Goal: Task Accomplishment & Management: Use online tool/utility

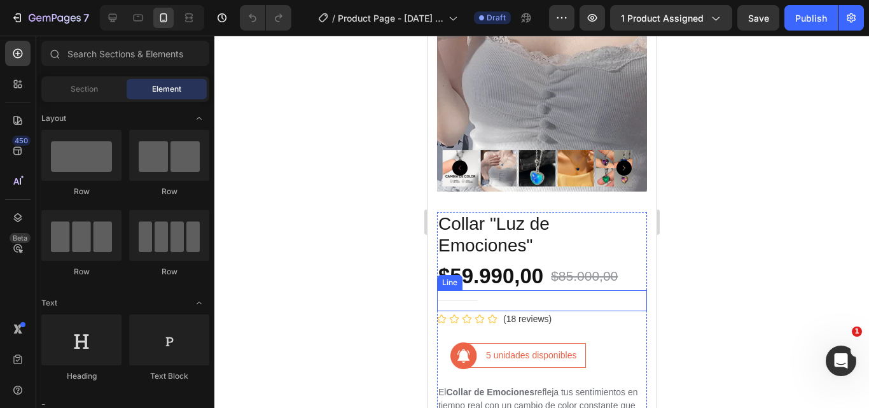
scroll to position [255, 0]
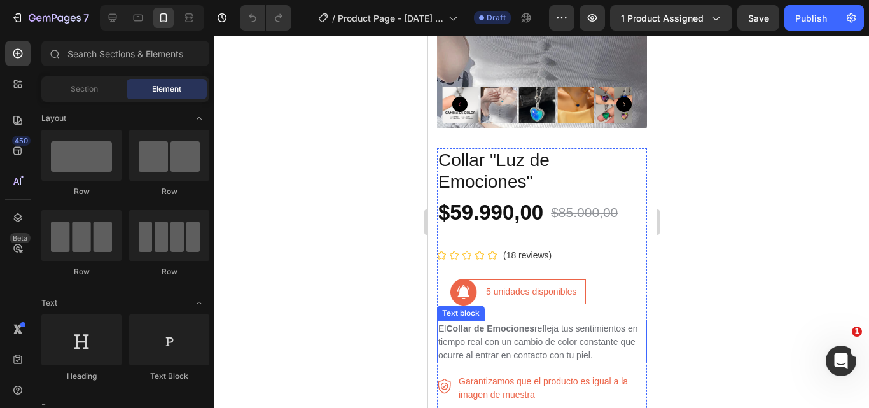
click at [616, 340] on p "El Collar de Emociones refleja tus sentimientos en tiempo real con un cambio de…" at bounding box center [541, 342] width 207 height 40
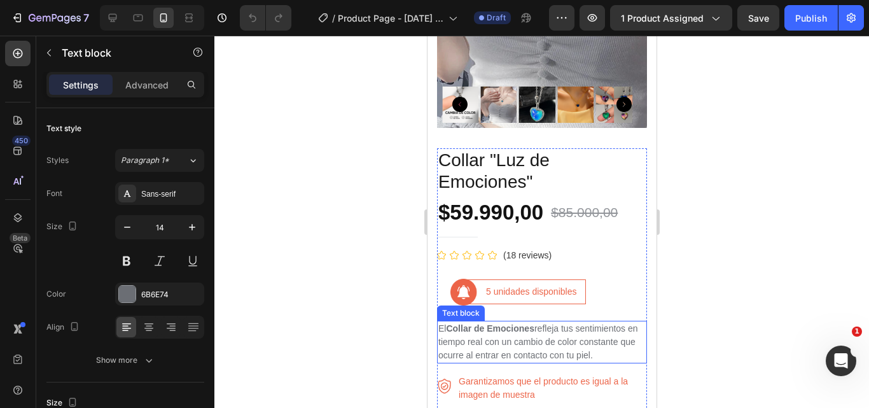
click at [610, 342] on p "El Collar de Emociones refleja tus sentimientos en tiempo real con un cambio de…" at bounding box center [541, 342] width 207 height 40
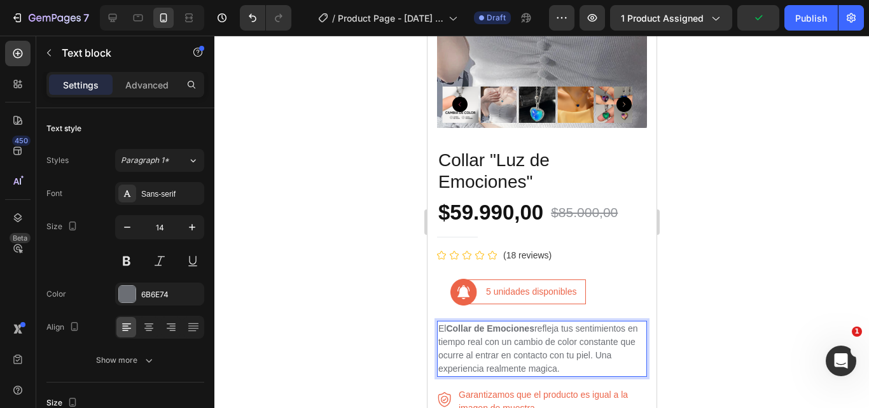
click at [540, 356] on p "El Collar de Emociones refleja tus sentimientos en tiempo real con un cambio de…" at bounding box center [541, 348] width 207 height 53
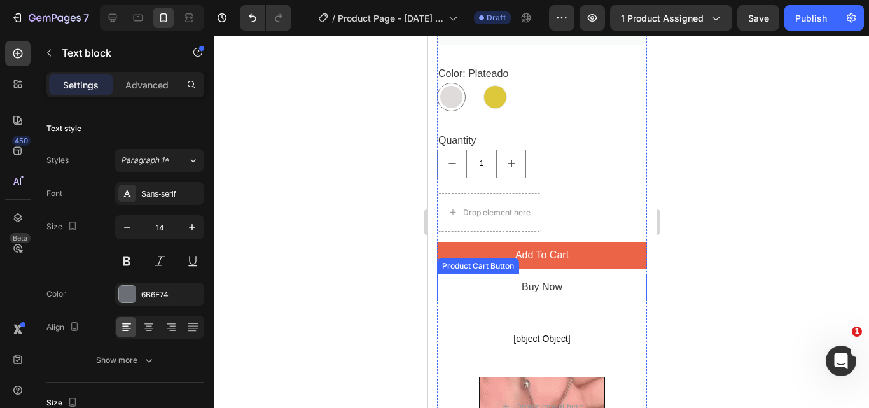
scroll to position [764, 0]
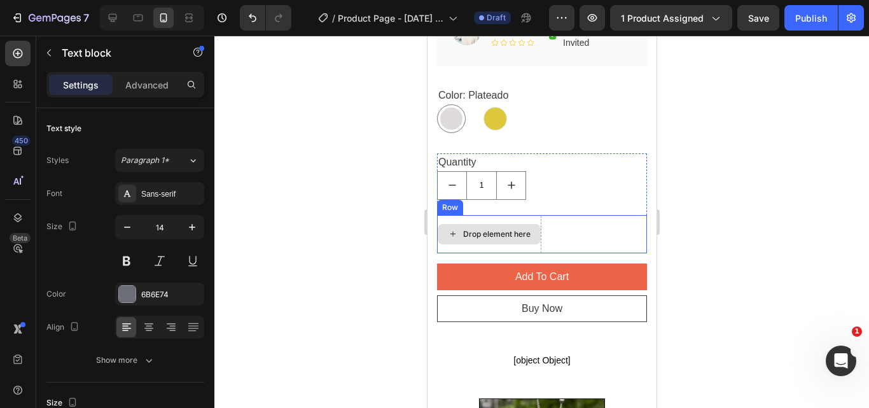
click at [496, 229] on div "Drop element here" at bounding box center [496, 234] width 67 height 10
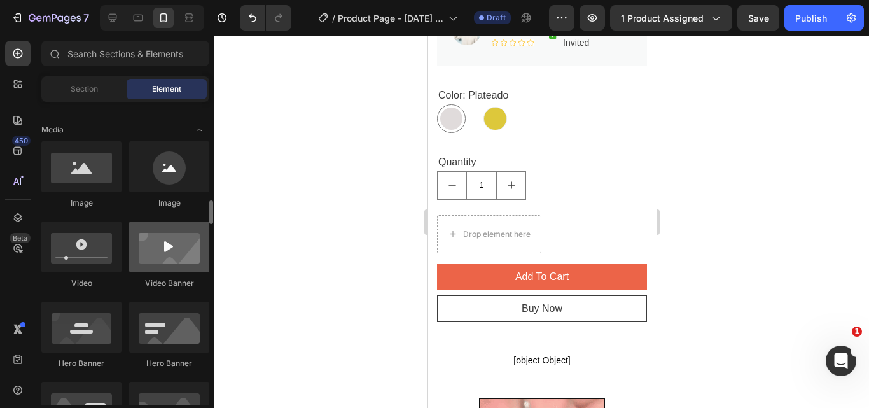
scroll to position [446, 0]
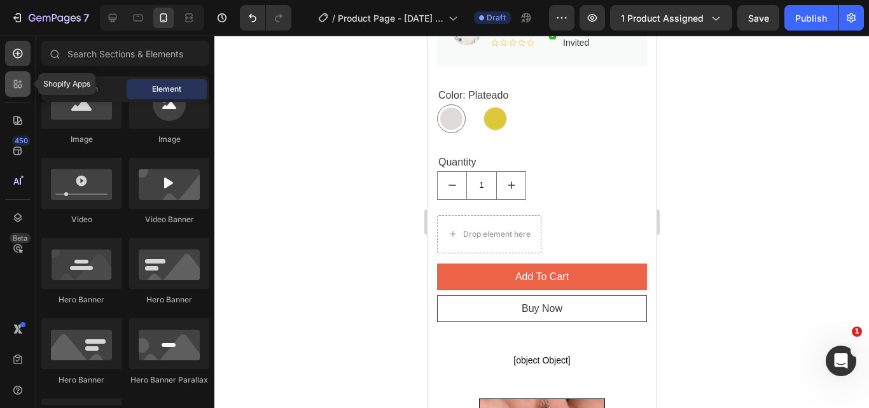
click at [15, 85] on icon at bounding box center [16, 87] width 4 height 4
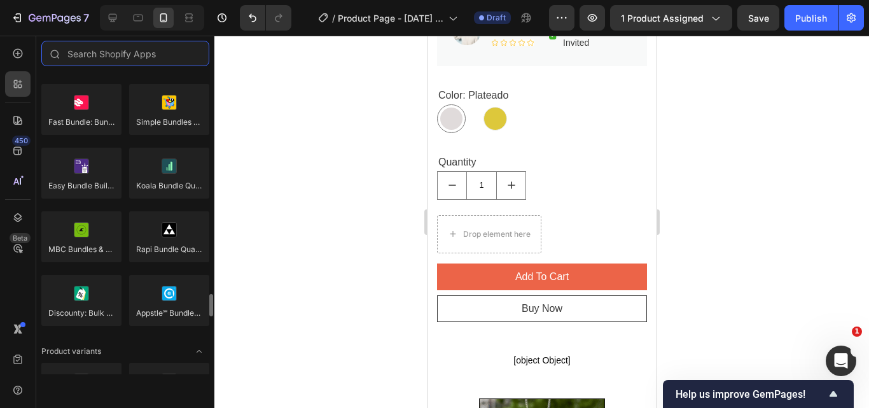
scroll to position [1273, 0]
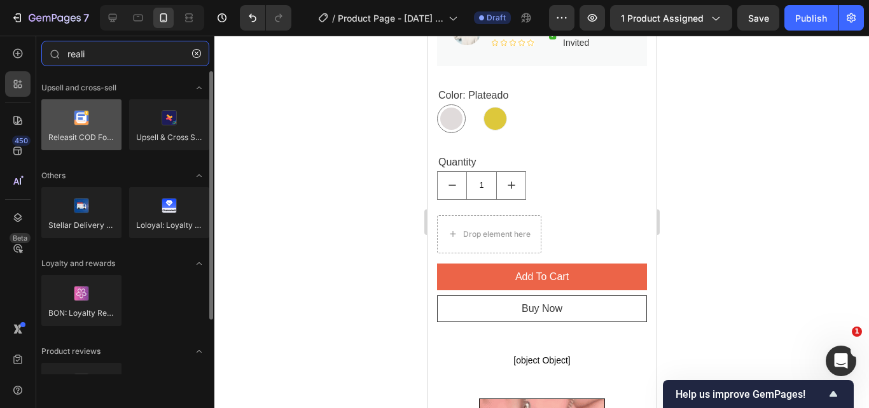
type input "reali"
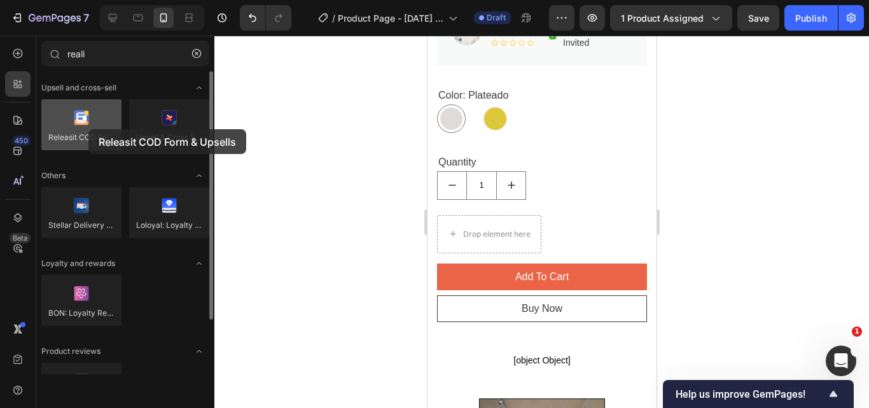
click at [88, 129] on div at bounding box center [81, 124] width 80 height 51
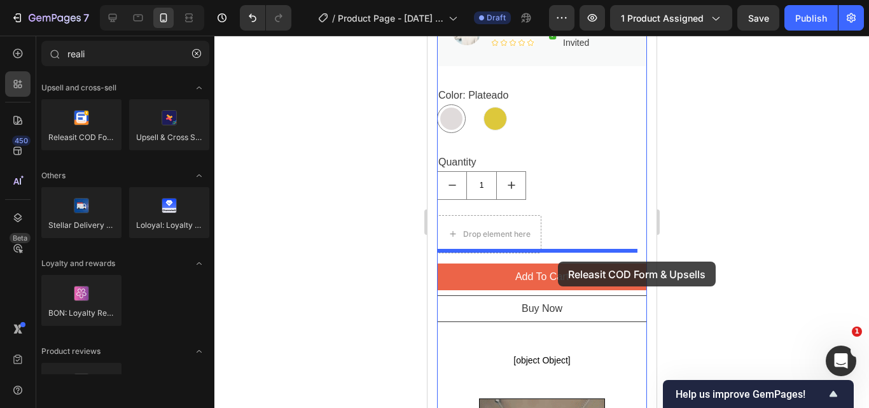
drag, startPoint x: 530, startPoint y: 169, endPoint x: 558, endPoint y: 262, distance: 96.4
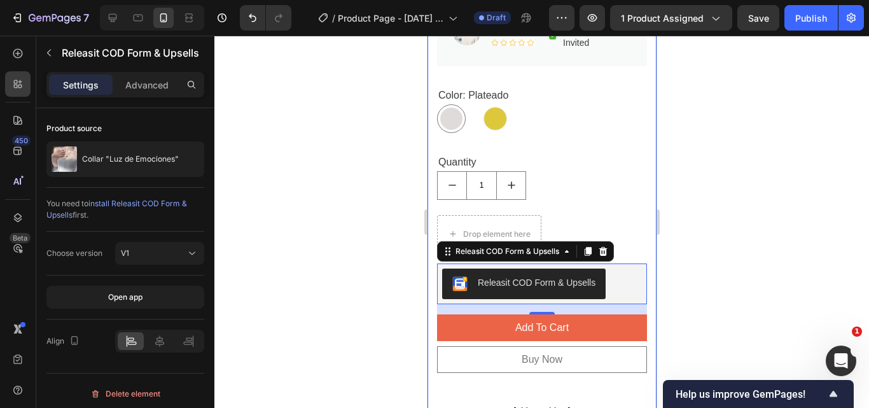
click at [643, 351] on div "Product Images Collar "Luz de Emociones" Product Title $59.990,00 Product Price…" at bounding box center [541, 193] width 229 height 1791
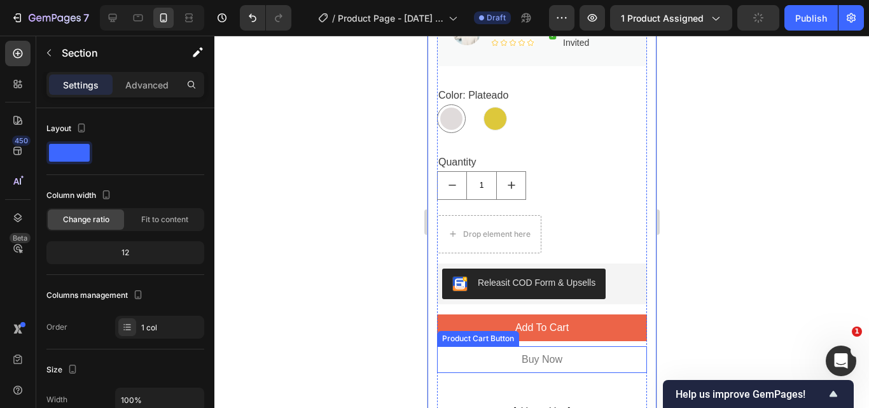
click at [607, 347] on button "Buy Now" at bounding box center [542, 359] width 210 height 27
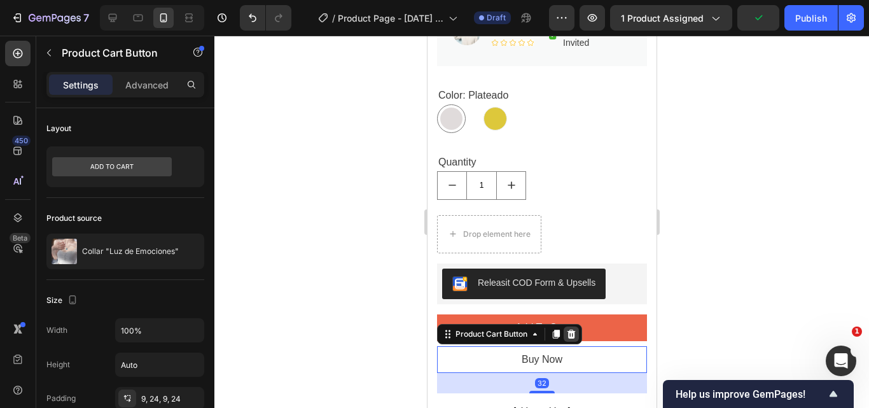
click at [573, 330] on icon at bounding box center [571, 334] width 8 height 9
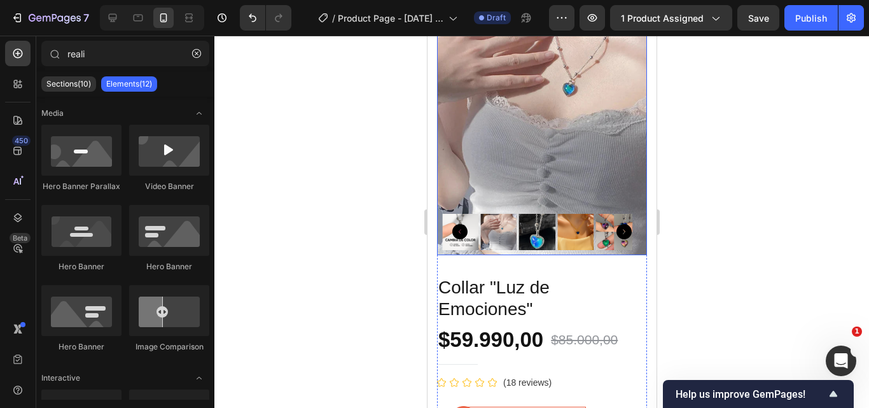
scroll to position [64, 0]
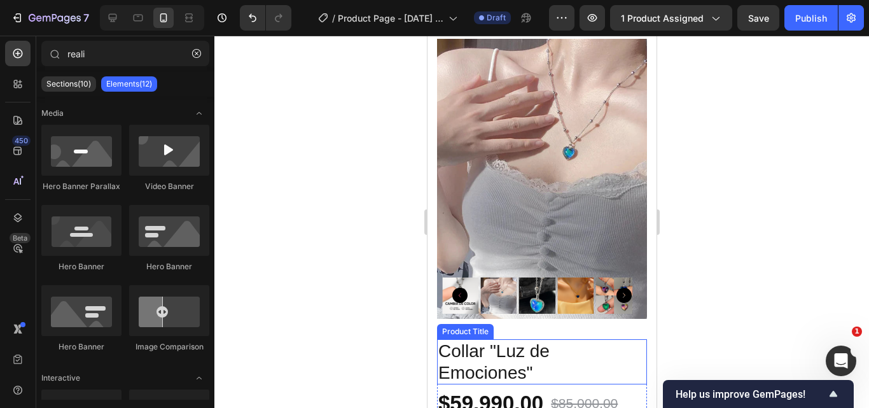
click at [481, 342] on h1 "Collar "Luz de Emociones"" at bounding box center [542, 361] width 210 height 45
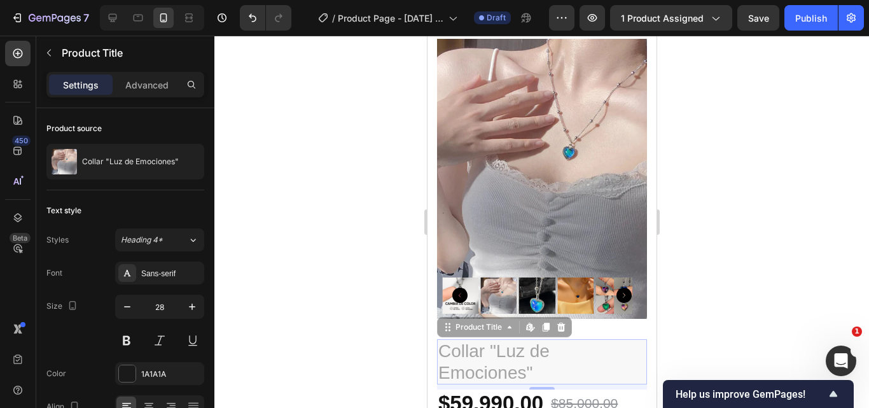
drag, startPoint x: 478, startPoint y: 319, endPoint x: 1117, endPoint y: 367, distance: 640.8
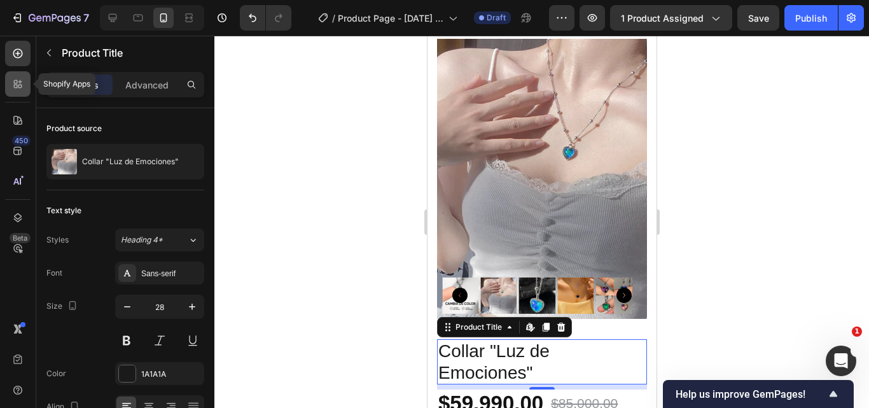
click at [20, 87] on icon at bounding box center [20, 87] width 4 height 4
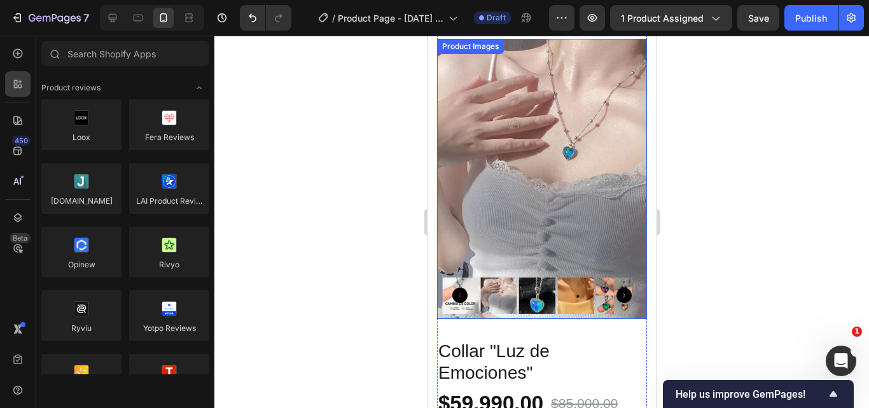
scroll to position [0, 0]
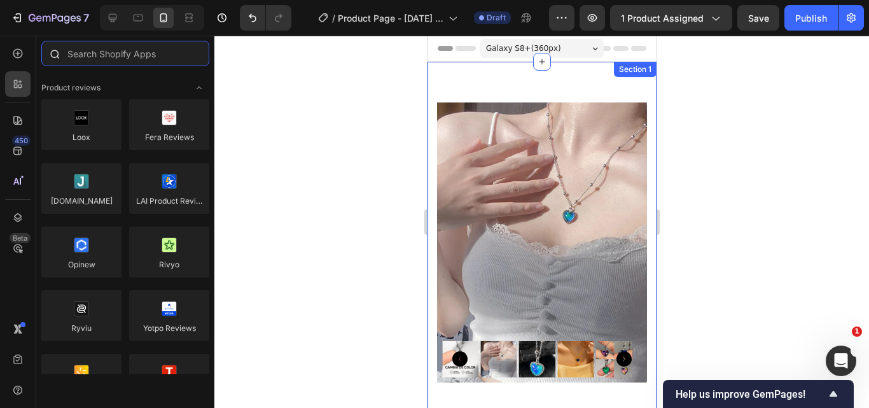
click at [134, 58] on input "text" at bounding box center [125, 53] width 168 height 25
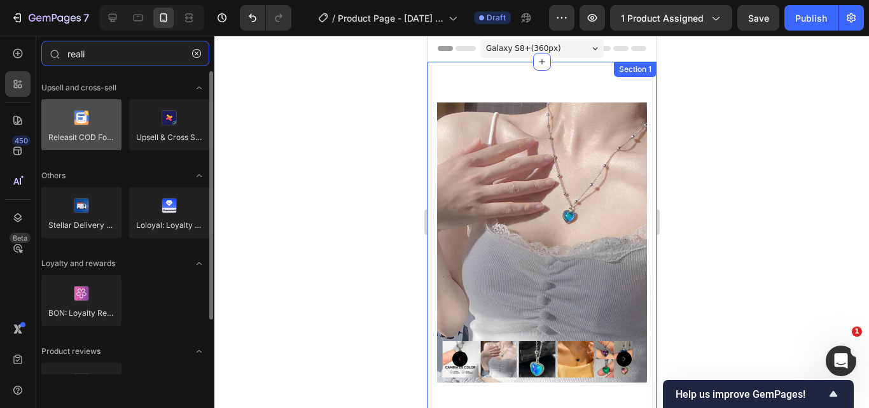
type input "reali"
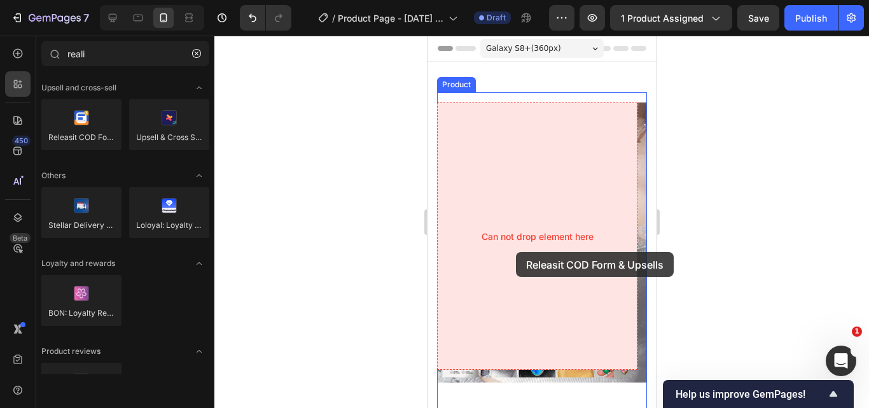
drag, startPoint x: 491, startPoint y: 164, endPoint x: 516, endPoint y: 252, distance: 91.9
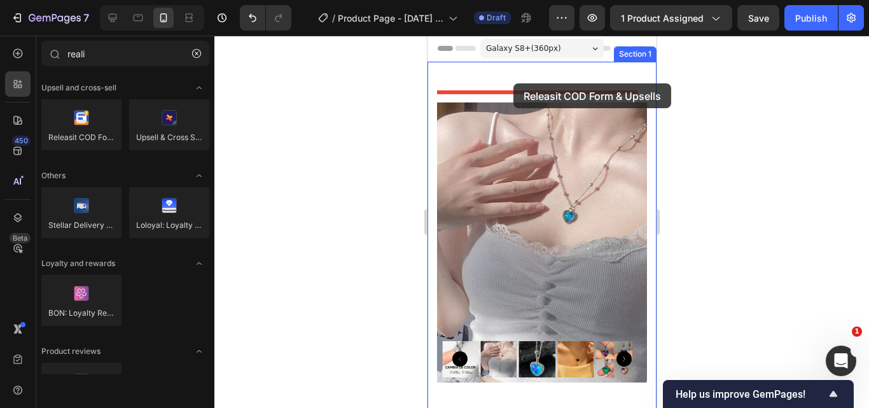
drag, startPoint x: 498, startPoint y: 94, endPoint x: 513, endPoint y: 83, distance: 17.8
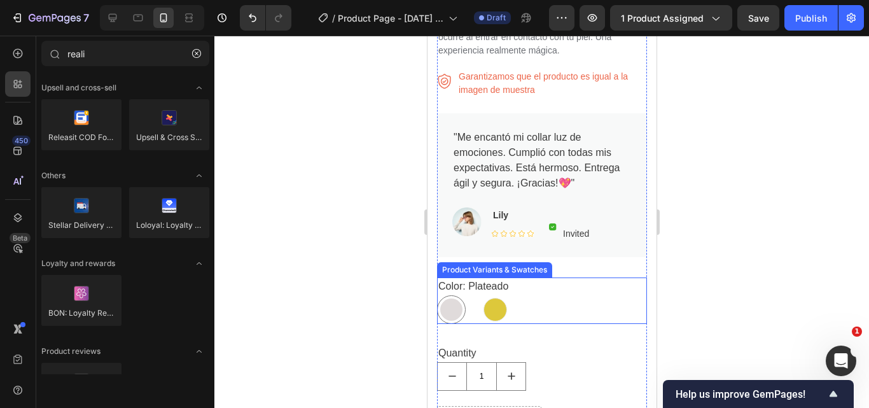
scroll to position [700, 0]
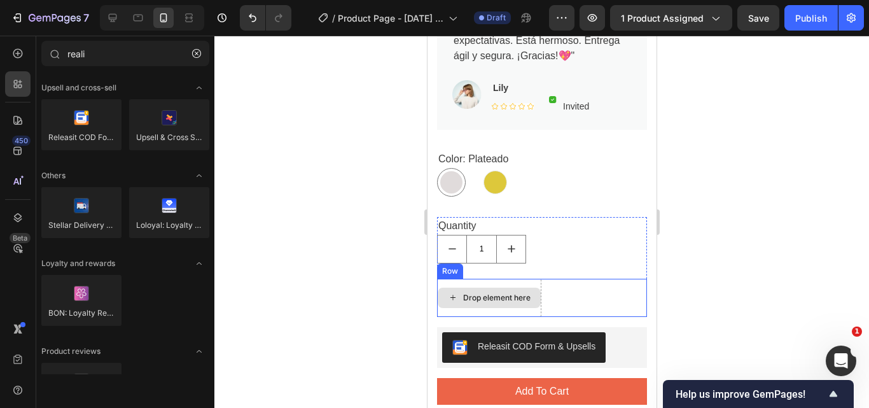
click at [498, 293] on div "Drop element here" at bounding box center [496, 298] width 67 height 10
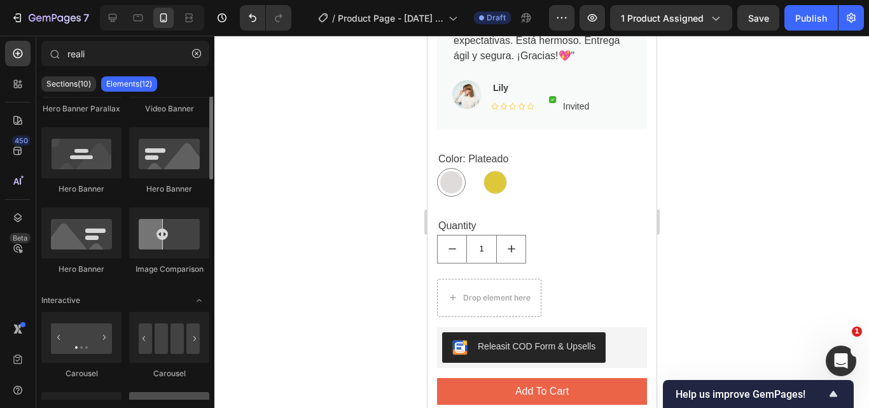
scroll to position [0, 0]
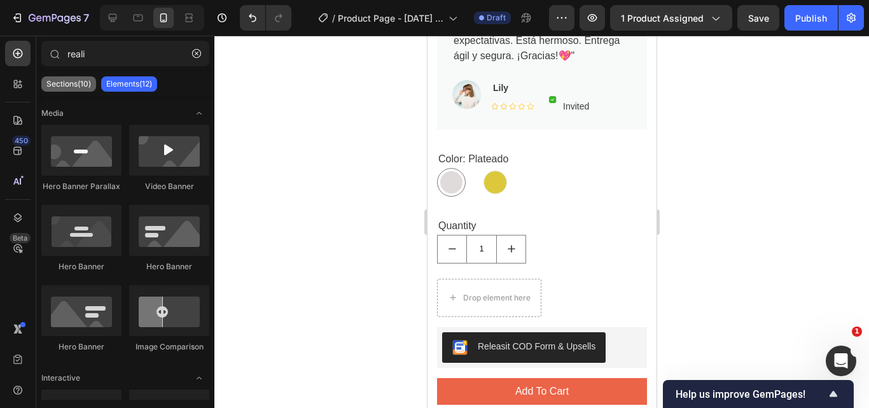
click at [67, 83] on p "Sections(10)" at bounding box center [68, 84] width 45 height 10
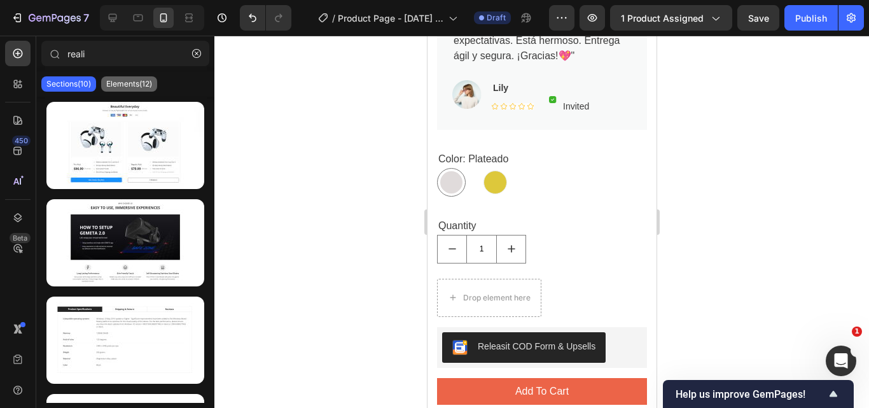
click at [126, 78] on div "Elements(12)" at bounding box center [129, 83] width 56 height 15
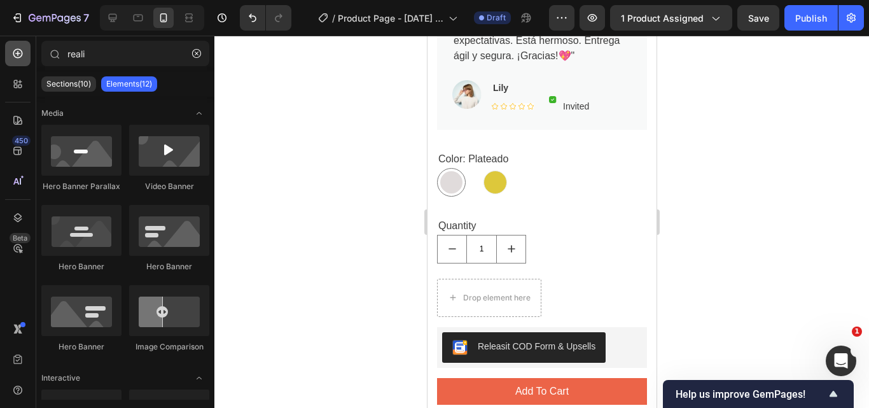
click at [17, 60] on div at bounding box center [17, 53] width 25 height 25
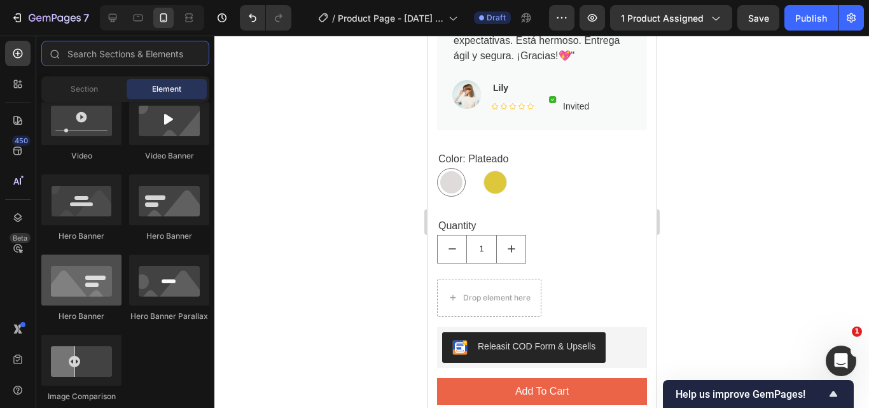
scroll to position [382, 0]
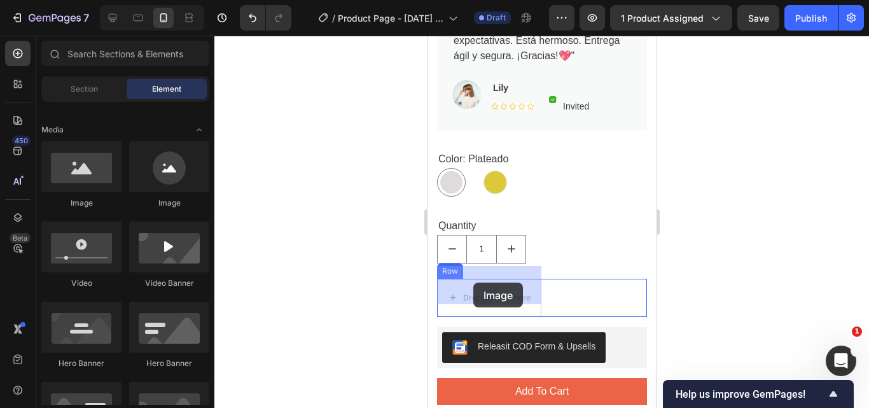
drag, startPoint x: 510, startPoint y: 207, endPoint x: 473, endPoint y: 283, distance: 84.5
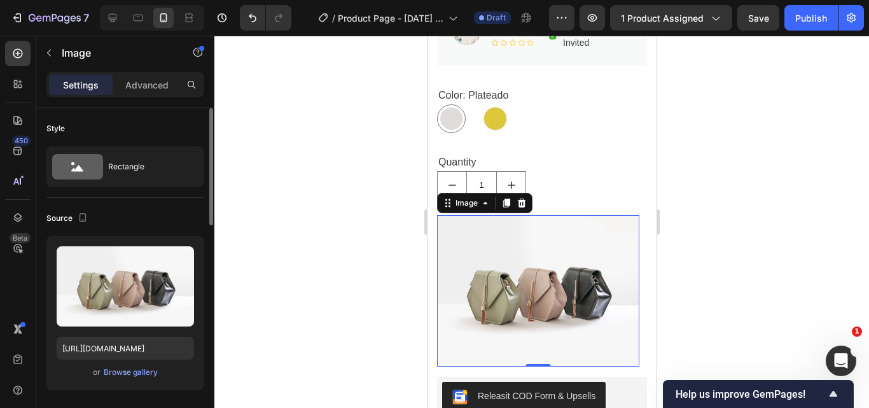
scroll to position [127, 0]
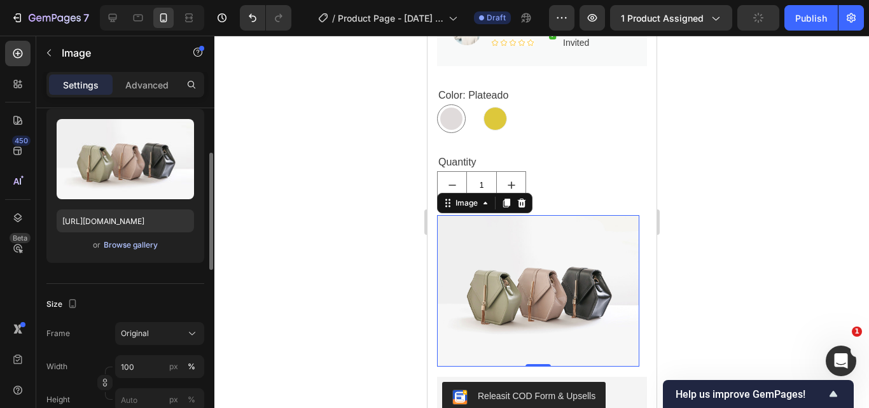
click at [123, 246] on div "Browse gallery" at bounding box center [131, 244] width 54 height 11
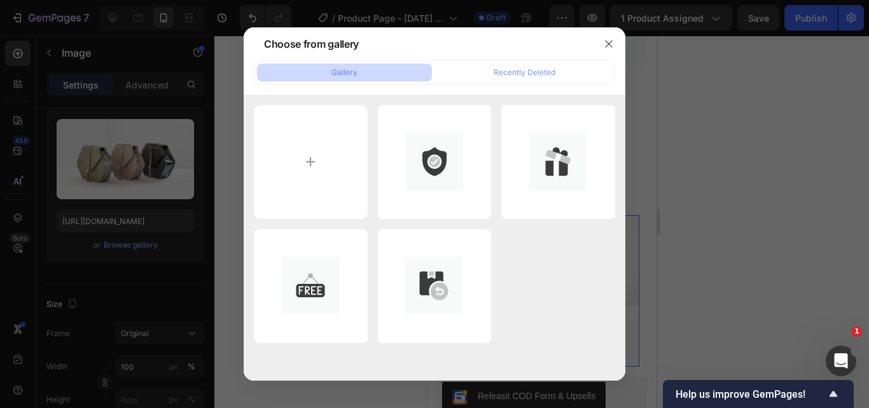
drag, startPoint x: 324, startPoint y: 283, endPoint x: 603, endPoint y: 271, distance: 279.6
click at [0, 0] on div "35.png 1.34 kb" at bounding box center [0, 0] width 0 height 0
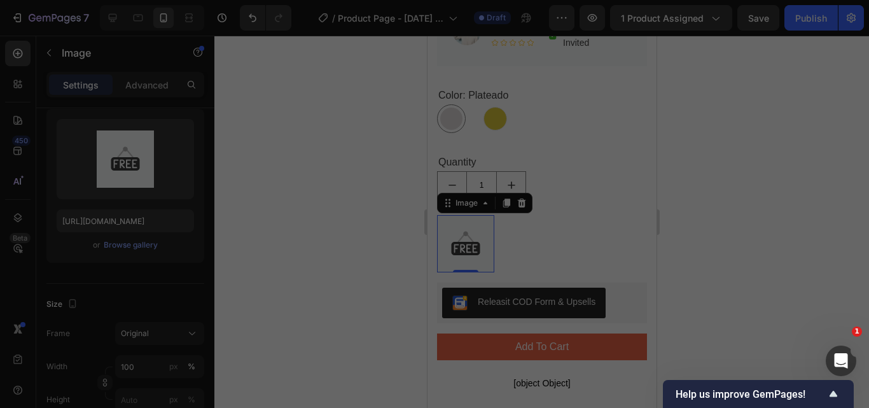
type input "https://cdn.shopify.com/s/files/1/0611/7379/2856/files/gempages_584546137239716…"
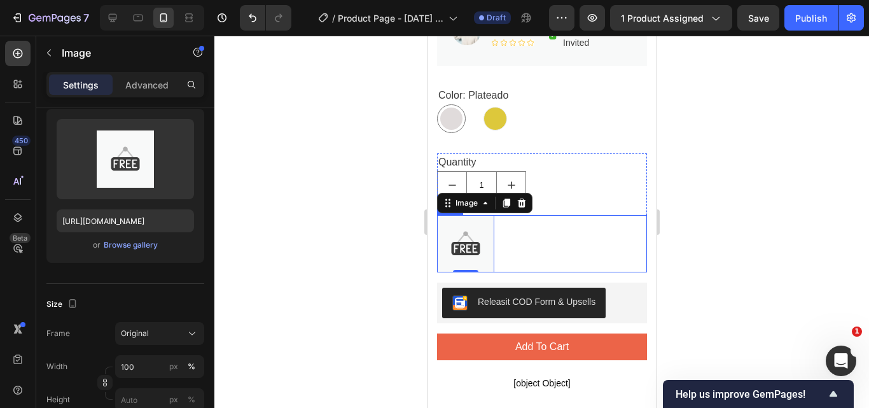
click at [542, 224] on div "Image 0 Text block Row" at bounding box center [542, 243] width 210 height 57
click at [573, 230] on div "Image 0 Text block Row" at bounding box center [542, 243] width 210 height 57
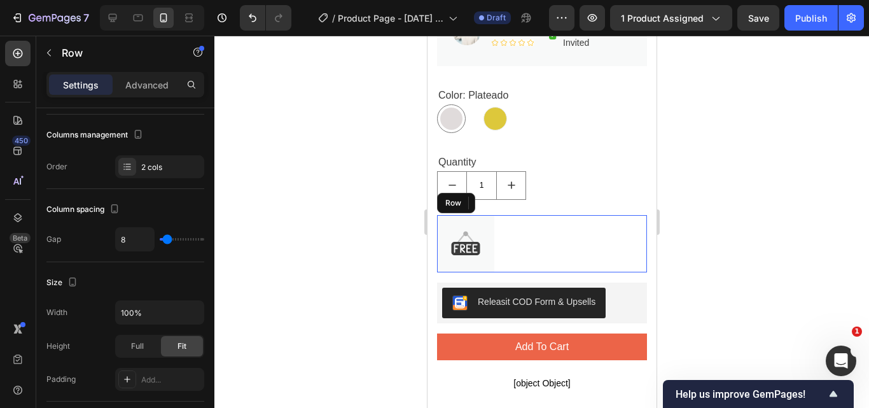
click at [573, 230] on div "Image 0 Text block Row" at bounding box center [542, 243] width 210 height 57
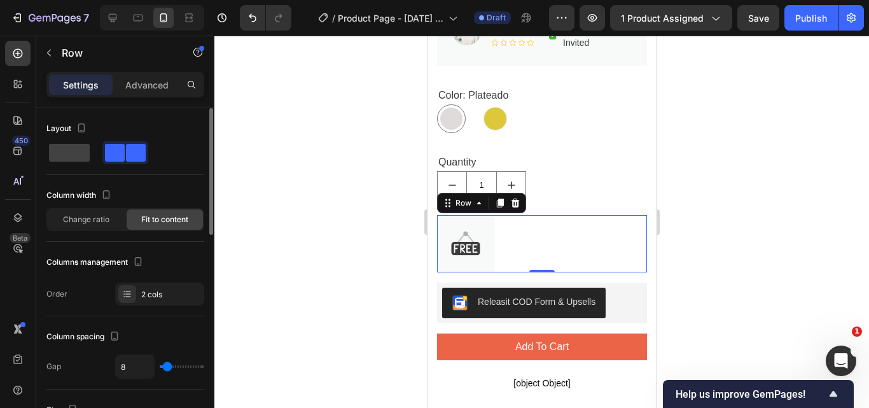
click at [573, 227] on div "Image Text block Row 0" at bounding box center [542, 243] width 210 height 57
click at [547, 226] on div "Image Text block Row 0" at bounding box center [542, 243] width 210 height 57
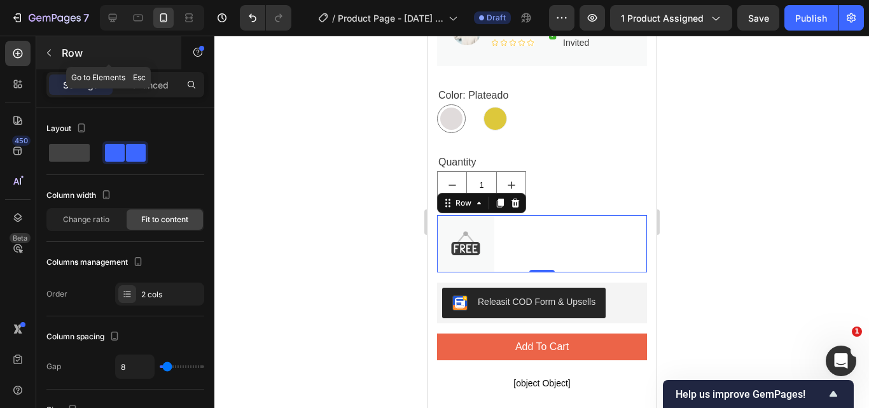
click at [50, 54] on icon "button" at bounding box center [49, 53] width 10 height 10
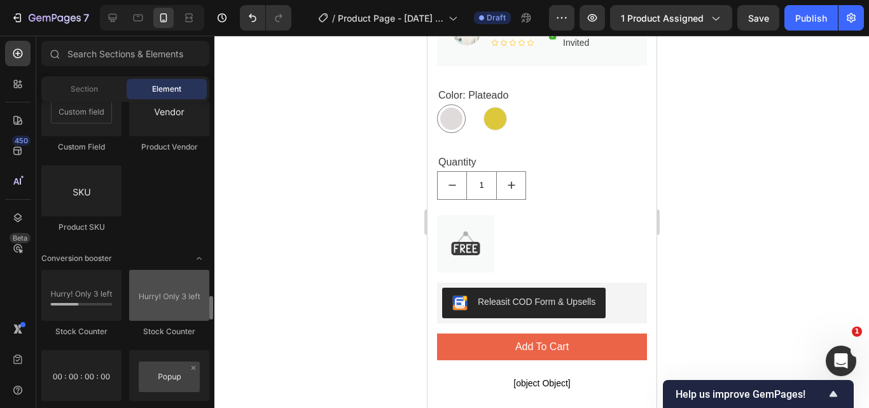
scroll to position [2598, 0]
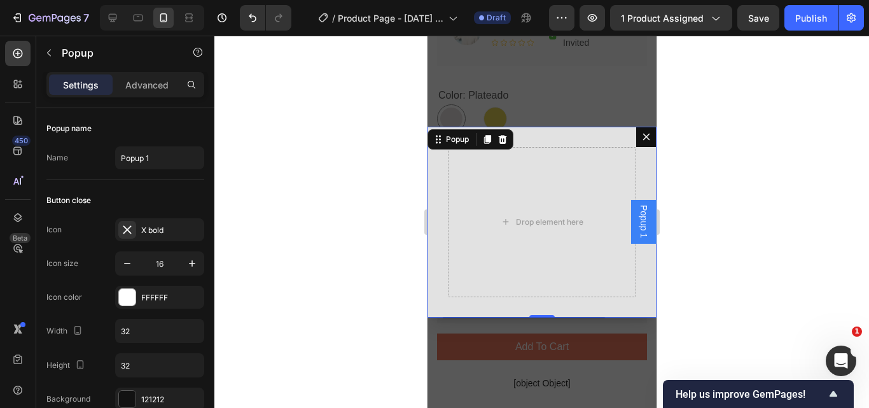
click at [643, 139] on icon "Dialog content" at bounding box center [646, 136] width 7 height 7
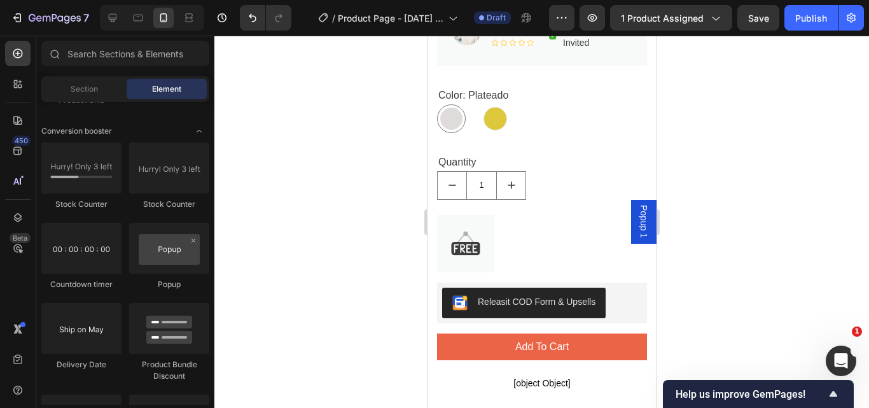
drag, startPoint x: 634, startPoint y: 218, endPoint x: 626, endPoint y: 277, distance: 59.7
click at [638, 213] on span "Popup 1" at bounding box center [643, 221] width 13 height 33
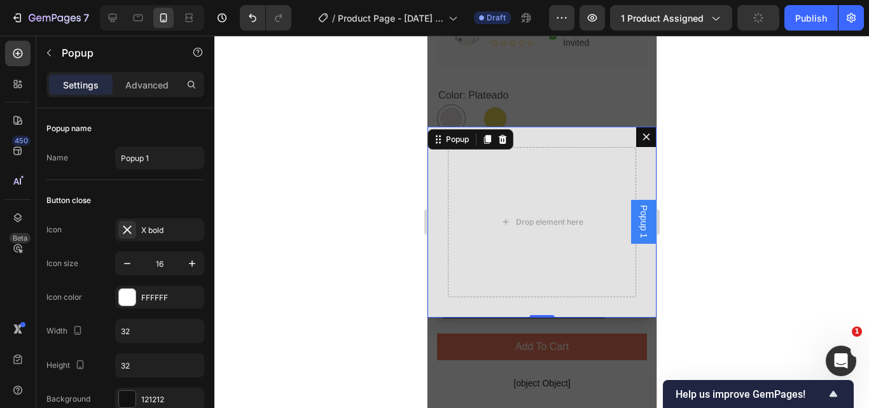
click at [641, 132] on icon "Dialog content" at bounding box center [646, 137] width 10 height 10
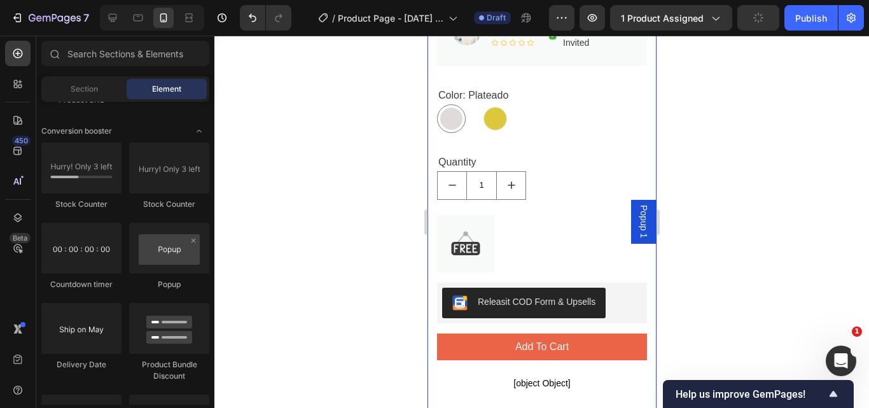
click at [631, 221] on div "Popup 1" at bounding box center [643, 221] width 25 height 43
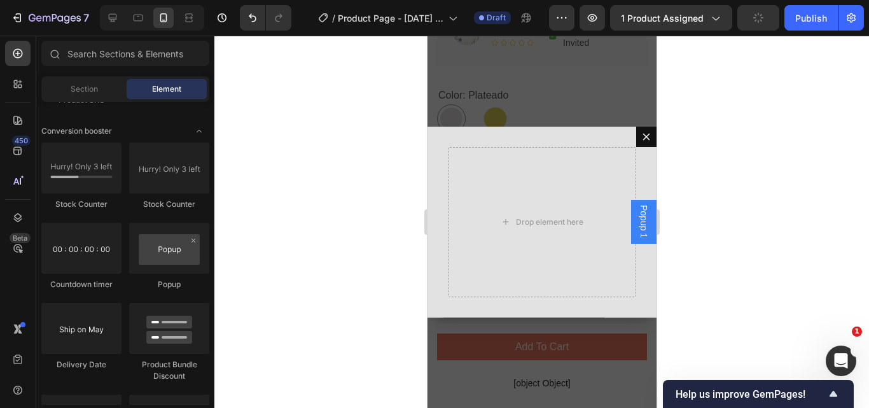
click at [637, 225] on span "Popup 1" at bounding box center [643, 221] width 13 height 33
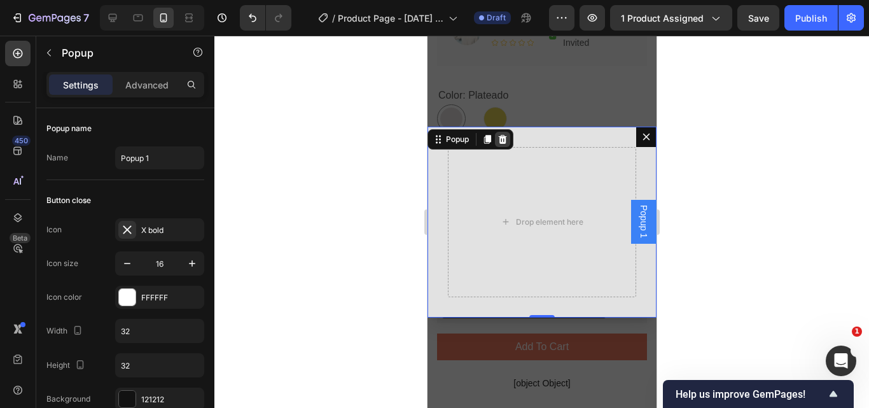
drag, startPoint x: 506, startPoint y: 140, endPoint x: 549, endPoint y: 234, distance: 103.4
click at [506, 140] on icon "Dialog content" at bounding box center [502, 139] width 10 height 10
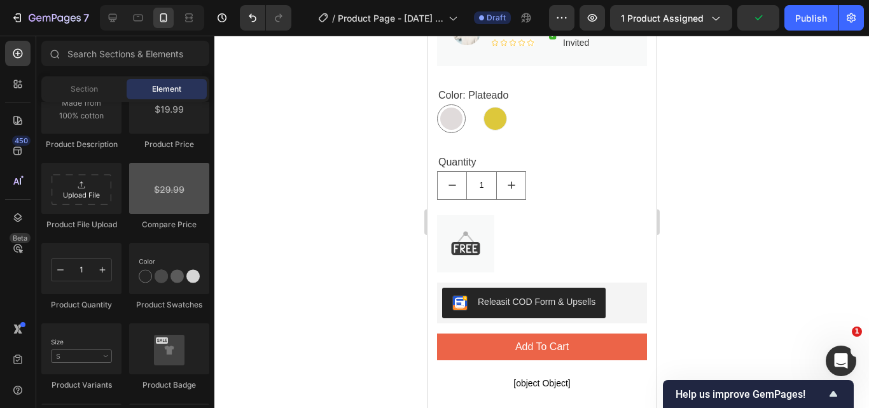
scroll to position [1961, 0]
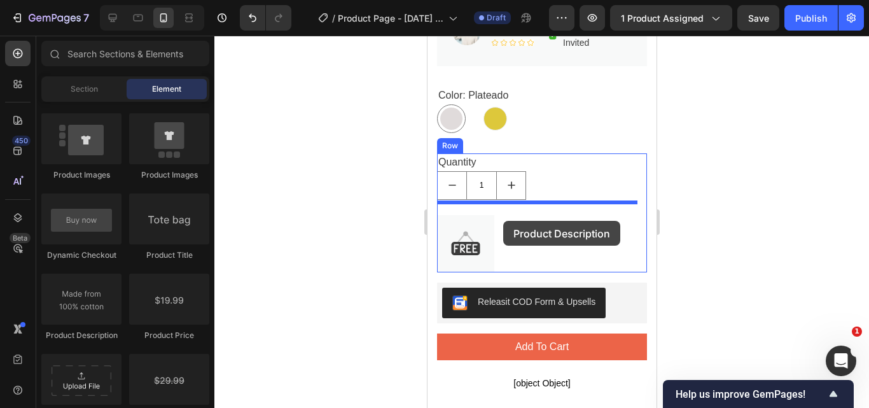
drag, startPoint x: 533, startPoint y: 228, endPoint x: 503, endPoint y: 221, distance: 30.7
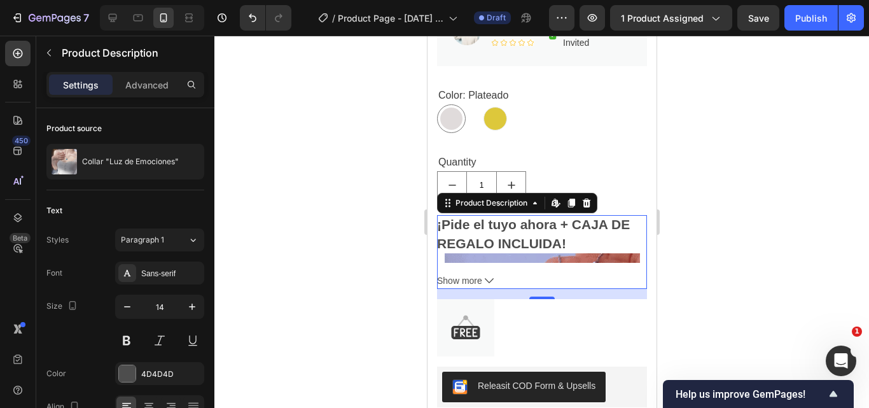
scroll to position [827, 0]
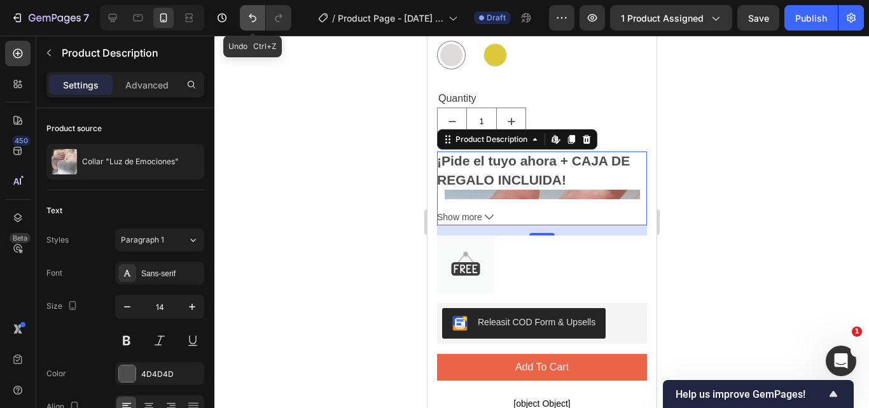
click at [249, 20] on icon "Undo/Redo" at bounding box center [252, 17] width 13 height 13
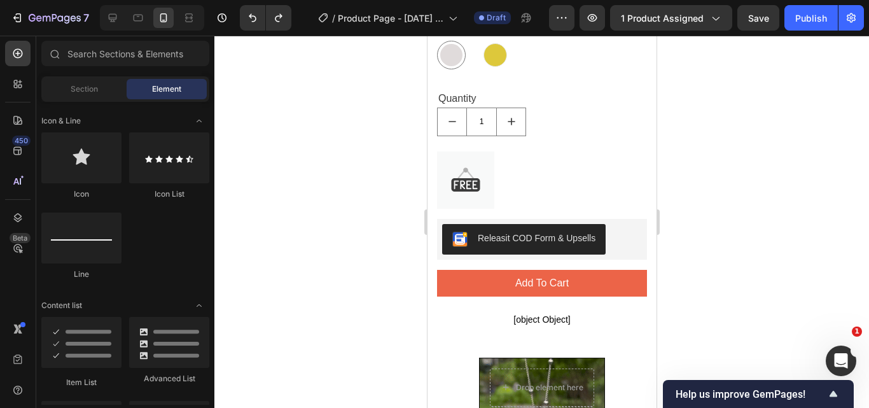
scroll to position [561, 0]
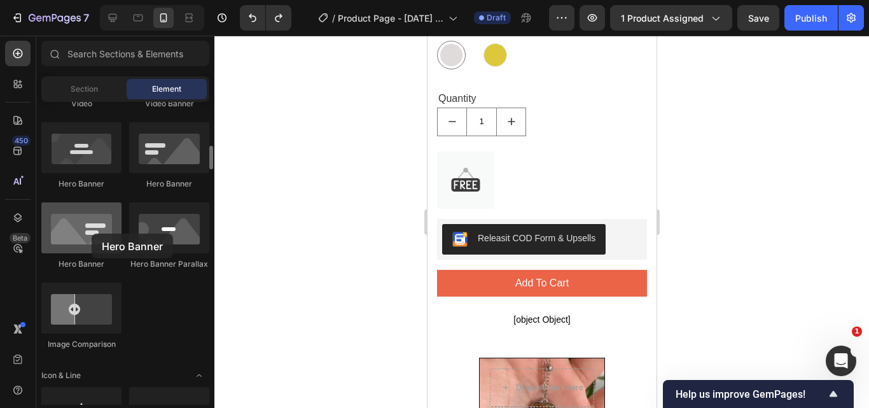
drag, startPoint x: 53, startPoint y: 171, endPoint x: 89, endPoint y: 234, distance: 72.2
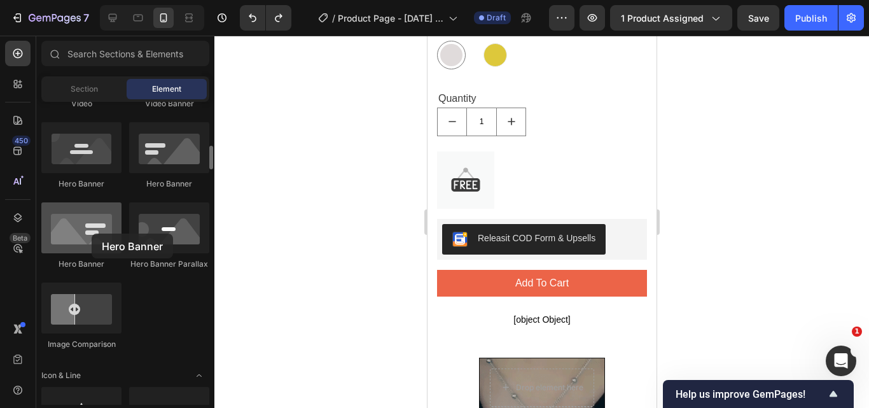
click at [89, 234] on div at bounding box center [81, 227] width 80 height 51
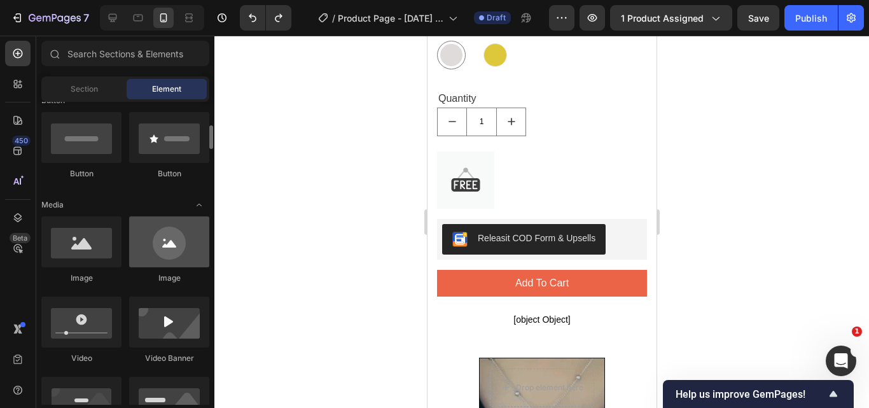
scroll to position [52, 0]
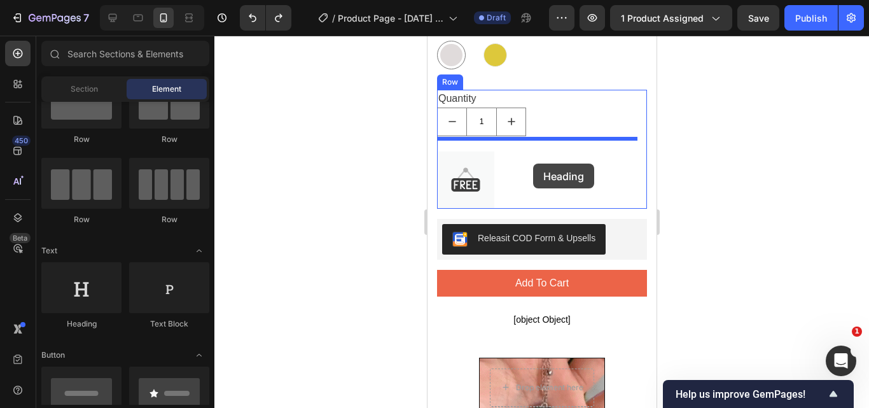
drag, startPoint x: 554, startPoint y: 179, endPoint x: 533, endPoint y: 164, distance: 26.9
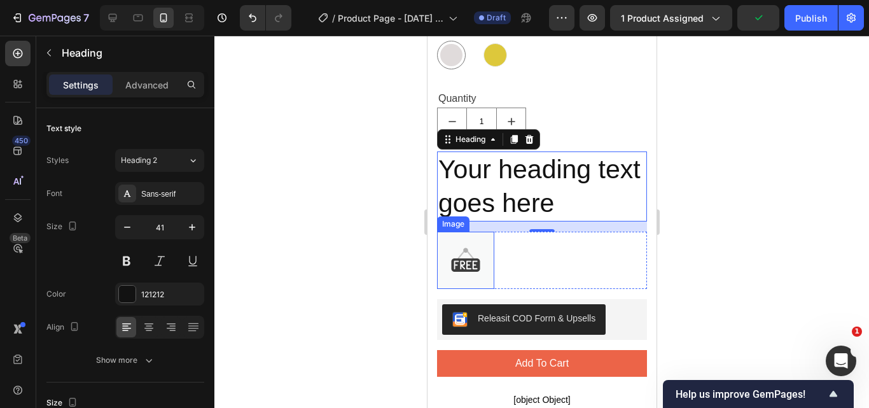
click at [479, 254] on img at bounding box center [465, 260] width 57 height 57
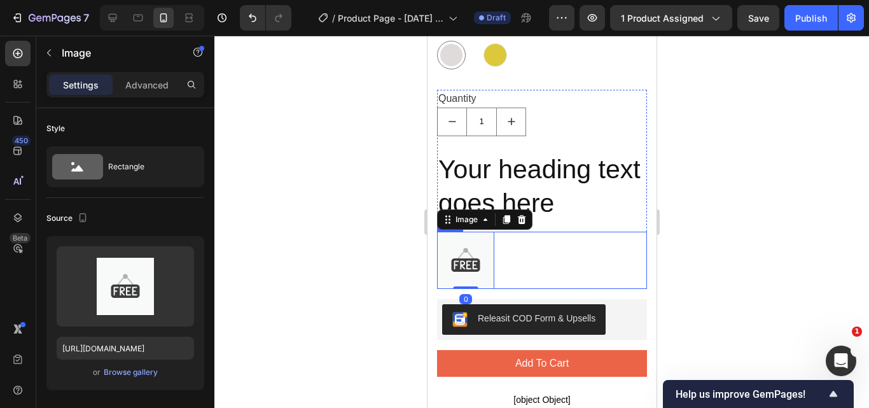
click at [550, 248] on div "Image 0 Text block Row" at bounding box center [542, 260] width 210 height 57
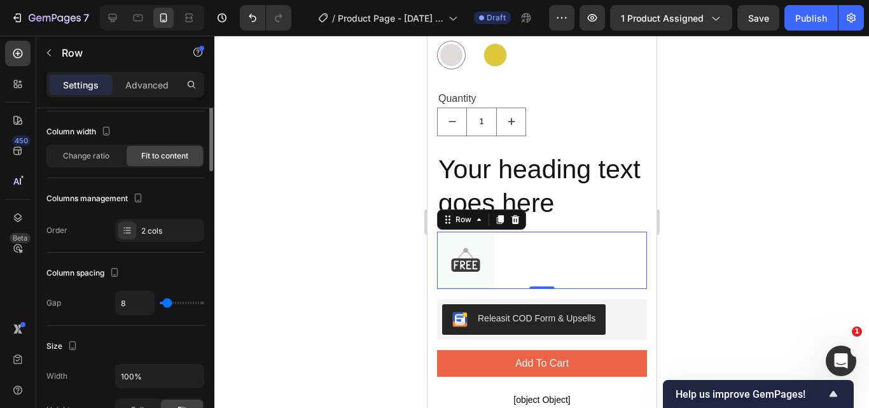
scroll to position [0, 0]
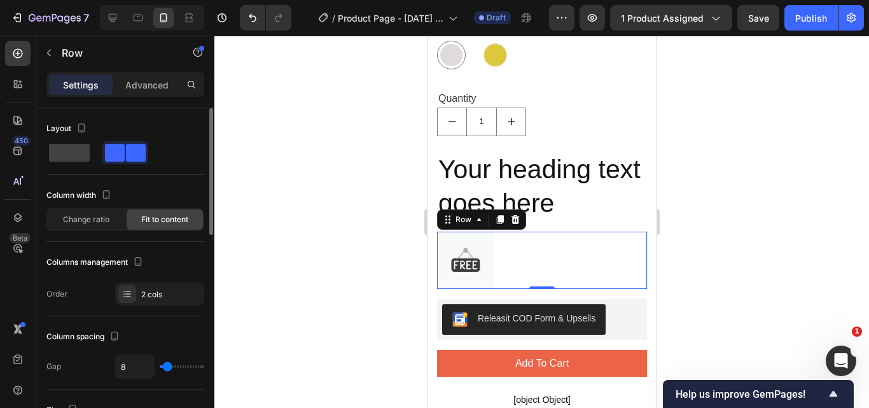
click at [531, 246] on div "Image Text block Row 0" at bounding box center [542, 260] width 210 height 57
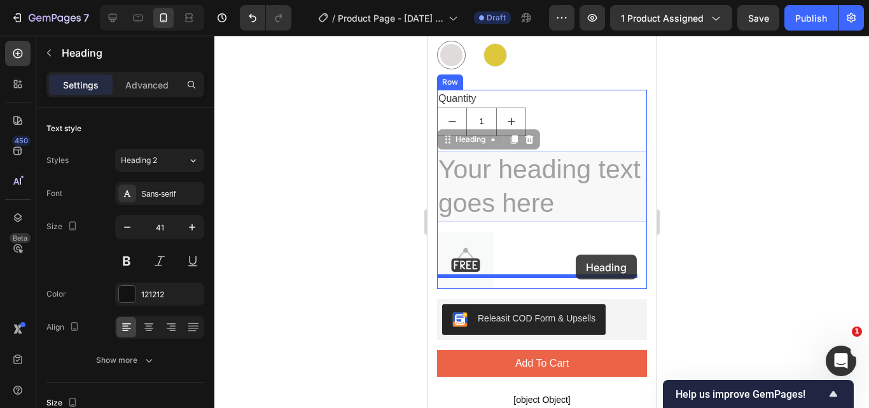
drag, startPoint x: 554, startPoint y: 175, endPoint x: 575, endPoint y: 255, distance: 82.3
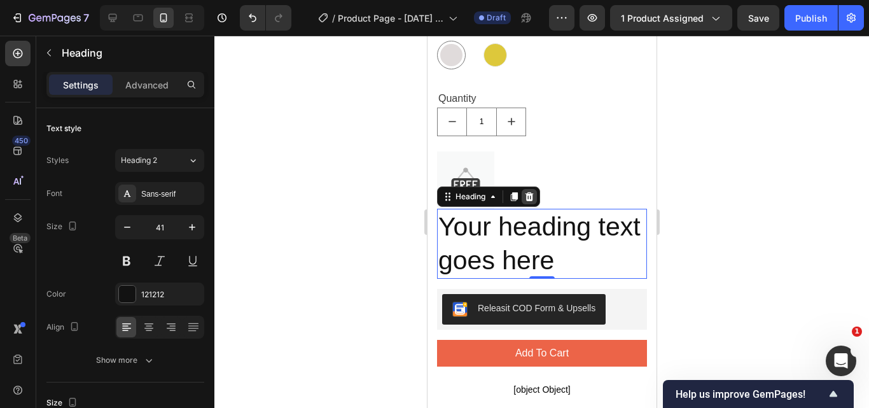
click at [528, 192] on icon at bounding box center [529, 196] width 8 height 9
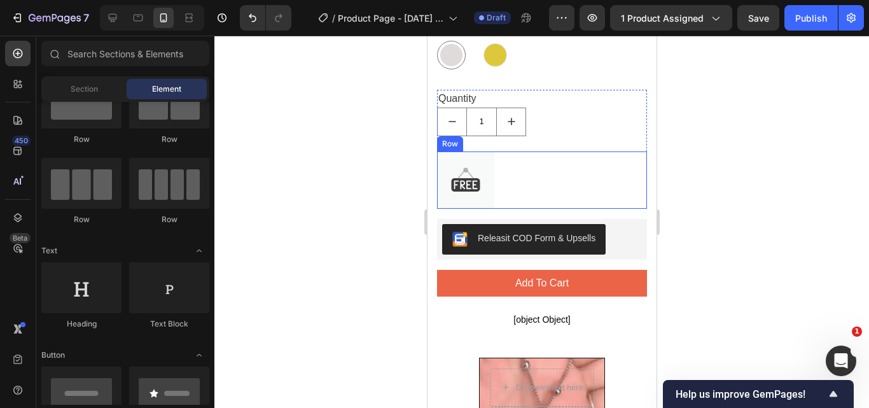
click at [537, 177] on div "Image Text block Row" at bounding box center [542, 179] width 210 height 57
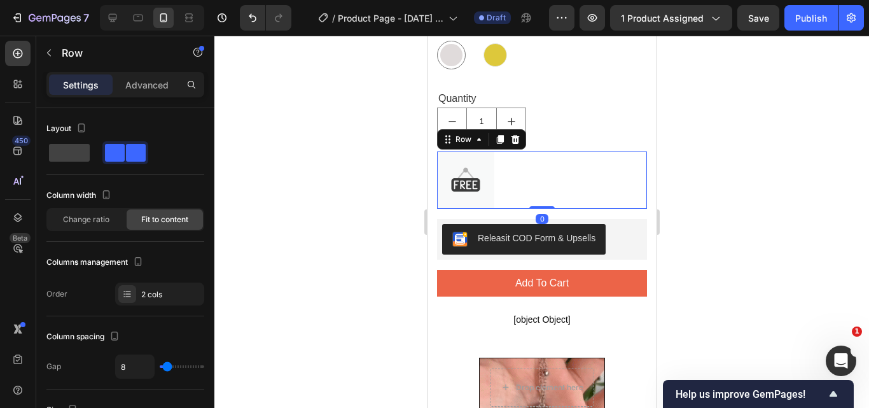
click at [567, 179] on div "Image Text block Row 0" at bounding box center [542, 179] width 210 height 57
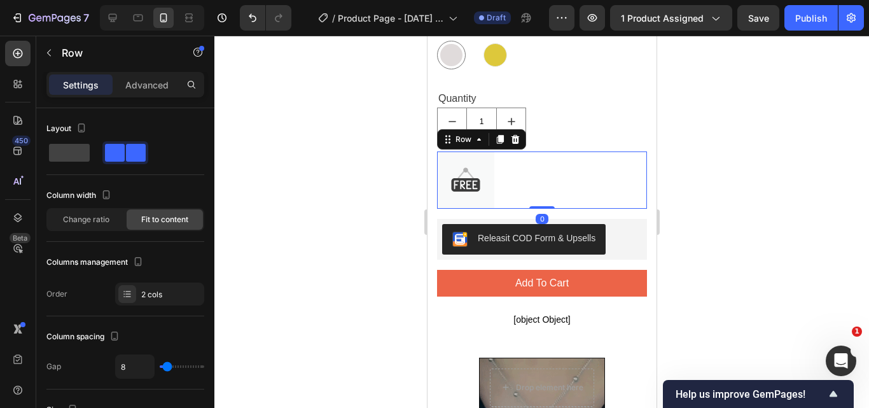
click at [567, 179] on div "Image Text block Row 0" at bounding box center [542, 179] width 210 height 57
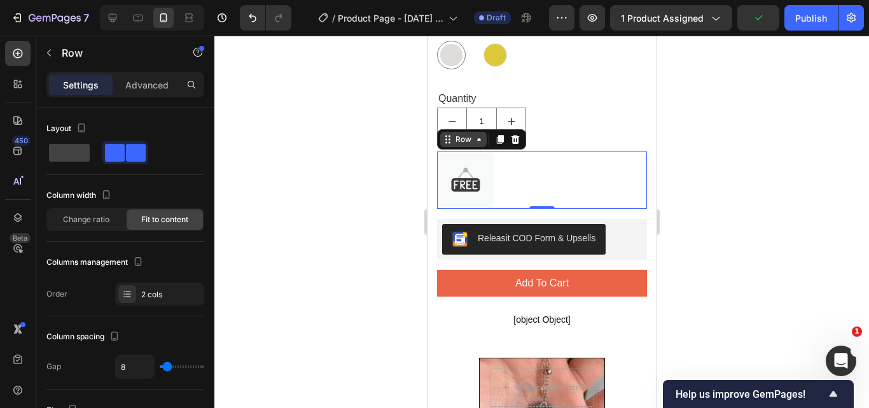
click at [480, 134] on icon at bounding box center [479, 139] width 10 height 10
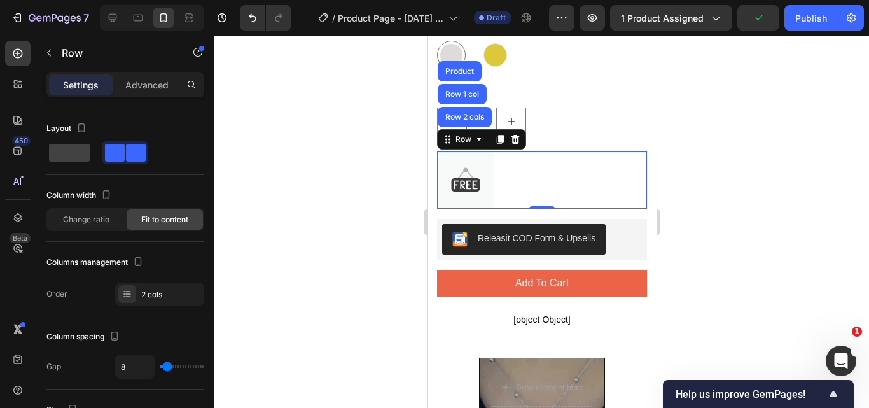
click at [576, 169] on div "Image Text block Row Row 2 cols Row 1 col Product 0" at bounding box center [542, 179] width 210 height 57
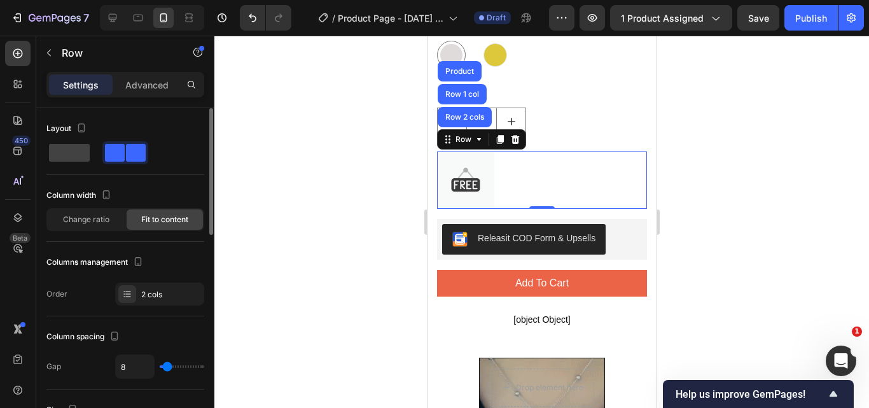
scroll to position [64, 0]
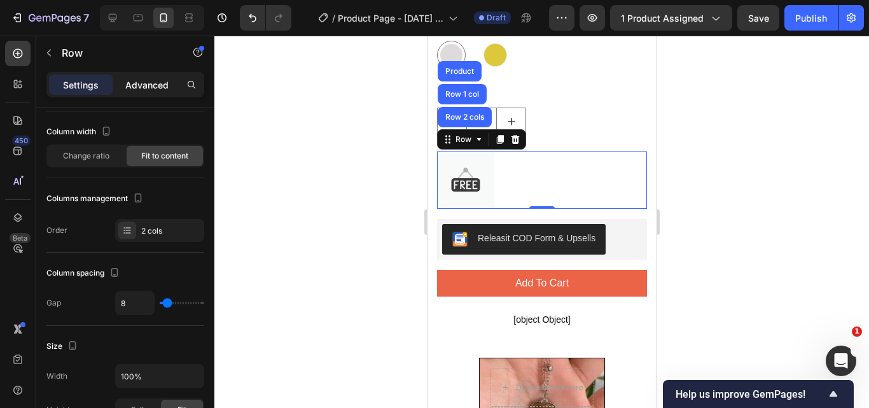
click at [151, 83] on p "Advanced" at bounding box center [146, 84] width 43 height 13
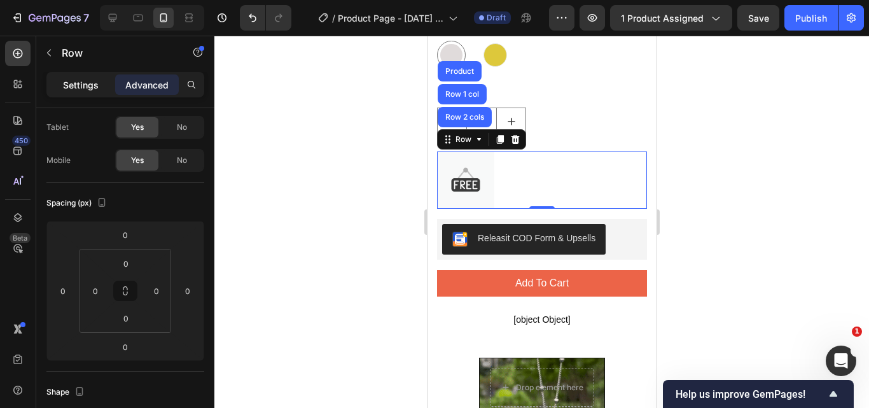
click at [76, 80] on p "Settings" at bounding box center [81, 84] width 36 height 13
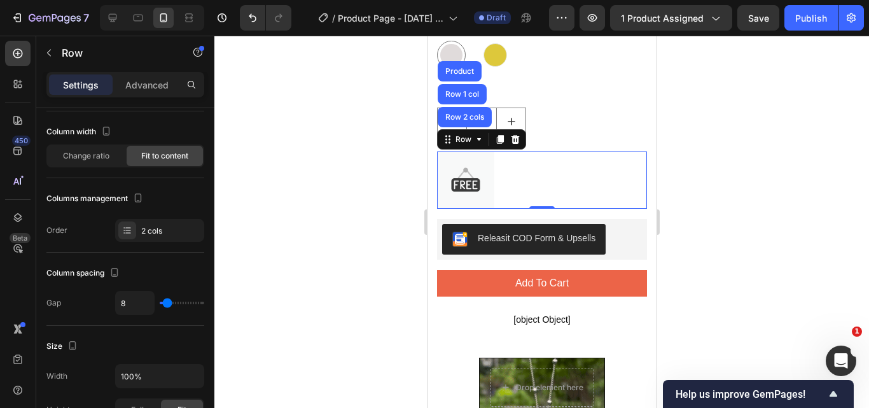
click at [557, 167] on div "Image Text block Row Row 2 cols Row 1 col Product 0" at bounding box center [542, 179] width 210 height 57
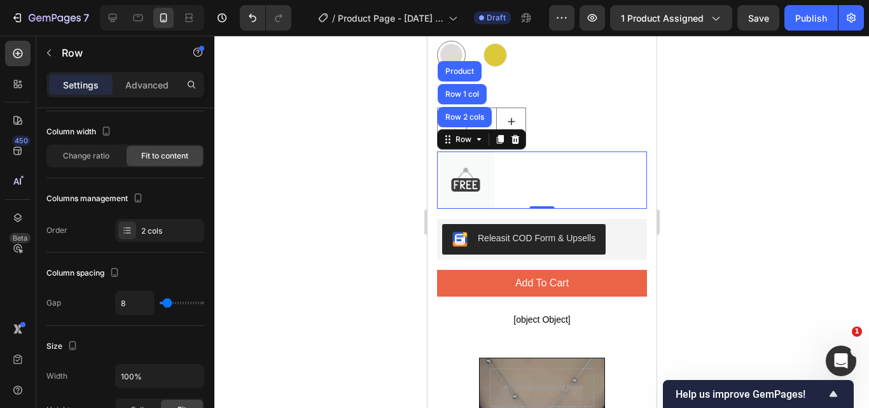
click at [557, 167] on div "Image Text block Row Row 2 cols Row 1 col Product 0" at bounding box center [542, 179] width 210 height 57
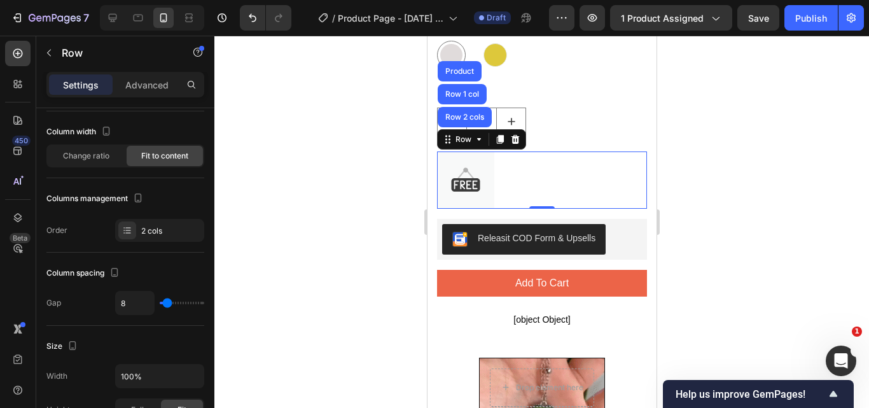
click at [557, 167] on div "Image Text block Row Row 2 cols Row 1 col Product 0" at bounding box center [542, 179] width 210 height 57
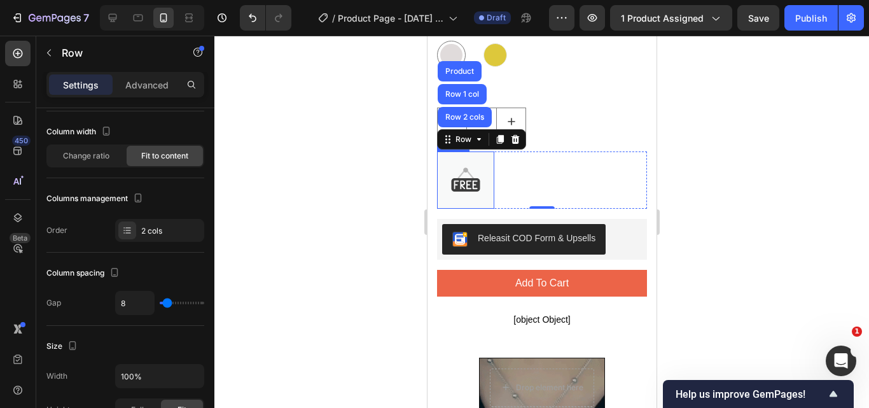
click at [456, 155] on img at bounding box center [465, 179] width 57 height 57
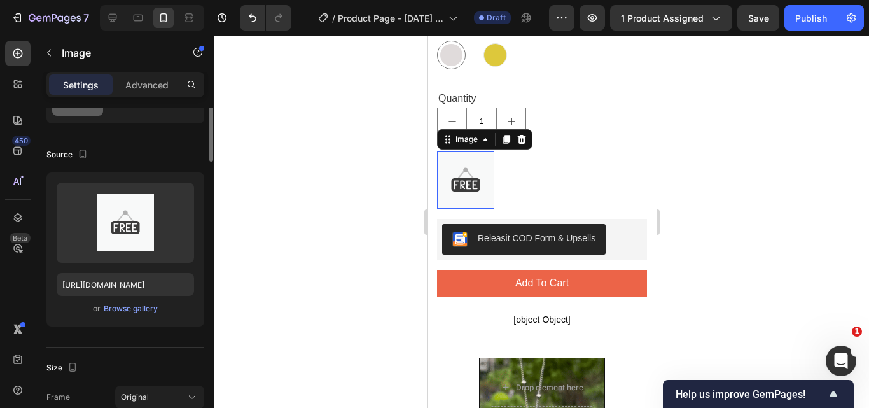
scroll to position [0, 0]
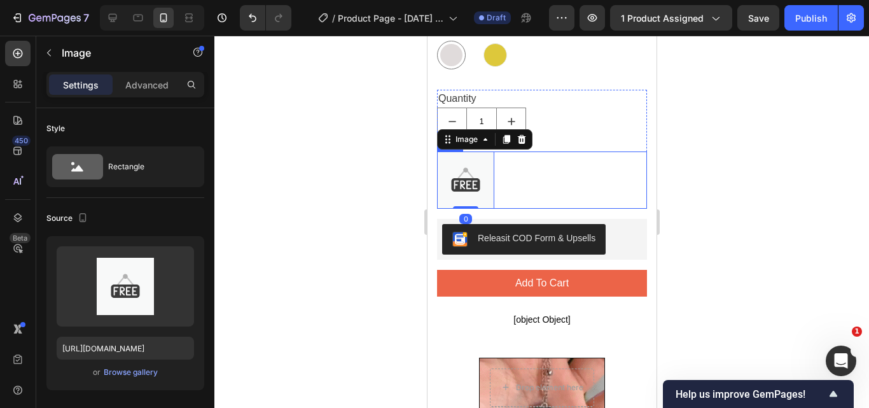
click at [567, 171] on div "Image 0 Text block Row" at bounding box center [542, 179] width 210 height 57
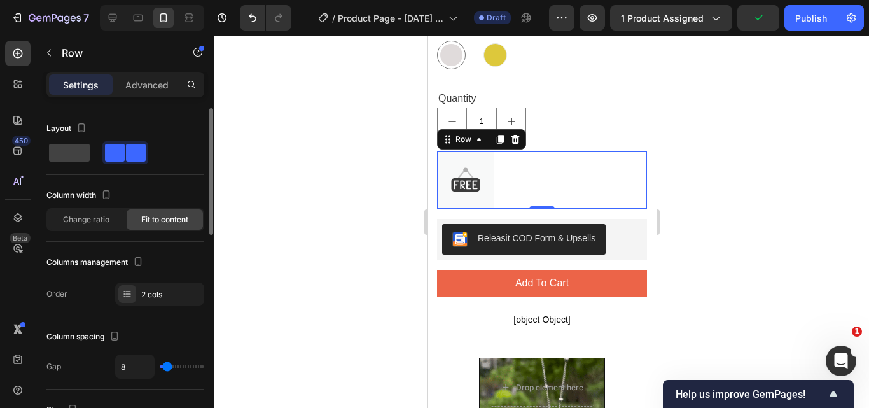
click at [124, 151] on span at bounding box center [115, 153] width 20 height 18
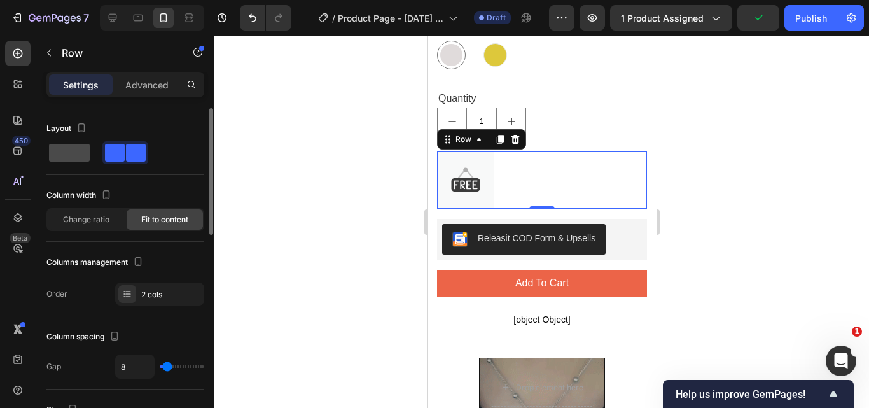
click at [55, 158] on span at bounding box center [69, 153] width 41 height 18
type input "0"
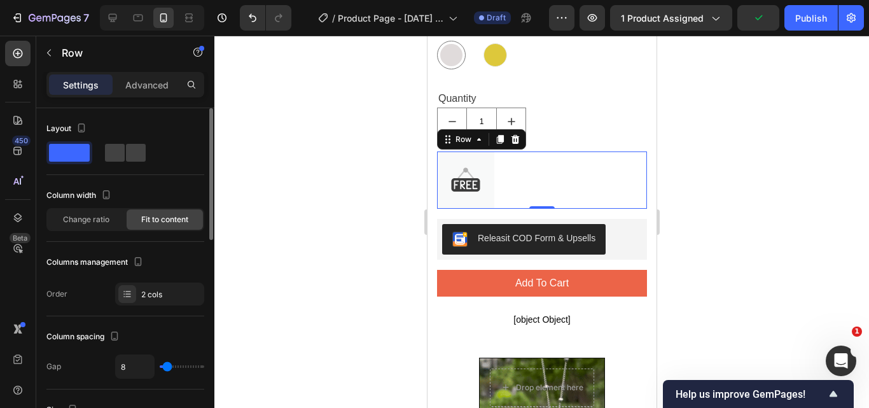
type input "0"
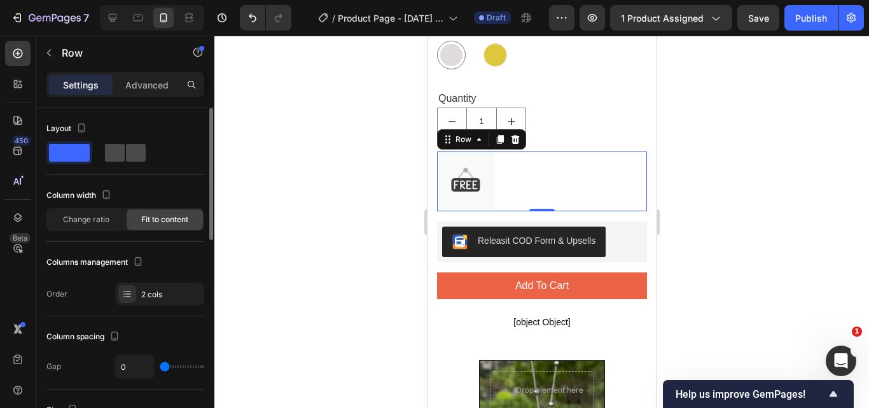
click at [129, 151] on span at bounding box center [136, 153] width 20 height 18
type input "8"
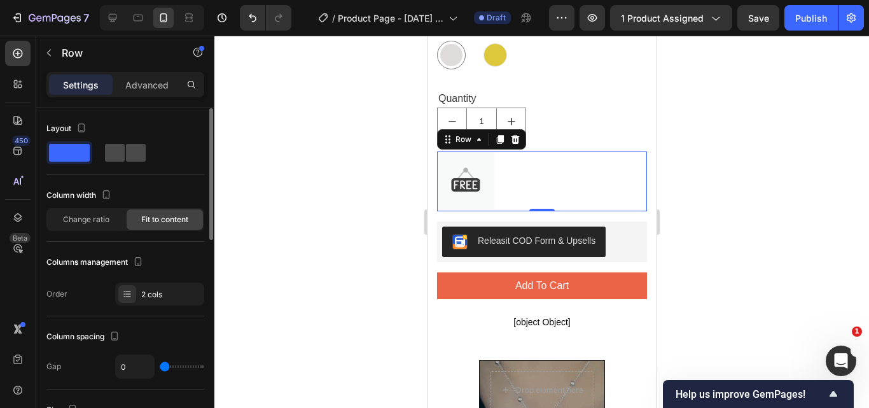
type input "8"
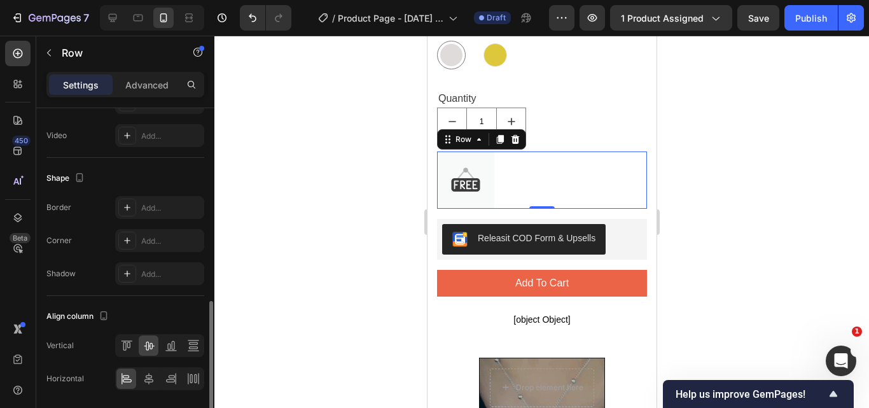
scroll to position [552, 0]
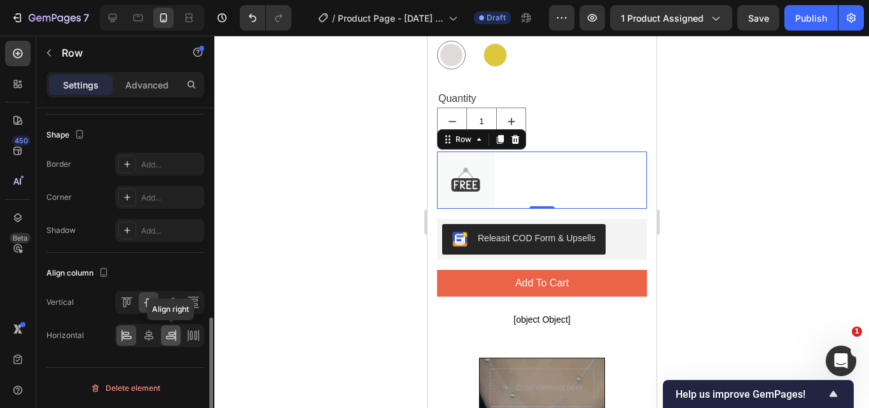
click at [169, 339] on icon at bounding box center [170, 337] width 9 height 3
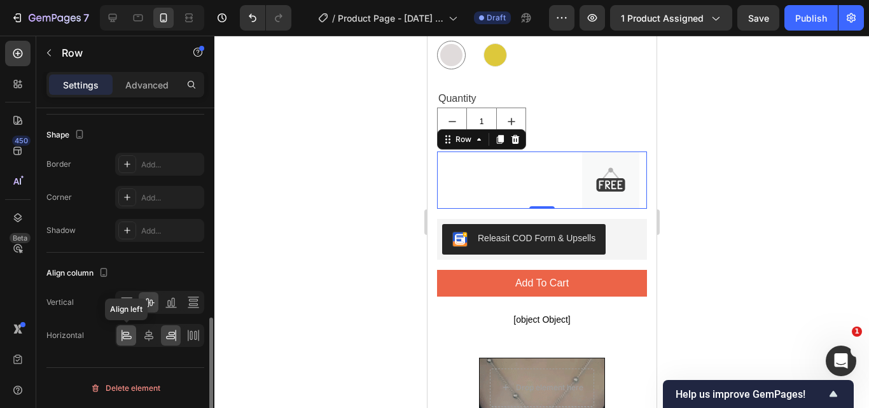
click at [129, 335] on icon at bounding box center [126, 335] width 13 height 13
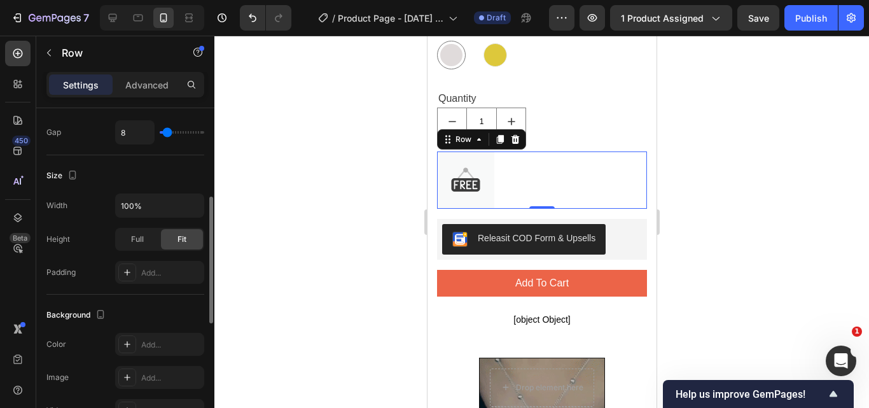
scroll to position [0, 0]
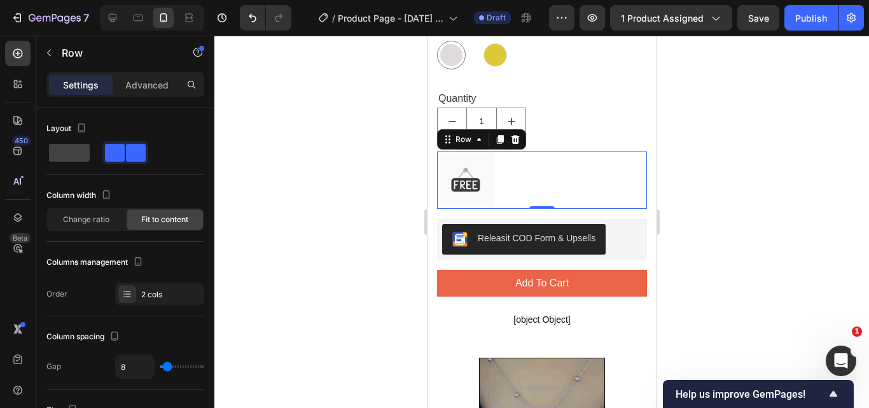
click at [588, 164] on div "Image Text block Row 0" at bounding box center [542, 179] width 210 height 57
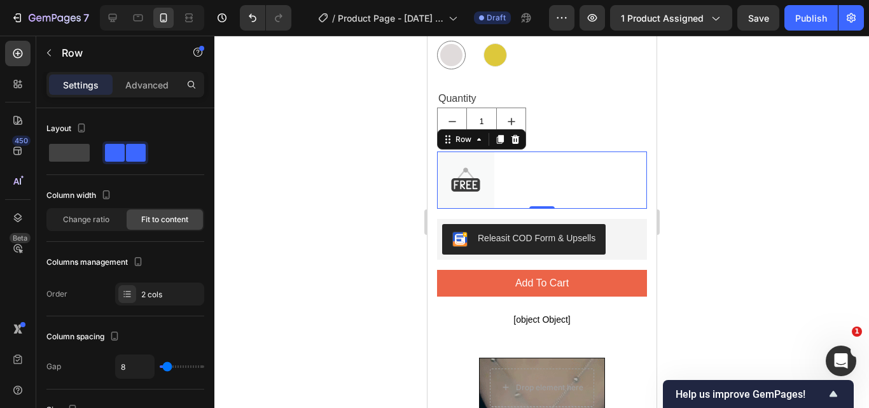
click at [588, 164] on div "Image Text block Row 0" at bounding box center [542, 179] width 210 height 57
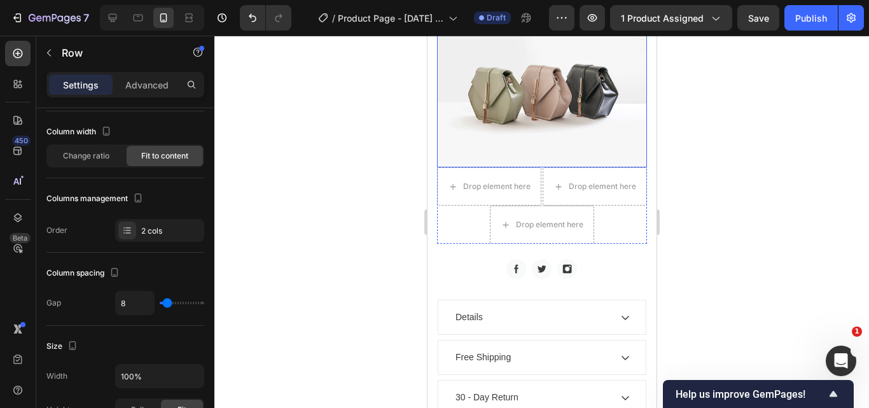
scroll to position [1146, 0]
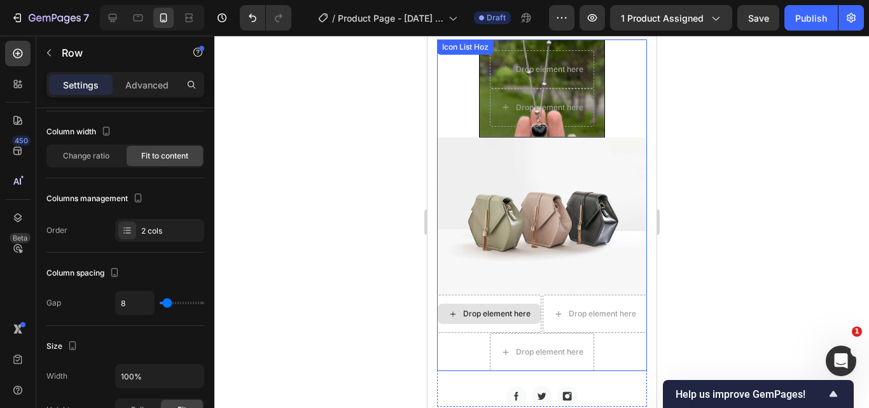
click at [516, 309] on div "Drop element here" at bounding box center [496, 314] width 67 height 10
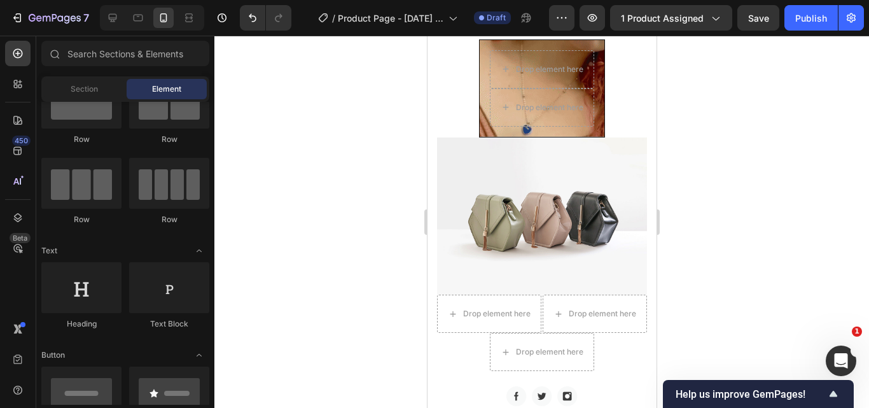
scroll to position [0, 0]
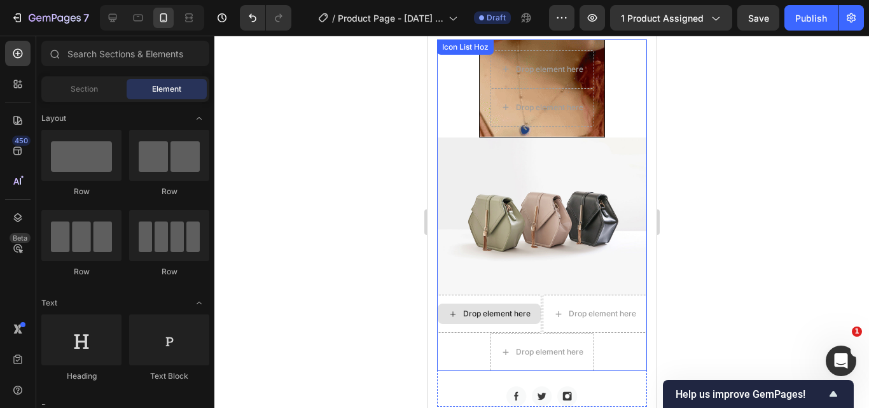
click at [519, 309] on div "Drop element here" at bounding box center [496, 314] width 67 height 10
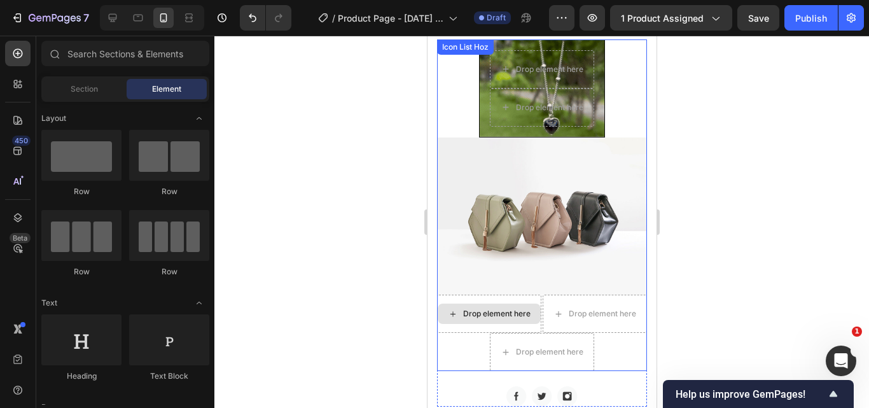
click at [527, 295] on div "Drop element here" at bounding box center [489, 314] width 104 height 38
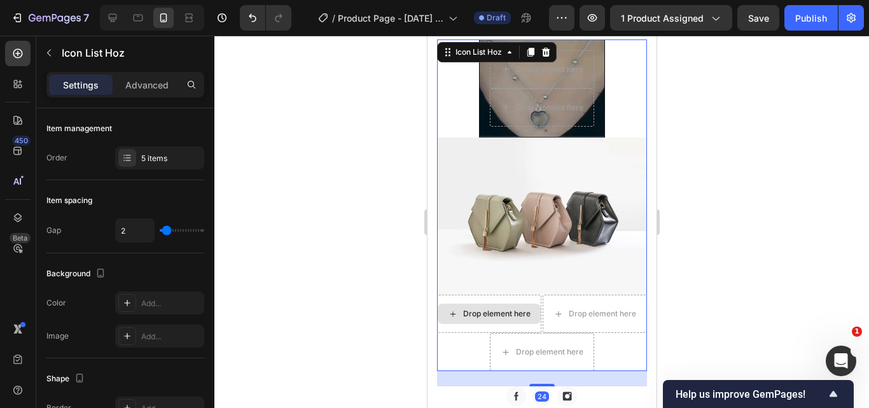
click at [530, 309] on div "Drop element here" at bounding box center [496, 314] width 67 height 10
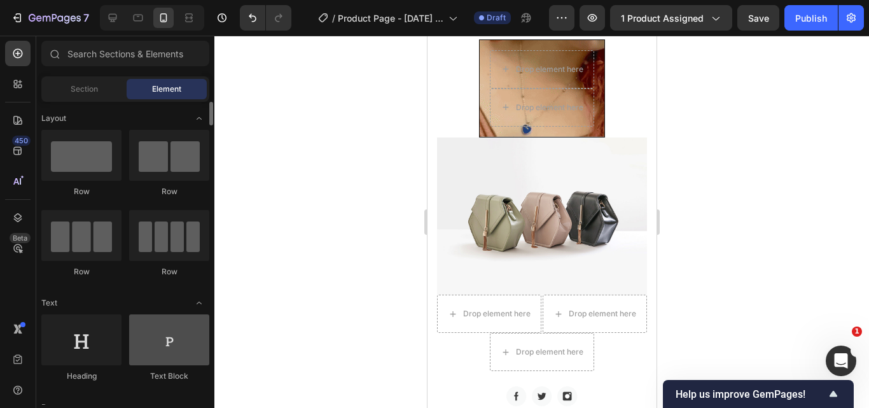
scroll to position [127, 0]
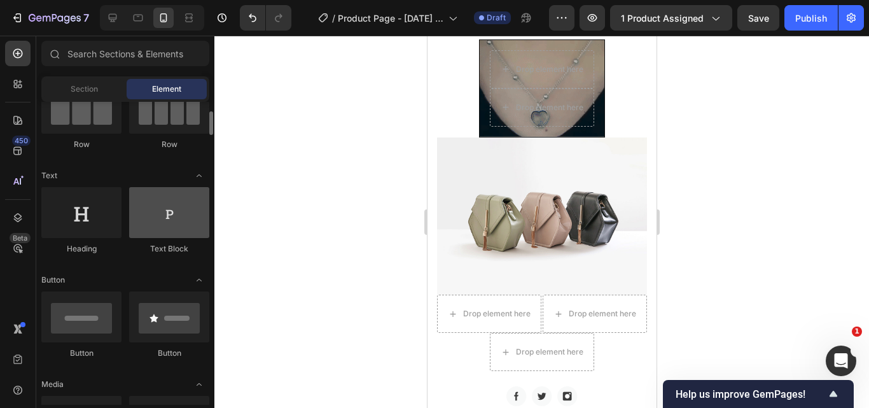
click at [178, 224] on div at bounding box center [169, 212] width 80 height 51
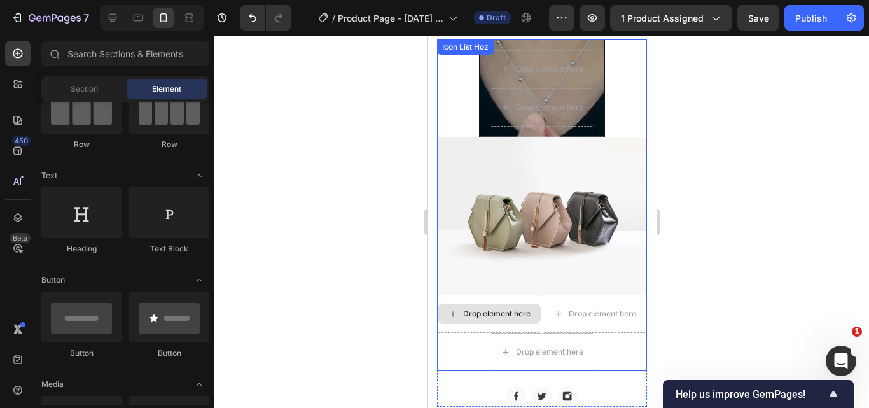
scroll to position [1273, 0]
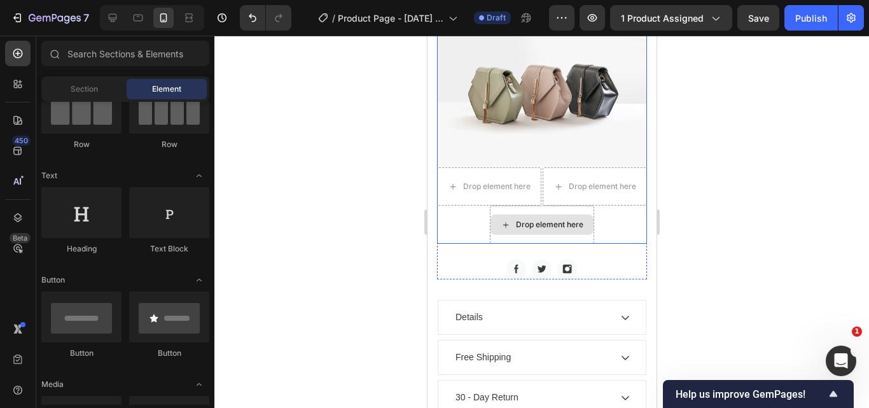
click at [527, 230] on div "Drop element here" at bounding box center [549, 225] width 67 height 10
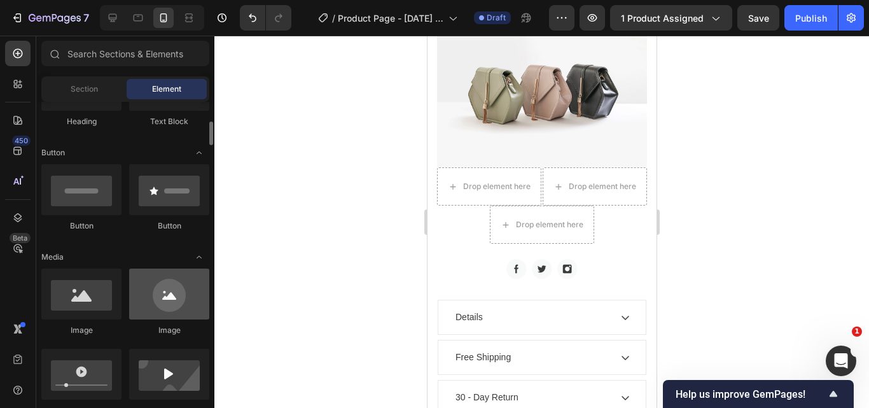
scroll to position [318, 0]
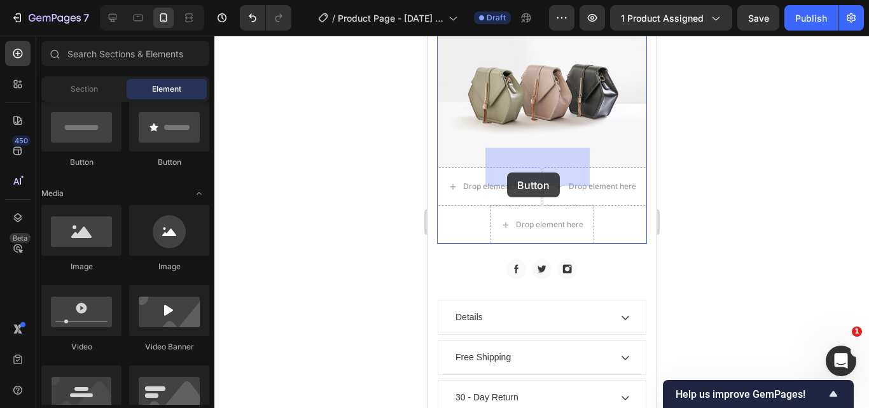
drag, startPoint x: 587, startPoint y: 161, endPoint x: 782, endPoint y: 217, distance: 202.0
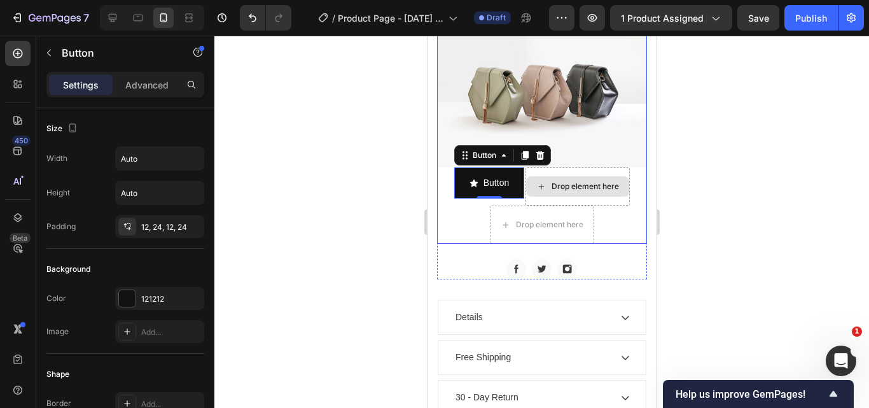
click at [579, 181] on div "Drop element here" at bounding box center [584, 186] width 67 height 10
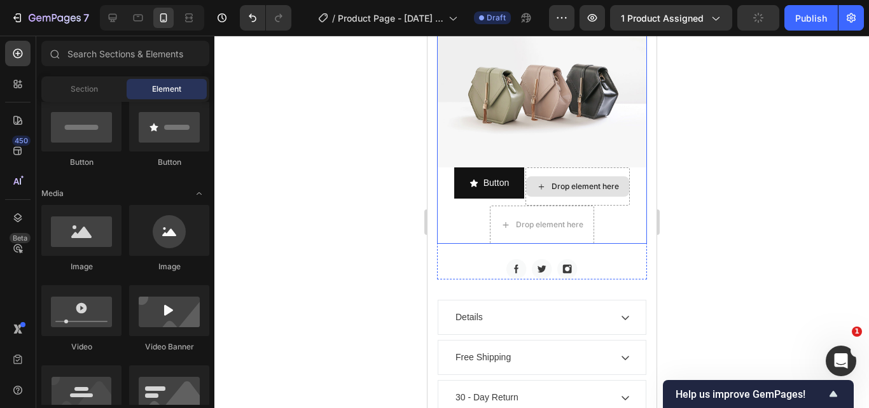
click at [583, 181] on div "Drop element here" at bounding box center [584, 186] width 67 height 10
click at [545, 176] on div "Drop element here" at bounding box center [577, 186] width 103 height 20
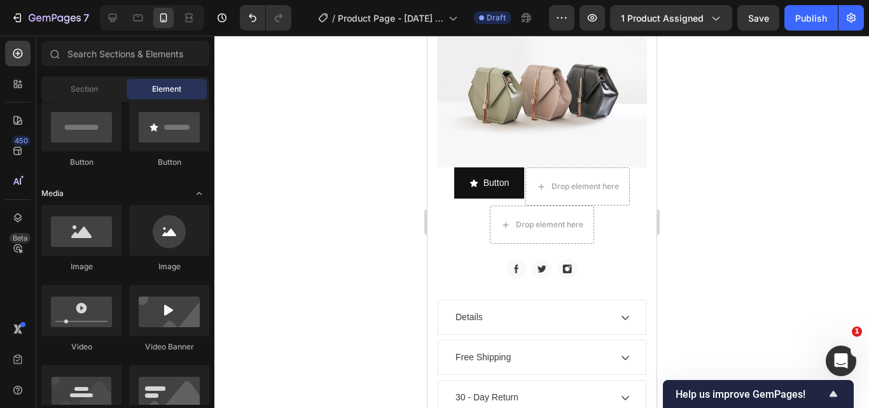
scroll to position [382, 0]
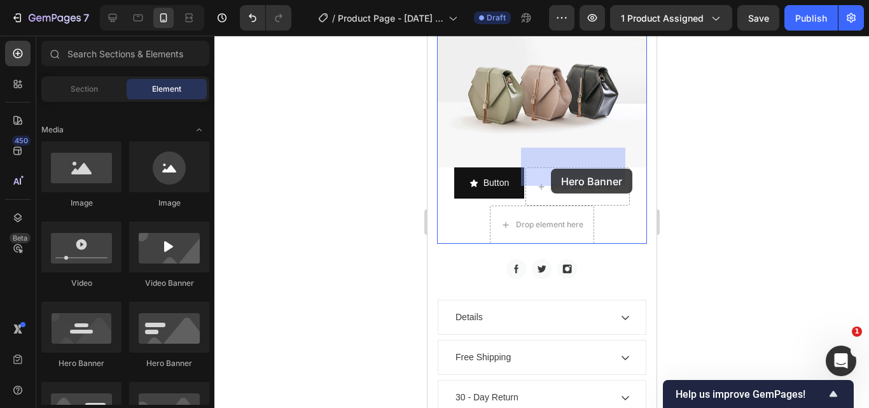
drag, startPoint x: 541, startPoint y: 180, endPoint x: 551, endPoint y: 169, distance: 14.9
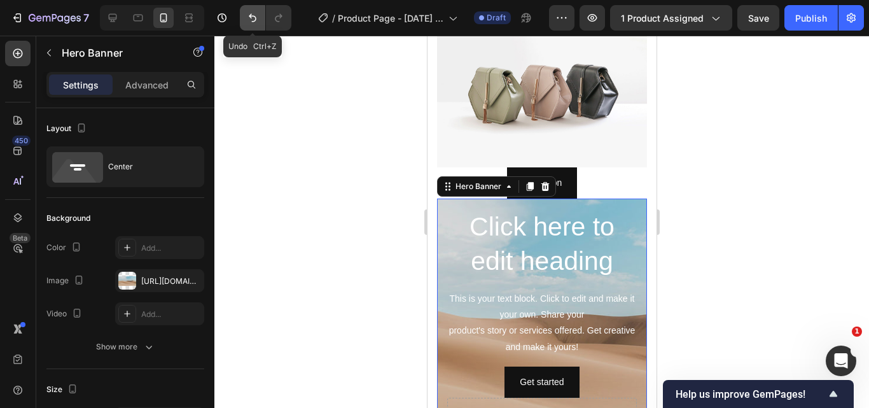
click at [249, 17] on icon "Undo/Redo" at bounding box center [252, 17] width 13 height 13
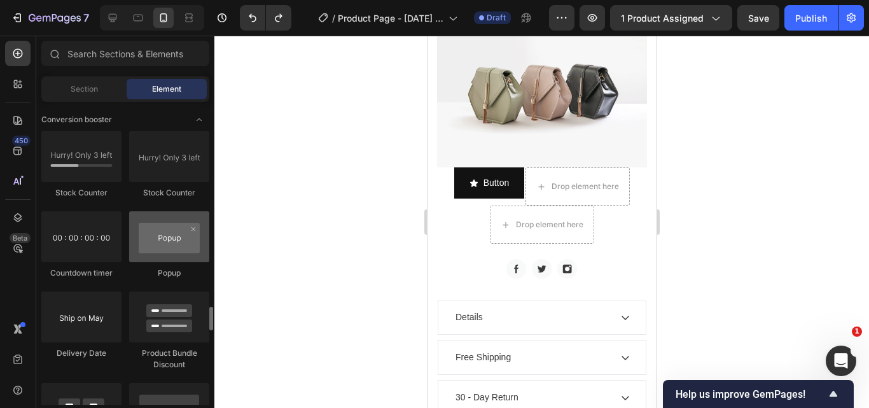
scroll to position [2737, 0]
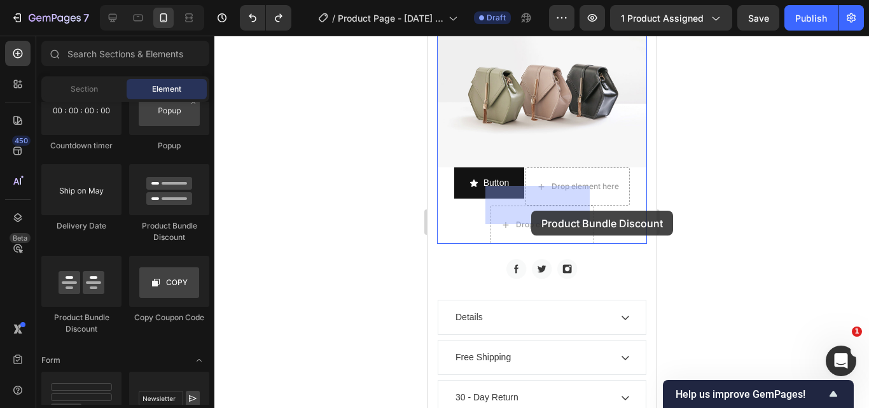
drag, startPoint x: 533, startPoint y: 209, endPoint x: 774, endPoint y: 262, distance: 246.4
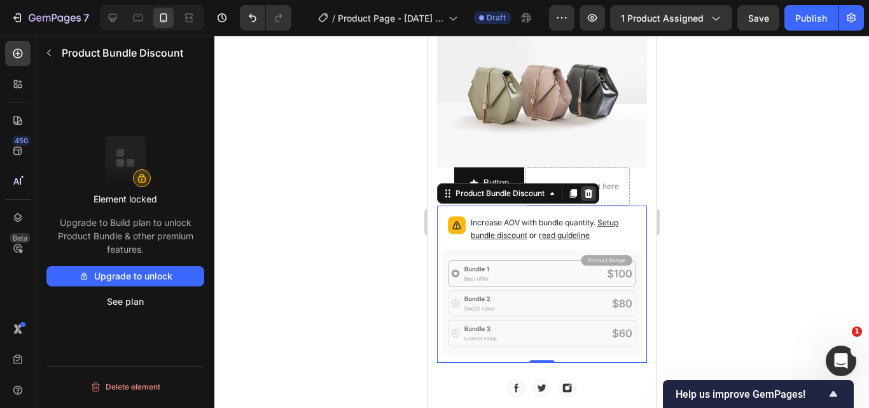
click at [591, 188] on icon at bounding box center [588, 193] width 10 height 10
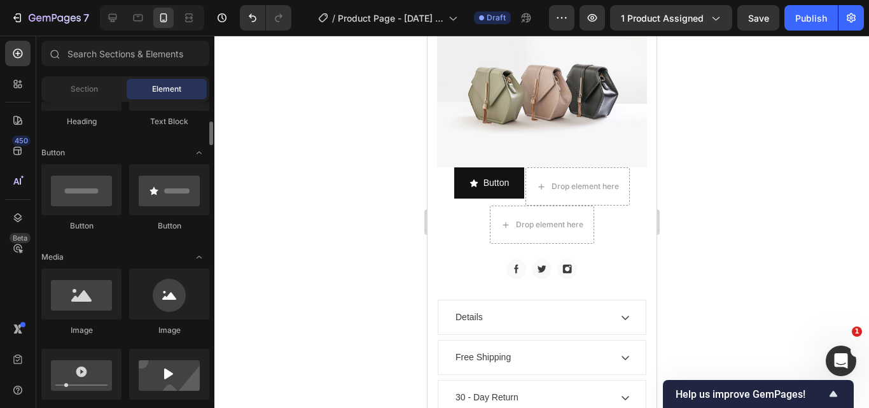
scroll to position [127, 0]
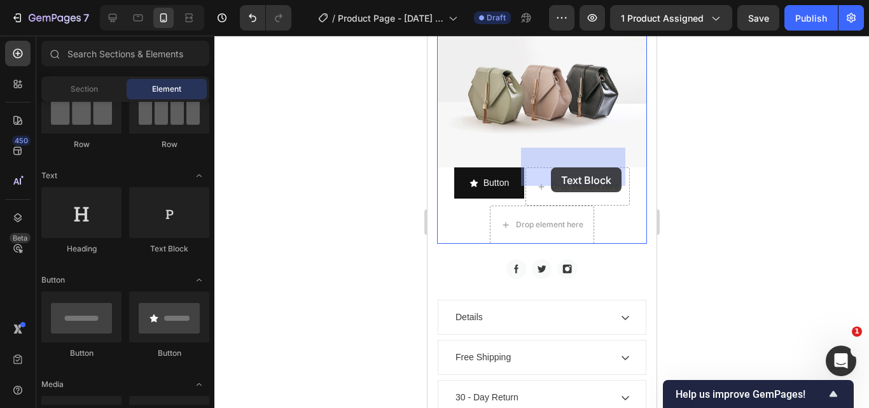
drag, startPoint x: 874, startPoint y: 238, endPoint x: 551, endPoint y: 167, distance: 330.9
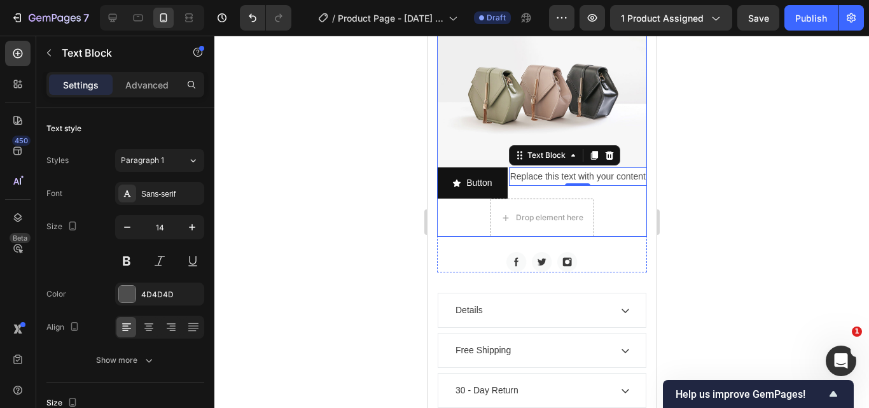
click at [620, 174] on div "Drop element here Drop element here Hero Banner Image Button Button Replace thi…" at bounding box center [542, 74] width 210 height 325
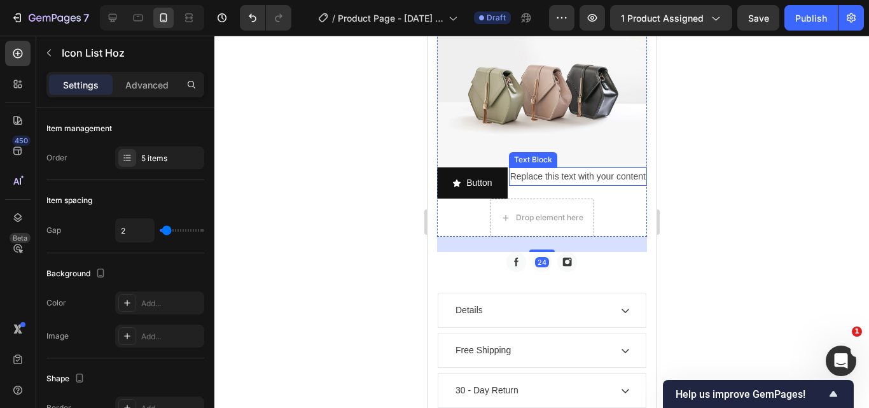
click at [585, 186] on div "Replace this text with your content" at bounding box center [578, 176] width 138 height 18
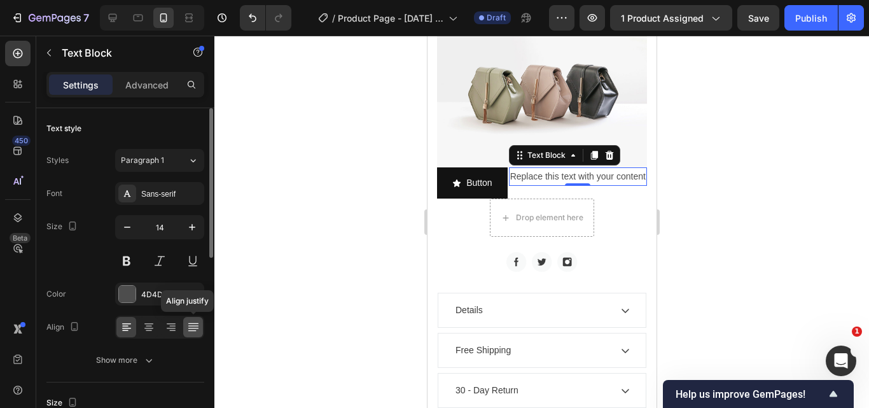
click at [187, 323] on icon at bounding box center [193, 327] width 13 height 13
click at [174, 329] on icon at bounding box center [171, 327] width 13 height 13
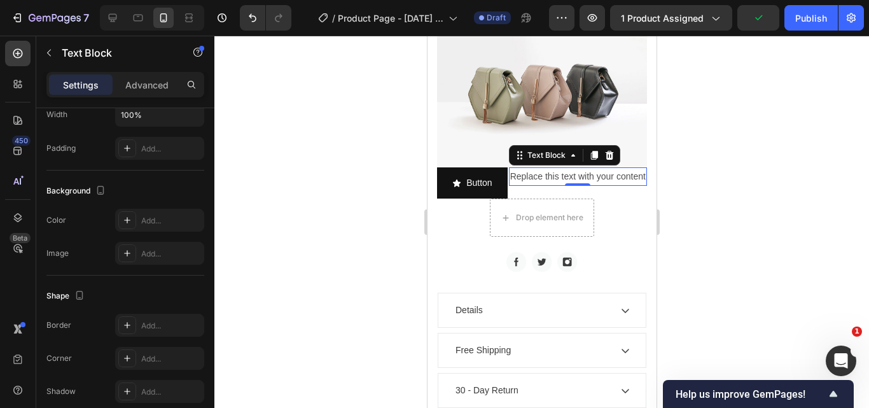
scroll to position [0, 0]
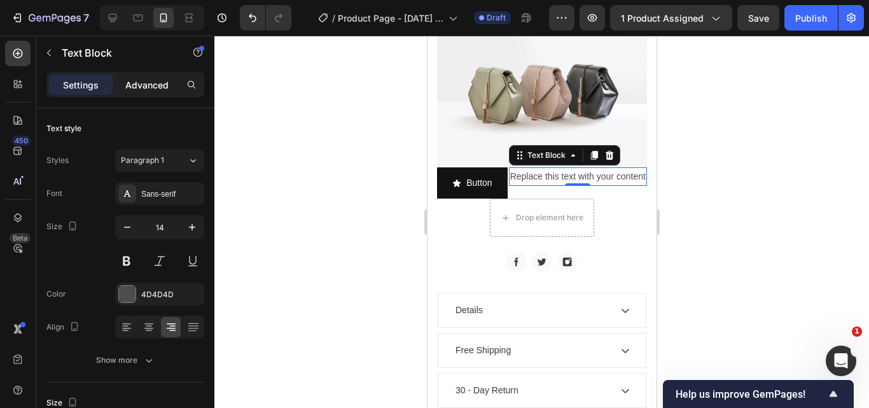
click at [151, 89] on p "Advanced" at bounding box center [146, 84] width 43 height 13
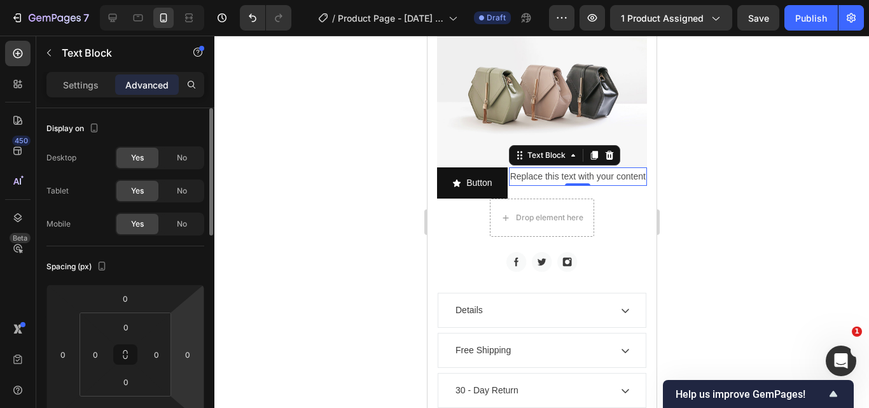
click at [189, 0] on html "7 / Product Page - Sep 24, 07:13:10 Draft Preview 1 product assigned Save Publi…" at bounding box center [434, 0] width 869 height 0
click at [190, 356] on input "0" at bounding box center [187, 354] width 19 height 19
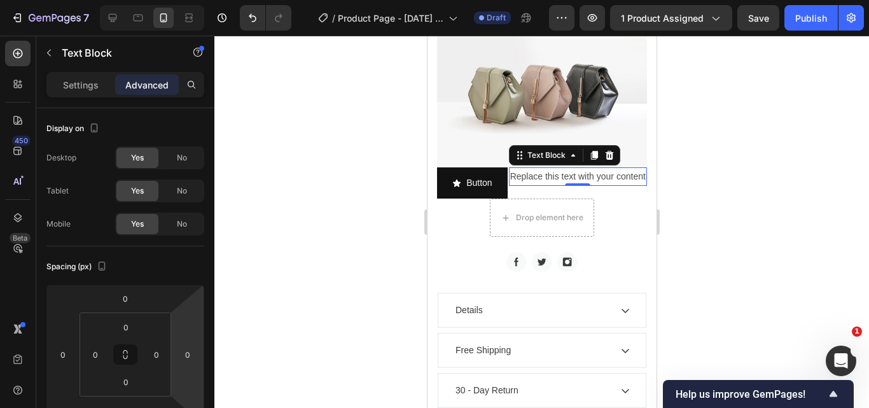
click at [154, 356] on input "0" at bounding box center [156, 354] width 19 height 19
click at [306, 317] on div at bounding box center [541, 222] width 655 height 372
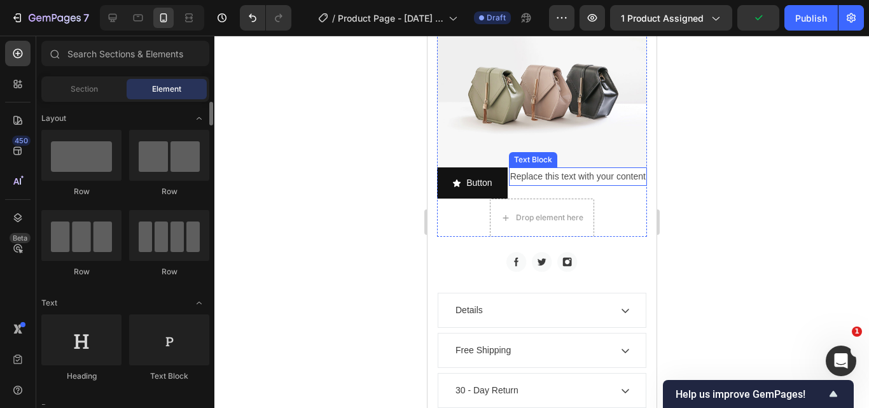
click at [554, 183] on div "Replace this text with your content" at bounding box center [578, 176] width 138 height 18
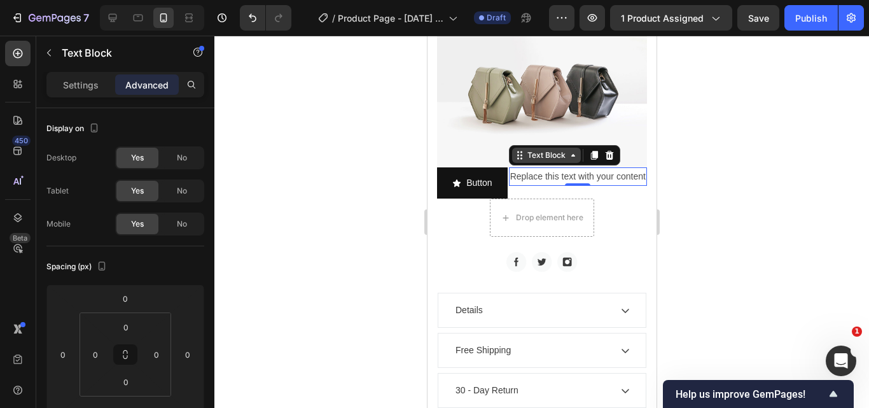
click at [568, 160] on icon at bounding box center [573, 155] width 10 height 10
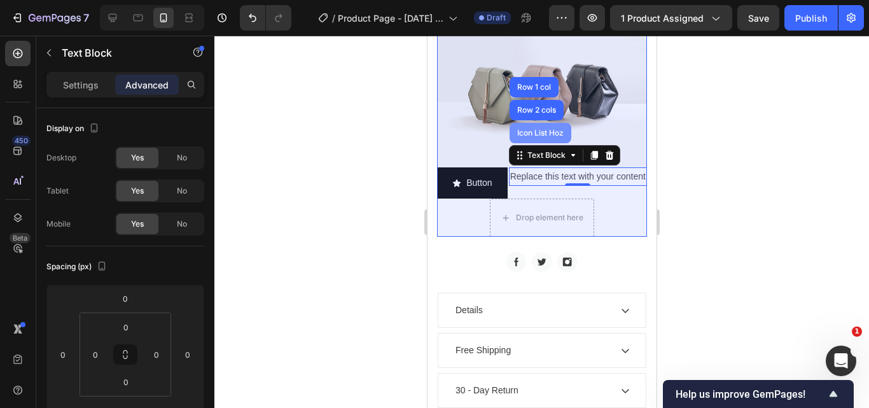
click at [514, 137] on div "Icon List Hoz" at bounding box center [540, 133] width 52 height 8
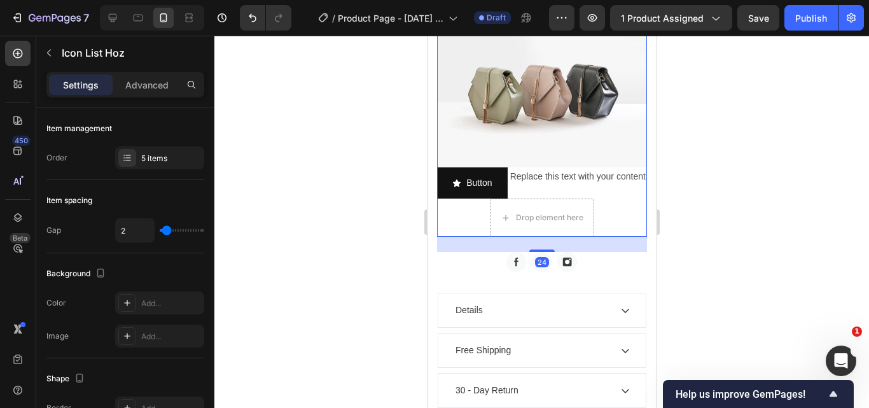
click at [577, 183] on div "Replace this text with your content" at bounding box center [578, 176] width 138 height 18
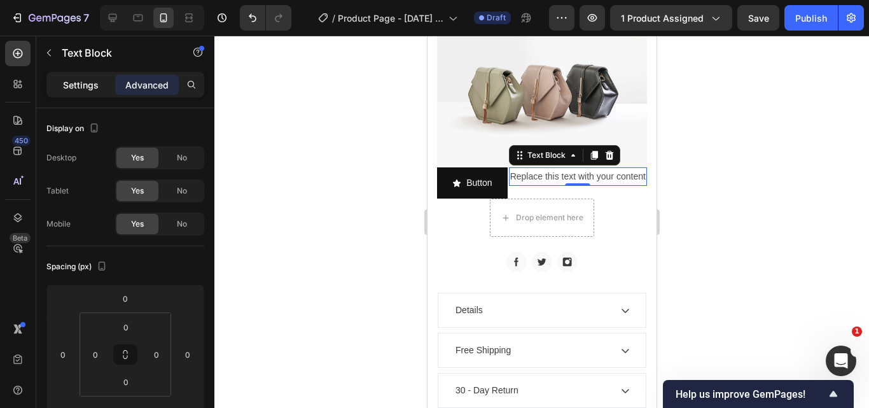
click at [67, 87] on p "Settings" at bounding box center [81, 84] width 36 height 13
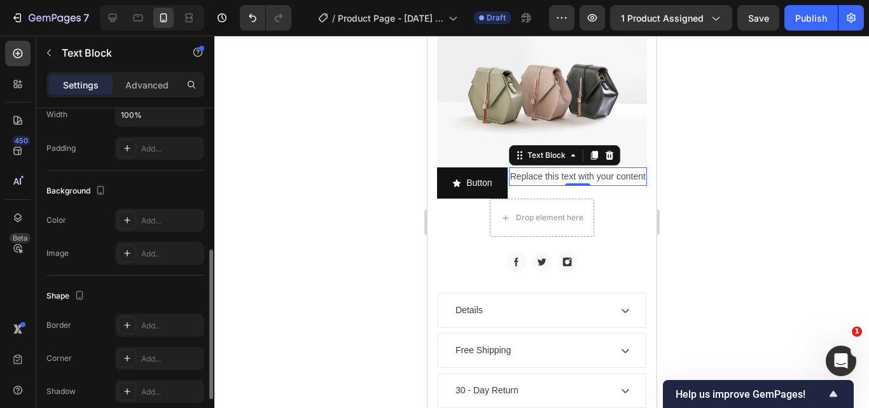
scroll to position [418, 0]
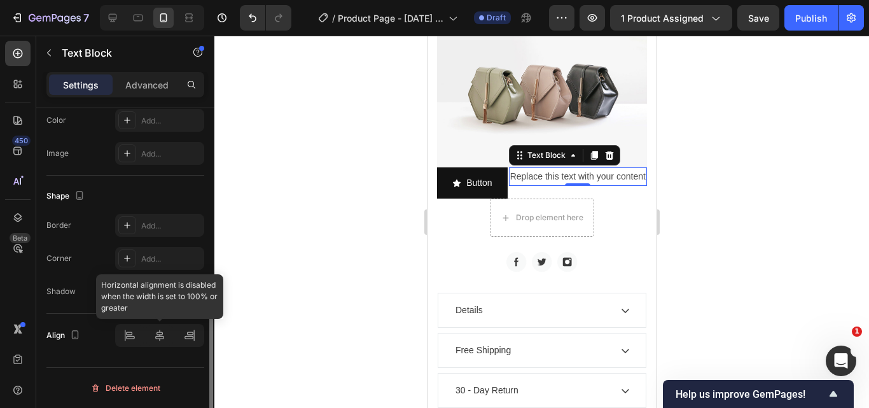
click at [190, 337] on div at bounding box center [159, 335] width 89 height 23
click at [188, 337] on div at bounding box center [159, 335] width 89 height 23
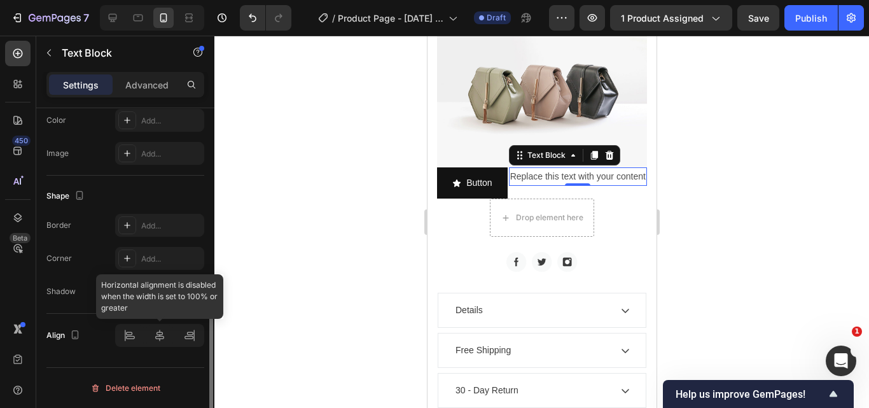
click at [164, 337] on div at bounding box center [159, 335] width 89 height 23
click at [130, 337] on div at bounding box center [159, 335] width 89 height 23
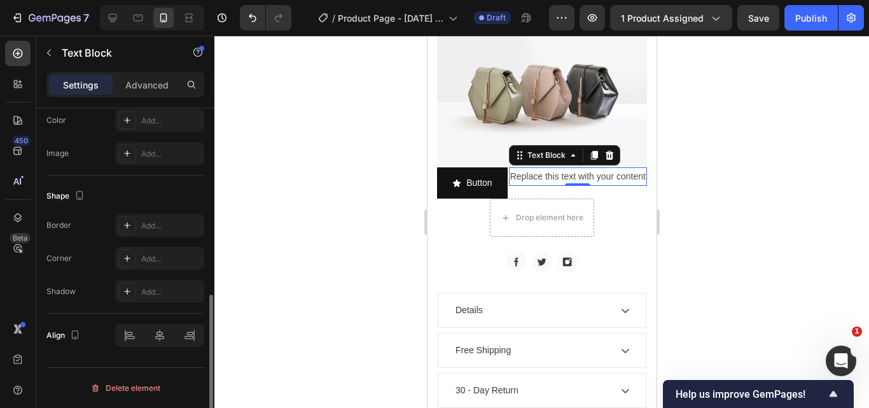
drag, startPoint x: 76, startPoint y: 333, endPoint x: 202, endPoint y: 332, distance: 125.4
click at [79, 333] on icon "button" at bounding box center [75, 334] width 13 height 13
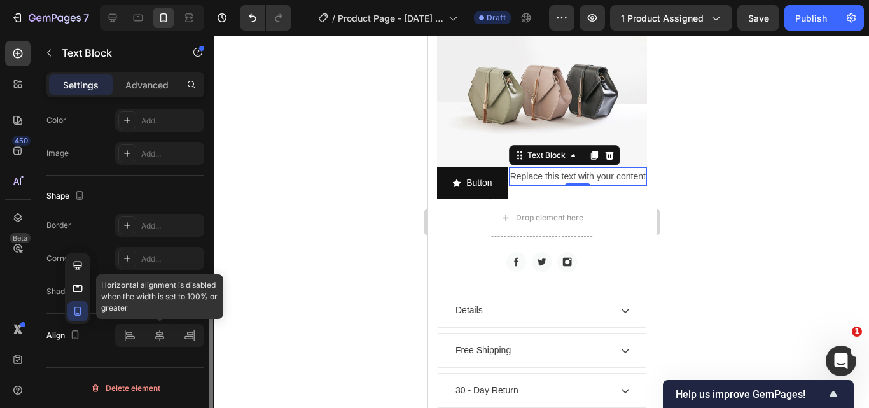
drag, startPoint x: 167, startPoint y: 342, endPoint x: 188, endPoint y: 344, distance: 21.2
click at [169, 342] on div at bounding box center [159, 335] width 89 height 23
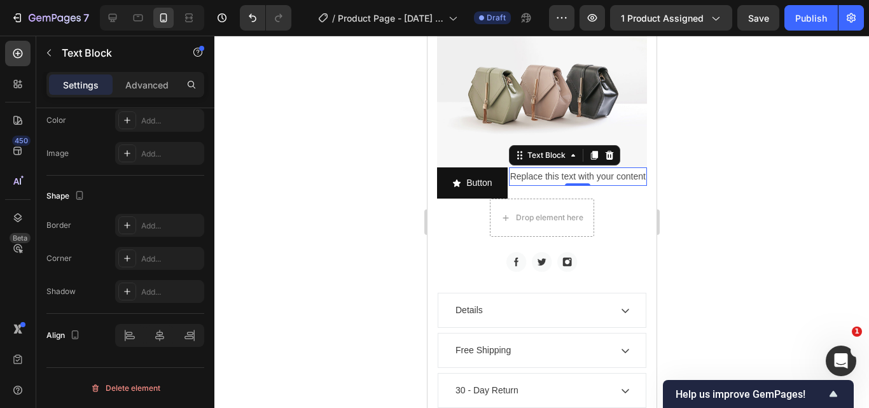
click at [731, 169] on div at bounding box center [541, 222] width 655 height 372
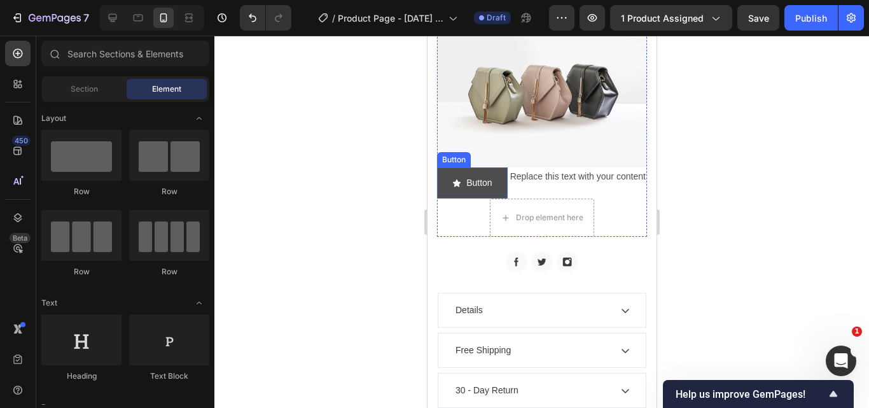
click at [460, 179] on icon "<p>Button</p>" at bounding box center [457, 183] width 8 height 8
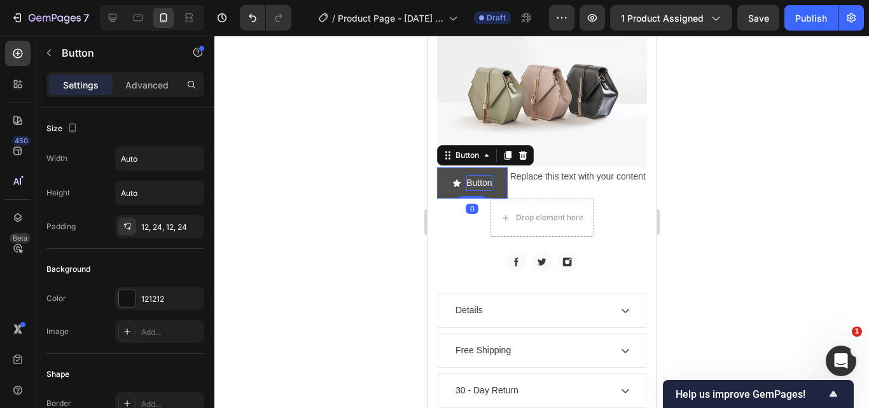
click at [491, 175] on p "Button" at bounding box center [478, 183] width 25 height 16
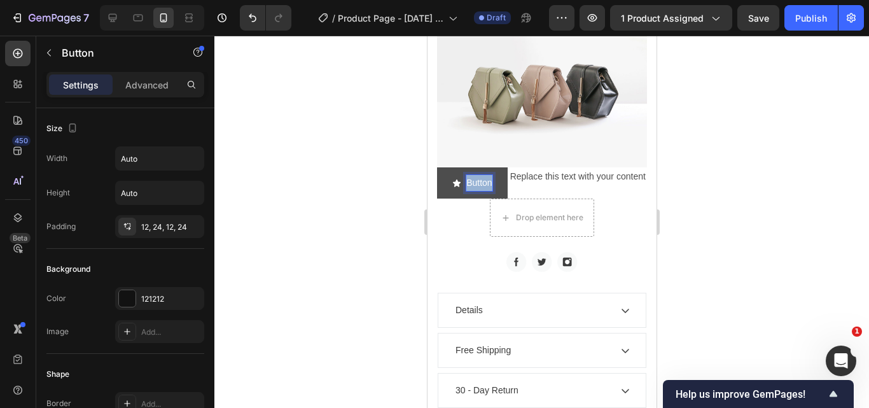
click at [491, 175] on p "Button" at bounding box center [478, 183] width 25 height 16
click at [439, 167] on button "Envio" at bounding box center [472, 182] width 67 height 31
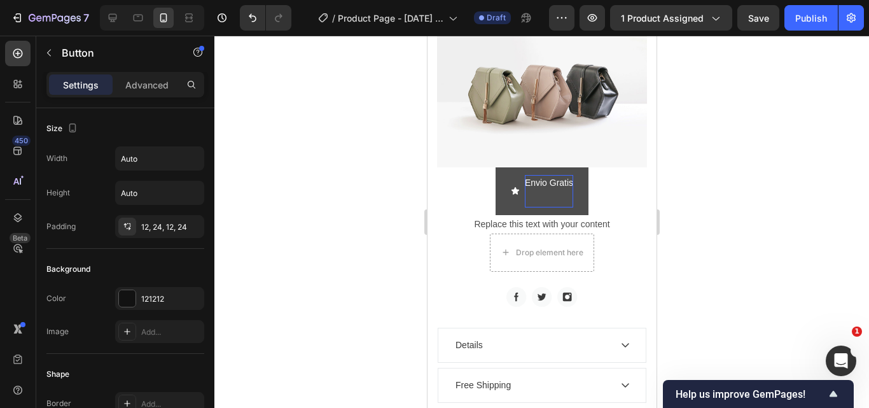
click at [498, 167] on button "Envio Gratis" at bounding box center [541, 190] width 93 height 47
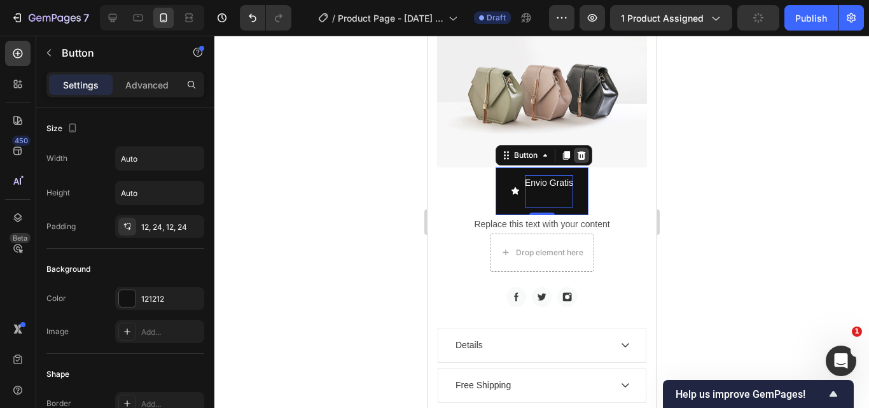
click at [579, 151] on icon at bounding box center [581, 155] width 8 height 9
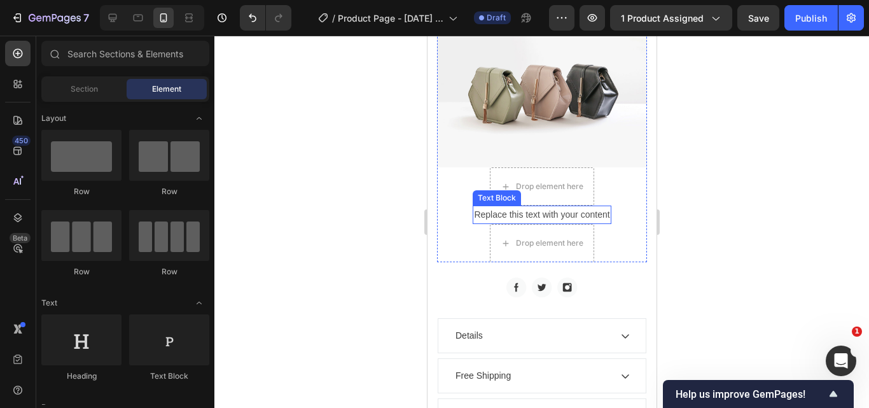
click at [559, 206] on div "Replace this text with your content" at bounding box center [541, 215] width 138 height 18
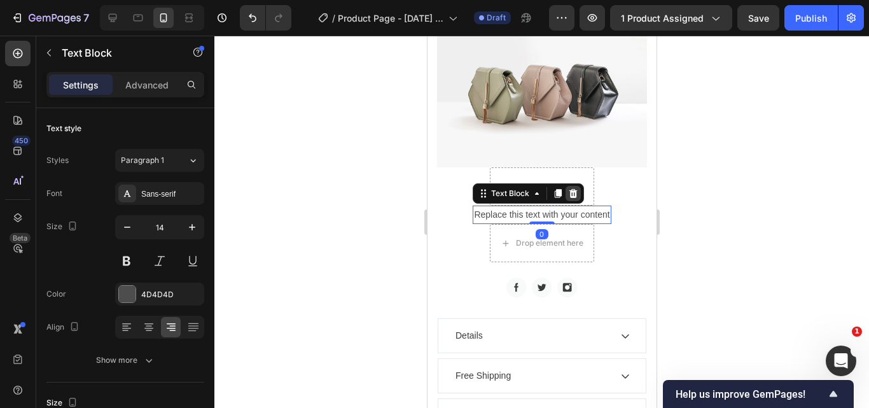
click at [570, 189] on icon at bounding box center [573, 193] width 8 height 9
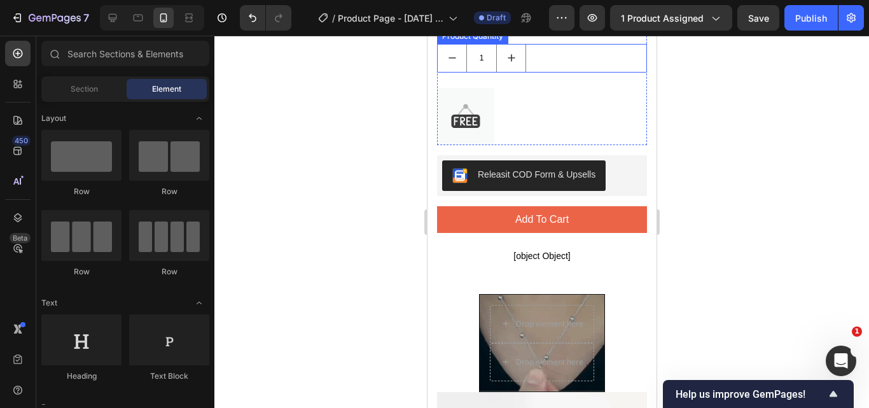
scroll to position [764, 0]
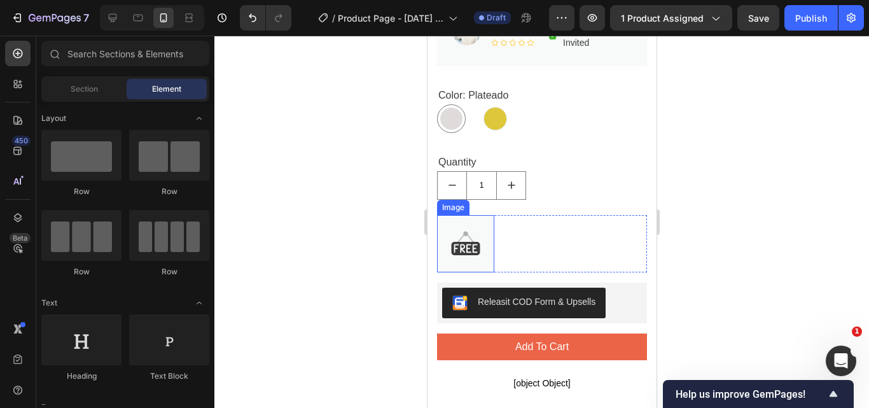
click at [476, 228] on img at bounding box center [465, 243] width 57 height 57
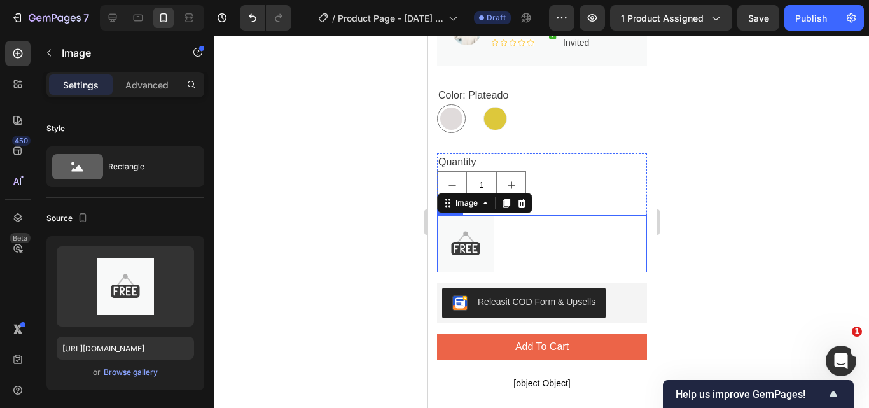
click at [547, 225] on div "Image 0 Text block Row" at bounding box center [542, 243] width 210 height 57
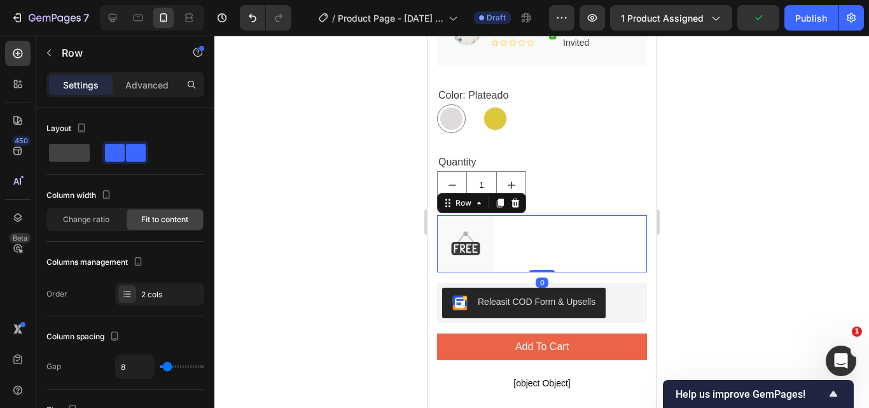
click at [541, 223] on div "Image Text block Row 0" at bounding box center [542, 243] width 210 height 57
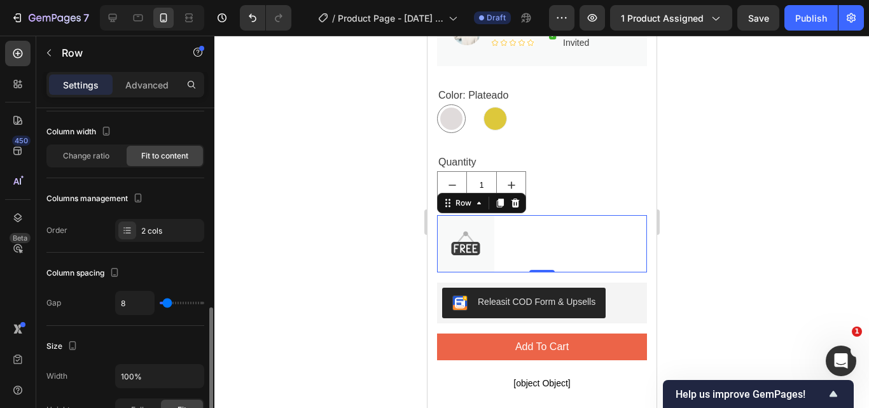
scroll to position [191, 0]
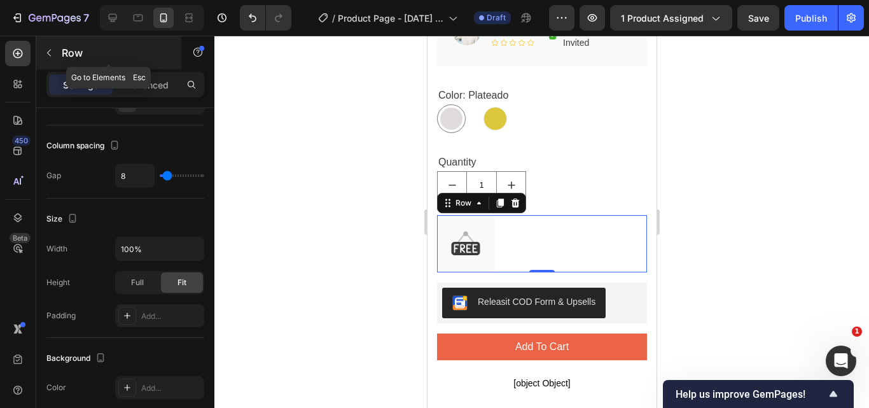
click at [52, 49] on icon "button" at bounding box center [49, 53] width 10 height 10
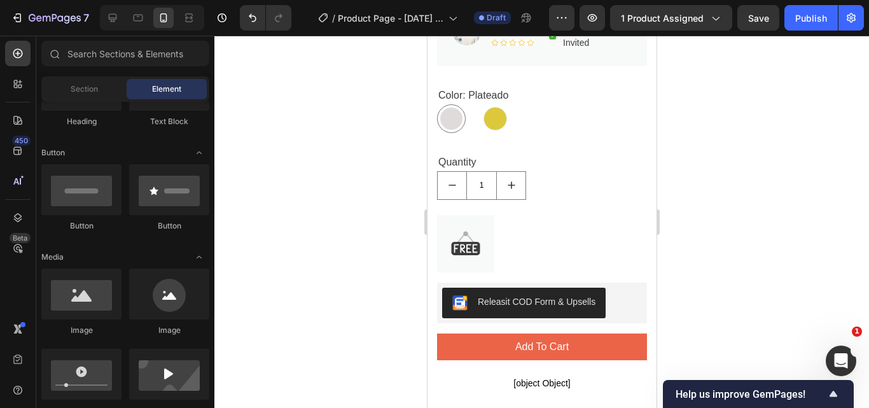
scroll to position [127, 0]
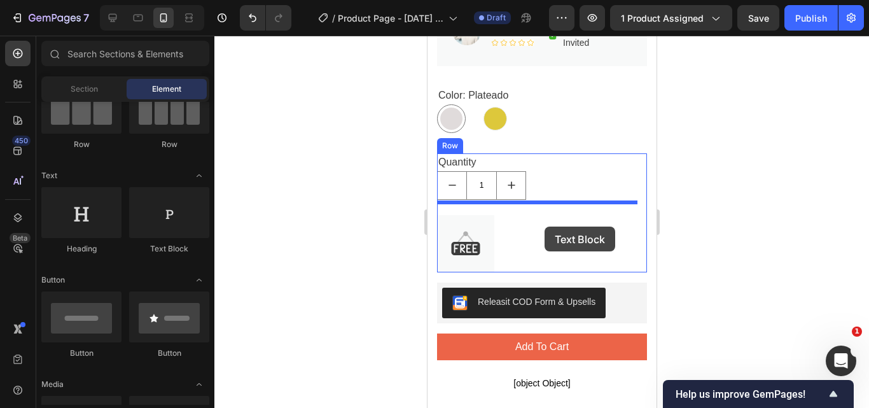
drag, startPoint x: 584, startPoint y: 253, endPoint x: 745, endPoint y: 248, distance: 160.5
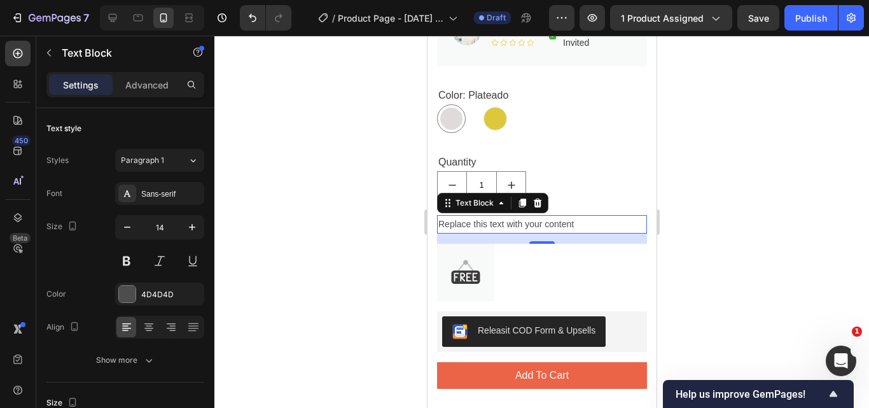
click at [478, 215] on div "Replace this text with your content" at bounding box center [542, 224] width 210 height 18
click at [478, 216] on p "Replace this text with your content" at bounding box center [541, 224] width 207 height 16
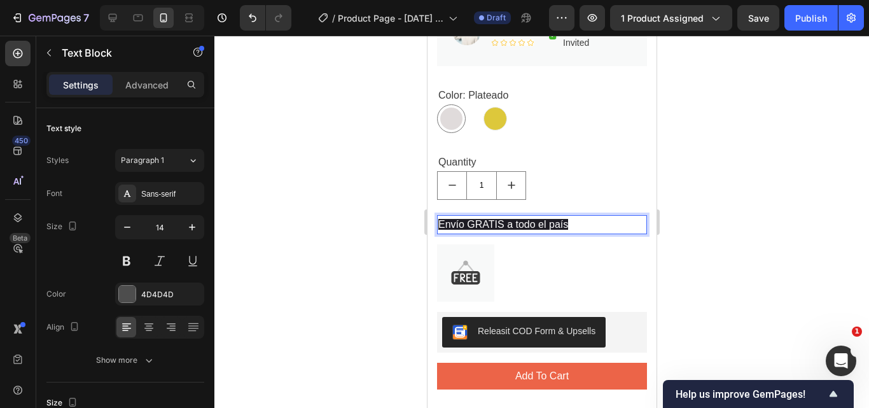
click at [537, 219] on span "Envío GRATIS a todo el país" at bounding box center [503, 224] width 130 height 11
click at [487, 219] on span "Envío GRATIS a todo el país" at bounding box center [503, 224] width 130 height 11
click at [488, 219] on span "Envío GRATIS a todo el país" at bounding box center [503, 224] width 130 height 11
click at [589, 216] on p "Envío GRATIS a todo el país" at bounding box center [541, 224] width 207 height 17
click at [738, 194] on div at bounding box center [541, 222] width 655 height 372
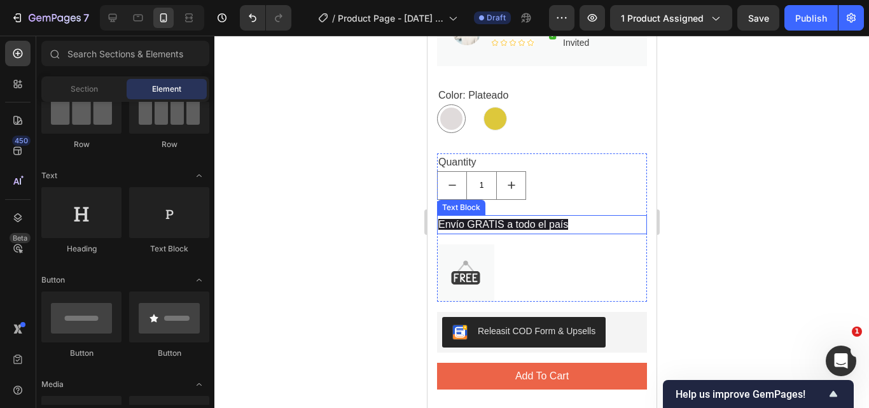
click at [556, 219] on span "Envío GRATIS a todo el país" at bounding box center [503, 224] width 130 height 11
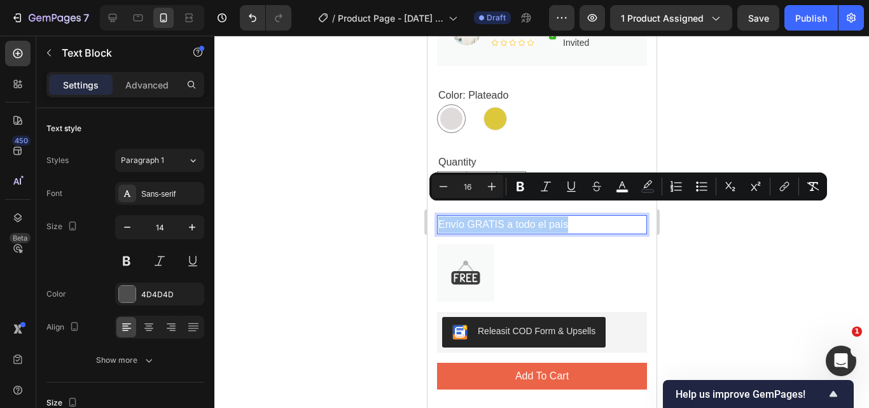
click at [759, 217] on div at bounding box center [541, 222] width 655 height 372
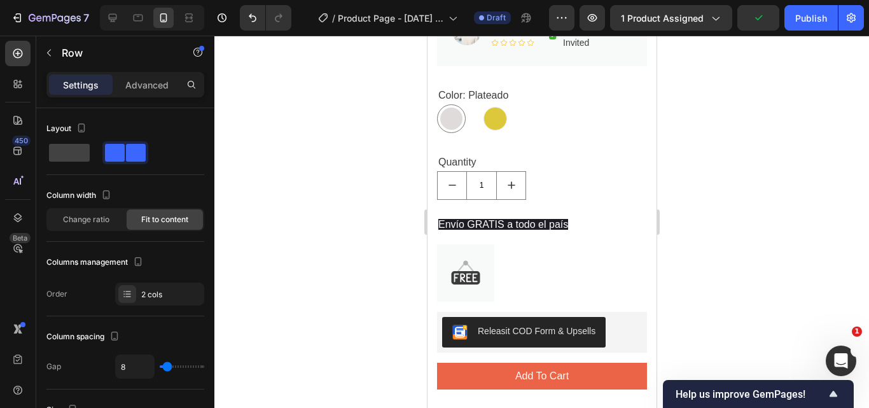
drag, startPoint x: 566, startPoint y: 256, endPoint x: 473, endPoint y: 260, distance: 93.0
click at [565, 256] on div "Image Text block Row" at bounding box center [542, 272] width 210 height 57
click at [473, 260] on img at bounding box center [465, 272] width 57 height 57
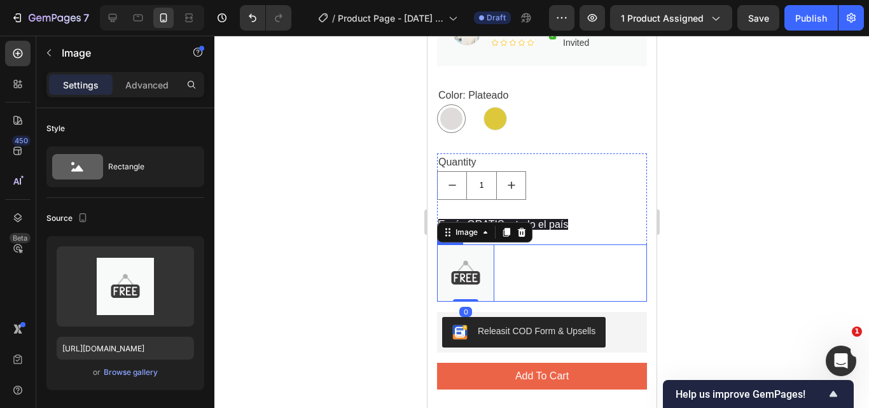
click at [510, 254] on div "Image 0 Text block Row" at bounding box center [542, 272] width 210 height 57
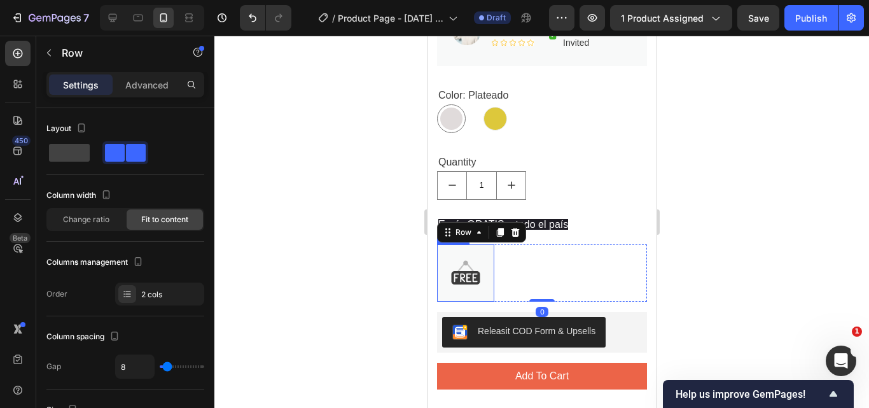
click at [475, 248] on img at bounding box center [465, 272] width 57 height 57
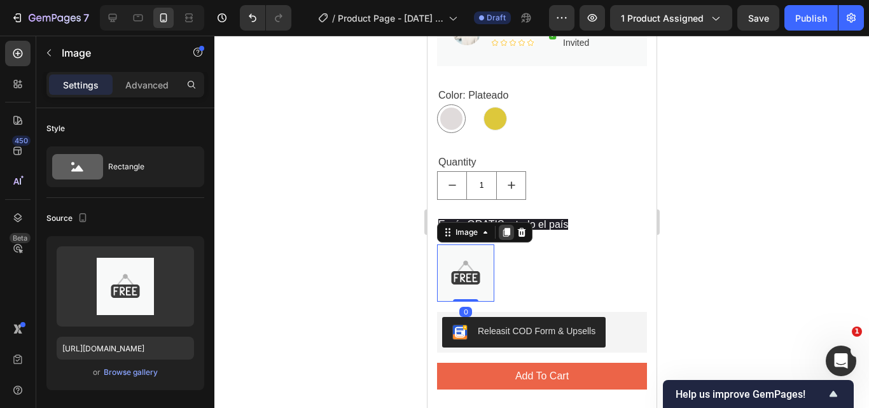
click at [501, 227] on icon at bounding box center [506, 232] width 10 height 10
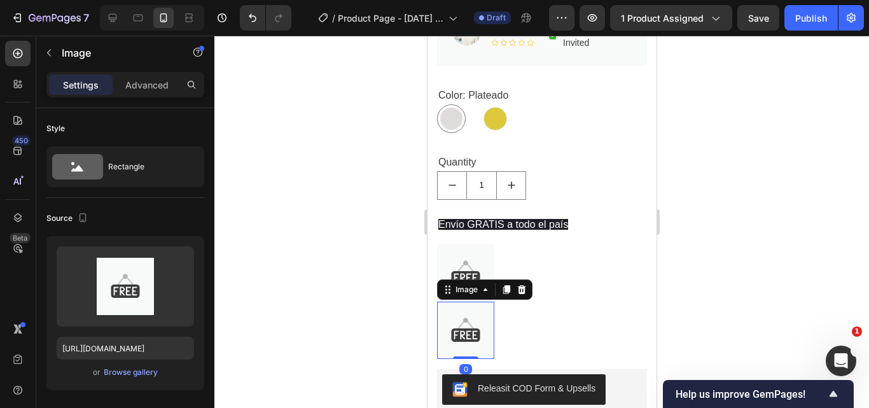
scroll to position [191, 0]
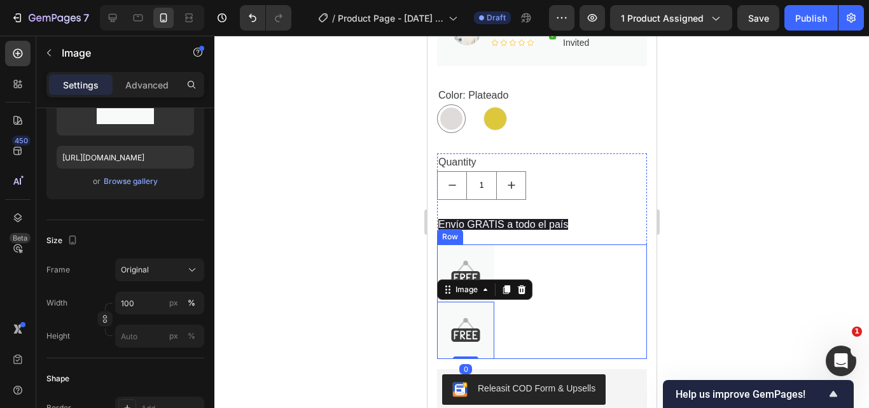
drag, startPoint x: 479, startPoint y: 311, endPoint x: 470, endPoint y: 292, distance: 20.5
click at [556, 248] on div "Image Image 0 Text block Row" at bounding box center [542, 301] width 210 height 115
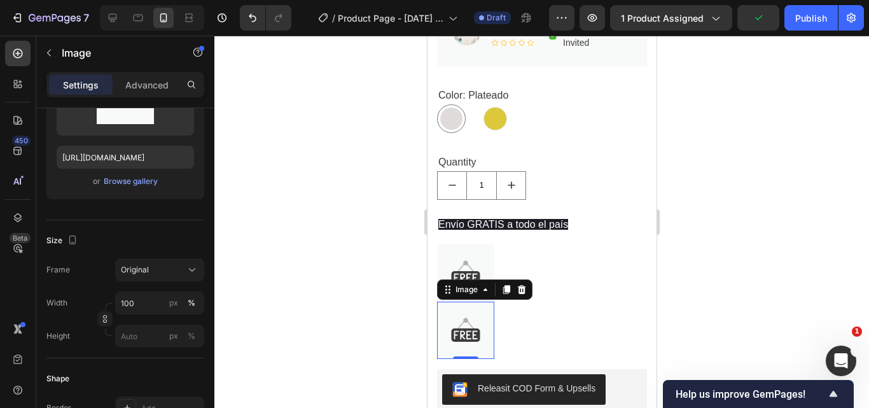
drag, startPoint x: 456, startPoint y: 295, endPoint x: 523, endPoint y: 297, distance: 67.5
click at [570, 257] on div "Image Image 0 Text block Row" at bounding box center [542, 301] width 210 height 115
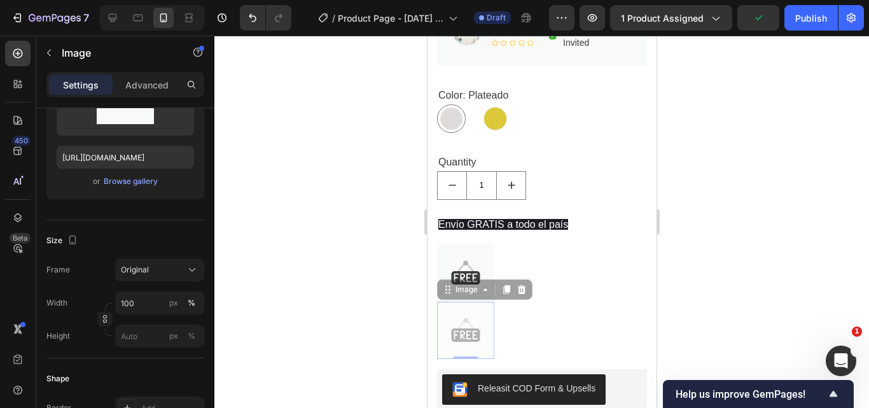
drag, startPoint x: 523, startPoint y: 297, endPoint x: 554, endPoint y: 252, distance: 54.9
click at [554, 252] on div "Image Image 0 Image 0 Text block Row" at bounding box center [542, 301] width 210 height 115
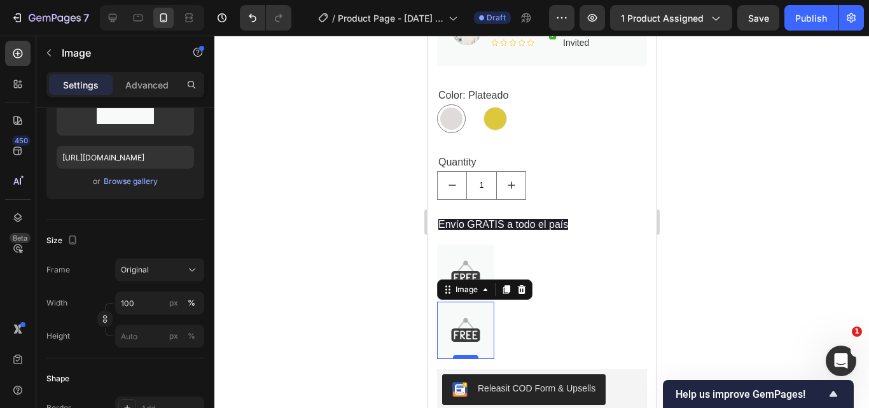
click at [465, 355] on div at bounding box center [465, 357] width 25 height 4
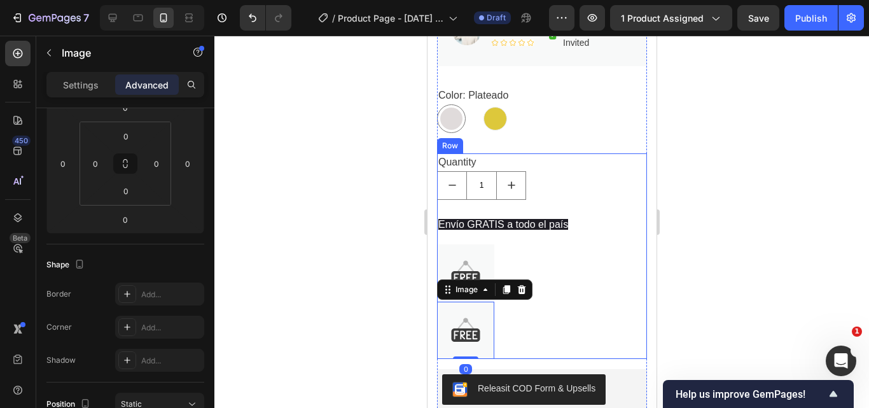
click at [501, 244] on div "Text block" at bounding box center [500, 301] width 3 height 115
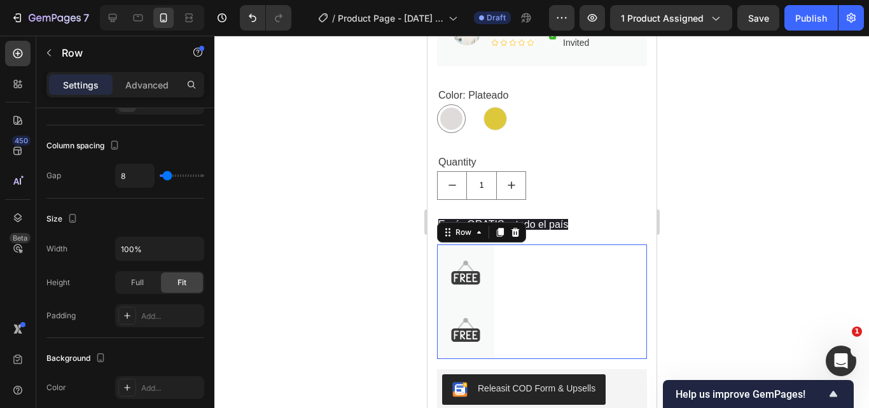
scroll to position [0, 0]
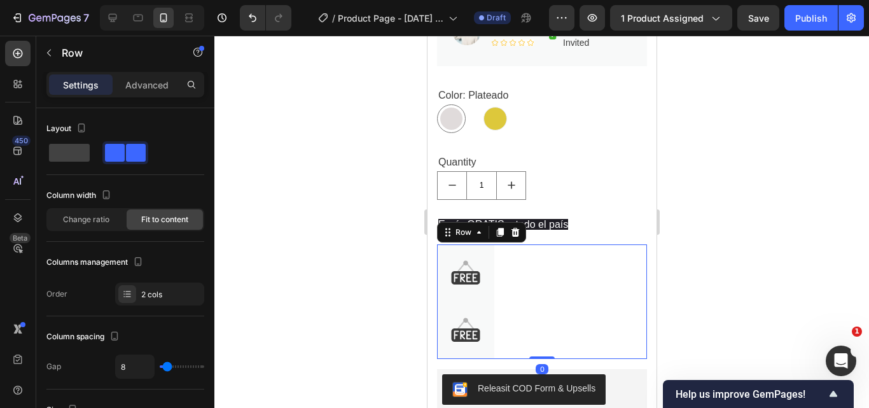
click at [557, 265] on div "Image Image Text block Row 0" at bounding box center [542, 301] width 210 height 115
click at [555, 219] on span "Envío GRATIS a todo el país" at bounding box center [503, 224] width 130 height 11
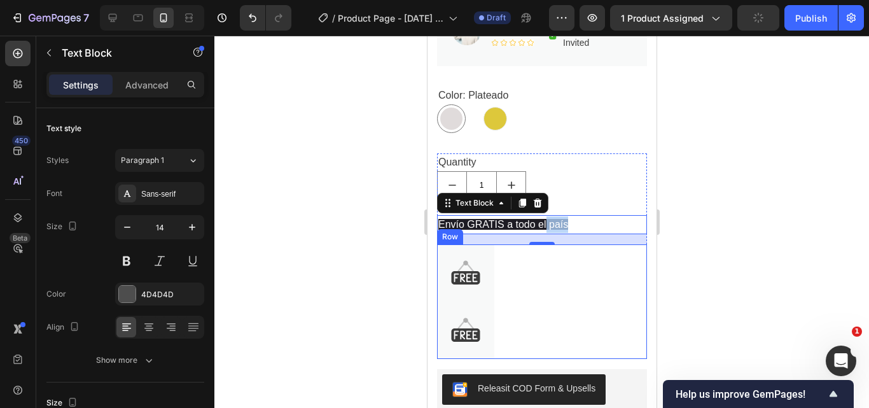
click at [627, 216] on p "Envío GRATIS a todo el país" at bounding box center [541, 224] width 207 height 17
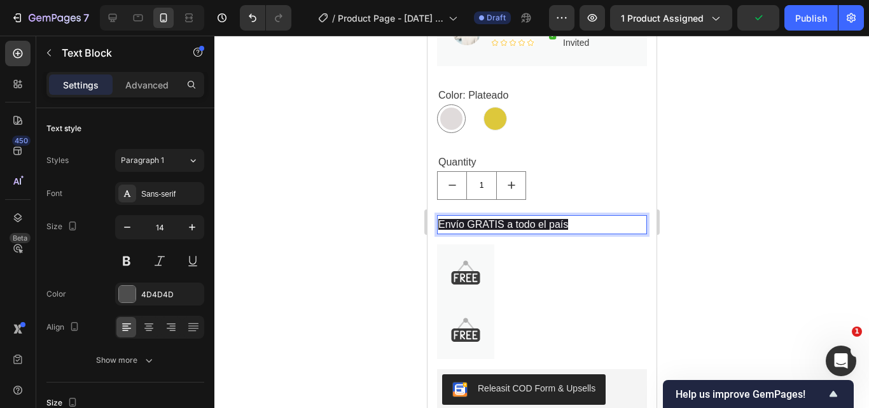
click at [577, 216] on p "Envío GRATIS a todo el país" at bounding box center [541, 224] width 207 height 17
click at [430, 211] on div "Product Images Collar "Luz de Emociones" Product Title $59.990,00 Product Price…" at bounding box center [541, 233] width 229 height 1870
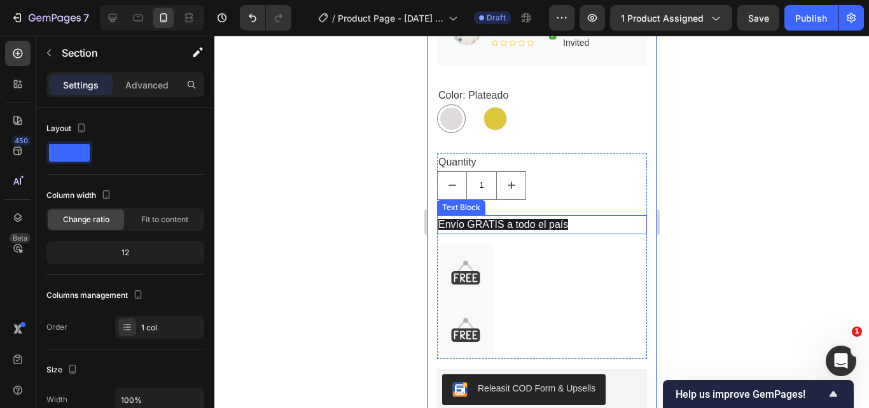
click at [458, 219] on span "Envío GRATIS a todo el país" at bounding box center [503, 224] width 130 height 11
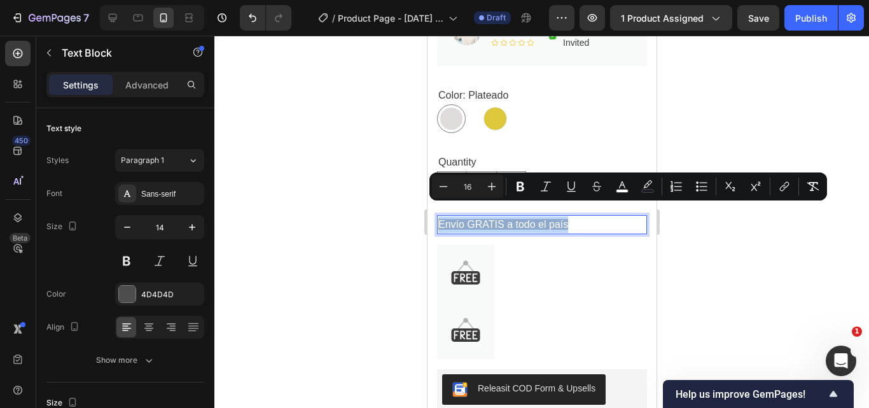
click at [581, 216] on p "Envío GRATIS a todo el país" at bounding box center [541, 224] width 207 height 17
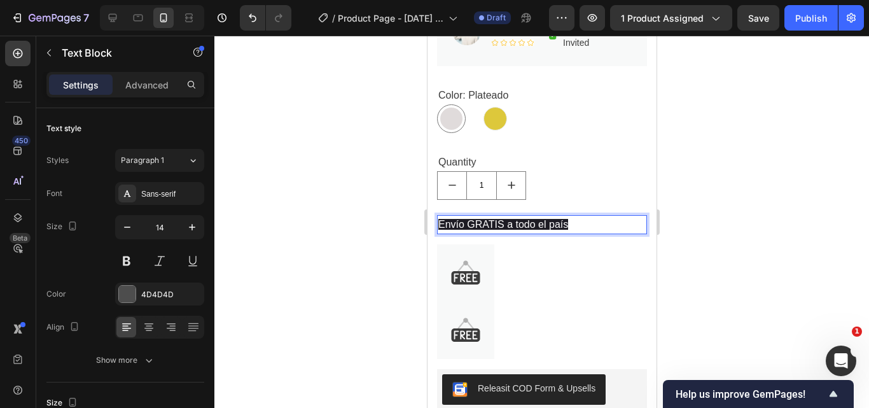
click at [582, 216] on p "Envío GRATIS a todo el país" at bounding box center [541, 224] width 207 height 17
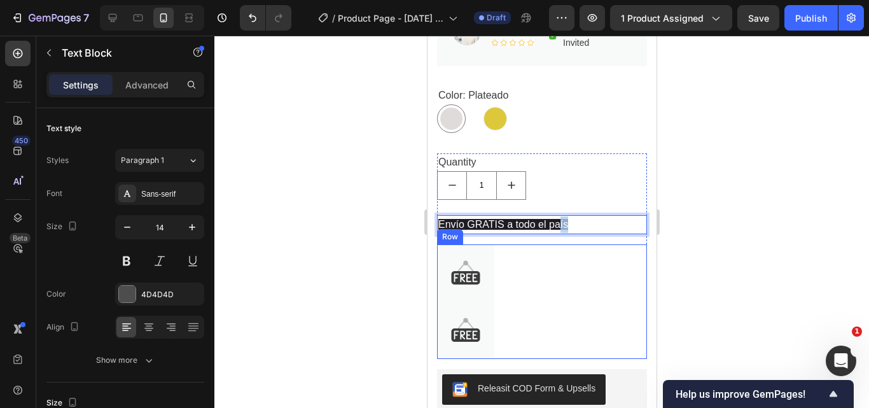
drag, startPoint x: 608, startPoint y: 209, endPoint x: 561, endPoint y: 251, distance: 64.0
click at [561, 251] on div "Envío GRATIS a todo el país Text Block 16 Image Image Text block Row" at bounding box center [542, 287] width 210 height 144
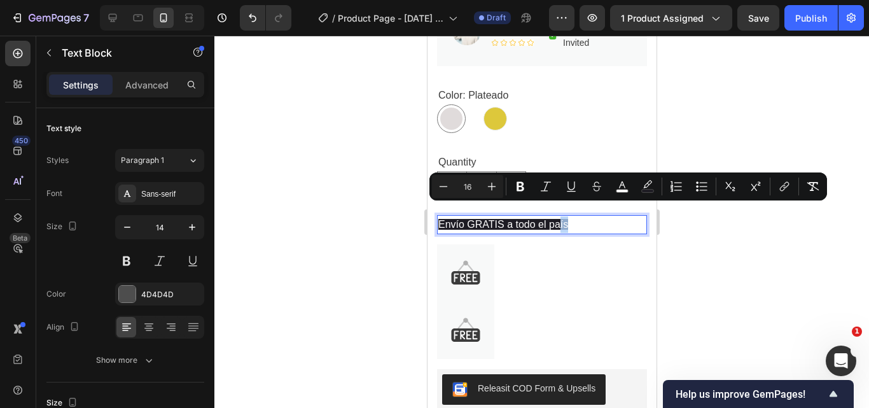
click at [606, 216] on p "Envío GRATIS a todo el país" at bounding box center [541, 224] width 207 height 17
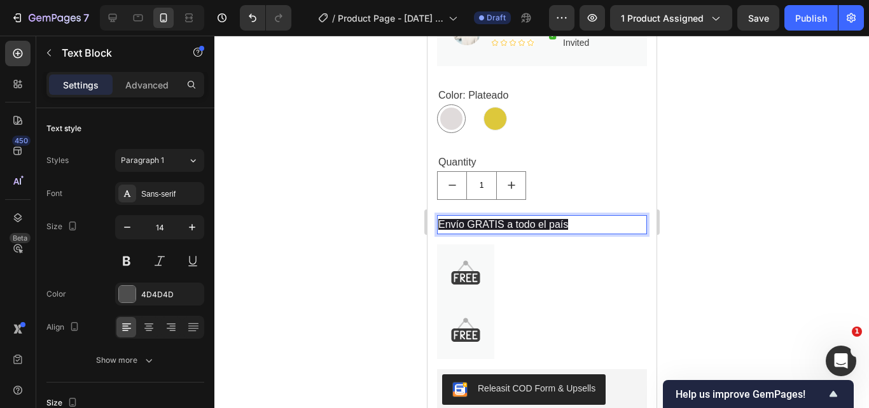
click at [636, 215] on div "Envío GRATIS a todo el país" at bounding box center [542, 224] width 210 height 19
click at [577, 248] on div "Image Image Text block Row" at bounding box center [542, 301] width 210 height 115
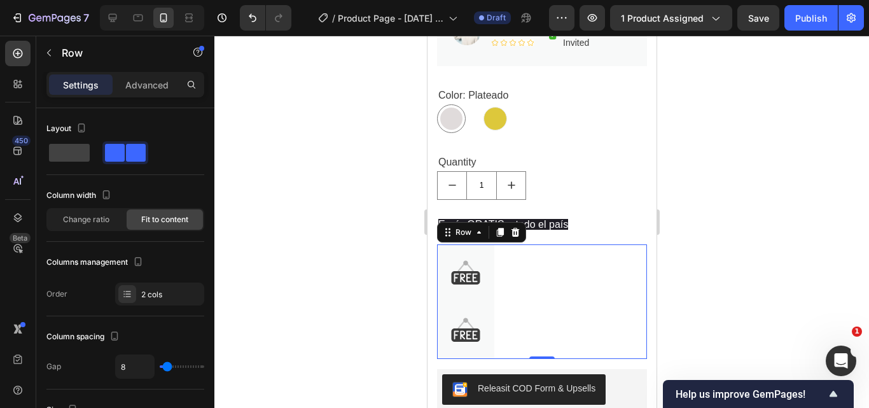
click at [734, 202] on div at bounding box center [541, 222] width 655 height 372
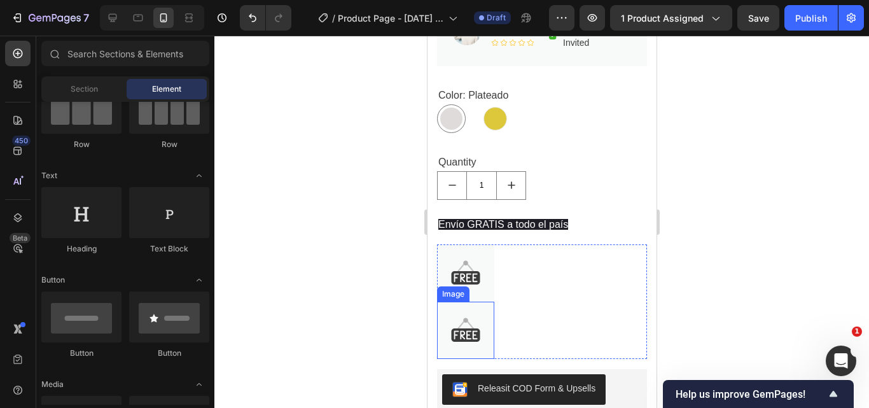
click at [462, 320] on img at bounding box center [465, 330] width 57 height 57
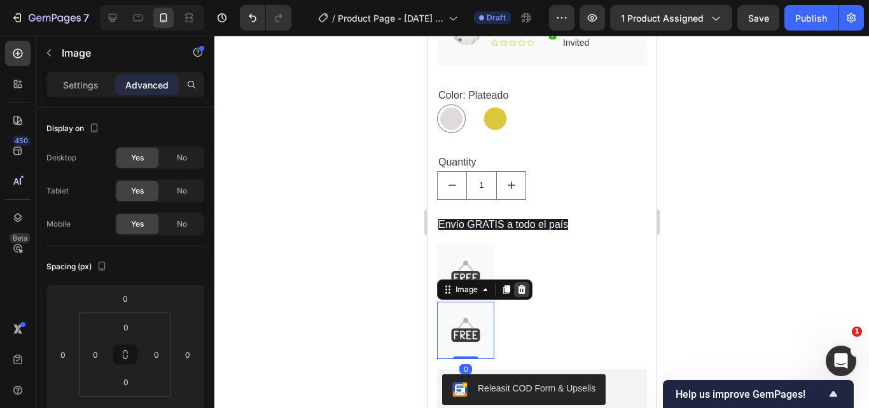
click at [522, 285] on icon at bounding box center [521, 289] width 8 height 9
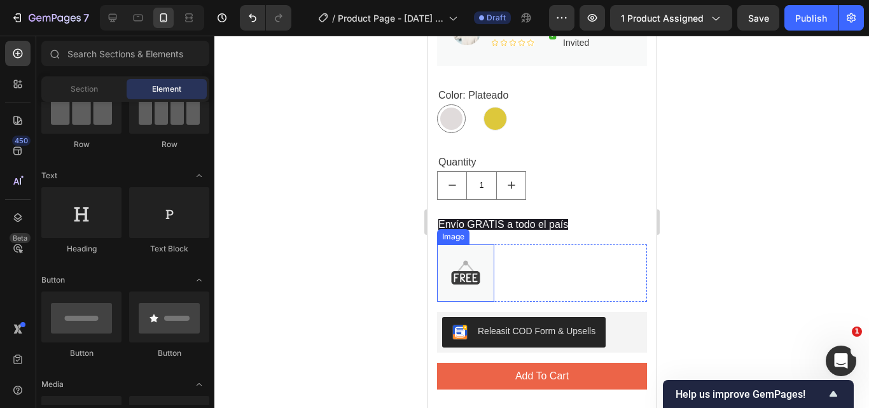
click at [481, 264] on img at bounding box center [465, 272] width 57 height 57
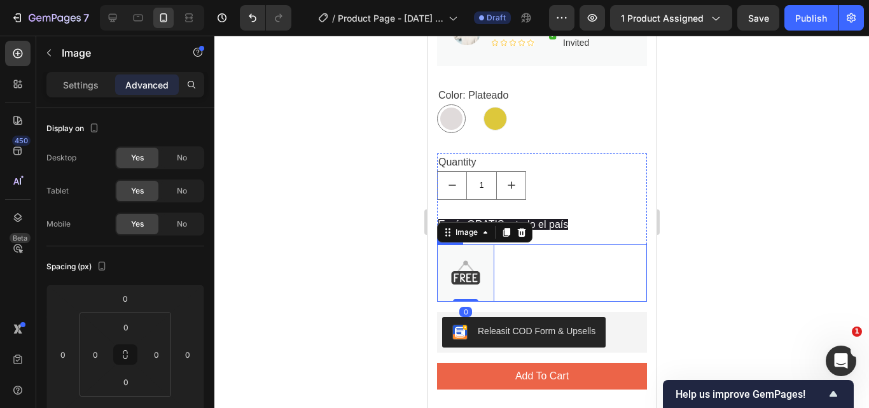
click at [553, 255] on div "Image 0 Text block Row" at bounding box center [542, 272] width 210 height 57
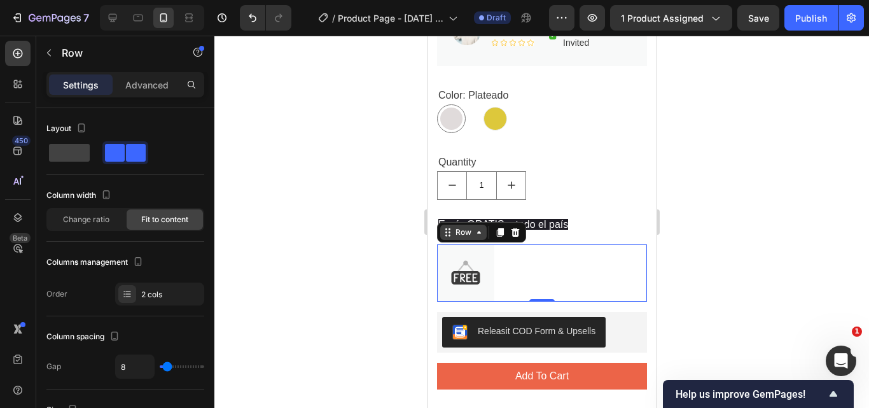
click at [478, 227] on icon at bounding box center [479, 232] width 10 height 10
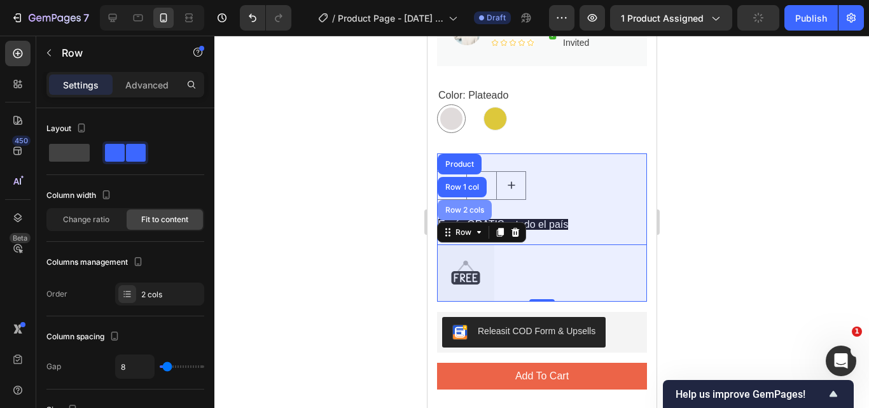
click at [471, 206] on div "Row 2 cols" at bounding box center [464, 210] width 44 height 8
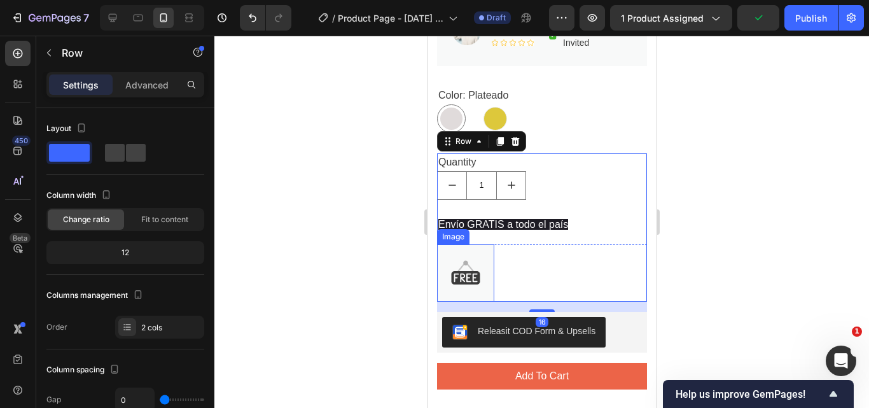
click at [479, 246] on img at bounding box center [465, 272] width 57 height 57
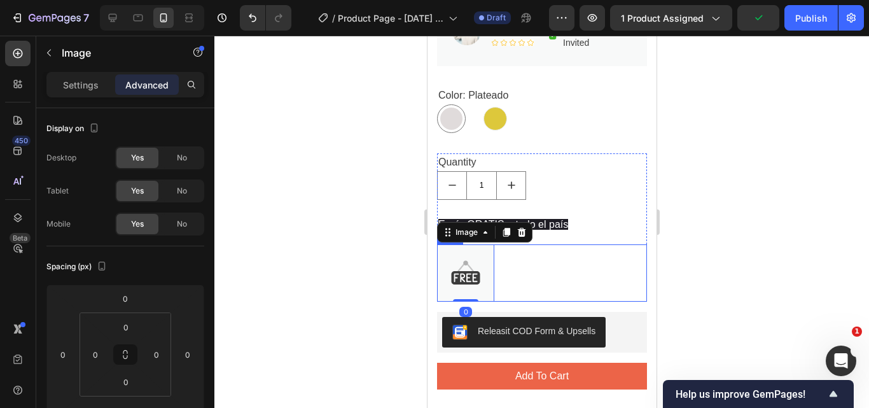
click at [534, 246] on div "Image 0 Text block Row" at bounding box center [542, 272] width 210 height 57
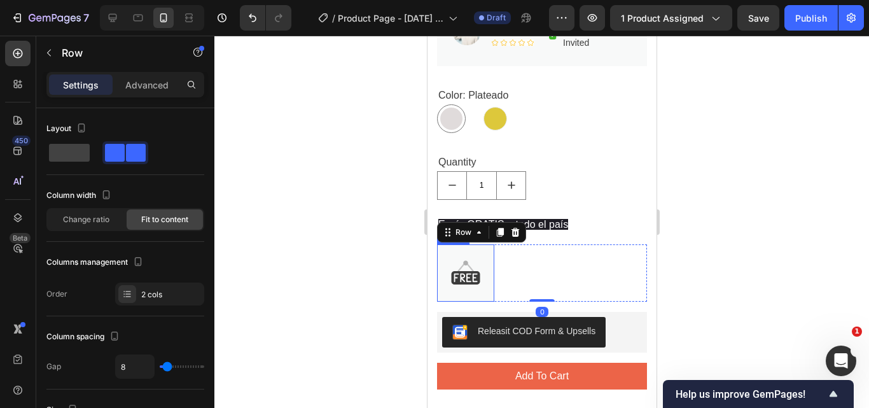
drag, startPoint x: 477, startPoint y: 243, endPoint x: 498, endPoint y: 228, distance: 25.1
click at [477, 244] on img at bounding box center [465, 272] width 57 height 57
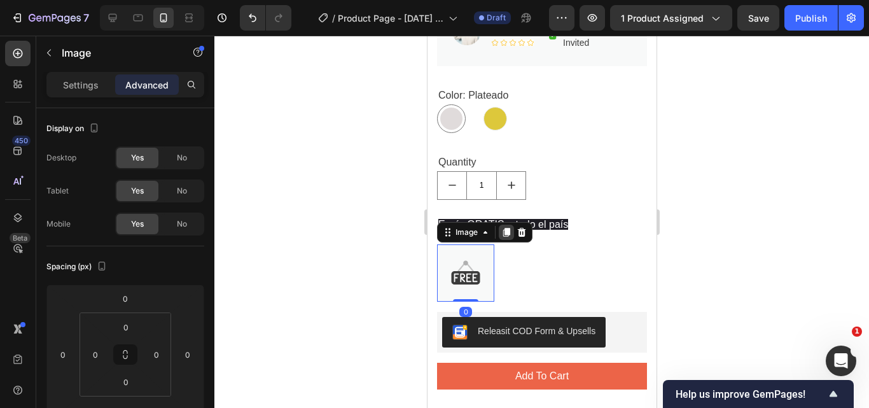
click at [507, 228] on icon at bounding box center [506, 232] width 7 height 9
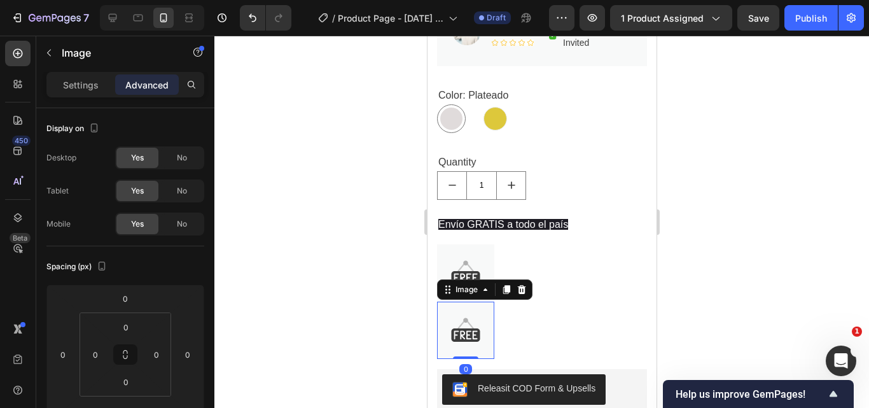
click at [467, 331] on img at bounding box center [465, 330] width 57 height 57
drag, startPoint x: 467, startPoint y: 331, endPoint x: 541, endPoint y: 248, distance: 111.3
click at [561, 256] on div "Image Image 0 Text block Row" at bounding box center [542, 301] width 210 height 115
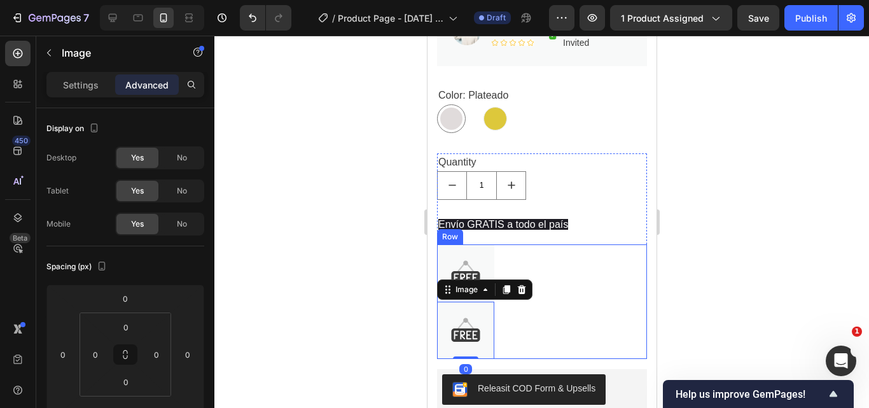
click at [541, 248] on div "Image Image 0 Text block Row" at bounding box center [542, 301] width 210 height 115
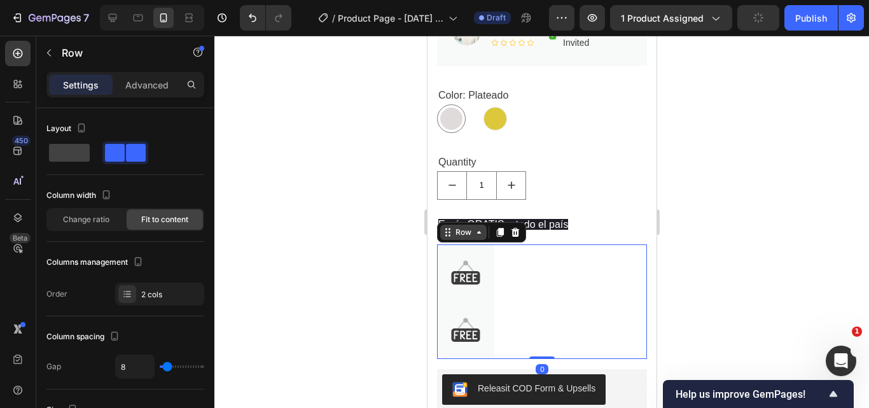
click at [479, 227] on icon at bounding box center [479, 232] width 10 height 10
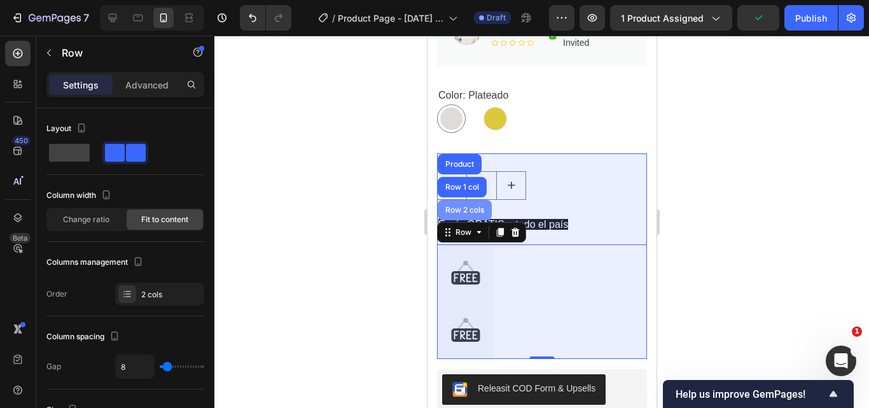
click at [482, 206] on div "Row 2 cols" at bounding box center [464, 210] width 44 height 8
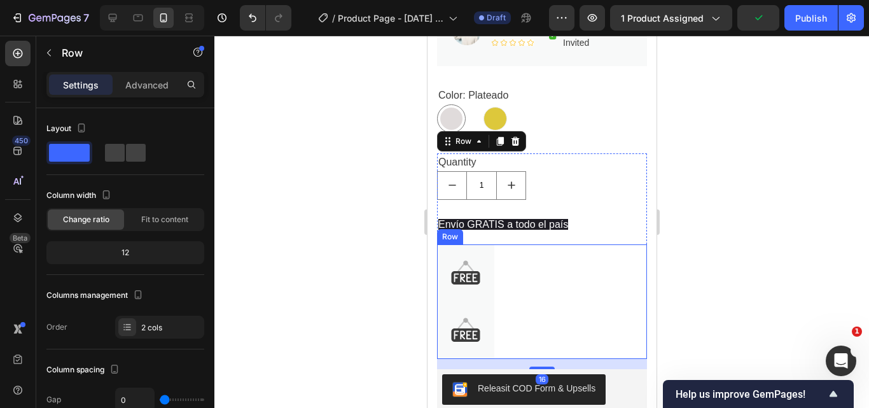
click at [507, 244] on div "Image Image Text block Row" at bounding box center [542, 301] width 210 height 115
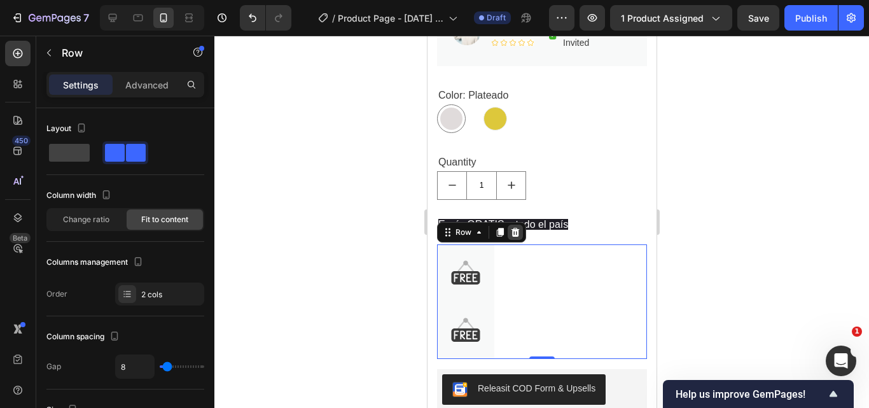
click at [512, 228] on icon at bounding box center [515, 232] width 8 height 9
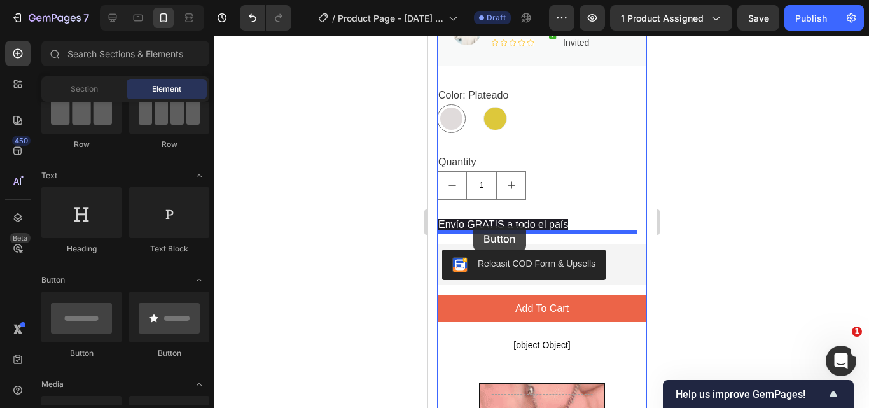
drag, startPoint x: 689, startPoint y: 350, endPoint x: 473, endPoint y: 226, distance: 249.5
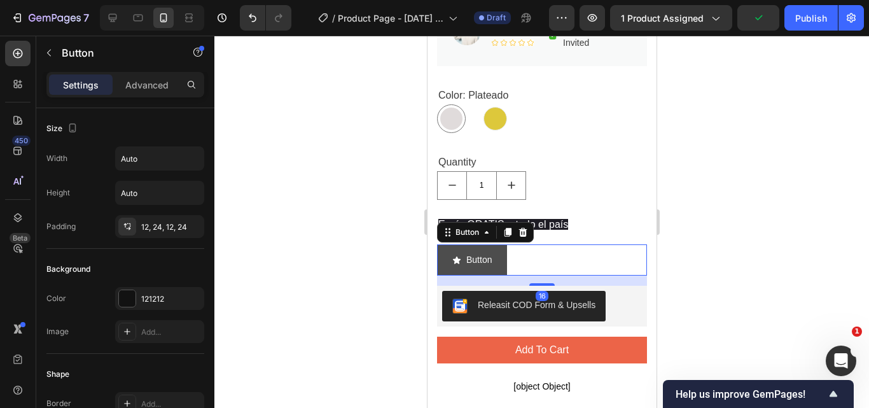
click at [455, 256] on icon "<p>Button</p>" at bounding box center [457, 260] width 8 height 8
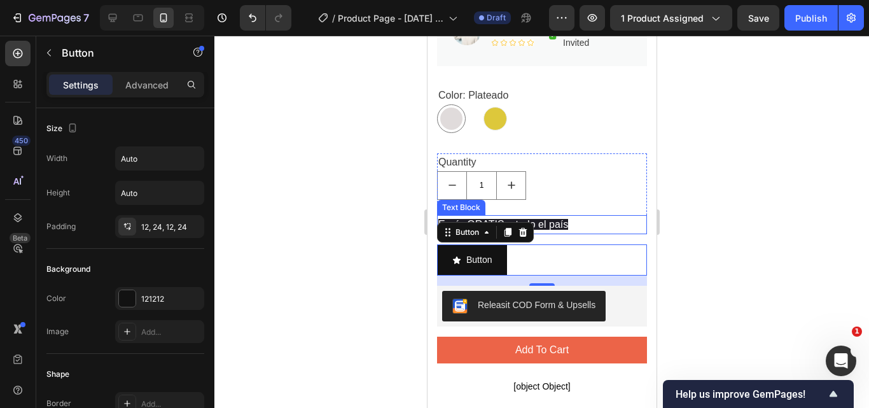
drag, startPoint x: 600, startPoint y: 215, endPoint x: 557, endPoint y: 238, distance: 49.0
click at [600, 216] on p "Envío GRATIS a todo el país" at bounding box center [541, 224] width 207 height 17
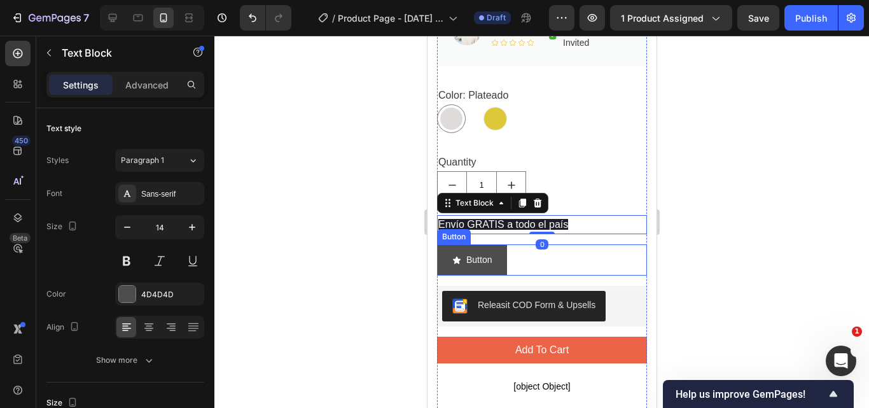
click at [547, 244] on div "Button Button" at bounding box center [542, 259] width 210 height 31
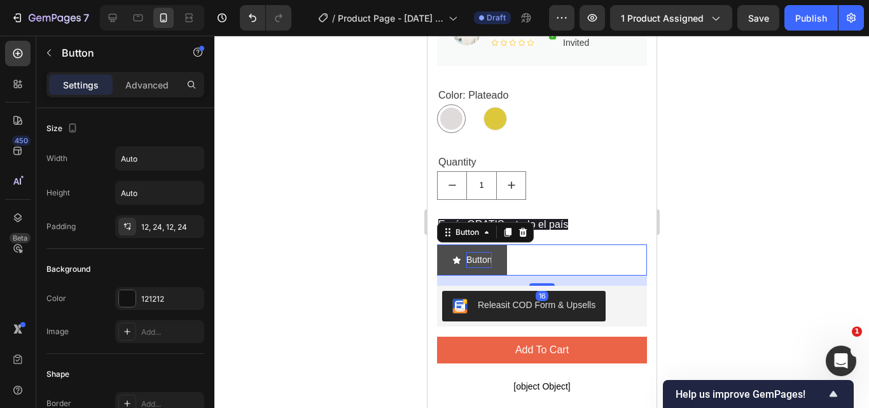
click at [488, 252] on p "Button" at bounding box center [478, 260] width 25 height 16
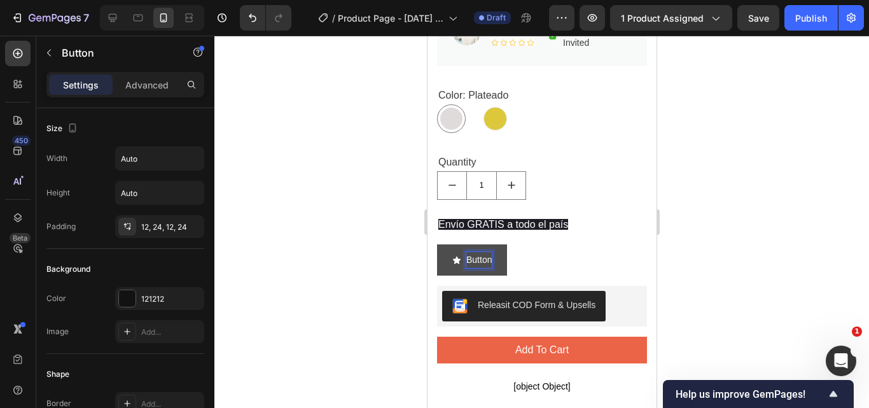
click at [486, 252] on p "Button" at bounding box center [478, 260] width 25 height 16
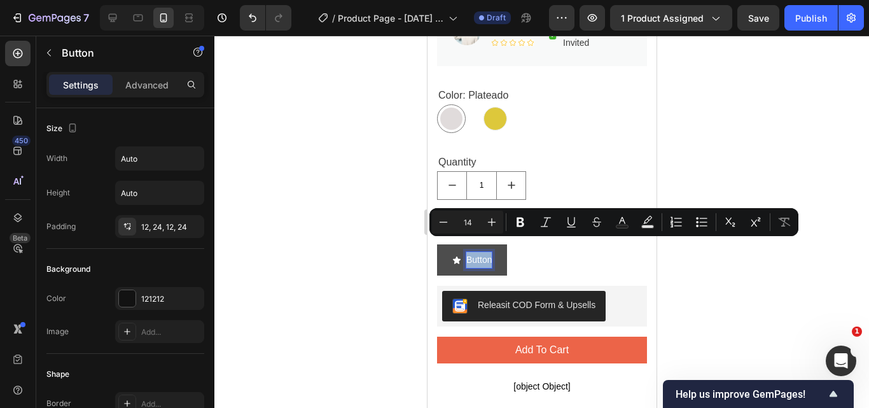
click at [456, 256] on icon "<p>Button</p>" at bounding box center [457, 260] width 8 height 8
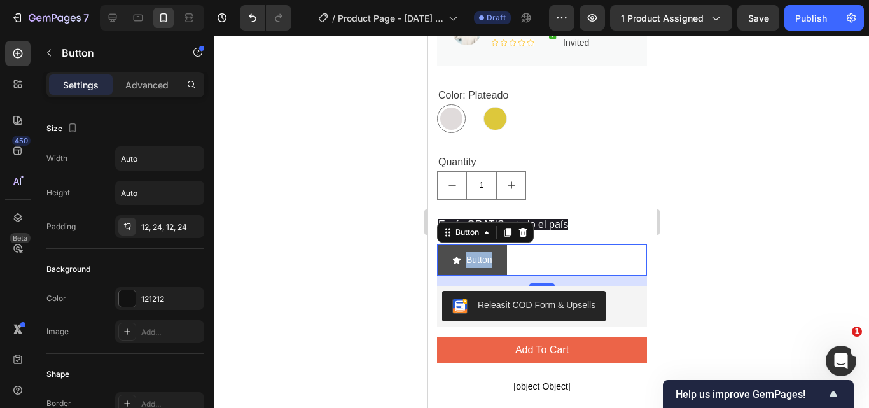
click at [456, 256] on icon "<p>Button</p>" at bounding box center [457, 260] width 8 height 8
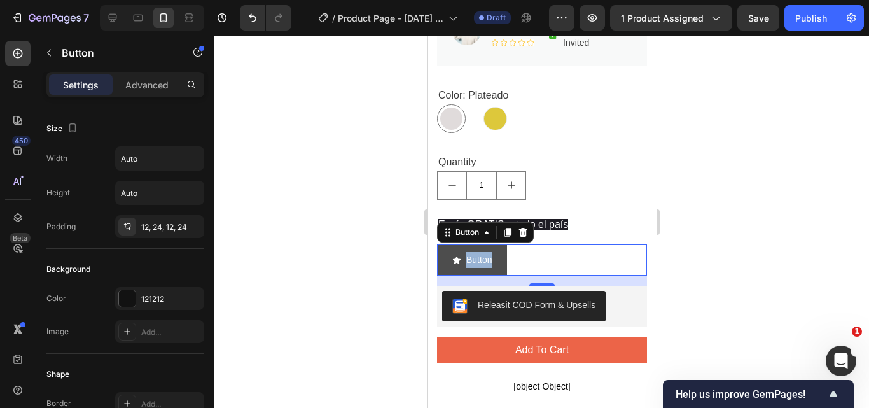
click at [456, 256] on icon "<p>Button</p>" at bounding box center [457, 260] width 8 height 8
click at [563, 246] on div "Button Button 16" at bounding box center [542, 259] width 210 height 31
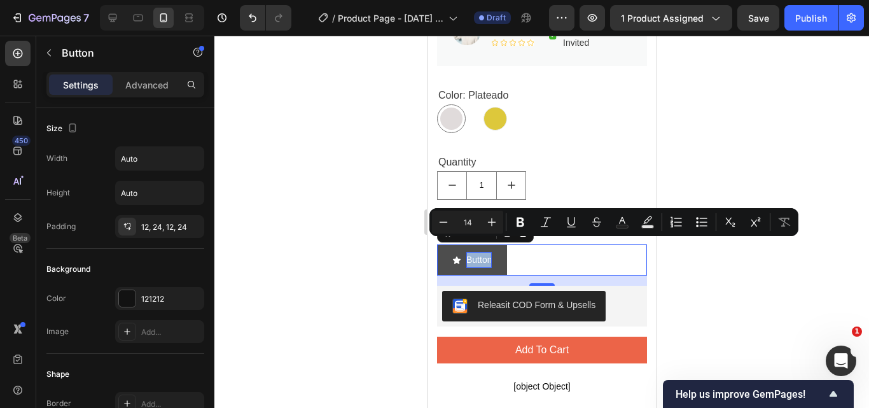
click at [467, 252] on p "Button" at bounding box center [478, 260] width 25 height 16
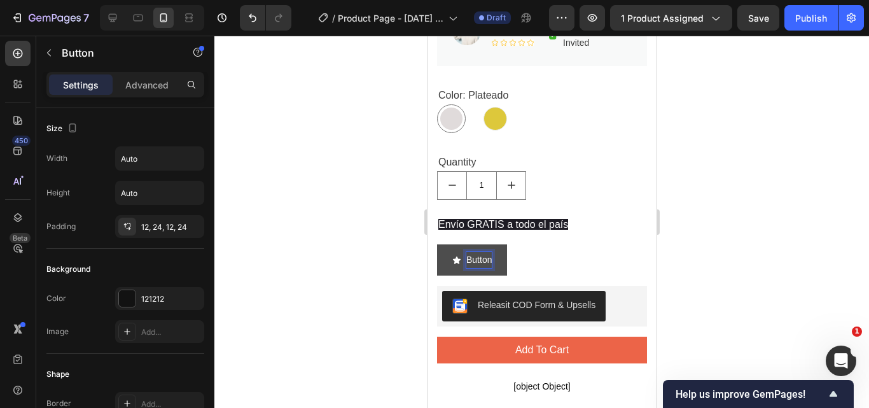
click at [450, 246] on button "Button" at bounding box center [472, 259] width 70 height 31
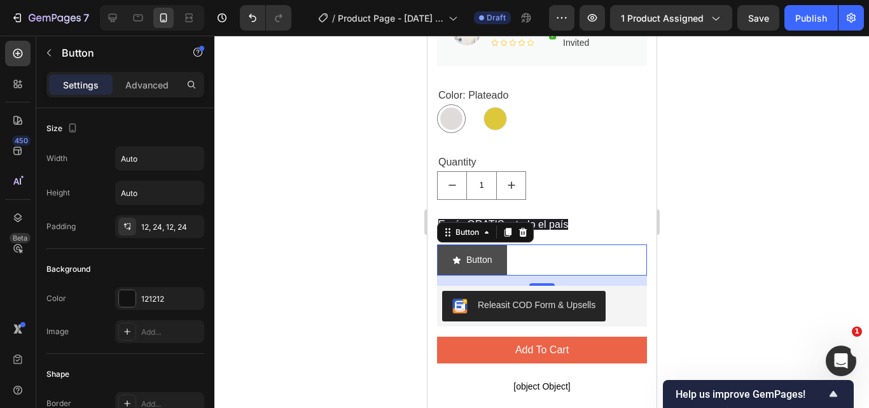
click at [453, 256] on icon "<p>Button</p>" at bounding box center [457, 260] width 8 height 8
click at [491, 227] on icon at bounding box center [486, 232] width 10 height 10
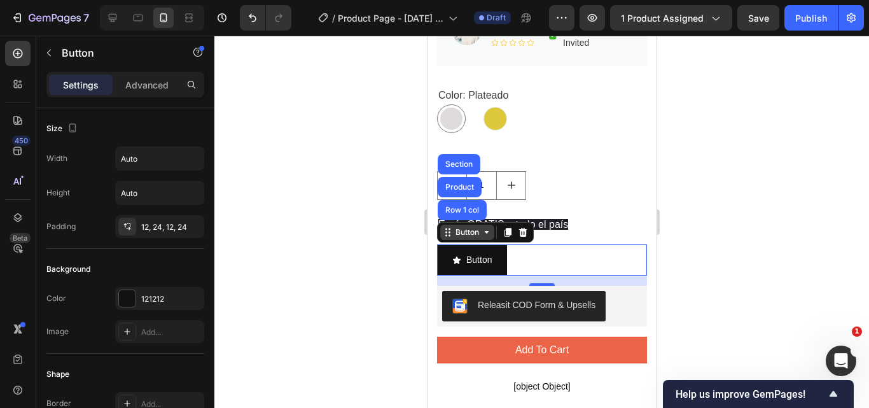
click at [489, 227] on icon at bounding box center [486, 232] width 10 height 10
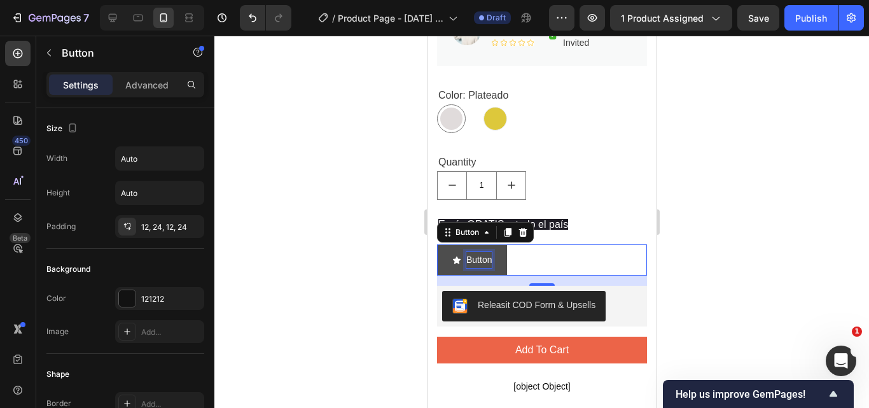
click at [486, 252] on p "Button" at bounding box center [478, 260] width 25 height 16
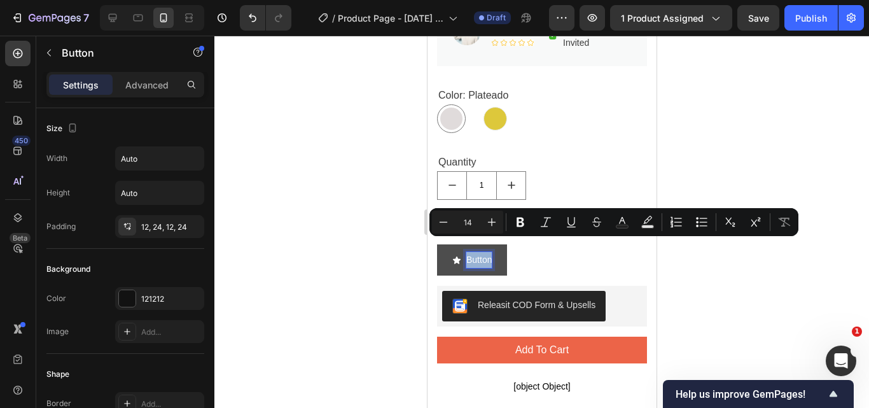
click at [454, 256] on icon "<p>Button</p>" at bounding box center [457, 260] width 8 height 8
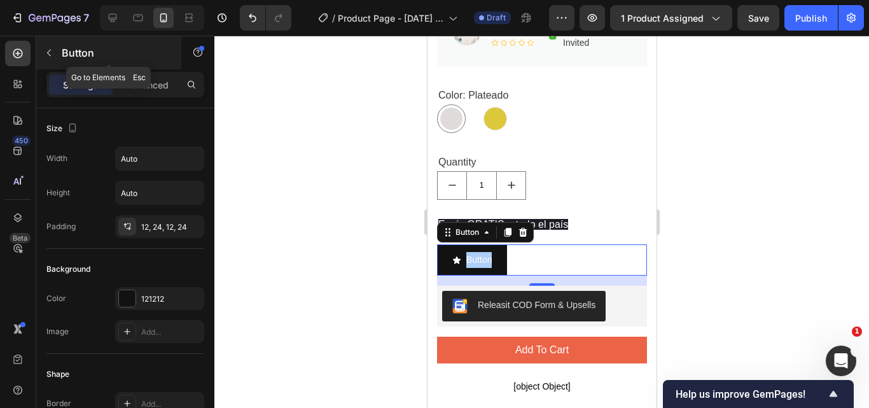
click at [47, 50] on icon "button" at bounding box center [49, 53] width 10 height 10
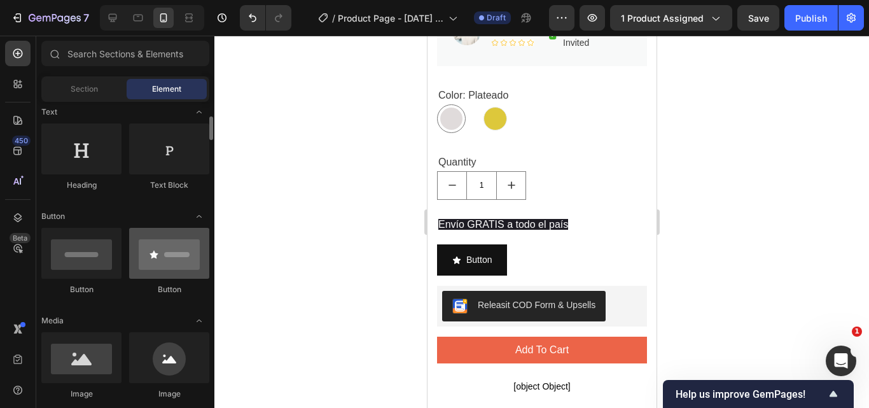
scroll to position [255, 0]
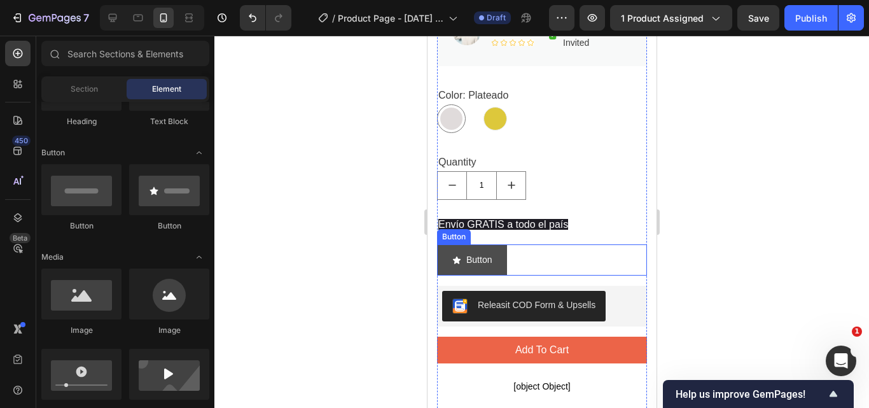
click at [455, 256] on icon "<p>Button</p>" at bounding box center [457, 260] width 8 height 8
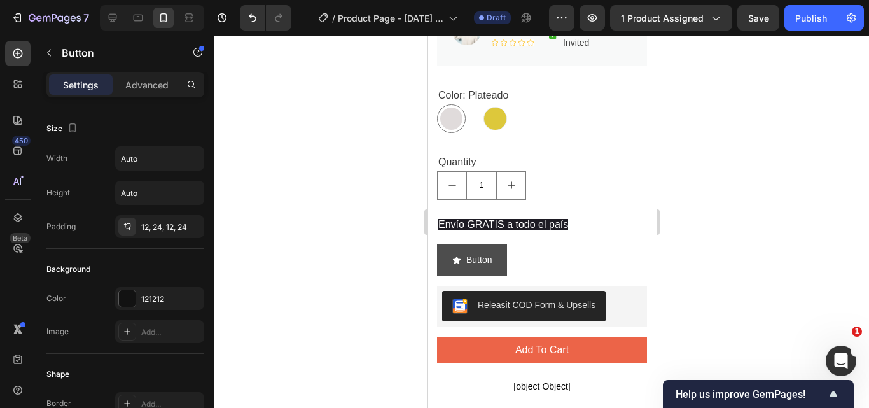
click at [453, 256] on icon "<p>Button</p>" at bounding box center [457, 260] width 8 height 8
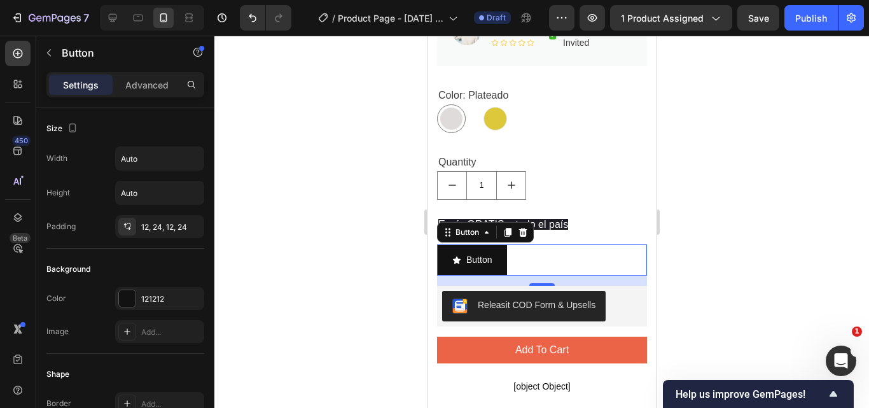
click at [625, 244] on div "Button Button 16" at bounding box center [542, 259] width 210 height 31
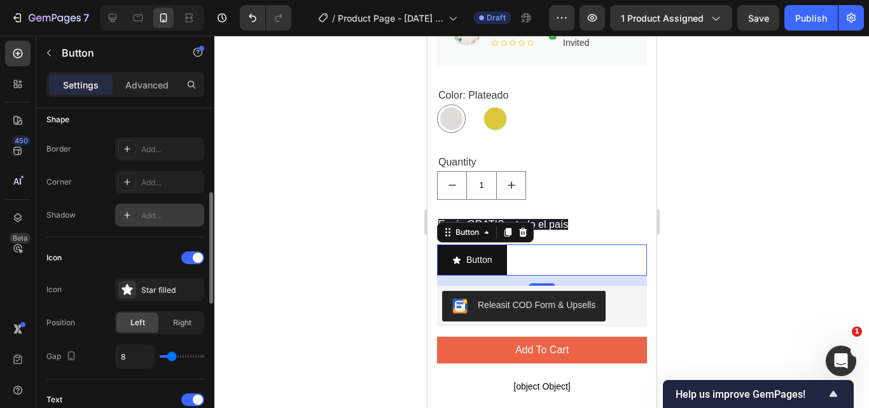
scroll to position [382, 0]
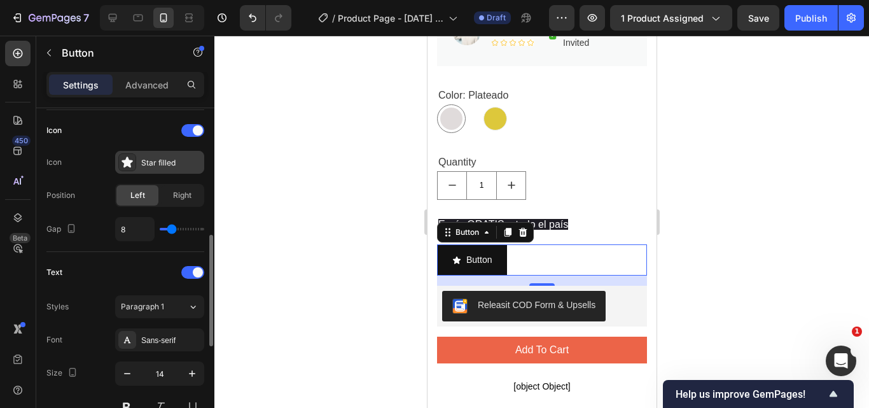
click at [127, 164] on icon at bounding box center [127, 162] width 11 height 11
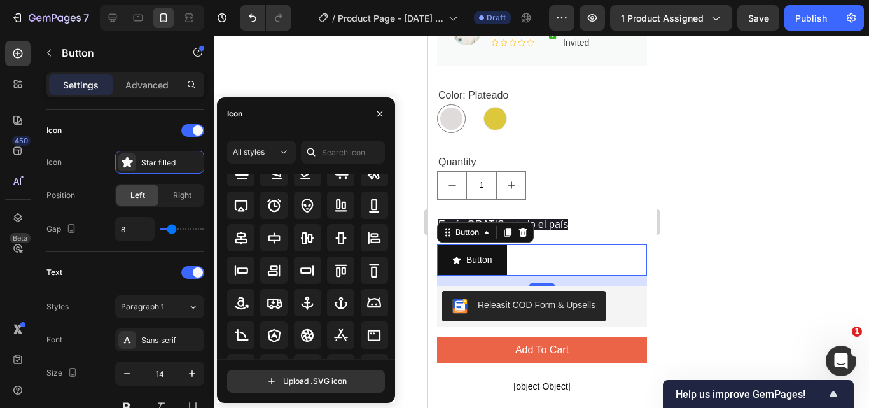
scroll to position [127, 0]
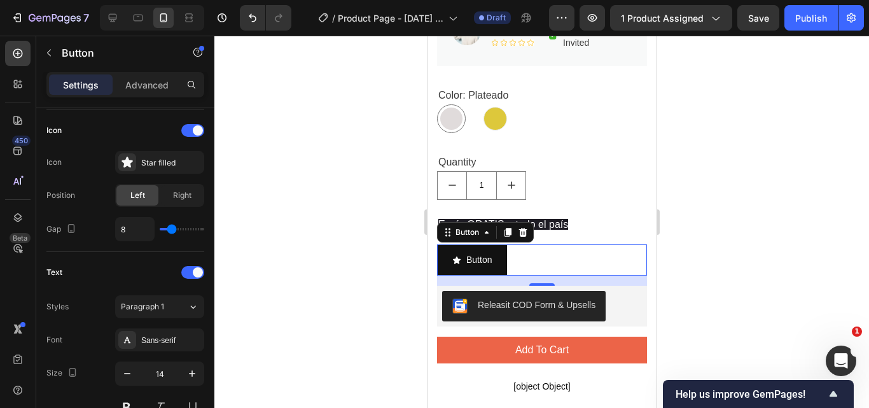
click at [545, 244] on div "Button Button 16" at bounding box center [542, 259] width 210 height 31
click at [456, 256] on icon "<p>Button</p>" at bounding box center [457, 260] width 8 height 8
click at [156, 166] on div "Star filled" at bounding box center [171, 162] width 60 height 11
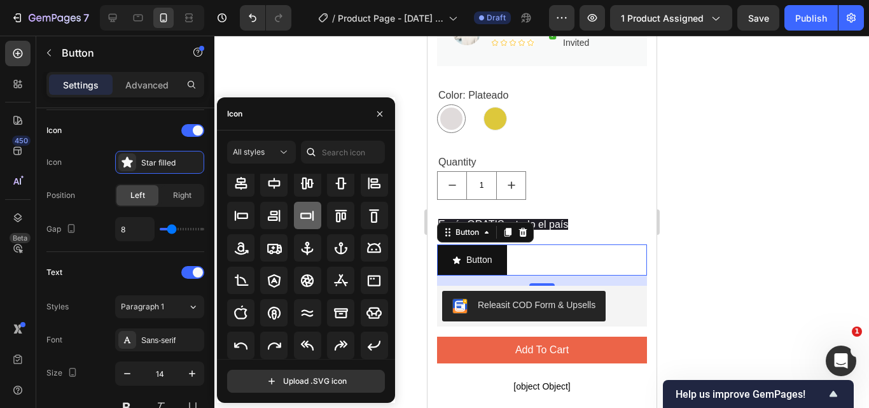
scroll to position [146, 0]
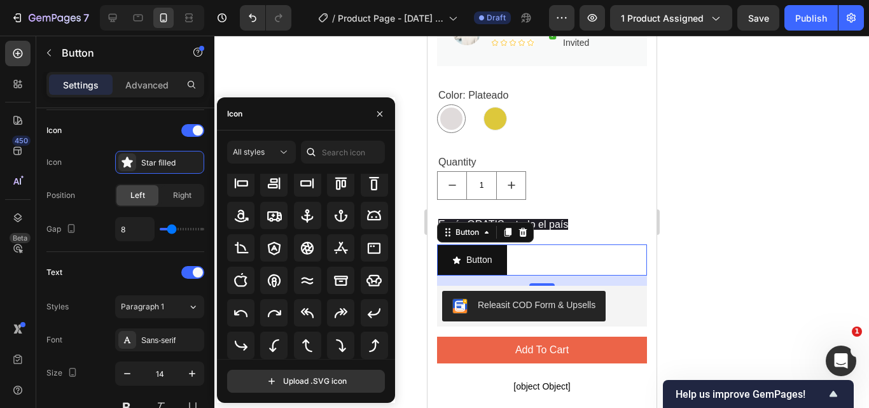
click at [566, 244] on div "Button Button 16" at bounding box center [542, 259] width 210 height 31
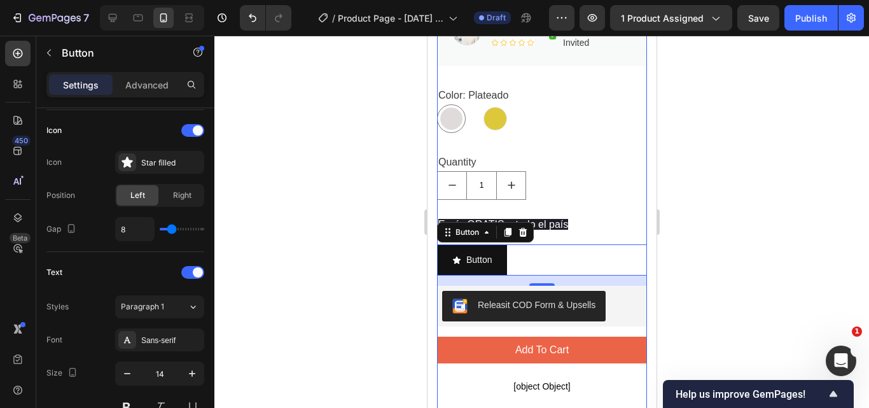
click at [555, 218] on p "Envío GRATIS a todo el país" at bounding box center [541, 224] width 207 height 17
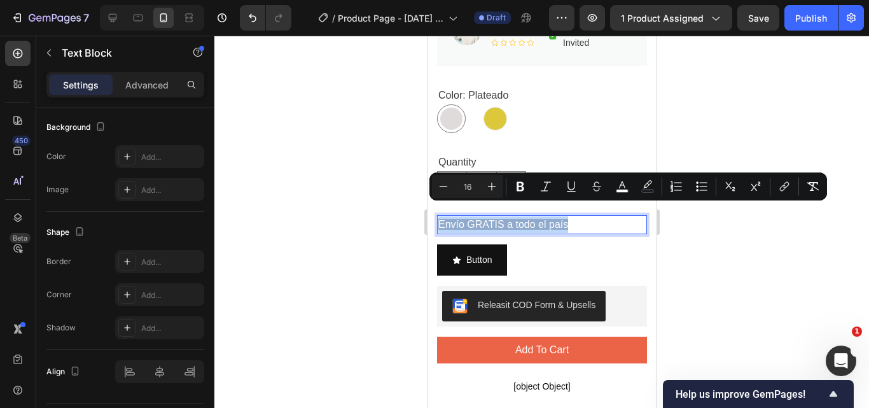
scroll to position [0, 0]
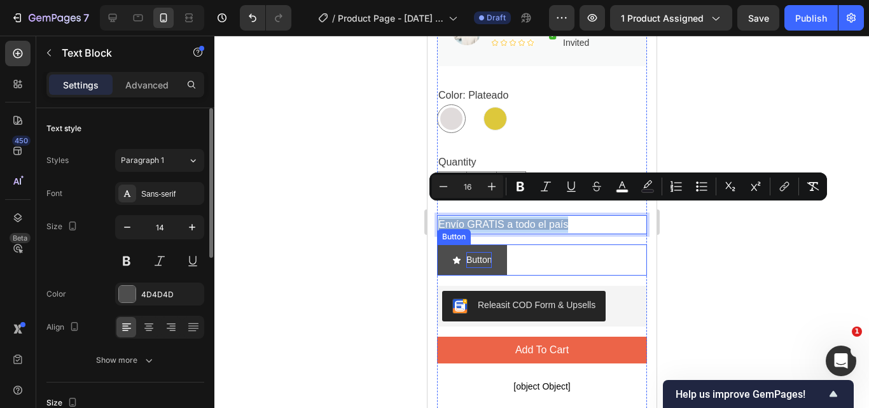
click at [479, 252] on p "Button" at bounding box center [478, 260] width 25 height 16
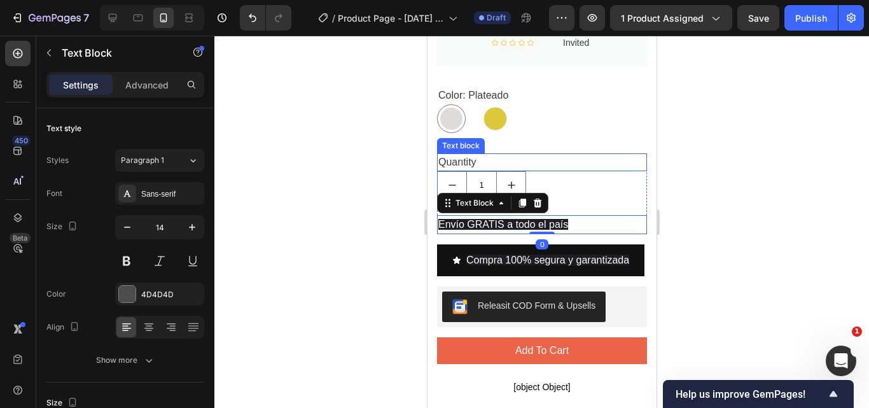
scroll to position [764, 0]
click at [541, 198] on icon at bounding box center [537, 203] width 10 height 10
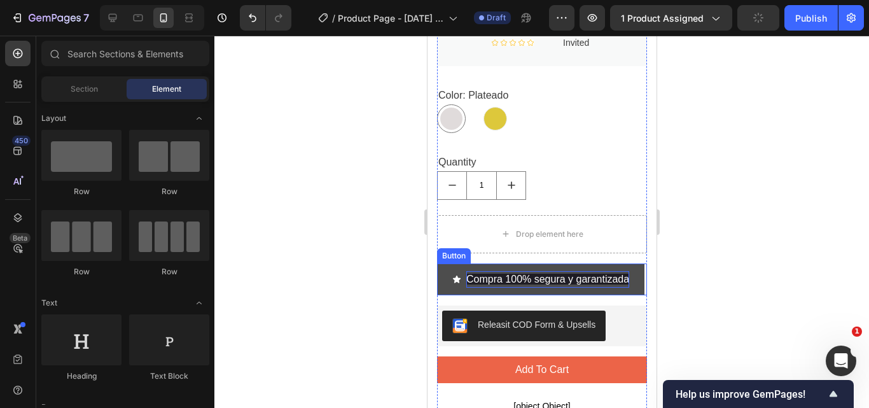
click at [567, 274] on span "Compra 100% segura y garantizada" at bounding box center [547, 279] width 163 height 11
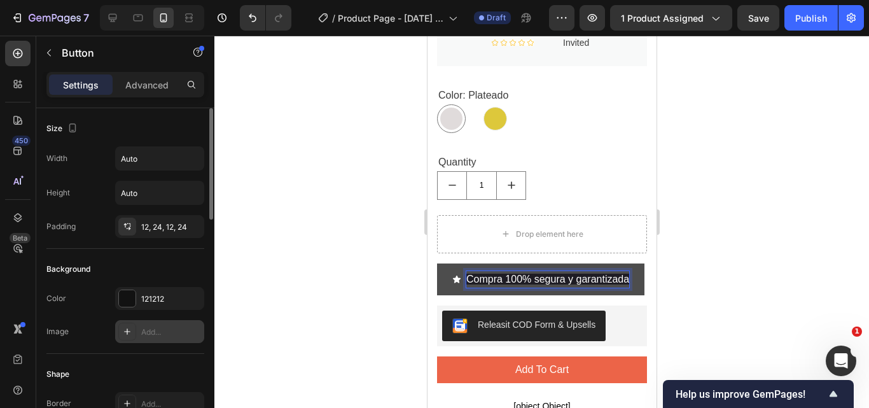
scroll to position [64, 0]
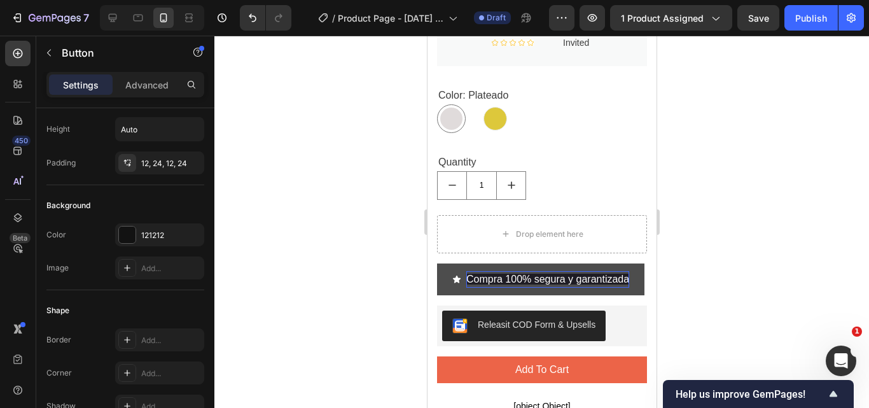
click at [717, 245] on div at bounding box center [541, 222] width 655 height 372
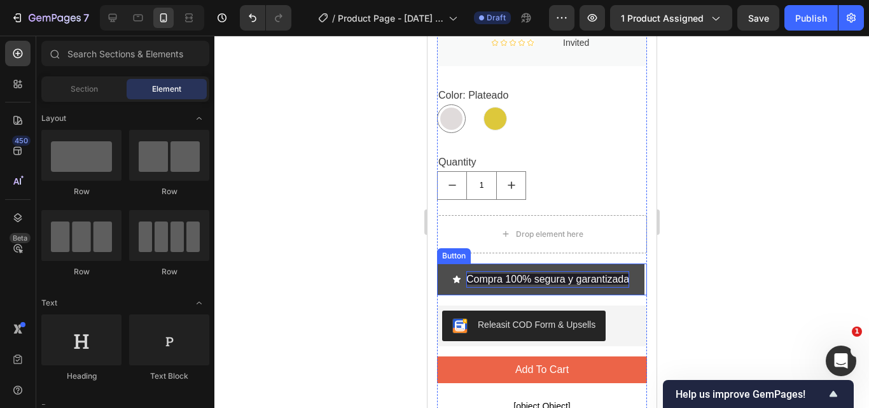
click at [526, 274] on span "Compra 100% segura y garantizada" at bounding box center [547, 279] width 163 height 11
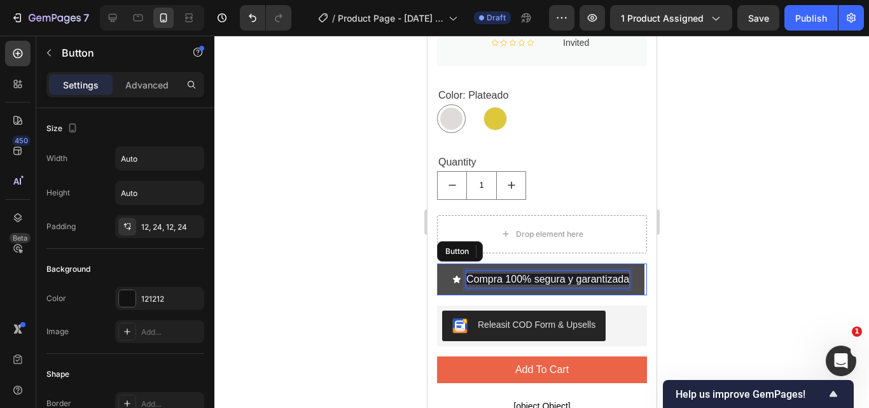
click at [526, 274] on span "Compra 100% segura y garantizada" at bounding box center [547, 279] width 163 height 11
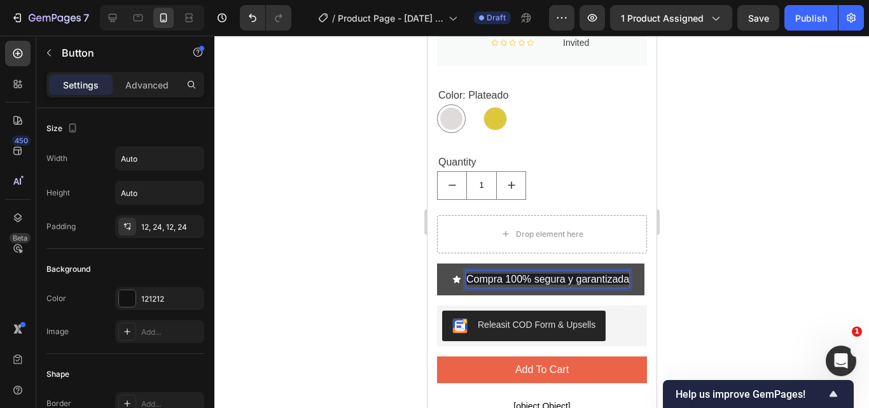
click at [723, 249] on div at bounding box center [541, 222] width 655 height 372
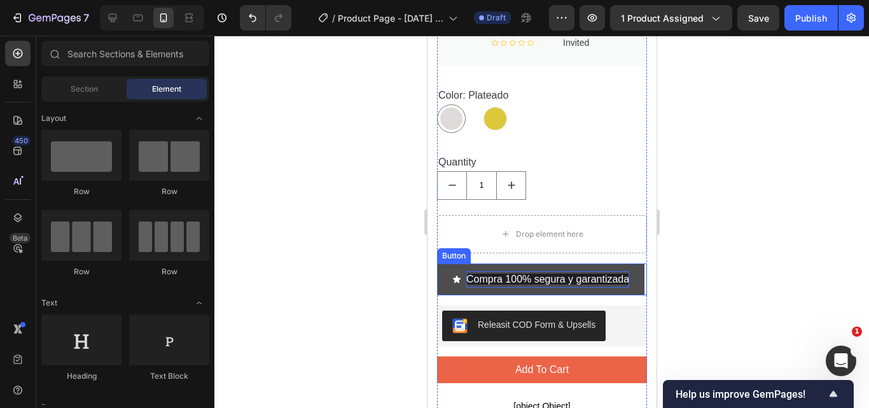
click at [531, 275] on p "Compra 100% segura y garantizada" at bounding box center [547, 279] width 163 height 17
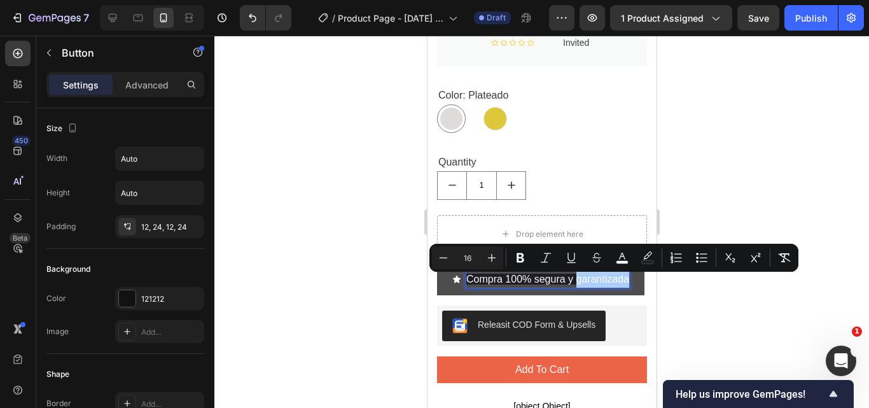
click at [757, 289] on div at bounding box center [541, 222] width 655 height 372
click at [558, 284] on span "Compra 100% segura y garantizada" at bounding box center [547, 279] width 163 height 11
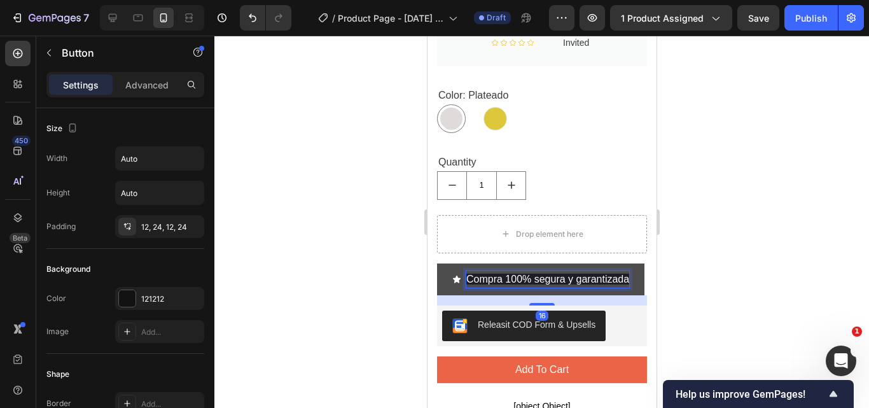
click at [741, 252] on div at bounding box center [541, 222] width 655 height 372
click at [741, 251] on div at bounding box center [541, 222] width 655 height 372
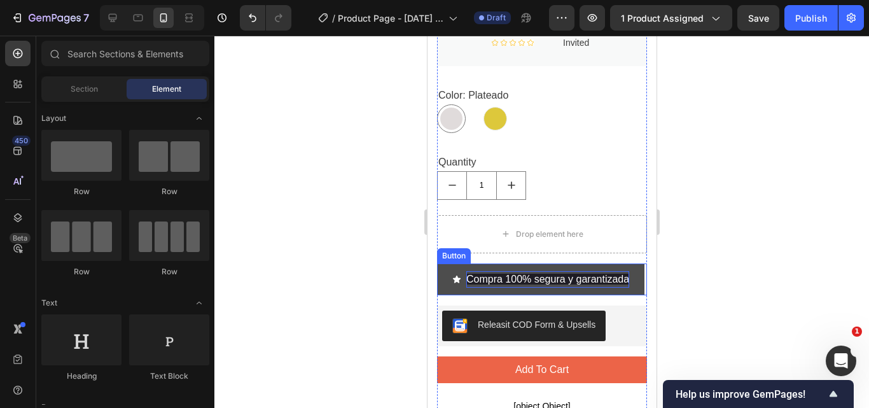
click at [538, 274] on span "Compra 100% segura y garantizada" at bounding box center [547, 279] width 163 height 11
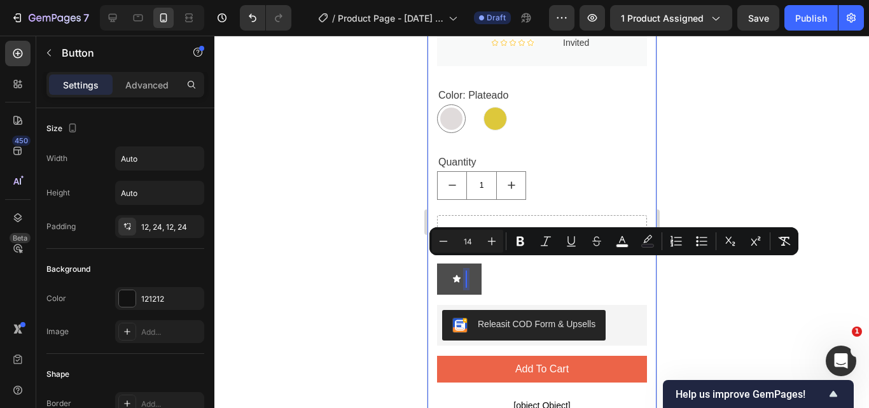
click at [818, 237] on div at bounding box center [541, 222] width 655 height 372
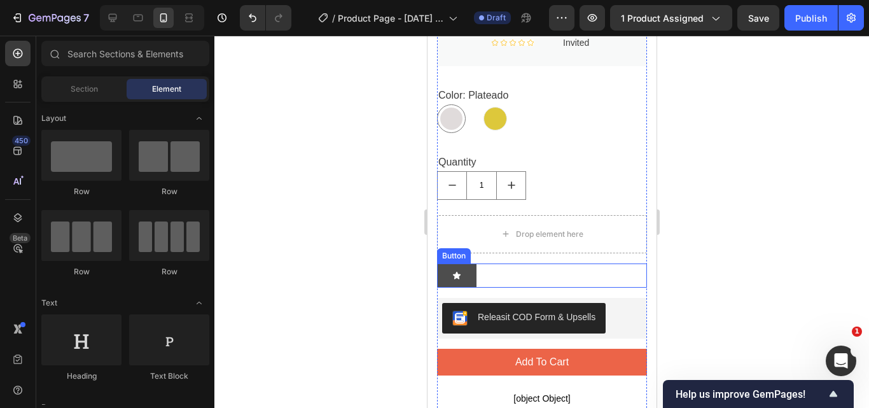
click at [466, 263] on button at bounding box center [456, 275] width 39 height 24
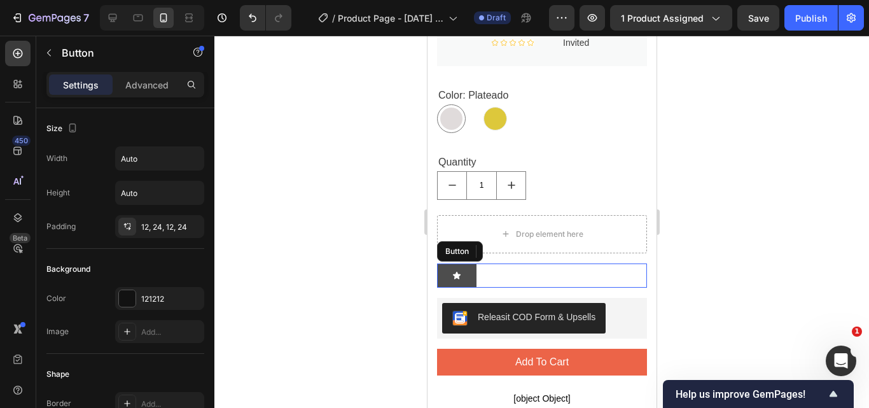
click at [465, 263] on button at bounding box center [456, 275] width 39 height 24
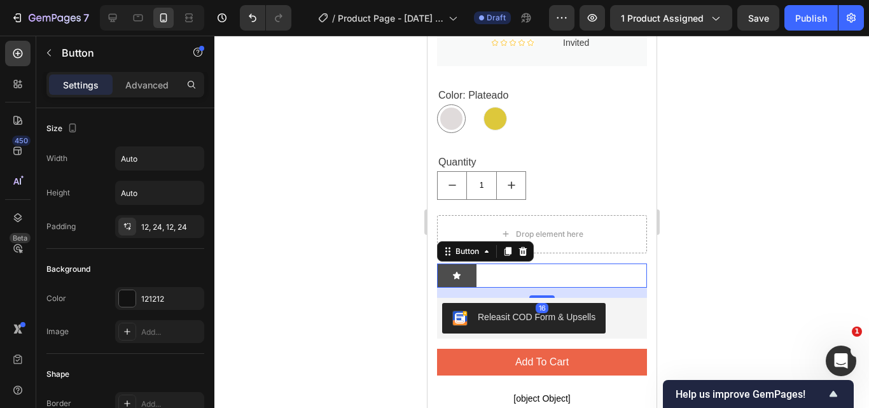
click at [465, 263] on button at bounding box center [456, 275] width 39 height 24
click at [469, 263] on button at bounding box center [456, 275] width 39 height 24
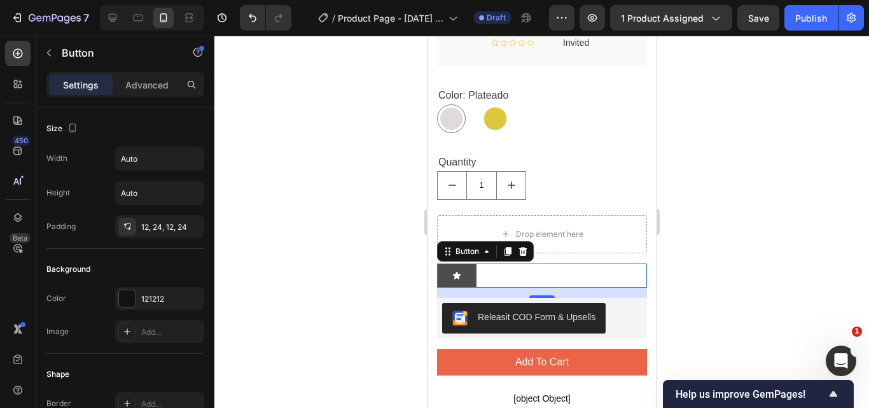
click at [469, 263] on button at bounding box center [456, 275] width 39 height 24
click at [468, 263] on button at bounding box center [456, 275] width 39 height 24
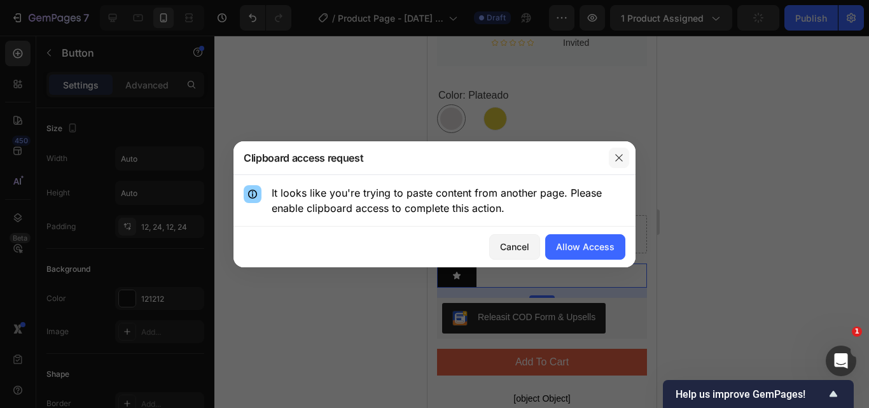
click at [618, 155] on icon "button" at bounding box center [619, 158] width 10 height 10
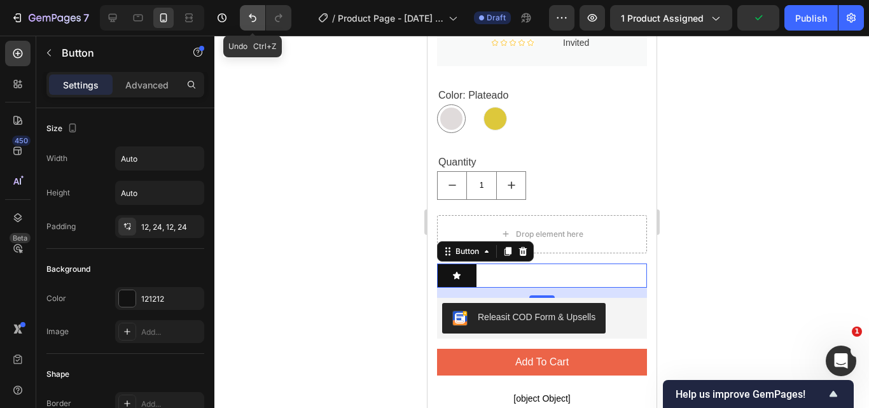
click at [257, 23] on icon "Undo/Redo" at bounding box center [252, 17] width 13 height 13
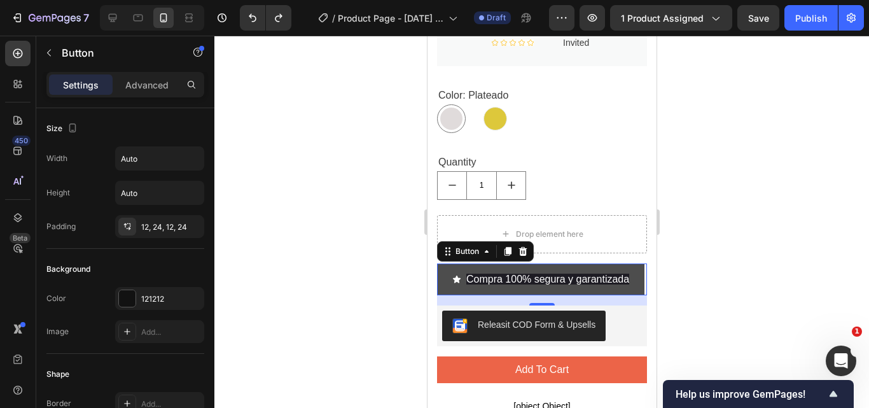
click at [537, 248] on div "Collar "Luz de Emociones" Product Title $59.990,00 Product Price Product Price …" at bounding box center [542, 267] width 210 height 1257
click at [542, 263] on button "Compra 100% segura y garantizada" at bounding box center [540, 279] width 207 height 32
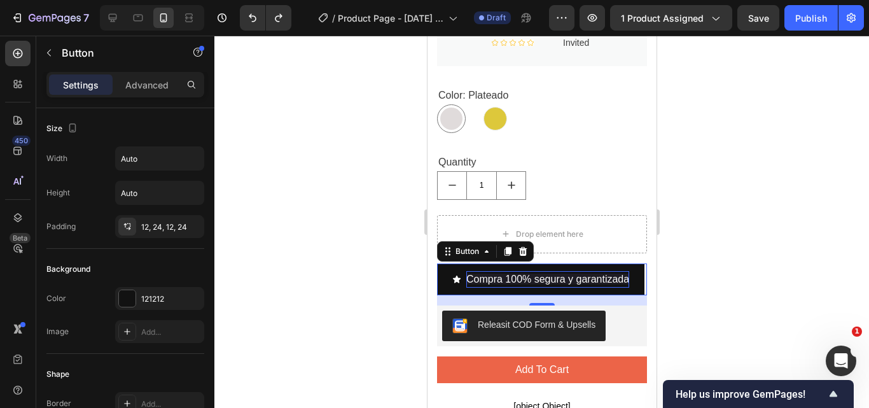
click at [545, 271] on p "Compra 100% segura y garantizada" at bounding box center [547, 279] width 163 height 17
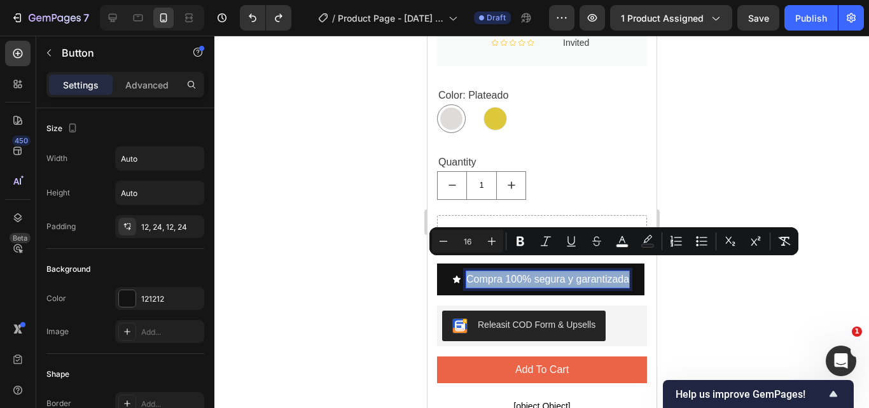
click at [570, 278] on span "Compra 100% segura y garantizada" at bounding box center [547, 279] width 163 height 11
click at [569, 279] on span "Compra 100% segura y garantizada" at bounding box center [547, 279] width 163 height 11
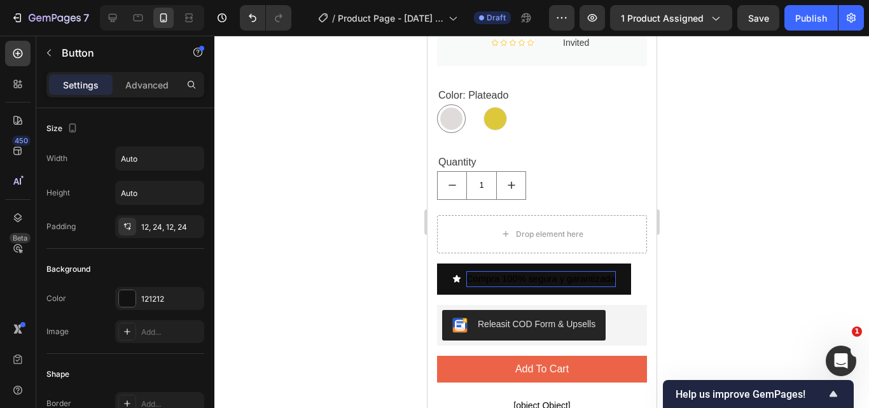
click at [750, 224] on div at bounding box center [541, 222] width 655 height 372
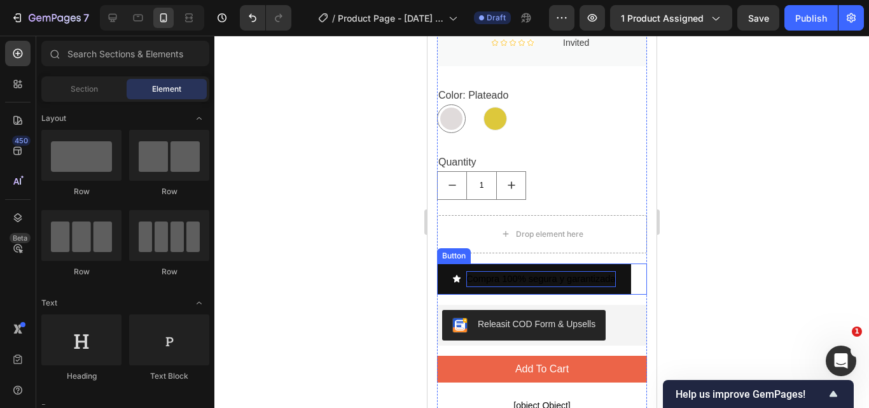
click at [566, 271] on p "Compra 100% segura y garantizada" at bounding box center [541, 279] width 150 height 16
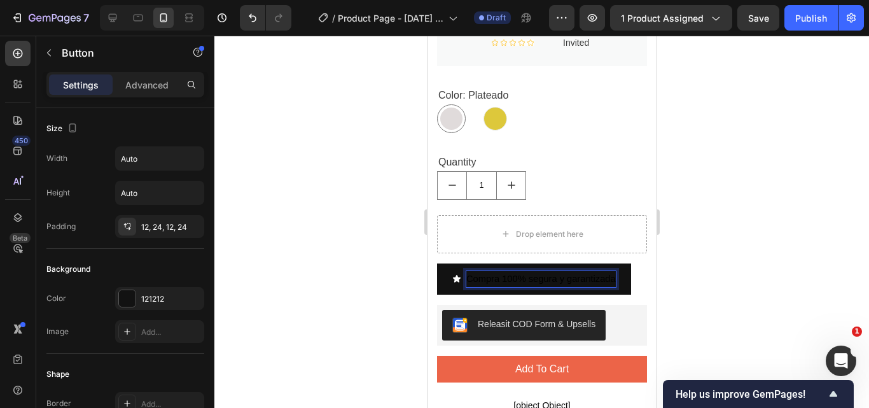
click at [513, 271] on p "Compra 100% segura y garantizada" at bounding box center [541, 279] width 150 height 16
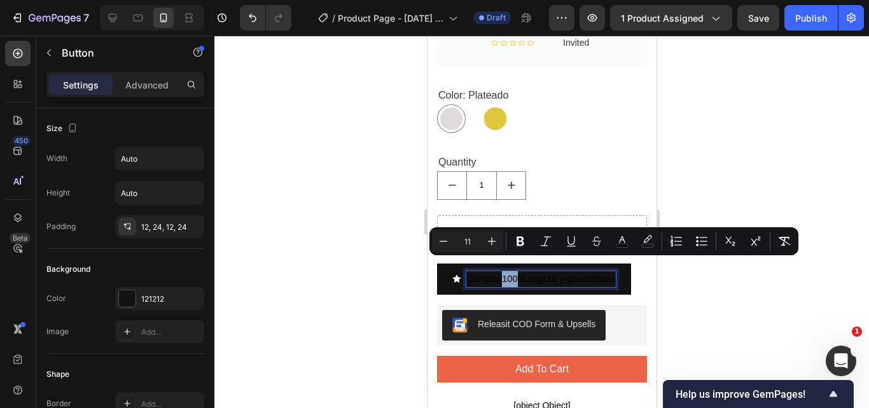
click at [513, 271] on p "Compra 100% segura y garantizada" at bounding box center [541, 279] width 150 height 16
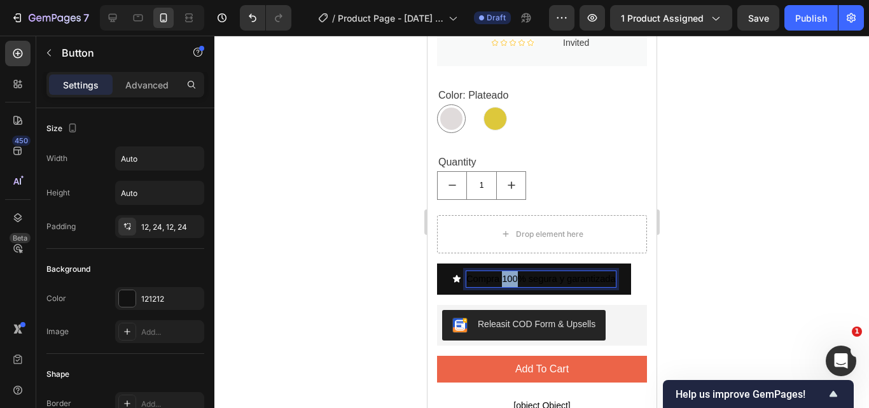
click at [513, 271] on p "Compra 100% segura y garantizada" at bounding box center [541, 279] width 150 height 16
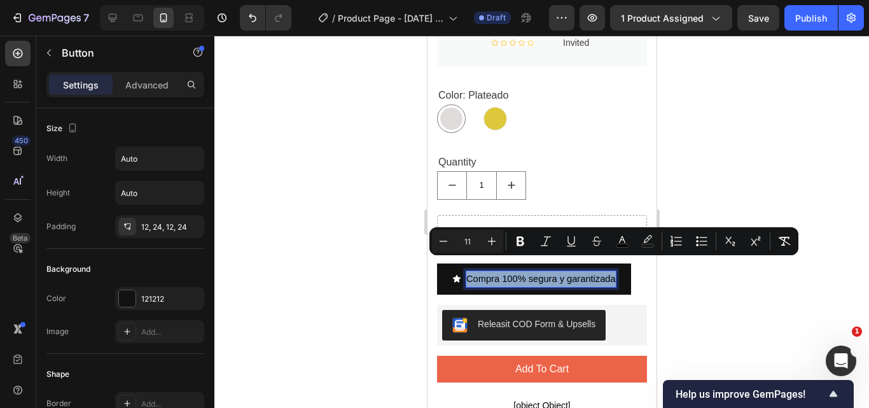
click at [513, 271] on p "Compra 100% segura y garantizada" at bounding box center [541, 279] width 150 height 16
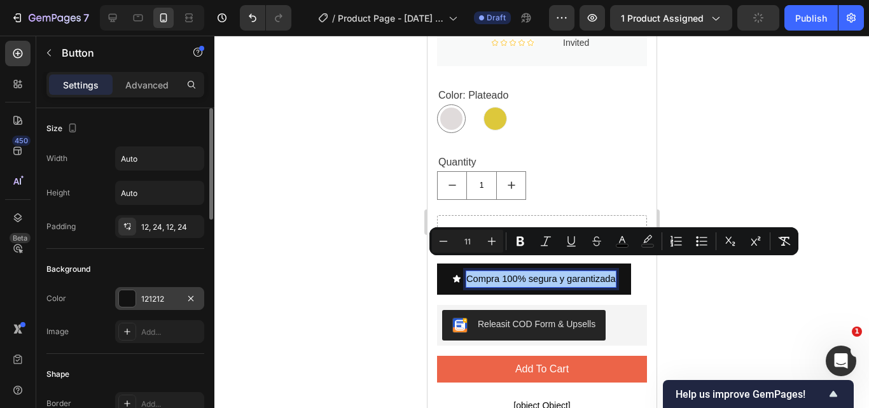
click at [165, 299] on div "121212" at bounding box center [159, 298] width 37 height 11
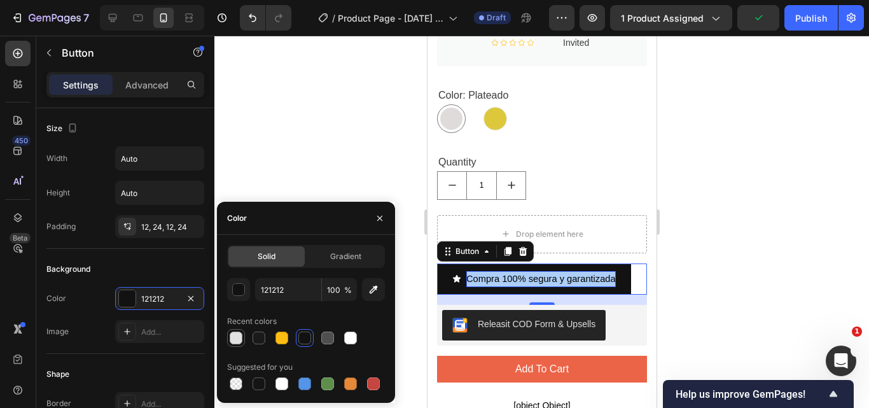
click at [237, 335] on div at bounding box center [236, 338] width 13 height 13
type input "E2E2E2"
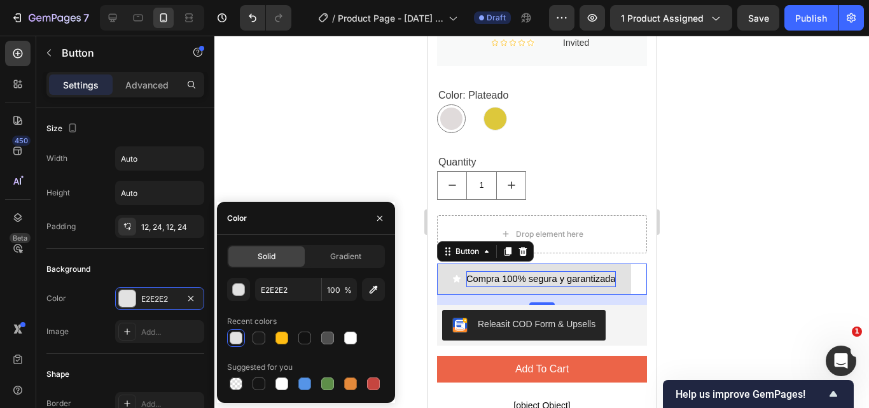
click at [291, 104] on div at bounding box center [541, 222] width 655 height 372
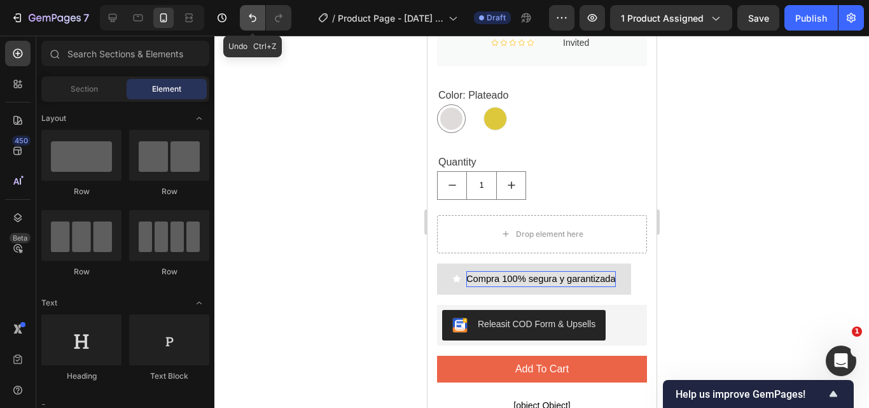
click at [248, 22] on icon "Undo/Redo" at bounding box center [252, 17] width 13 height 13
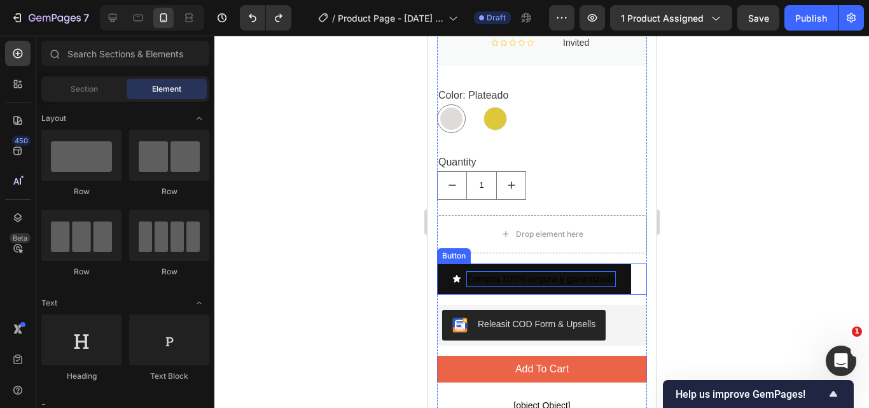
click at [551, 271] on p "Compra 100% segura y garantizada" at bounding box center [541, 279] width 150 height 16
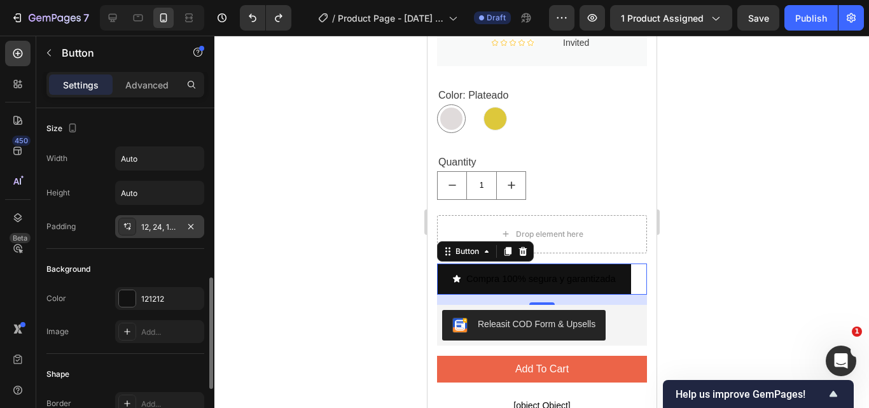
scroll to position [127, 0]
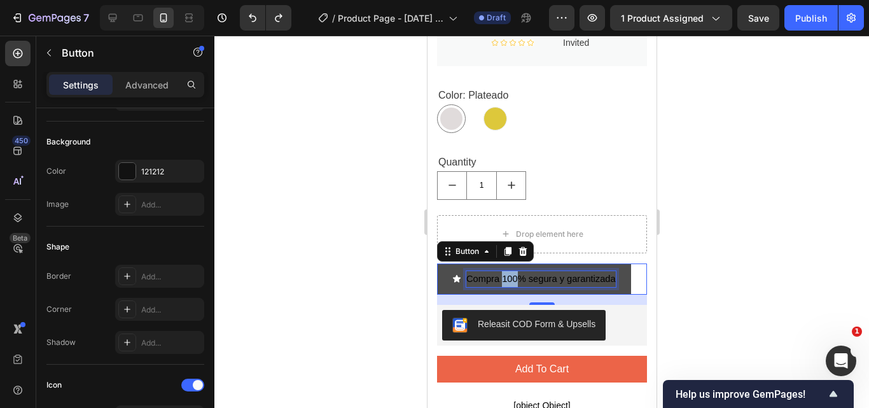
click at [506, 271] on p "Compra 100% segura y garantizada" at bounding box center [541, 279] width 150 height 16
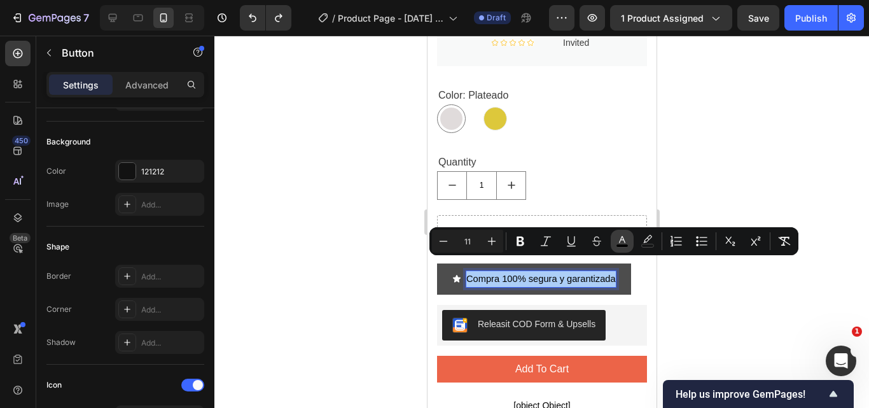
click at [625, 244] on rect "Editor contextual toolbar" at bounding box center [623, 245] width 12 height 3
type input "000000"
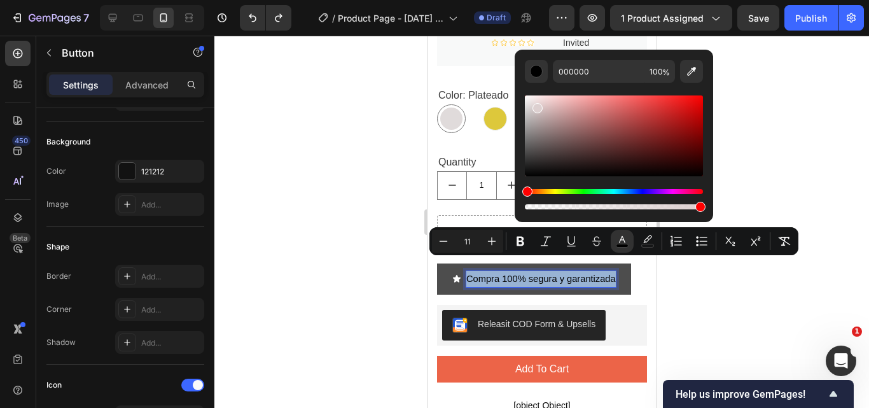
click at [536, 106] on div "Editor contextual toolbar" at bounding box center [614, 135] width 178 height 81
click at [692, 73] on icon "Editor contextual toolbar" at bounding box center [691, 71] width 13 height 13
type input "FFFFFF"
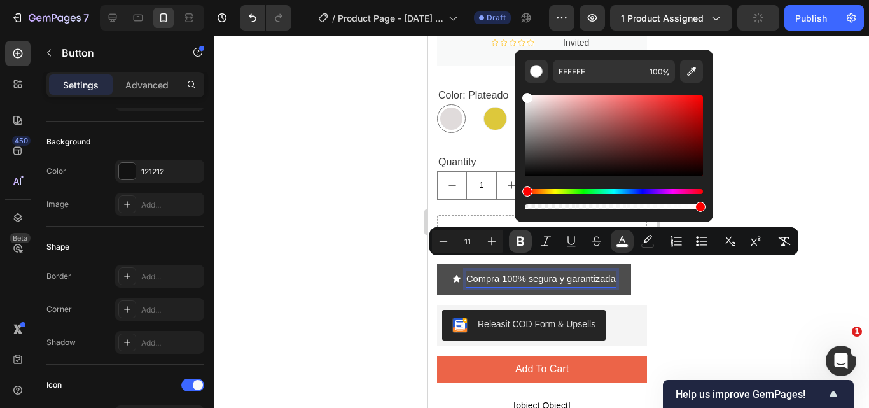
click at [521, 242] on icon "Editor contextual toolbar" at bounding box center [520, 241] width 13 height 13
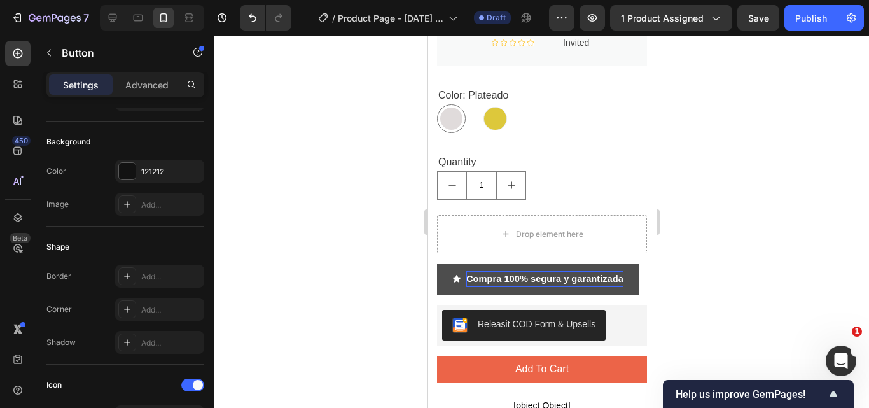
click at [560, 274] on strong "Compra 100% segura y garantizada" at bounding box center [544, 279] width 157 height 10
click at [568, 274] on strong "Compra 100% segura y garantizada" at bounding box center [544, 279] width 157 height 10
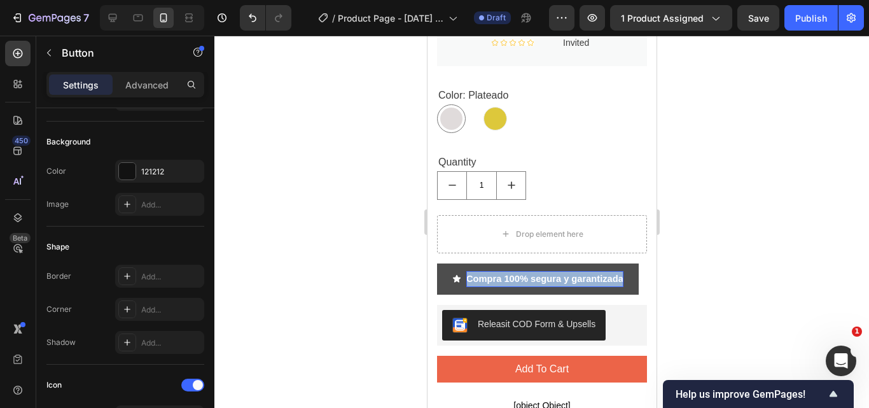
click at [562, 274] on strong "Compra 100% segura y garantizada" at bounding box center [544, 279] width 157 height 10
click at [561, 274] on strong "Compra 100% segura y garantizada" at bounding box center [544, 279] width 157 height 10
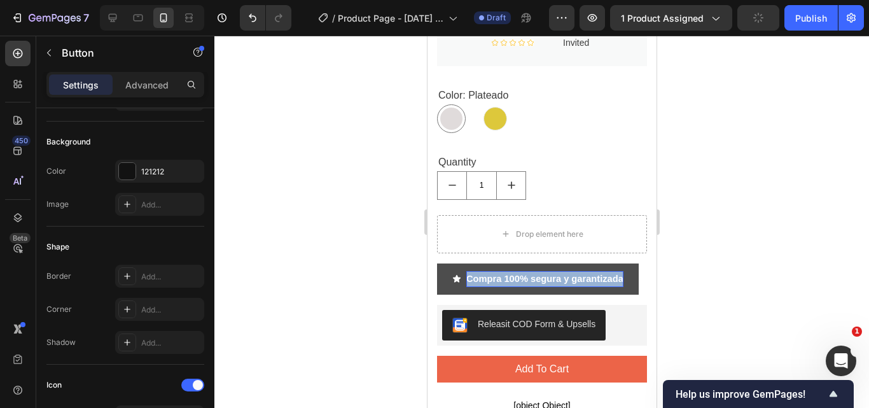
click at [561, 274] on strong "Compra 100% segura y garantizada" at bounding box center [544, 279] width 157 height 10
click at [560, 274] on strong "Compra 100% segura y garantizada" at bounding box center [544, 279] width 157 height 10
click at [559, 274] on strong "Compra 100% segura y garantizada" at bounding box center [544, 279] width 157 height 10
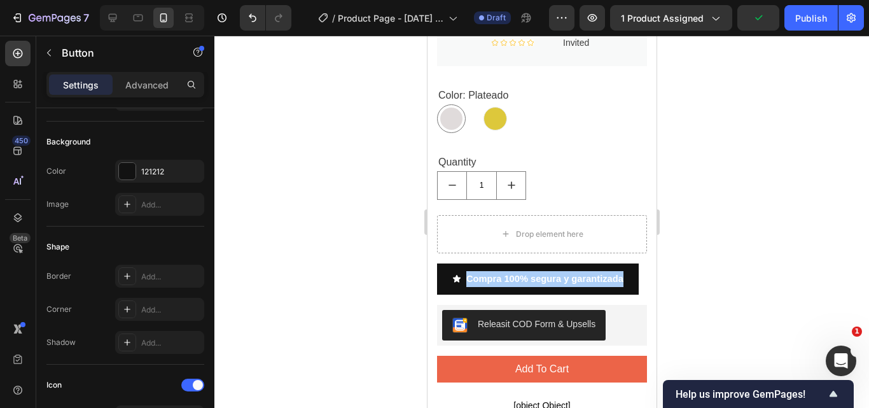
click at [714, 227] on div at bounding box center [541, 222] width 655 height 372
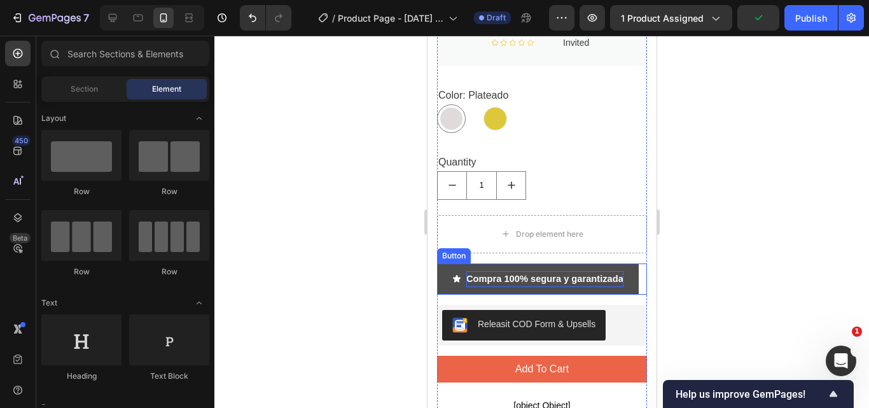
click at [566, 274] on strong "Compra 100% segura y garantizada" at bounding box center [544, 279] width 157 height 10
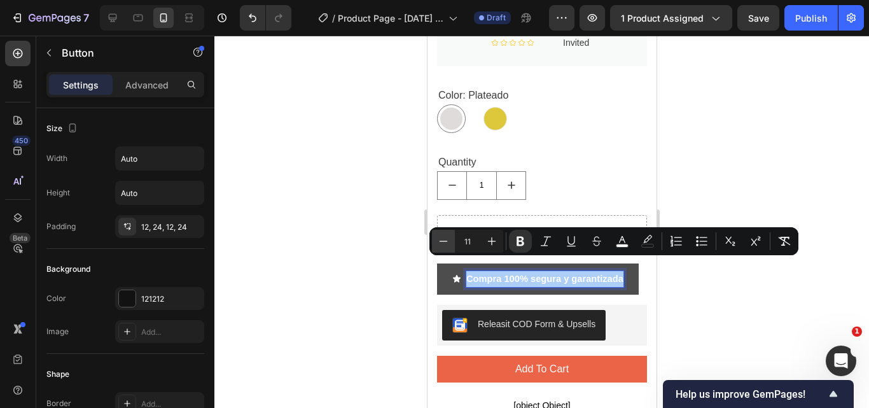
click at [443, 244] on icon "Editor contextual toolbar" at bounding box center [443, 241] width 13 height 13
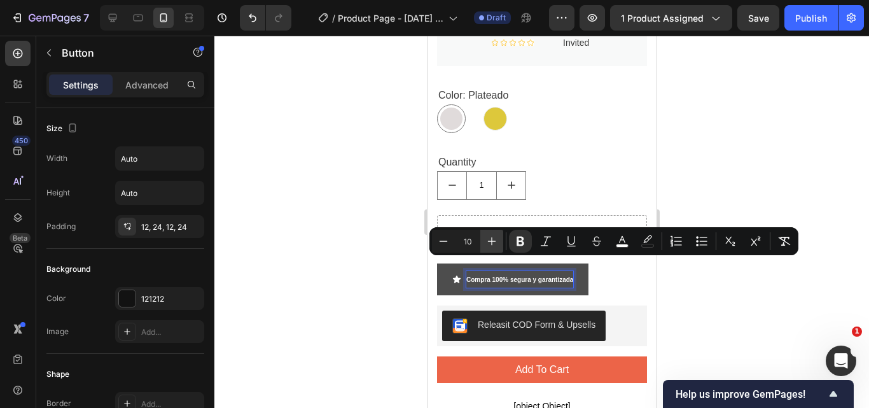
click at [486, 244] on icon "Editor contextual toolbar" at bounding box center [492, 241] width 13 height 13
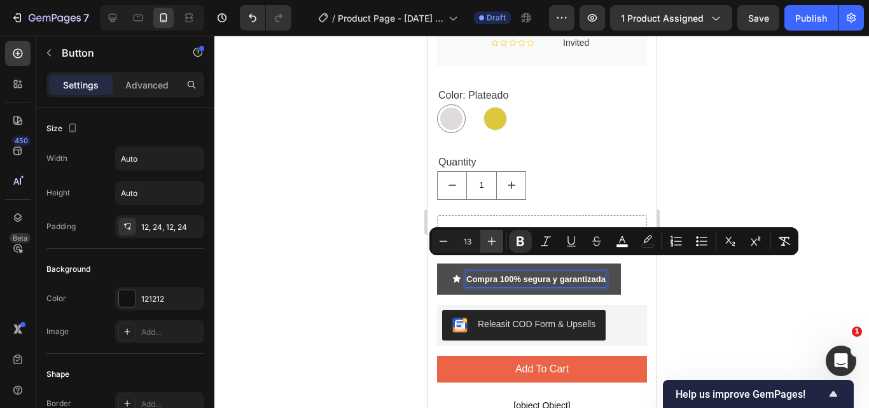
click at [486, 244] on icon "Editor contextual toolbar" at bounding box center [492, 241] width 13 height 13
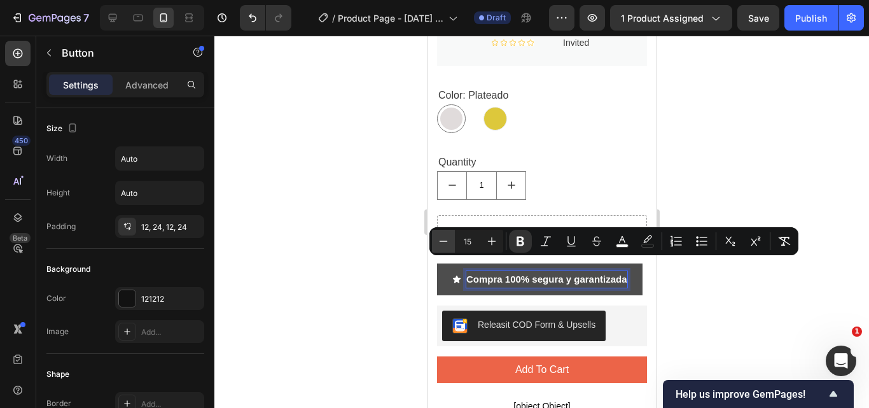
click at [444, 244] on icon "Editor contextual toolbar" at bounding box center [443, 241] width 13 height 13
type input "14"
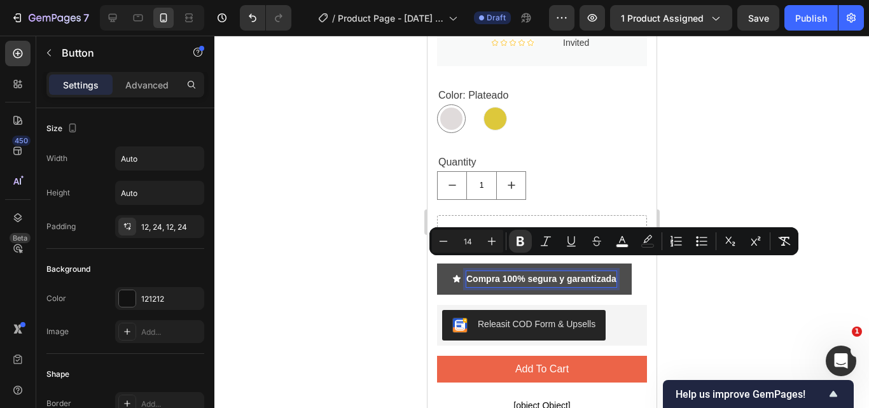
click at [740, 188] on div at bounding box center [541, 222] width 655 height 372
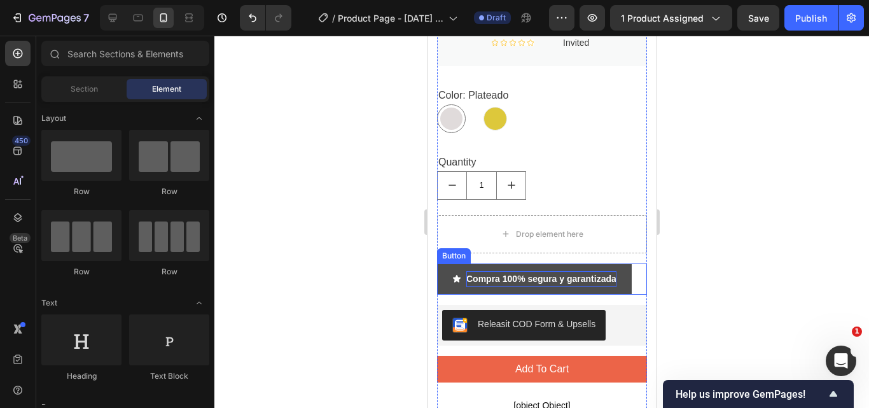
click at [452, 274] on icon at bounding box center [456, 278] width 9 height 9
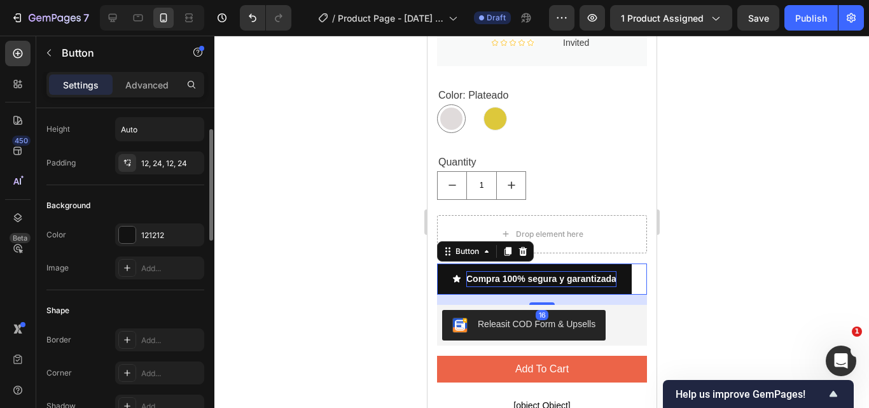
scroll to position [191, 0]
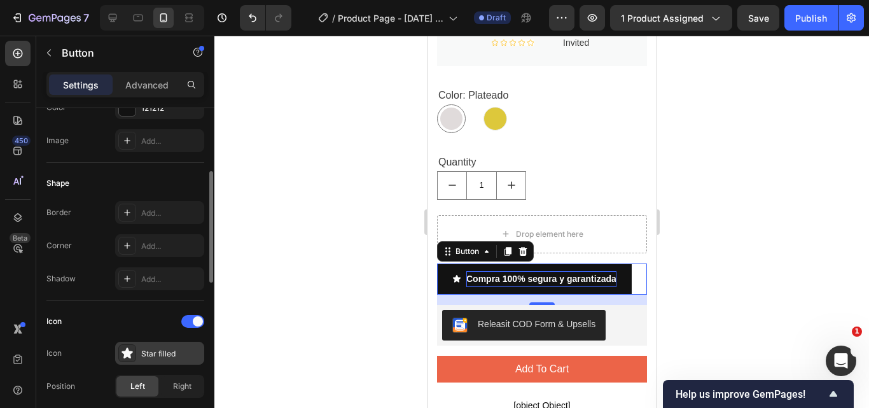
click at [137, 347] on div "Star filled" at bounding box center [159, 353] width 89 height 23
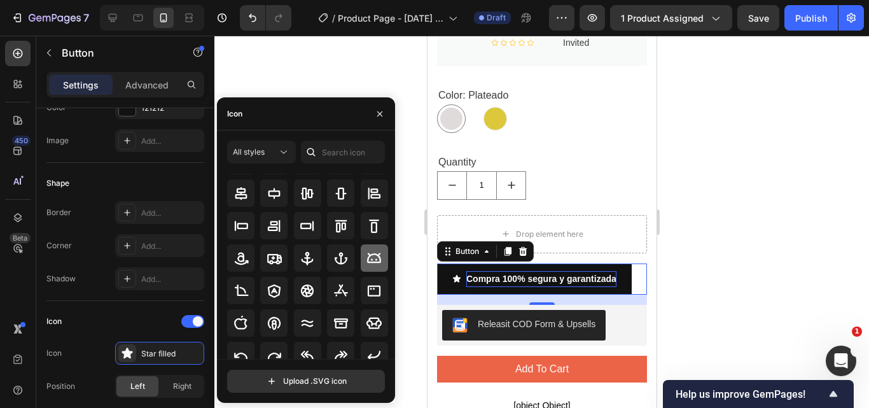
scroll to position [118, 0]
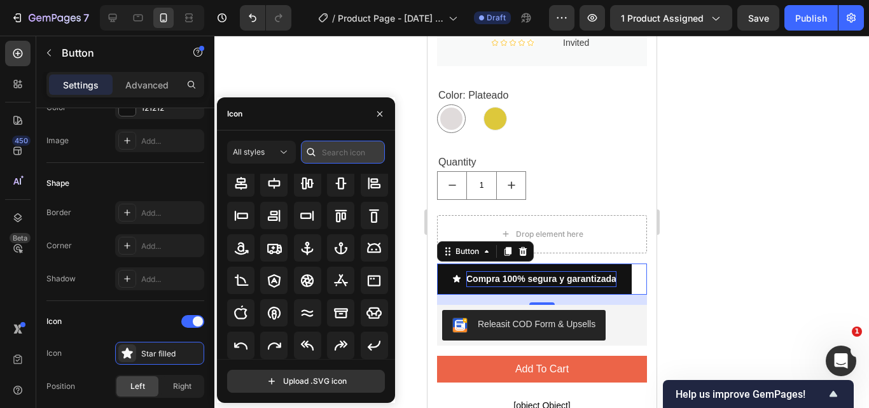
click at [342, 156] on input "text" at bounding box center [343, 152] width 84 height 23
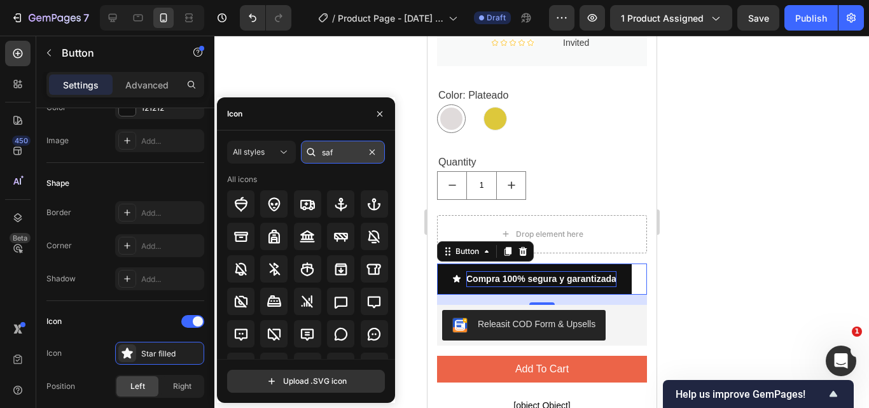
type input "safe"
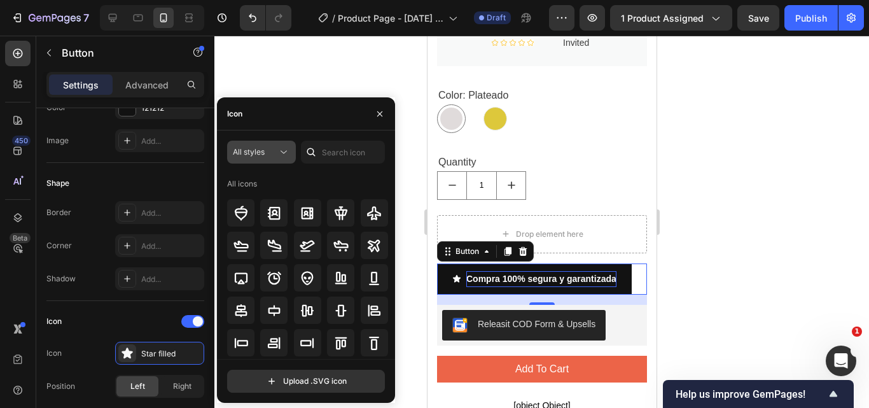
click at [288, 153] on icon at bounding box center [283, 152] width 13 height 13
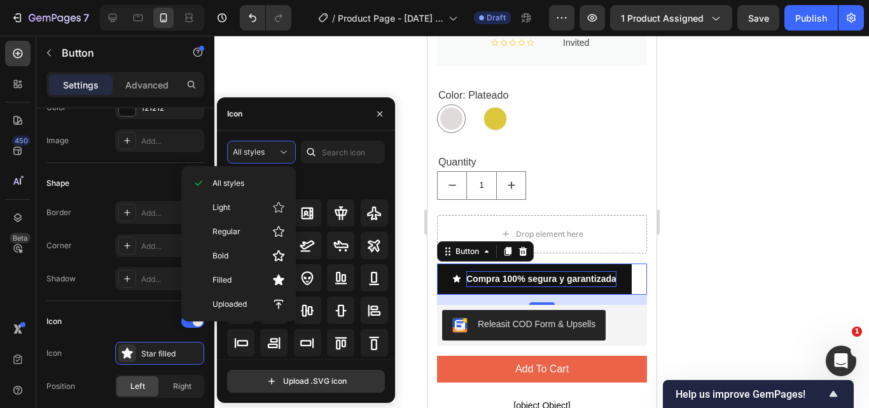
click at [338, 189] on div "All icons" at bounding box center [308, 184] width 162 height 20
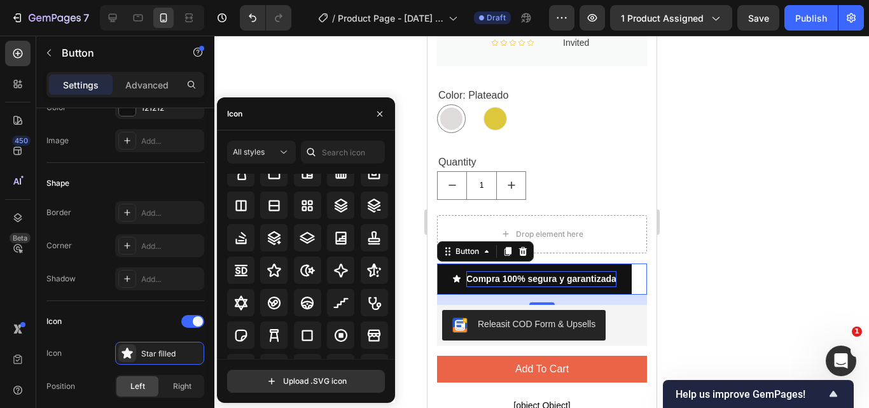
scroll to position [7051, 0]
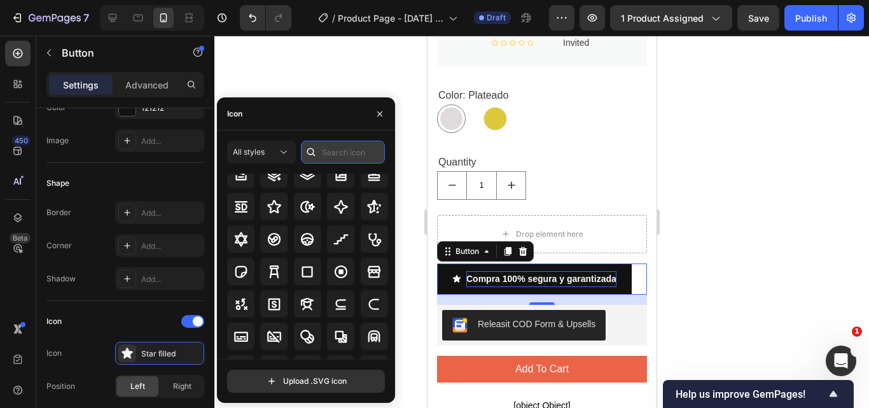
click at [333, 151] on input "text" at bounding box center [343, 152] width 84 height 23
paste input "padlock"
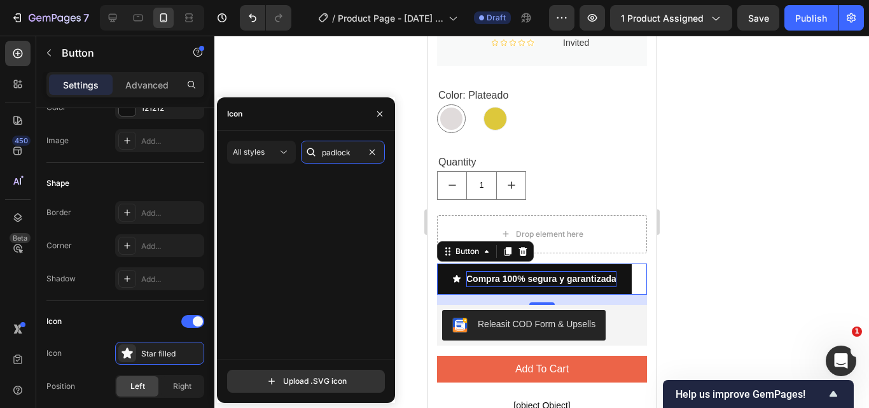
scroll to position [0, 0]
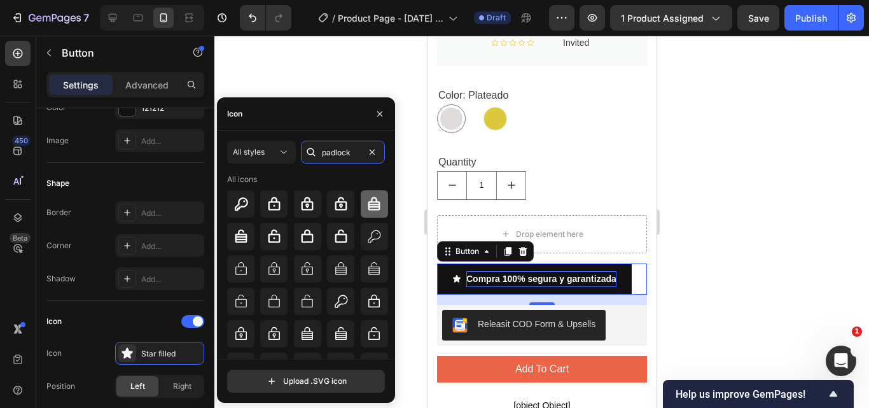
type input "padlock"
click at [370, 202] on icon at bounding box center [374, 204] width 15 height 15
click at [738, 202] on div at bounding box center [541, 222] width 655 height 372
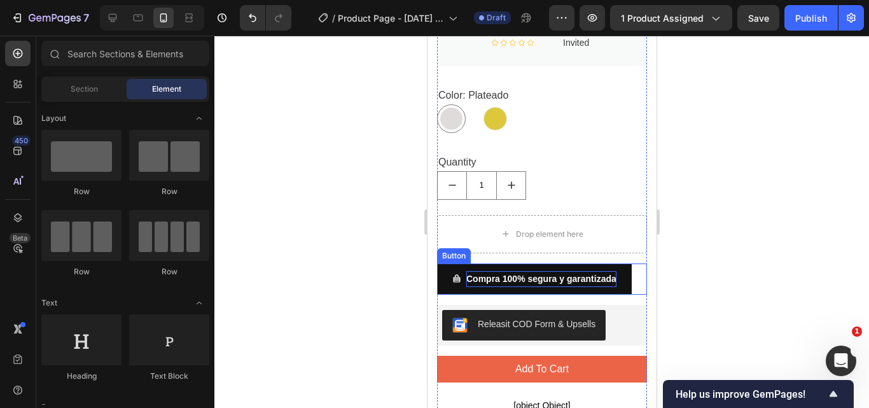
click at [518, 274] on strong "Compra 100% segura y garantizada" at bounding box center [541, 279] width 150 height 10
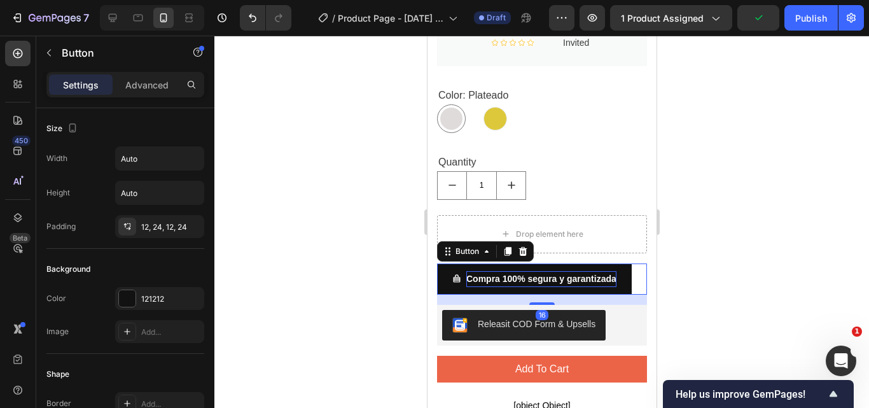
click at [518, 274] on strong "Compra 100% segura y garantizada" at bounding box center [541, 279] width 150 height 10
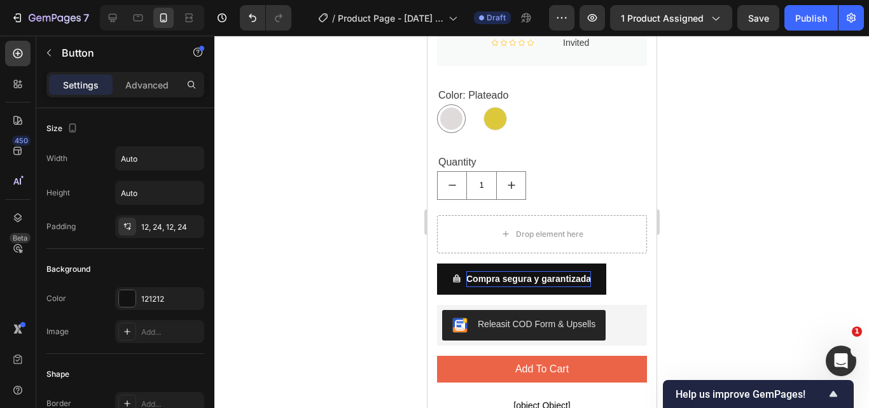
click at [727, 244] on div at bounding box center [541, 222] width 655 height 372
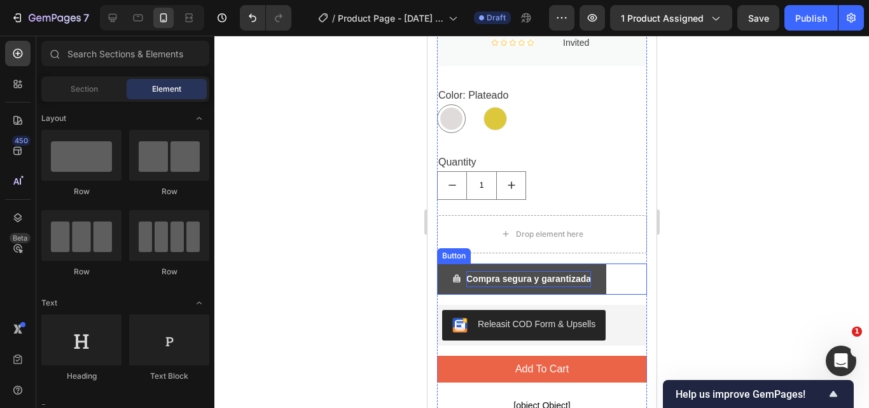
click at [592, 263] on button "Compra segura y garantizada" at bounding box center [521, 278] width 169 height 31
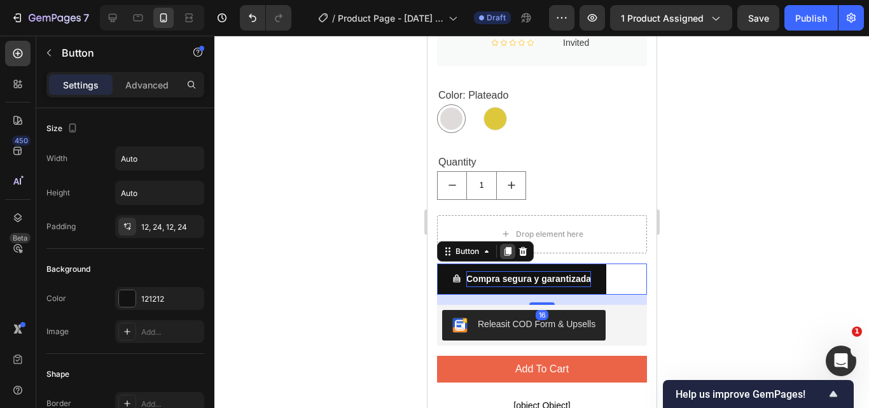
click at [507, 247] on icon at bounding box center [507, 251] width 7 height 9
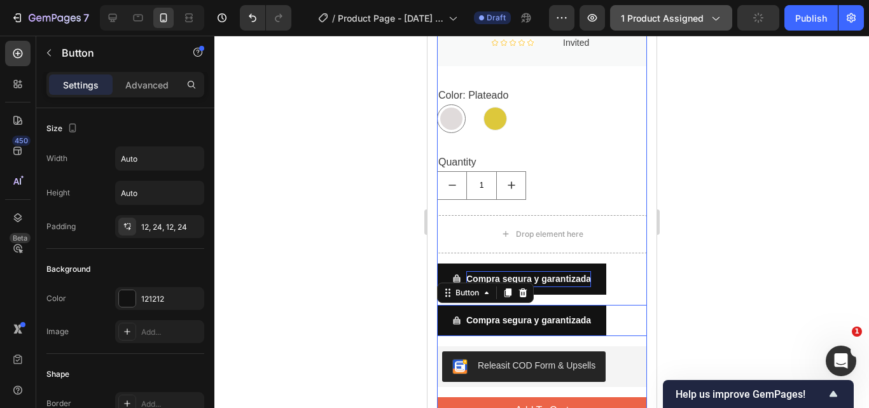
scroll to position [191, 0]
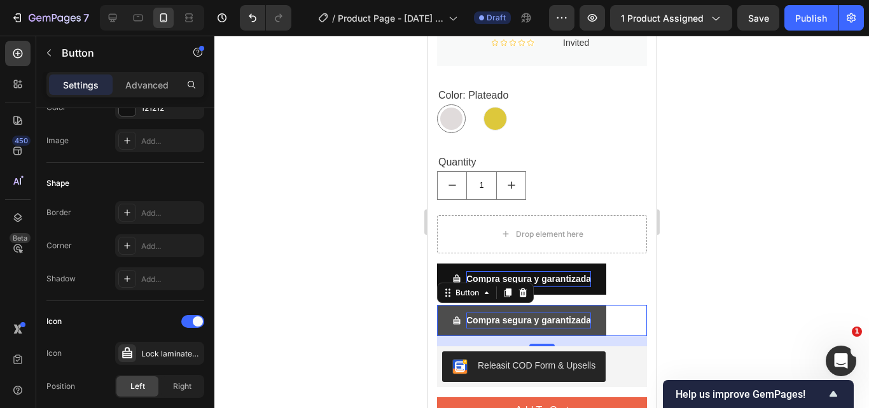
click at [505, 315] on strong "Compra segura y garantizada" at bounding box center [528, 320] width 125 height 10
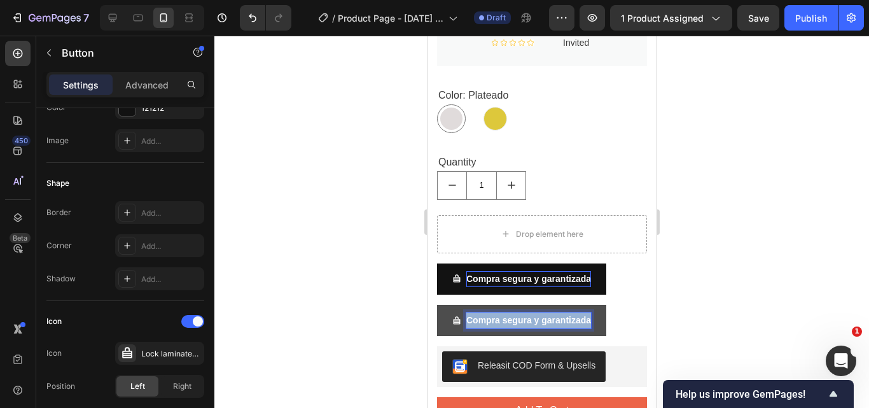
click at [505, 315] on strong "Compra segura y garantizada" at bounding box center [528, 320] width 125 height 10
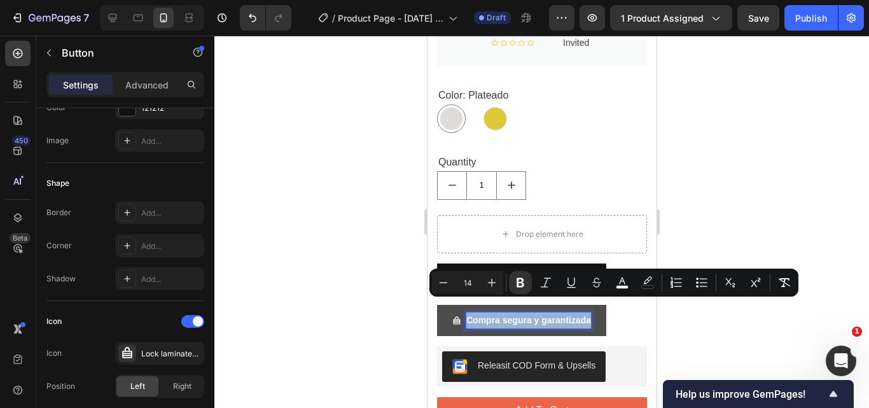
type input "16"
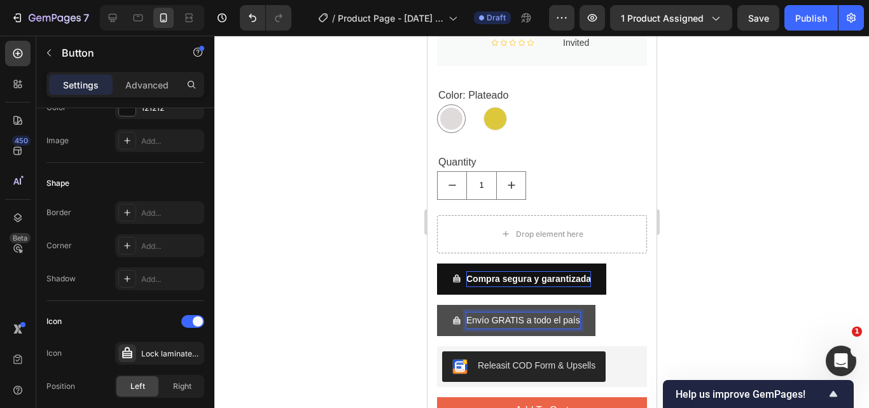
click at [762, 260] on div at bounding box center [541, 222] width 655 height 372
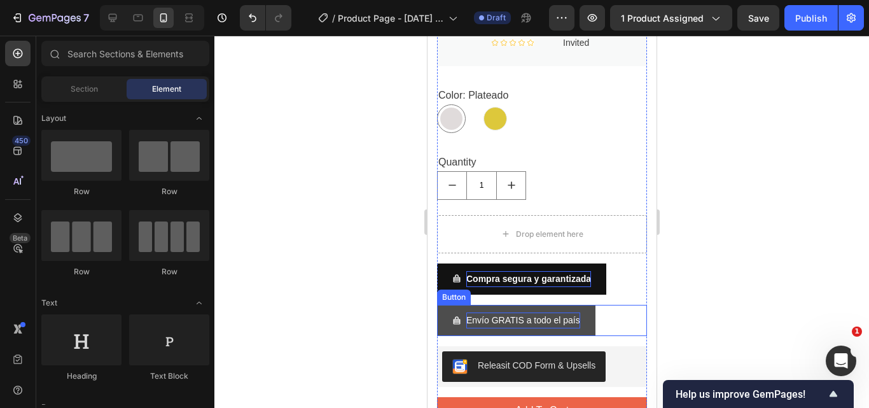
click at [568, 312] on p "Envío GRATIS a todo el país" at bounding box center [523, 320] width 114 height 16
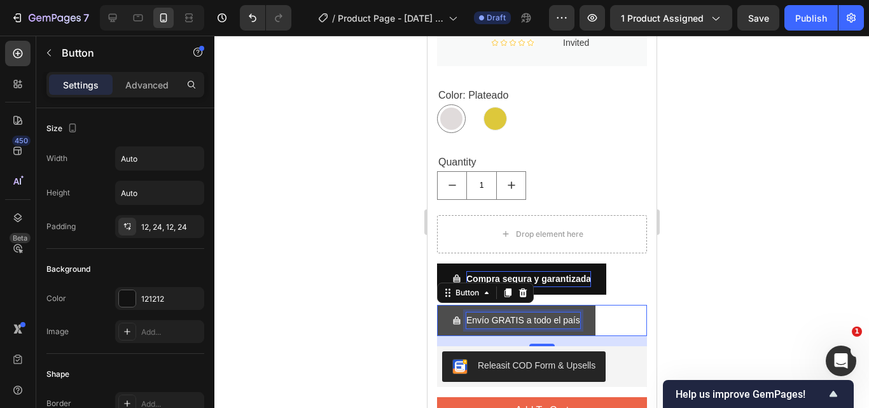
click at [505, 312] on p "Envío GRATIS a todo el país" at bounding box center [523, 320] width 114 height 16
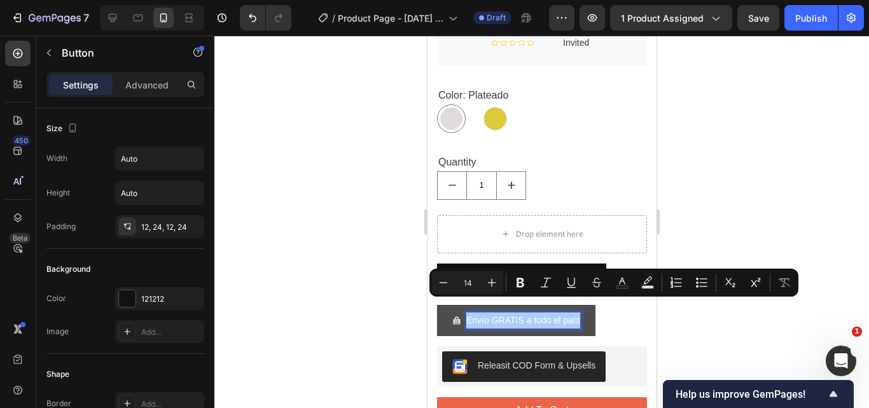
drag, startPoint x: 510, startPoint y: 286, endPoint x: 780, endPoint y: 235, distance: 275.2
click at [512, 286] on button "Bold" at bounding box center [520, 282] width 23 height 23
click at [825, 206] on div at bounding box center [541, 222] width 655 height 372
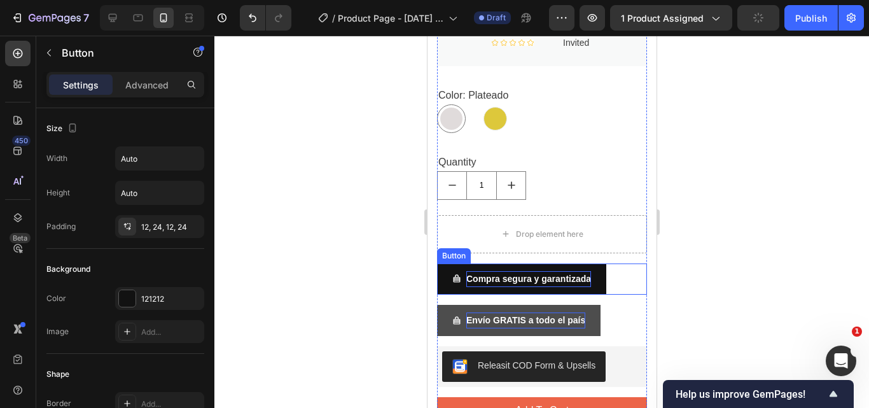
click at [568, 274] on strong "Compra segura y garantizada" at bounding box center [528, 279] width 125 height 10
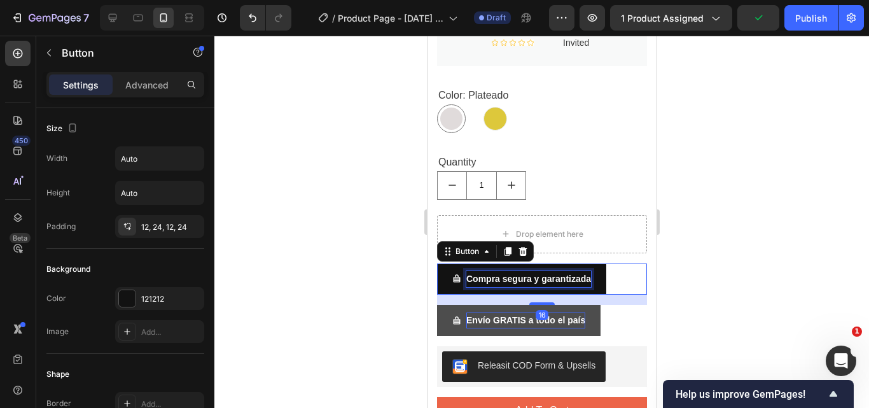
click at [568, 274] on strong "Compra segura y garantizada" at bounding box center [528, 279] width 125 height 10
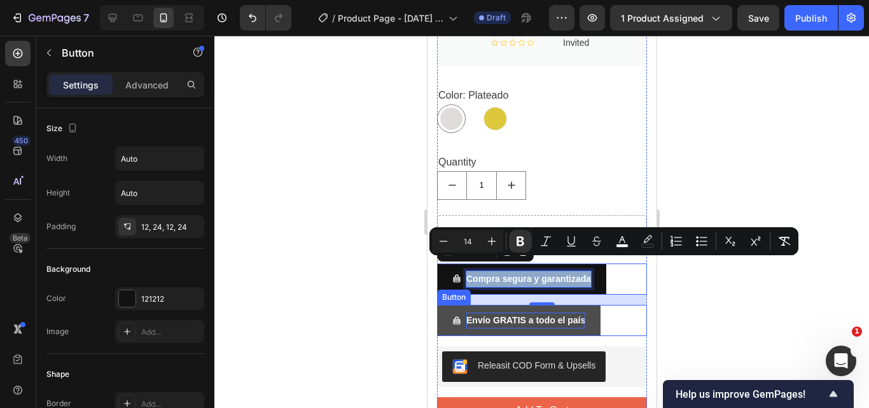
click at [565, 315] on strong "Envío GRATIS a todo el país" at bounding box center [525, 320] width 119 height 10
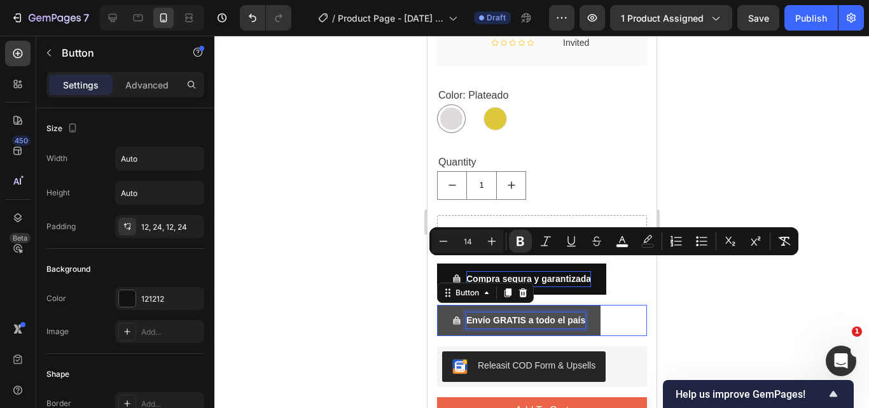
click at [563, 315] on strong "Envío GRATIS a todo el país" at bounding box center [525, 320] width 119 height 10
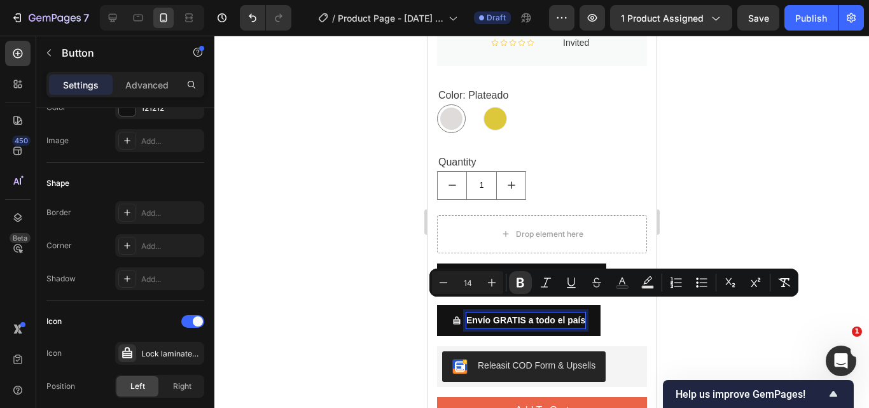
click at [806, 202] on div at bounding box center [541, 222] width 655 height 372
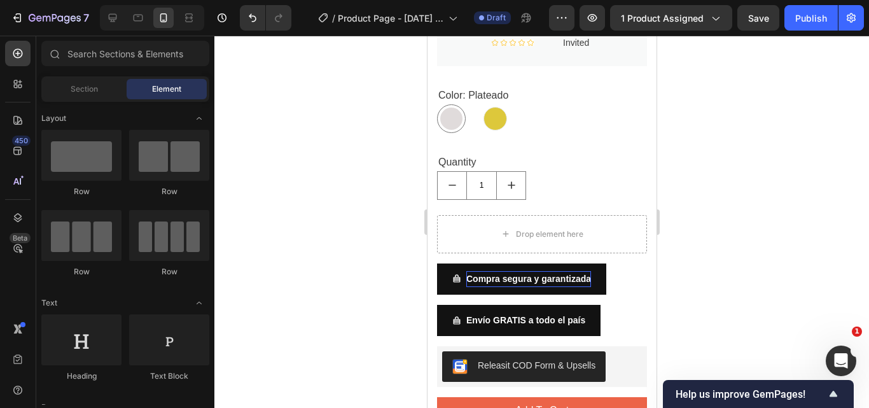
click at [806, 202] on div at bounding box center [541, 222] width 655 height 372
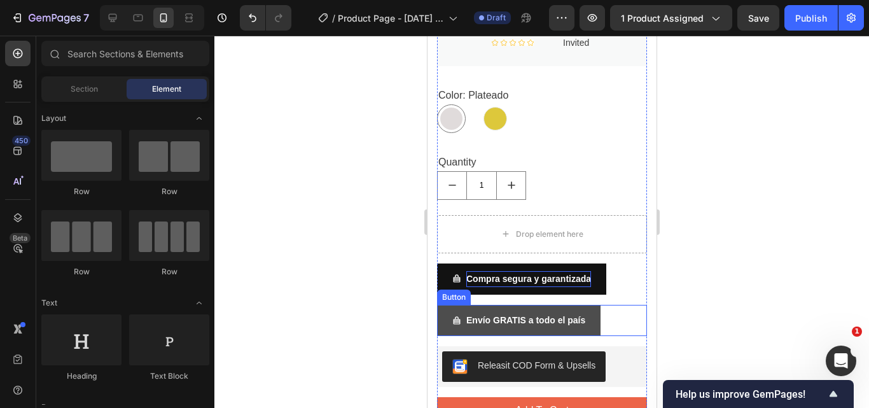
click at [453, 312] on span "<p><strong>Envío GRATIS a todo el país</strong></p>" at bounding box center [456, 320] width 9 height 16
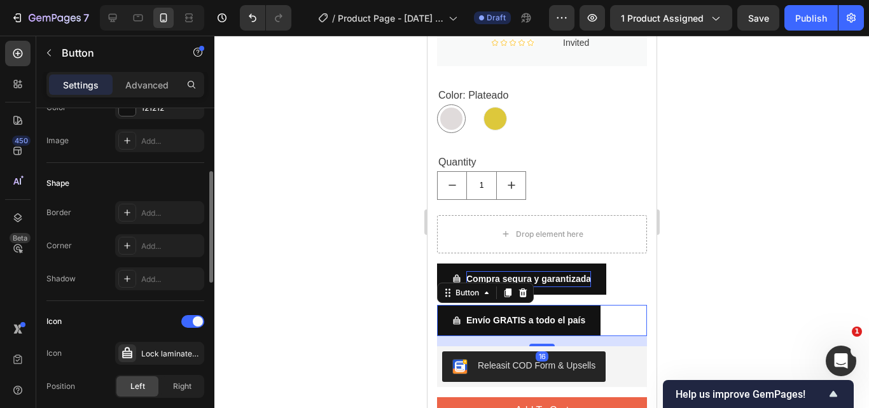
scroll to position [318, 0]
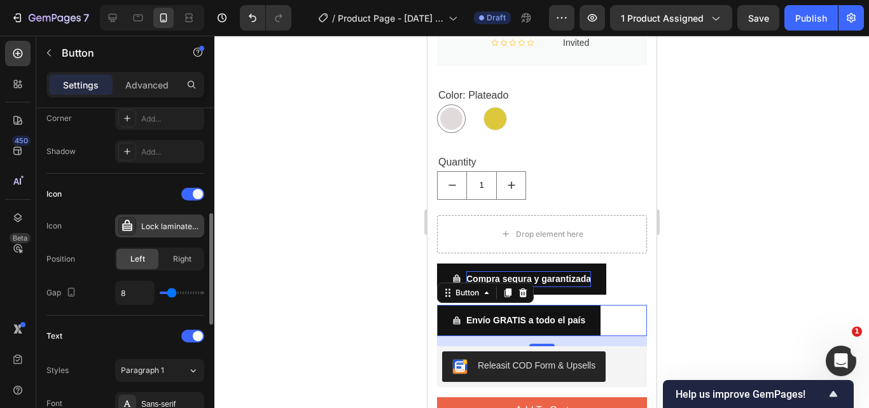
click at [128, 230] on icon at bounding box center [127, 225] width 10 height 11
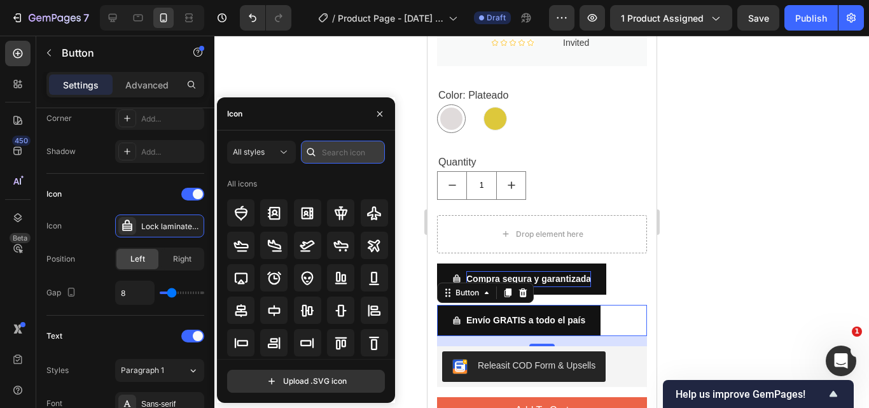
click at [327, 149] on input "text" at bounding box center [343, 152] width 84 height 23
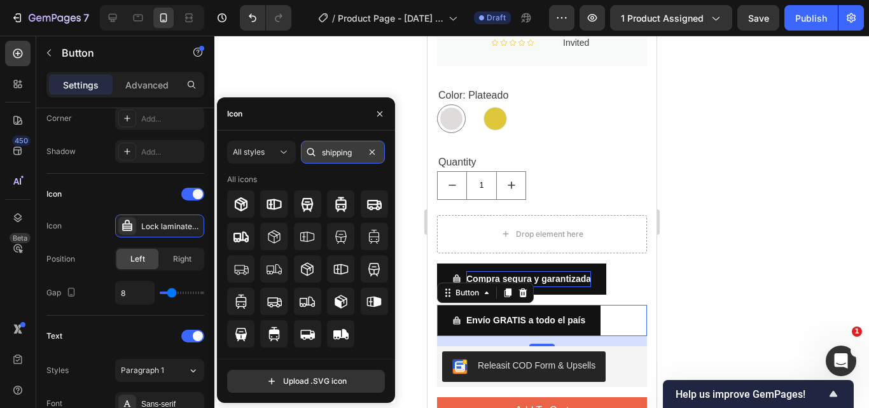
type input "shipping"
click at [375, 208] on icon at bounding box center [374, 204] width 15 height 10
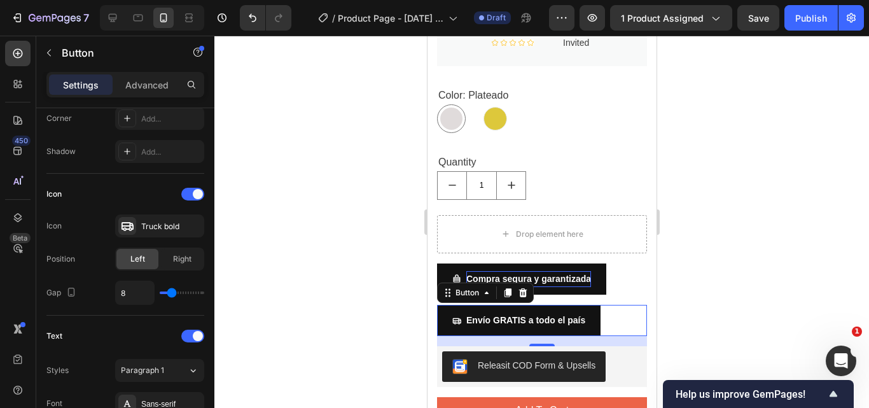
click at [736, 244] on div at bounding box center [541, 222] width 655 height 372
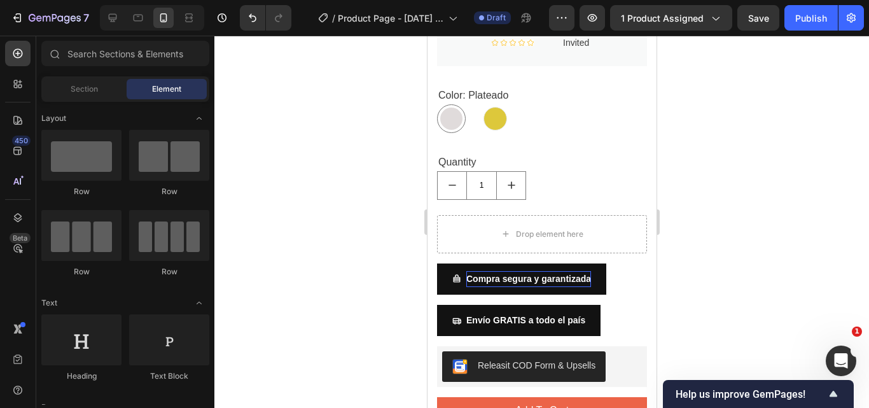
click at [738, 244] on div at bounding box center [541, 222] width 655 height 372
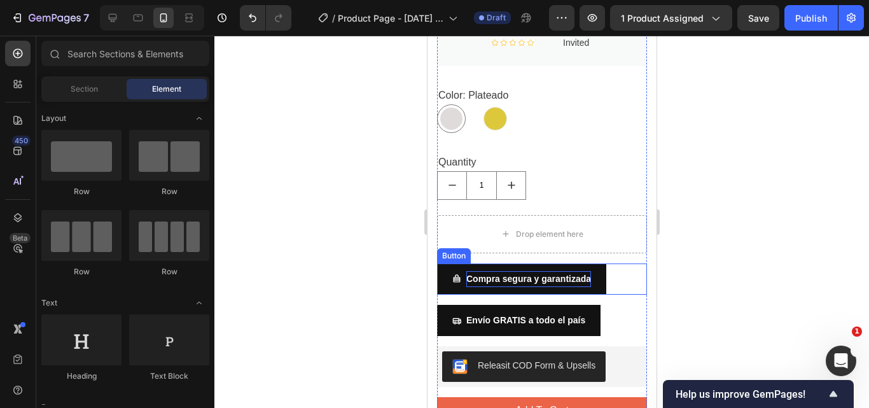
click at [523, 274] on strong "Compra segura y garantizada" at bounding box center [528, 279] width 125 height 10
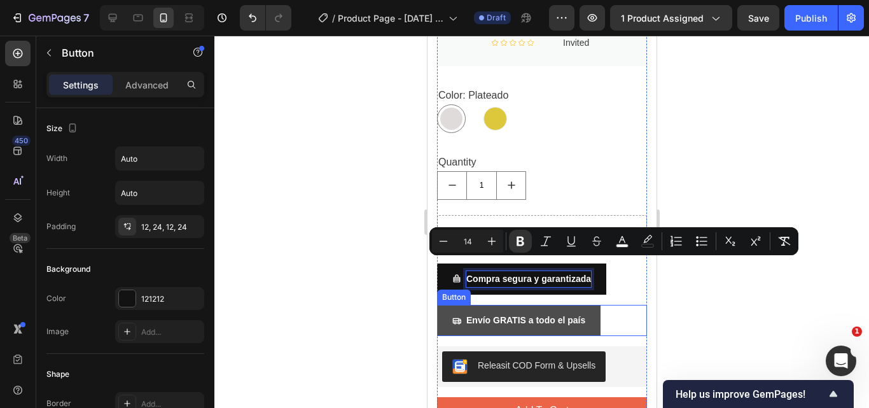
click at [535, 312] on p "Envío GRATIS a todo el país" at bounding box center [525, 320] width 119 height 16
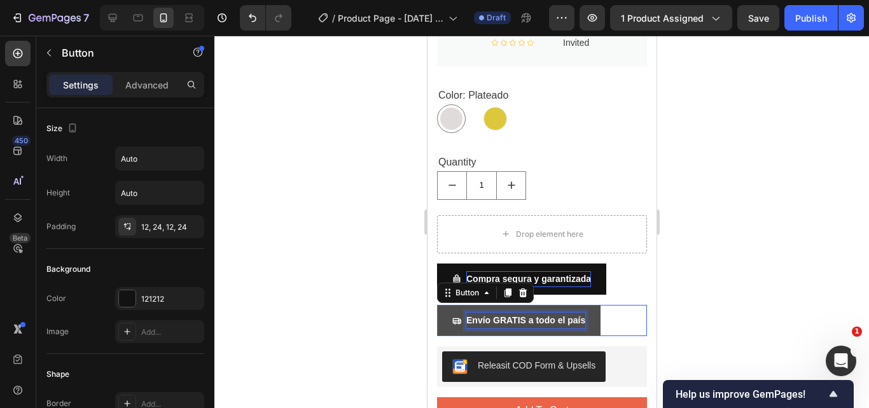
click at [582, 315] on strong "Envío GRATIS a todo el país" at bounding box center [525, 320] width 119 height 10
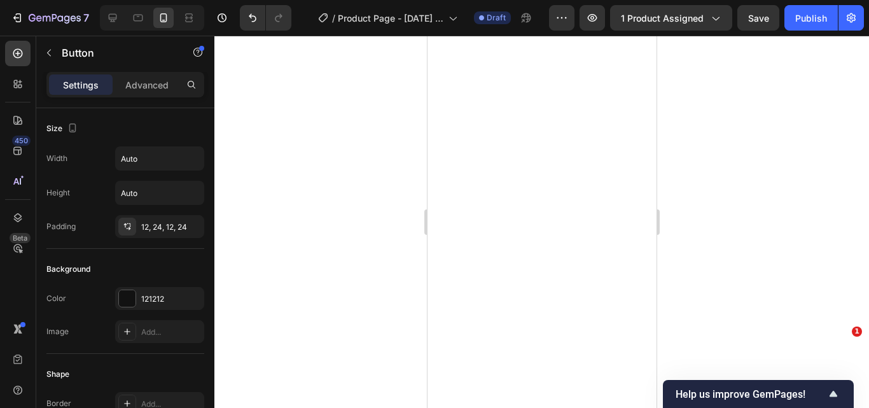
click at [766, 268] on div at bounding box center [541, 222] width 655 height 372
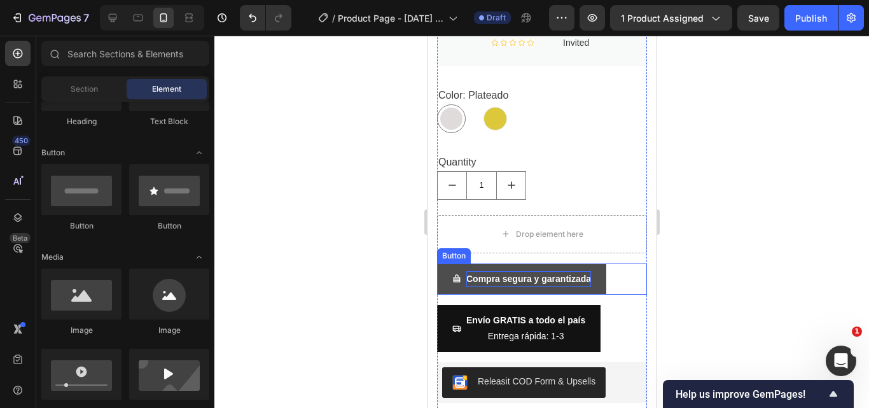
click at [469, 274] on strong "Compra segura y garantizada" at bounding box center [528, 279] width 125 height 10
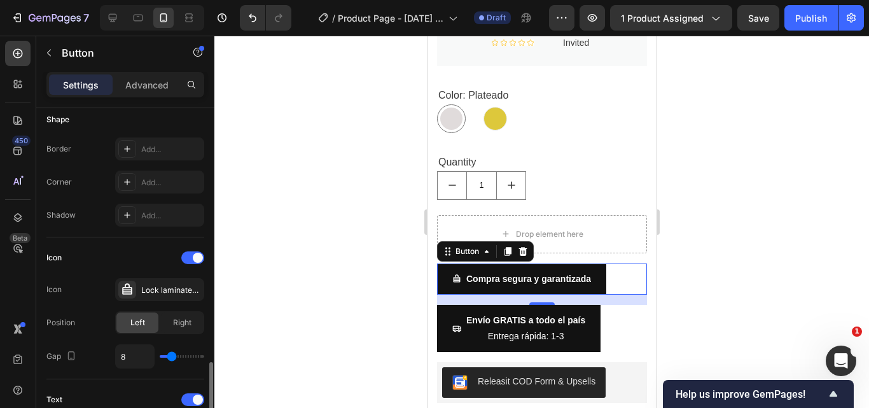
scroll to position [382, 0]
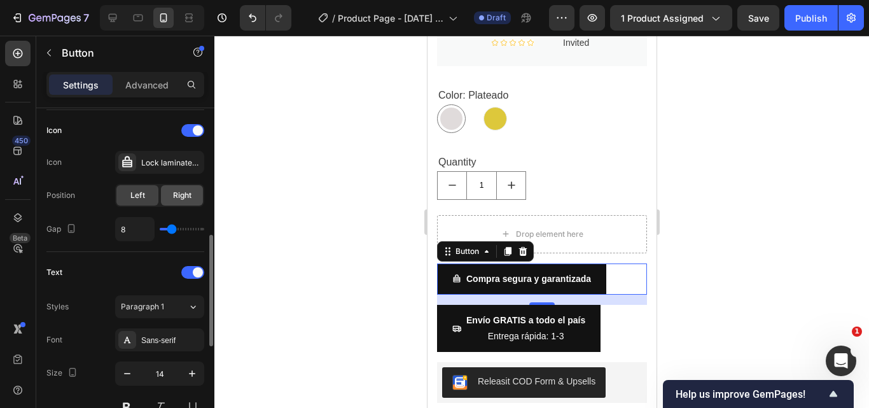
click at [185, 200] on span "Right" at bounding box center [182, 195] width 18 height 11
click at [139, 193] on span "Left" at bounding box center [137, 195] width 15 height 11
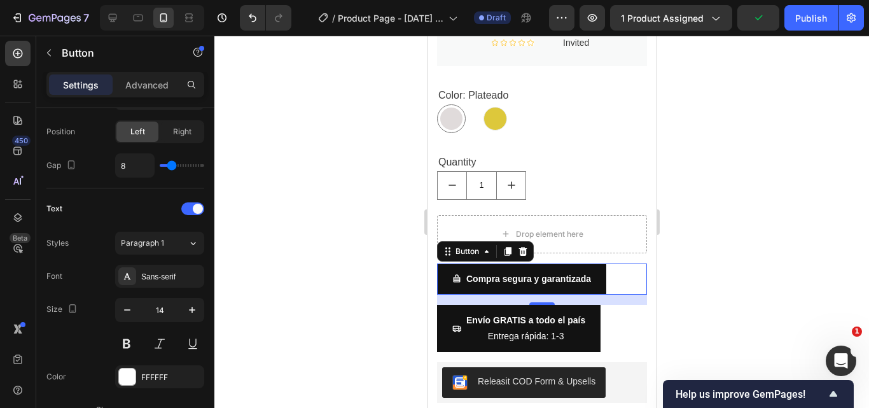
scroll to position [636, 0]
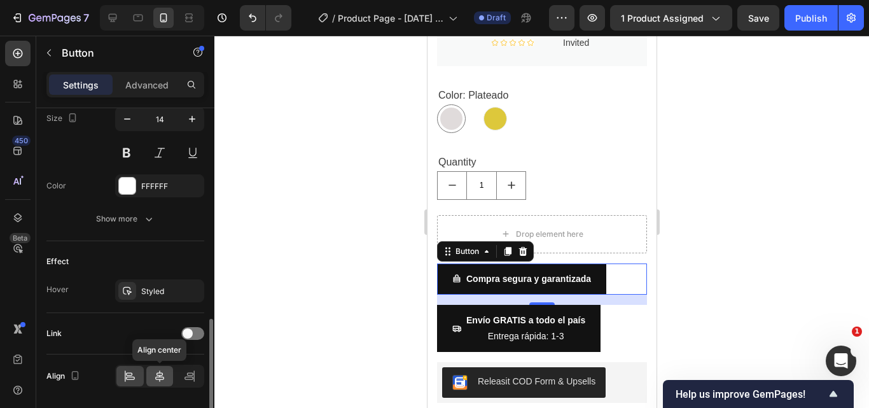
click at [155, 377] on icon at bounding box center [159, 376] width 13 height 13
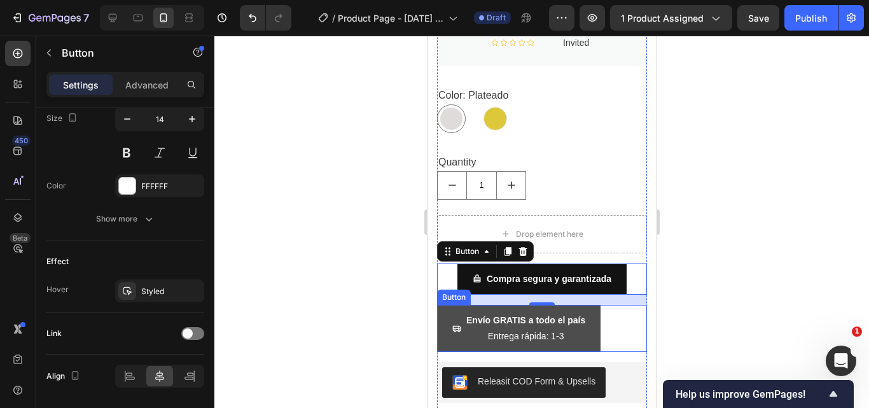
click at [450, 305] on button "Envío GRATIS a todo el país Entrega rápida: 1-3" at bounding box center [519, 328] width 164 height 47
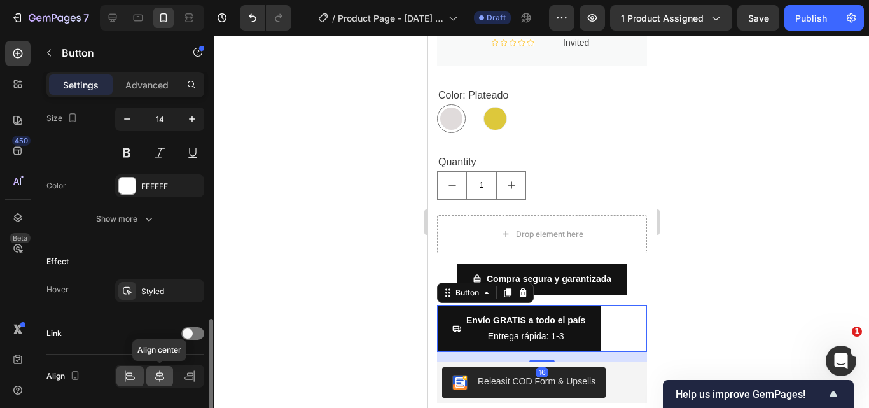
click at [157, 376] on icon at bounding box center [159, 376] width 13 height 13
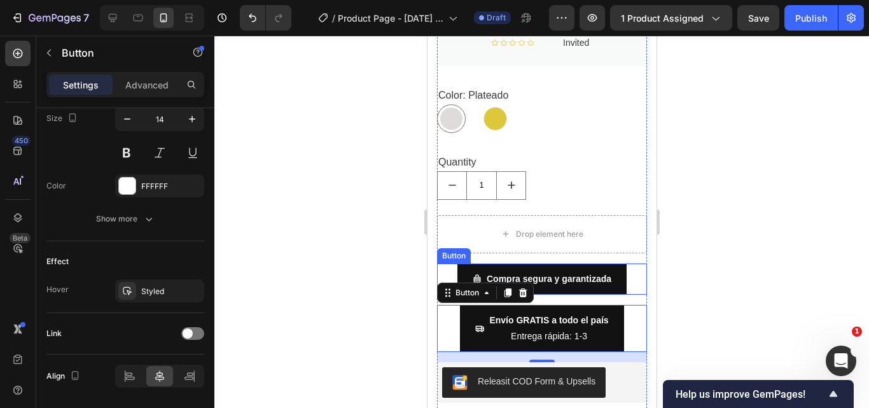
click at [720, 262] on div at bounding box center [541, 222] width 655 height 372
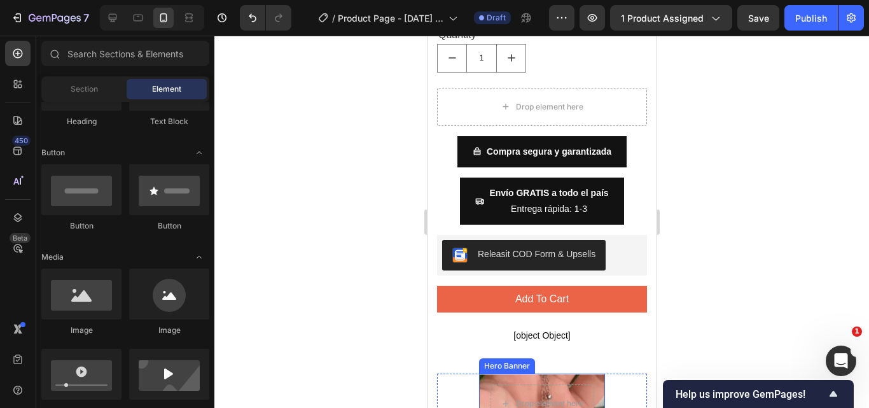
scroll to position [1018, 0]
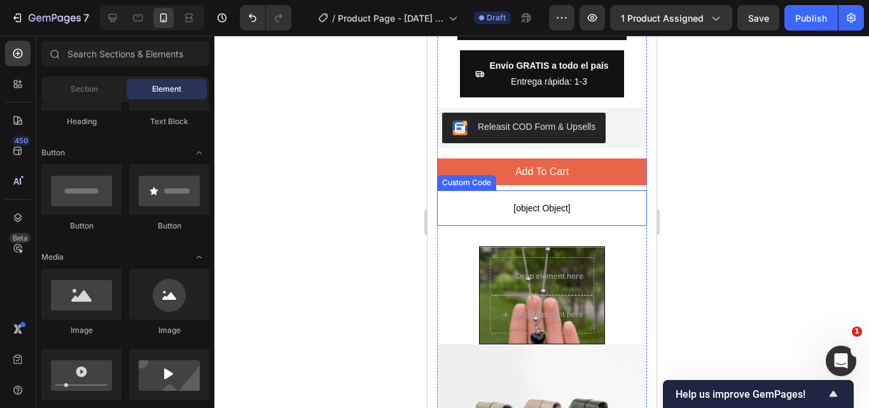
click at [527, 190] on p "[object Object]" at bounding box center [542, 208] width 210 height 36
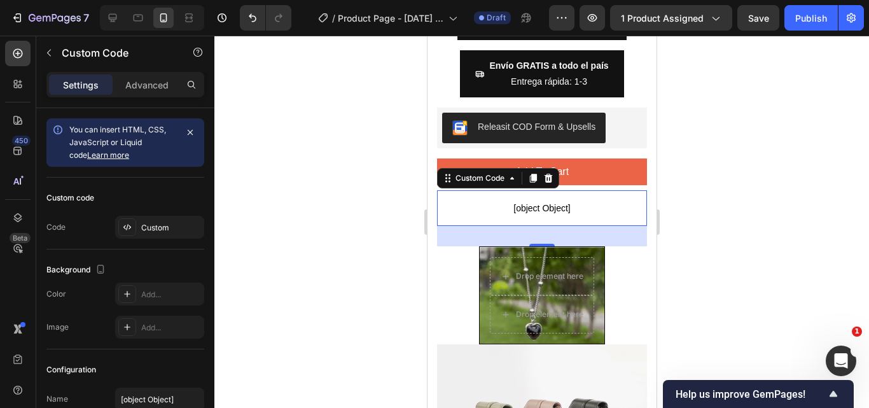
drag, startPoint x: 612, startPoint y: 204, endPoint x: 605, endPoint y: 196, distance: 10.8
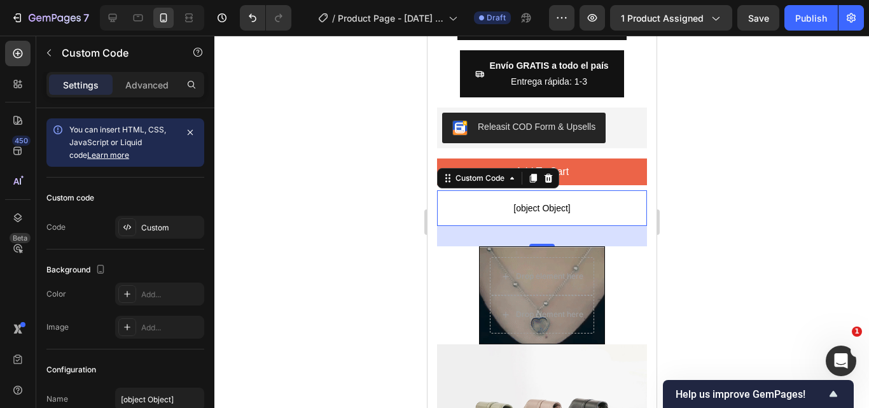
click at [613, 204] on p "[object Object]" at bounding box center [542, 208] width 210 height 36
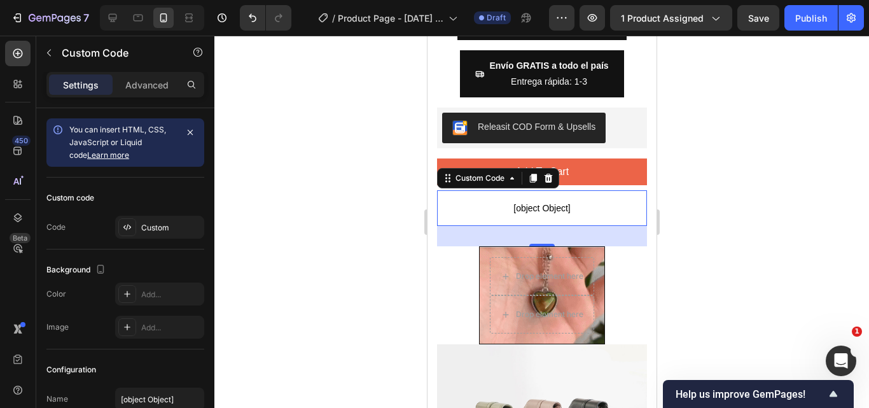
click at [605, 200] on span "[object Object]" at bounding box center [542, 207] width 210 height 15
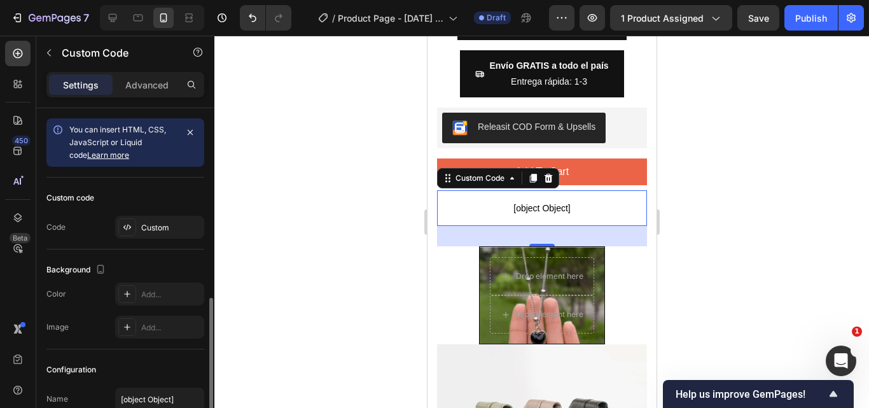
scroll to position [108, 0]
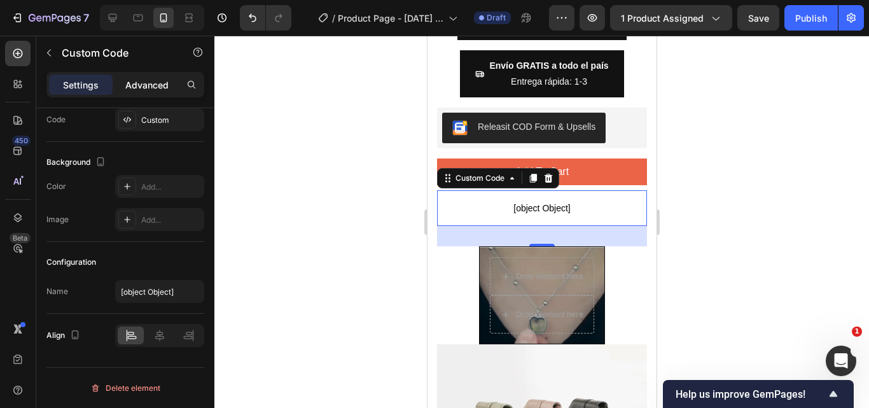
click at [136, 84] on p "Advanced" at bounding box center [146, 84] width 43 height 13
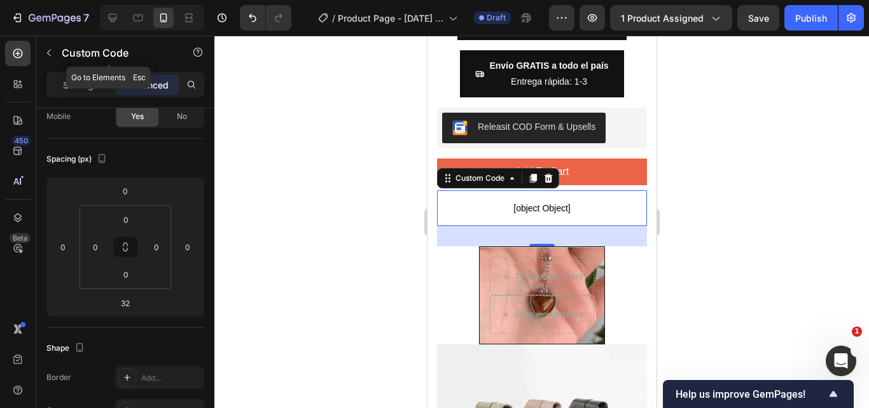
drag, startPoint x: 46, startPoint y: 53, endPoint x: 47, endPoint y: 41, distance: 12.2
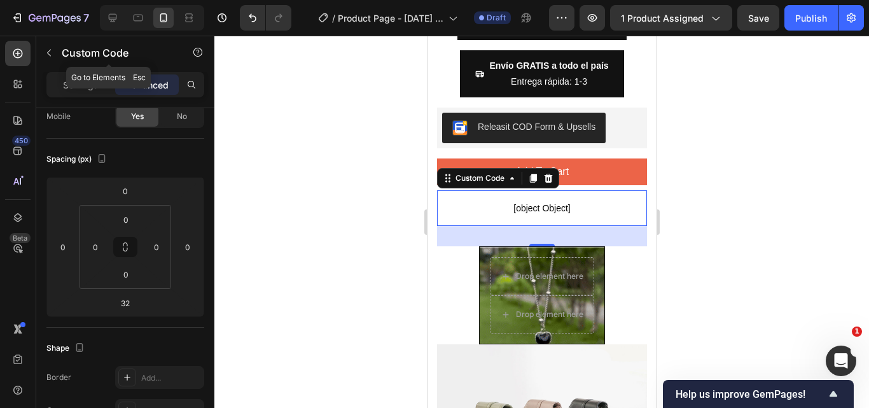
click at [46, 50] on icon "button" at bounding box center [49, 53] width 10 height 10
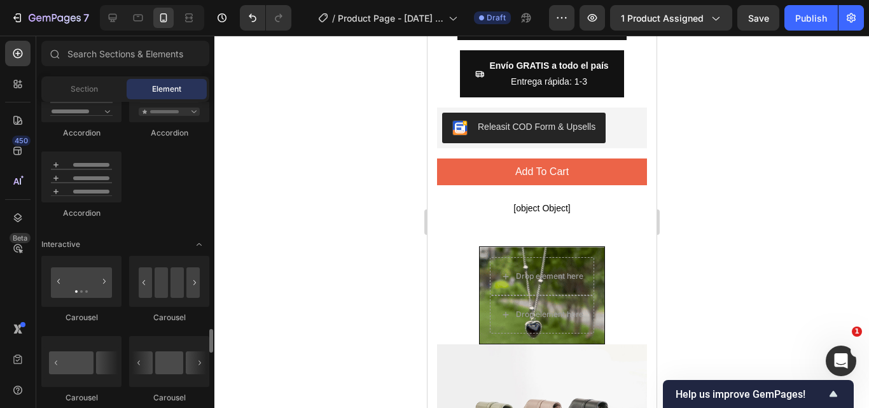
scroll to position [1273, 0]
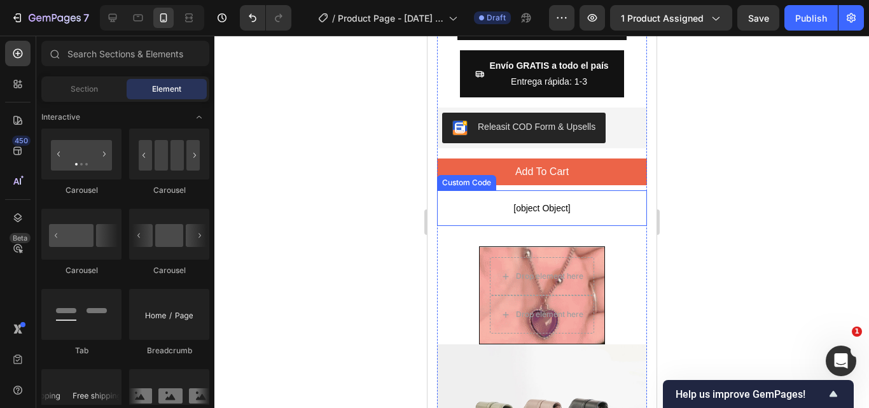
click at [543, 200] on span "[object Object]" at bounding box center [542, 207] width 210 height 15
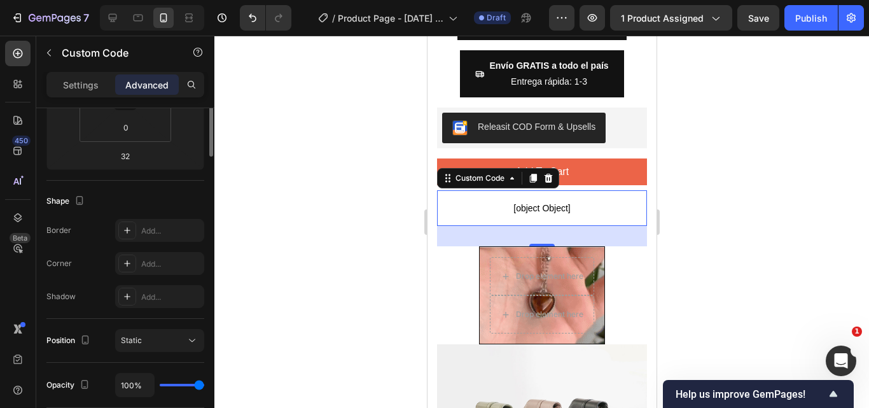
scroll to position [127, 0]
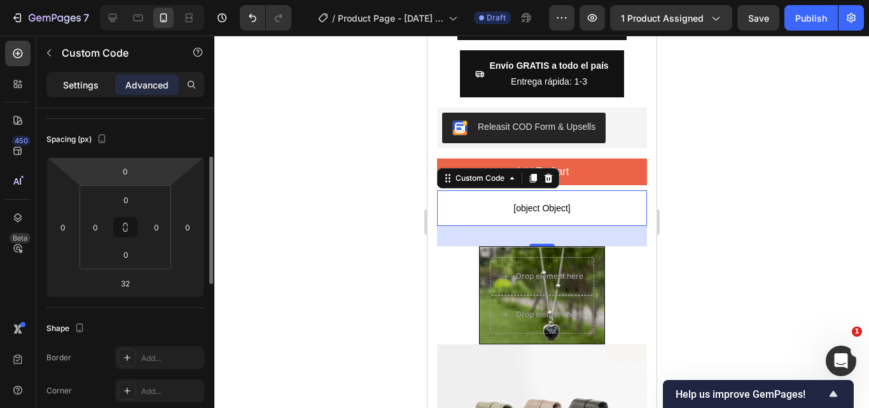
click at [75, 82] on p "Settings" at bounding box center [81, 84] width 36 height 13
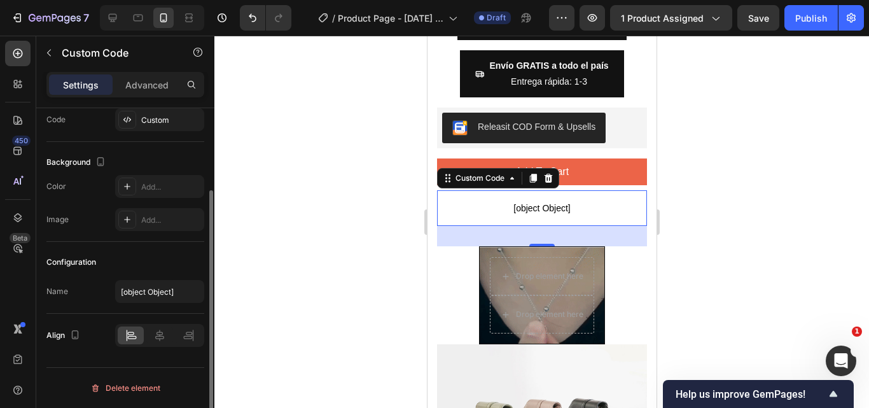
scroll to position [108, 0]
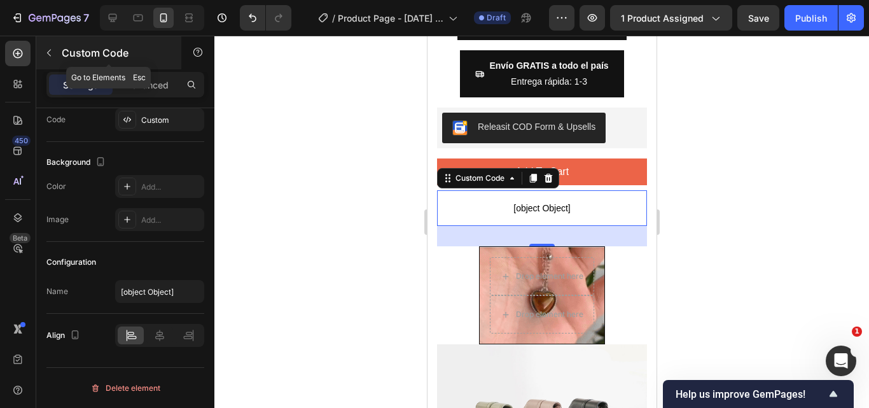
click at [52, 59] on button "button" at bounding box center [49, 53] width 20 height 20
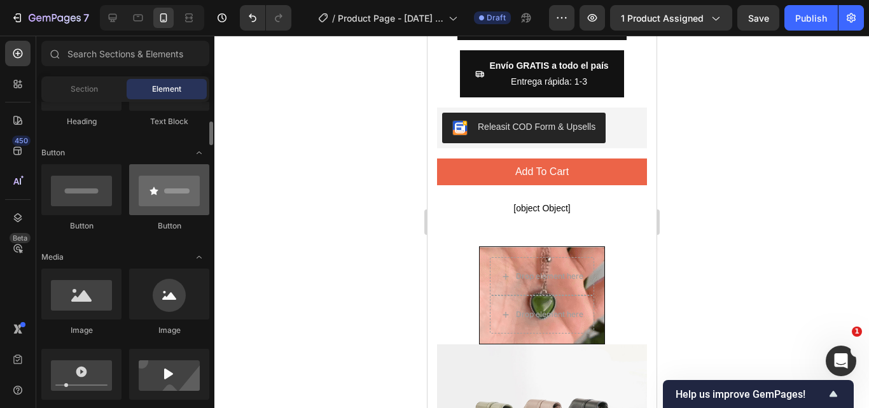
scroll to position [127, 0]
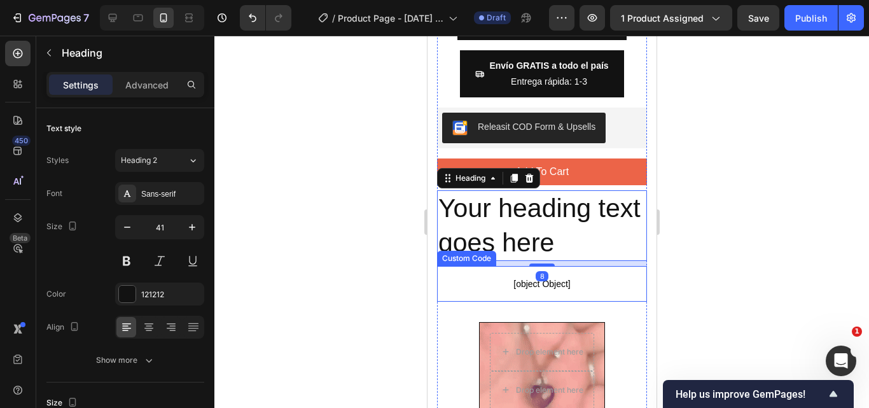
click at [552, 276] on span "[object Object]" at bounding box center [542, 283] width 210 height 15
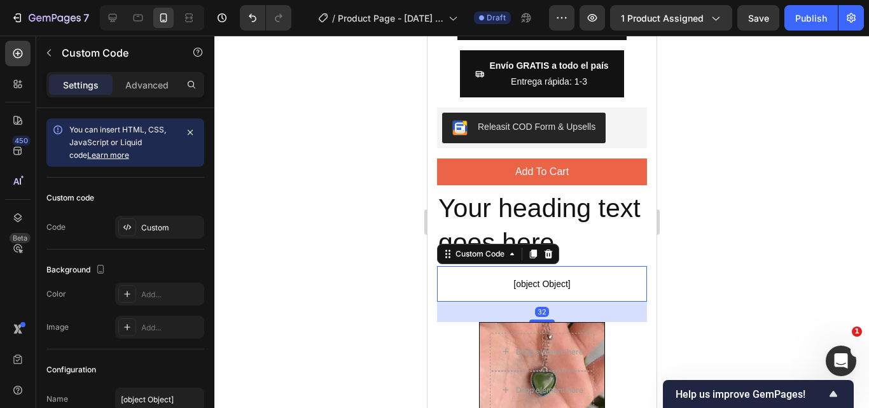
click at [556, 246] on div "Custom Code" at bounding box center [498, 254] width 122 height 20
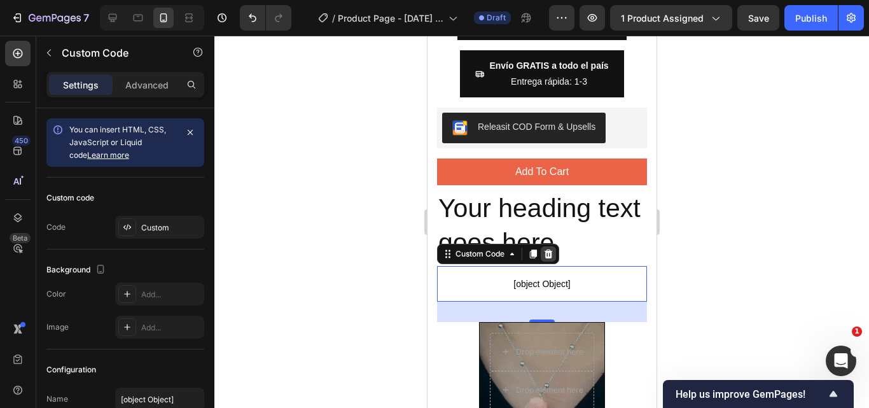
click at [547, 249] on icon at bounding box center [548, 253] width 8 height 9
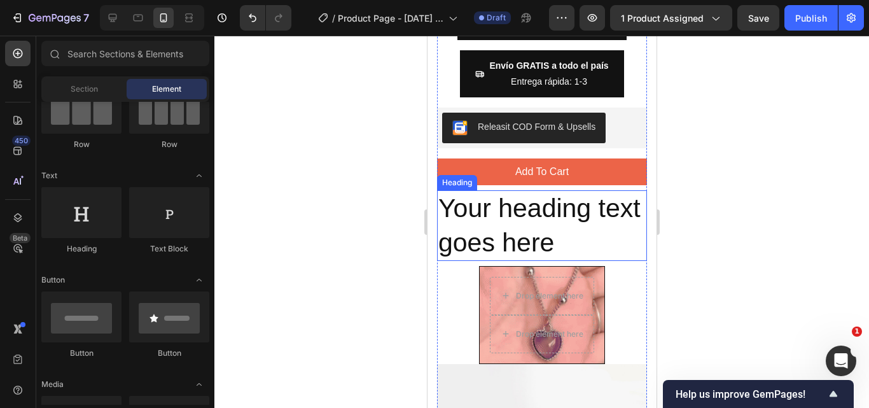
click at [544, 228] on h2 "Your heading text goes here" at bounding box center [542, 225] width 210 height 71
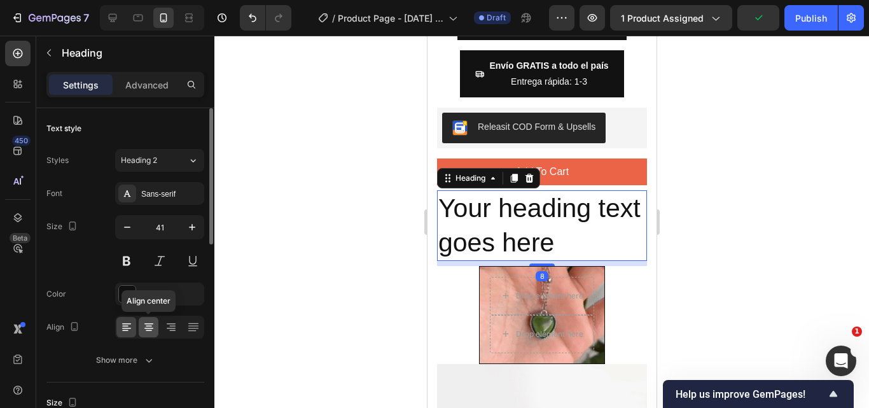
drag, startPoint x: 148, startPoint y: 323, endPoint x: 86, endPoint y: 167, distance: 167.7
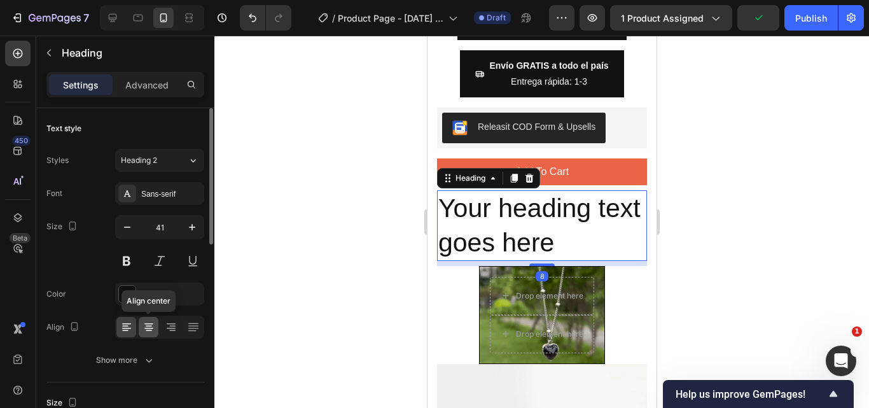
click at [148, 323] on icon at bounding box center [148, 323] width 9 height 1
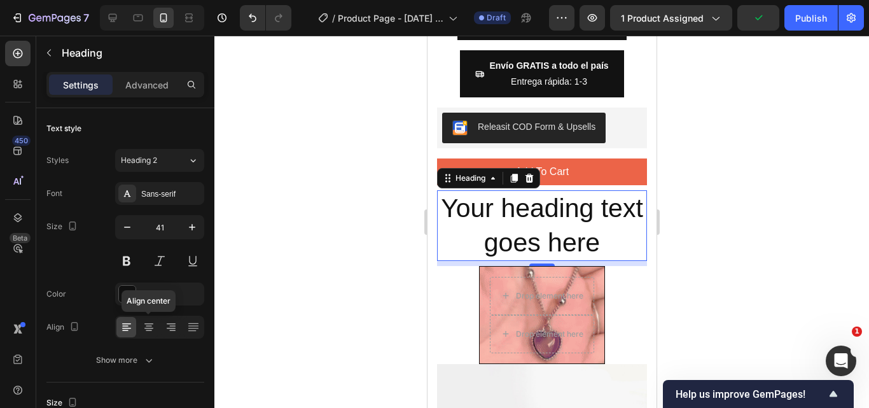
click at [516, 200] on h2 "Your heading text goes here" at bounding box center [542, 225] width 210 height 71
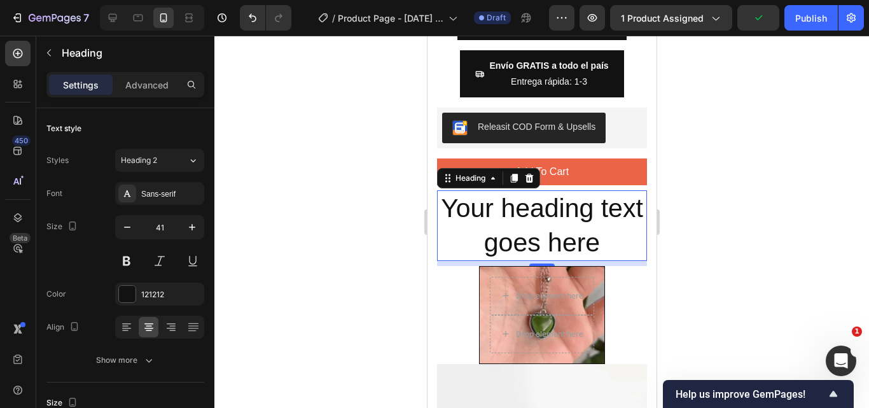
click at [516, 200] on p "Your heading text goes here" at bounding box center [541, 226] width 207 height 68
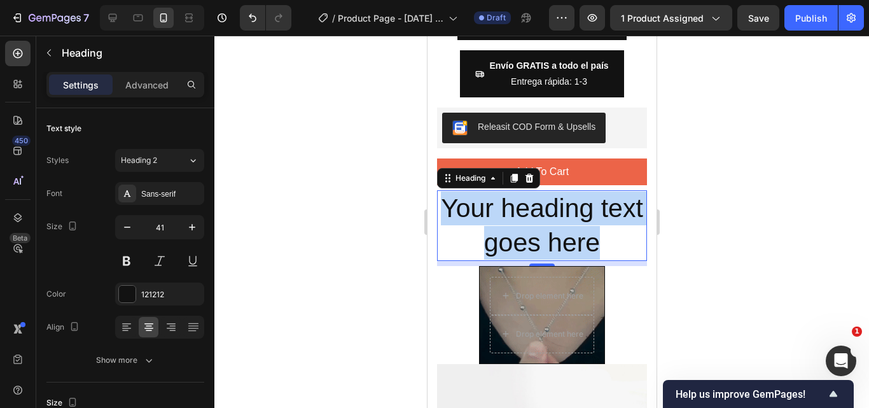
click at [516, 200] on p "Your heading text goes here" at bounding box center [541, 226] width 207 height 68
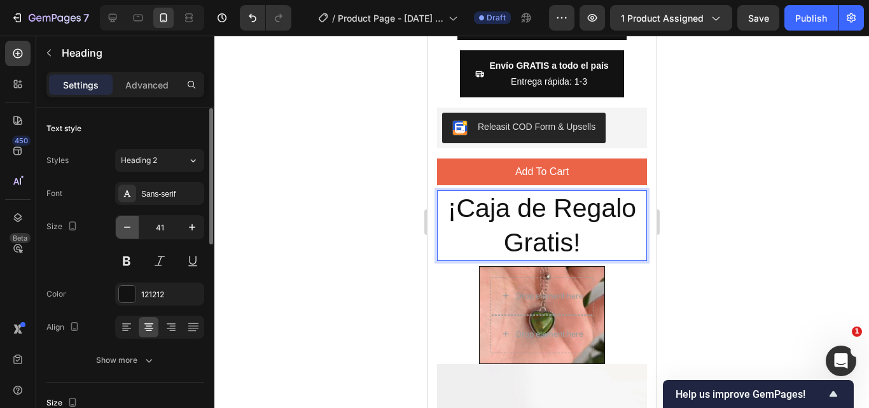
click at [130, 232] on icon "button" at bounding box center [127, 227] width 13 height 13
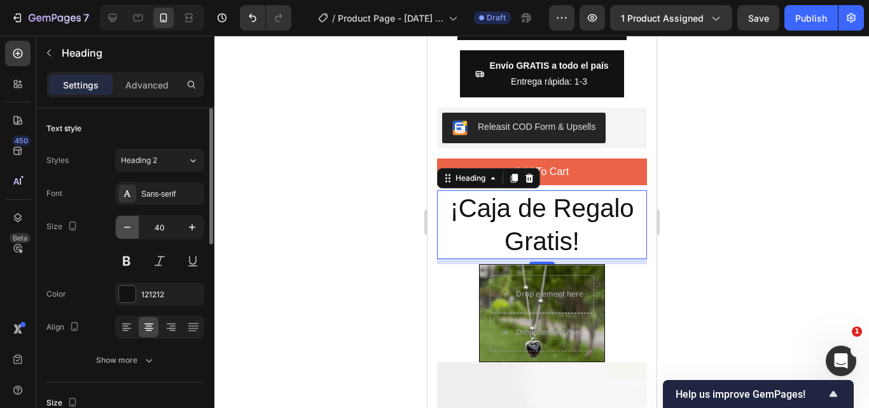
click at [130, 232] on icon "button" at bounding box center [127, 227] width 13 height 13
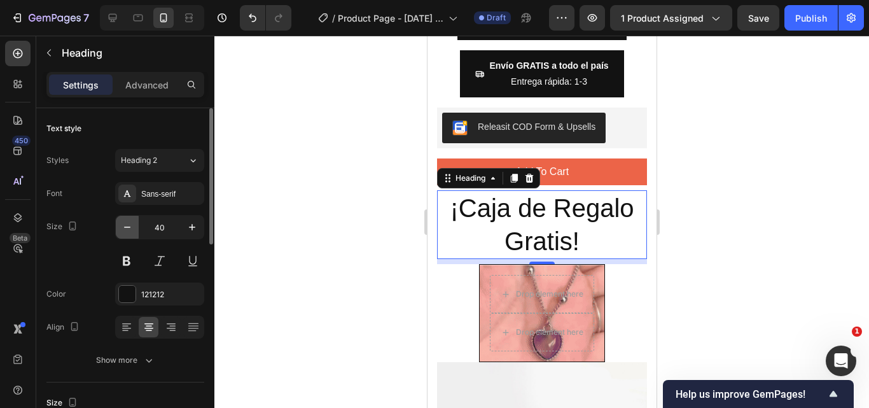
click at [130, 232] on icon "button" at bounding box center [127, 227] width 13 height 13
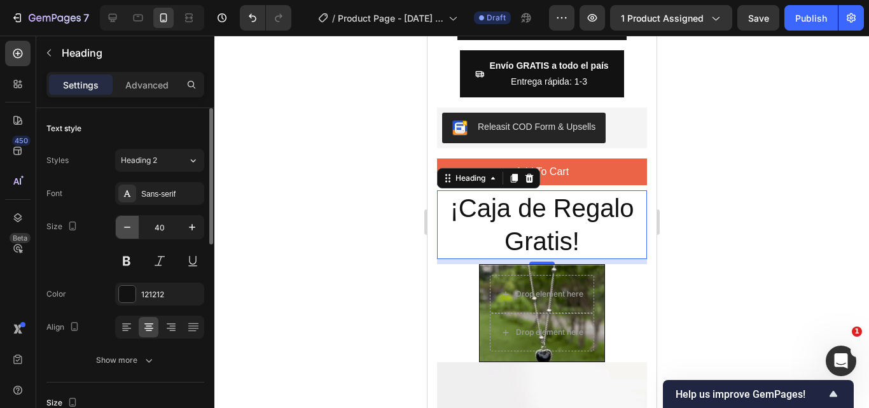
click at [130, 232] on icon "button" at bounding box center [127, 227] width 13 height 13
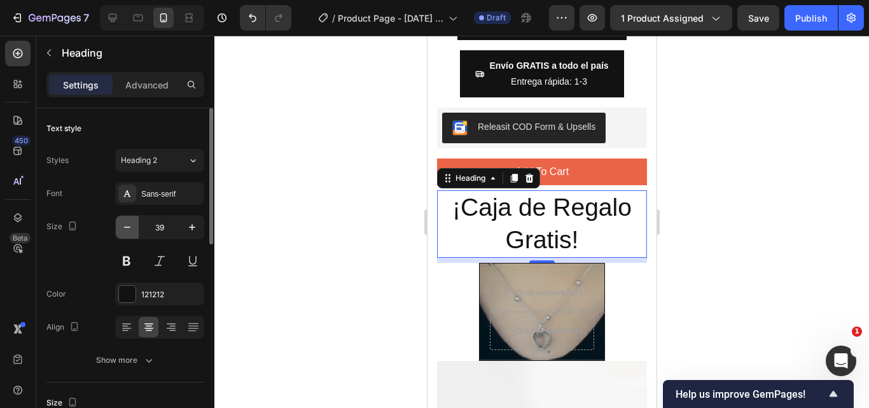
click at [130, 231] on icon "button" at bounding box center [127, 227] width 13 height 13
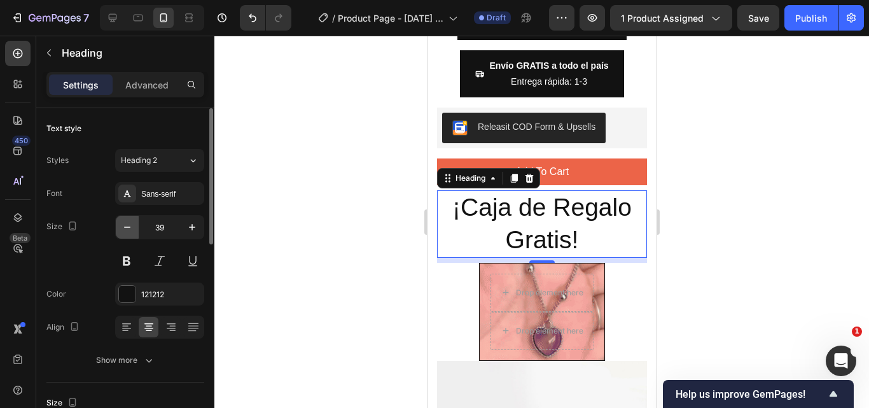
click at [130, 231] on icon "button" at bounding box center [127, 227] width 13 height 13
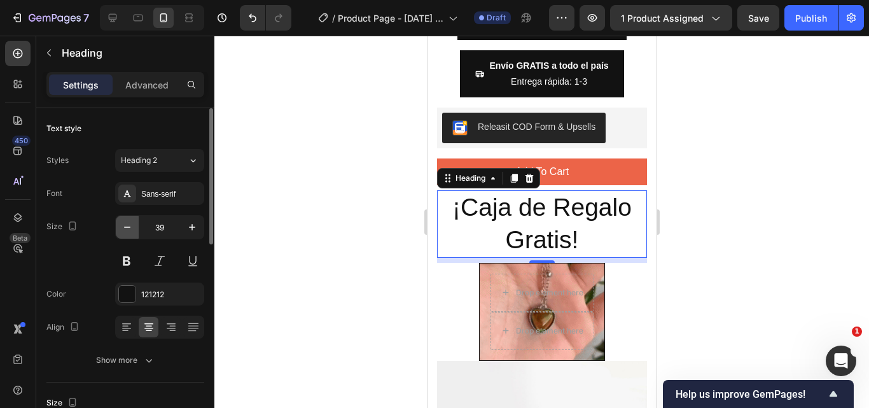
click at [130, 231] on icon "button" at bounding box center [127, 227] width 13 height 13
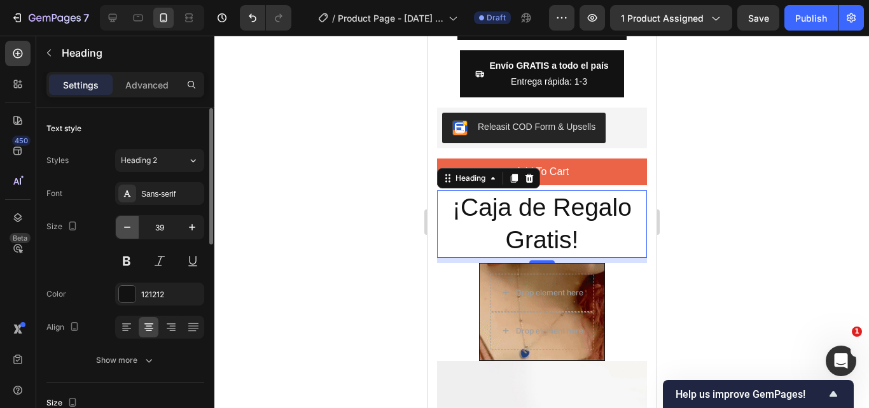
click at [130, 231] on icon "button" at bounding box center [127, 227] width 13 height 13
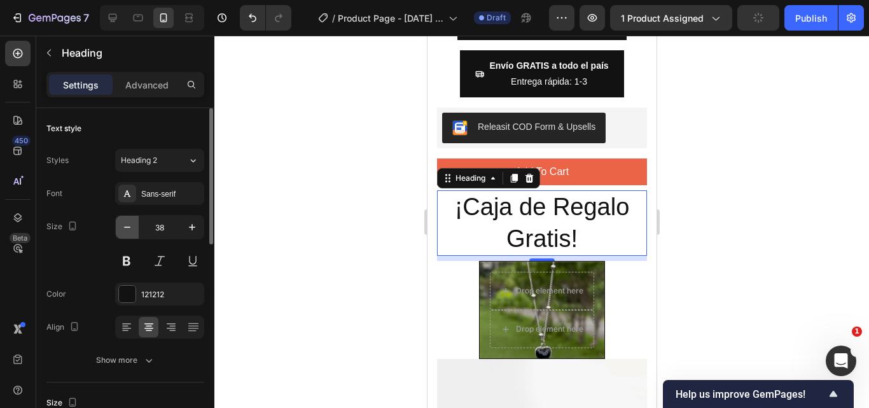
click at [130, 231] on icon "button" at bounding box center [127, 227] width 13 height 13
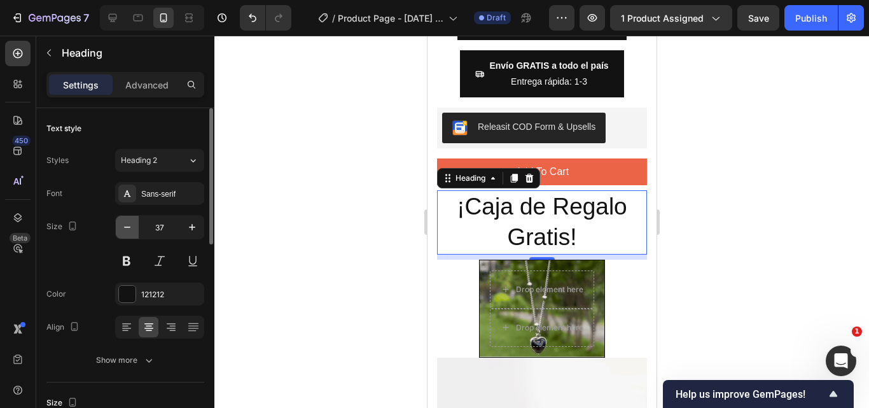
click at [130, 231] on icon "button" at bounding box center [127, 227] width 13 height 13
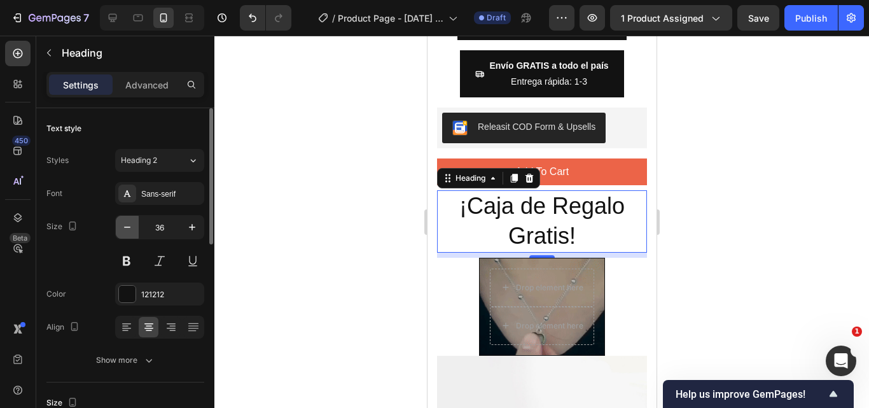
click at [130, 228] on icon "button" at bounding box center [127, 227] width 13 height 13
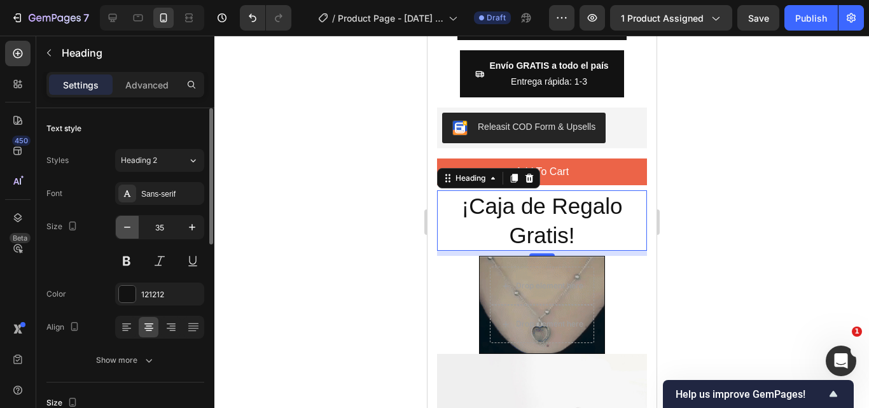
click at [130, 227] on icon "button" at bounding box center [127, 227] width 6 height 1
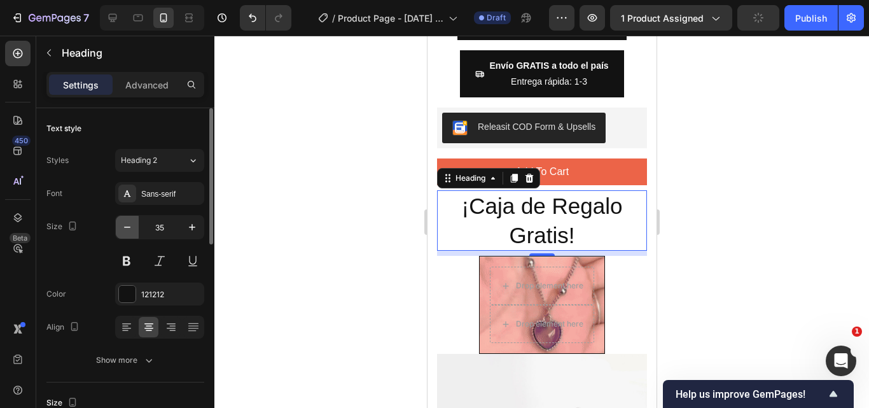
click at [130, 227] on icon "button" at bounding box center [127, 227] width 6 height 1
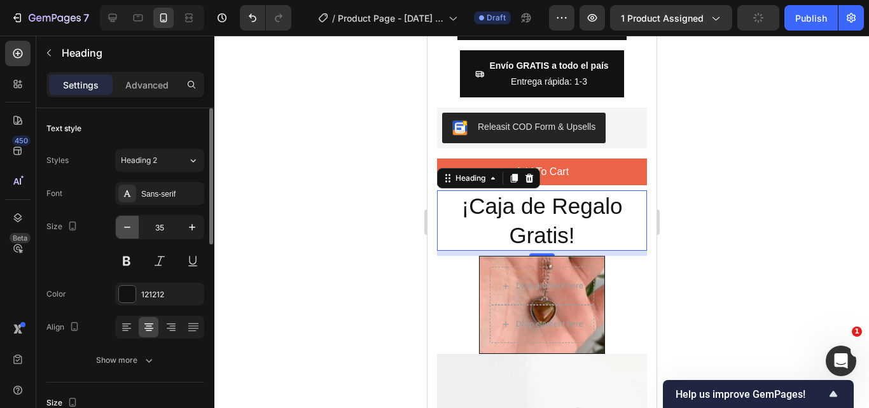
click at [130, 229] on icon "button" at bounding box center [127, 227] width 13 height 13
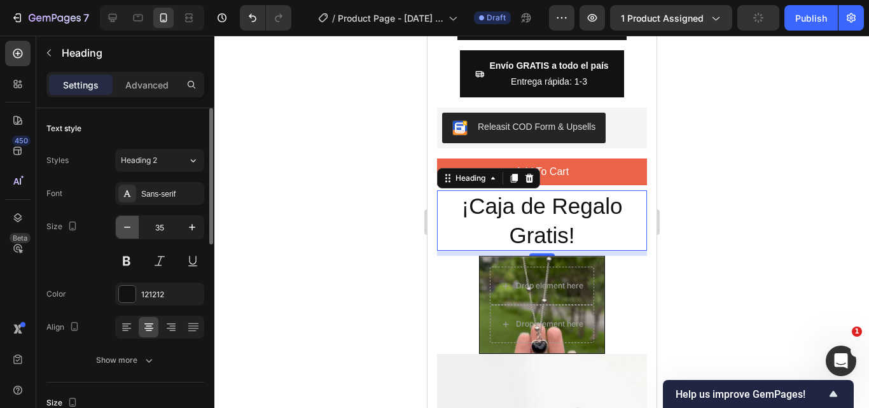
click at [130, 229] on icon "button" at bounding box center [127, 227] width 13 height 13
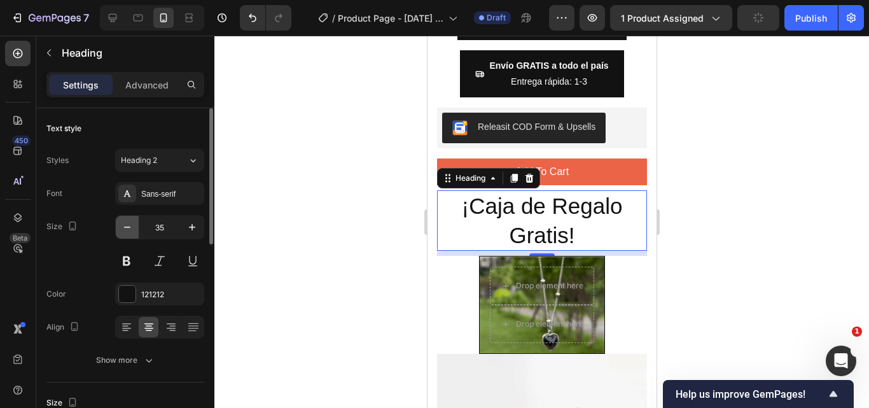
click at [130, 229] on icon "button" at bounding box center [127, 227] width 13 height 13
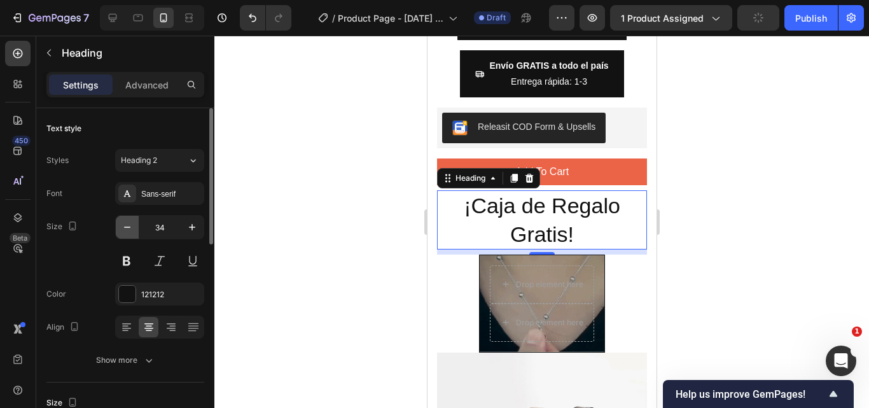
click at [130, 229] on icon "button" at bounding box center [127, 227] width 13 height 13
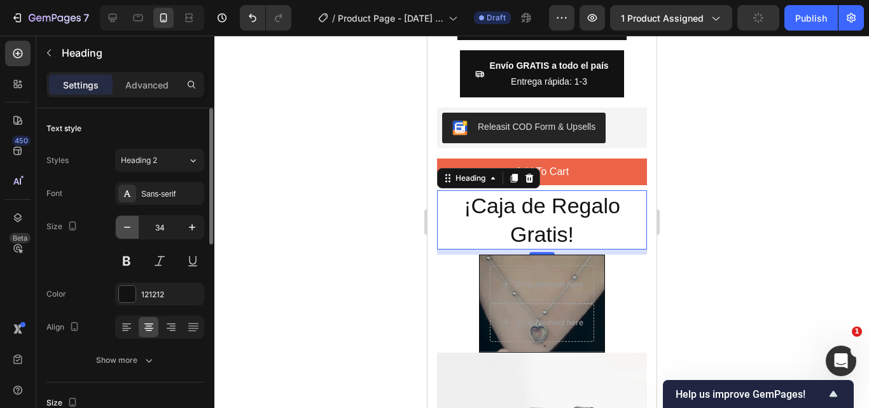
click at [130, 229] on icon "button" at bounding box center [127, 227] width 13 height 13
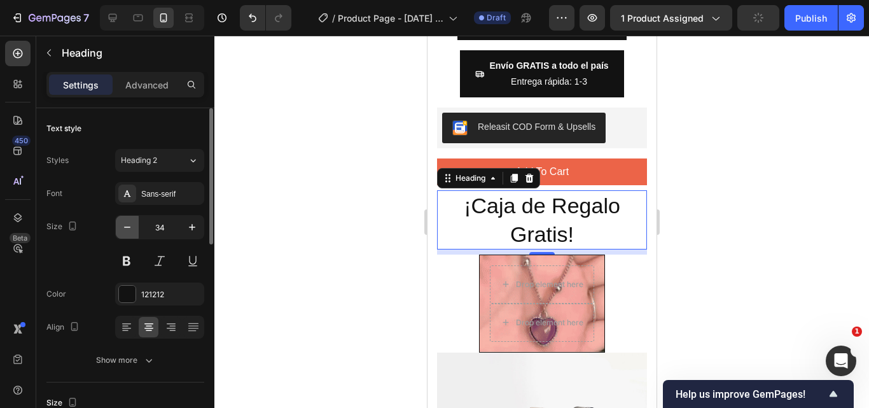
click at [130, 229] on icon "button" at bounding box center [127, 227] width 13 height 13
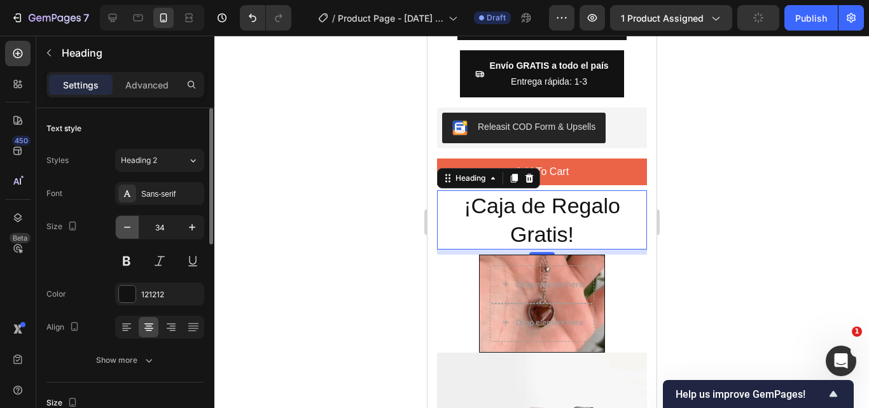
click at [130, 229] on icon "button" at bounding box center [127, 227] width 13 height 13
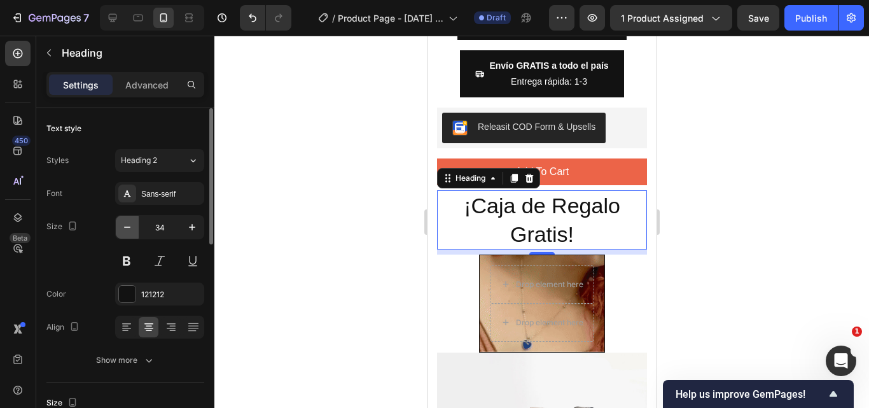
click at [130, 229] on icon "button" at bounding box center [127, 227] width 13 height 13
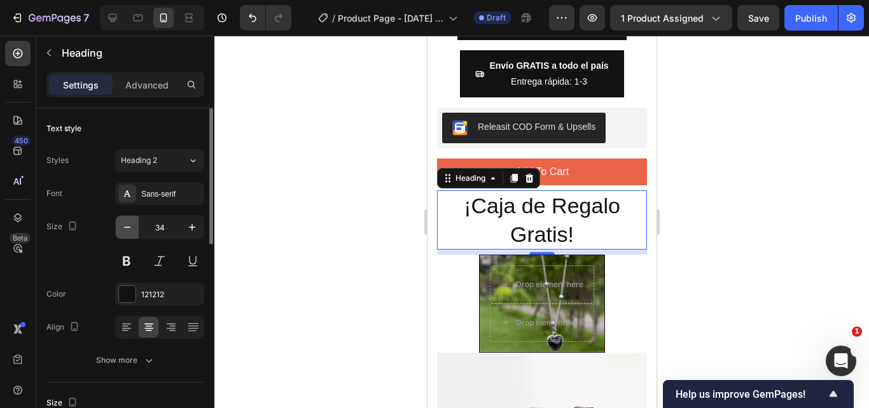
click at [130, 229] on icon "button" at bounding box center [127, 227] width 13 height 13
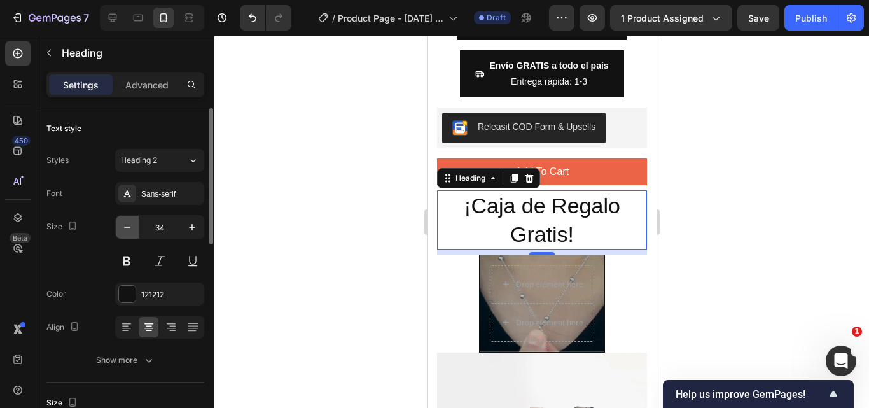
click at [130, 229] on icon "button" at bounding box center [127, 227] width 13 height 13
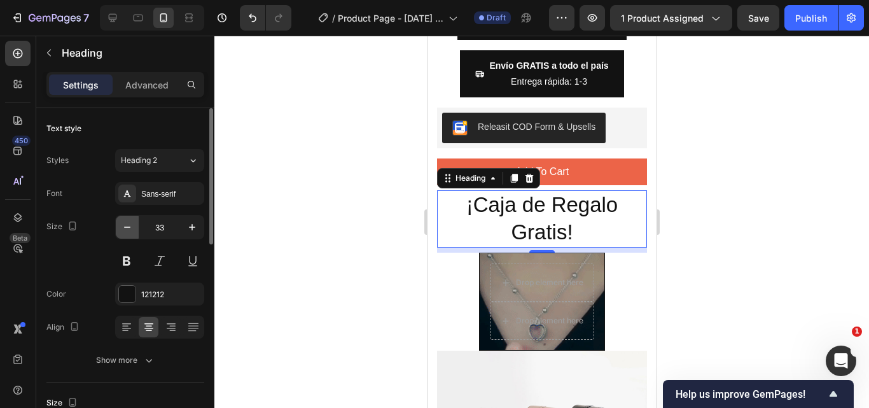
click at [130, 229] on icon "button" at bounding box center [127, 227] width 13 height 13
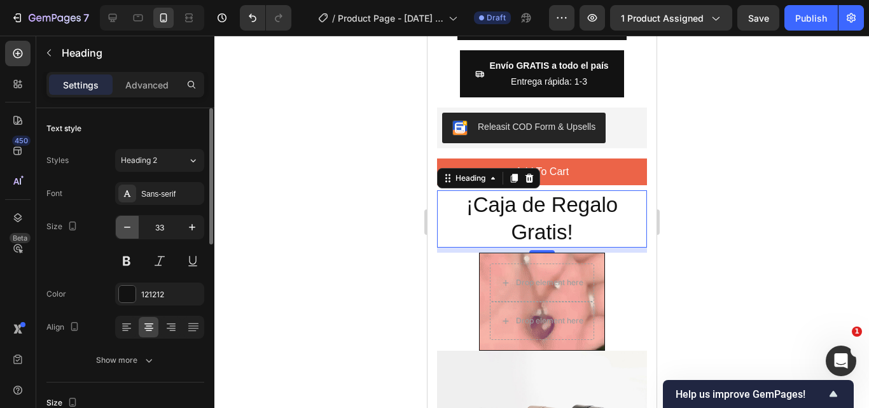
click at [130, 229] on icon "button" at bounding box center [127, 227] width 13 height 13
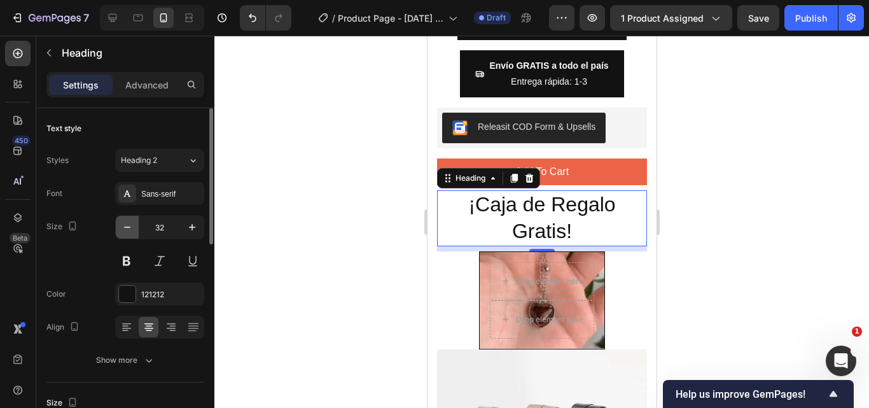
click at [130, 229] on icon "button" at bounding box center [127, 227] width 13 height 13
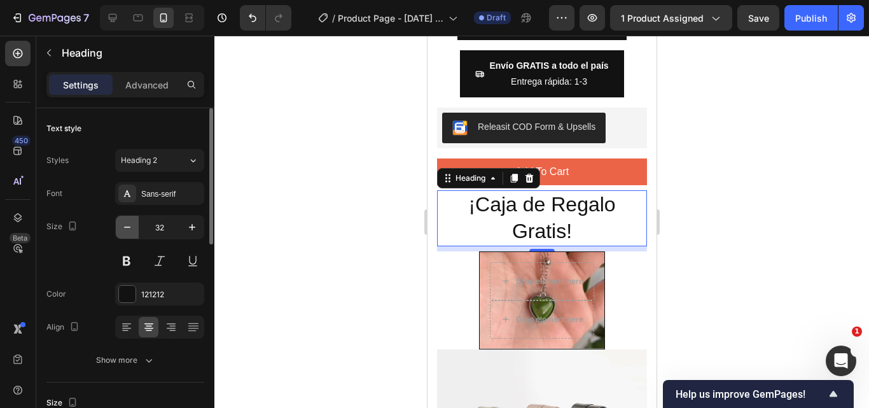
click at [130, 229] on icon "button" at bounding box center [127, 227] width 13 height 13
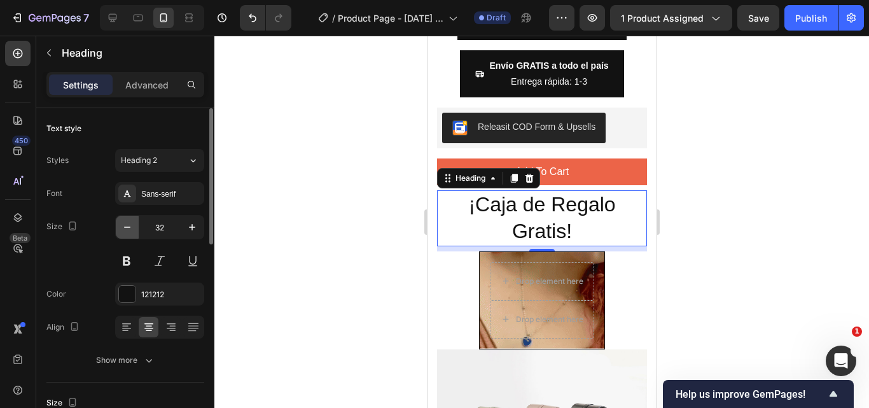
click at [130, 229] on icon "button" at bounding box center [127, 227] width 13 height 13
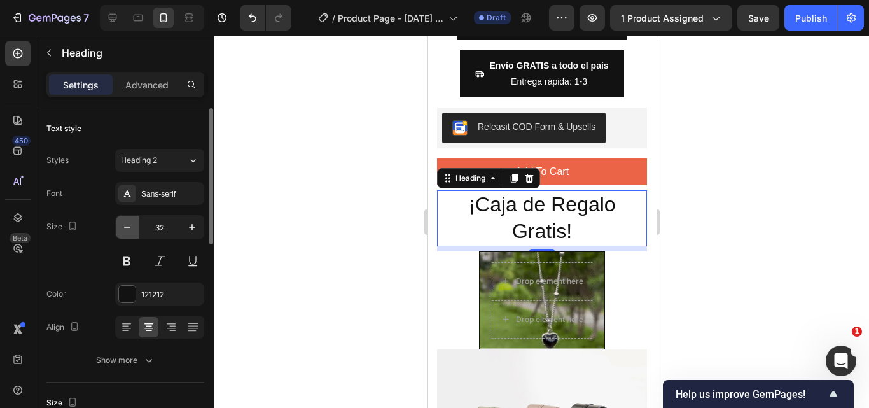
click at [130, 229] on icon "button" at bounding box center [127, 227] width 13 height 13
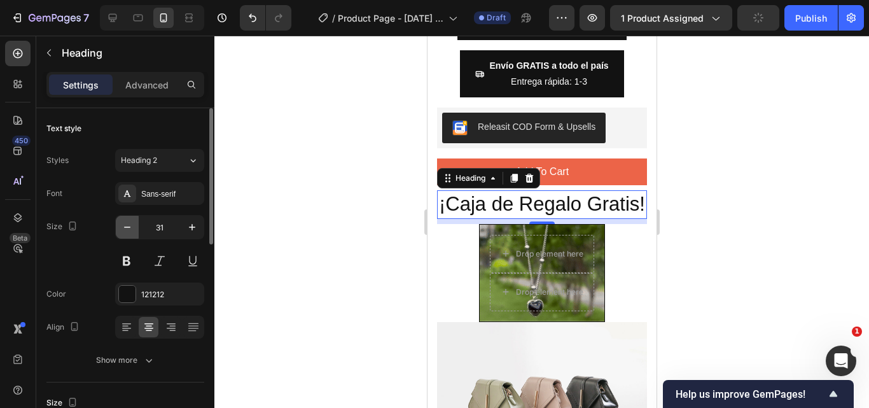
click at [130, 229] on icon "button" at bounding box center [127, 227] width 13 height 13
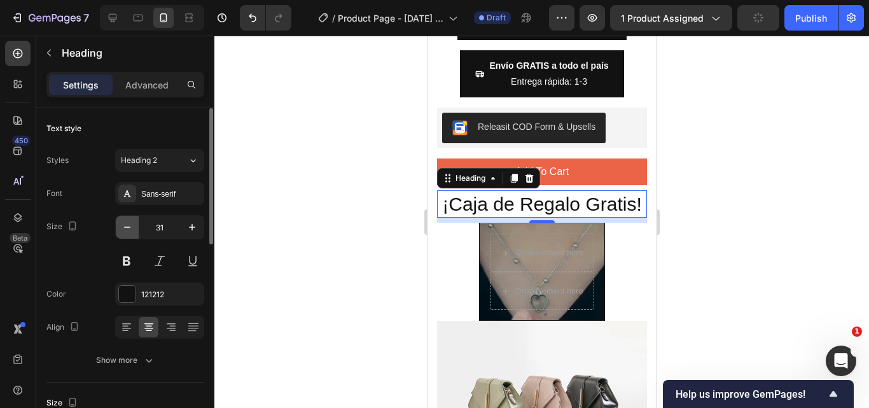
type input "30"
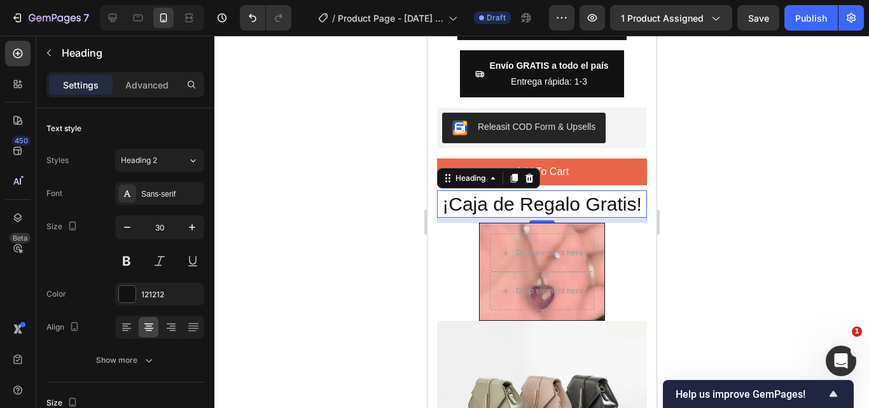
click at [757, 161] on div at bounding box center [541, 222] width 655 height 372
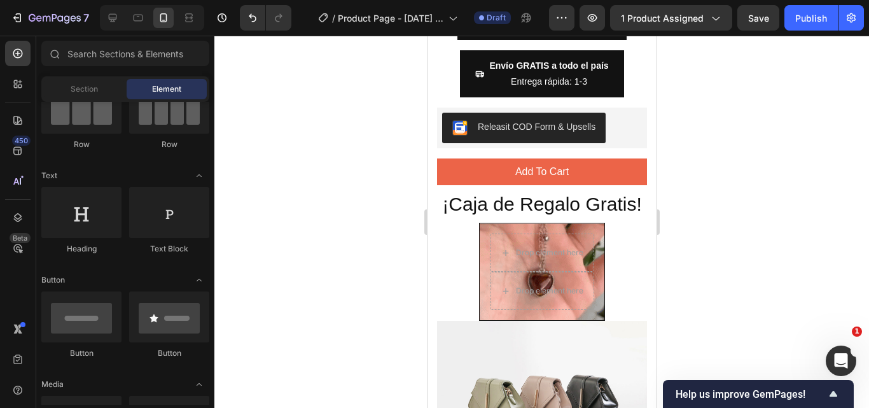
click at [729, 245] on div at bounding box center [541, 222] width 655 height 372
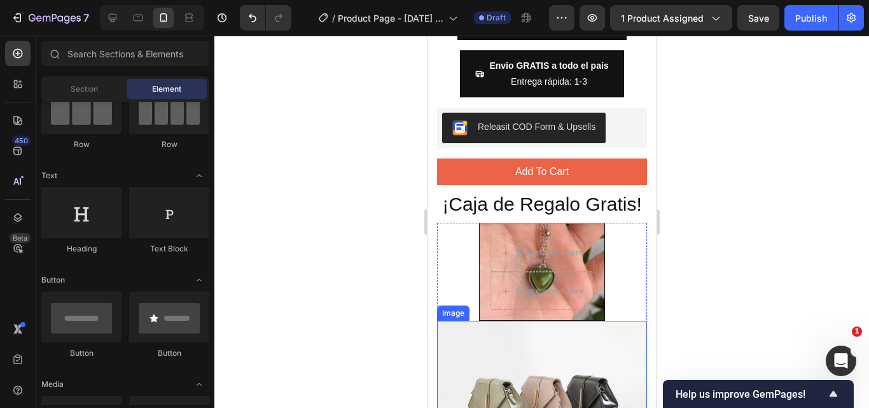
scroll to position [955, 0]
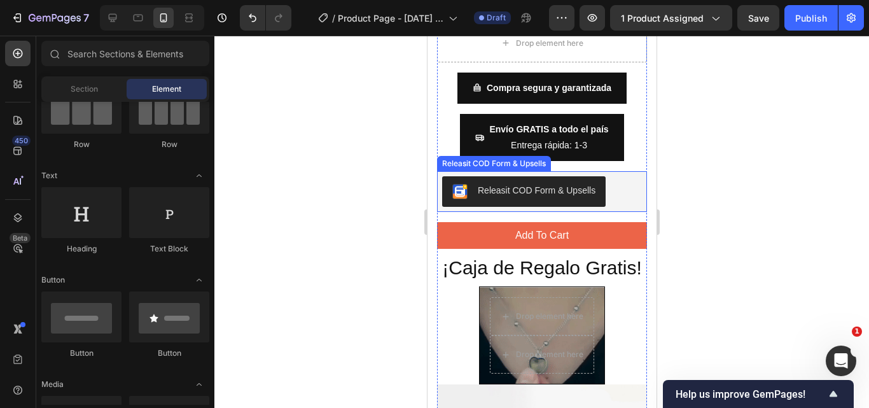
click at [565, 184] on div "Releasit COD Form & Upsells" at bounding box center [536, 190] width 118 height 13
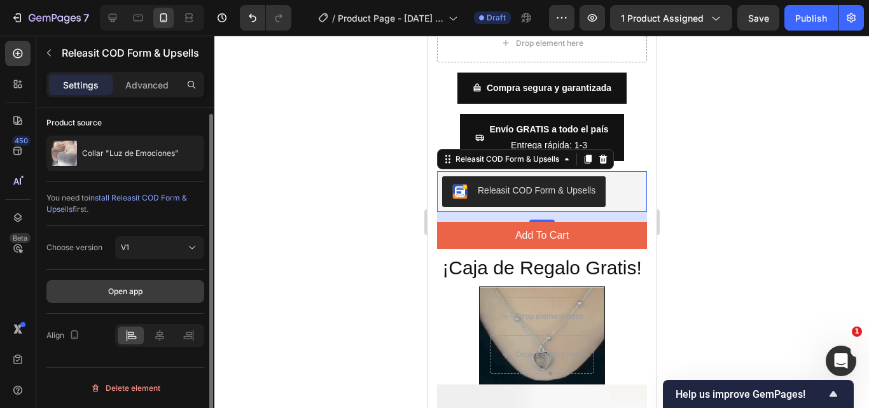
scroll to position [0, 0]
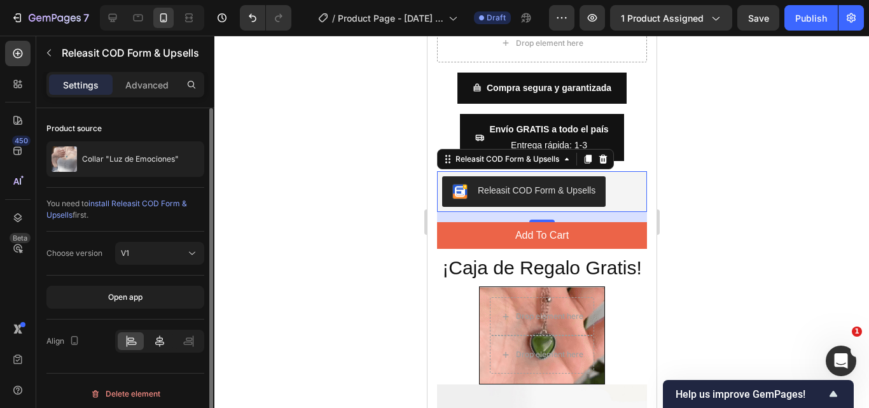
click at [156, 337] on icon at bounding box center [159, 341] width 13 height 13
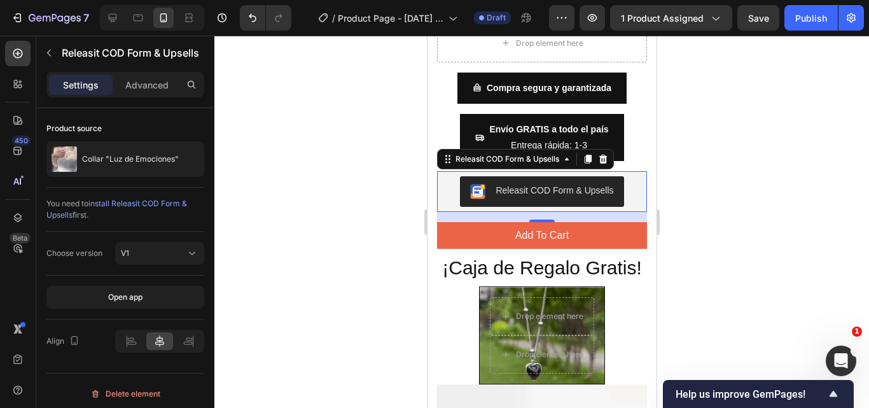
click at [276, 258] on div at bounding box center [541, 222] width 655 height 372
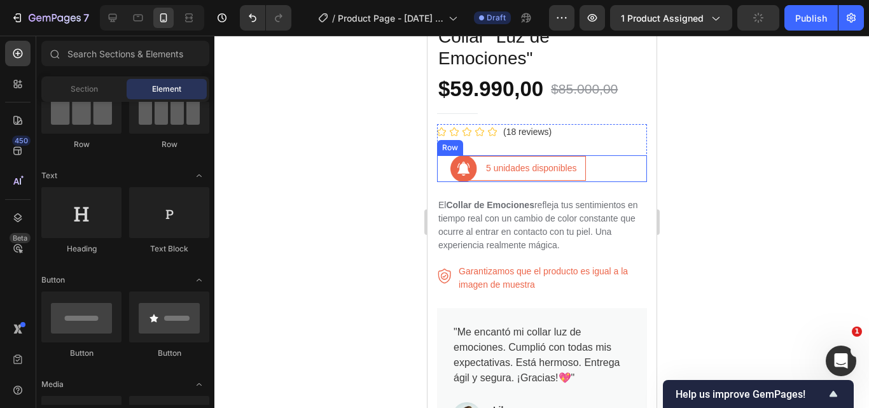
scroll to position [318, 0]
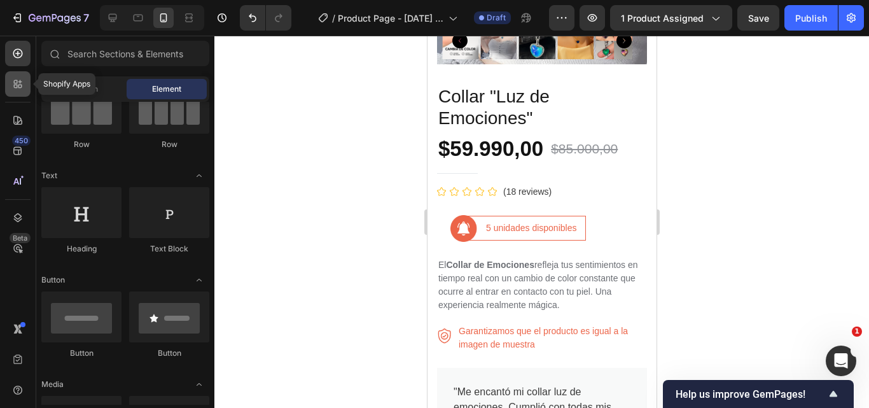
click at [14, 85] on icon at bounding box center [16, 87] width 4 height 4
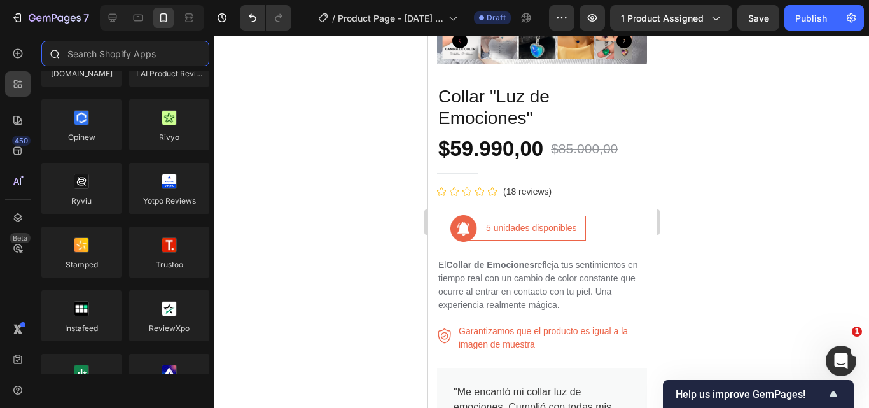
click at [114, 56] on input "text" at bounding box center [125, 53] width 168 height 25
type input "e"
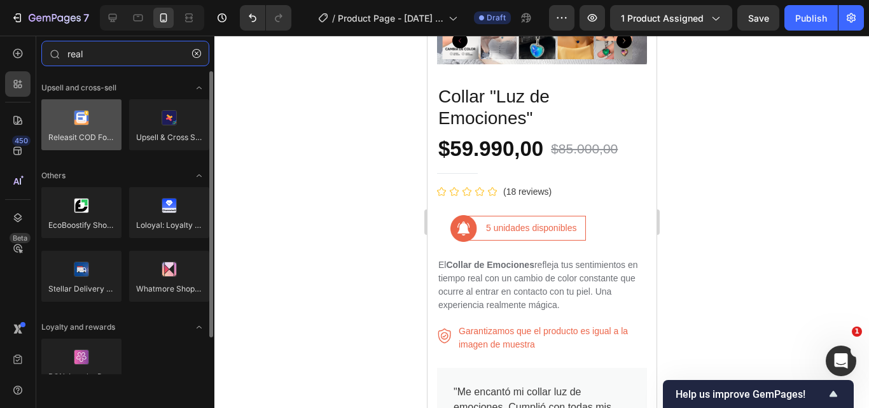
type input "real"
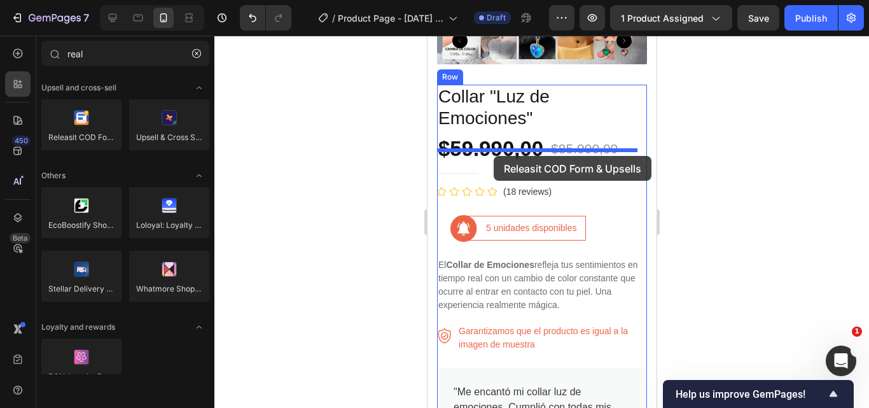
drag, startPoint x: 511, startPoint y: 160, endPoint x: 493, endPoint y: 156, distance: 18.2
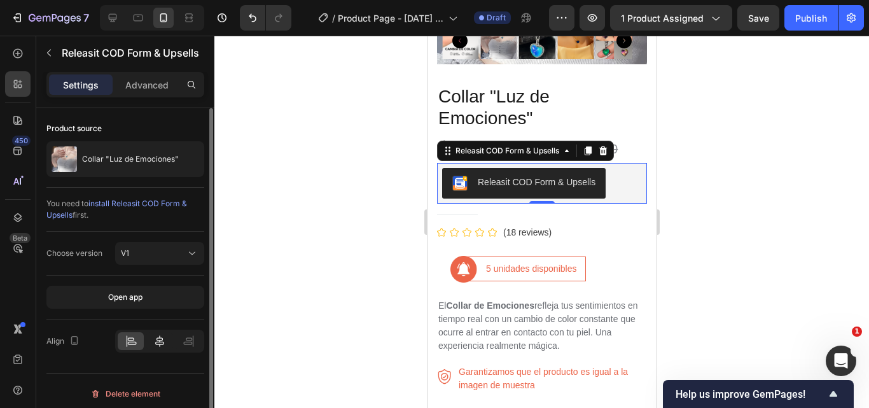
click at [164, 337] on icon at bounding box center [159, 341] width 13 height 13
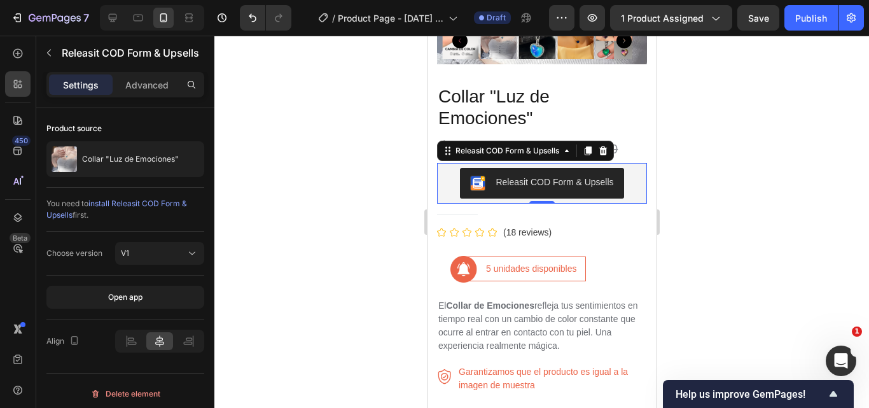
click at [319, 206] on div at bounding box center [541, 222] width 655 height 372
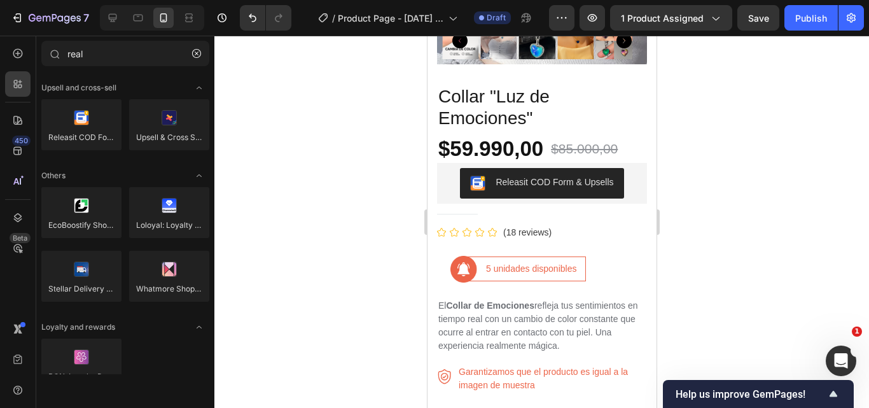
click at [742, 170] on div at bounding box center [541, 222] width 655 height 372
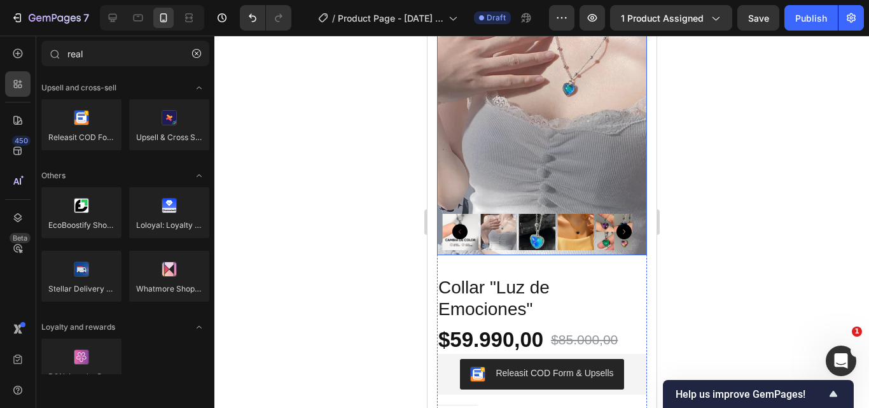
scroll to position [255, 0]
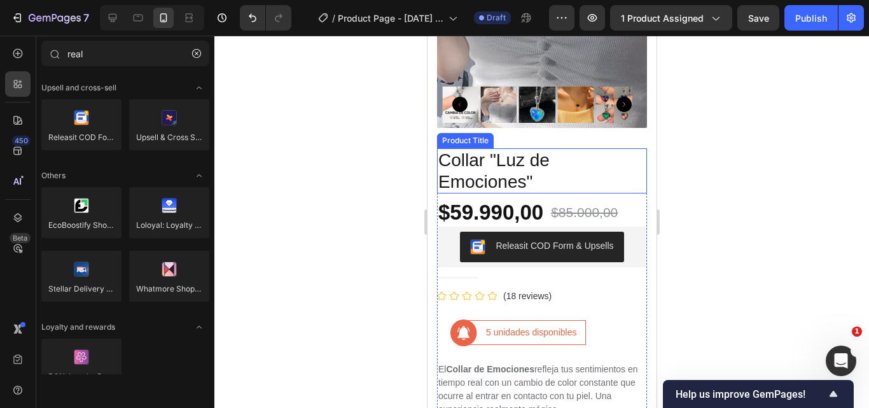
click at [488, 164] on h1 "Collar "Luz de Emociones"" at bounding box center [542, 170] width 210 height 45
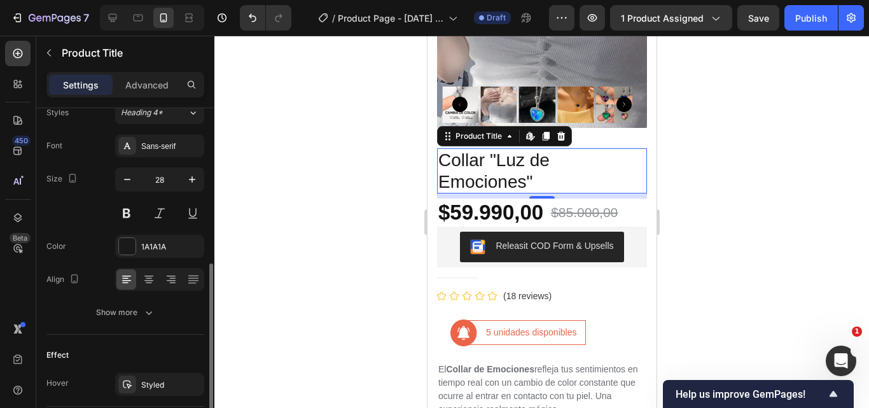
scroll to position [191, 0]
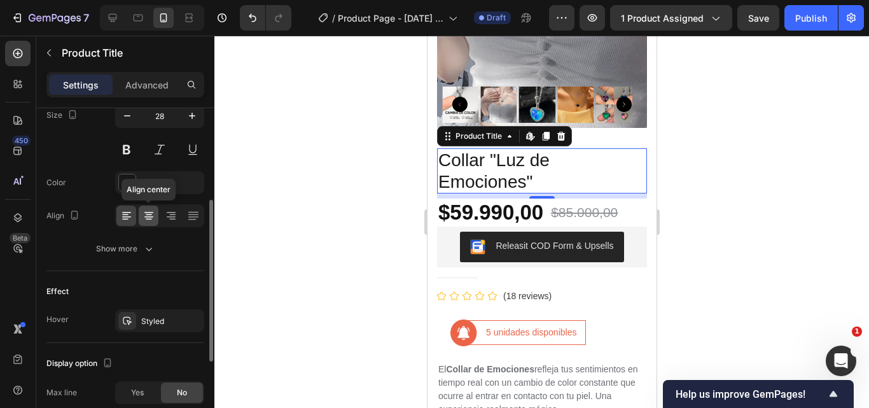
click at [155, 220] on div at bounding box center [149, 216] width 20 height 20
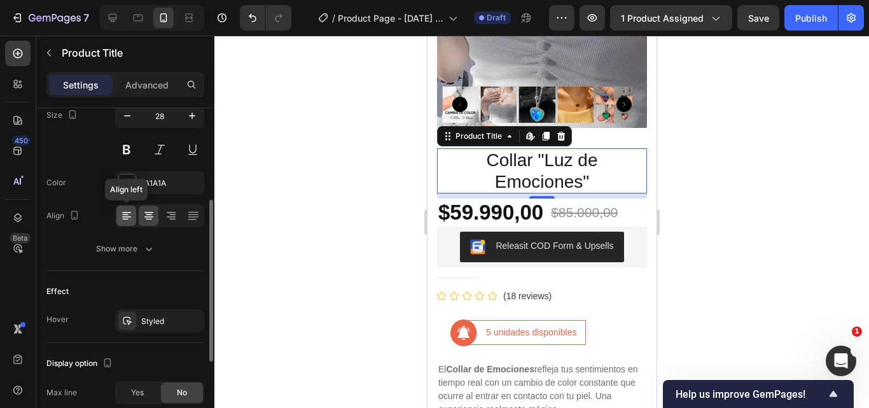
click at [129, 218] on icon at bounding box center [126, 215] width 13 height 13
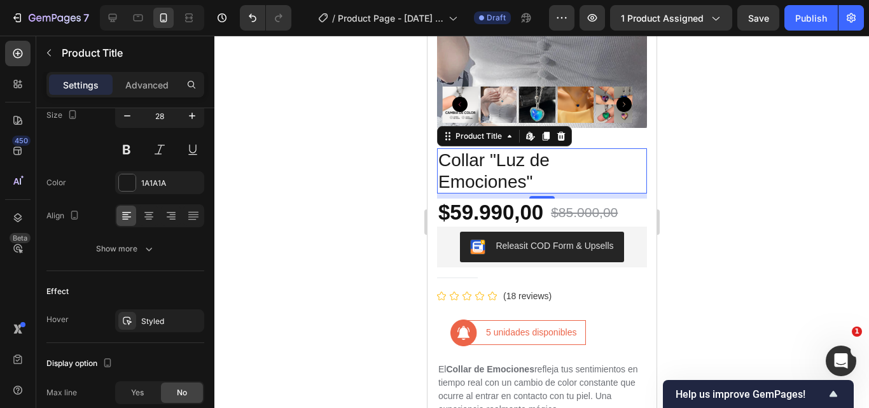
click at [286, 178] on div at bounding box center [541, 222] width 655 height 372
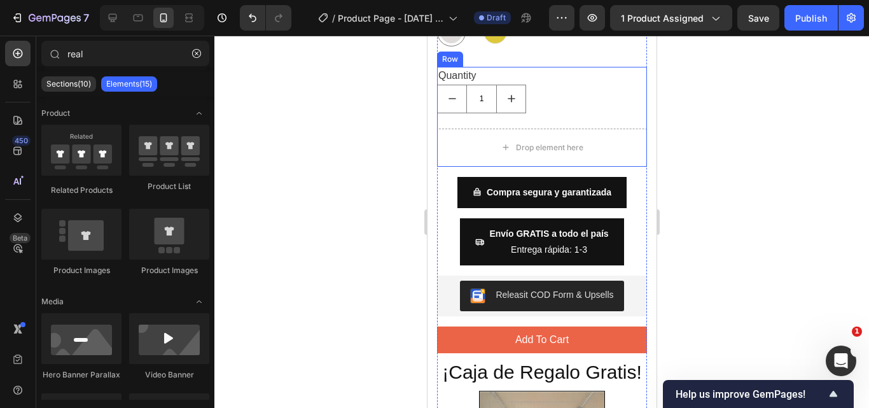
scroll to position [827, 0]
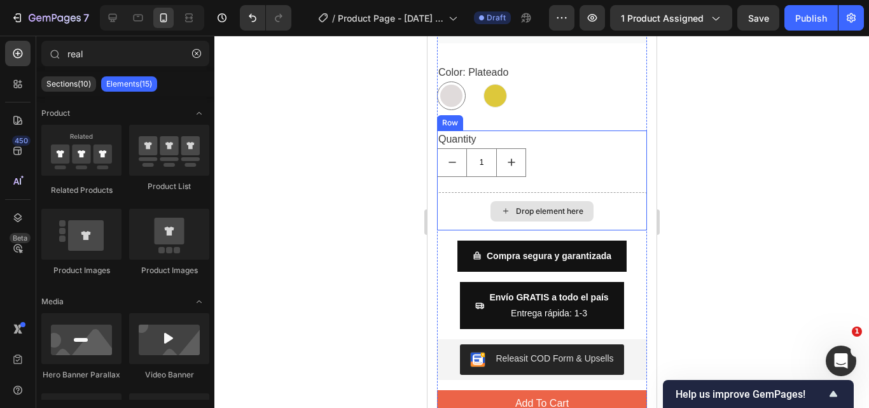
click at [616, 192] on div "Drop element here" at bounding box center [542, 211] width 210 height 38
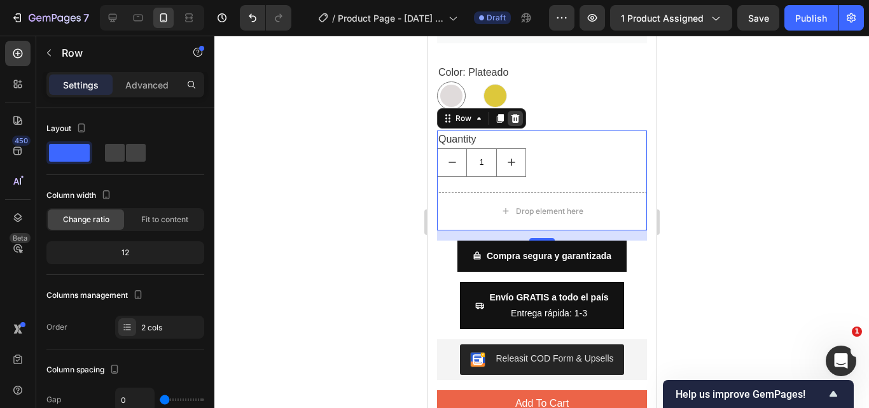
click at [519, 113] on icon at bounding box center [515, 118] width 10 height 10
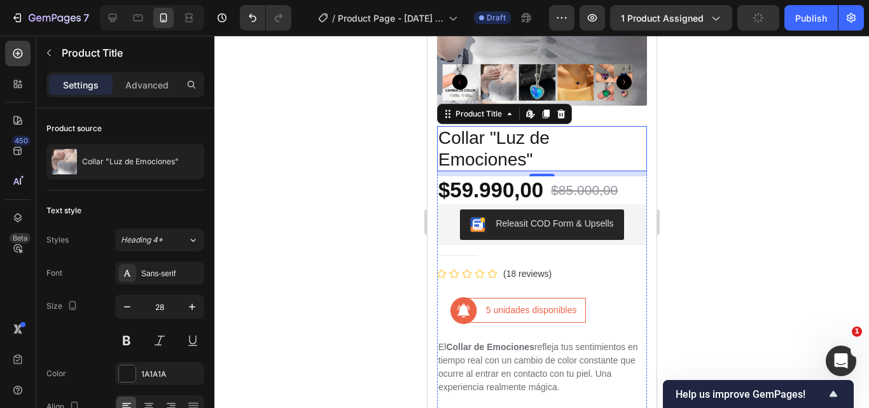
scroll to position [1082, 0]
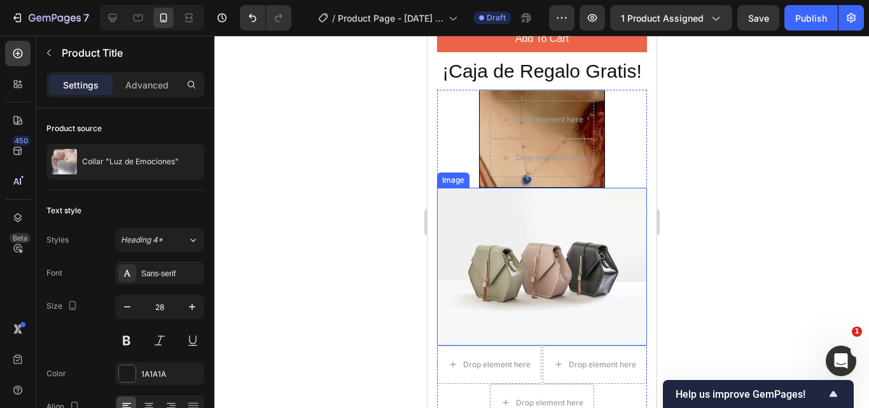
click at [546, 280] on img at bounding box center [542, 267] width 210 height 158
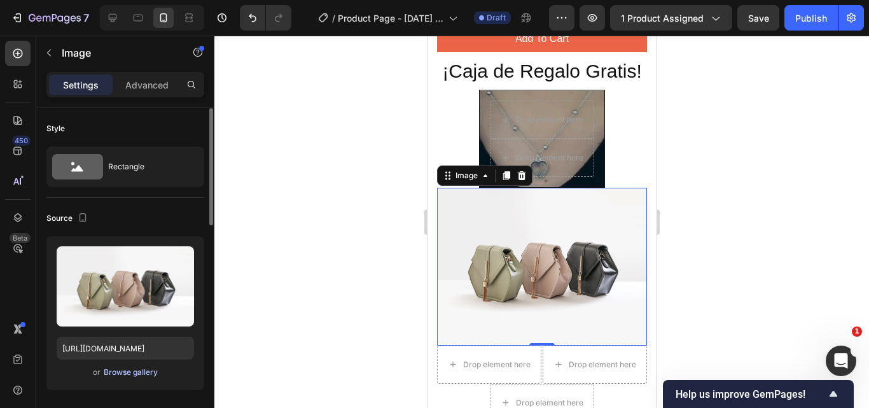
click at [120, 374] on div "Browse gallery" at bounding box center [131, 372] width 54 height 11
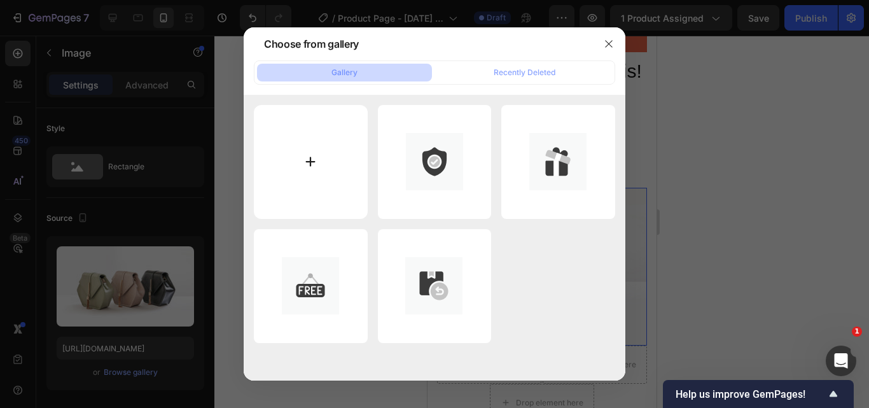
click at [310, 159] on input "file" at bounding box center [311, 162] width 114 height 114
type input "C:\fakepath\cja.jpg"
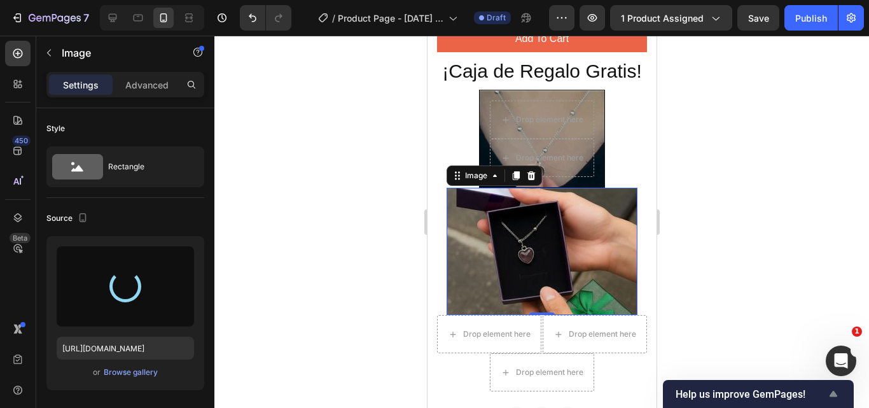
type input "https://cdn.shopify.com/s/files/1/0611/7379/2856/files/gempages_584546137239716…"
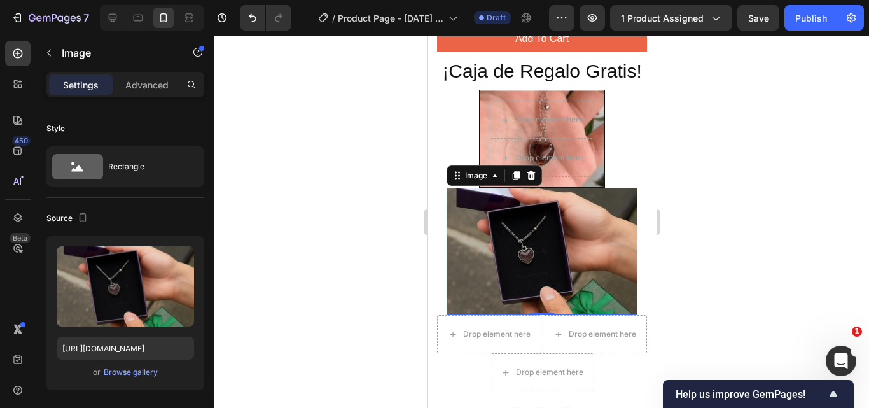
click at [593, 241] on img at bounding box center [541, 251] width 191 height 127
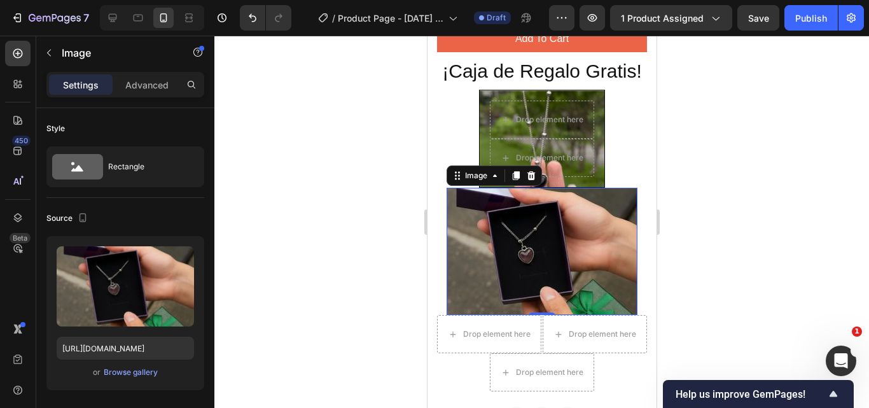
click at [736, 197] on div at bounding box center [541, 222] width 655 height 372
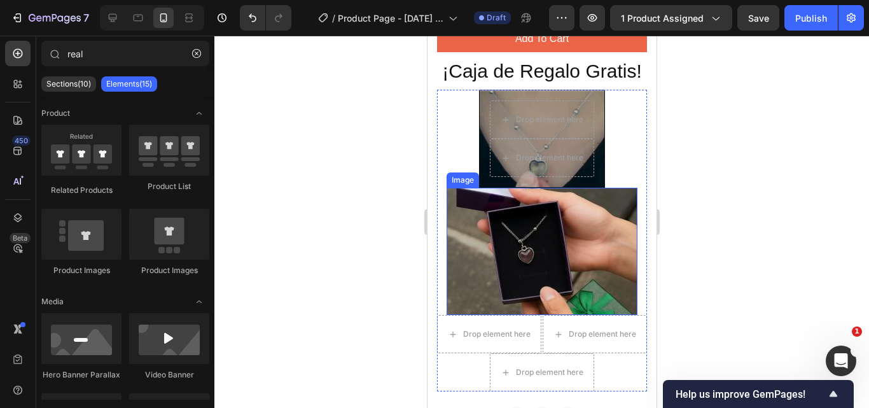
click at [610, 227] on img at bounding box center [541, 251] width 191 height 127
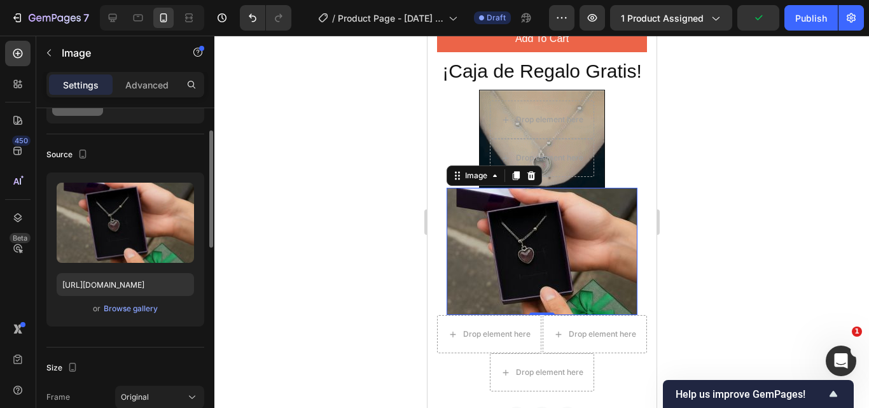
scroll to position [191, 0]
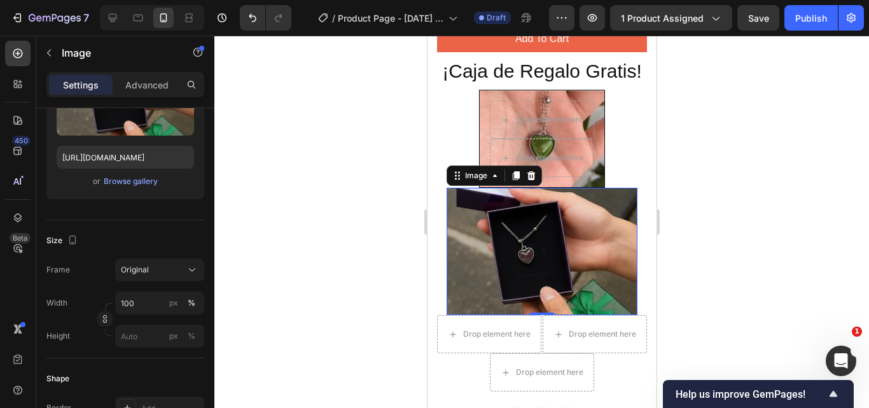
click at [605, 241] on img at bounding box center [541, 251] width 191 height 127
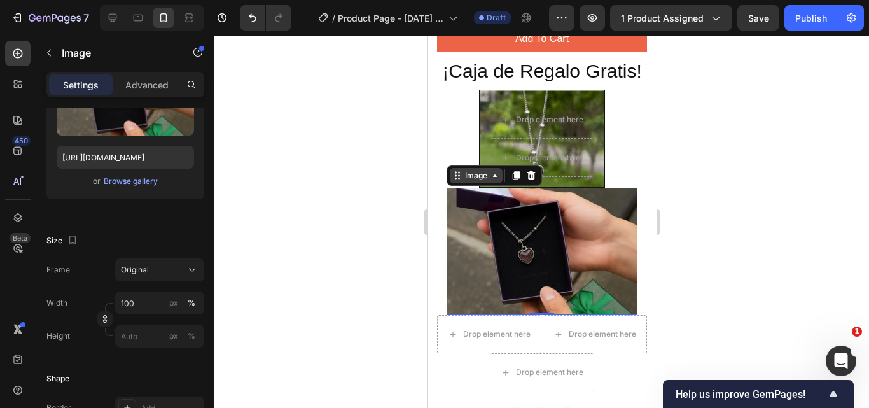
click at [492, 181] on icon at bounding box center [494, 176] width 10 height 10
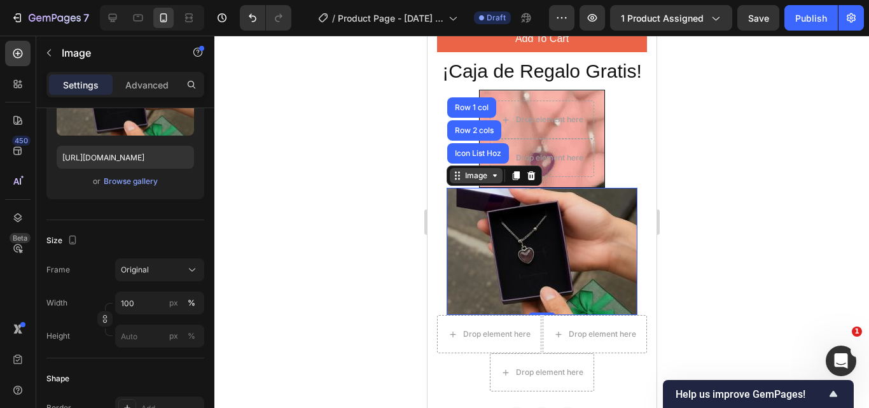
click at [492, 181] on icon at bounding box center [494, 176] width 10 height 10
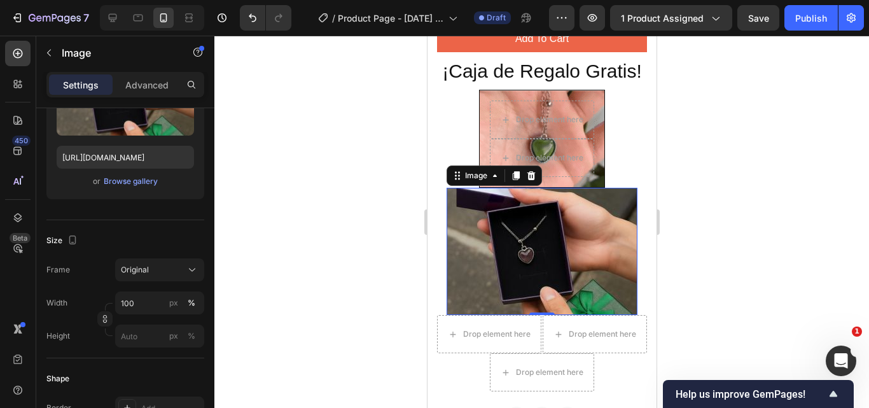
click at [757, 181] on div at bounding box center [541, 222] width 655 height 372
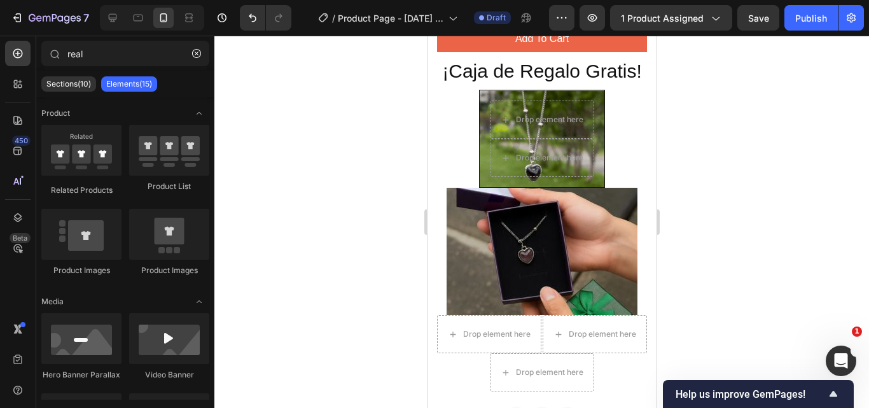
click at [766, 158] on div at bounding box center [541, 222] width 655 height 372
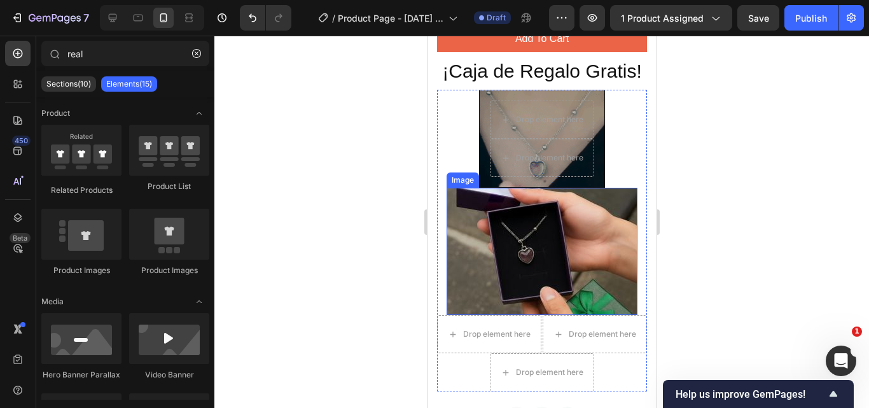
drag, startPoint x: 566, startPoint y: 280, endPoint x: 550, endPoint y: 342, distance: 63.8
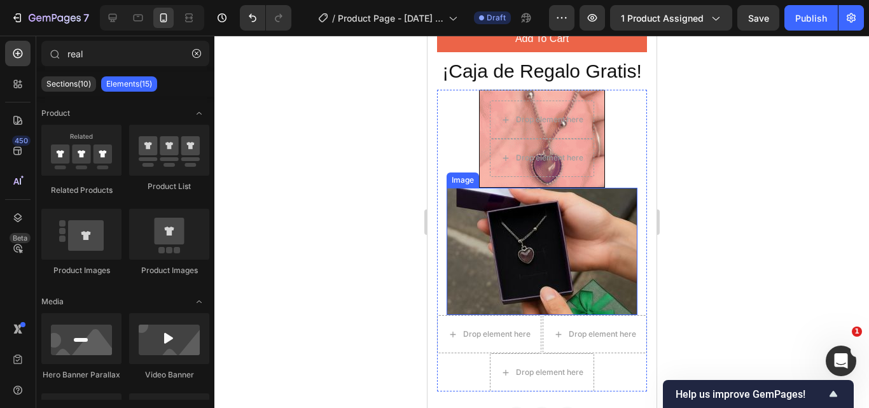
click at [566, 279] on img at bounding box center [541, 251] width 191 height 127
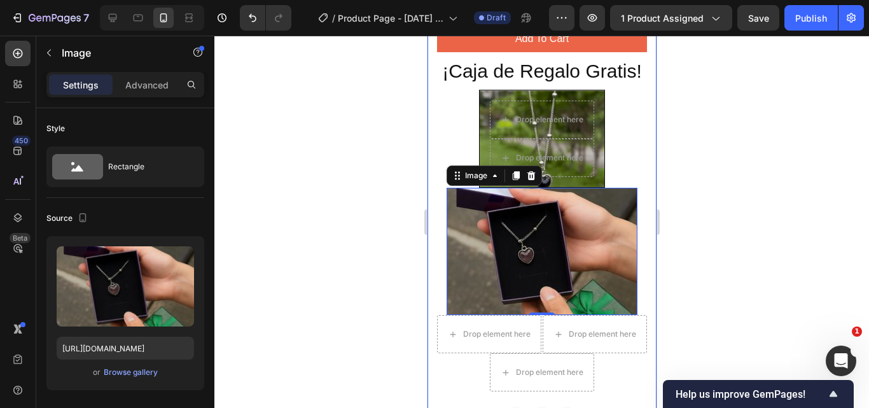
click at [633, 189] on div "Drop element here Drop element here Hero Banner Image 0 Drop element here Drop …" at bounding box center [542, 241] width 210 height 302
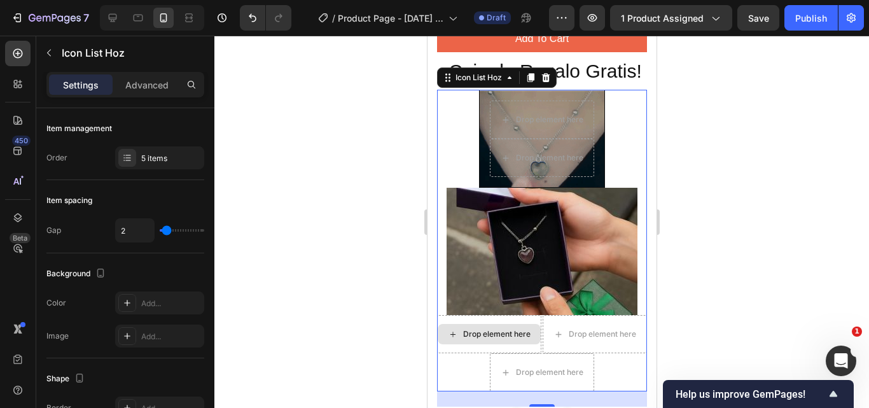
click at [530, 339] on div "Drop element here" at bounding box center [496, 334] width 67 height 10
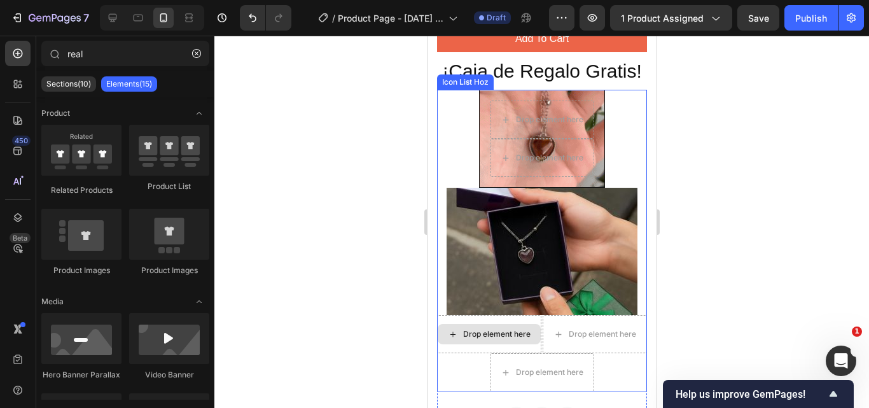
click at [530, 339] on div "Drop element here" at bounding box center [496, 334] width 67 height 10
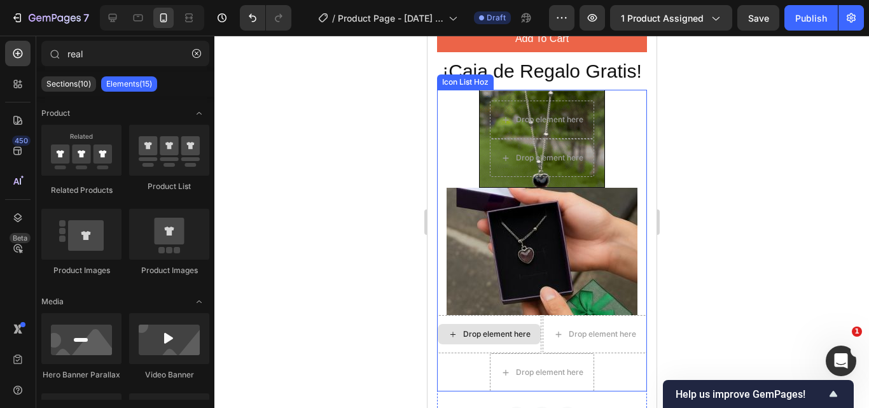
click at [530, 339] on div "Drop element here" at bounding box center [496, 334] width 67 height 10
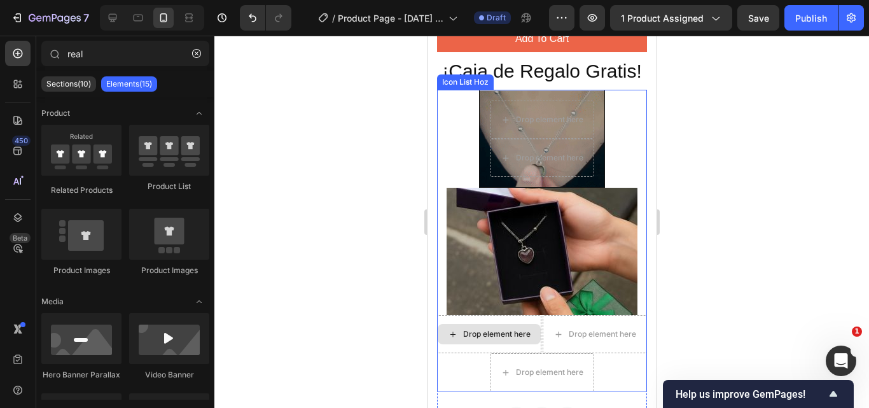
click at [489, 344] on div "Drop element here" at bounding box center [488, 334] width 103 height 20
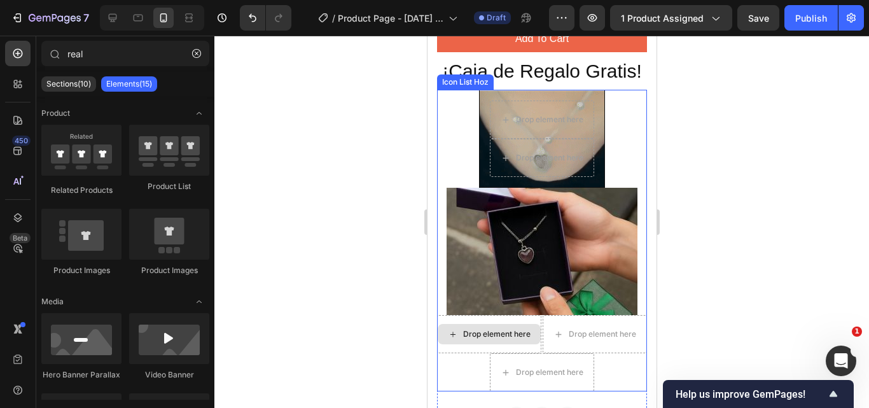
click at [458, 340] on icon at bounding box center [452, 334] width 10 height 11
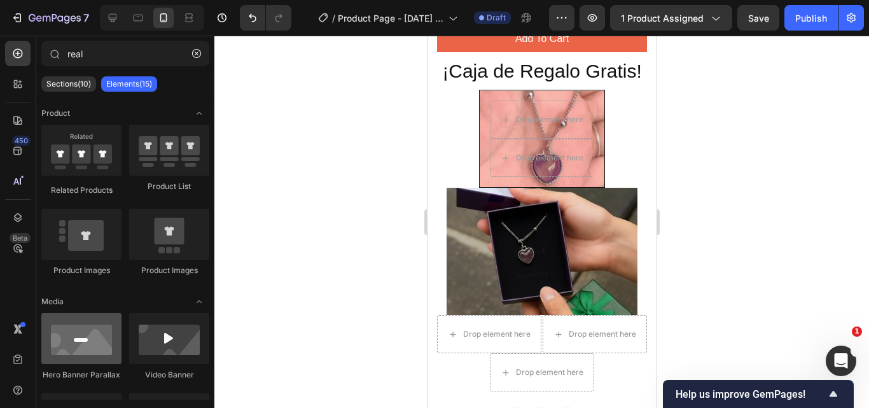
scroll to position [64, 0]
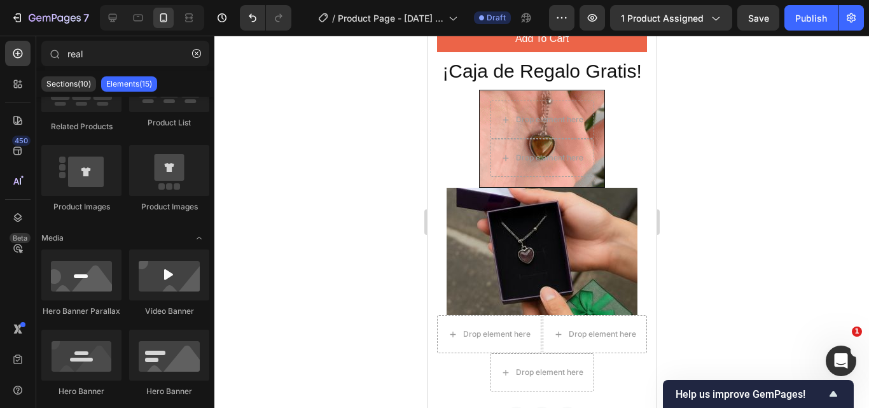
drag, startPoint x: 85, startPoint y: 295, endPoint x: 265, endPoint y: 315, distance: 181.2
click at [102, 298] on div at bounding box center [81, 274] width 80 height 51
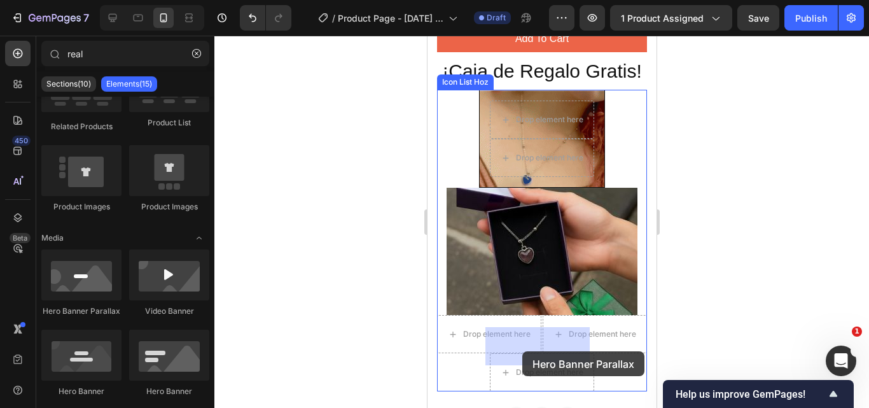
drag, startPoint x: 604, startPoint y: 337, endPoint x: 802, endPoint y: 361, distance: 199.4
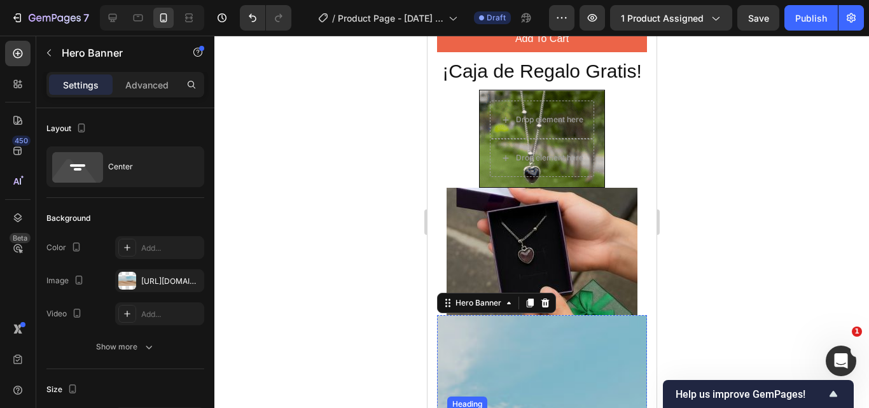
scroll to position [1146, 0]
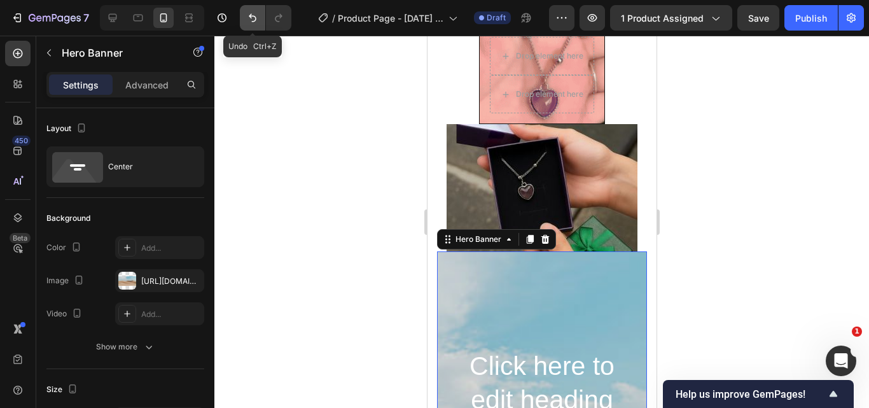
click at [247, 20] on icon "Undo/Redo" at bounding box center [252, 17] width 13 height 13
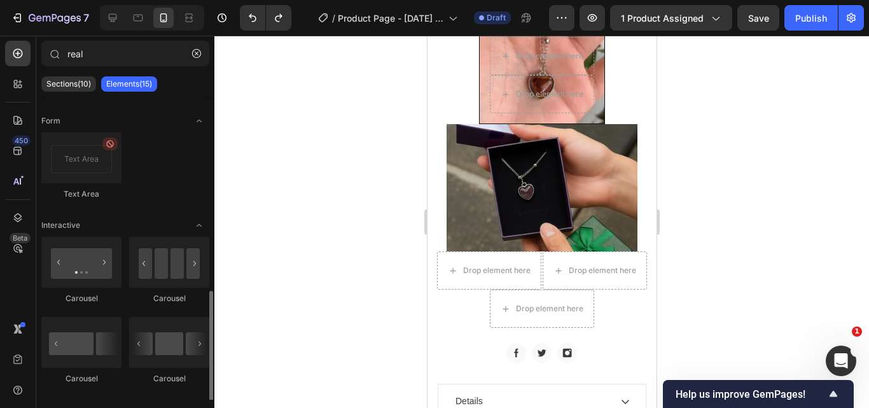
scroll to position [457, 0]
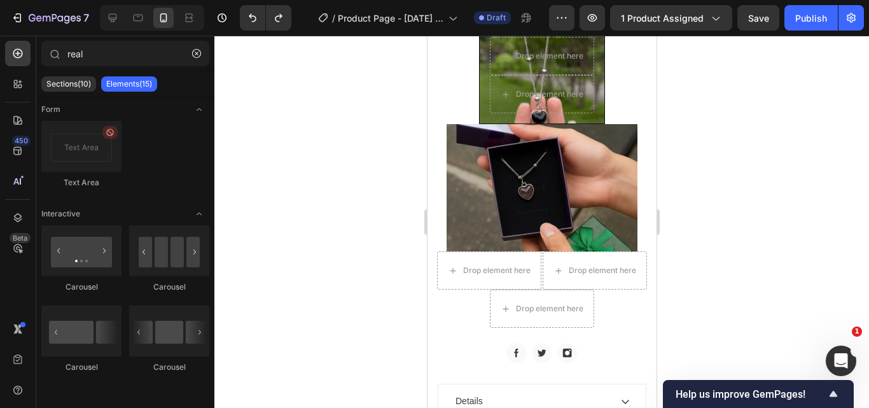
click at [757, 202] on div at bounding box center [541, 222] width 655 height 372
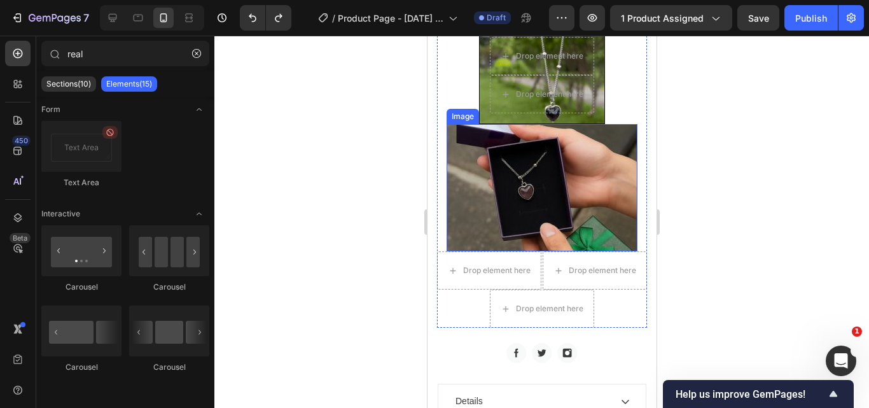
scroll to position [1018, 0]
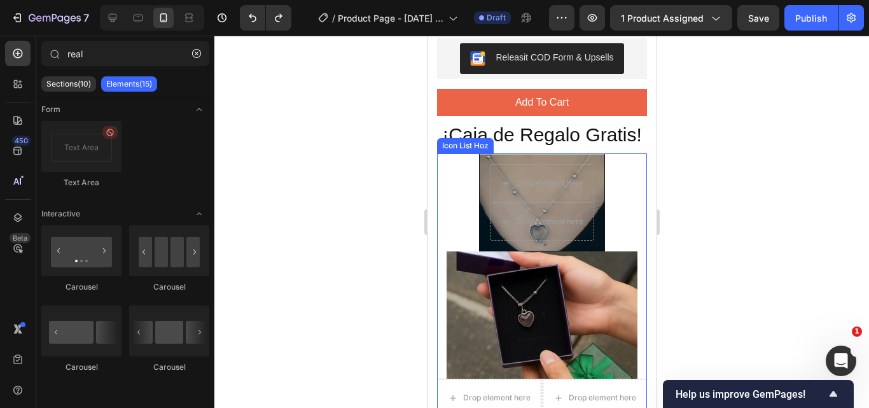
click at [623, 259] on div "Drop element here Drop element here Hero Banner Image Drop element here Drop el…" at bounding box center [542, 304] width 210 height 302
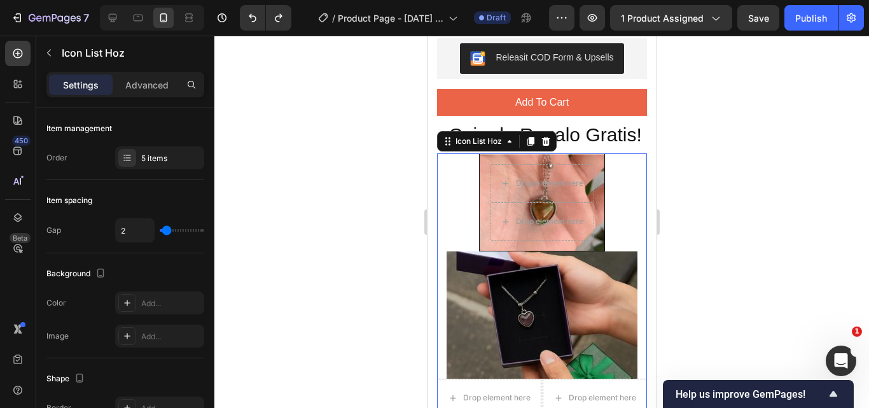
click at [614, 256] on div "Drop element here Drop element here Hero Banner Image Drop element here Drop el…" at bounding box center [542, 304] width 210 height 302
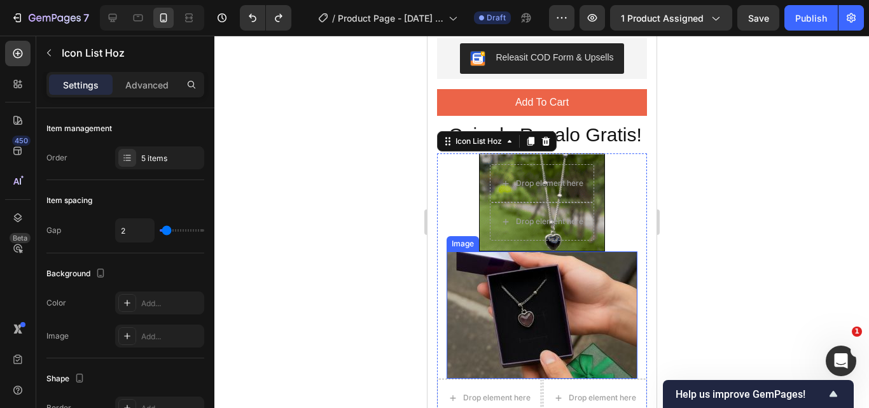
click at [602, 305] on img at bounding box center [541, 314] width 191 height 127
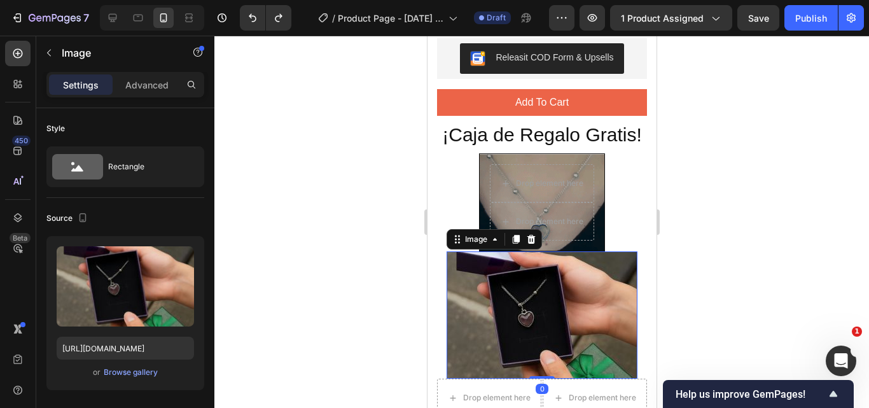
click at [628, 254] on div "Drop element here Drop element here Hero Banner Image 0 Drop element here Drop …" at bounding box center [542, 304] width 210 height 302
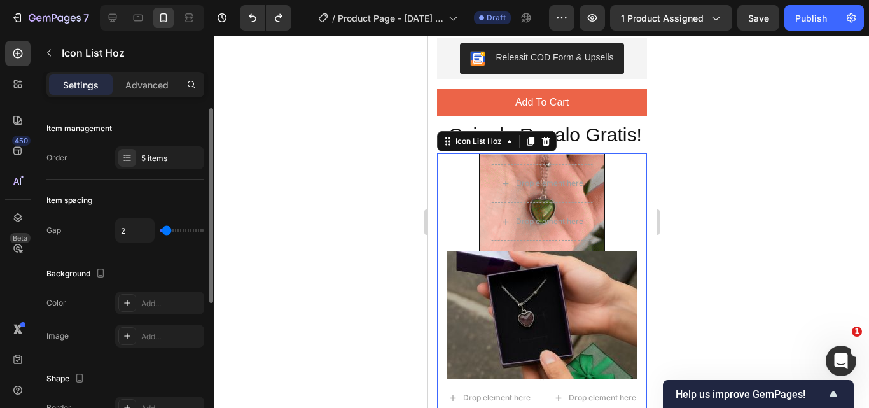
type input "33"
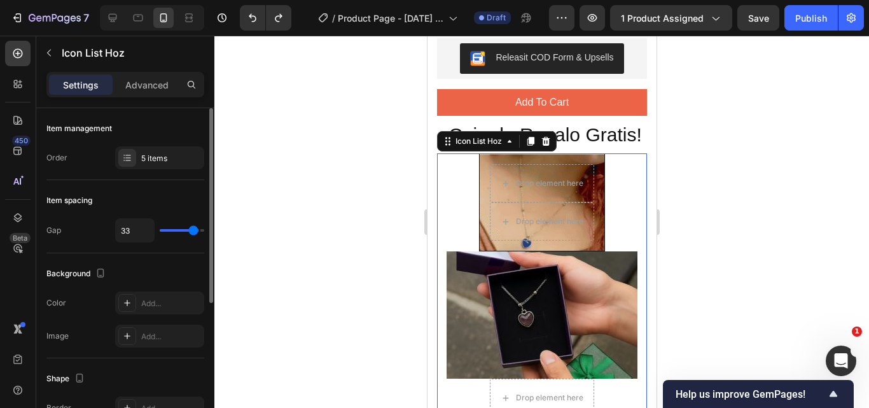
drag, startPoint x: 163, startPoint y: 228, endPoint x: 193, endPoint y: 234, distance: 30.6
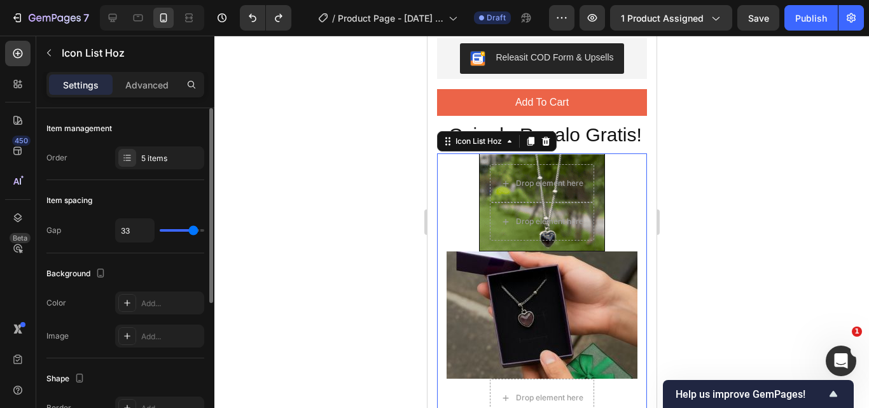
type input "33"
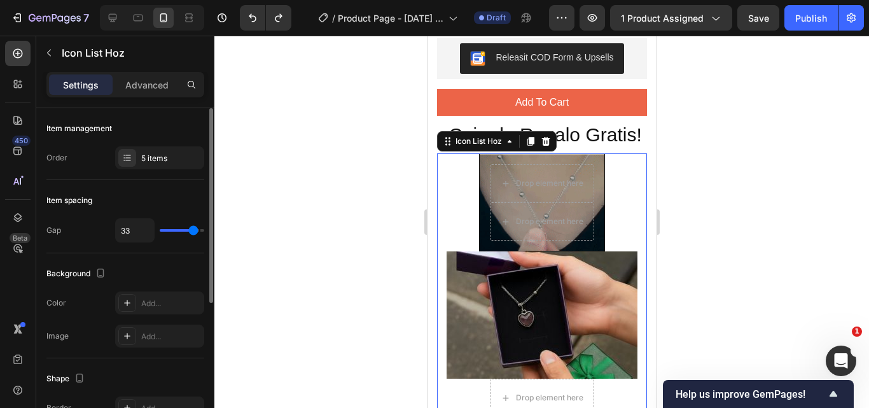
click at [193, 232] on input "range" at bounding box center [182, 230] width 45 height 3
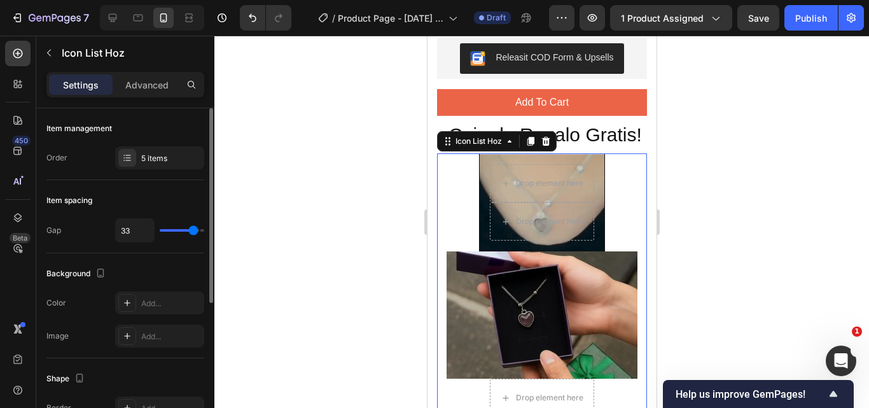
type input "11"
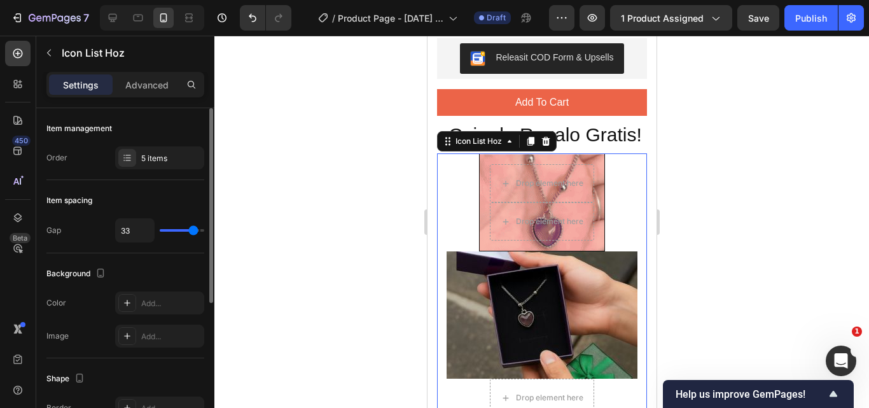
type input "11"
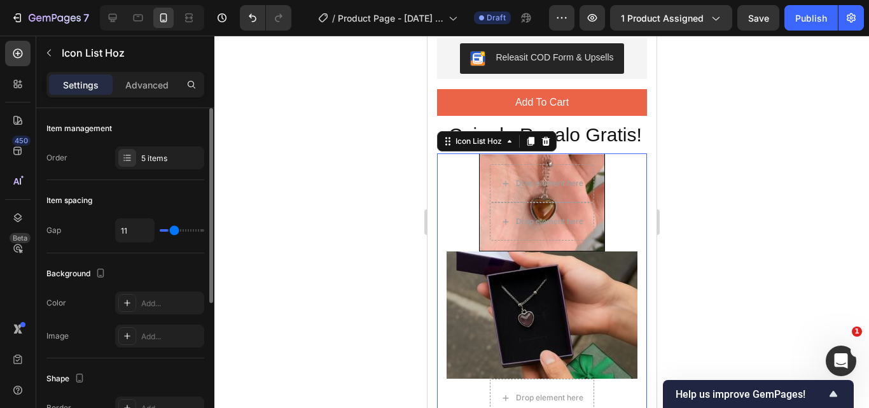
type input "4"
drag, startPoint x: 192, startPoint y: 230, endPoint x: 169, endPoint y: 234, distance: 23.9
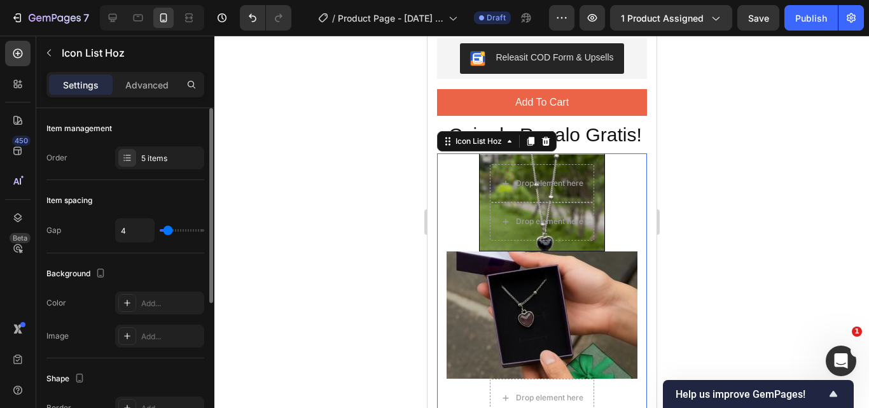
type input "4"
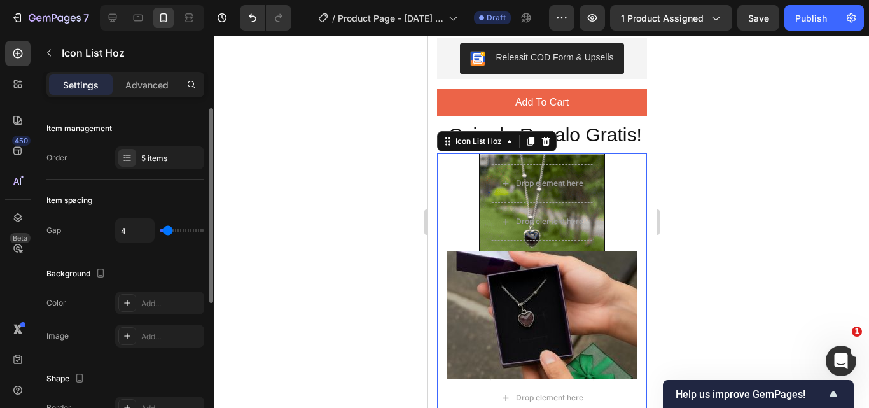
click at [169, 232] on input "range" at bounding box center [182, 230] width 45 height 3
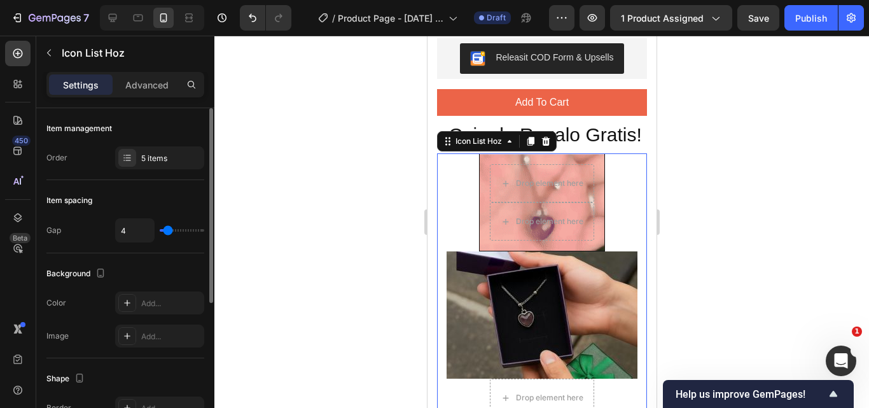
click at [160, 277] on div "Background" at bounding box center [125, 273] width 158 height 20
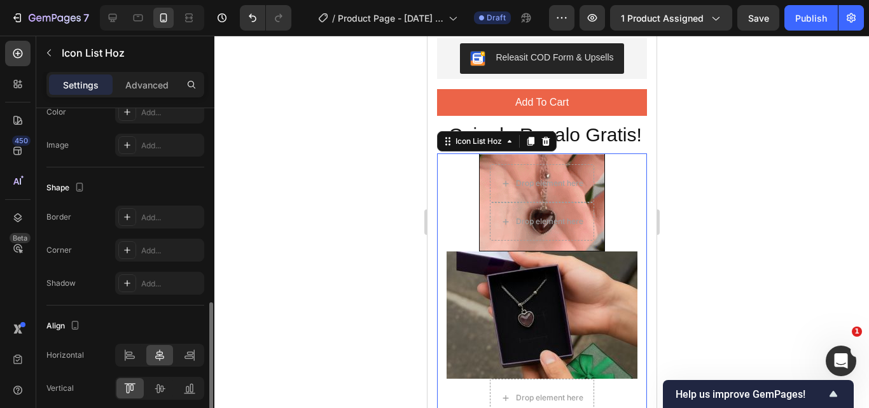
scroll to position [244, 0]
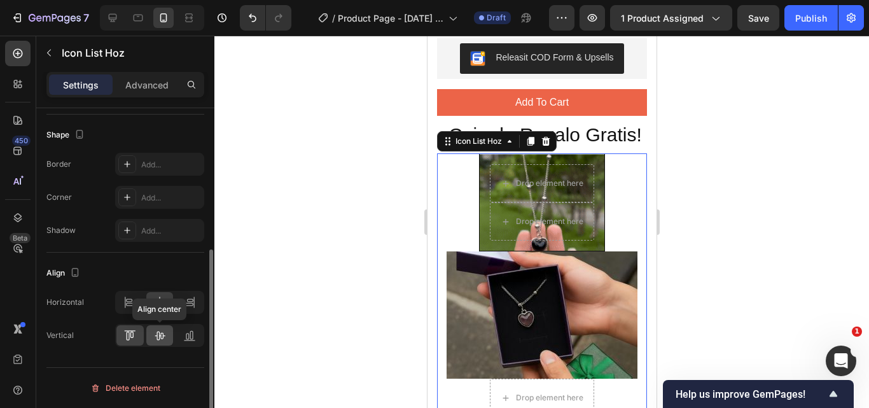
click at [159, 342] on div at bounding box center [159, 335] width 27 height 20
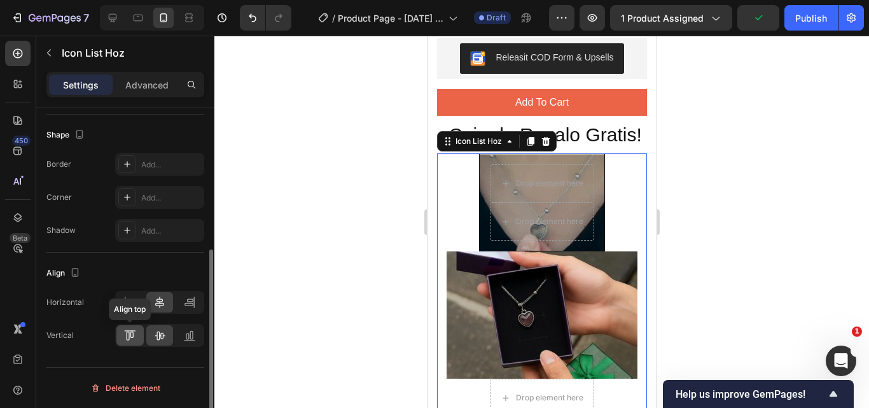
click at [132, 336] on icon at bounding box center [129, 335] width 13 height 13
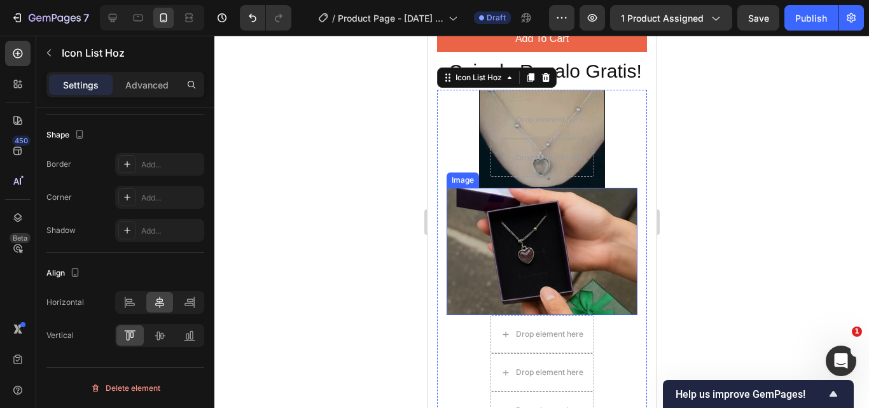
scroll to position [1146, 0]
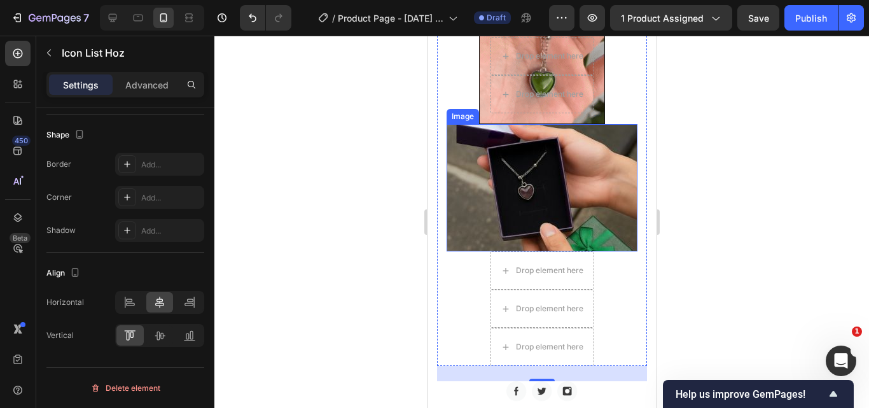
click at [552, 223] on img at bounding box center [541, 187] width 191 height 127
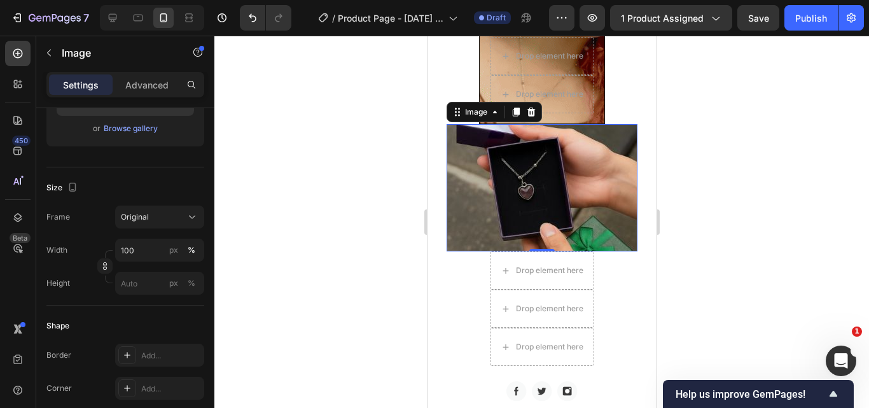
scroll to position [0, 0]
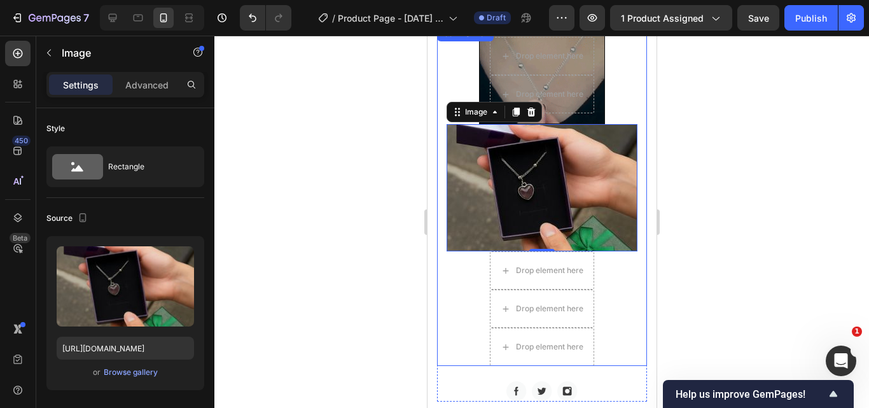
click at [622, 126] on div "Drop element here Drop element here Hero Banner Image 0 Drop element here Drop …" at bounding box center [542, 196] width 210 height 340
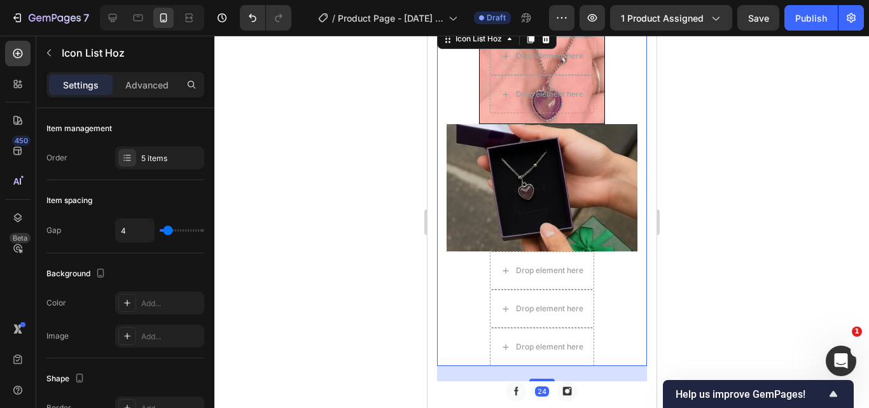
click at [615, 126] on div "Drop element here Drop element here Hero Banner Image Drop element here Drop el…" at bounding box center [542, 196] width 210 height 340
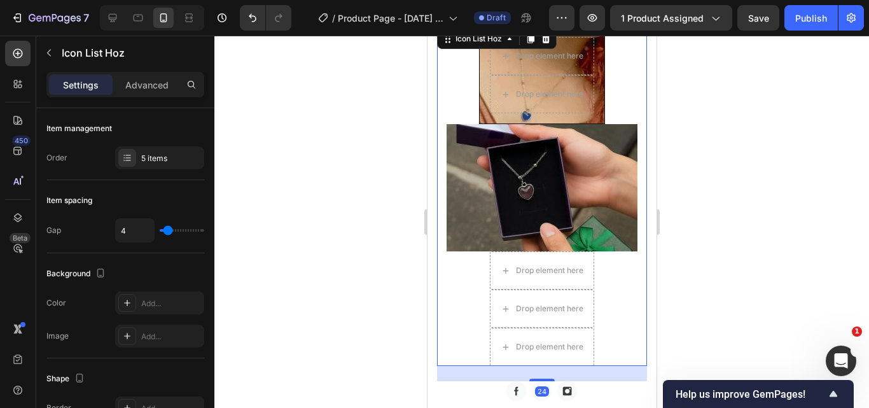
click at [613, 125] on div "Drop element here Drop element here Hero Banner Image Drop element here Drop el…" at bounding box center [542, 196] width 210 height 340
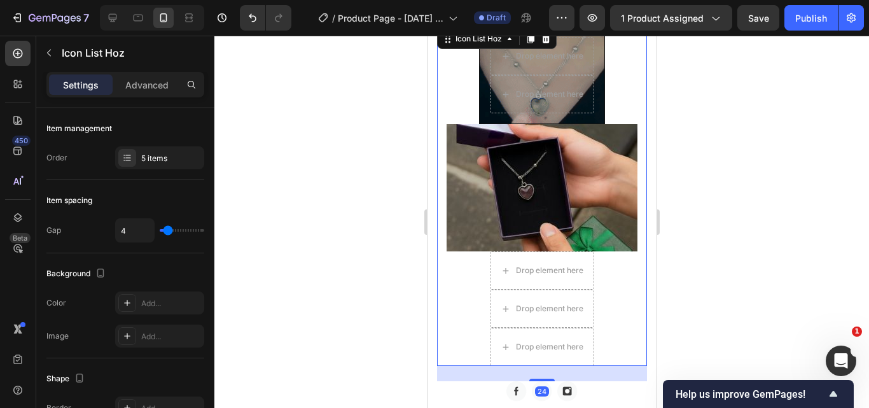
click at [612, 125] on div "Drop element here Drop element here Hero Banner Image Drop element here Drop el…" at bounding box center [542, 196] width 210 height 340
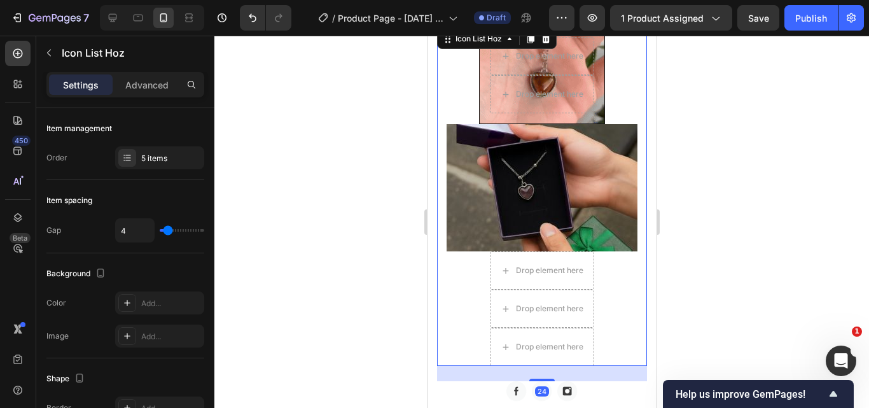
click at [612, 125] on div "Drop element here Drop element here Hero Banner Image Drop element here Drop el…" at bounding box center [542, 196] width 210 height 340
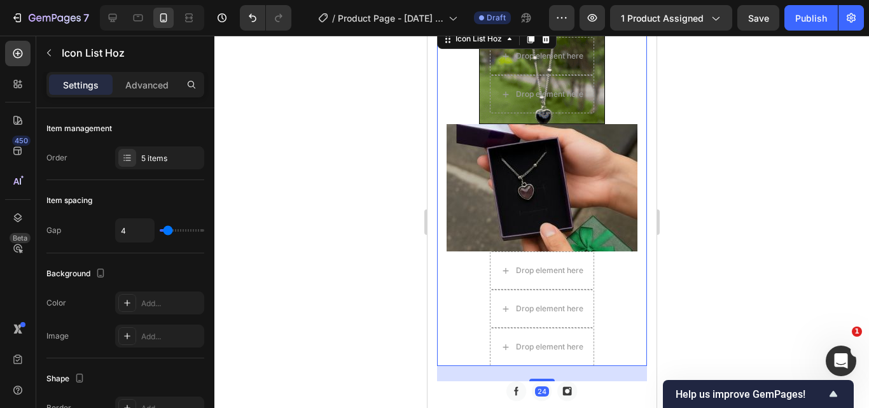
click at [612, 125] on div "Drop element here Drop element here Hero Banner Image Drop element here Drop el…" at bounding box center [542, 196] width 210 height 340
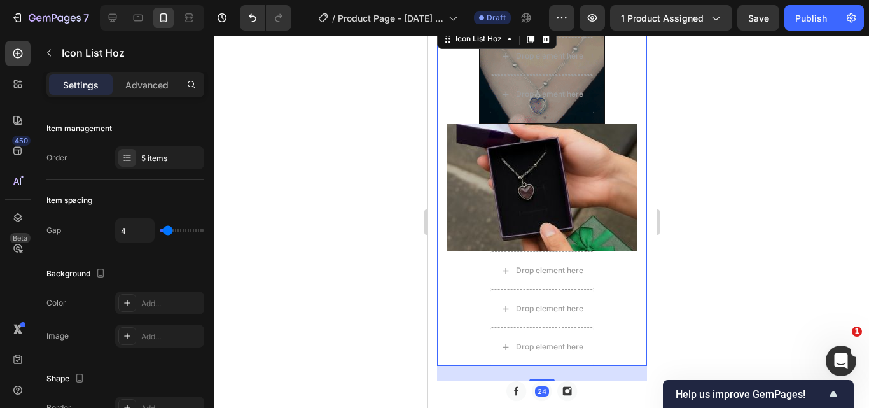
click at [612, 125] on div "Drop element here Drop element here Hero Banner Image Drop element here Drop el…" at bounding box center [542, 196] width 210 height 340
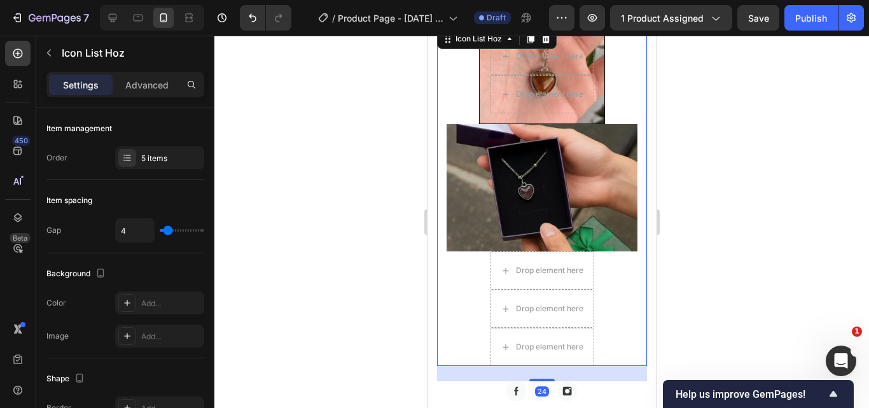
click at [612, 125] on div "Drop element here Drop element here Hero Banner Image Drop element here Drop el…" at bounding box center [542, 196] width 210 height 340
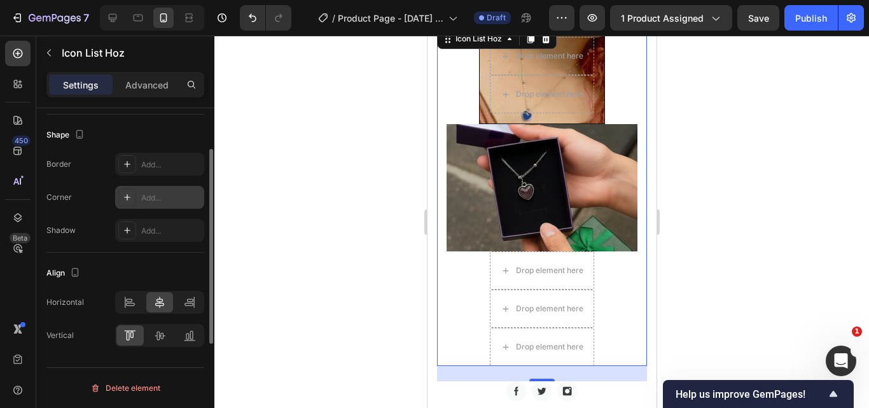
scroll to position [180, 0]
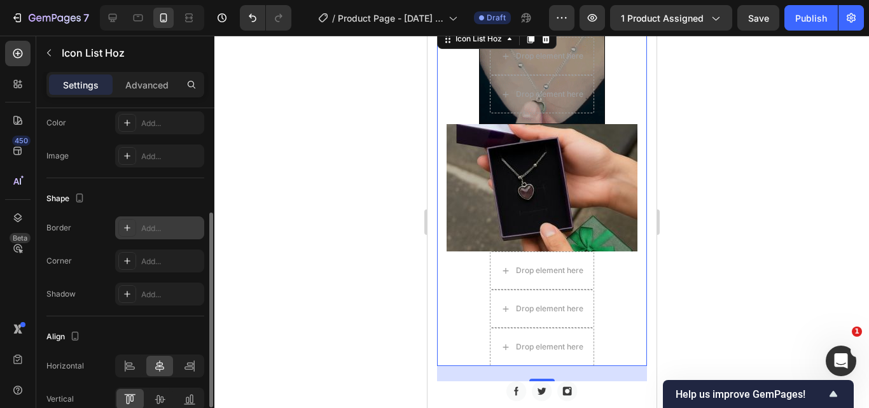
click at [132, 234] on div at bounding box center [127, 228] width 18 height 18
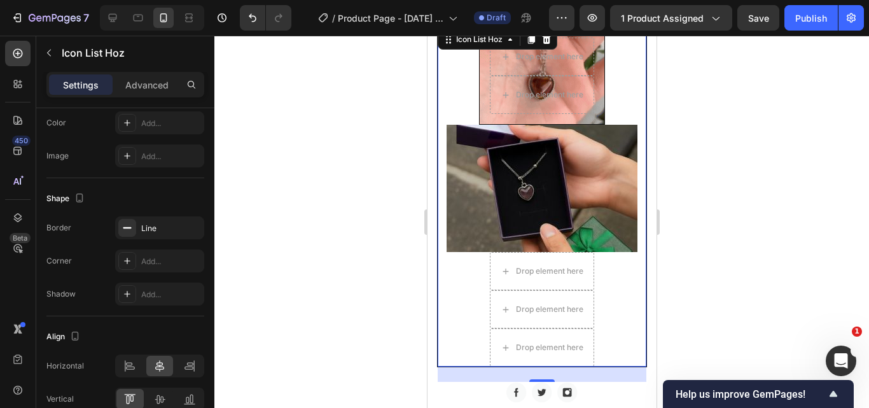
click at [751, 235] on div at bounding box center [541, 222] width 655 height 372
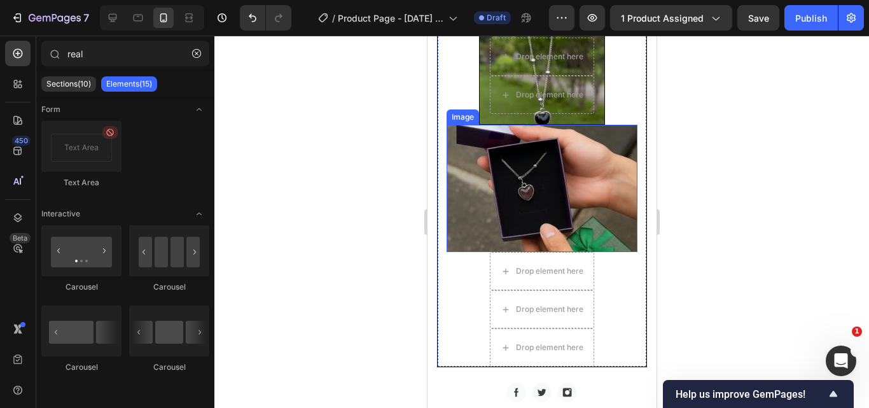
click at [596, 207] on img at bounding box center [541, 188] width 191 height 127
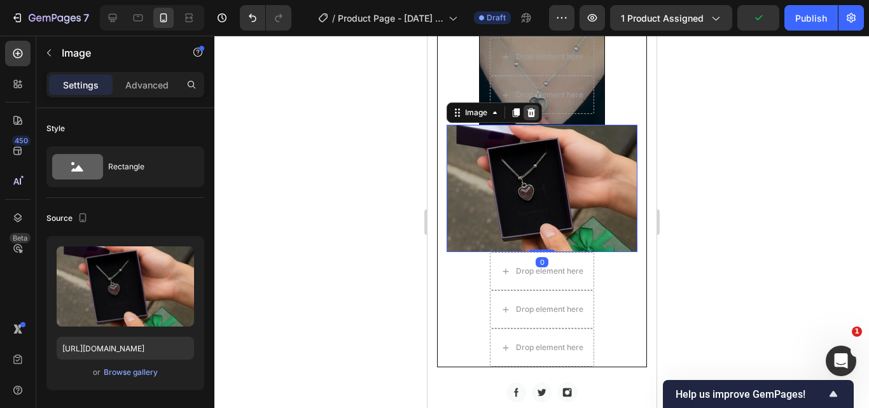
click at [528, 117] on icon at bounding box center [531, 112] width 8 height 9
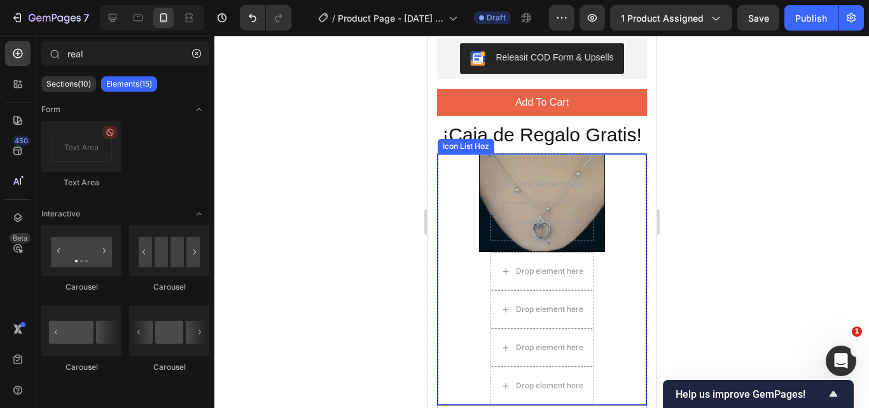
scroll to position [1146, 0]
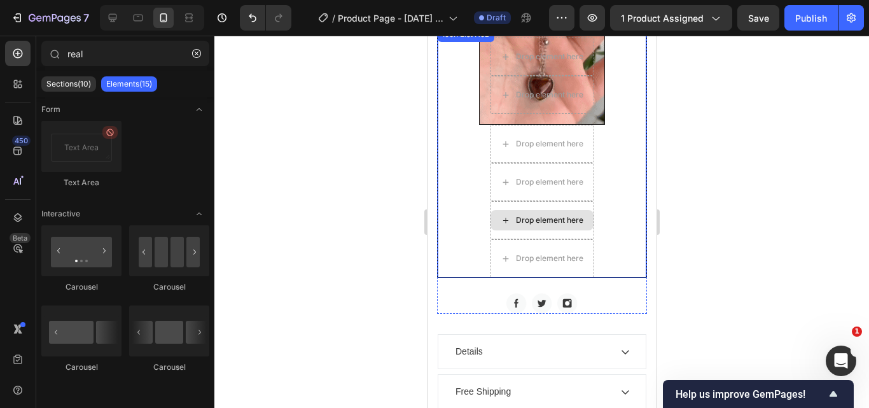
click at [514, 227] on div "Drop element here" at bounding box center [541, 220] width 103 height 20
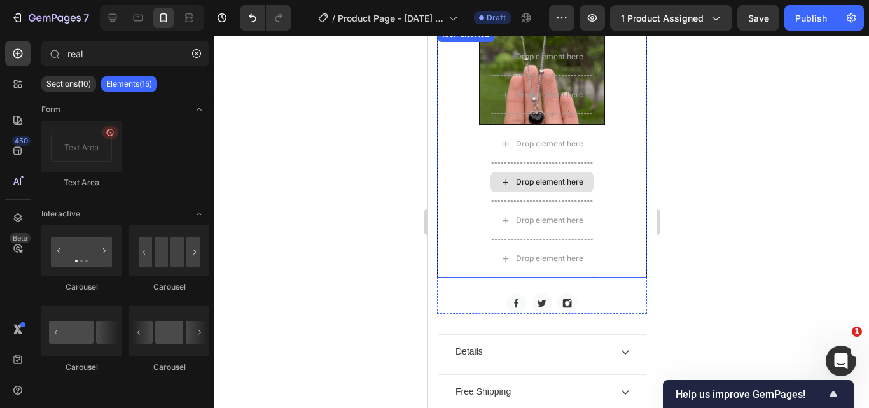
click at [518, 187] on div "Drop element here" at bounding box center [549, 182] width 67 height 10
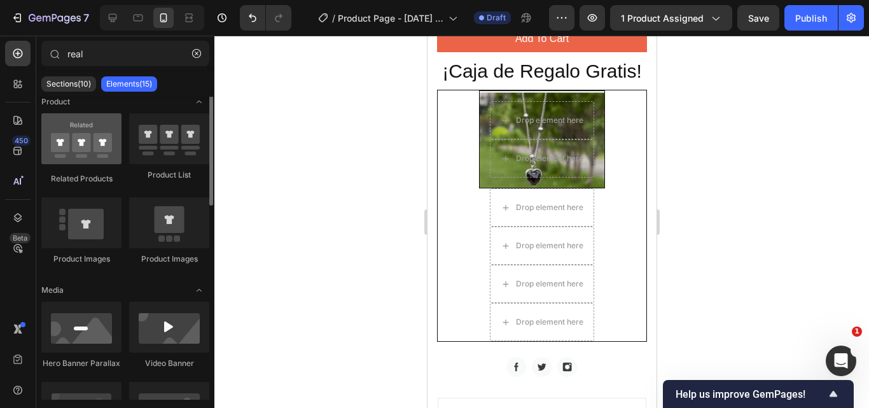
scroll to position [0, 0]
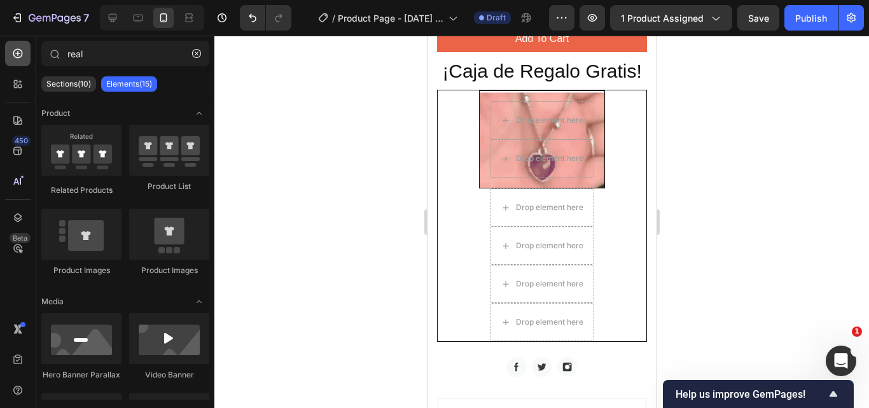
click at [18, 59] on icon at bounding box center [17, 53] width 13 height 13
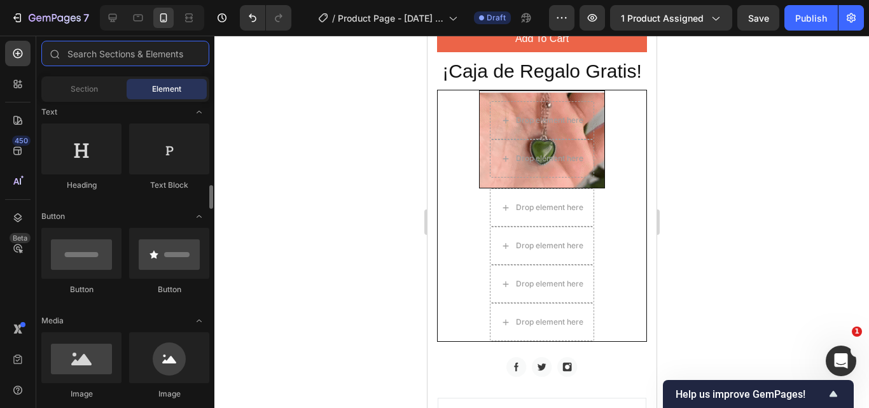
scroll to position [255, 0]
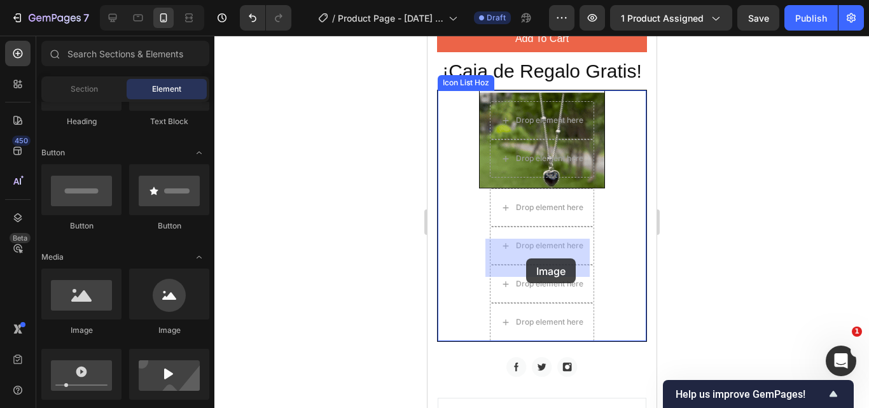
drag, startPoint x: 740, startPoint y: 313, endPoint x: 526, endPoint y: 258, distance: 220.9
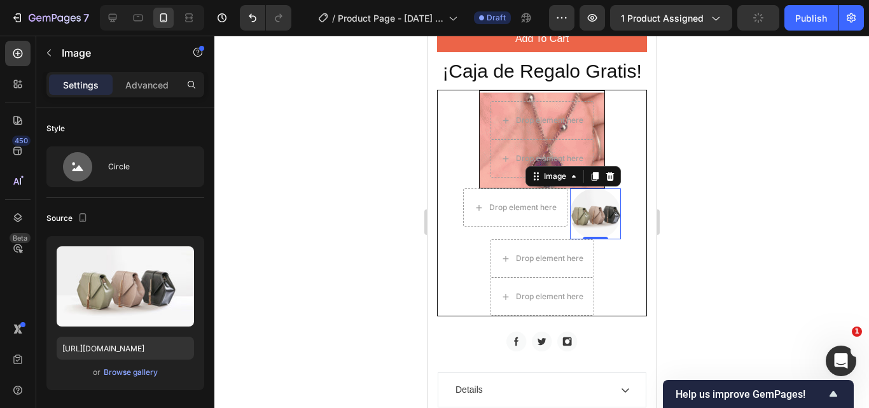
drag, startPoint x: 589, startPoint y: 246, endPoint x: 599, endPoint y: 270, distance: 26.0
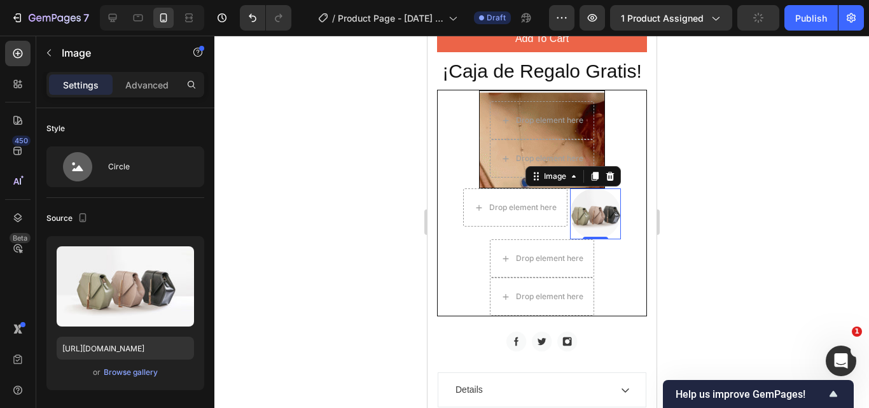
click at [547, 281] on div "Drop element here Drop element here Hero Banner Drop element here Image 0 Drop …" at bounding box center [541, 202] width 209 height 225
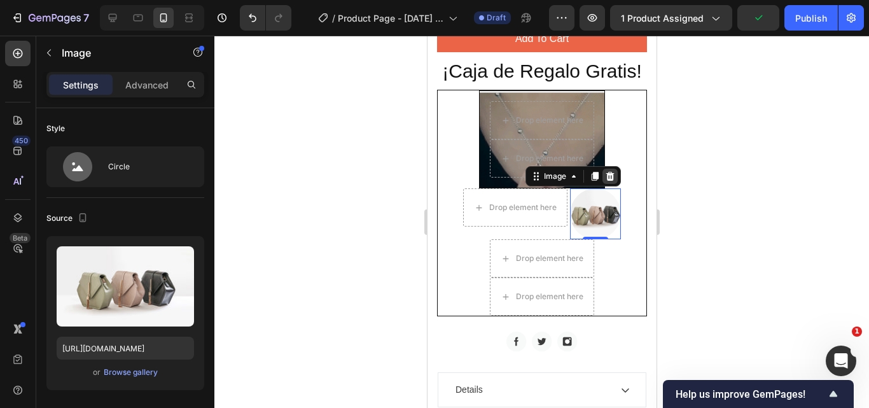
click at [610, 184] on div at bounding box center [609, 176] width 15 height 15
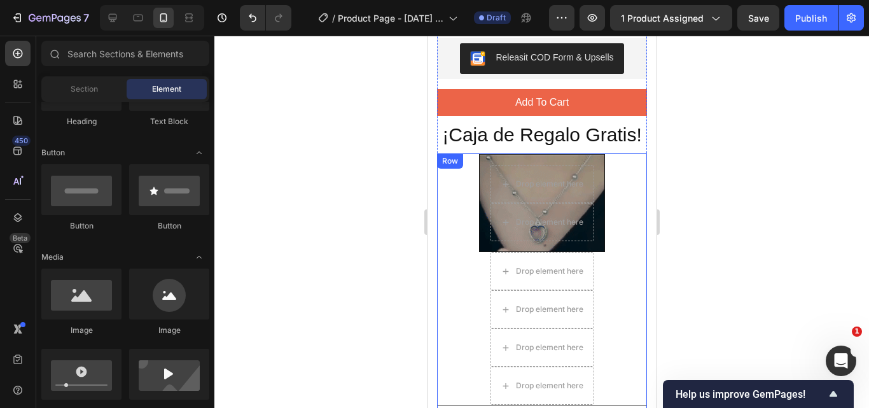
scroll to position [1146, 0]
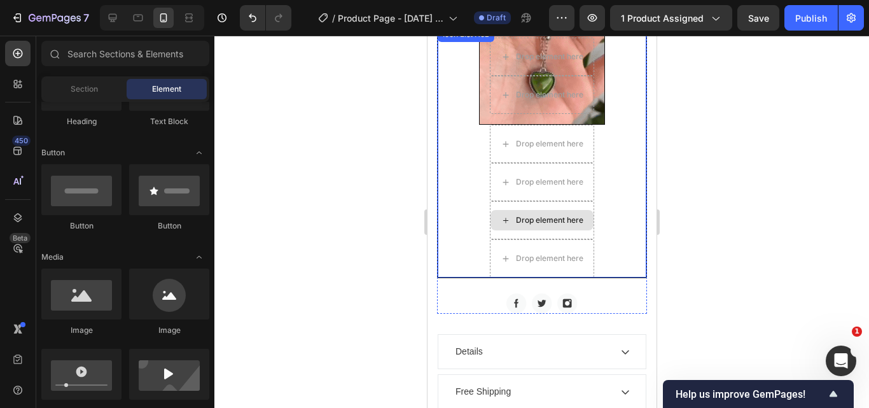
click at [503, 223] on icon at bounding box center [505, 220] width 5 height 5
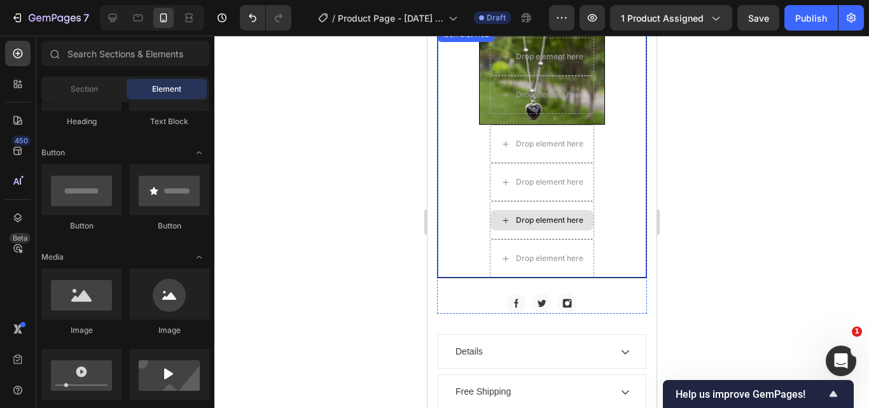
click at [526, 225] on div "Drop element here" at bounding box center [549, 220] width 67 height 10
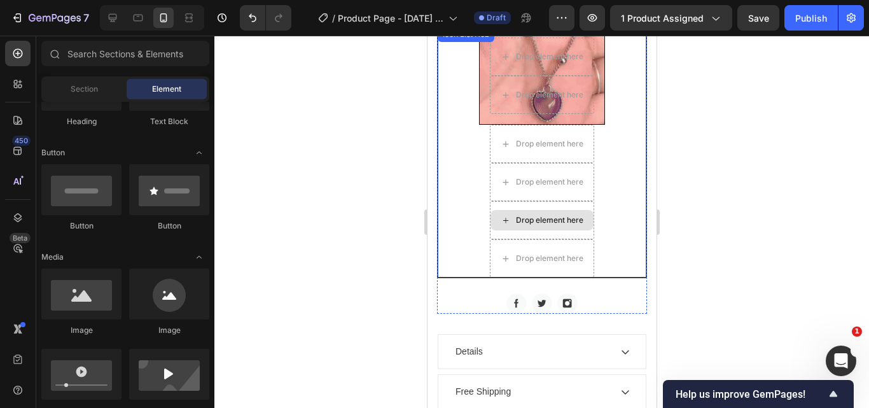
click at [526, 225] on div "Drop element here" at bounding box center [549, 220] width 67 height 10
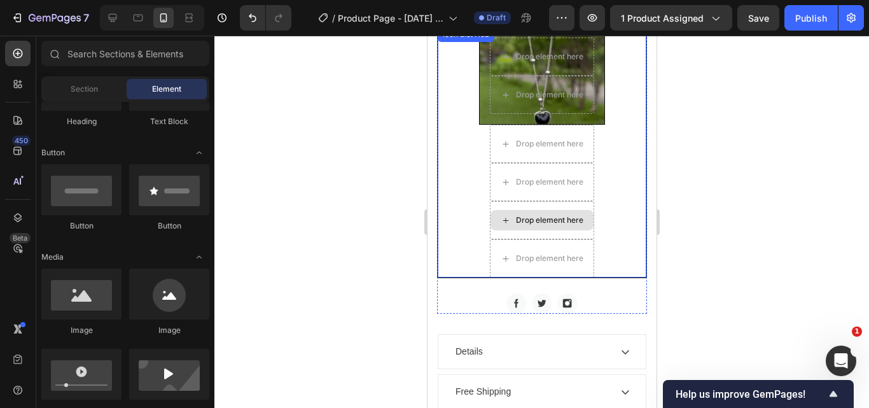
click at [526, 225] on div "Drop element here" at bounding box center [549, 220] width 67 height 10
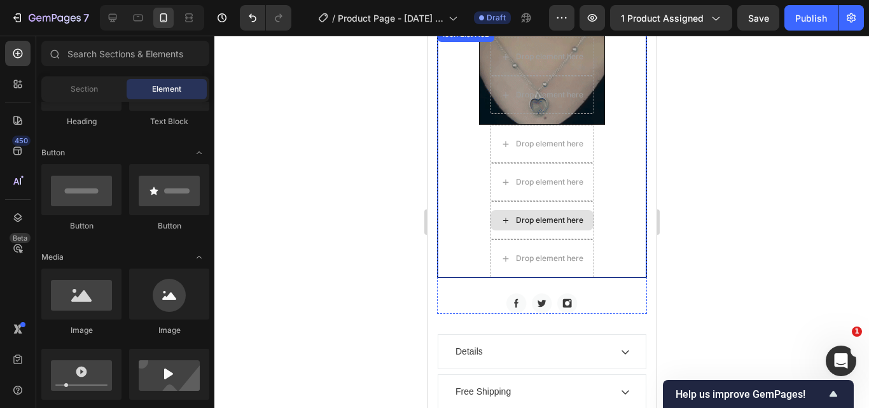
click at [526, 225] on div "Drop element here" at bounding box center [549, 220] width 67 height 10
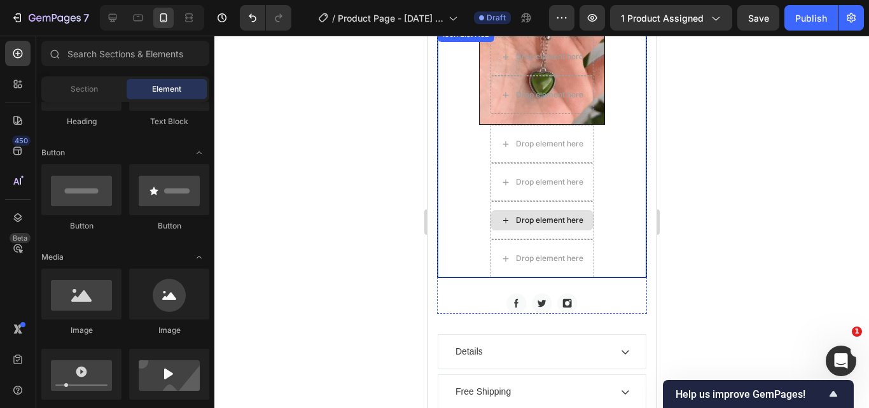
click at [526, 225] on div "Drop element here" at bounding box center [549, 220] width 67 height 10
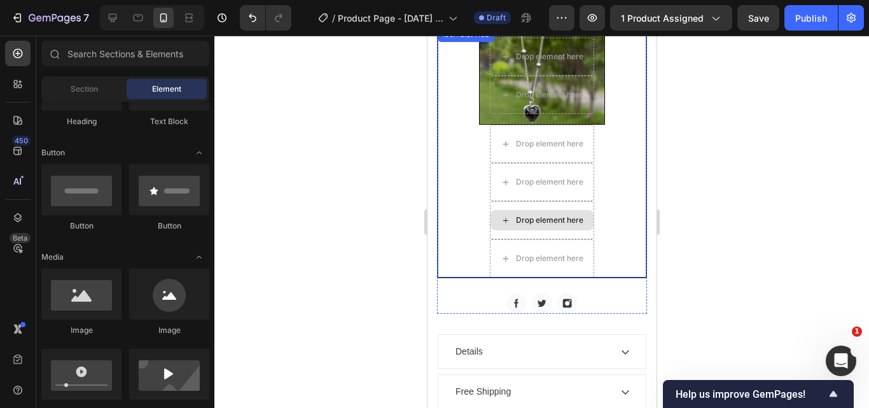
click at [517, 225] on div "Drop element here" at bounding box center [549, 220] width 67 height 10
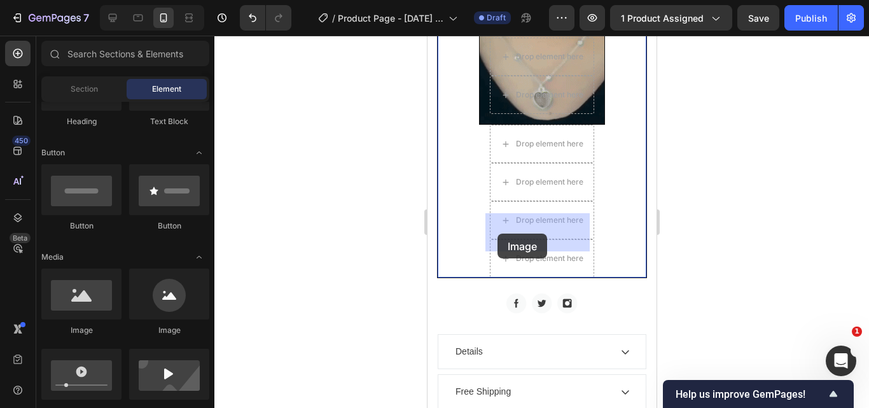
drag, startPoint x: 519, startPoint y: 335, endPoint x: 495, endPoint y: 237, distance: 101.0
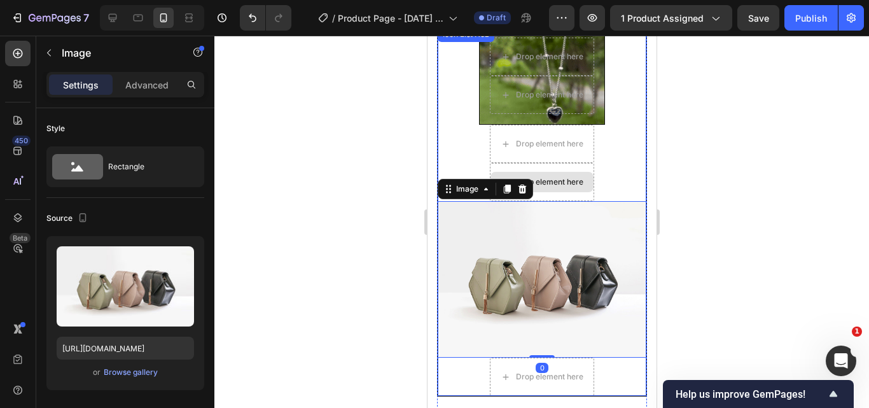
click at [563, 178] on div "Drop element here" at bounding box center [541, 182] width 104 height 38
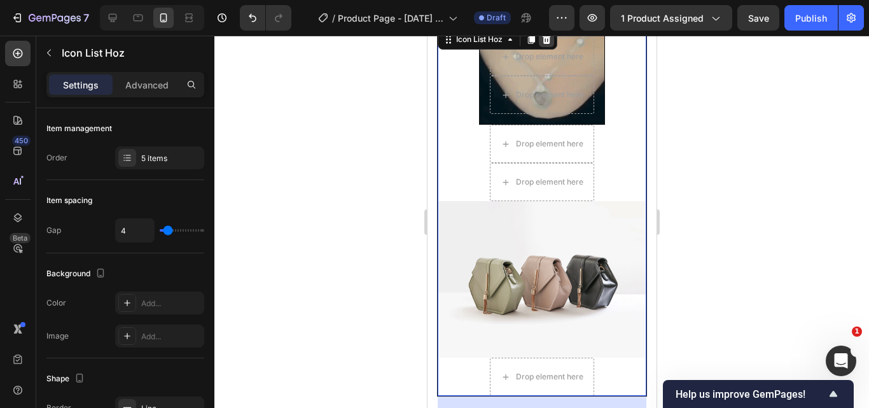
click at [546, 44] on icon at bounding box center [546, 39] width 8 height 9
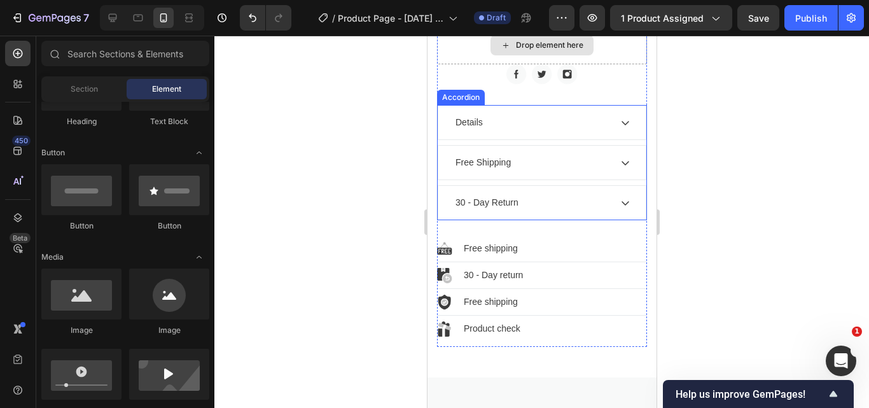
scroll to position [1018, 0]
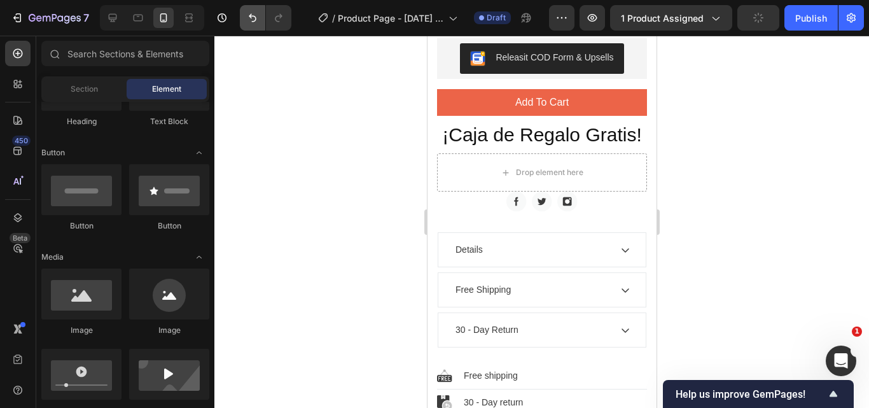
drag, startPoint x: 256, startPoint y: 12, endPoint x: 115, endPoint y: 96, distance: 164.9
click at [256, 12] on icon "Undo/Redo" at bounding box center [252, 17] width 13 height 13
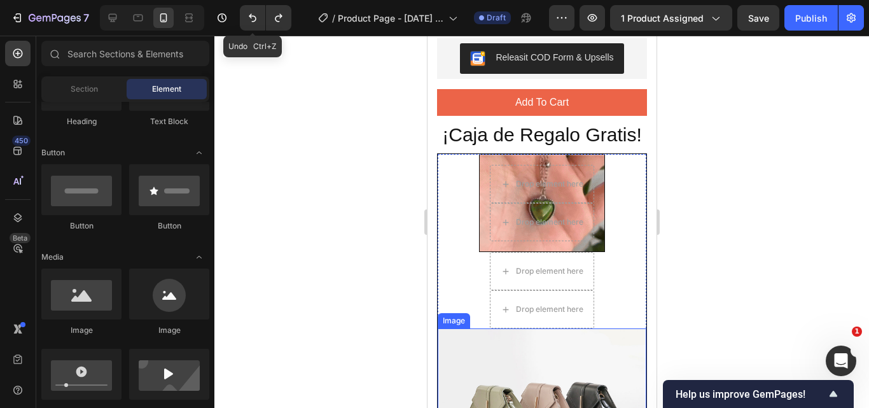
click at [529, 388] on img at bounding box center [541, 406] width 209 height 157
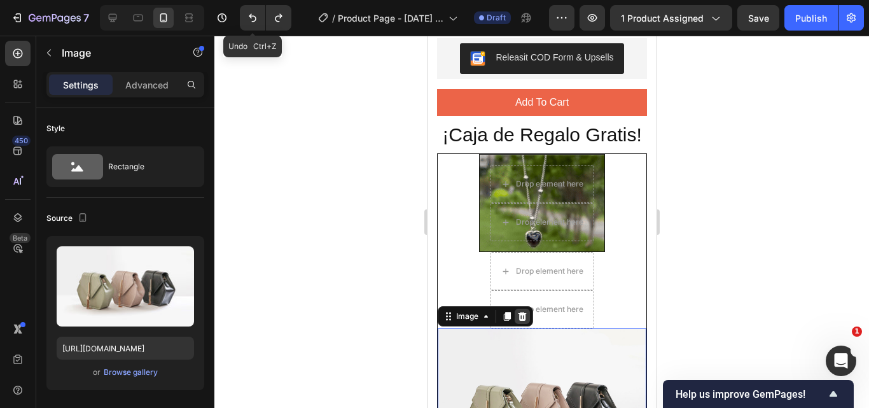
click at [521, 321] on icon at bounding box center [522, 316] width 8 height 9
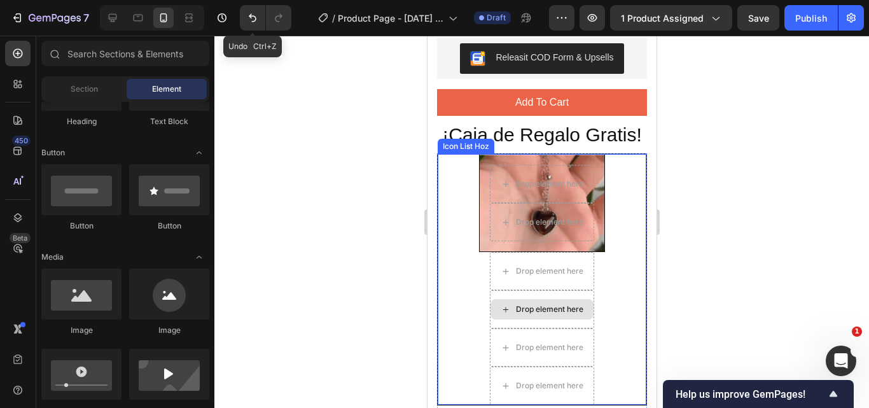
click at [524, 314] on div "Drop element here" at bounding box center [549, 309] width 67 height 10
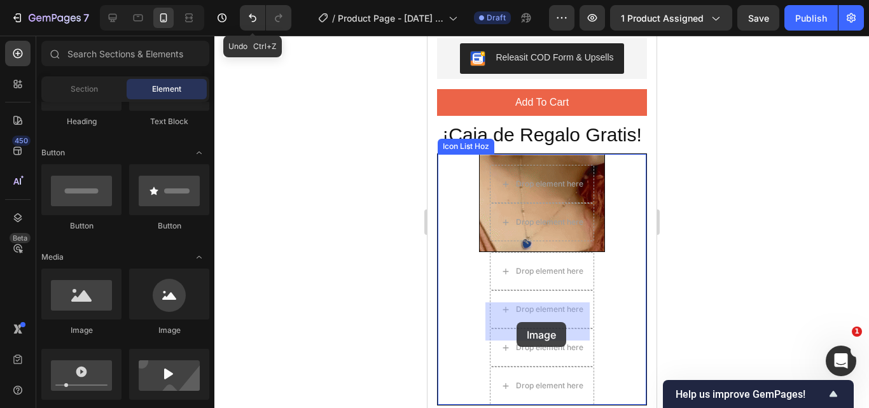
drag, startPoint x: 504, startPoint y: 339, endPoint x: 516, endPoint y: 322, distance: 21.0
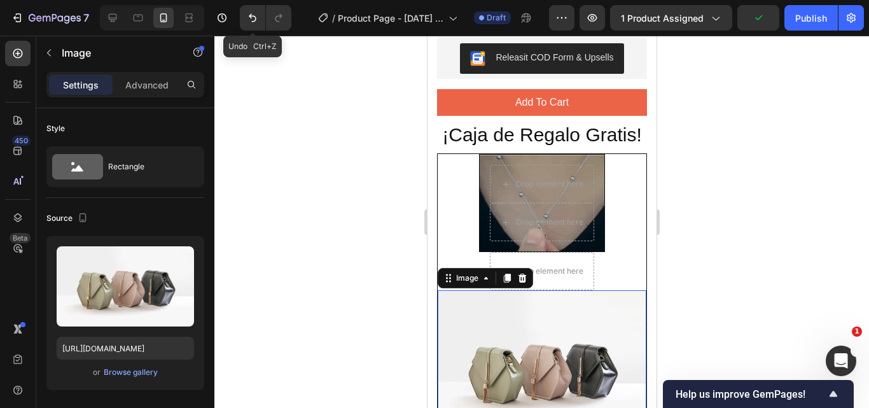
click at [715, 298] on div at bounding box center [541, 222] width 655 height 372
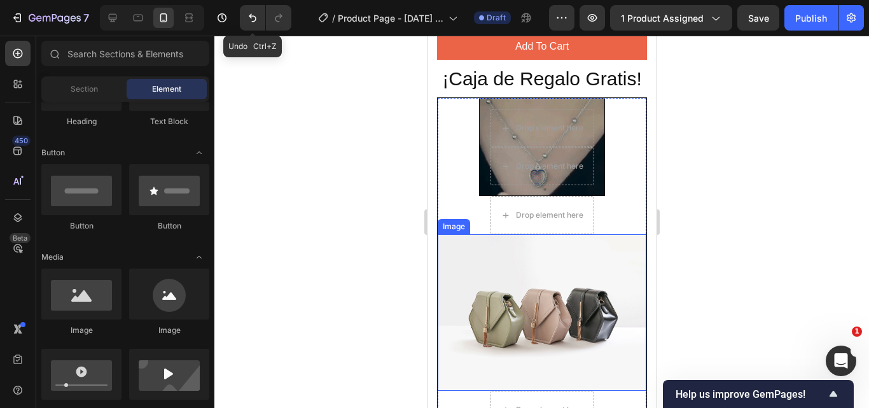
scroll to position [1082, 0]
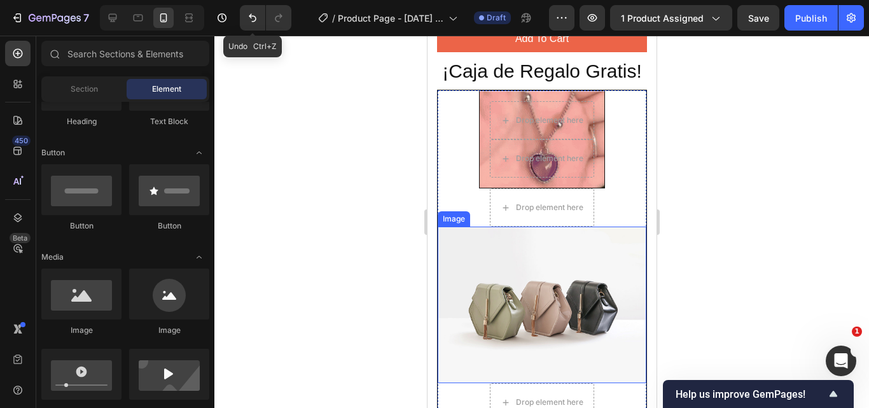
click at [576, 312] on img at bounding box center [541, 305] width 209 height 157
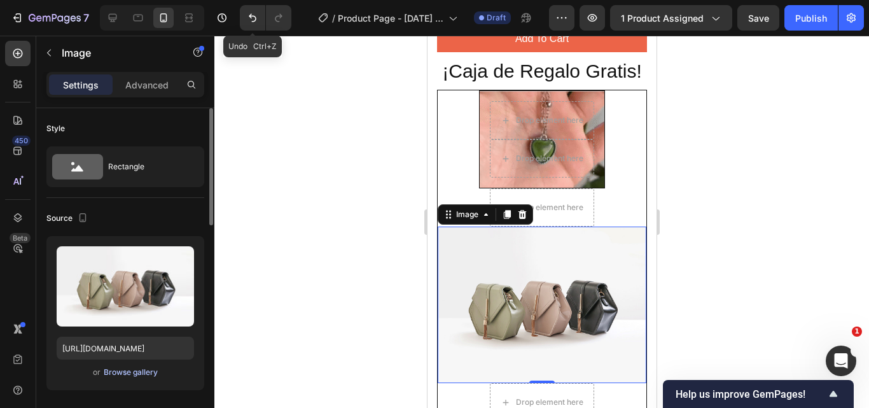
click at [137, 375] on div "Browse gallery" at bounding box center [131, 372] width 54 height 11
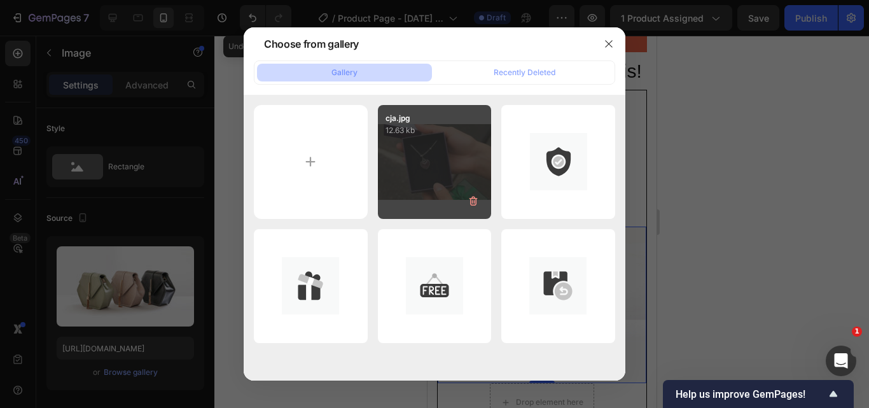
click at [457, 154] on div "cja.jpg 12.63 kb" at bounding box center [435, 162] width 114 height 114
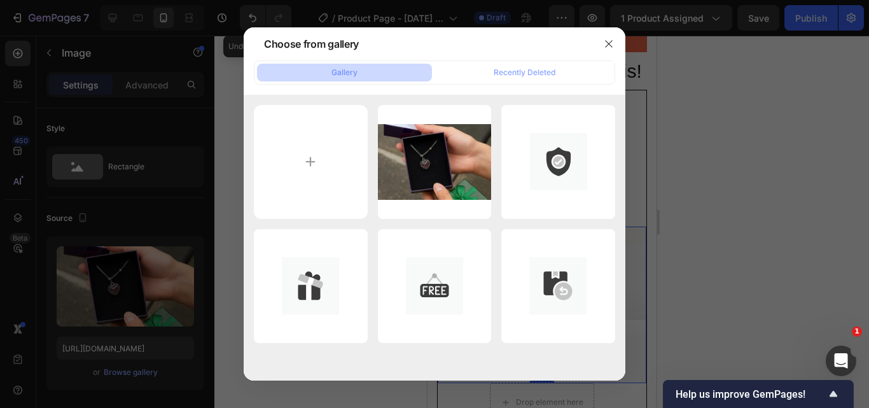
type input "https://cdn.shopify.com/s/files/1/0611/7379/2856/files/gempages_584546137239716…"
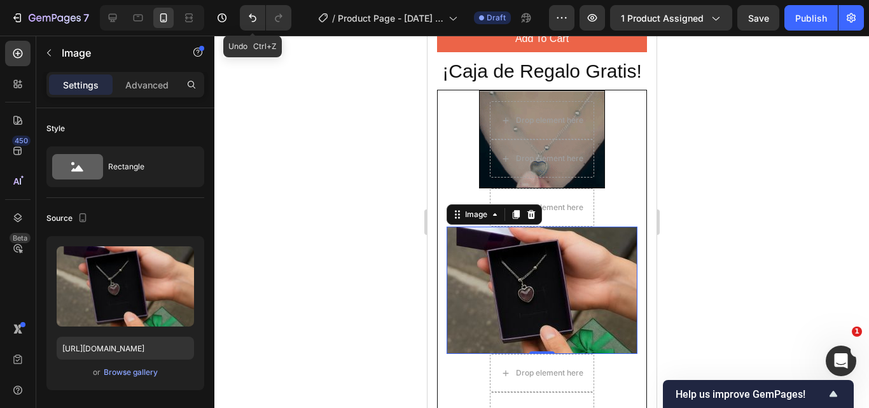
click at [780, 217] on div at bounding box center [541, 222] width 655 height 372
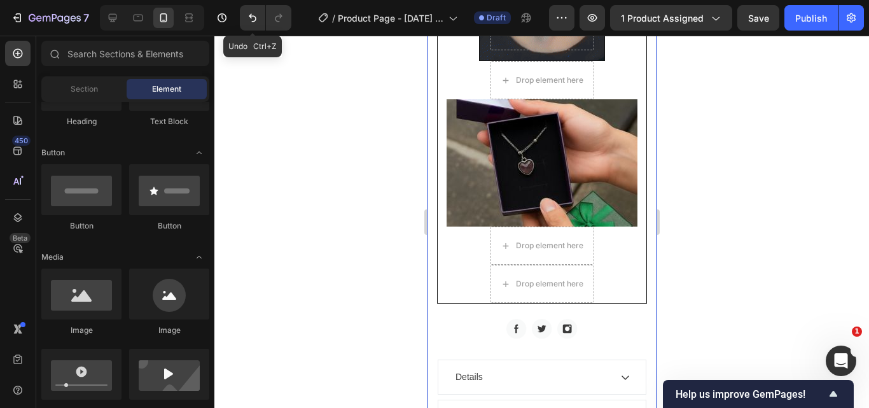
scroll to position [1337, 0]
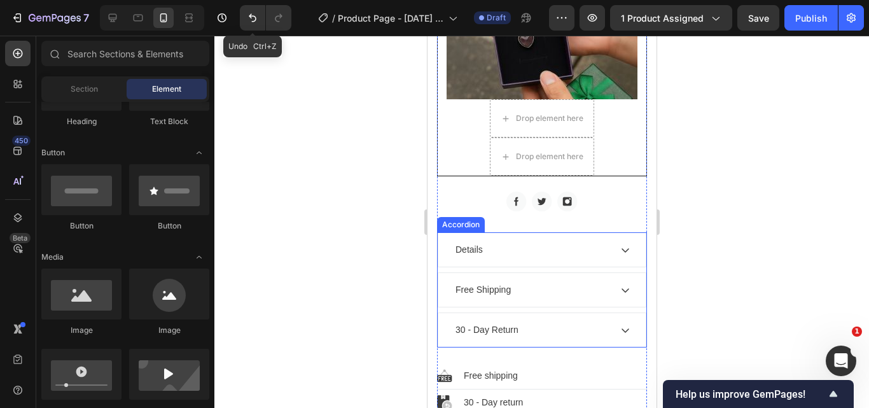
click at [621, 253] on icon at bounding box center [625, 250] width 8 height 4
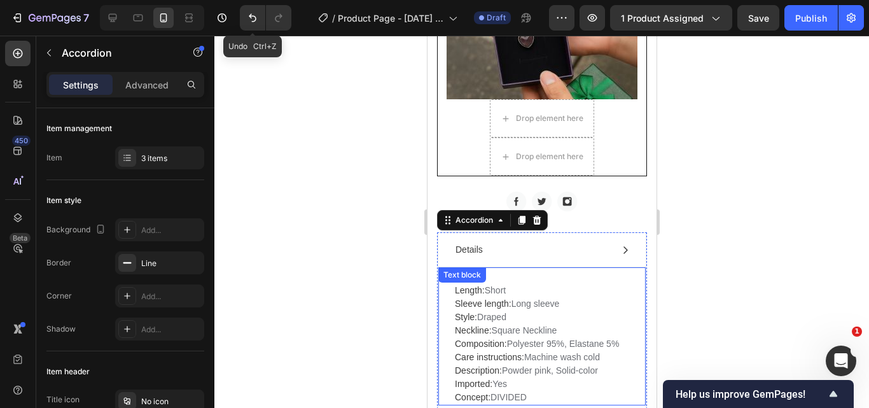
click at [501, 302] on p "Length: Short Sleeve length: Long sleeve Style: Draped Neckline: Square Necklin…" at bounding box center [541, 344] width 174 height 120
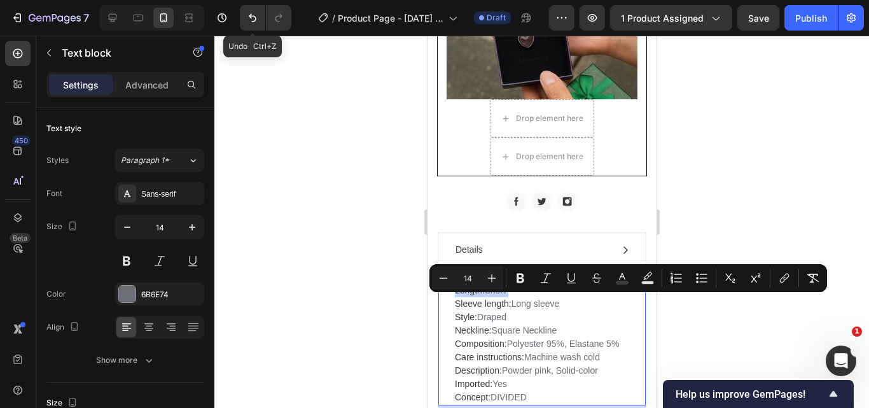
click at [500, 306] on p "Length: Short Sleeve length: Long sleeve Style: Draped Neckline: Square Necklin…" at bounding box center [541, 344] width 174 height 120
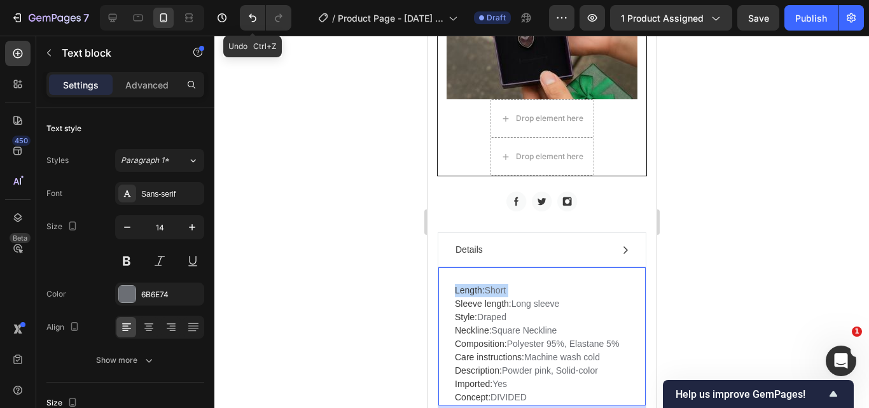
click at [500, 306] on p "Length: Short Sleeve length: Long sleeve Style: Draped Neckline: Square Necklin…" at bounding box center [541, 344] width 174 height 120
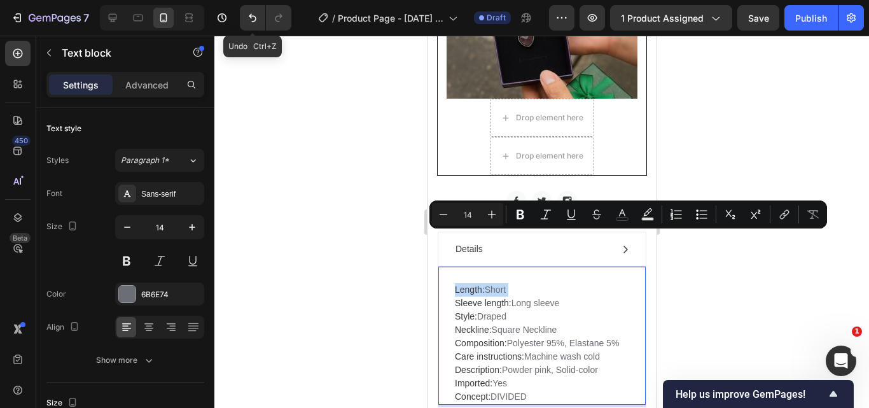
scroll to position [1400, 0]
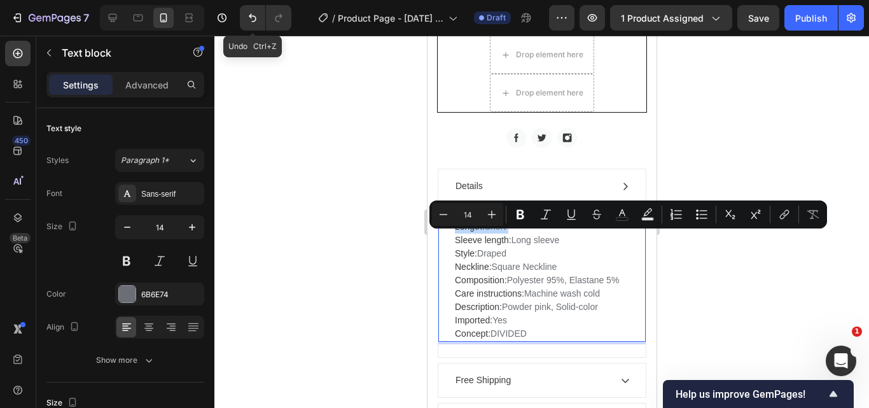
click at [450, 274] on div "Length: Short Sleeve length: Long sleeve Style: Draped Neckline: Square Necklin…" at bounding box center [541, 272] width 207 height 139
drag, startPoint x: 530, startPoint y: 357, endPoint x: 447, endPoint y: 241, distance: 143.2
click at [447, 241] on div "Length: Short Sleeve length: Long sleeve Style: Draped Neckline: Square Necklin…" at bounding box center [541, 272] width 207 height 139
copy p "Length: Short Sleeve length: Long sleeve Style: Draped Neckline: Square Necklin…"
click at [481, 232] on span "Length:" at bounding box center [469, 226] width 30 height 10
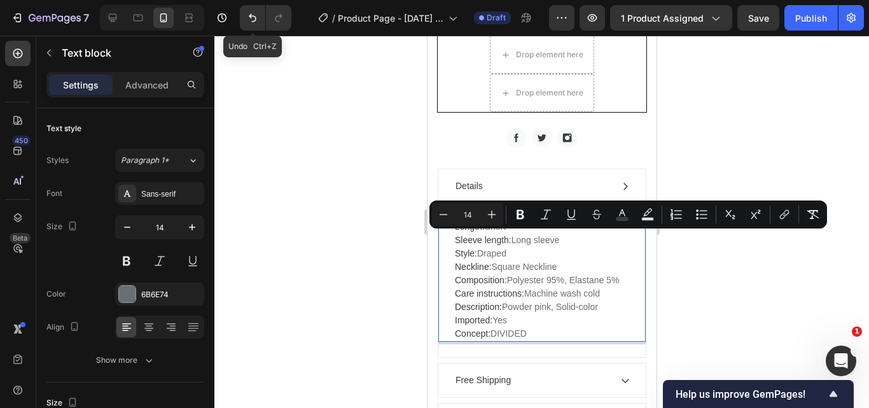
drag, startPoint x: 455, startPoint y: 239, endPoint x: 510, endPoint y: 237, distance: 54.7
click at [510, 237] on p "Length: Short Sleeve length: Long sleeve Style: Draped Neckline: Square Necklin…" at bounding box center [541, 280] width 174 height 120
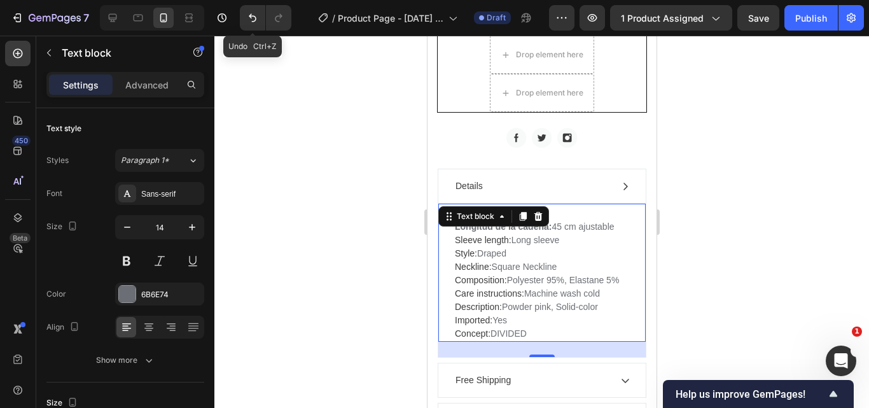
click at [461, 245] on span "Sleeve length:" at bounding box center [482, 240] width 57 height 10
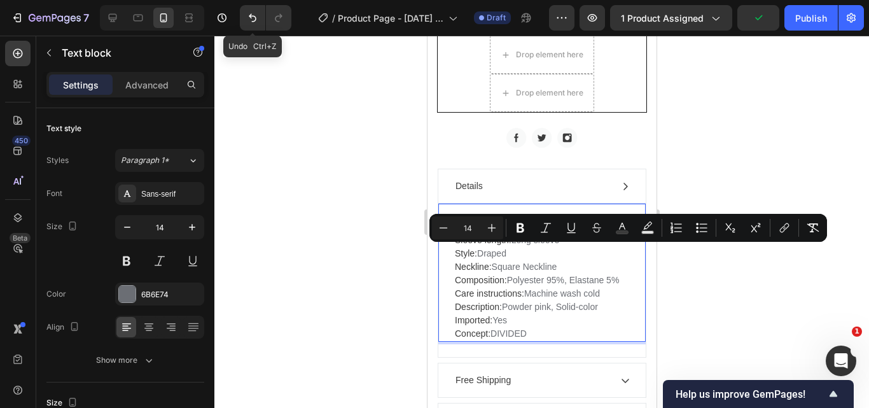
drag, startPoint x: 456, startPoint y: 252, endPoint x: 566, endPoint y: 251, distance: 109.5
click at [566, 251] on p "Longitud de la cadena: 45 cm ajustable Sleeve length: Long sleeve Style: Draped…" at bounding box center [541, 280] width 174 height 120
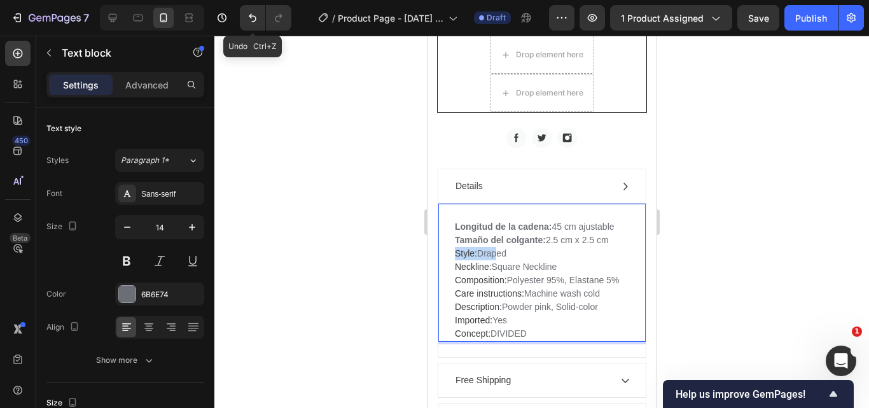
drag, startPoint x: 456, startPoint y: 266, endPoint x: 512, endPoint y: 265, distance: 55.4
click at [512, 265] on p "Longitud de la cadena: 45 cm ajustable Tamaño del colgante: 2.5 cm x 2.5 cm Sty…" at bounding box center [541, 280] width 174 height 120
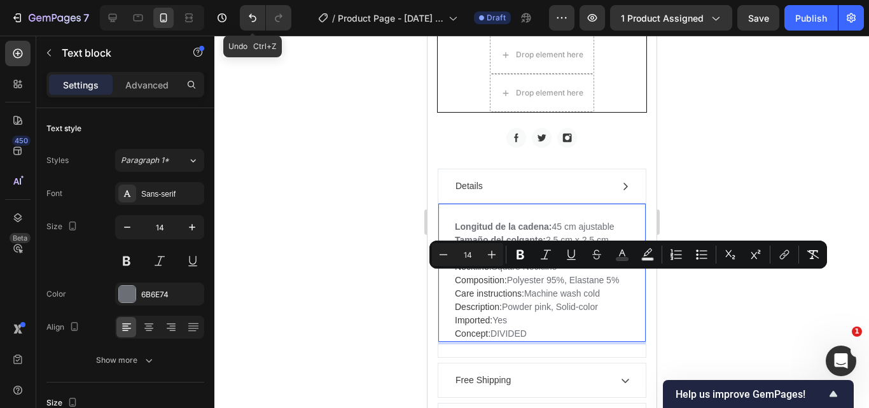
drag, startPoint x: 457, startPoint y: 279, endPoint x: 562, endPoint y: 277, distance: 105.0
click at [562, 277] on p "Longitud de la cadena: 45 cm ajustable Tamaño del colgante: 2.5 cm x 2.5 cm Est…" at bounding box center [541, 280] width 174 height 120
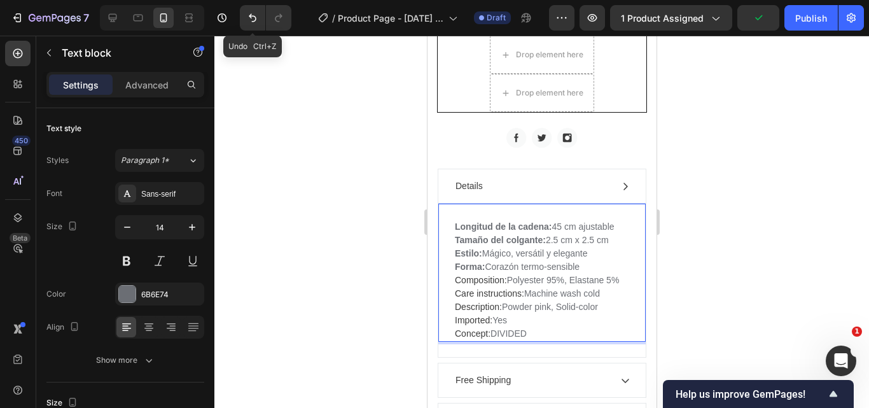
click at [455, 285] on span "Composition:" at bounding box center [480, 280] width 52 height 10
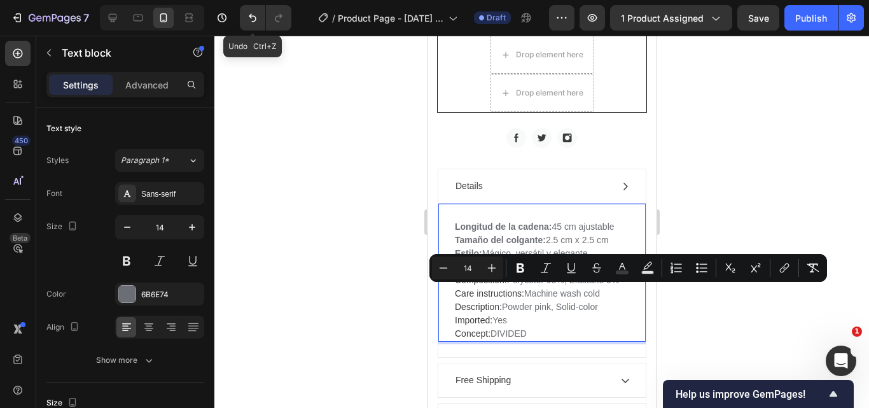
drag, startPoint x: 455, startPoint y: 291, endPoint x: 472, endPoint y: 303, distance: 20.7
click at [472, 303] on p "Longitud de la cadena: 45 cm ajustable Tamaño del colgante: 2.5 cm x 2.5 cm Est…" at bounding box center [541, 280] width 174 height 120
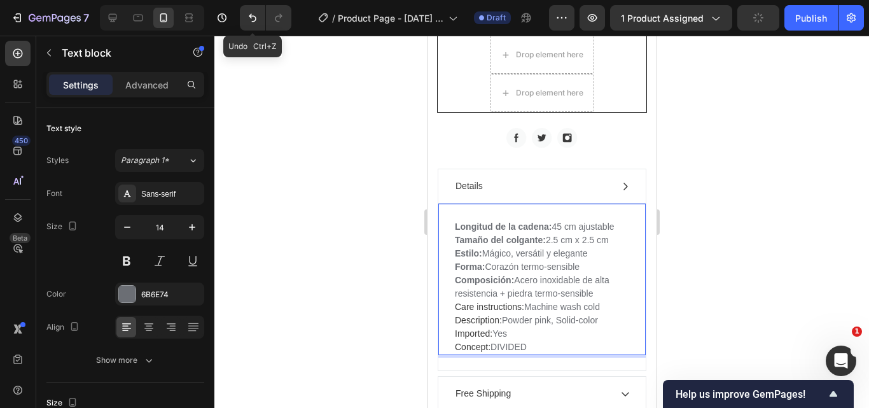
drag, startPoint x: 463, startPoint y: 318, endPoint x: 606, endPoint y: 318, distance: 143.2
click at [606, 318] on p "Longitud de la cadena: 45 cm ajustable Tamaño del colgante: 2.5 cm x 2.5 cm Est…" at bounding box center [541, 287] width 174 height 134
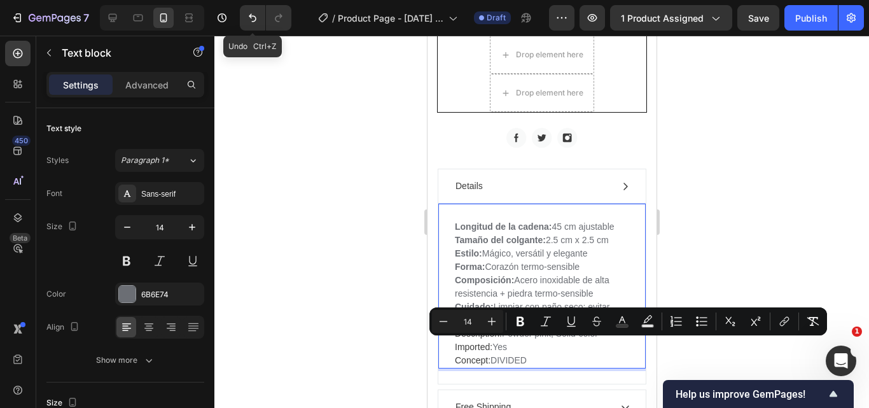
drag, startPoint x: 485, startPoint y: 354, endPoint x: 453, endPoint y: 346, distance: 32.9
click at [453, 346] on div "Longitud de la cadena: 45 cm ajustable Tamaño del colgante: 2.5 cm x 2.5 cm Est…" at bounding box center [541, 294] width 177 height 150
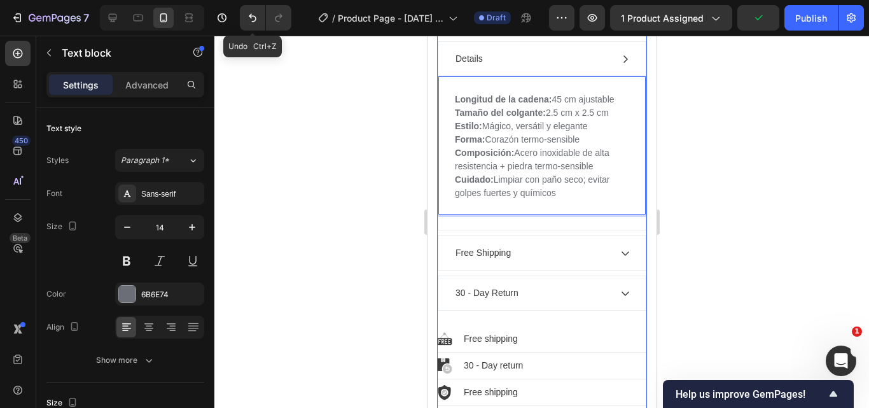
scroll to position [1591, 0]
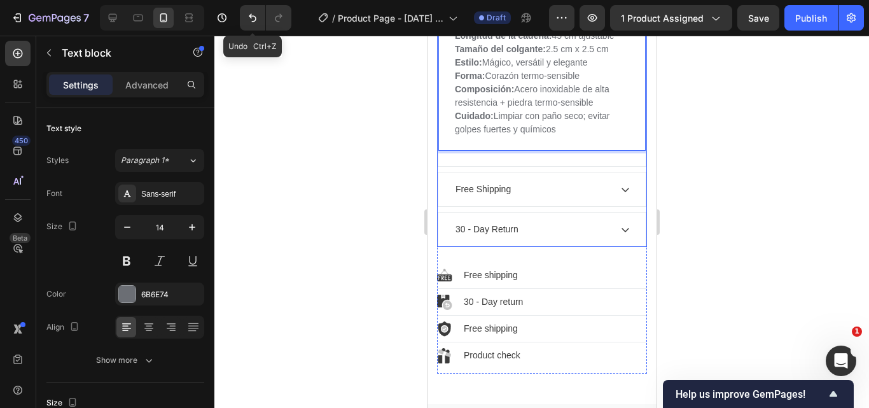
click at [577, 237] on div "30 - Day Return" at bounding box center [531, 229] width 157 height 17
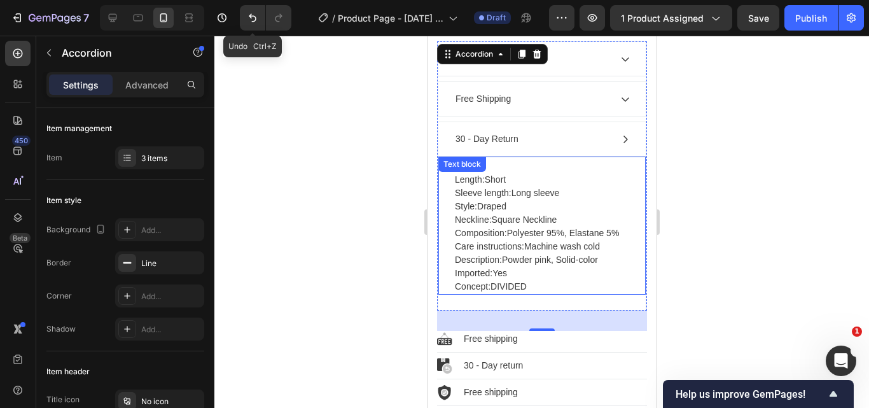
scroll to position [1464, 0]
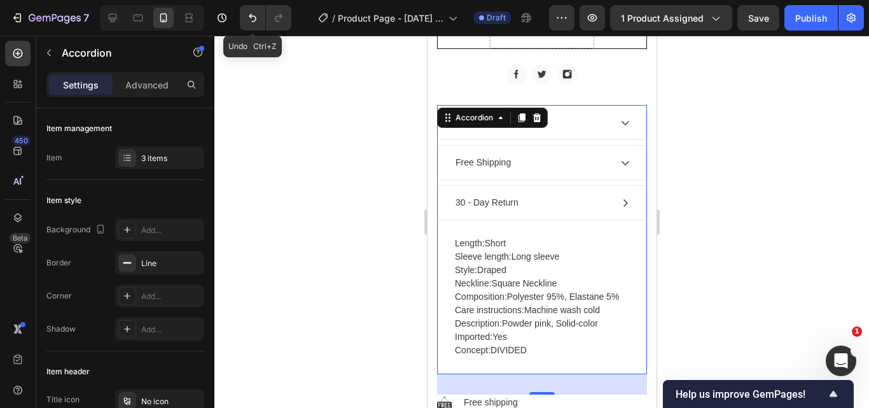
click at [620, 168] on icon at bounding box center [625, 163] width 10 height 10
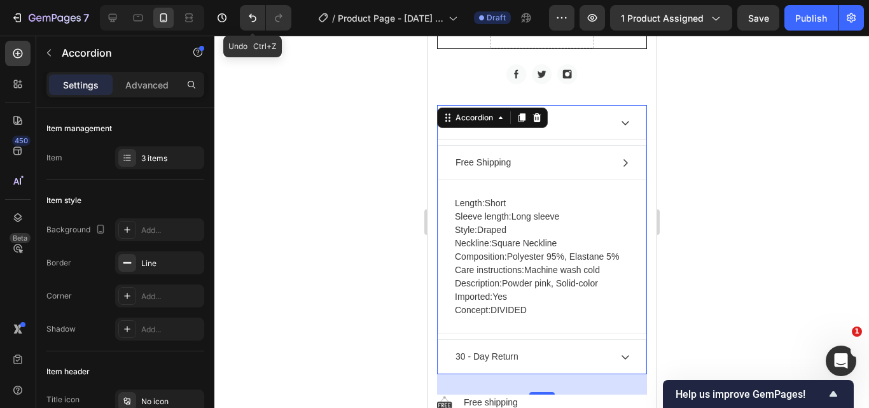
click at [623, 167] on icon at bounding box center [625, 163] width 4 height 8
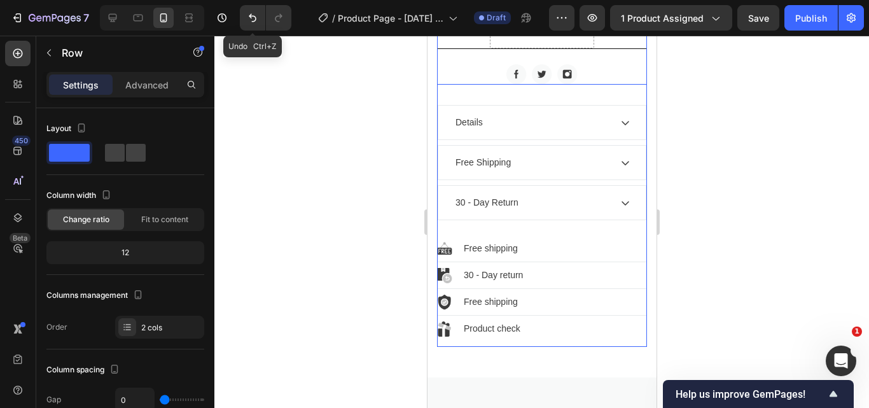
scroll to position [1400, 0]
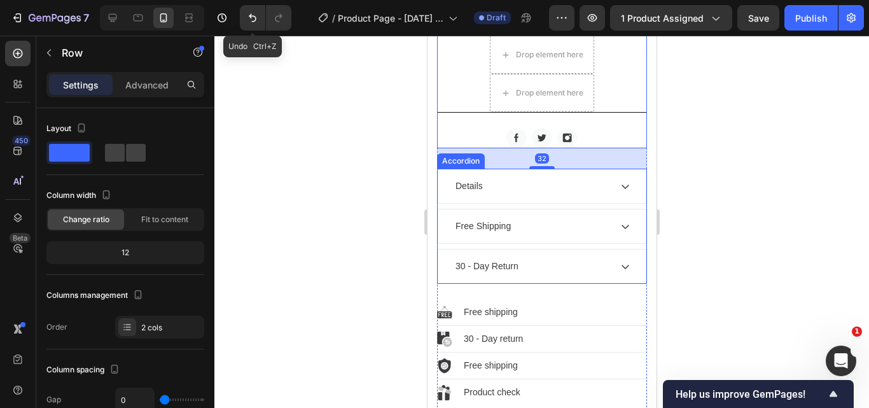
click at [620, 192] on icon at bounding box center [625, 186] width 10 height 10
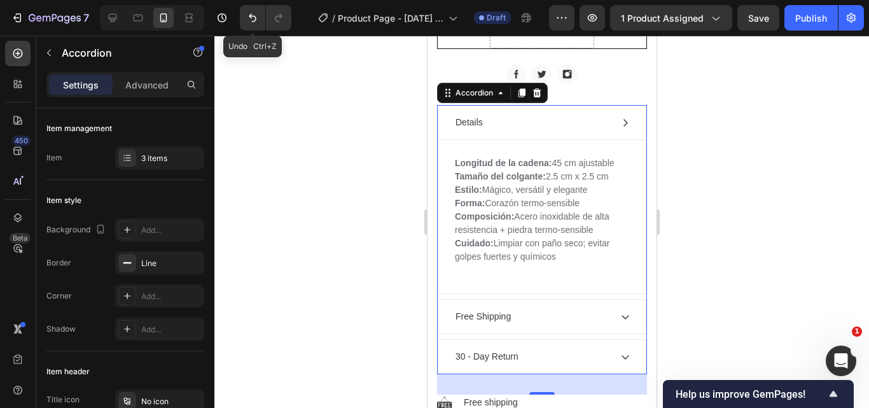
scroll to position [1527, 0]
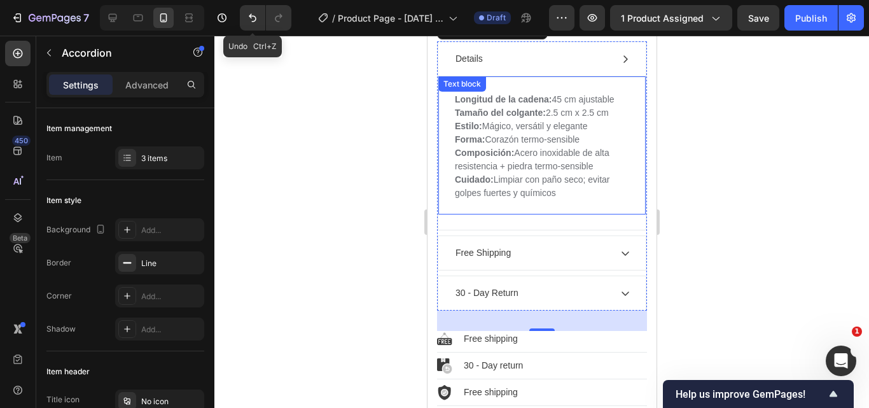
click at [568, 204] on p "Longitud de la cadena: 45 cm ajustable Tamaño del colgante: 2.5 cm x 2.5 cm Est…" at bounding box center [541, 153] width 174 height 120
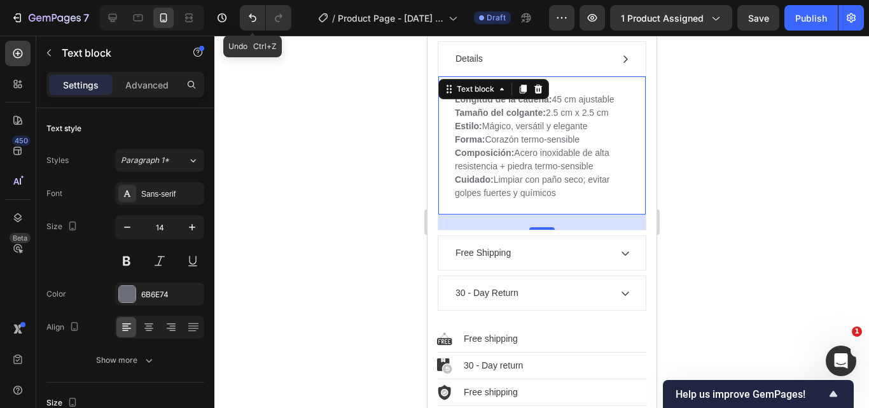
click at [561, 205] on p "Longitud de la cadena: 45 cm ajustable Tamaño del colgante: 2.5 cm x 2.5 cm Est…" at bounding box center [541, 153] width 174 height 120
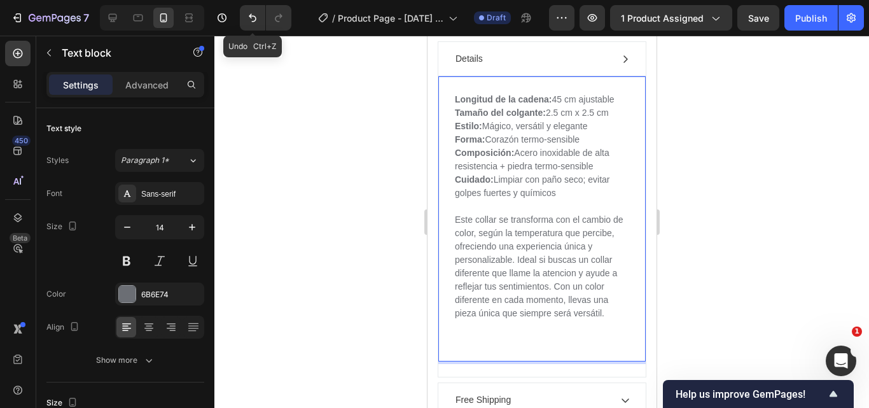
click at [583, 230] on p "Este collar se transforma con el cambio de color, según la temperatura que perc…" at bounding box center [541, 266] width 174 height 107
click at [584, 230] on p "Este collar se transforma cambio de color, según la temperatura que percibe, of…" at bounding box center [541, 266] width 174 height 107
click at [615, 249] on p "Este collar se transforma cambiando de color, según la temperatura que percibe,…" at bounding box center [541, 266] width 174 height 107
click at [495, 260] on p "Este collar se transforma cambiando de color, según la temperatura que percibe,…" at bounding box center [541, 266] width 174 height 107
click at [510, 272] on p "Este collar se transforma cambiando de color, según la temperatura que percibe,…" at bounding box center [541, 266] width 174 height 107
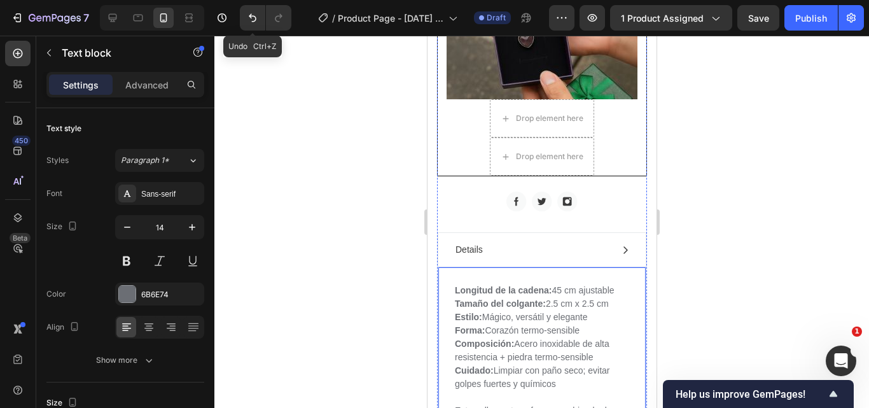
scroll to position [1464, 0]
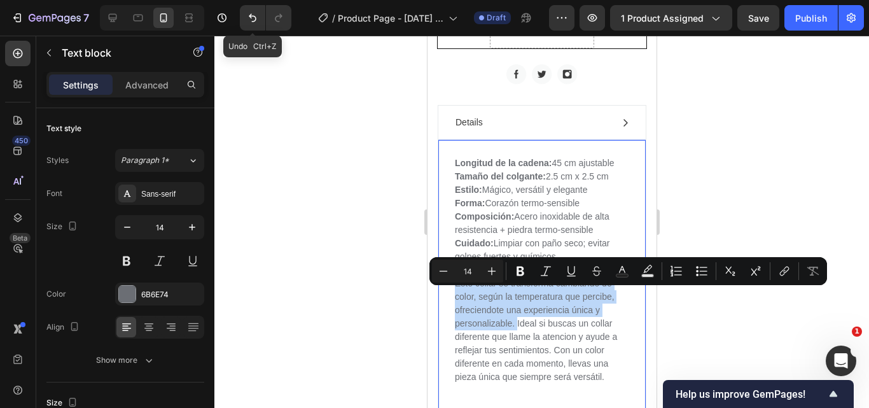
drag, startPoint x: 517, startPoint y: 336, endPoint x: 451, endPoint y: 299, distance: 76.3
click at [451, 299] on div "Longitud de la cadena: 45 cm ajustable Tamaño del colgante: 2.5 cm x 2.5 cm Est…" at bounding box center [541, 282] width 207 height 286
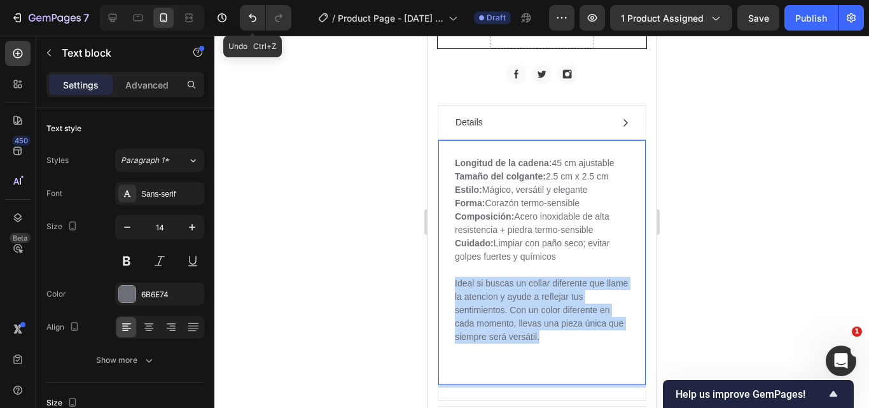
drag, startPoint x: 569, startPoint y: 350, endPoint x: 454, endPoint y: 295, distance: 127.5
click at [454, 295] on p "Ideal si buscas un collar diferente que llame la atencion y ayude a reflejar tu…" at bounding box center [541, 310] width 174 height 67
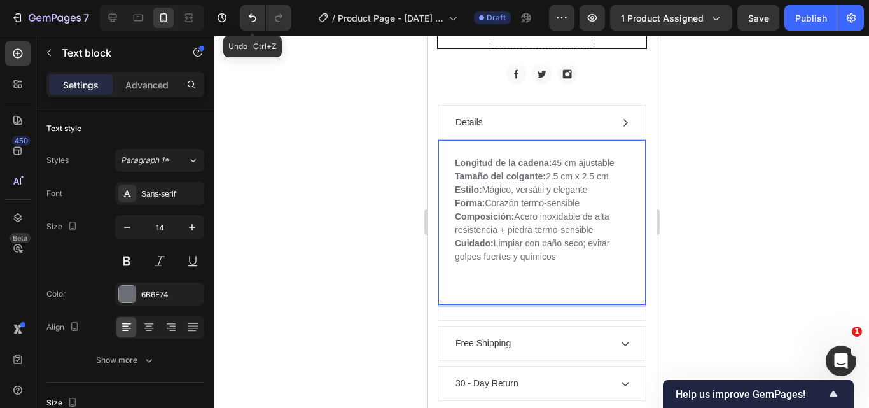
scroll to position [1527, 0]
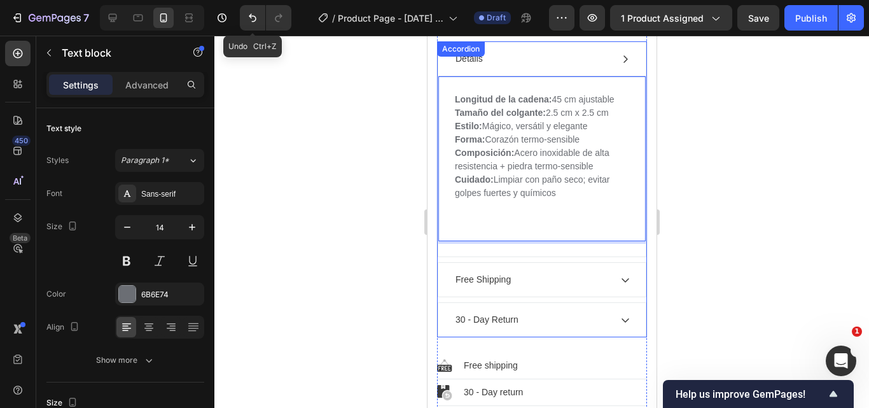
click at [620, 285] on icon at bounding box center [625, 280] width 10 height 10
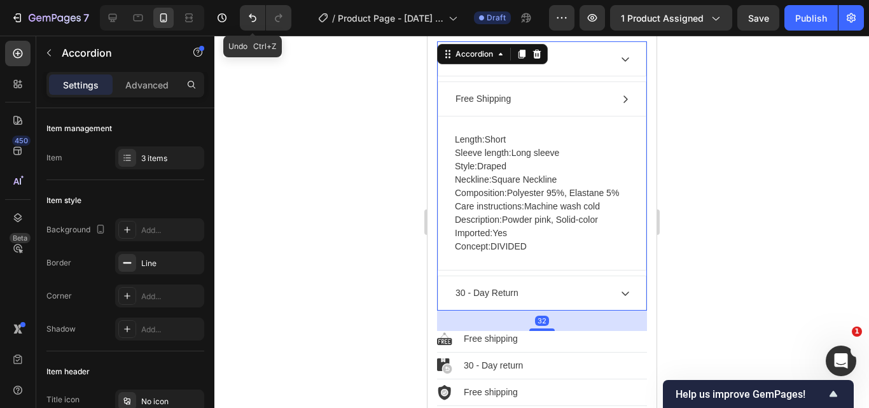
click at [481, 108] on div "Free Shipping" at bounding box center [482, 98] width 59 height 17
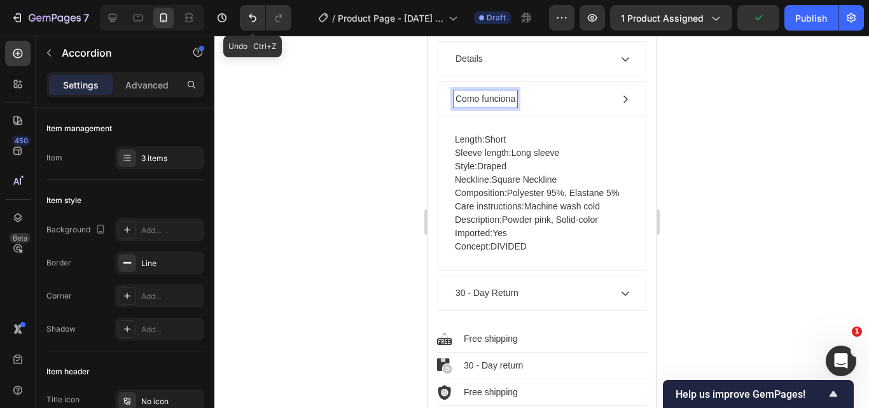
click at [484, 106] on p "Como funciona" at bounding box center [485, 98] width 60 height 13
click at [486, 106] on p "Como funciona" at bounding box center [485, 98] width 60 height 13
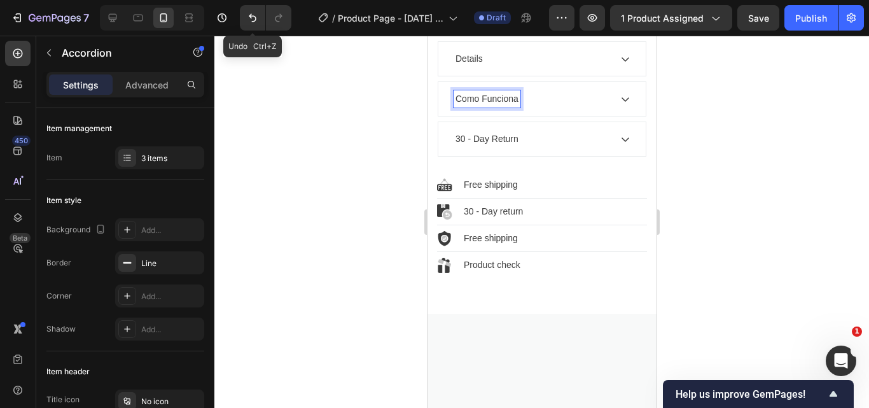
click at [480, 106] on p "Como Funciona" at bounding box center [486, 98] width 63 height 13
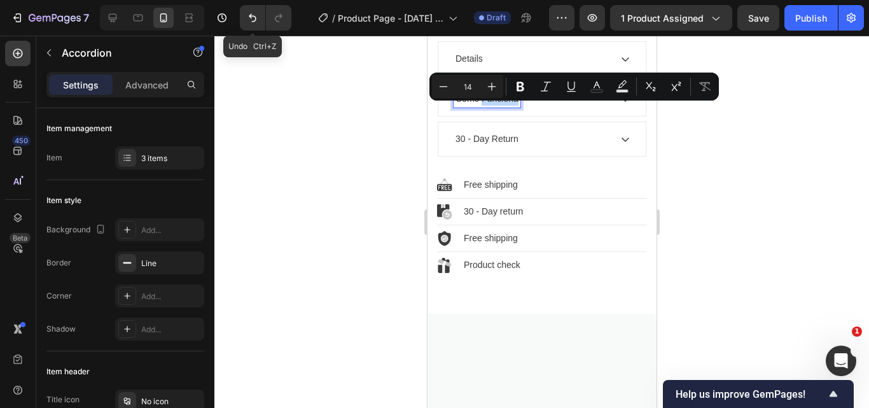
click at [480, 106] on p "Como Funciona" at bounding box center [486, 98] width 63 height 13
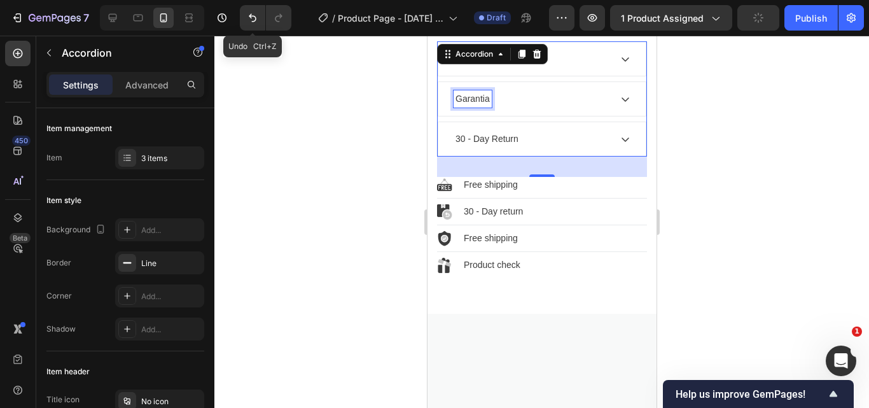
click at [472, 106] on p "Garantia" at bounding box center [472, 98] width 34 height 13
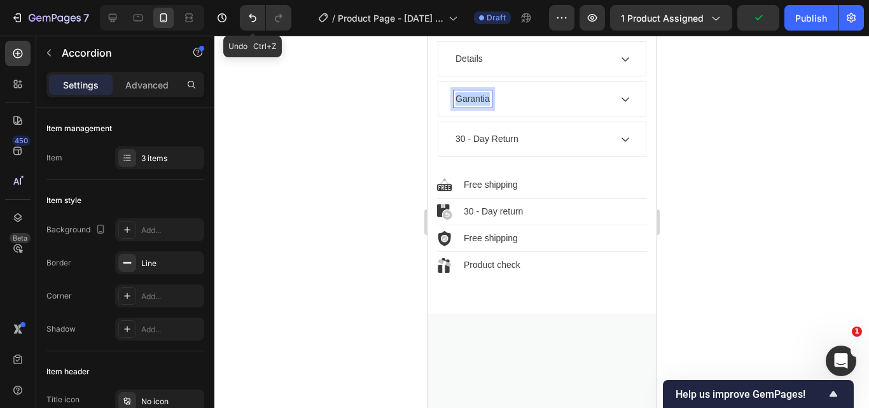
click at [472, 106] on p "Garantia" at bounding box center [472, 98] width 34 height 13
click at [620, 144] on icon at bounding box center [625, 139] width 10 height 10
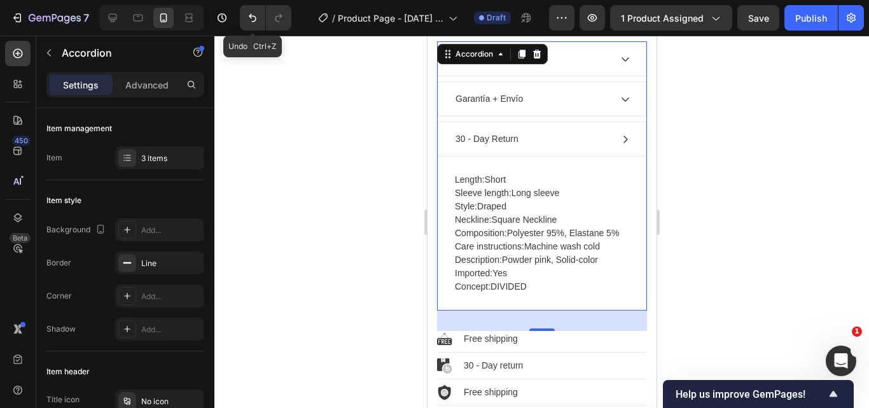
click at [623, 143] on icon at bounding box center [625, 140] width 4 height 8
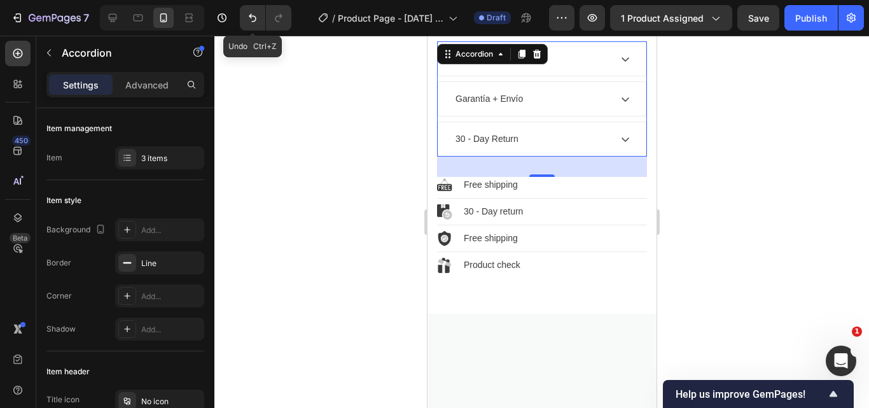
click at [620, 104] on icon at bounding box center [625, 99] width 10 height 10
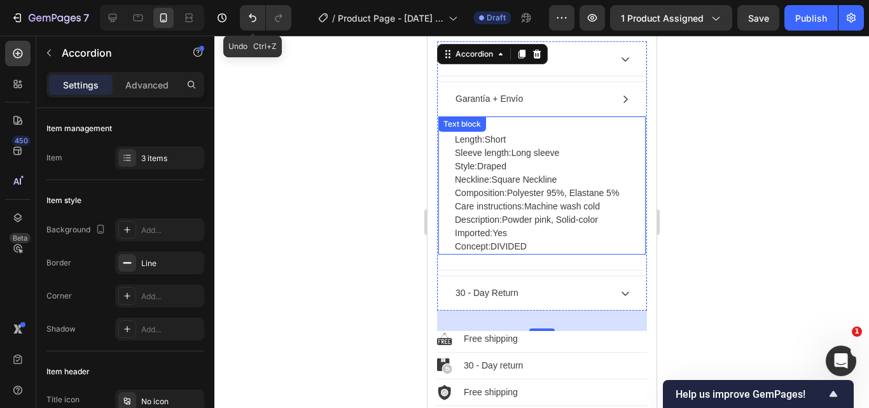
click at [538, 253] on p "Length: Short Sleeve length: Long sleeve Style: Draped Neckline: Square Necklin…" at bounding box center [541, 193] width 174 height 120
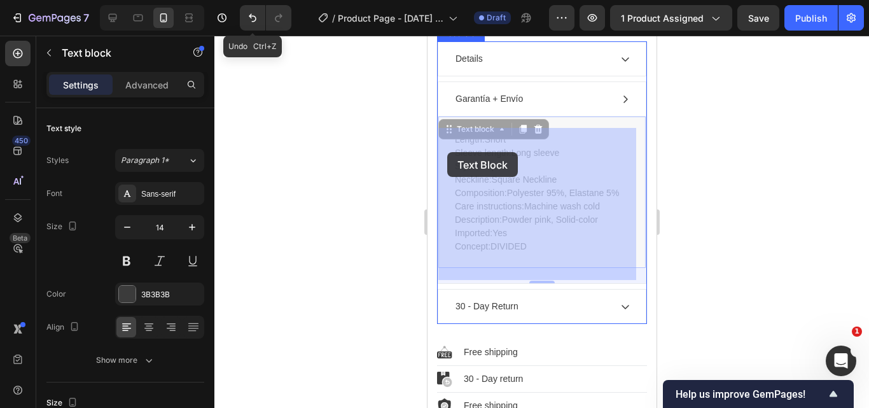
drag, startPoint x: 453, startPoint y: 186, endPoint x: 457, endPoint y: 157, distance: 30.2
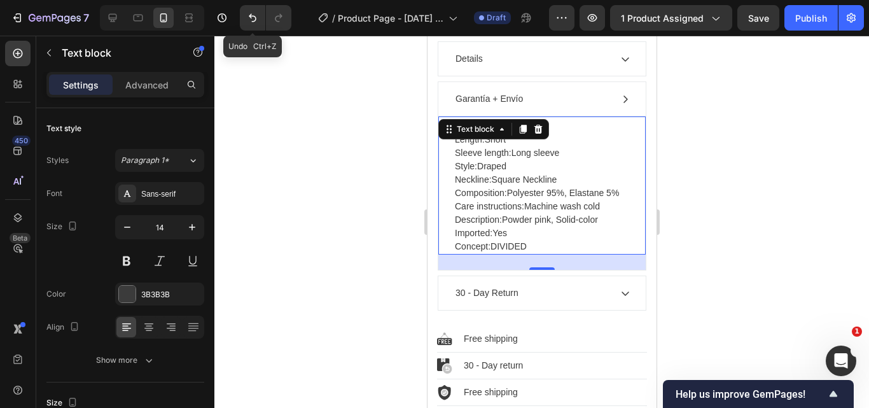
click at [535, 247] on p "Length: Short Sleeve length: Long sleeve Style: Draped Neckline: Square Necklin…" at bounding box center [541, 193] width 174 height 120
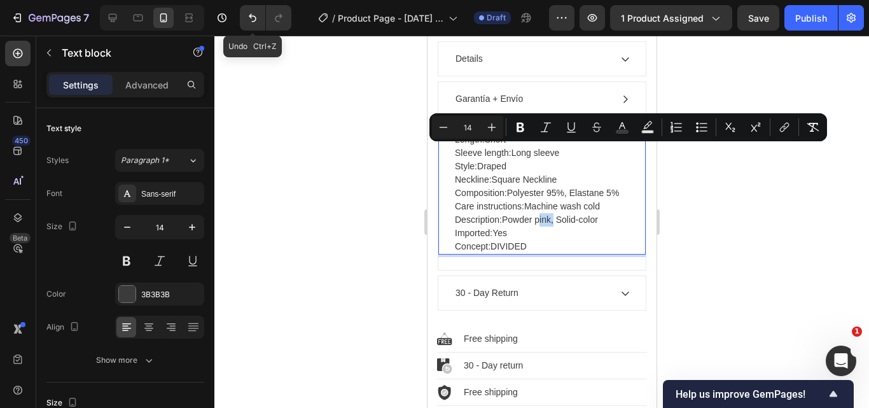
drag, startPoint x: 535, startPoint y: 274, endPoint x: 449, endPoint y: 150, distance: 150.9
click at [449, 150] on div "Length: Short Sleeve length: Long sleeve Style: Draped Neckline: Square Necklin…" at bounding box center [541, 185] width 207 height 139
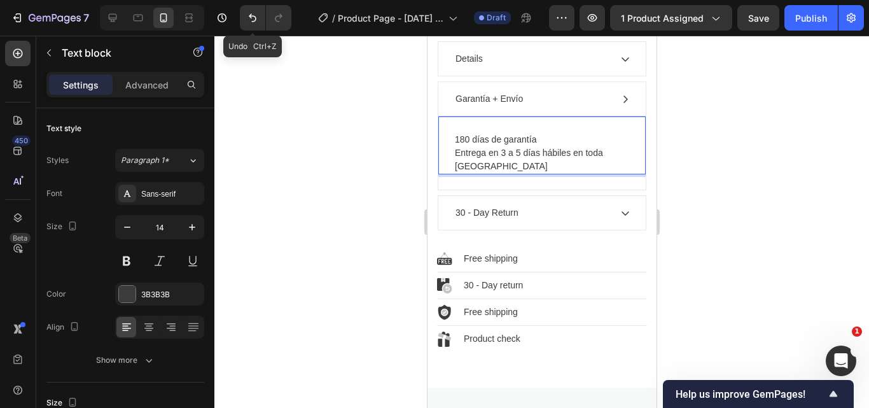
click at [463, 146] on p "180 días de garantía" at bounding box center [541, 139] width 174 height 13
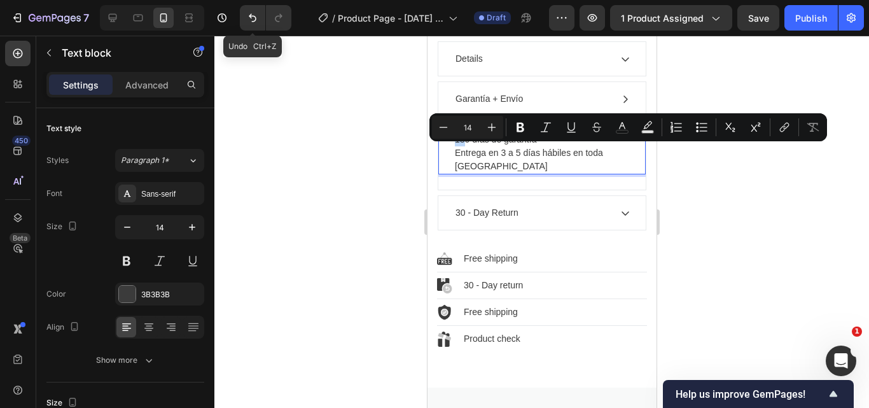
drag, startPoint x: 466, startPoint y: 150, endPoint x: 456, endPoint y: 150, distance: 9.5
click at [456, 146] on p "180 días de garantía" at bounding box center [541, 139] width 174 height 13
click at [468, 146] on p "180 días de garantía" at bounding box center [541, 139] width 174 height 13
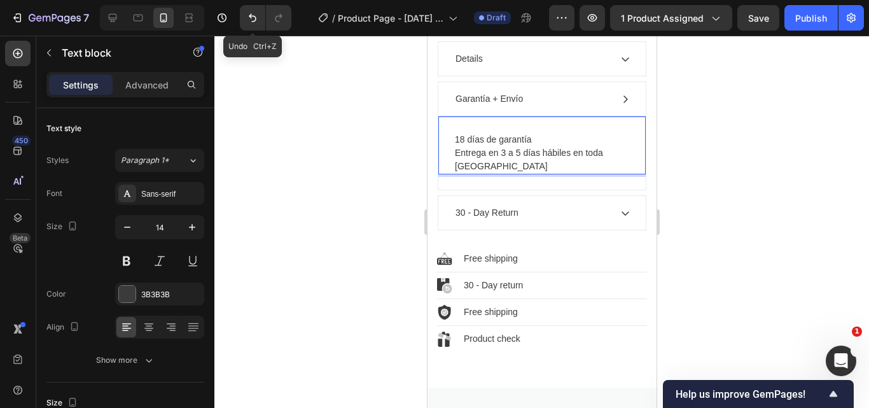
click at [499, 173] on p "Entrega en 3 a 5 días hábiles en toda Colombia" at bounding box center [541, 159] width 174 height 27
drag, startPoint x: 464, startPoint y: 151, endPoint x: 425, endPoint y: 148, distance: 39.0
click at [498, 172] on p "Entrega en 3 a 5 días hábiles en toda Colombia" at bounding box center [541, 159] width 174 height 27
click at [498, 173] on p "Entrega en 3 a 5 días hábiles en toda Colombia" at bounding box center [541, 159] width 174 height 27
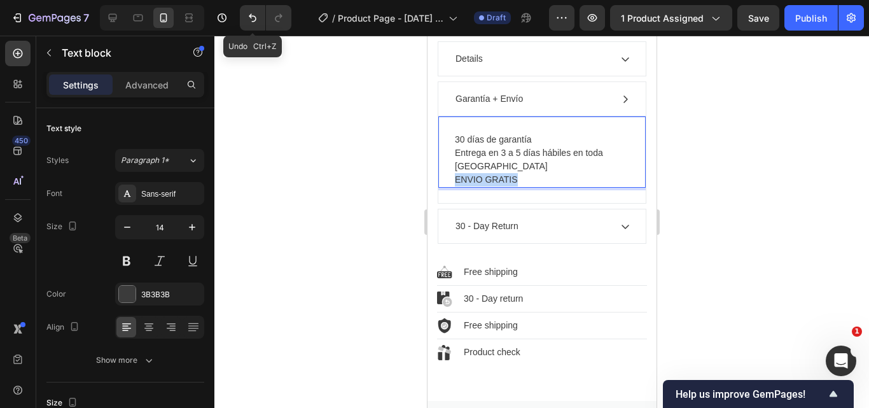
drag, startPoint x: 522, startPoint y: 193, endPoint x: 448, endPoint y: 193, distance: 73.8
click at [448, 188] on div "30 días de garantía Entrega en 3 a 5 días hábiles en toda Colombia ENVIO GRATIS…" at bounding box center [541, 152] width 207 height 72
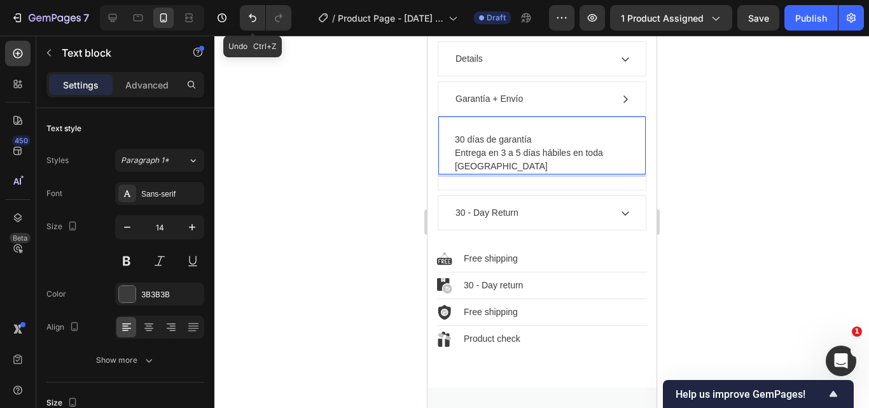
click at [454, 146] on p "30 días de garantía" at bounding box center [541, 139] width 174 height 13
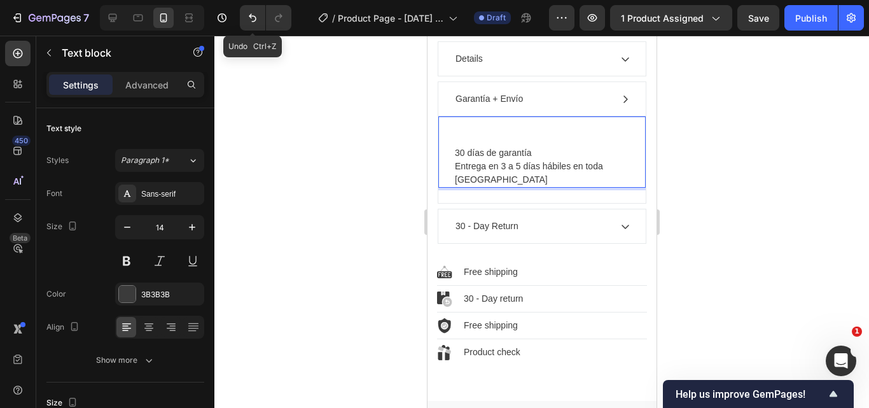
click at [479, 150] on p "30 días de garantía" at bounding box center [541, 146] width 174 height 27
click at [505, 178] on p "Entrega en 3 a 5 días hábiles en toda Colombia" at bounding box center [541, 173] width 174 height 27
click at [538, 160] on p "ENVIO GRATIS 30 días de garantía" at bounding box center [541, 146] width 174 height 27
click at [503, 186] on p "Entrega en 2 a 5 días hábiles en toda Colombia" at bounding box center [541, 173] width 174 height 27
click at [704, 162] on div at bounding box center [541, 222] width 655 height 372
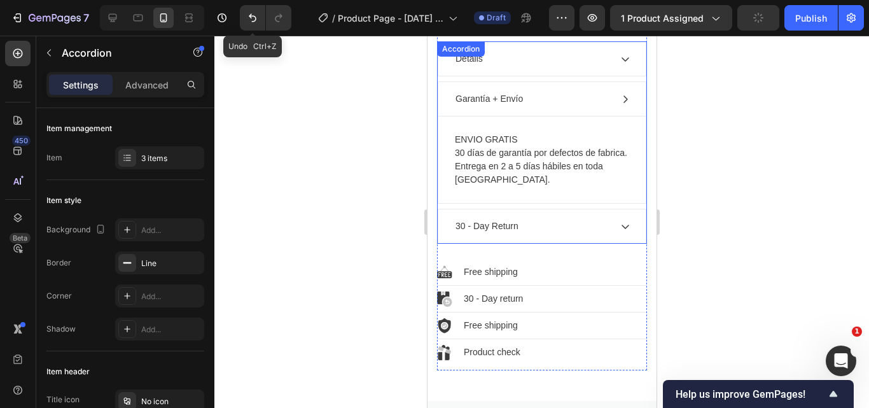
click at [623, 103] on icon at bounding box center [625, 99] width 4 height 8
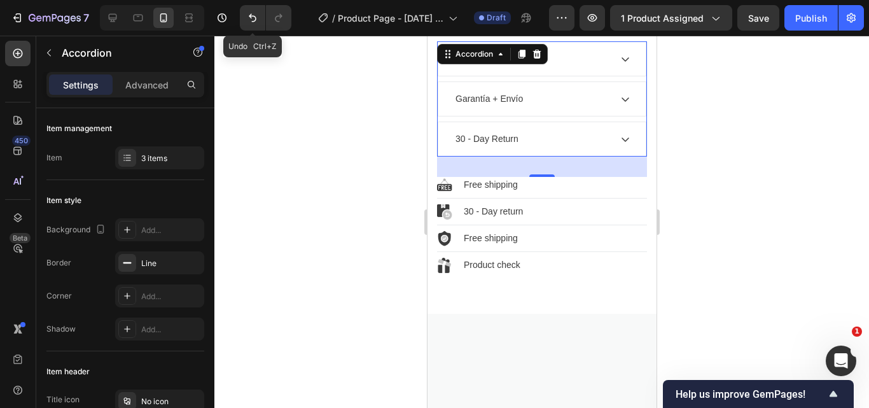
click at [620, 144] on icon at bounding box center [625, 139] width 10 height 10
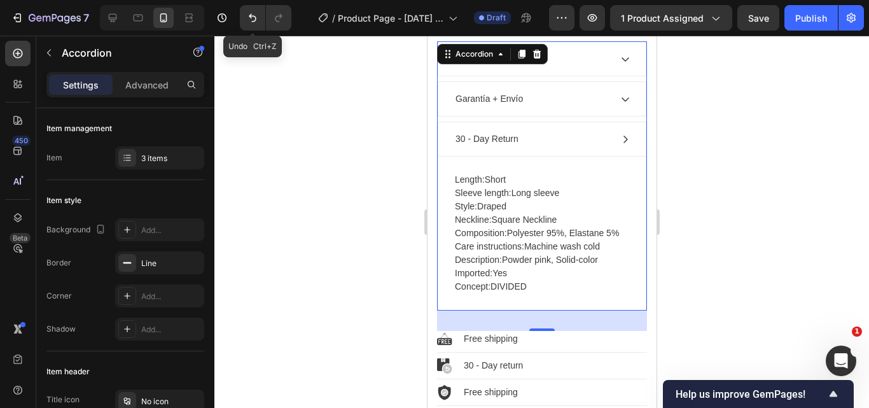
scroll to position [1464, 0]
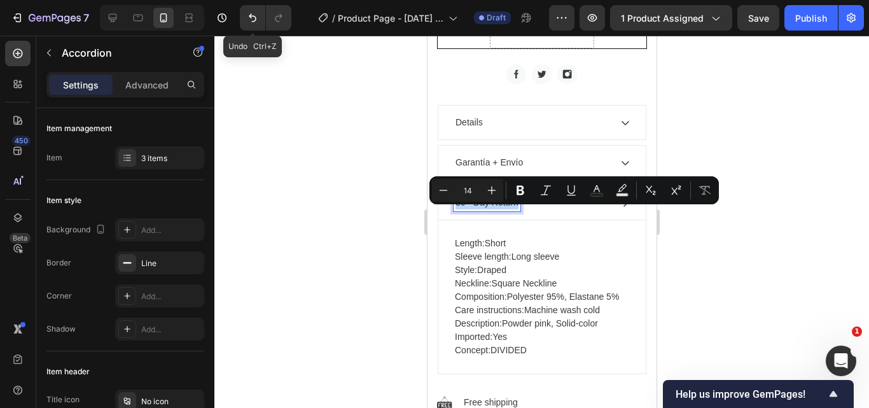
click at [484, 209] on p "30 - Day Return" at bounding box center [486, 202] width 63 height 13
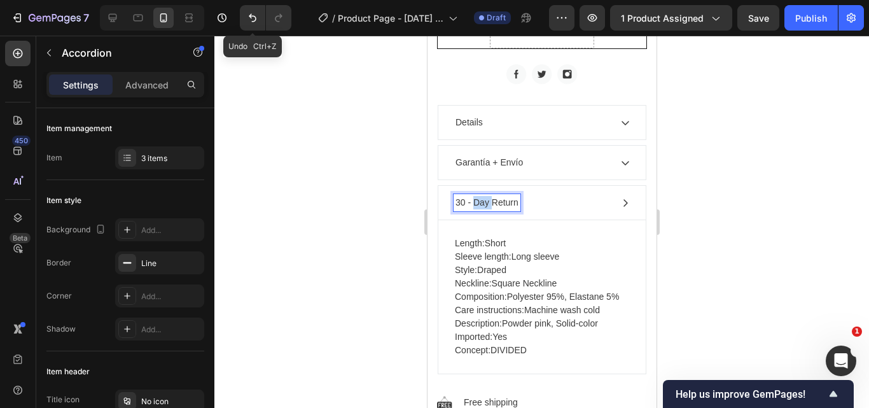
click at [484, 209] on p "30 - Day Return" at bounding box center [486, 202] width 63 height 13
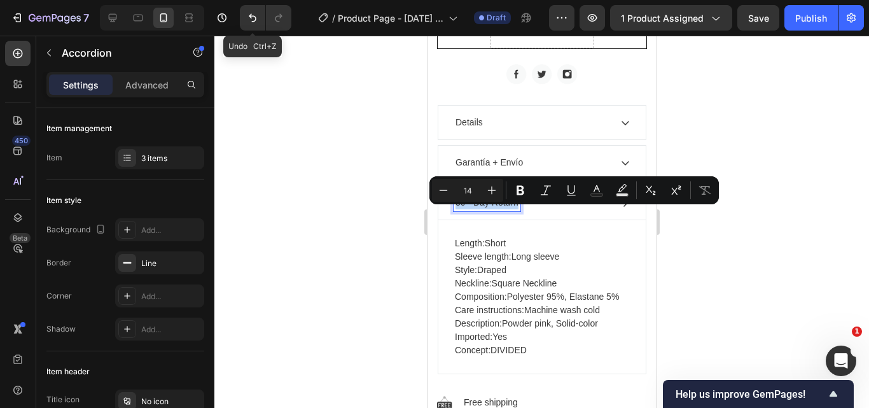
click at [484, 209] on p "30 - Day Return" at bounding box center [486, 202] width 63 height 13
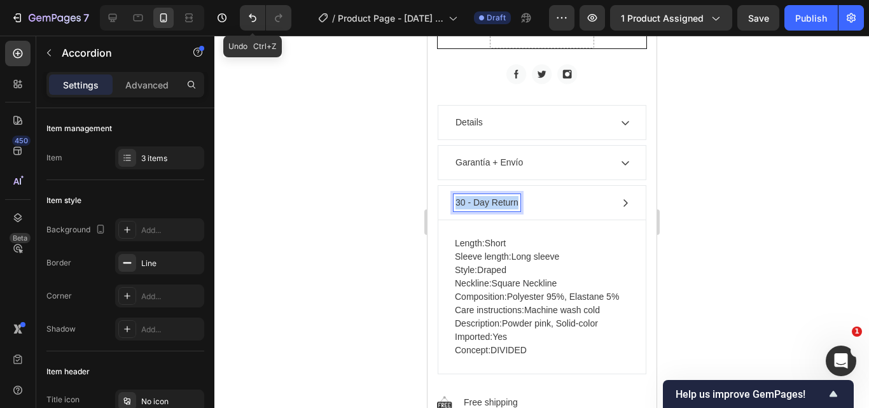
click at [484, 209] on p "30 - Day Return" at bounding box center [486, 202] width 63 height 13
click at [467, 209] on p "Pagos" at bounding box center [467, 202] width 25 height 13
click at [470, 209] on p "Pagos" at bounding box center [467, 202] width 25 height 13
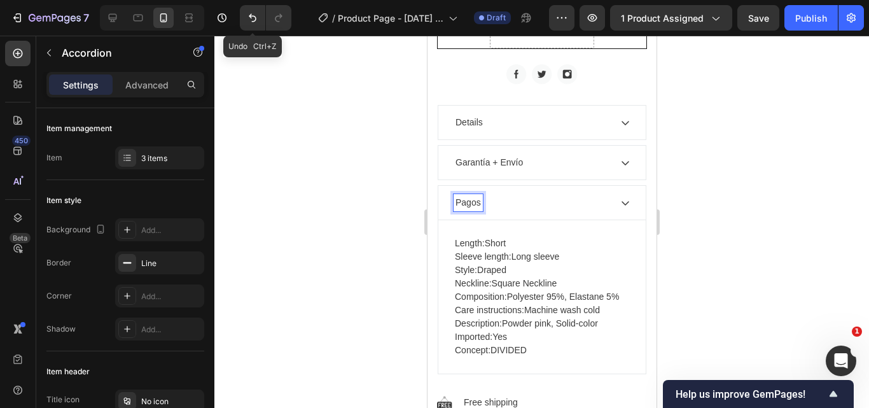
click at [470, 209] on p "Pagos" at bounding box center [467, 202] width 25 height 13
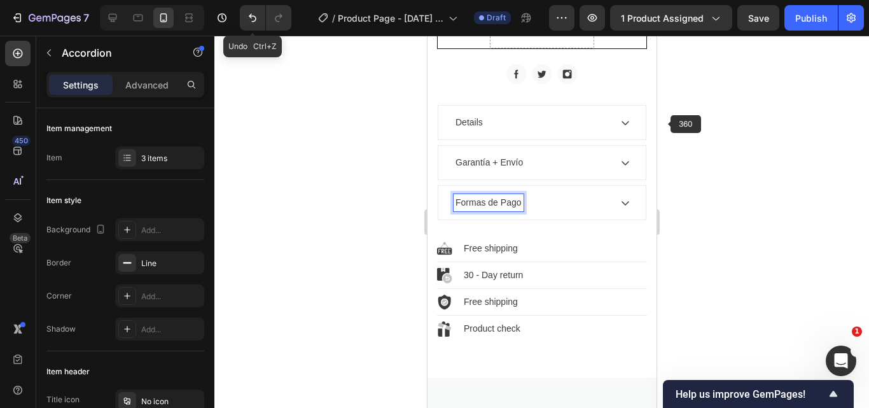
click at [621, 206] on icon at bounding box center [625, 203] width 8 height 4
click at [618, 220] on div "Formas de Pago" at bounding box center [541, 203] width 207 height 34
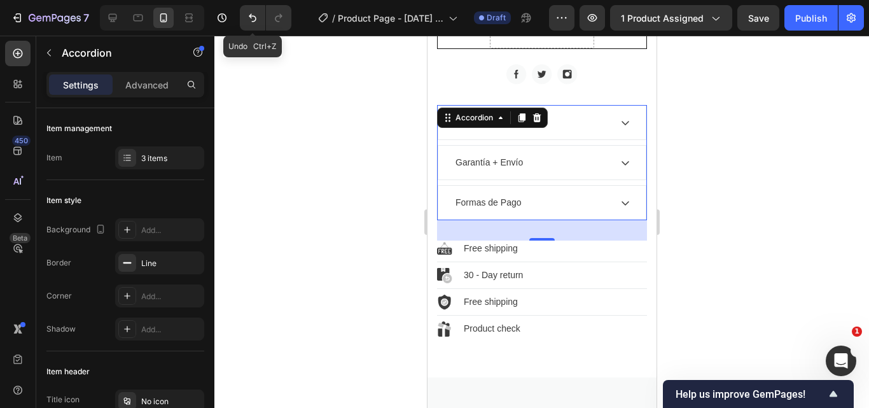
click at [618, 220] on div "Formas de Pago" at bounding box center [541, 203] width 207 height 34
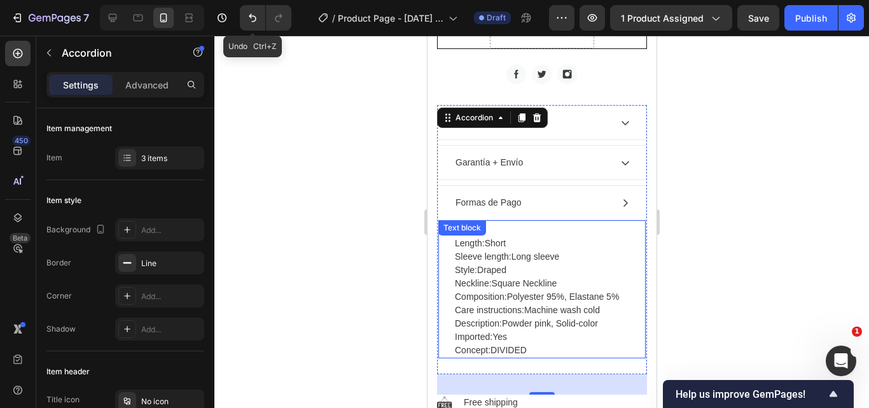
click at [482, 274] on p "Length: Short Sleeve length: Long sleeve Style: Draped Neckline: Square Necklin…" at bounding box center [541, 297] width 174 height 120
click at [481, 274] on p "Length: Short Sleeve length: Long sleeve Style: Draped Neckline: Square Necklin…" at bounding box center [541, 297] width 174 height 120
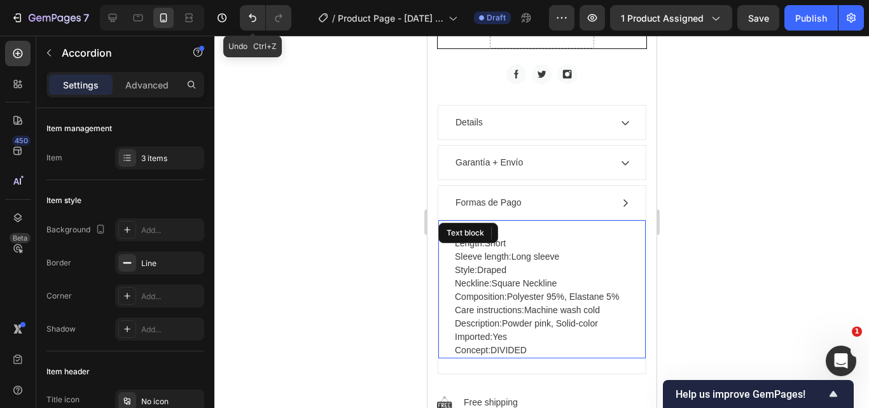
click at [481, 274] on p "Length: Short Sleeve length: Long sleeve Style: Draped Neckline: Square Necklin…" at bounding box center [541, 297] width 174 height 120
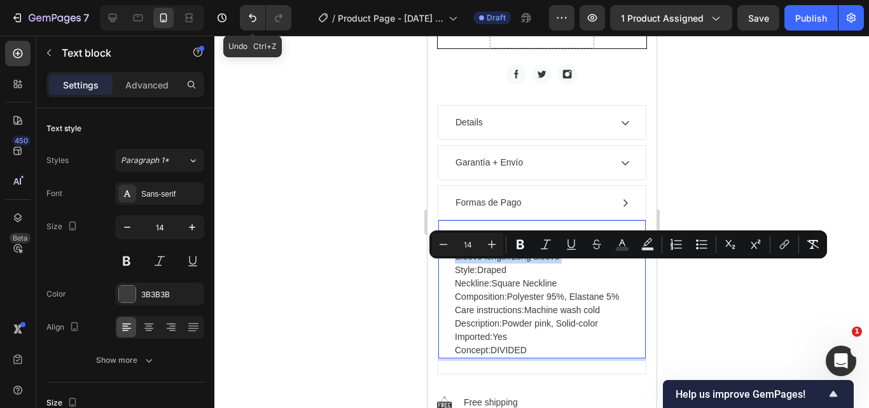
click at [481, 274] on p "Length: Short Sleeve length: Long sleeve Style: Draped Neckline: Square Necklin…" at bounding box center [541, 297] width 174 height 120
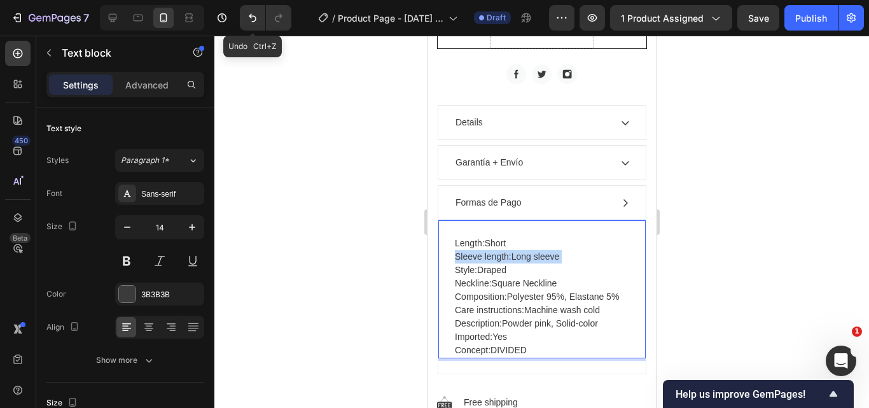
click at [481, 274] on p "Length: Short Sleeve length: Long sleeve Style: Draped Neckline: Square Necklin…" at bounding box center [541, 297] width 174 height 120
drag, startPoint x: 517, startPoint y: 363, endPoint x: 447, endPoint y: 255, distance: 128.3
click at [447, 255] on div "Length: Short Sleeve length: Long sleeve Style: Draped Neckline: Square Necklin…" at bounding box center [541, 289] width 207 height 139
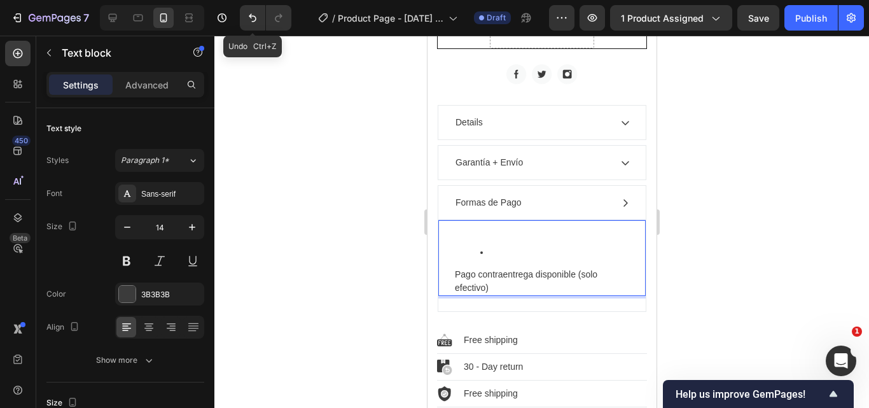
click at [454, 283] on p "Pago contraentrega disponible (solo efectivo)" at bounding box center [541, 281] width 174 height 27
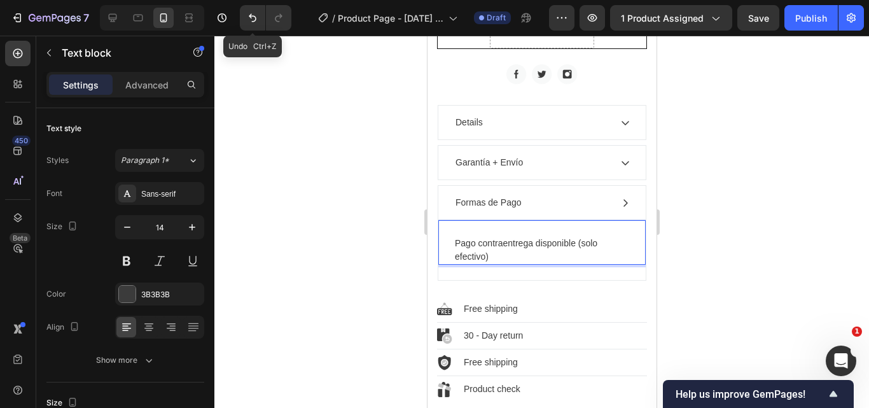
click at [583, 256] on p "Pago contraentrega disponible (solo efectivo)" at bounding box center [541, 250] width 174 height 27
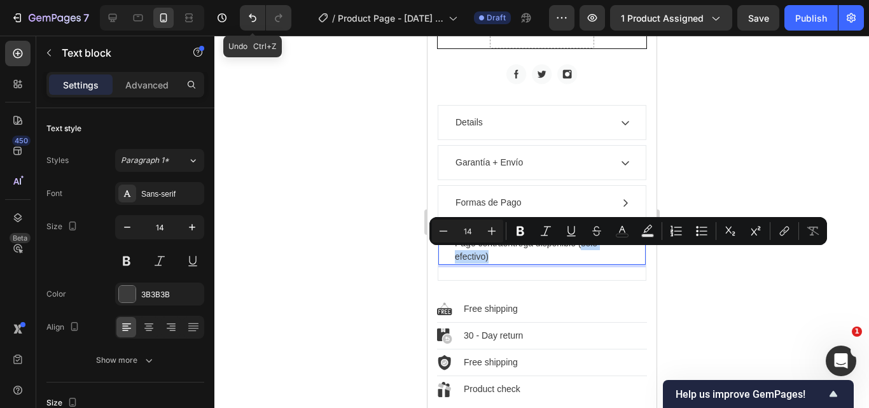
drag, startPoint x: 581, startPoint y: 257, endPoint x: 502, endPoint y: 271, distance: 80.8
click at [502, 263] on p "Pago contraentrega disponible (solo efectivo)" at bounding box center [541, 250] width 174 height 27
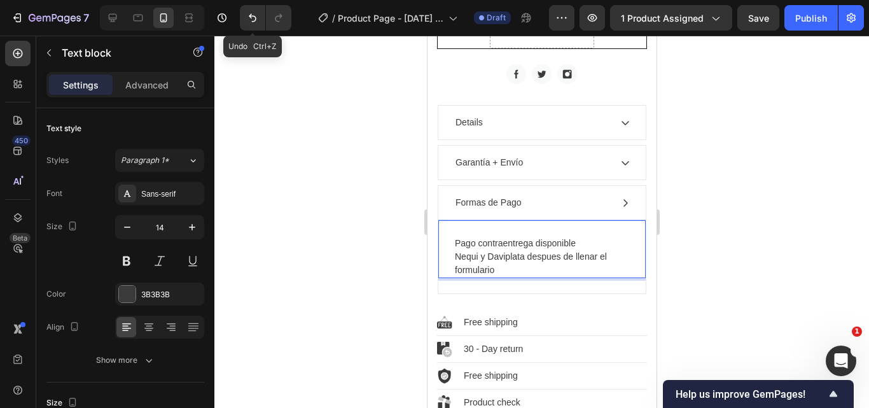
click at [528, 269] on p "Pago contraentrega disponible Nequi y Daviplata despues de llenar el formulario" at bounding box center [541, 257] width 174 height 40
click at [511, 277] on p "Pago contraentrega disponible Nequi y Daviplata (despues de llenar el formulario" at bounding box center [541, 257] width 174 height 40
click at [454, 254] on p "Pago contraentrega disponible Nequi y Daviplata (despues de llenar el formulari…" at bounding box center [541, 257] width 174 height 40
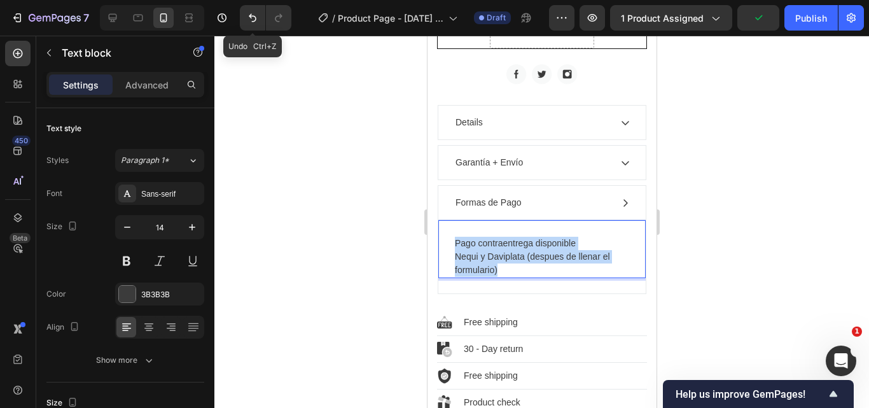
drag, startPoint x: 454, startPoint y: 255, endPoint x: 508, endPoint y: 281, distance: 59.5
click at [508, 277] on p "Pago contraentrega disponible Nequi y Daviplata (despues de llenar el formulari…" at bounding box center [541, 257] width 174 height 40
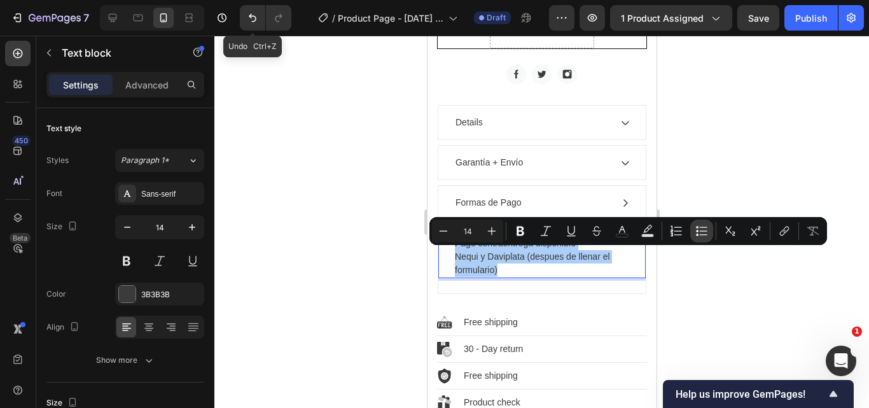
click at [702, 232] on icon "Editor contextual toolbar" at bounding box center [702, 231] width 13 height 13
type input "14"
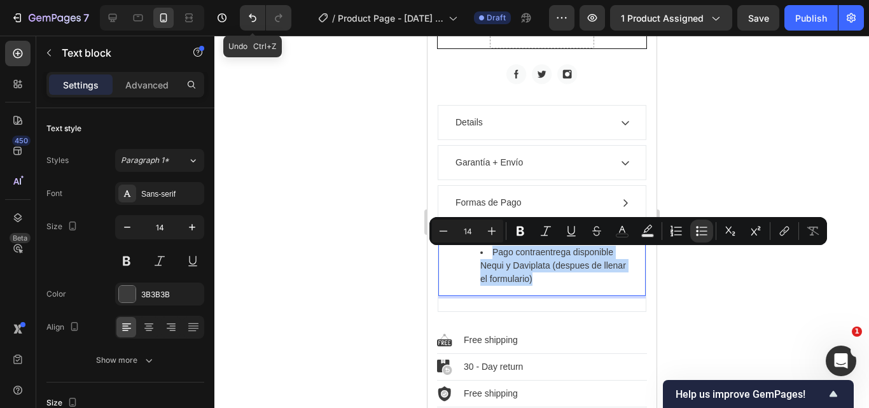
click at [517, 265] on li "Pago contraentrega disponible Nequi y Daviplata (despues de llenar el formulari…" at bounding box center [554, 266] width 149 height 40
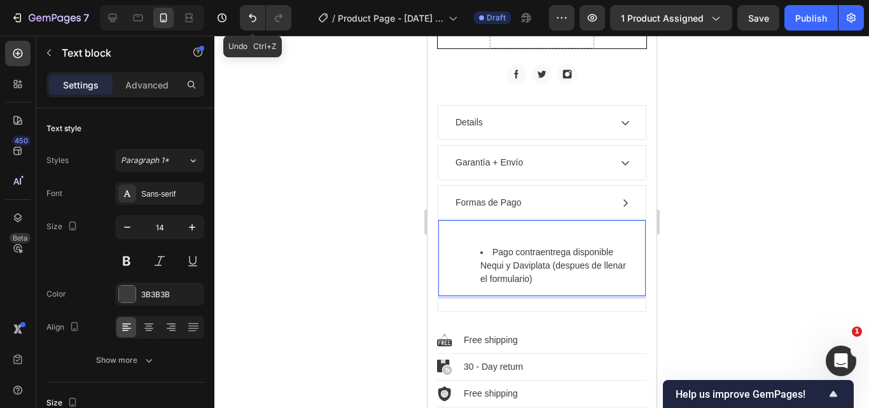
click at [614, 262] on li "Pago contraentrega disponible Nequi y Daviplata (despues de llenar el formulari…" at bounding box center [554, 266] width 149 height 40
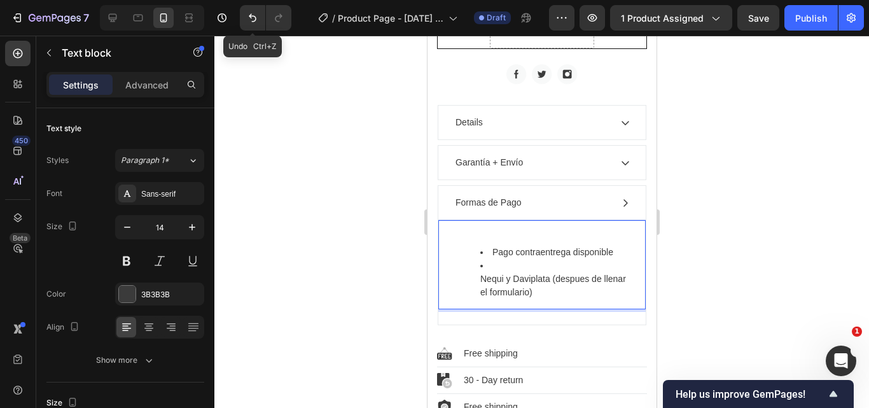
click at [481, 290] on li "⁠⁠⁠⁠⁠⁠⁠ Nequi y Daviplata (despues de llenar el formulario)" at bounding box center [554, 279] width 149 height 40
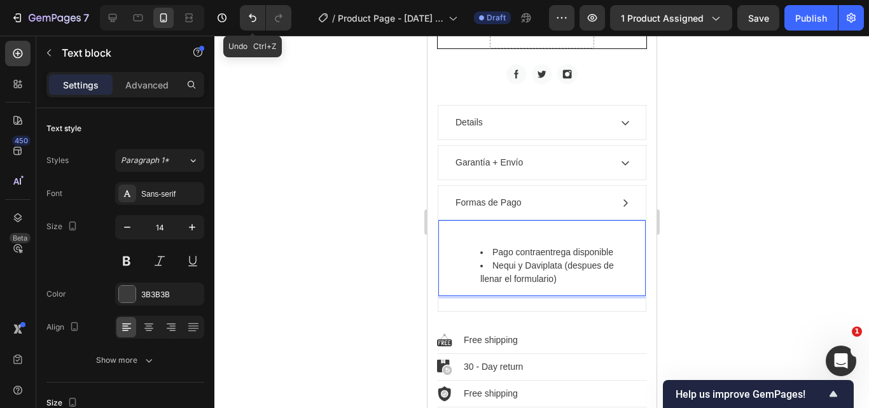
click at [706, 265] on div at bounding box center [541, 222] width 655 height 372
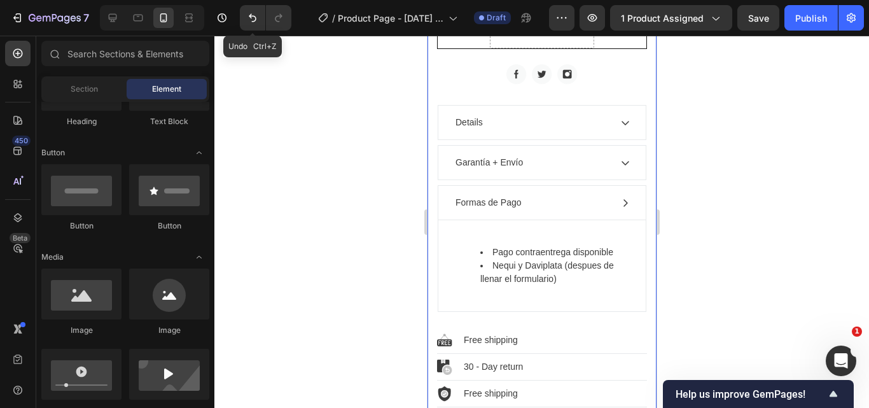
click at [620, 208] on icon at bounding box center [625, 203] width 10 height 10
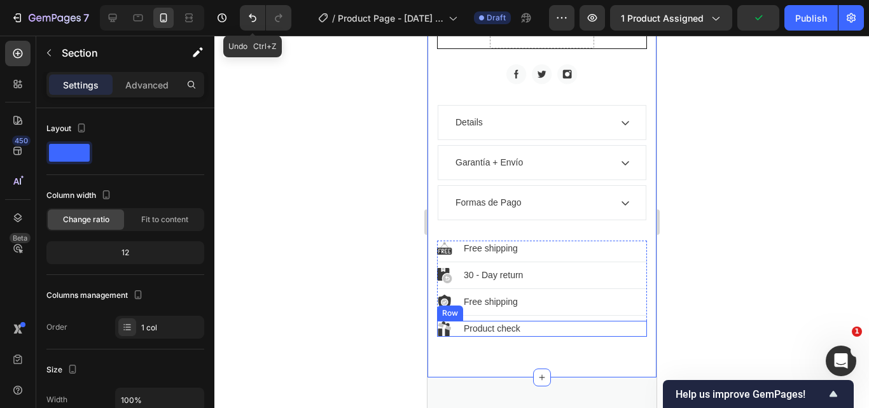
click at [495, 335] on p "Product check" at bounding box center [491, 328] width 57 height 13
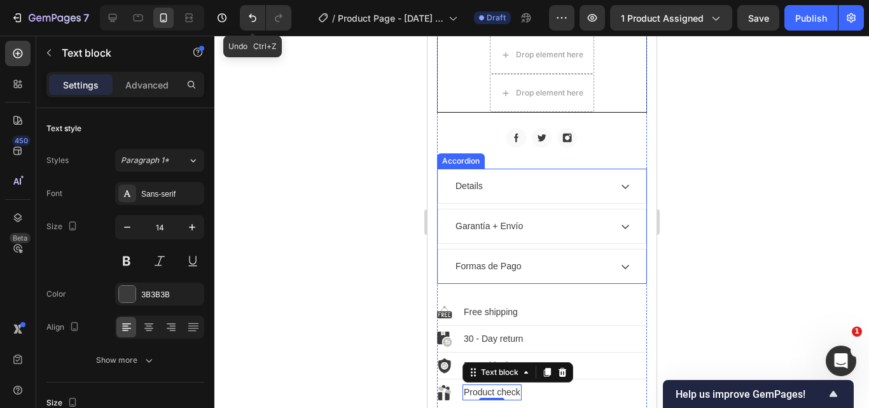
scroll to position [1527, 0]
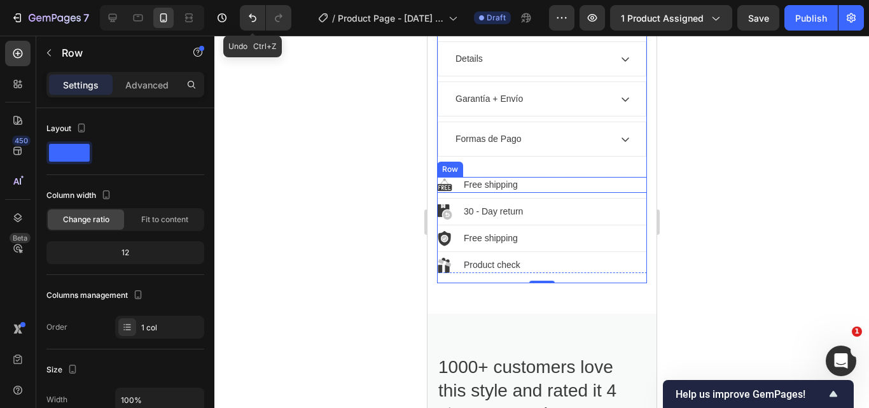
click at [607, 192] on div "Image Free shipping Text block Row" at bounding box center [542, 185] width 210 height 16
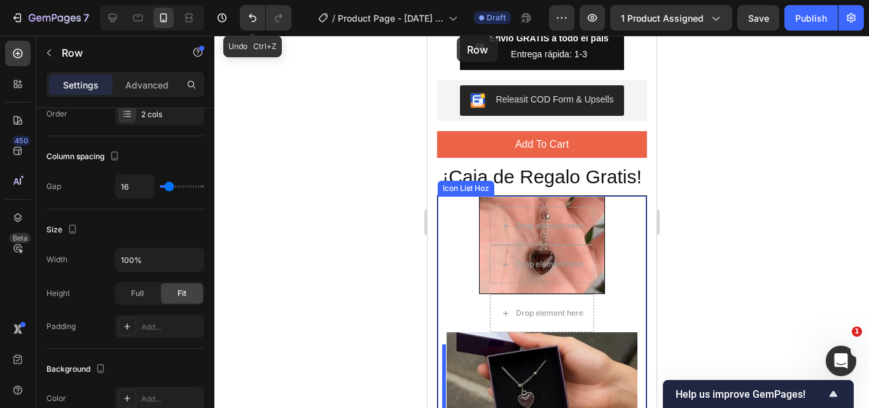
scroll to position [925, 0]
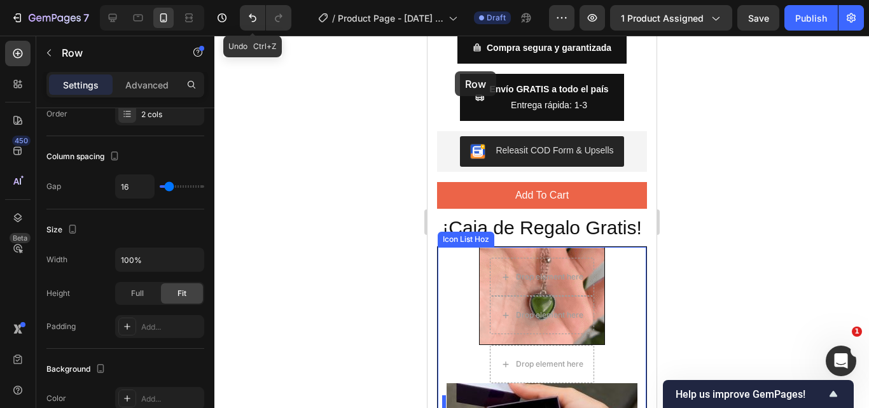
drag, startPoint x: 450, startPoint y: 178, endPoint x: 471, endPoint y: 339, distance: 163.0
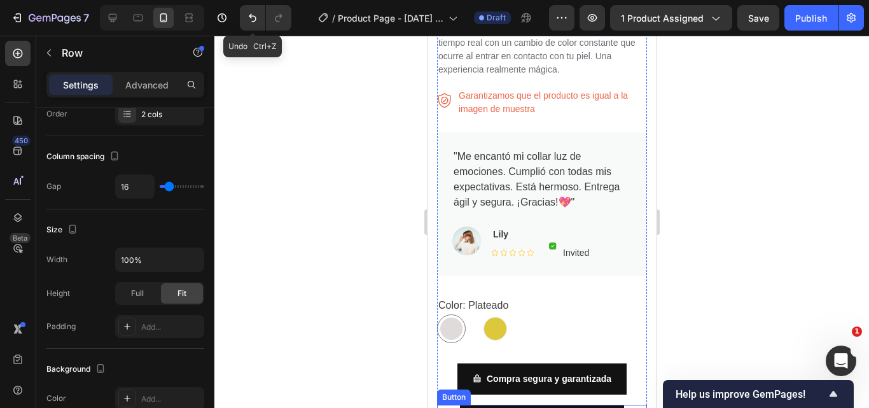
scroll to position [658, 0]
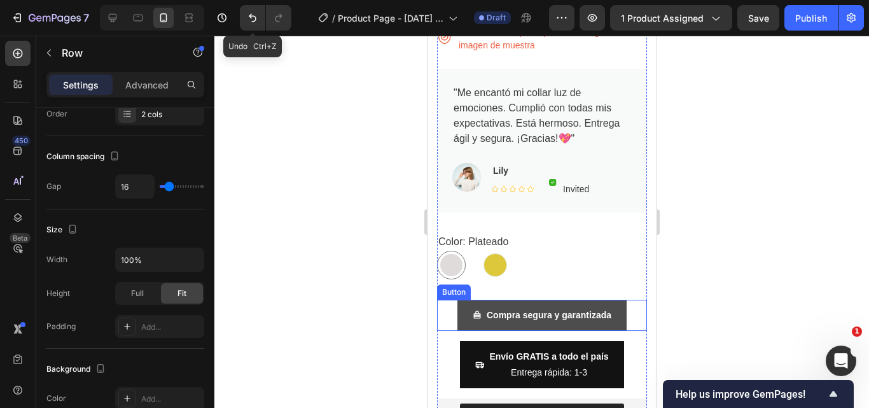
click at [482, 300] on button "Compra segura y garantizada" at bounding box center [541, 315] width 169 height 31
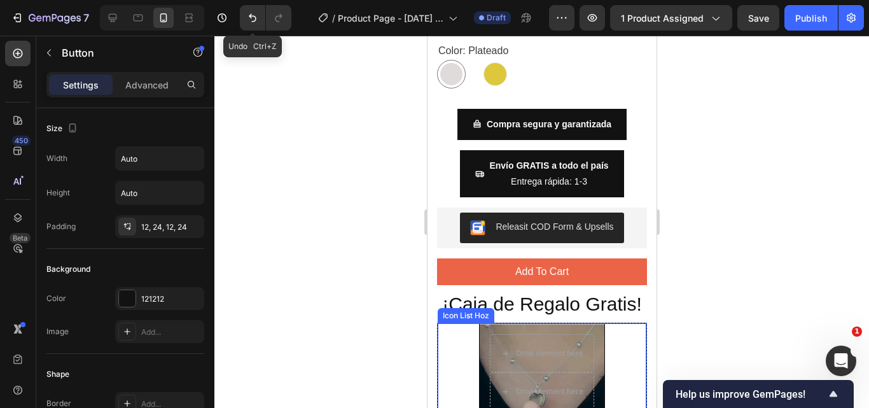
scroll to position [976, 0]
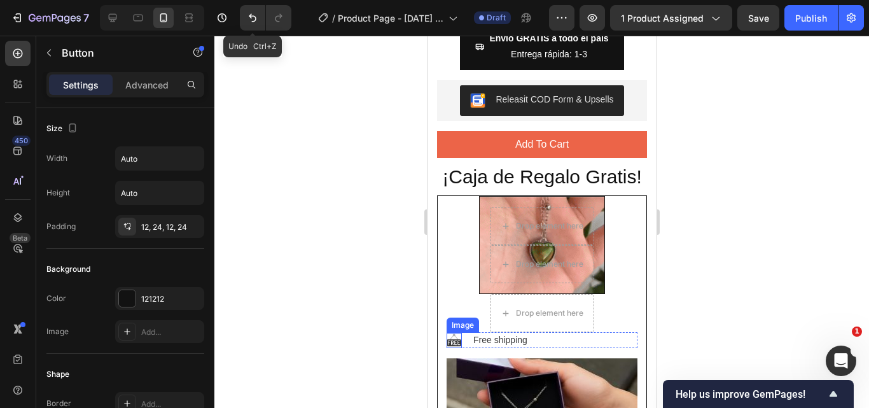
click at [455, 348] on img at bounding box center [453, 340] width 15 height 15
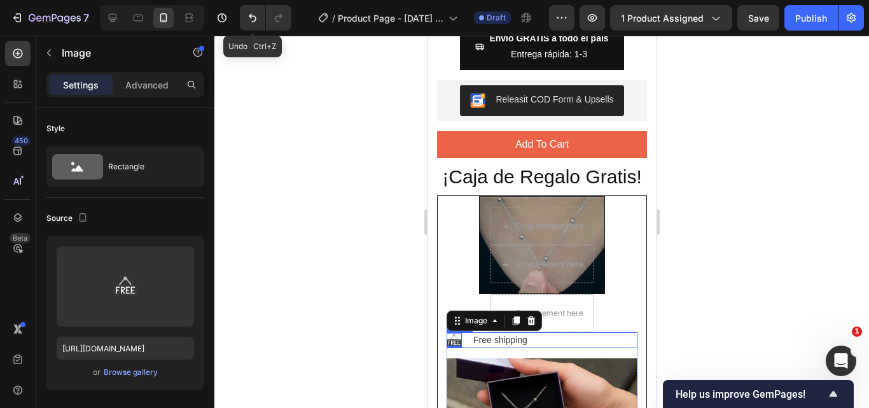
click at [545, 348] on div "Image 0 Free shipping Text block Row" at bounding box center [541, 340] width 191 height 16
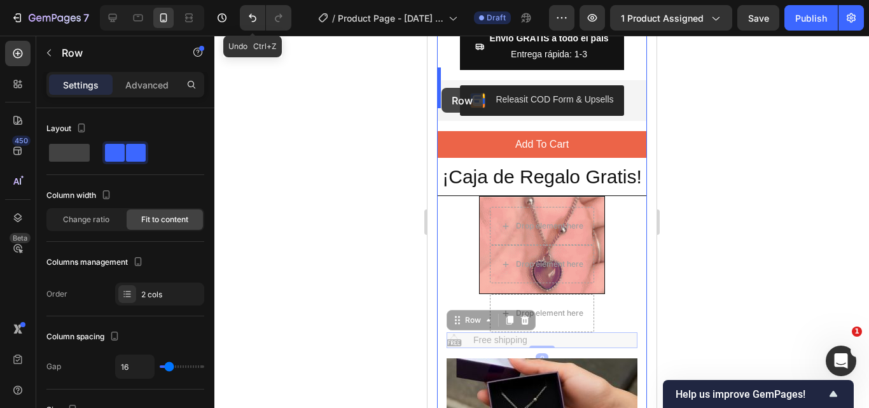
scroll to position [913, 0]
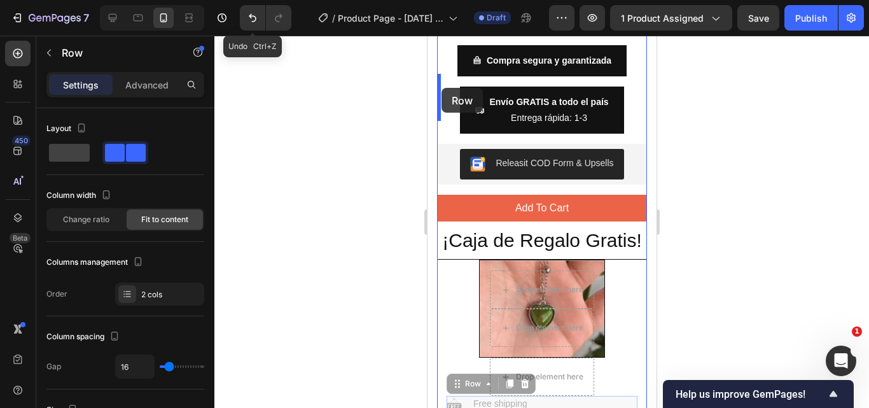
drag, startPoint x: 454, startPoint y: 337, endPoint x: 441, endPoint y: 88, distance: 249.8
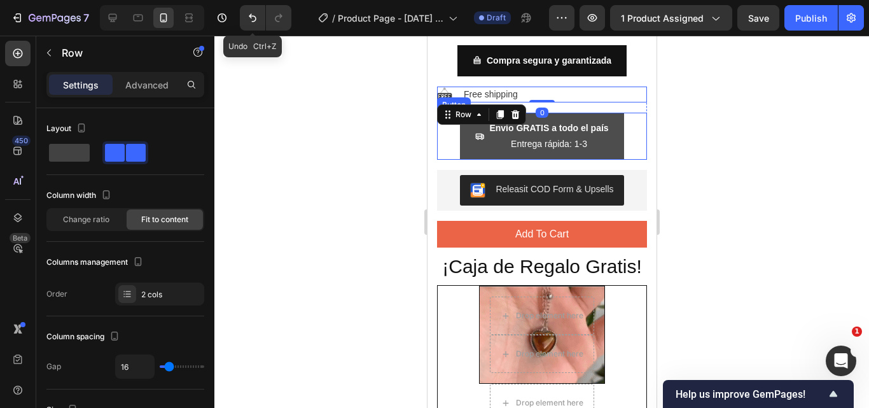
click at [614, 113] on button "Envío GRATIS a todo el país Entrega rápida: 1-3" at bounding box center [542, 136] width 164 height 47
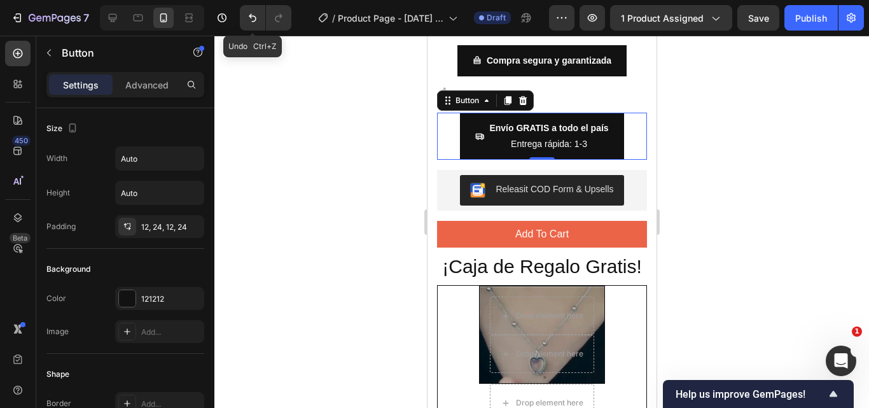
click at [444, 118] on div "Envío GRATIS a todo el país Entrega rápida: 1-3 Button 0" at bounding box center [542, 136] width 210 height 47
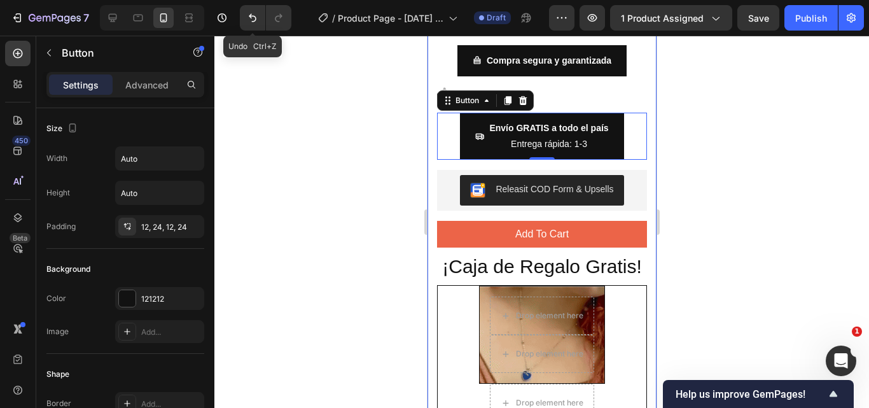
click at [641, 158] on div "Product Images Collar "Luz de Emociones" Product Title $59.990,00 Product Price…" at bounding box center [541, 68] width 229 height 1838
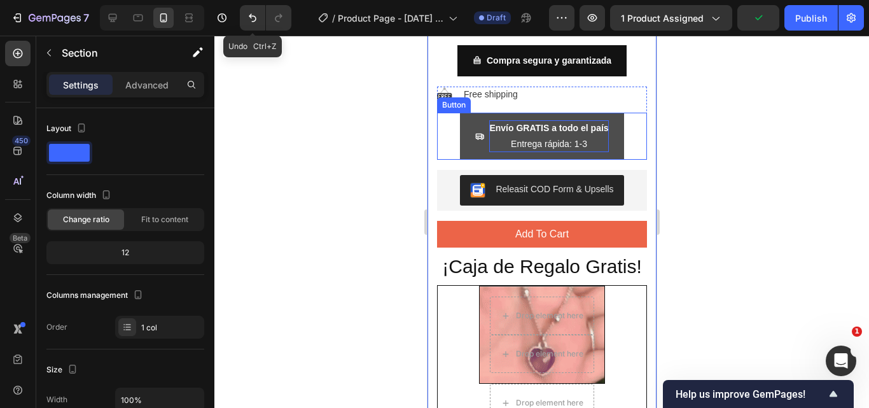
click at [527, 123] on strong "Envío GRATIS a todo el país" at bounding box center [548, 128] width 119 height 10
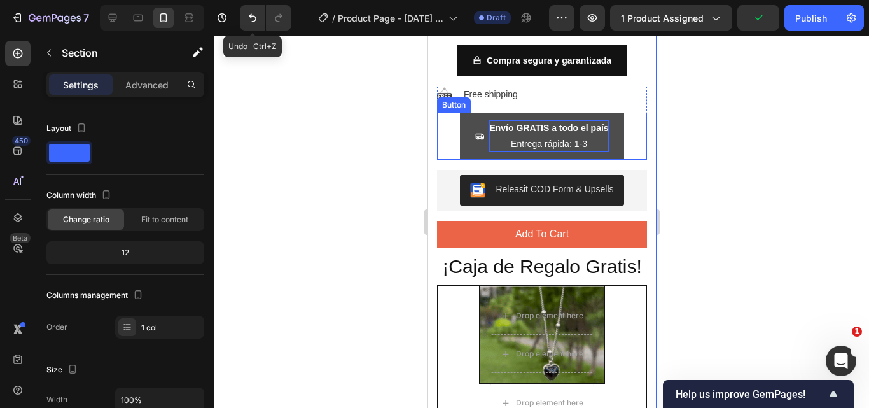
click at [527, 123] on strong "Envío GRATIS a todo el país" at bounding box center [548, 128] width 119 height 10
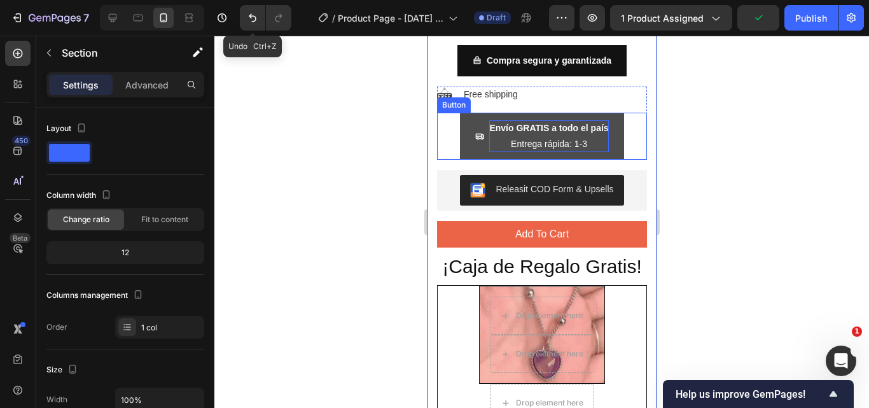
click at [527, 123] on strong "Envío GRATIS a todo el país" at bounding box center [548, 128] width 119 height 10
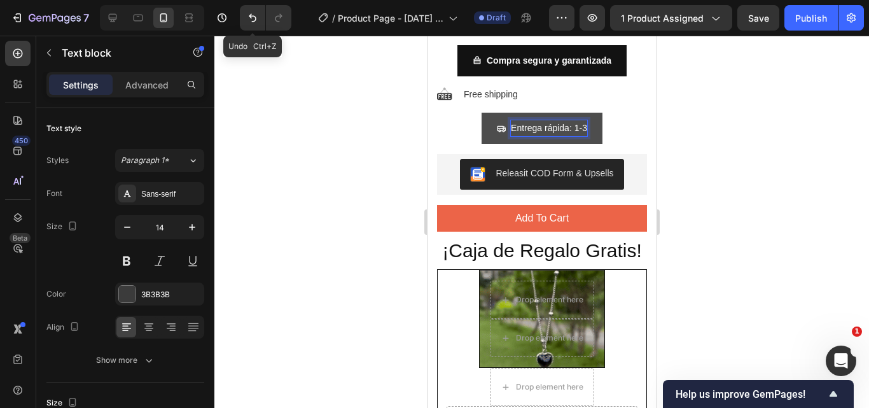
click at [468, 88] on p "Free shipping" at bounding box center [490, 94] width 54 height 13
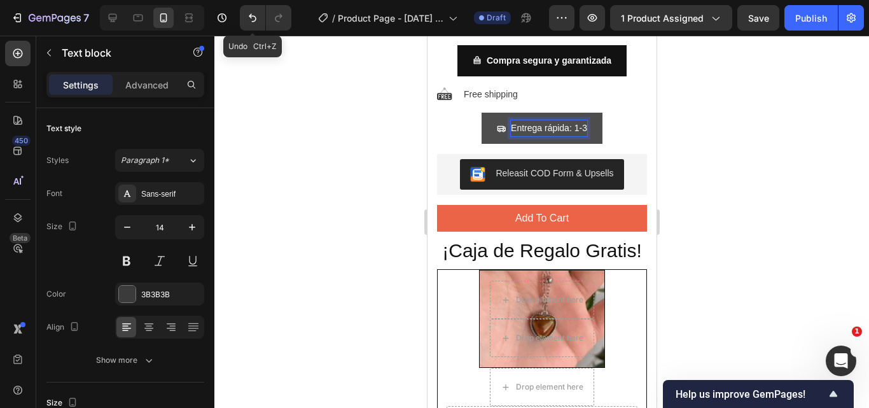
click at [468, 88] on p "Free shipping" at bounding box center [490, 94] width 54 height 13
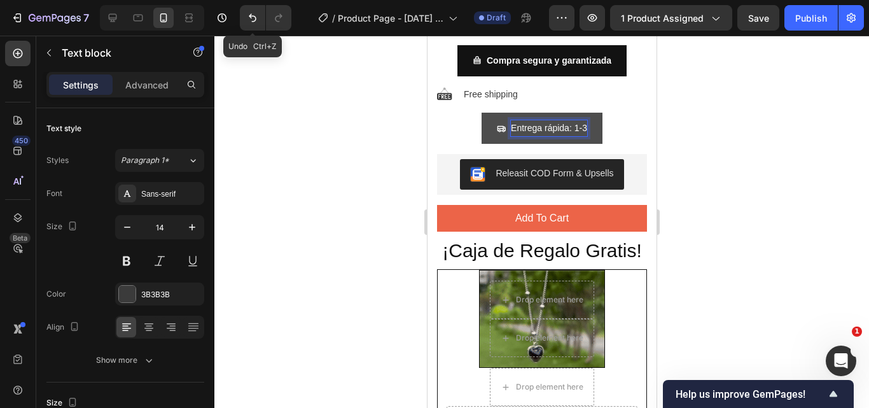
click at [468, 88] on p "Free shipping" at bounding box center [490, 94] width 54 height 13
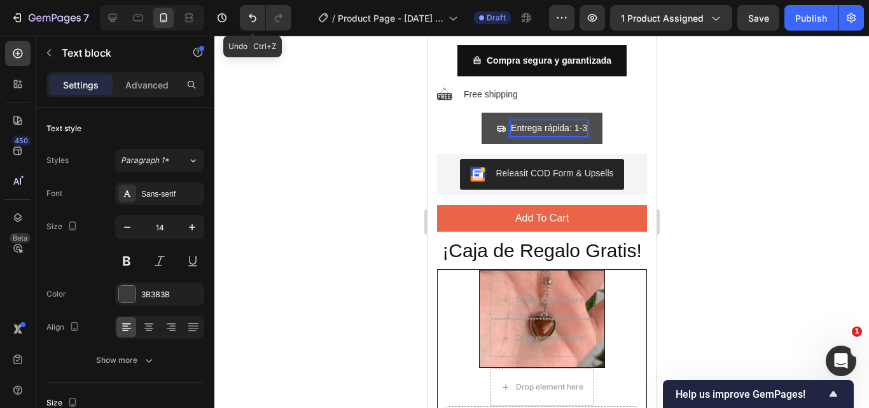
click at [468, 88] on p "Free shipping" at bounding box center [490, 94] width 54 height 13
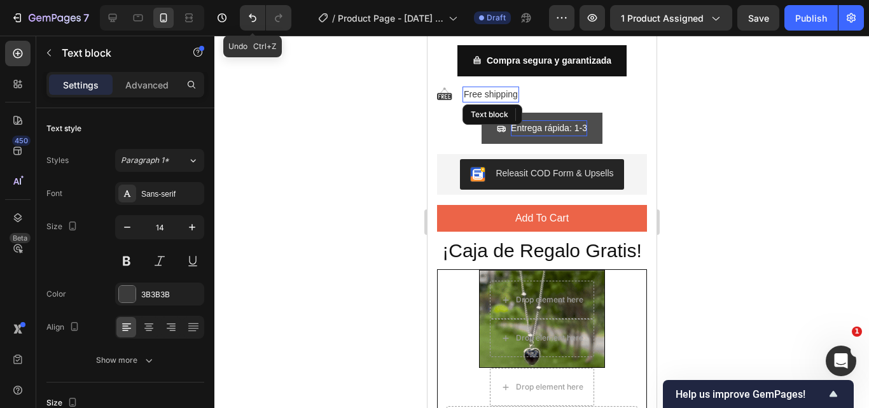
click at [468, 88] on p "Free shipping" at bounding box center [490, 94] width 54 height 13
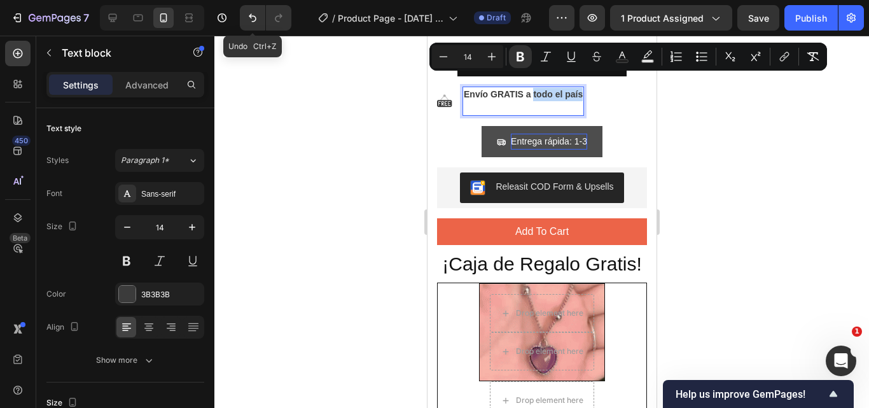
drag, startPoint x: 532, startPoint y: 80, endPoint x: 580, endPoint y: 83, distance: 48.4
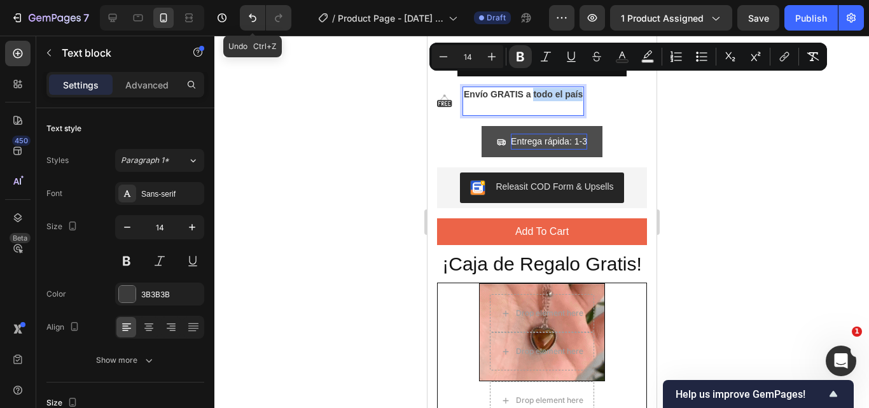
click at [580, 89] on strong "Envío GRATIS a todo el país" at bounding box center [522, 94] width 119 height 10
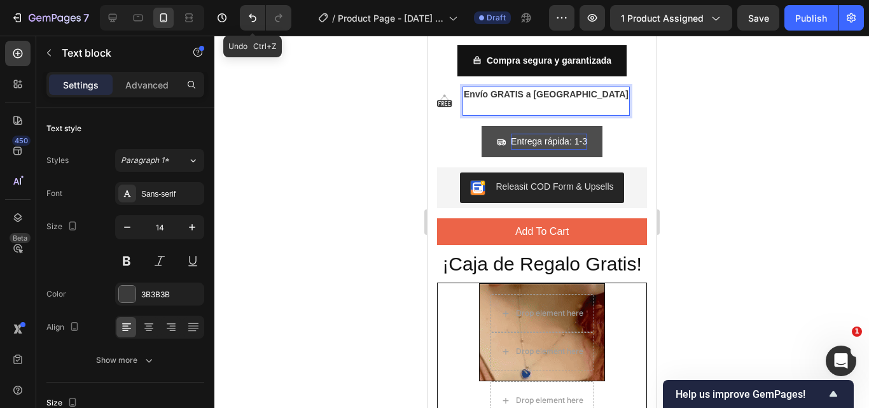
click at [726, 107] on div at bounding box center [541, 222] width 655 height 372
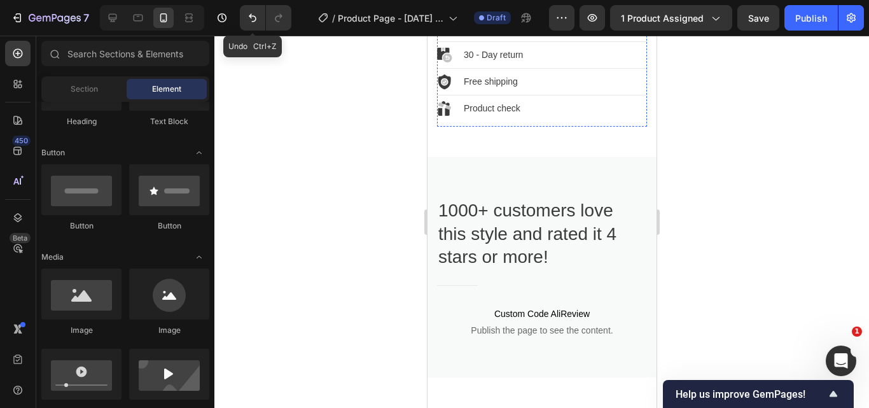
scroll to position [1613, 0]
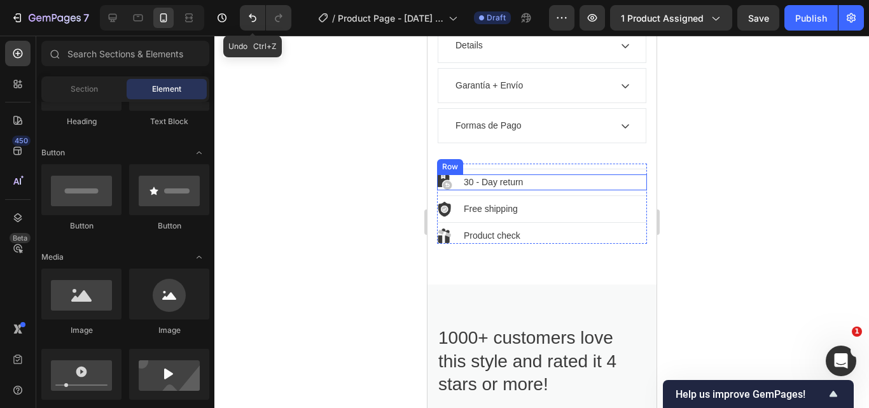
click at [534, 190] on div "Image 30 - Day return Text block Row" at bounding box center [542, 182] width 210 height 16
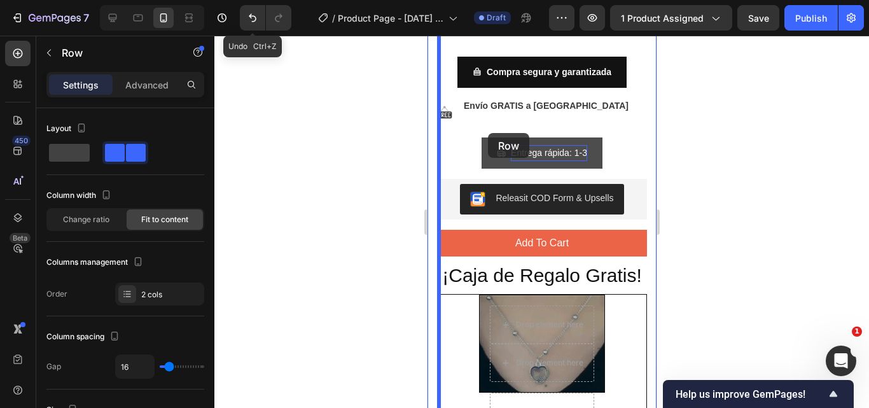
scroll to position [853, 0]
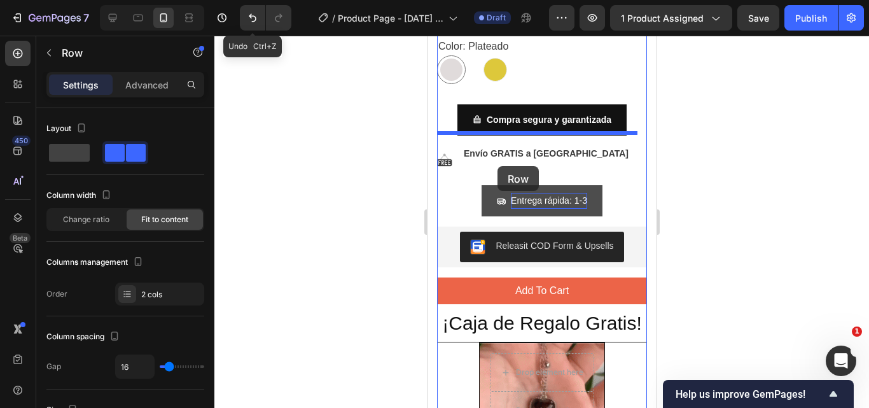
drag, startPoint x: 453, startPoint y: 176, endPoint x: 497, endPoint y: 166, distance: 45.7
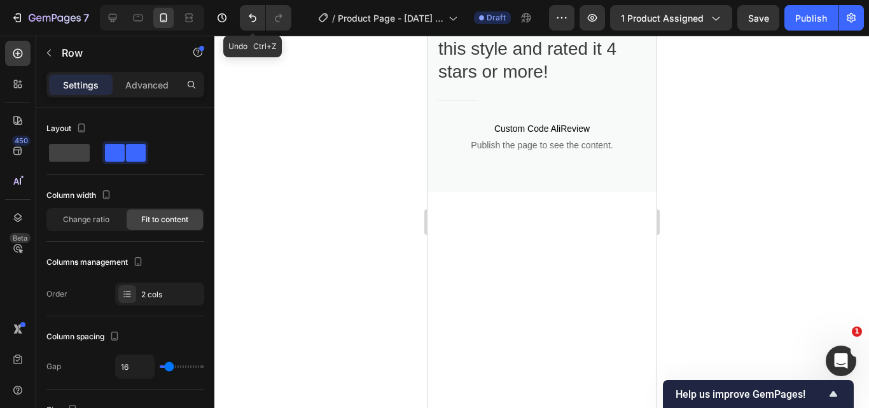
scroll to position [1617, 0]
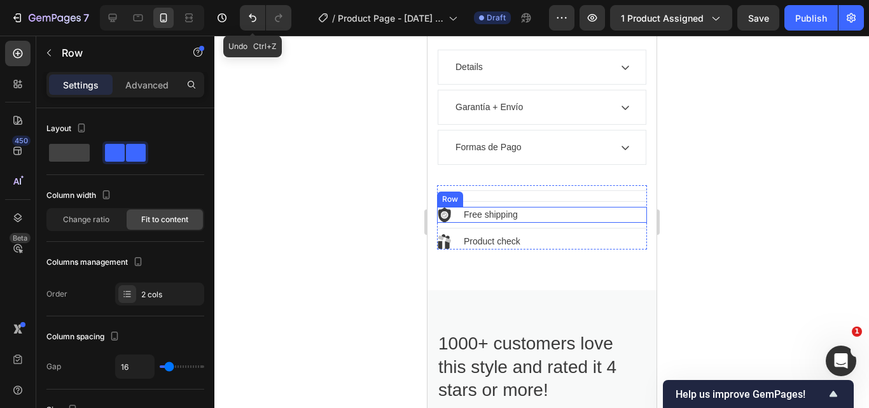
click at [458, 221] on div "Image Free shipping Text block Row" at bounding box center [542, 215] width 210 height 16
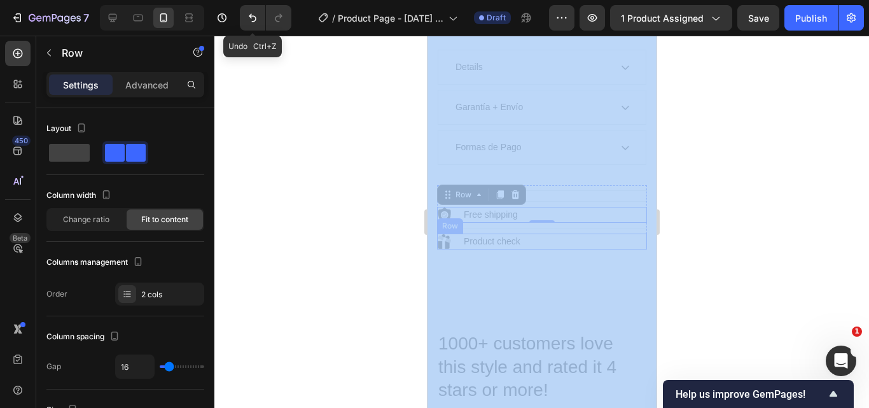
drag, startPoint x: 1109, startPoint y: 281, endPoint x: 578, endPoint y: 254, distance: 532.1
click at [697, 245] on div at bounding box center [541, 222] width 655 height 372
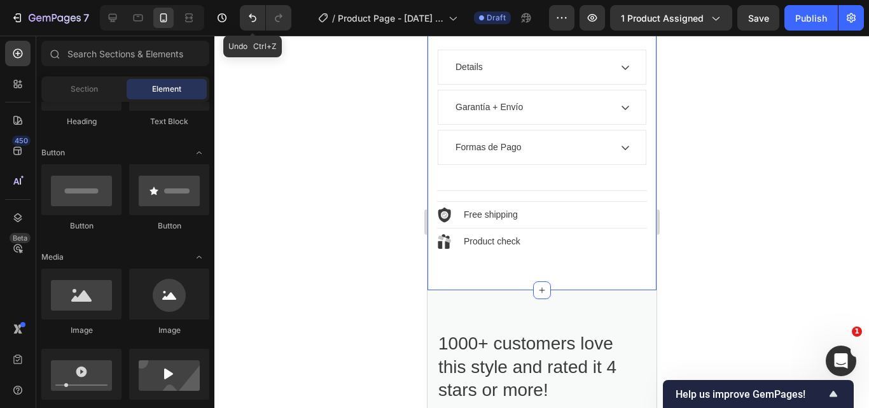
drag, startPoint x: 624, startPoint y: 273, endPoint x: 643, endPoint y: 283, distance: 21.1
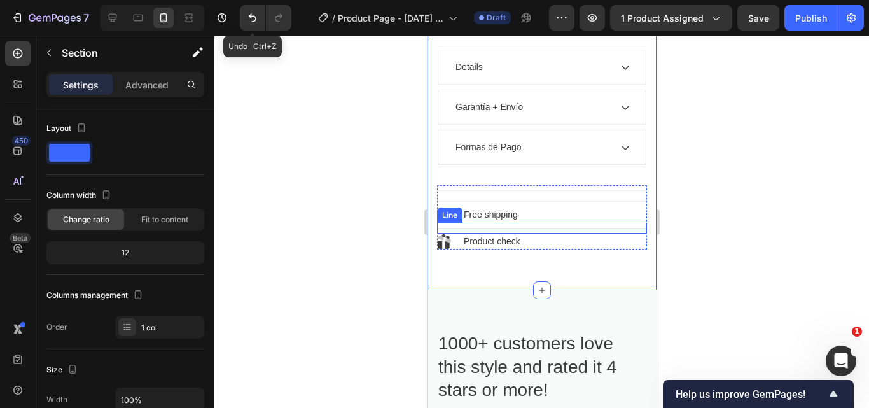
click at [493, 221] on p "Free shipping" at bounding box center [490, 214] width 54 height 13
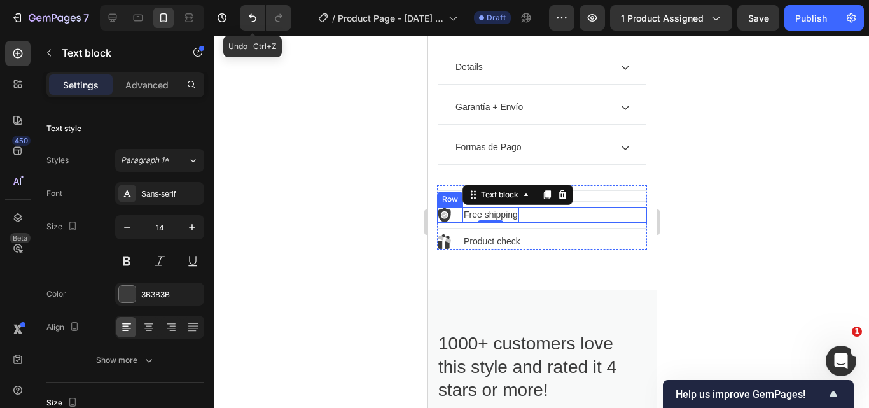
click at [596, 223] on div "Image Free shipping Text block 0 Row" at bounding box center [542, 215] width 210 height 16
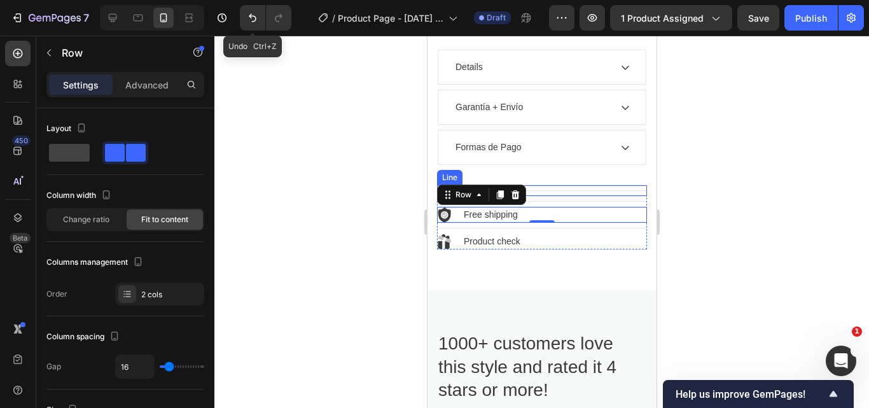
click at [606, 196] on div "Title Line" at bounding box center [542, 190] width 210 height 11
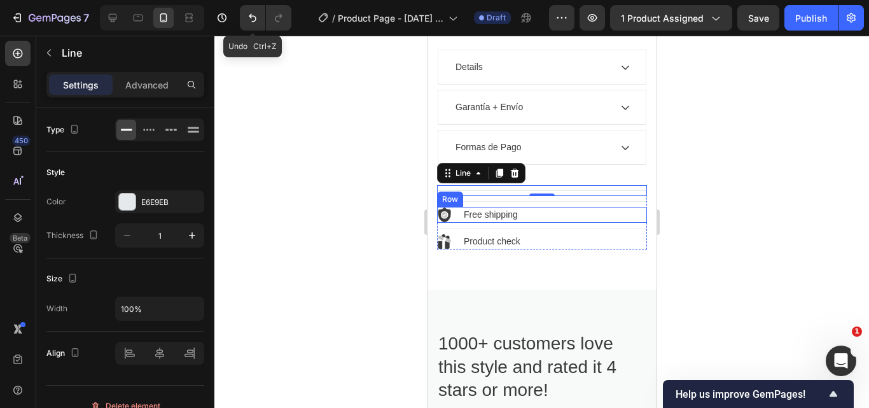
click at [560, 223] on div "Image Free shipping Text block Row" at bounding box center [542, 215] width 210 height 16
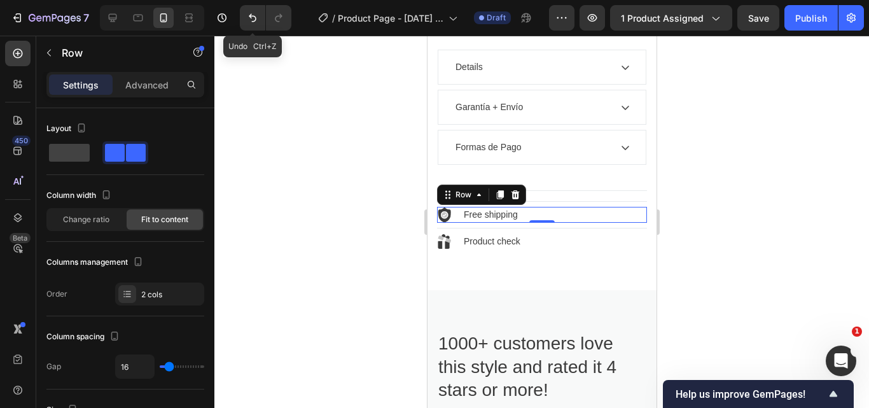
click at [556, 223] on div "Image Free shipping Text block Row 0" at bounding box center [542, 215] width 210 height 16
click at [589, 249] on div "Image Product check Text block Row" at bounding box center [542, 242] width 210 height 16
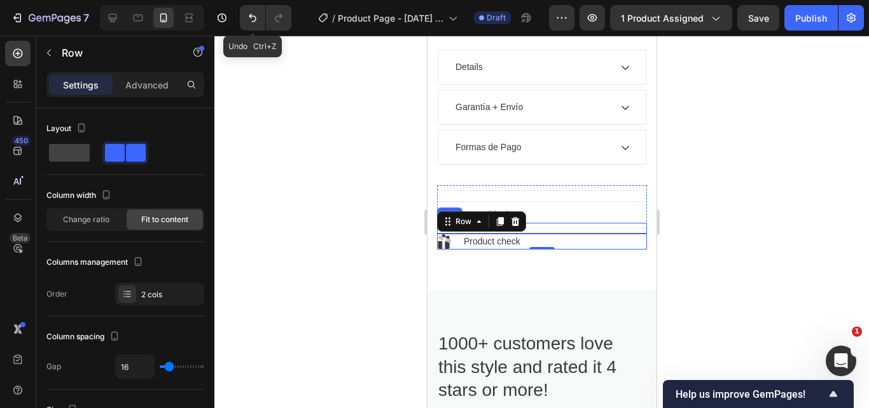
click at [590, 223] on div "Image Free shipping Text block Row" at bounding box center [542, 215] width 210 height 16
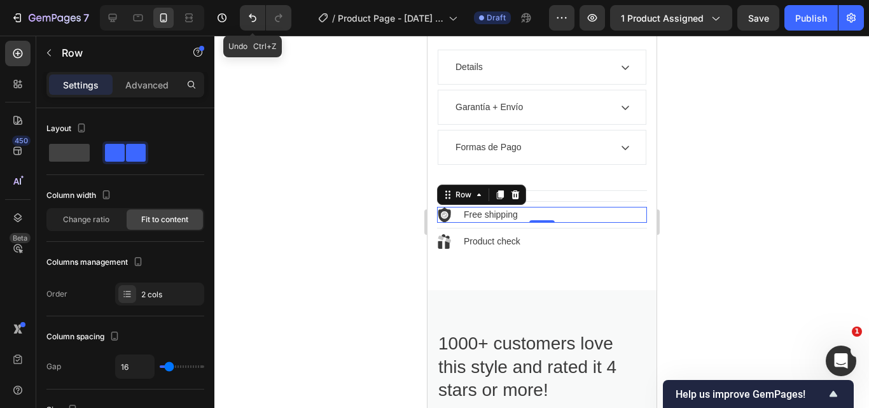
click at [590, 223] on div "Image Free shipping Text block Row 0" at bounding box center [542, 215] width 210 height 16
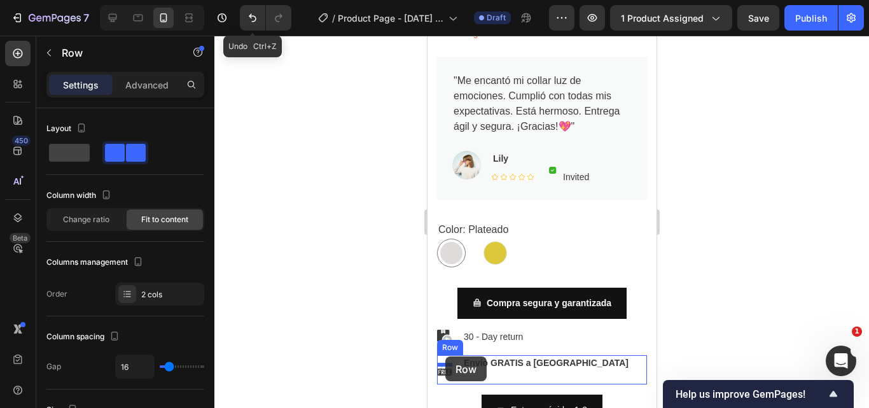
scroll to position [675, 0]
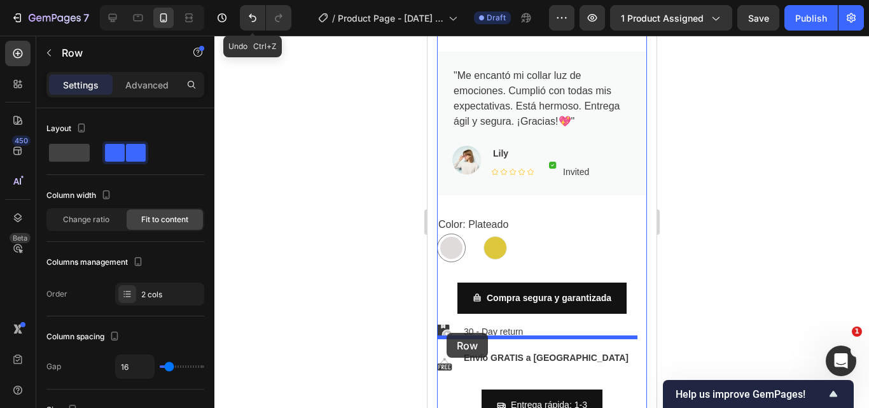
drag, startPoint x: 447, startPoint y: 209, endPoint x: 446, endPoint y: 333, distance: 123.5
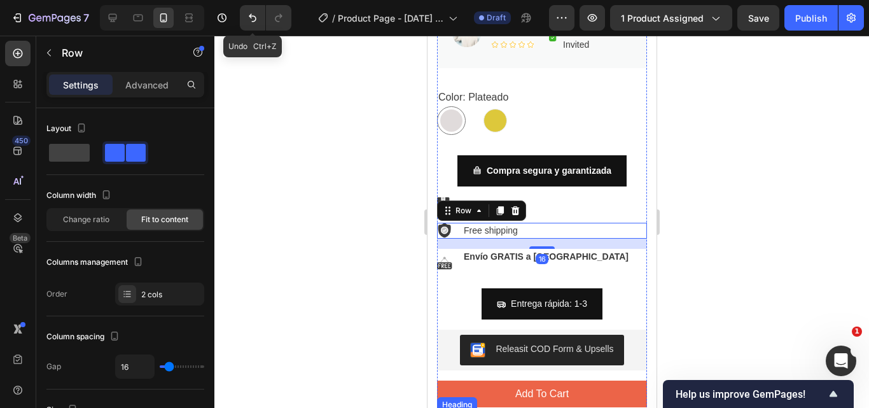
scroll to position [930, 0]
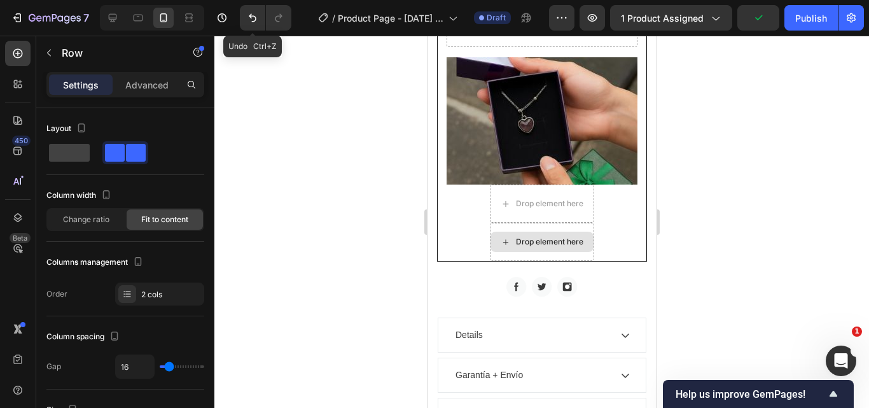
scroll to position [1566, 0]
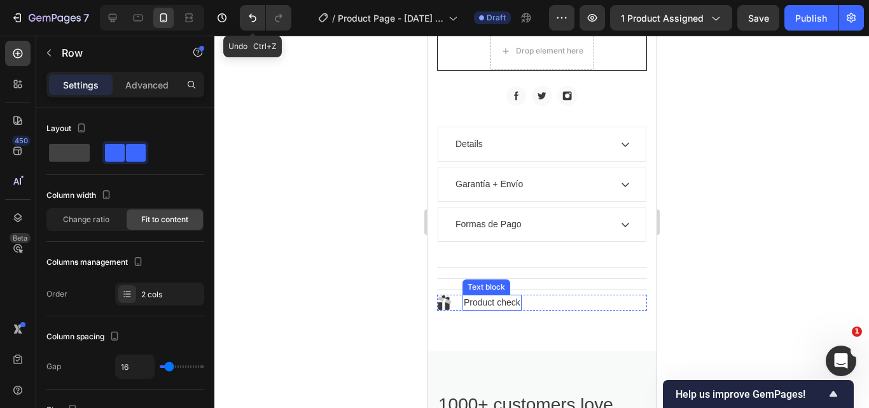
click at [464, 307] on div "Product check Text block" at bounding box center [491, 303] width 59 height 16
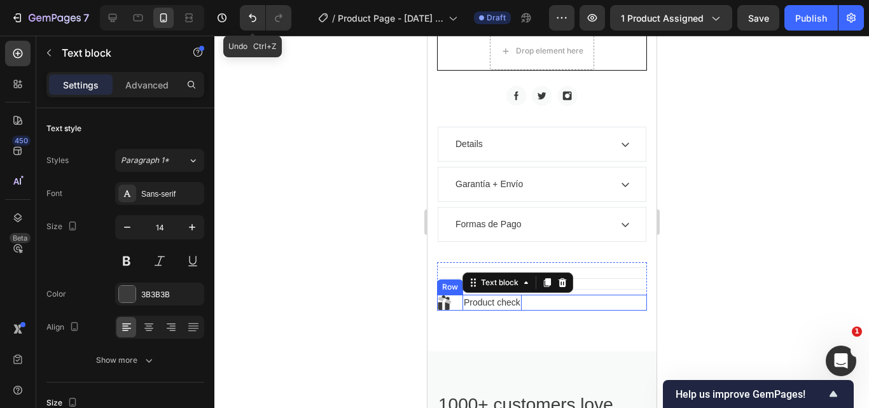
click at [451, 306] on div "Title Line Image Product check Text block 0 Row" at bounding box center [542, 297] width 210 height 27
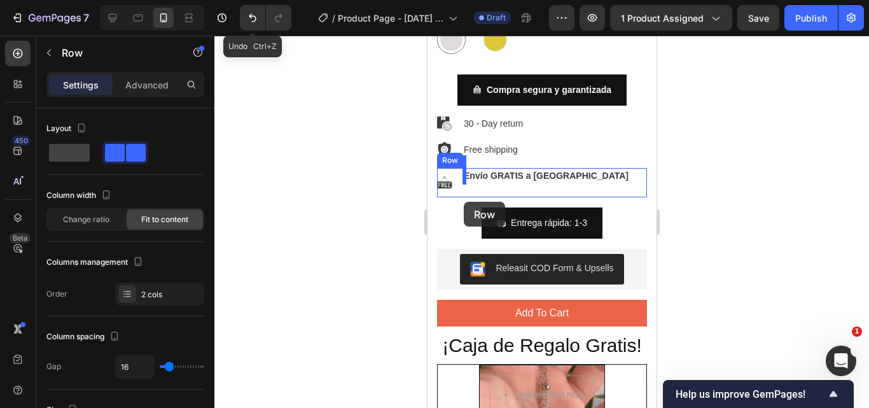
scroll to position [863, 0]
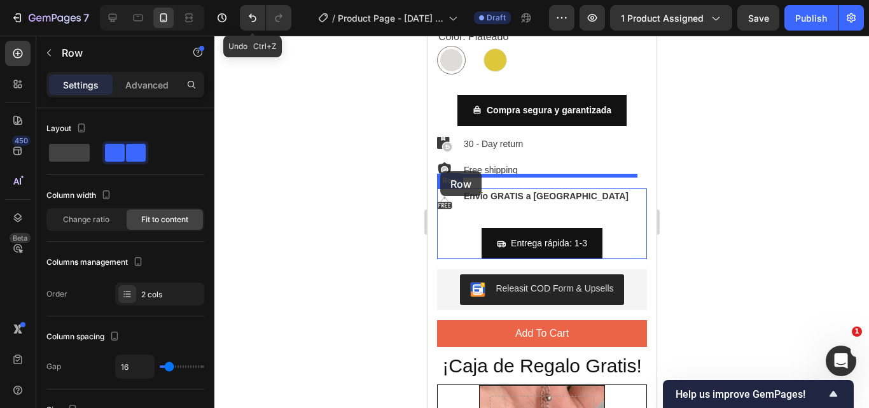
drag, startPoint x: 448, startPoint y: 296, endPoint x: 440, endPoint y: 171, distance: 125.0
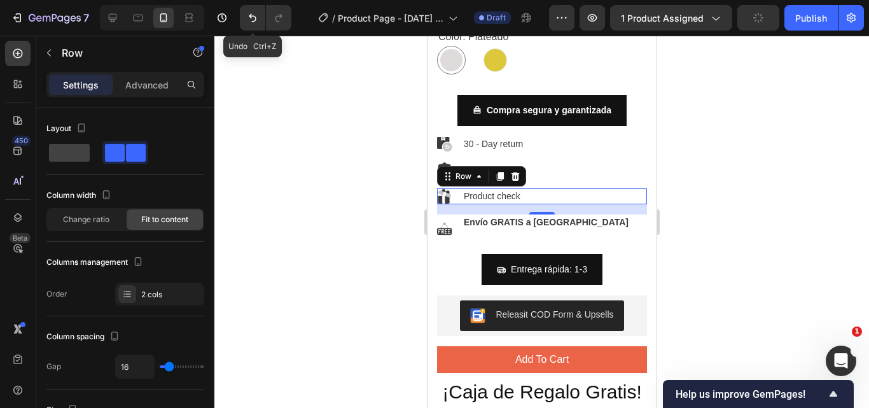
click at [723, 167] on div at bounding box center [541, 222] width 655 height 372
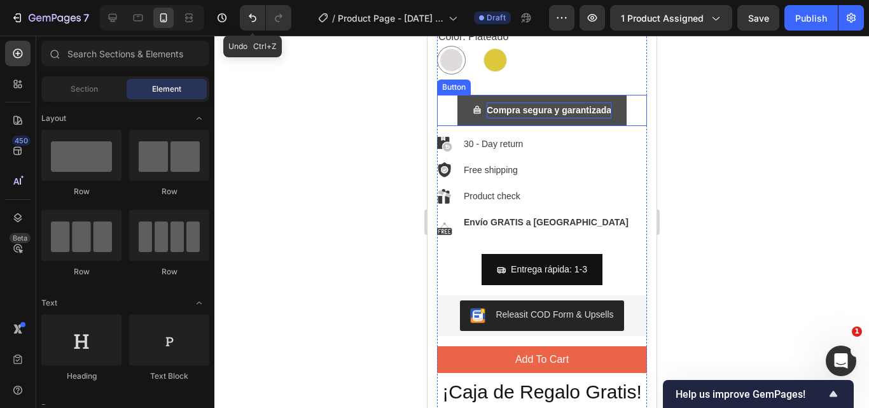
click at [488, 105] on strong "Compra segura y garantizada" at bounding box center [548, 110] width 125 height 10
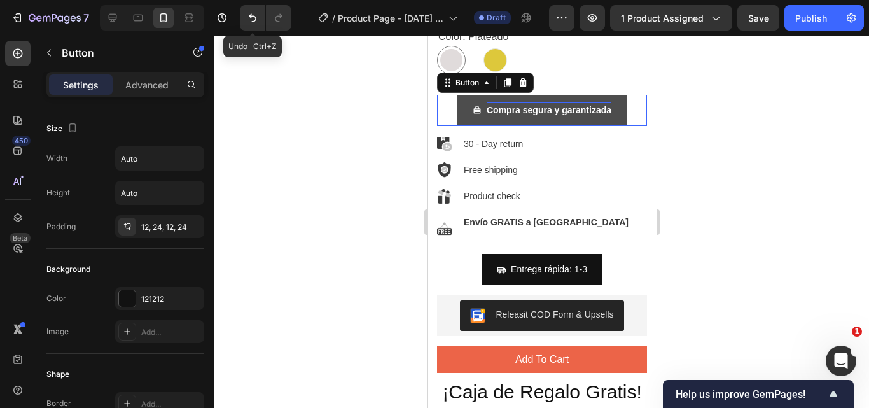
click at [489, 105] on strong "Compra segura y garantizada" at bounding box center [548, 110] width 125 height 10
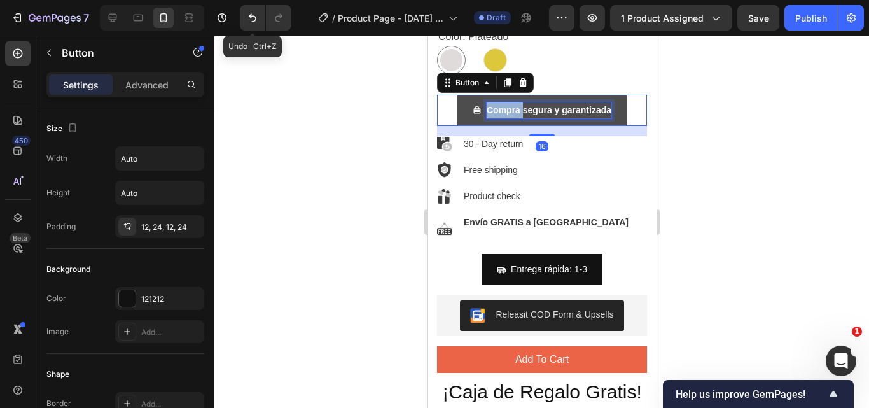
click at [489, 105] on strong "Compra segura y garantizada" at bounding box center [548, 110] width 125 height 10
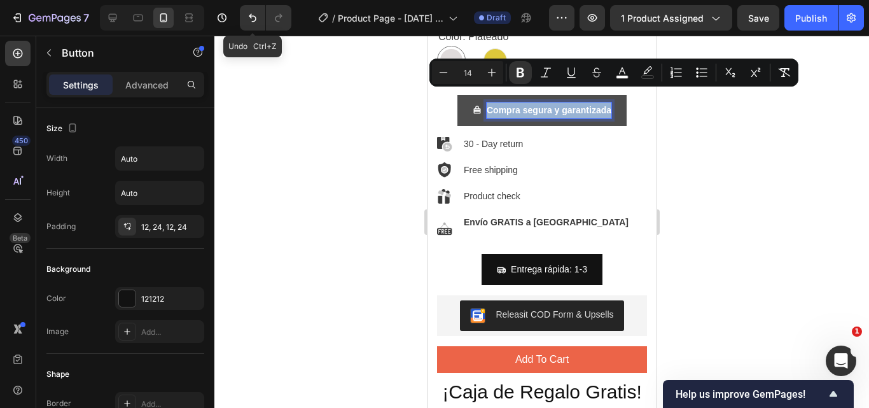
copy strong "Compra segura y garantizada"
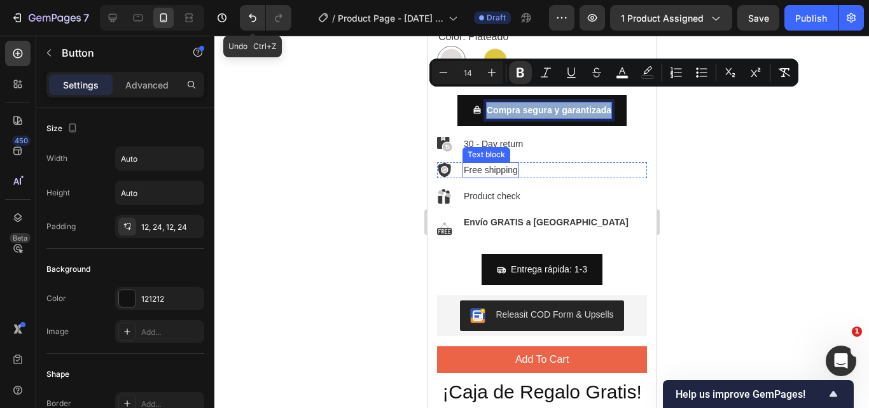
click at [481, 164] on p "Free shipping" at bounding box center [490, 170] width 54 height 13
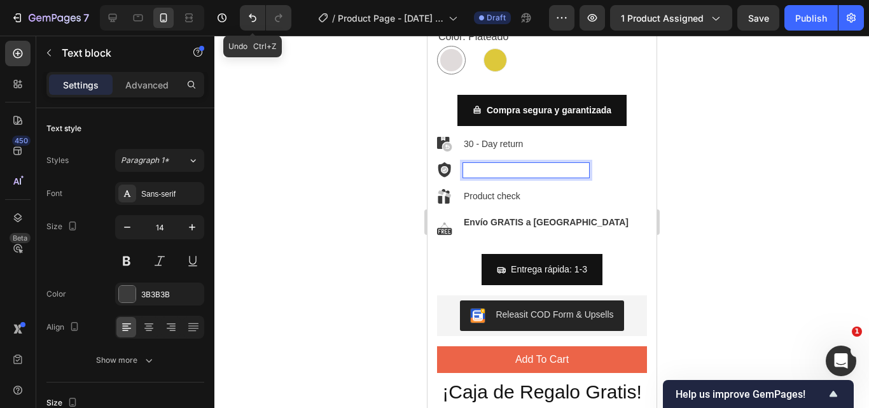
click at [492, 165] on strong "Compra segura y garantizada" at bounding box center [525, 170] width 125 height 10
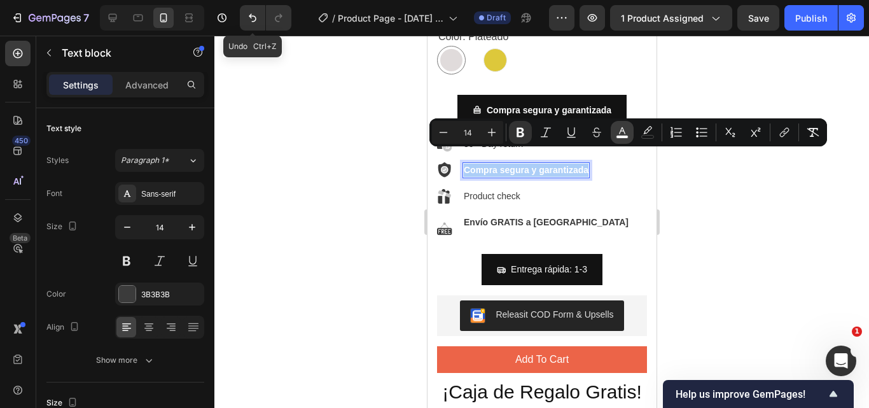
click at [621, 134] on icon "Editor contextual toolbar" at bounding box center [622, 132] width 13 height 13
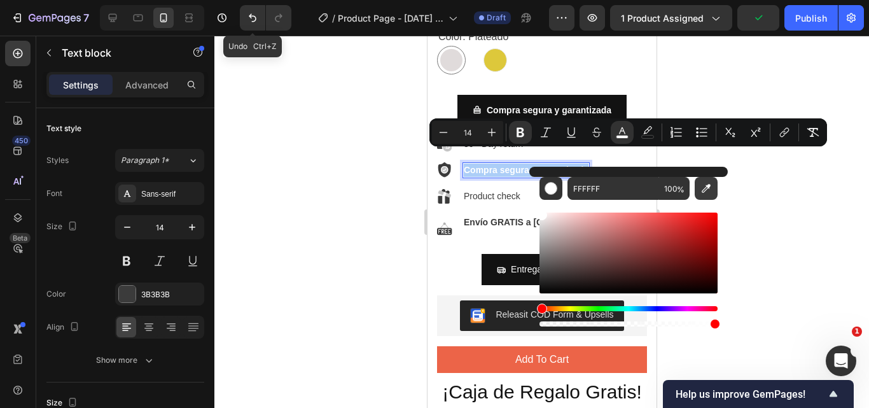
click at [709, 188] on icon "Editor contextual toolbar" at bounding box center [706, 188] width 9 height 9
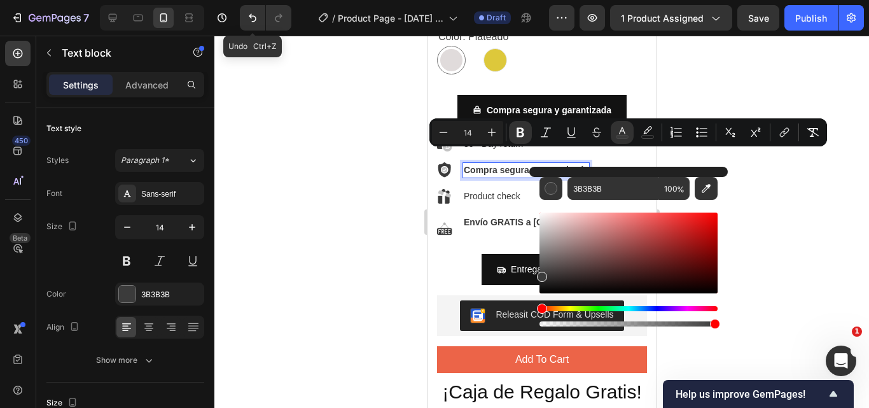
click at [807, 182] on div at bounding box center [541, 222] width 655 height 372
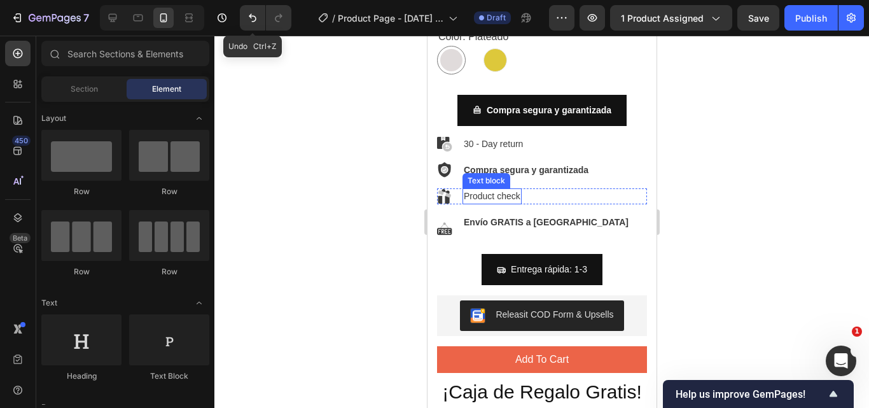
click at [476, 190] on p "Product check" at bounding box center [491, 196] width 57 height 13
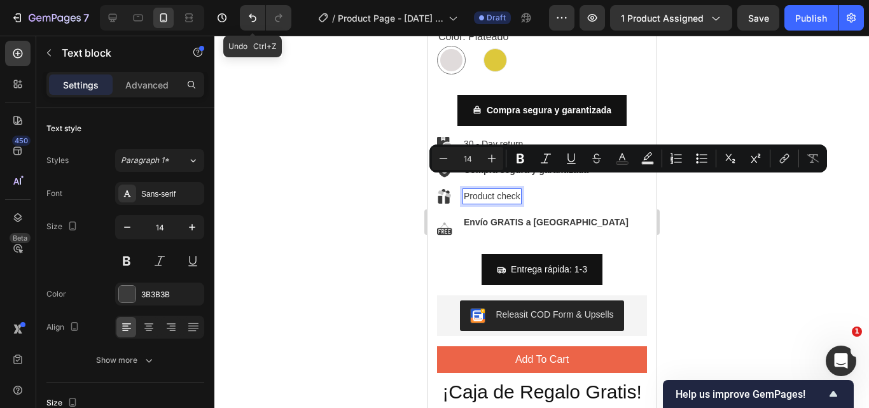
click at [476, 190] on p "Product check" at bounding box center [491, 196] width 57 height 13
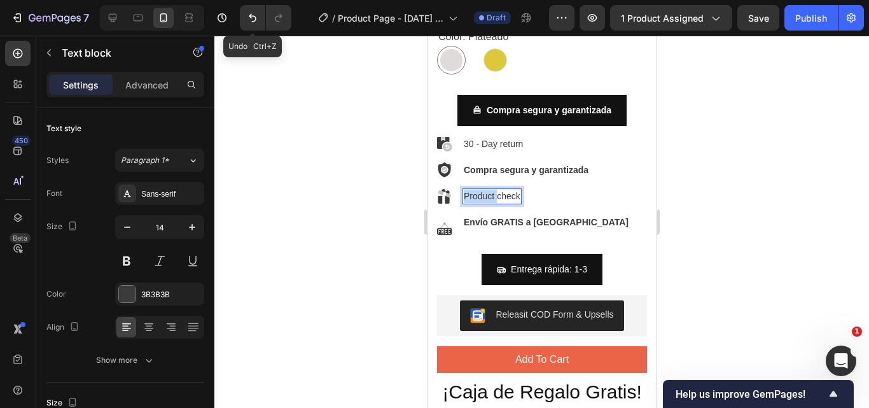
click at [476, 190] on p "Product check" at bounding box center [491, 196] width 57 height 13
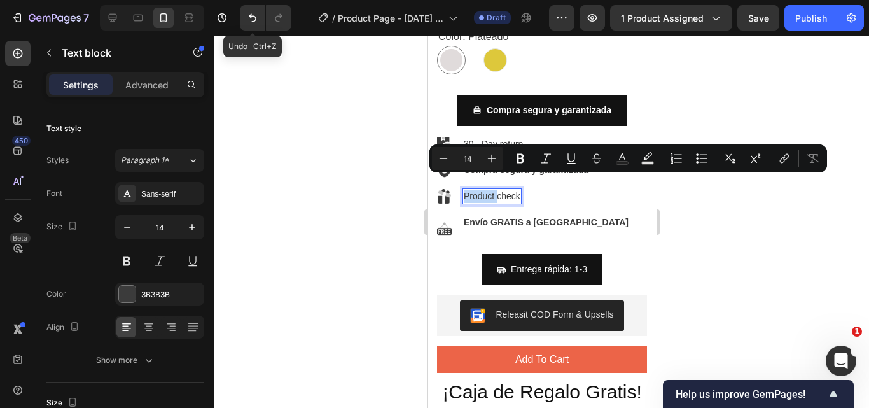
click at [493, 190] on p "Product check" at bounding box center [491, 196] width 57 height 13
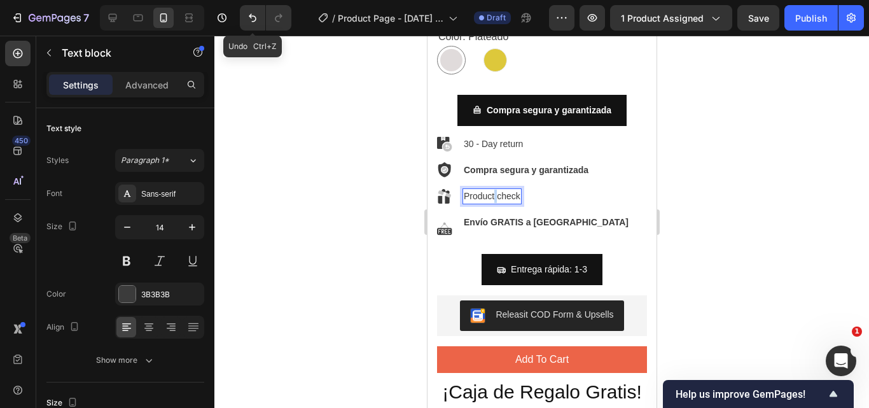
click at [493, 190] on p "Product check" at bounding box center [491, 196] width 57 height 13
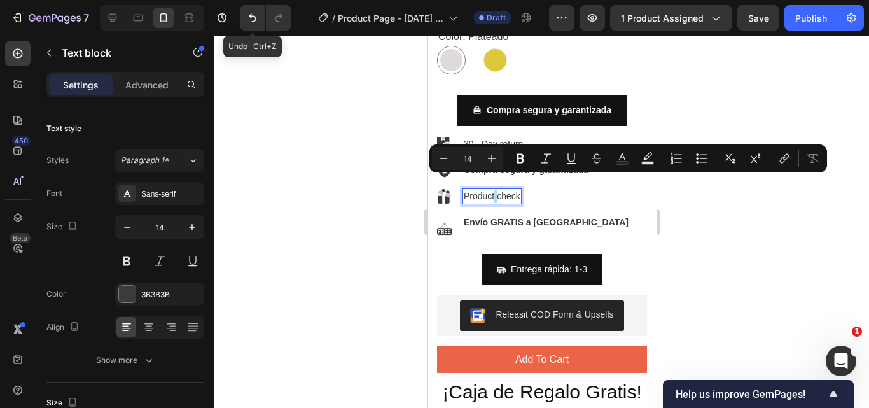
click at [493, 190] on p "Product check" at bounding box center [491, 196] width 57 height 13
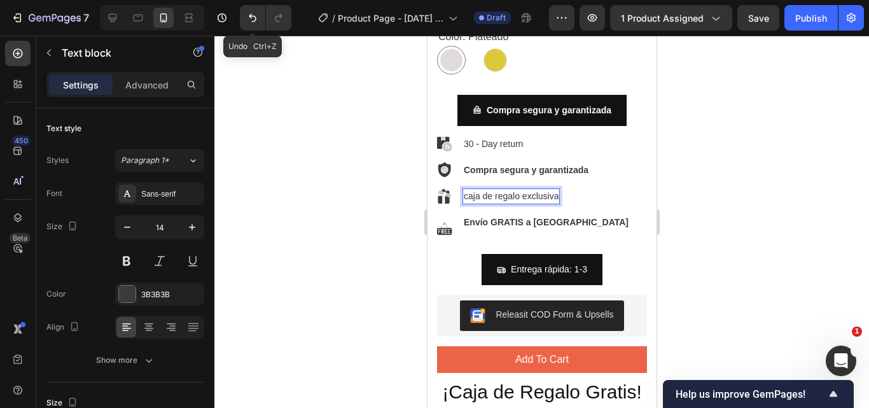
click at [467, 190] on p "caja de regalo exclusiva" at bounding box center [510, 196] width 95 height 13
click at [559, 190] on p "Caja de regalo exclusiva" at bounding box center [511, 196] width 97 height 13
click at [775, 206] on div at bounding box center [541, 222] width 655 height 372
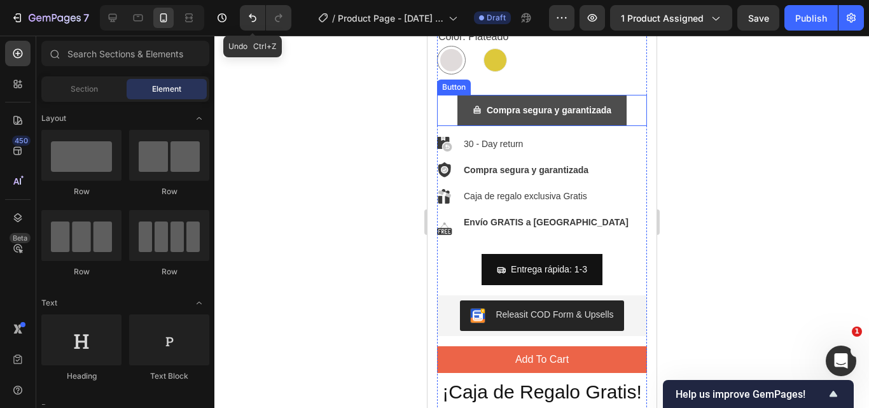
click at [570, 95] on button "Compra segura y garantizada" at bounding box center [541, 110] width 169 height 31
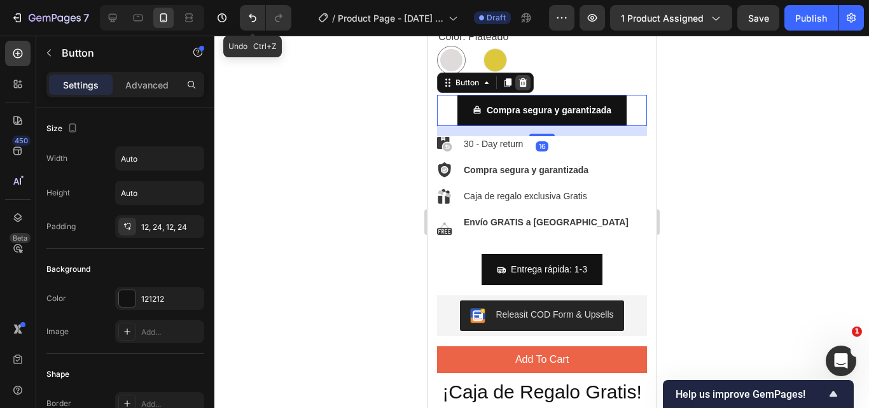
click at [523, 78] on icon at bounding box center [523, 82] width 8 height 9
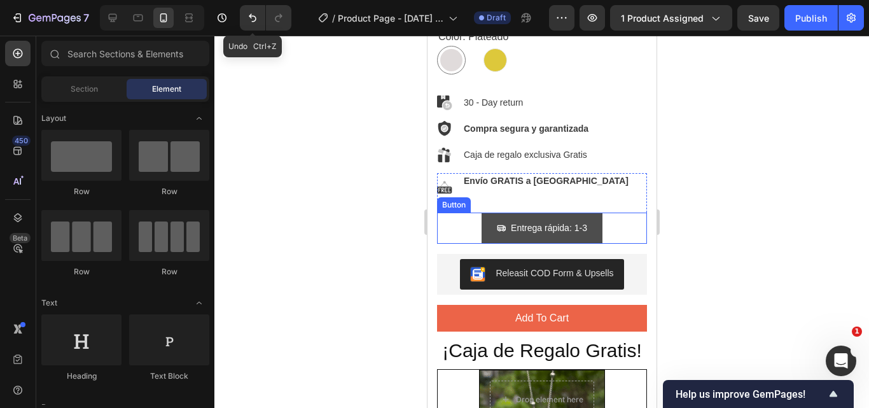
click at [594, 213] on button "Entrega rápida: 1-3" at bounding box center [541, 228] width 121 height 31
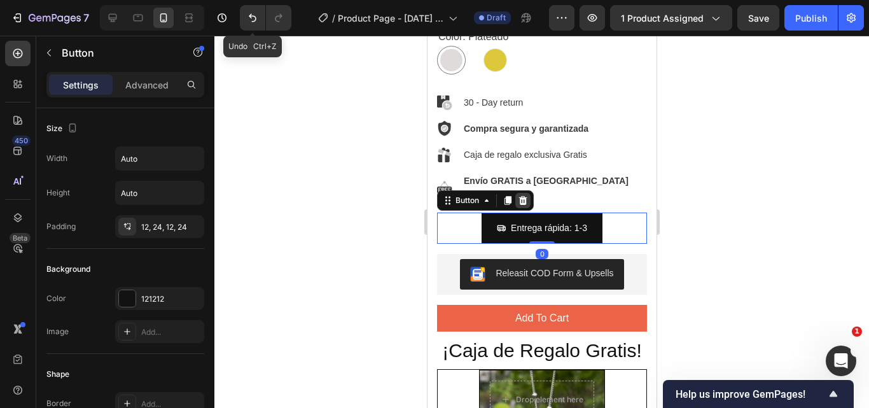
click at [527, 195] on icon at bounding box center [522, 200] width 10 height 10
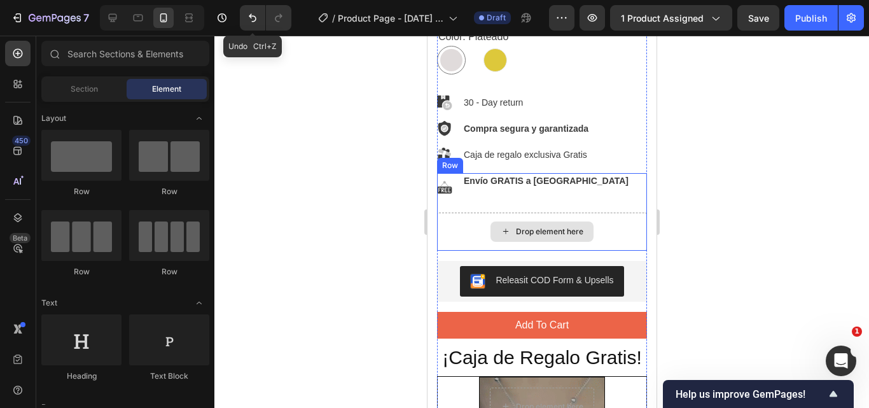
click at [613, 213] on div "Drop element here" at bounding box center [542, 232] width 210 height 38
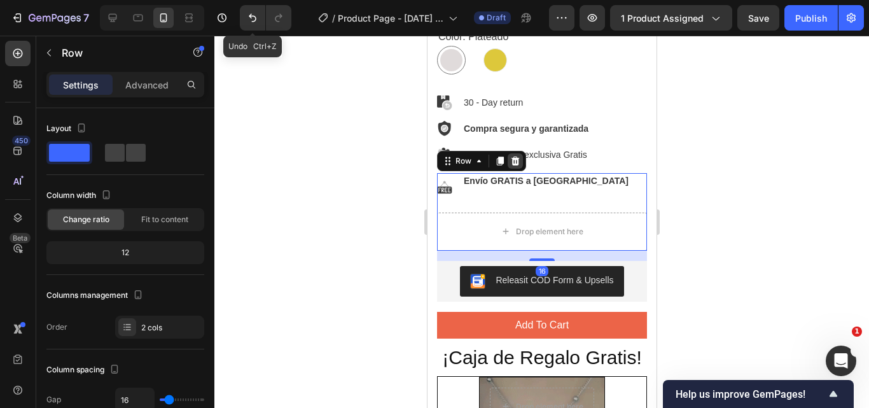
click at [516, 156] on icon at bounding box center [515, 161] width 10 height 10
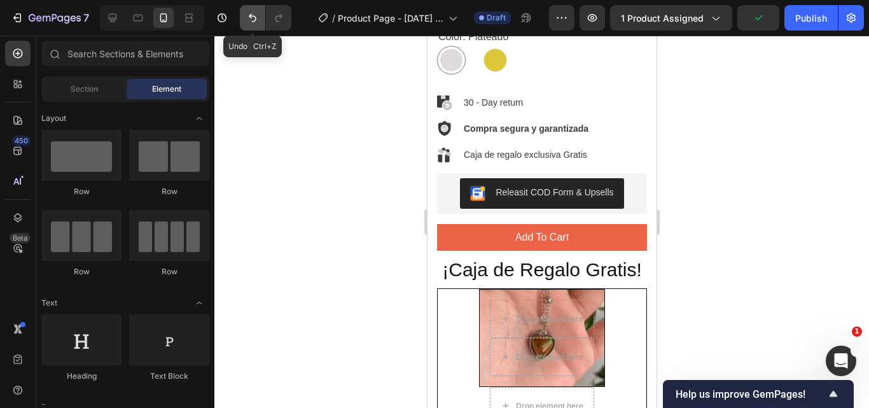
click at [251, 13] on icon "Undo/Redo" at bounding box center [252, 17] width 13 height 13
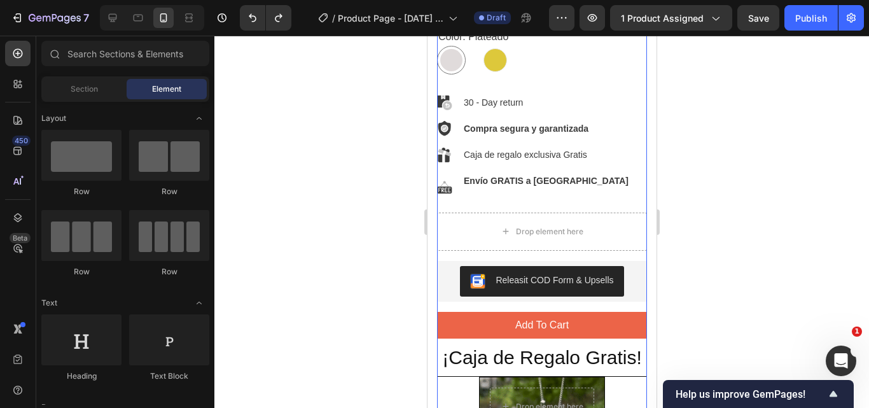
click at [792, 103] on div at bounding box center [541, 222] width 655 height 372
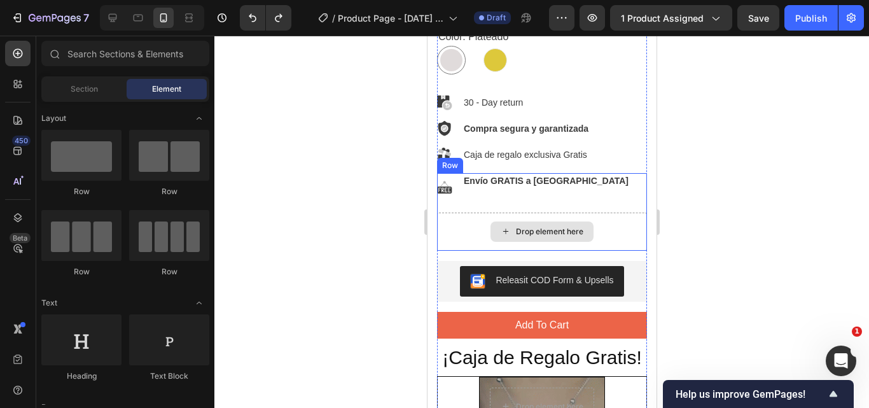
click at [610, 231] on div "Drop element here" at bounding box center [542, 232] width 210 height 38
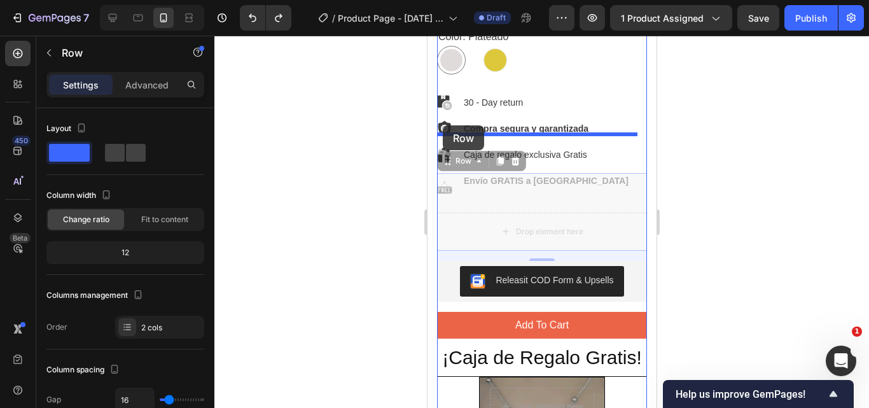
drag, startPoint x: 447, startPoint y: 152, endPoint x: 442, endPoint y: 125, distance: 27.2
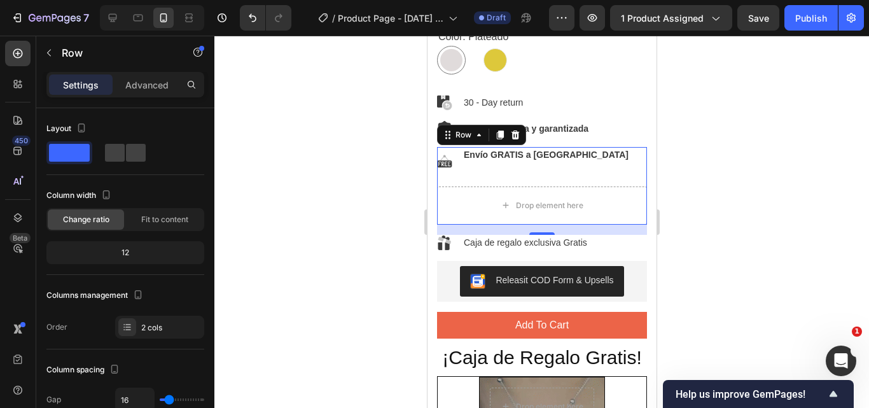
click at [730, 185] on div at bounding box center [541, 222] width 655 height 372
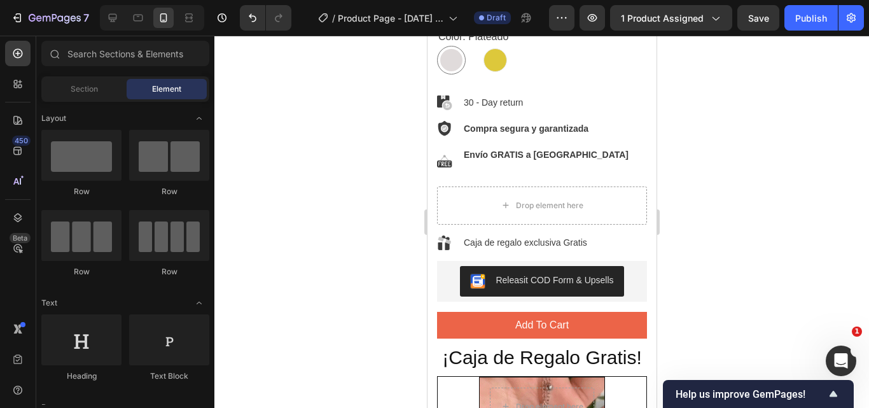
click at [643, 185] on div "Product Images Collar "Luz de Emociones" Product Title $59.990,00 Product Price…" at bounding box center [541, 115] width 229 height 1832
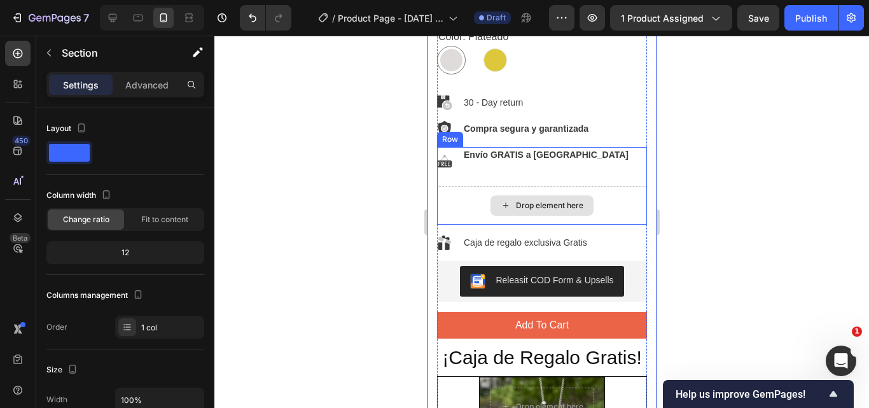
click at [626, 186] on div "Drop element here" at bounding box center [542, 205] width 210 height 38
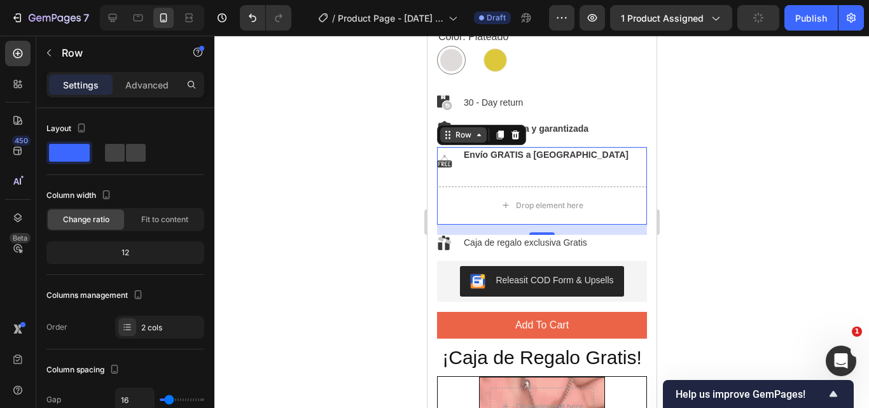
click at [483, 130] on icon at bounding box center [479, 135] width 10 height 10
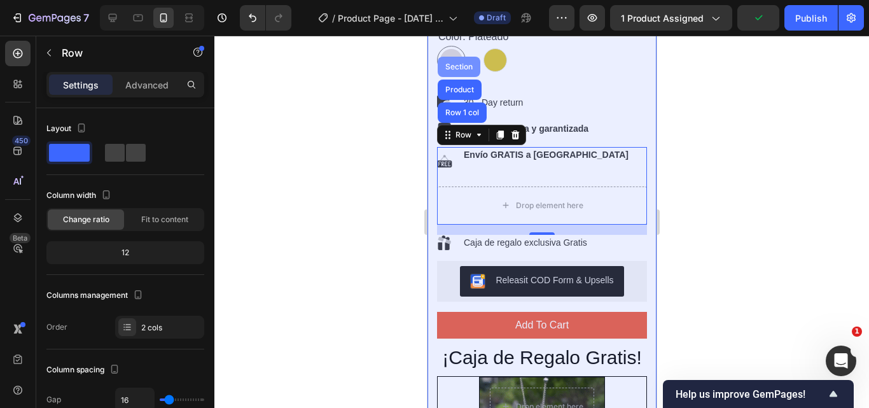
click at [465, 57] on div "Section" at bounding box center [458, 67] width 43 height 20
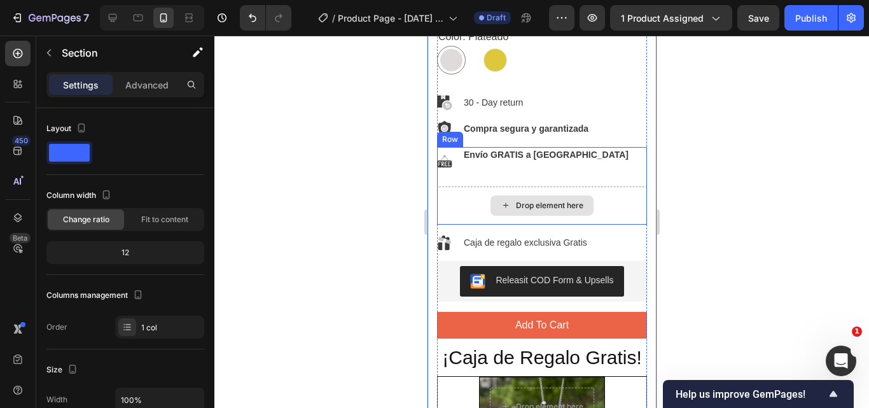
click at [619, 188] on div "Drop element here" at bounding box center [542, 205] width 210 height 38
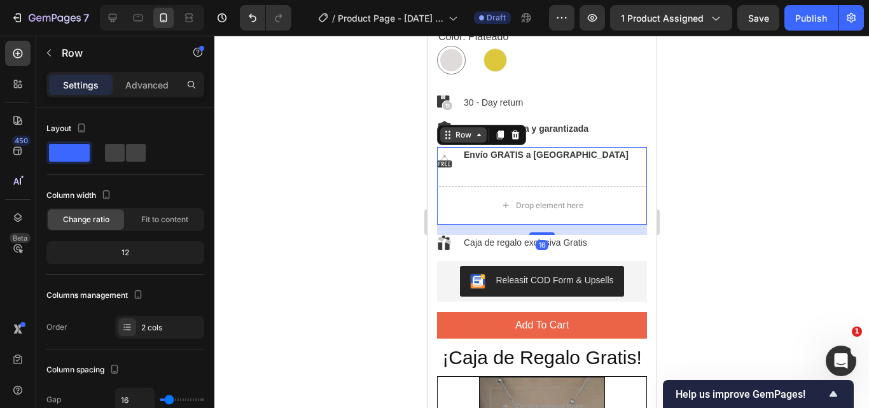
click at [477, 130] on icon at bounding box center [479, 135] width 10 height 10
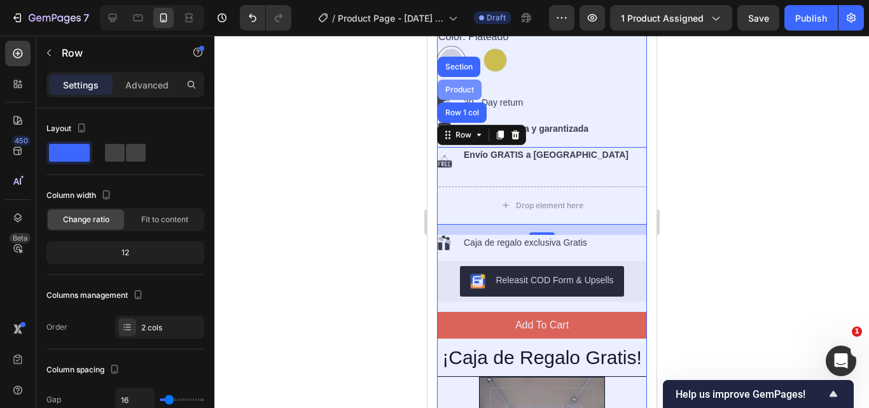
click at [462, 86] on div "Product" at bounding box center [459, 90] width 34 height 8
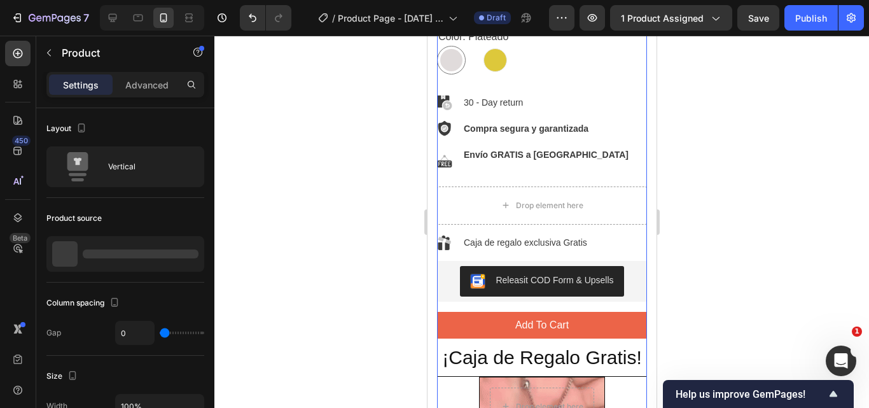
click at [737, 164] on div at bounding box center [541, 222] width 655 height 372
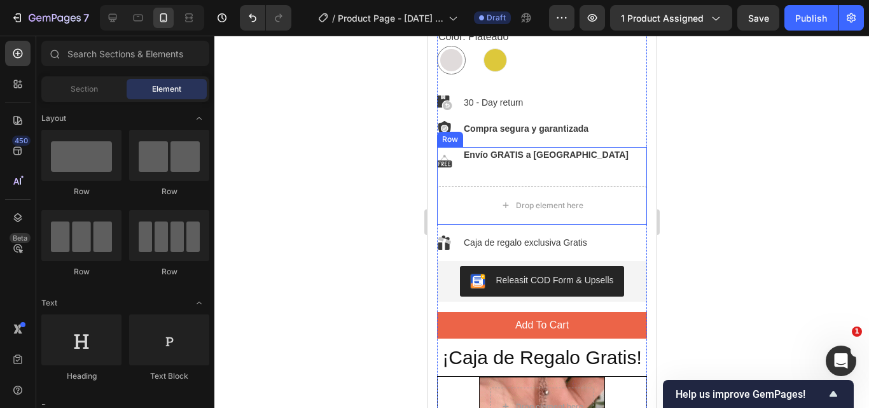
click at [604, 195] on div "Drop element here" at bounding box center [542, 205] width 210 height 38
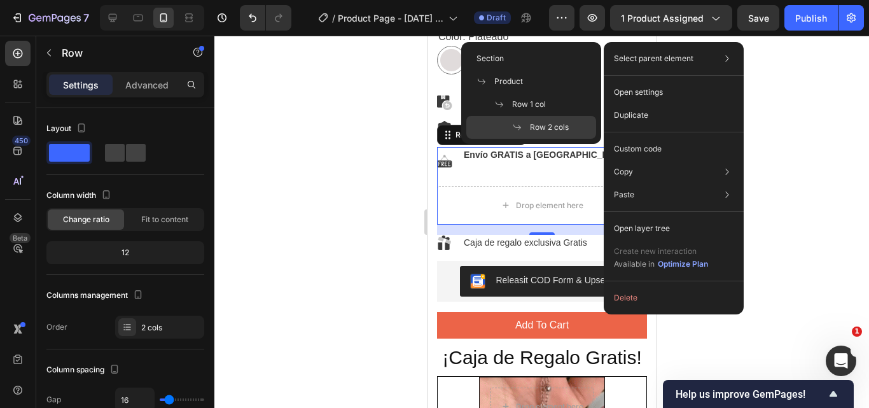
click at [728, 60] on icon at bounding box center [727, 58] width 13 height 13
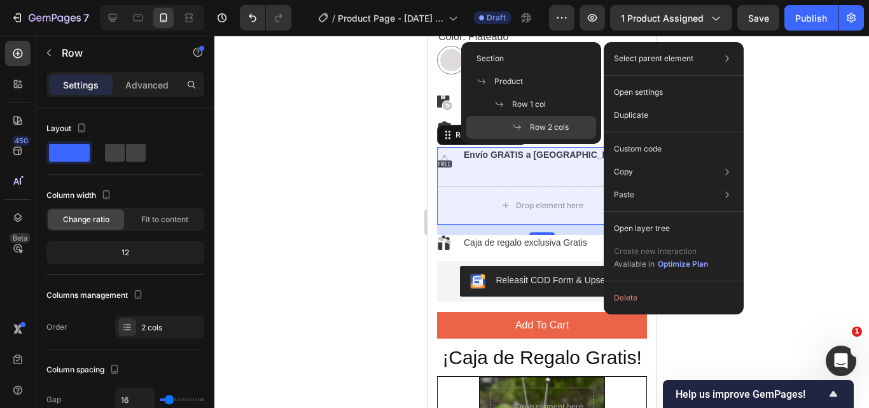
click at [563, 123] on span "Row 2 cols" at bounding box center [549, 127] width 39 height 11
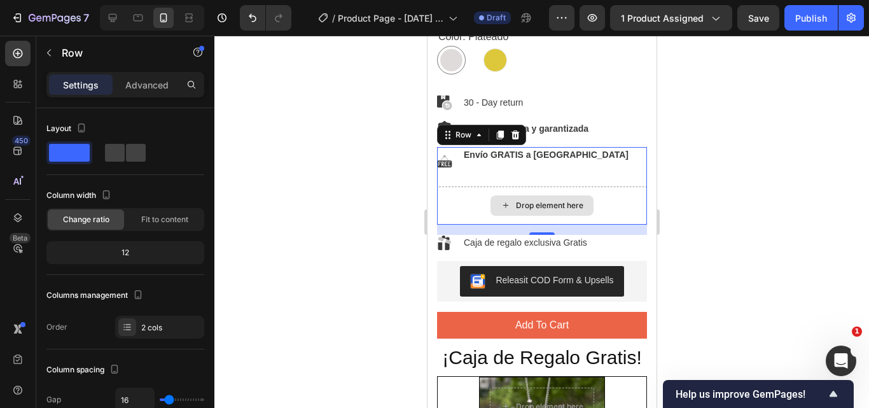
click at [594, 186] on div "Drop element here" at bounding box center [542, 205] width 210 height 38
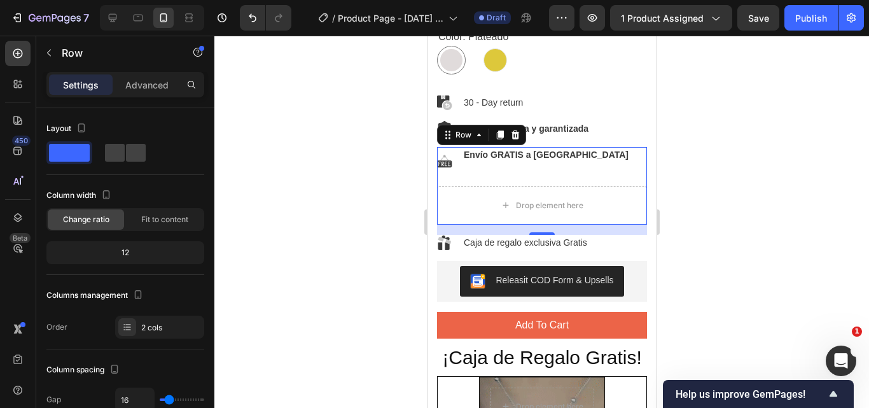
click at [769, 179] on div at bounding box center [541, 222] width 655 height 372
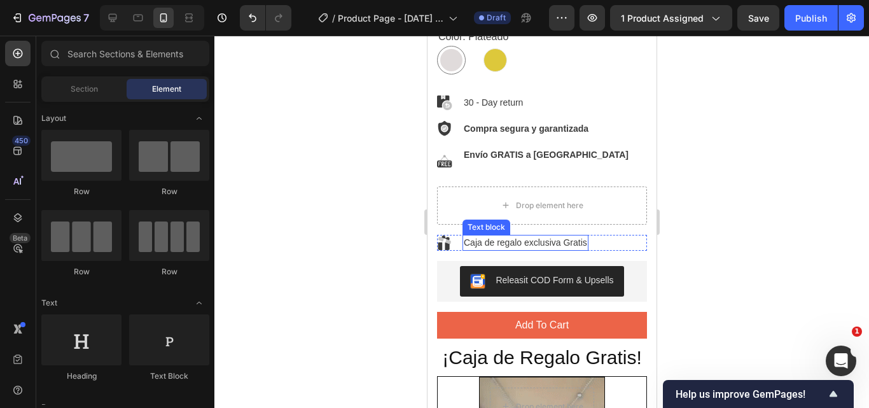
click at [555, 236] on p "Caja de regalo exclusiva Gratis" at bounding box center [524, 242] width 123 height 13
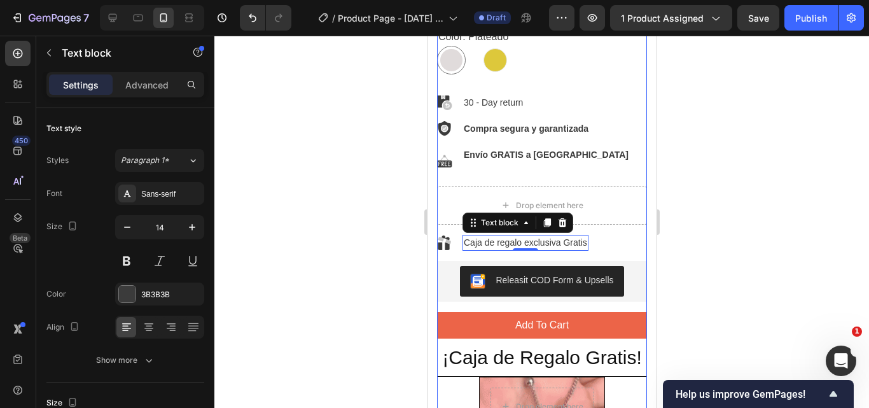
click at [611, 218] on div "Collar "Luz de Emociones" Product Title $59.990,00 Product Price Product Price …" at bounding box center [542, 270] width 210 height 1460
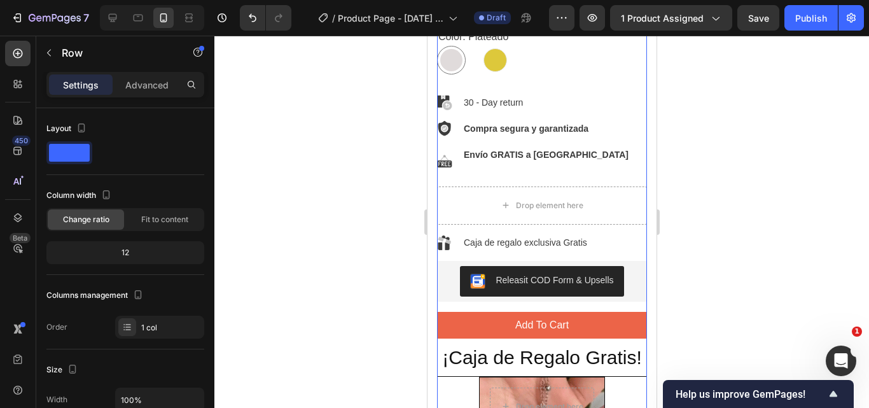
click at [598, 216] on div "Collar "Luz de Emociones" Product Title $59.990,00 Product Price Product Price …" at bounding box center [542, 270] width 210 height 1460
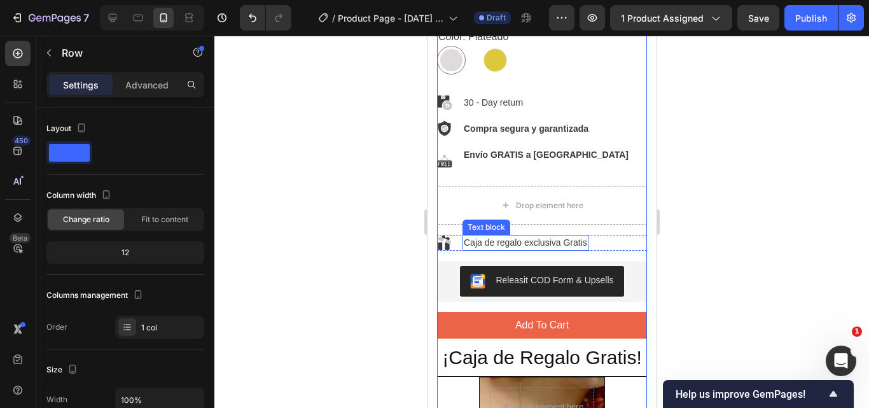
click at [528, 236] on p "Caja de regalo exclusiva Gratis" at bounding box center [524, 242] width 123 height 13
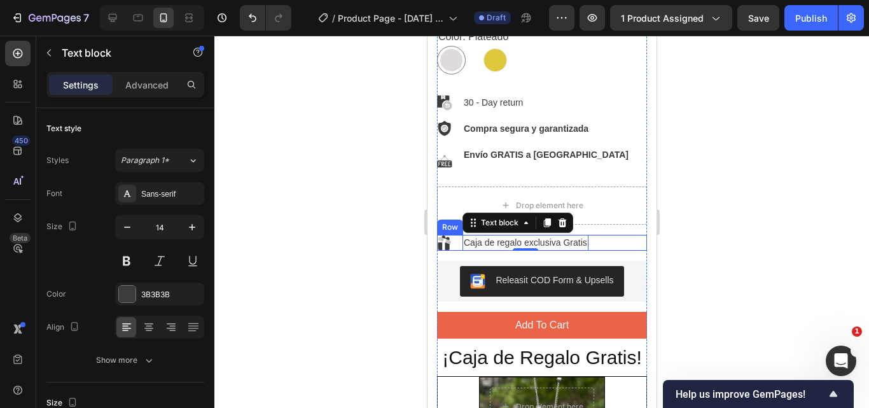
click at [457, 235] on div "Image Caja de regalo exclusiva Gratis Text block 0 Row" at bounding box center [542, 243] width 210 height 16
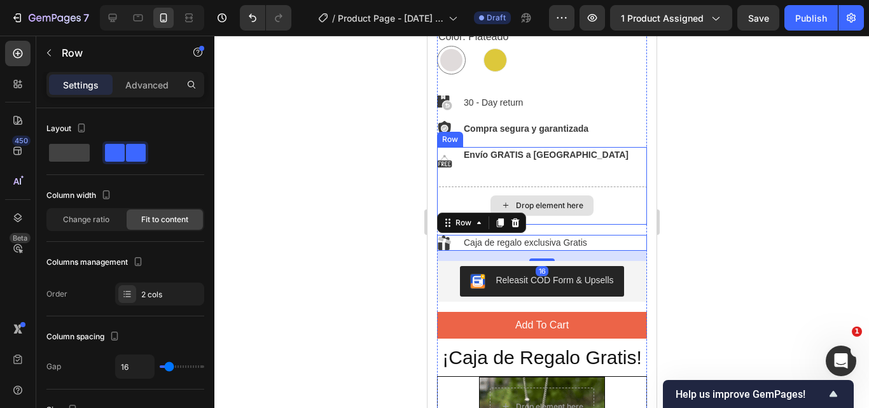
click at [488, 151] on p "Envío GRATIS a Colombia" at bounding box center [545, 161] width 165 height 27
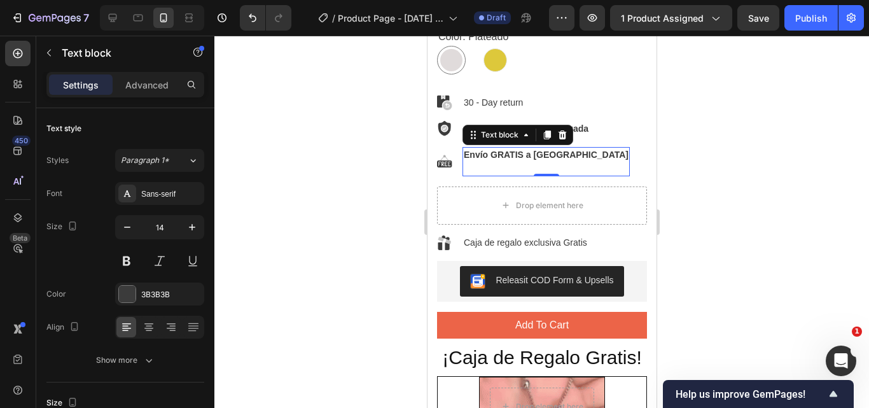
click at [500, 148] on p "Envío GRATIS a Colombia" at bounding box center [545, 161] width 165 height 27
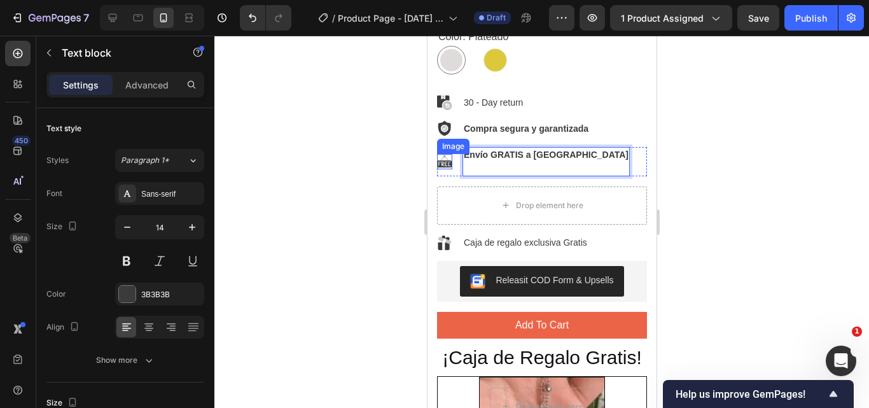
click at [449, 154] on img at bounding box center [444, 161] width 15 height 15
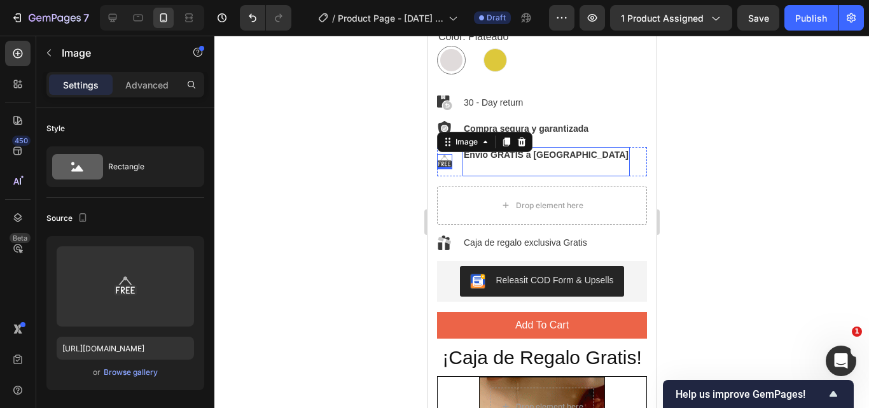
click at [502, 148] on p "Envío GRATIS a Colombia" at bounding box center [545, 161] width 165 height 27
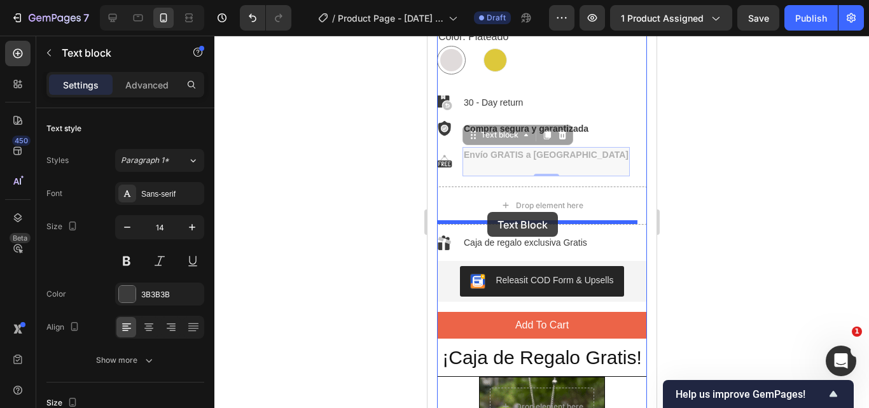
drag, startPoint x: 474, startPoint y: 123, endPoint x: 487, endPoint y: 212, distance: 90.0
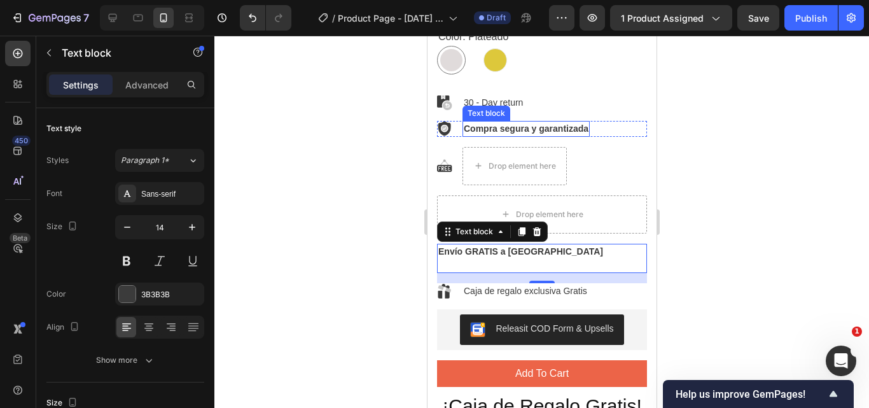
click at [490, 123] on strong "Compra segura y garantizada" at bounding box center [525, 128] width 125 height 10
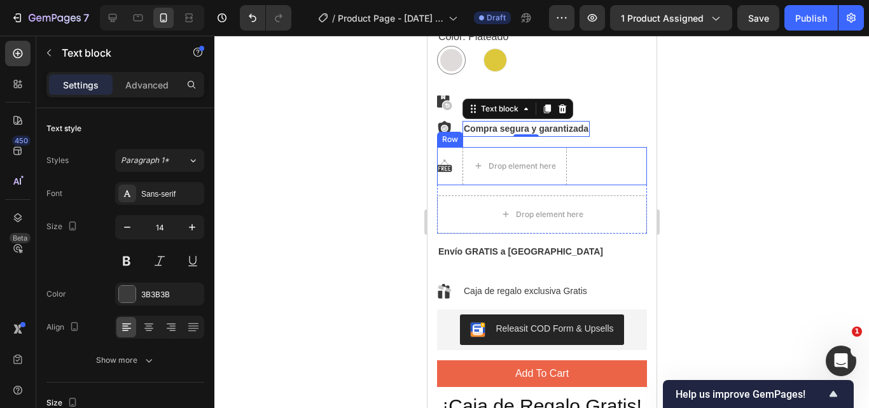
click at [455, 155] on div "Image Drop element here Row" at bounding box center [542, 166] width 210 height 38
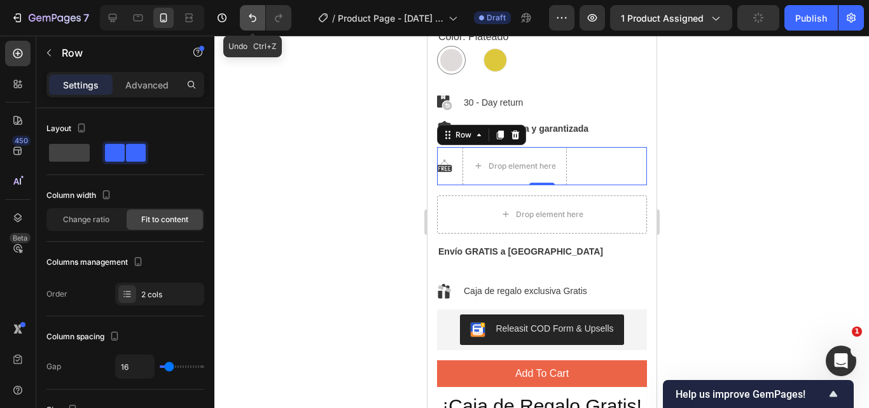
click at [247, 16] on icon "Undo/Redo" at bounding box center [252, 17] width 13 height 13
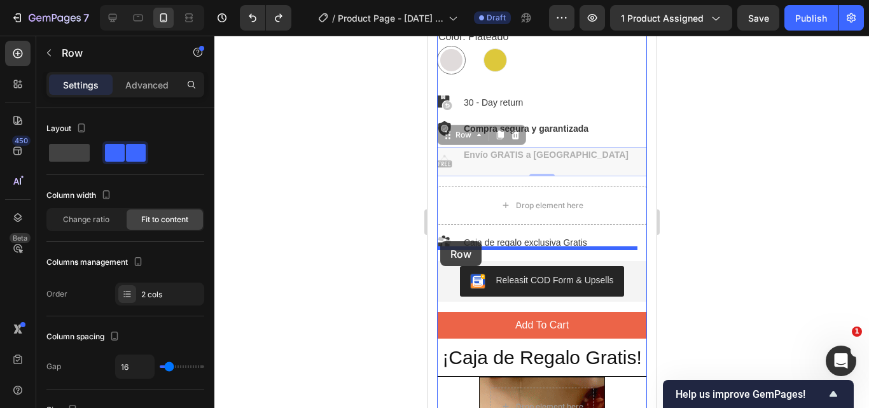
drag, startPoint x: 451, startPoint y: 123, endPoint x: 440, endPoint y: 241, distance: 118.9
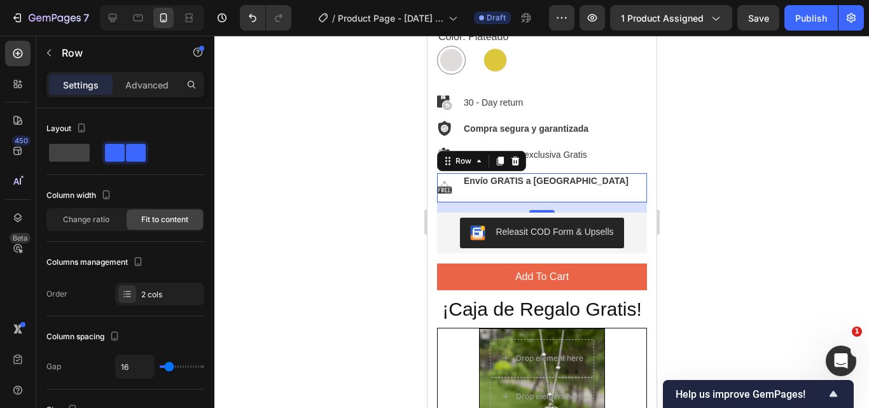
click at [769, 115] on div at bounding box center [541, 222] width 655 height 372
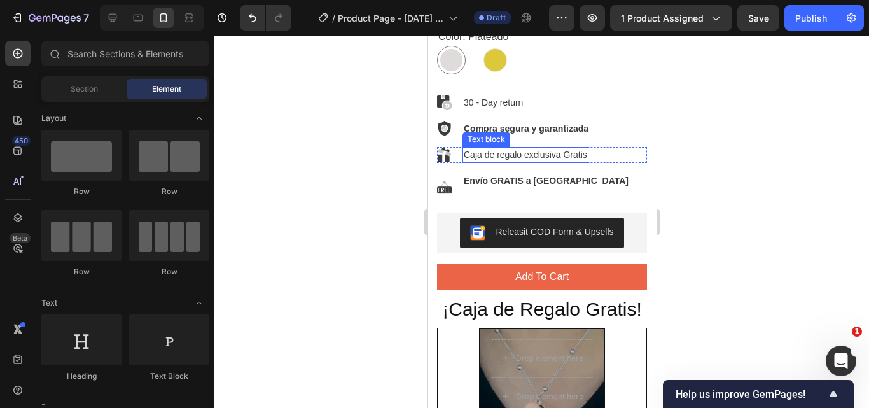
click at [579, 148] on p "Caja de regalo exclusiva Gratis" at bounding box center [524, 154] width 123 height 13
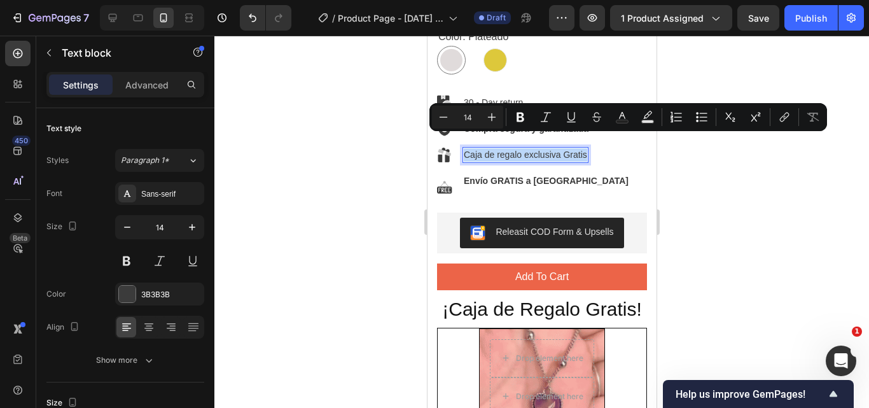
click at [577, 148] on p "Caja de regalo exclusiva Gratis" at bounding box center [524, 154] width 123 height 13
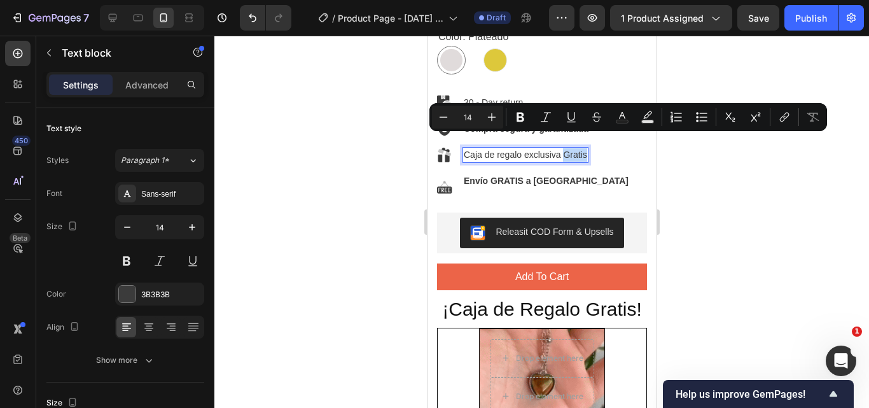
click at [577, 148] on p "Caja de regalo exclusiva Gratis" at bounding box center [524, 154] width 123 height 13
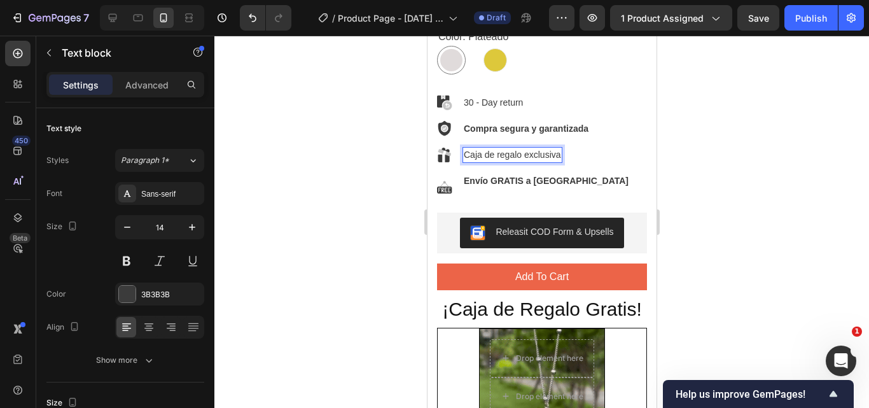
click at [467, 148] on p "Caja de regalo exclusiva" at bounding box center [511, 154] width 97 height 13
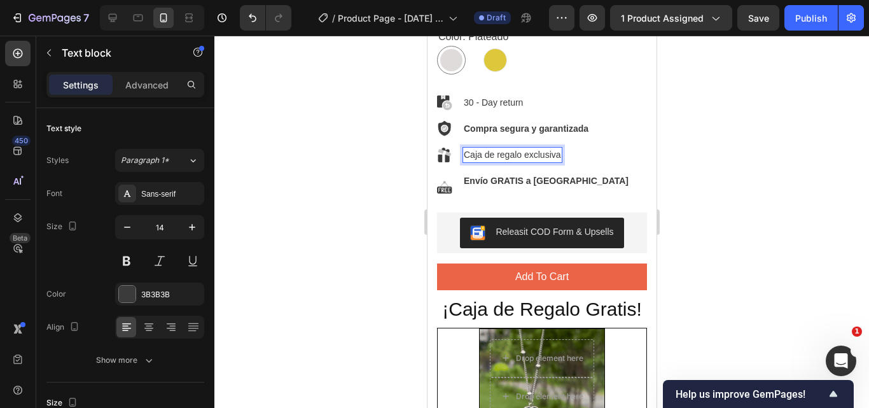
click at [466, 148] on p "Caja de regalo exclusiva" at bounding box center [511, 154] width 97 height 13
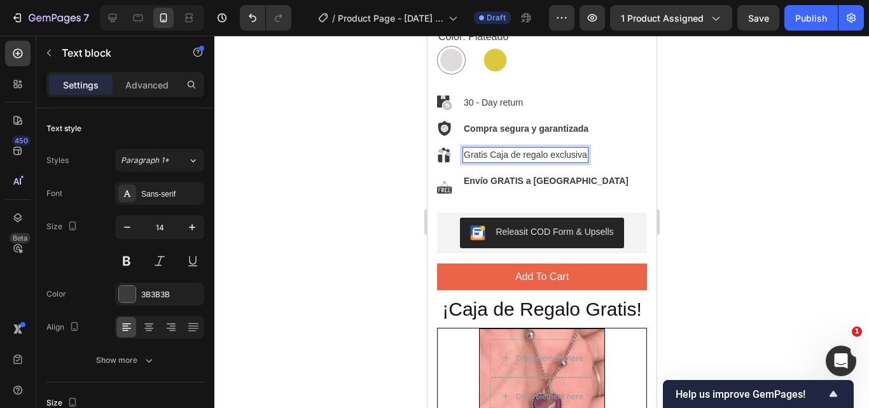
click at [774, 118] on div at bounding box center [541, 222] width 655 height 372
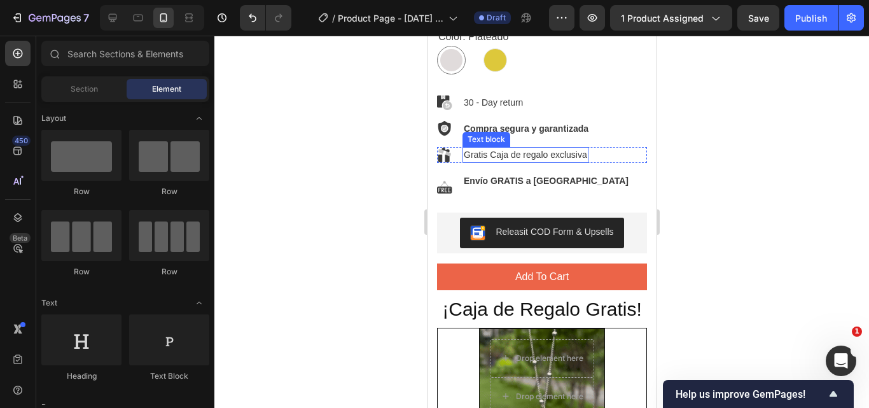
click at [486, 148] on p "Gratis Caja de regalo exclusiva" at bounding box center [524, 154] width 123 height 13
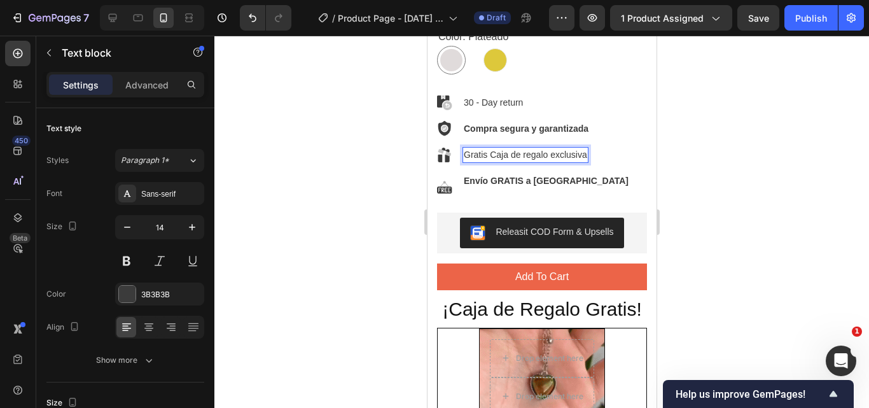
click at [489, 148] on p "Gratis Caja de regalo exclusiva" at bounding box center [524, 154] width 123 height 13
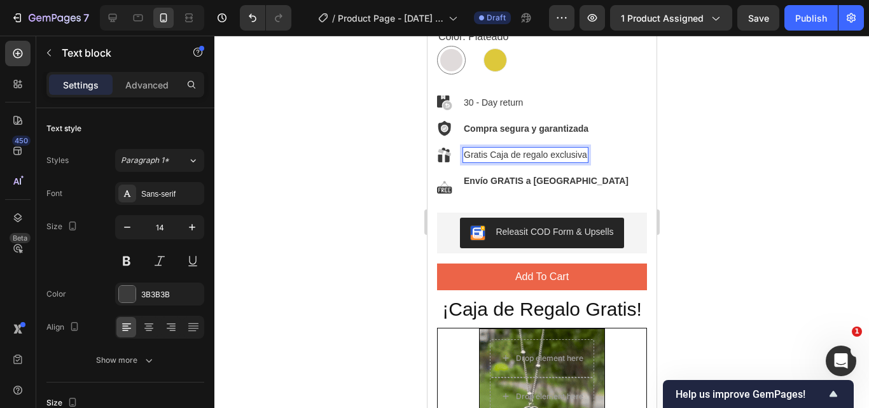
click at [488, 148] on p "Gratis Caja de regalo exclusiva" at bounding box center [524, 154] width 123 height 13
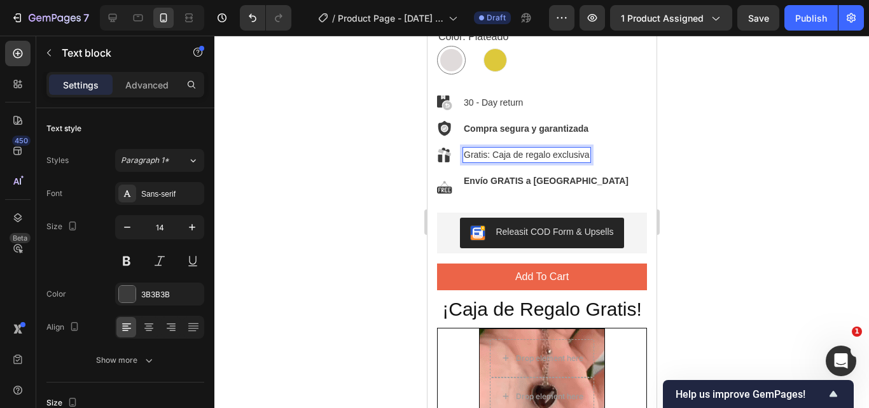
click at [773, 167] on div at bounding box center [541, 222] width 655 height 372
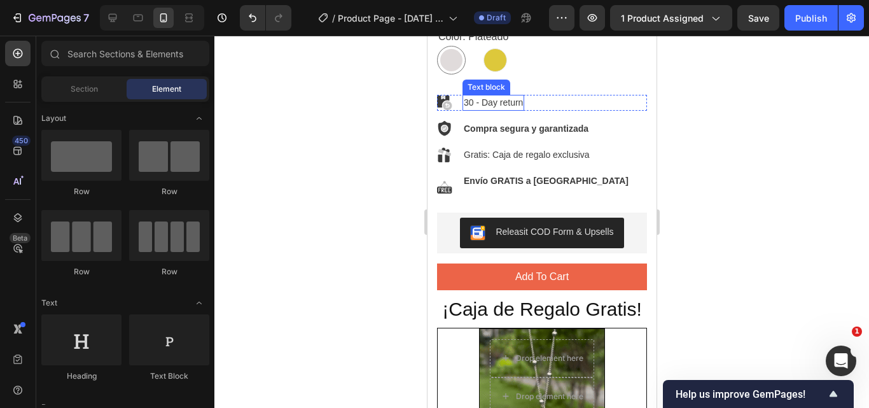
click at [519, 96] on p "30 - Day return" at bounding box center [492, 102] width 59 height 13
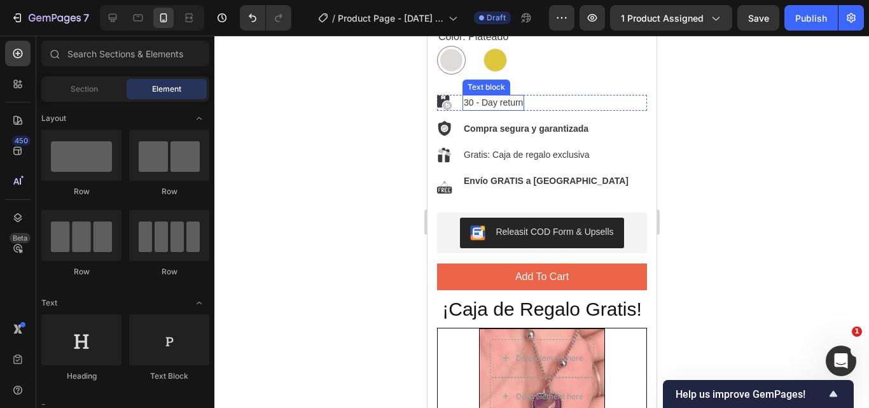
click at [519, 96] on p "30 - Day return" at bounding box center [492, 102] width 59 height 13
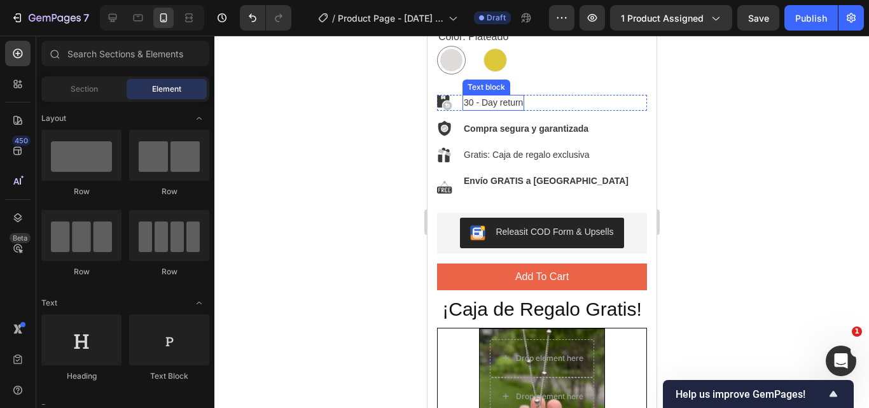
click at [519, 96] on p "30 - Day return" at bounding box center [492, 102] width 59 height 13
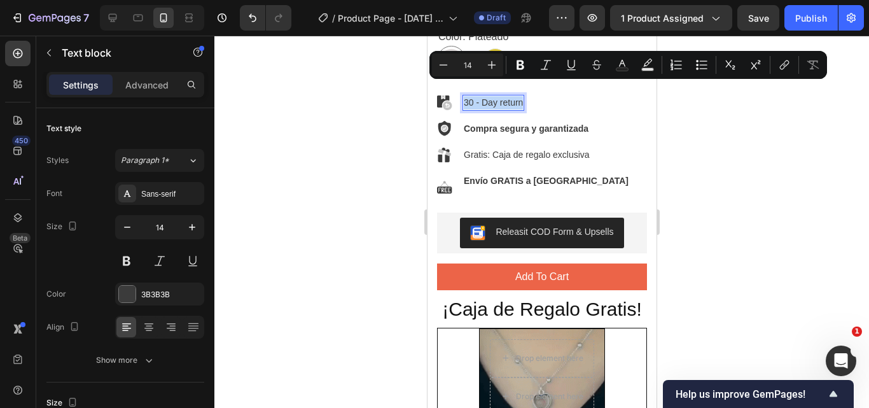
click at [512, 96] on p "30 - Day return" at bounding box center [492, 102] width 59 height 13
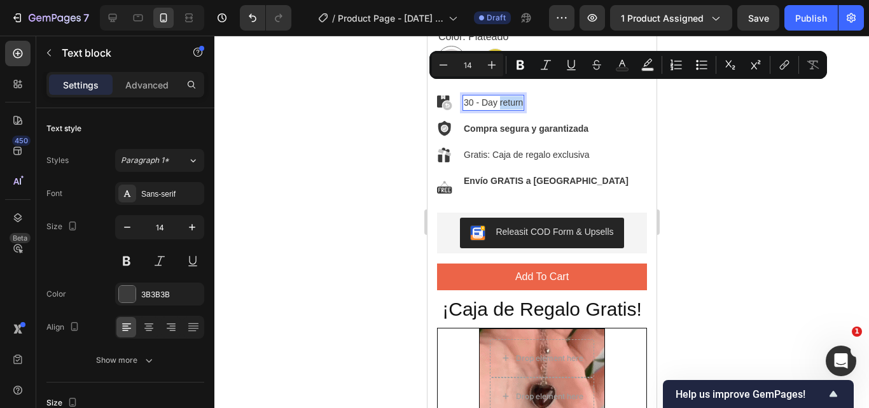
click at [512, 96] on p "30 - Day return" at bounding box center [492, 102] width 59 height 13
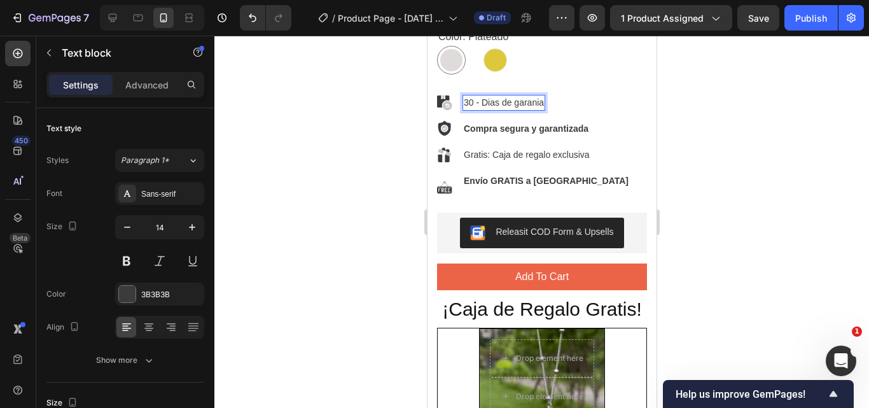
click at [537, 96] on p "30 - Dias de garania" at bounding box center [503, 102] width 80 height 13
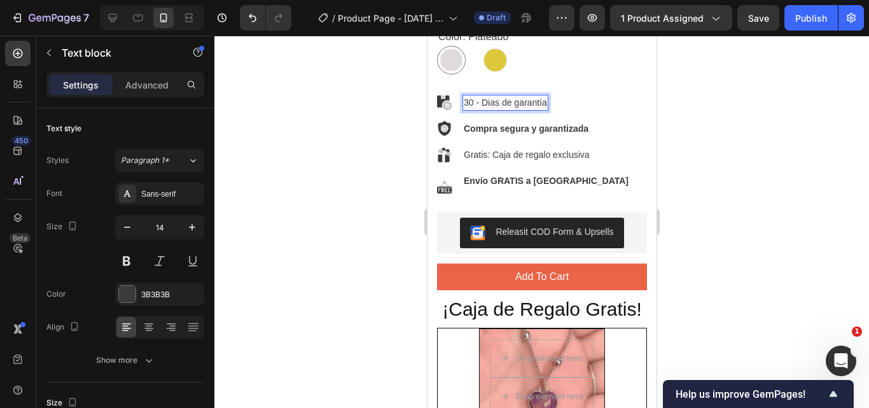
click at [745, 111] on div at bounding box center [541, 222] width 655 height 372
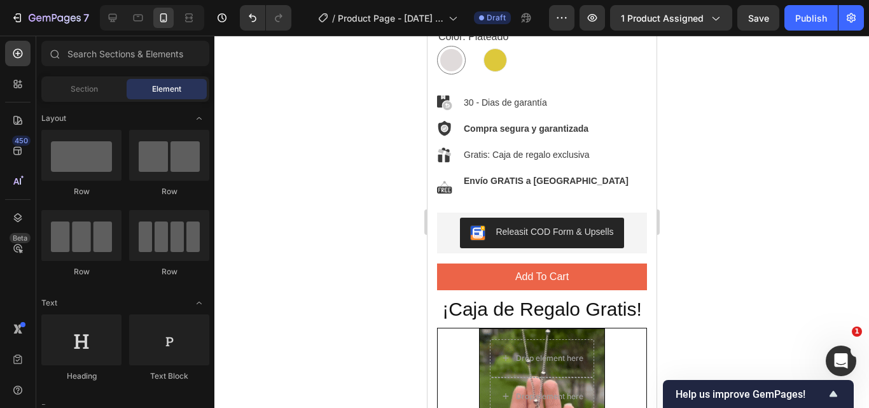
click at [745, 113] on div at bounding box center [541, 222] width 655 height 372
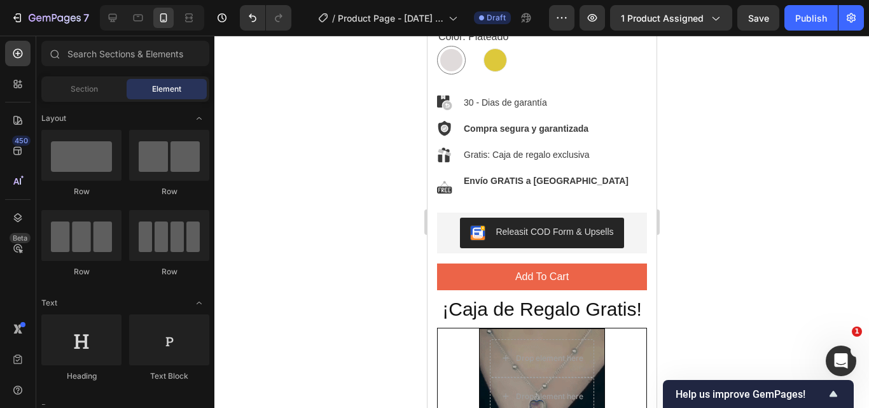
click at [692, 241] on div at bounding box center [541, 222] width 655 height 372
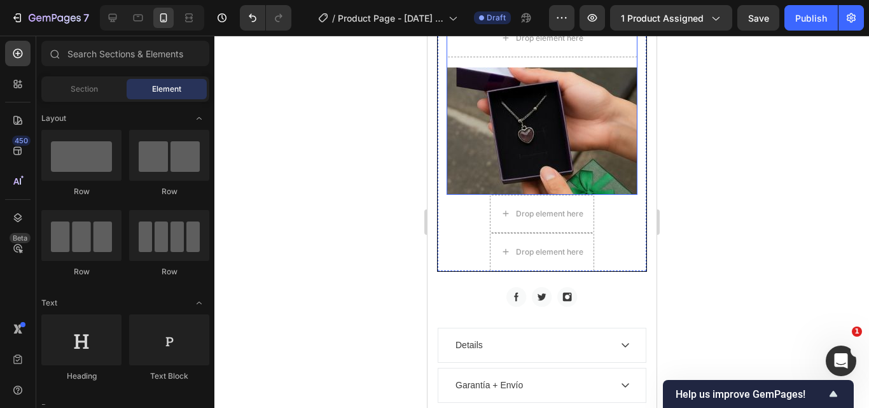
scroll to position [1499, 0]
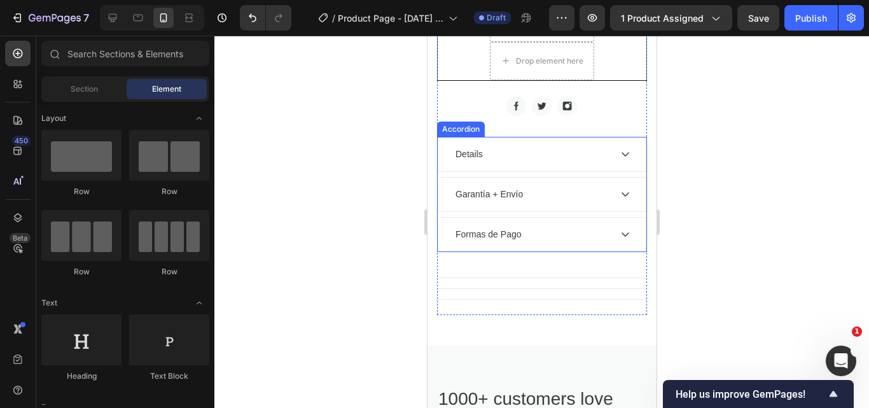
click at [462, 161] on p "Details" at bounding box center [468, 154] width 27 height 13
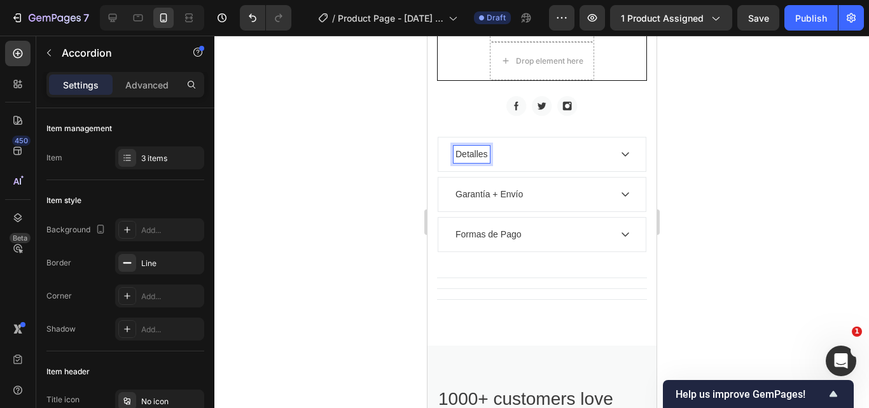
click at [402, 172] on div at bounding box center [541, 222] width 655 height 372
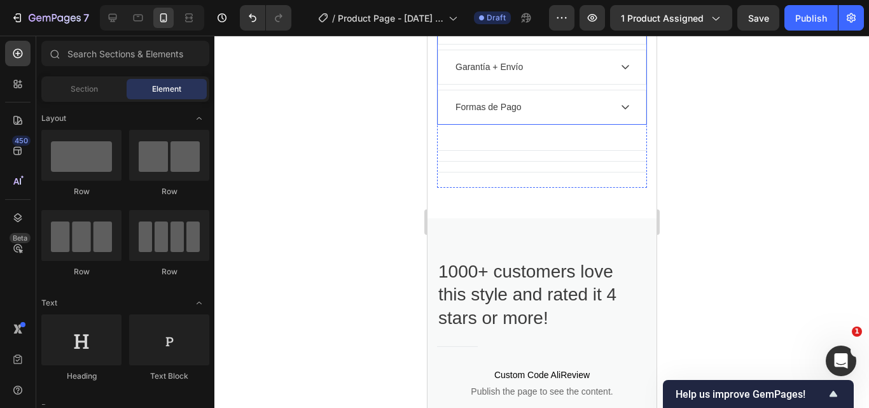
scroll to position [1563, 0]
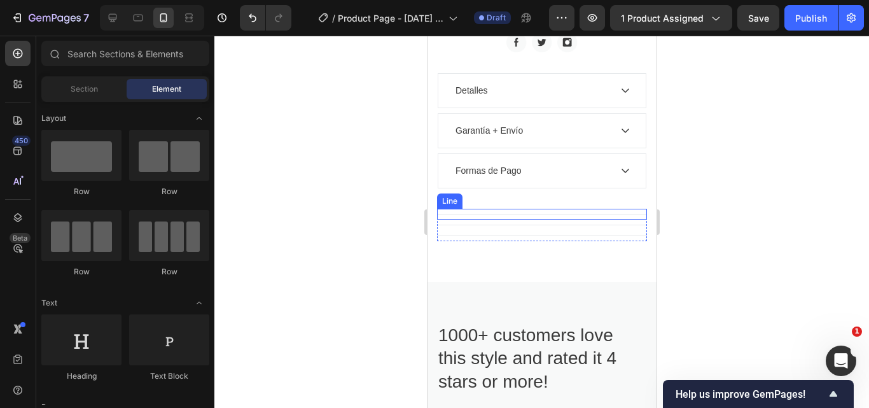
click at [556, 220] on div "Title Line" at bounding box center [542, 214] width 210 height 11
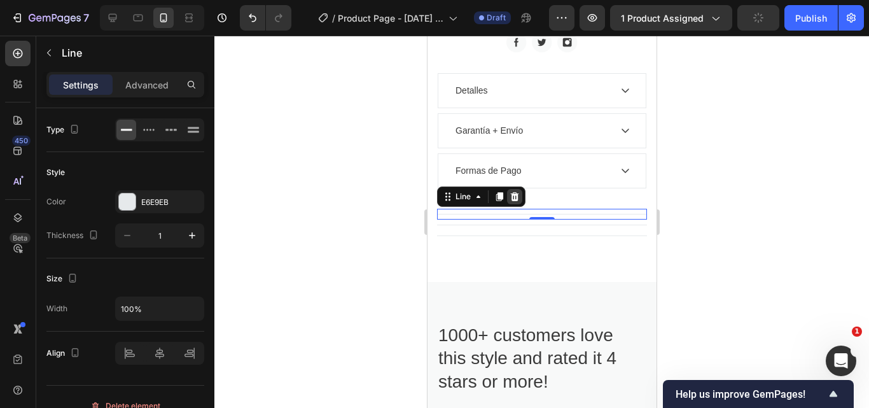
click at [521, 204] on div at bounding box center [514, 196] width 15 height 15
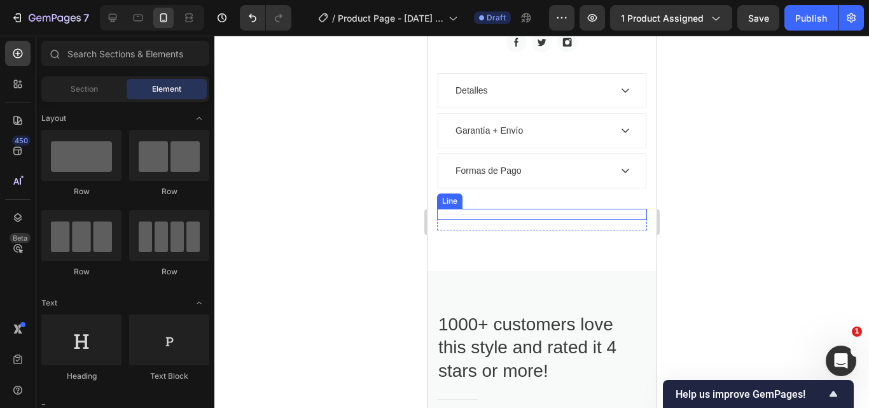
click at [523, 220] on div "Title Line" at bounding box center [542, 214] width 210 height 11
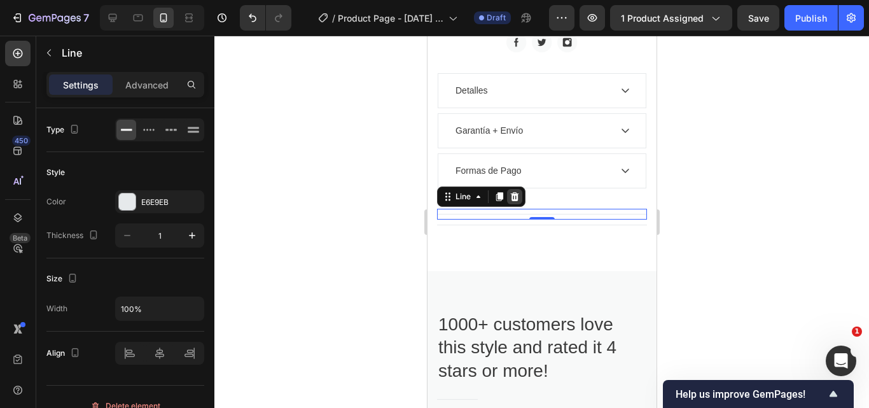
click at [515, 202] on icon at bounding box center [514, 197] width 10 height 10
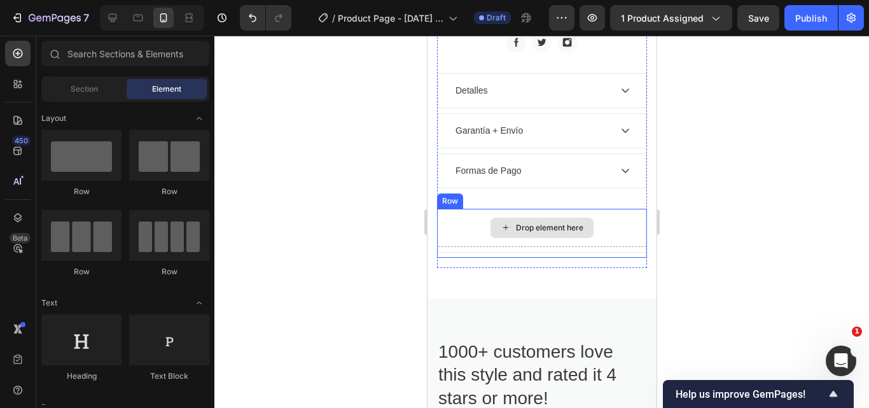
click at [555, 233] on div "Drop element here" at bounding box center [549, 228] width 67 height 10
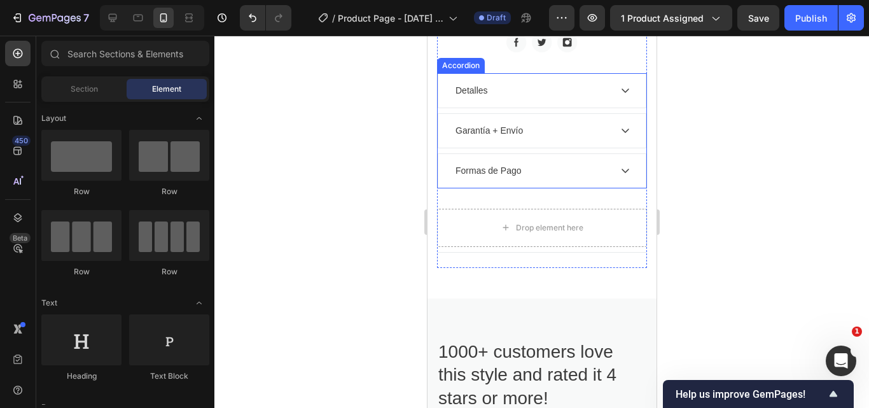
click at [620, 95] on icon at bounding box center [625, 90] width 10 height 10
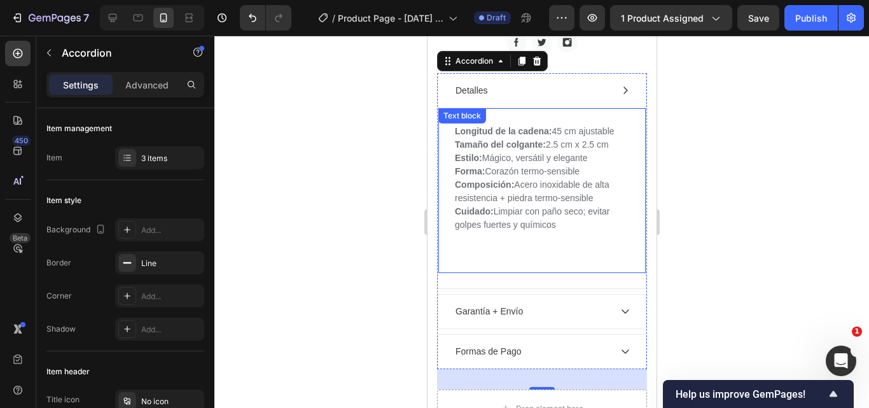
click at [534, 271] on p at bounding box center [541, 252] width 174 height 40
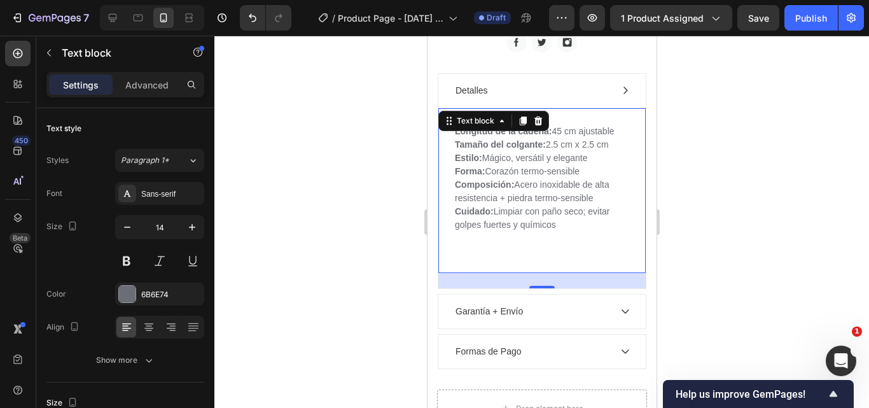
click at [720, 164] on div at bounding box center [541, 222] width 655 height 372
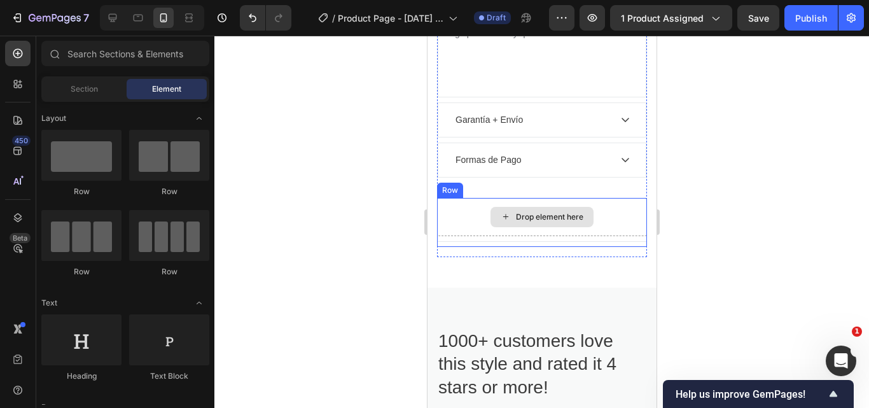
scroll to position [1881, 0]
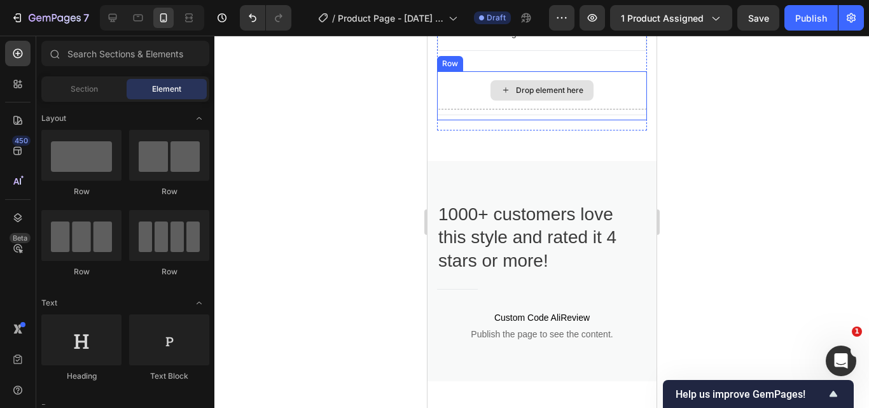
click at [549, 95] on div "Drop element here" at bounding box center [549, 90] width 67 height 10
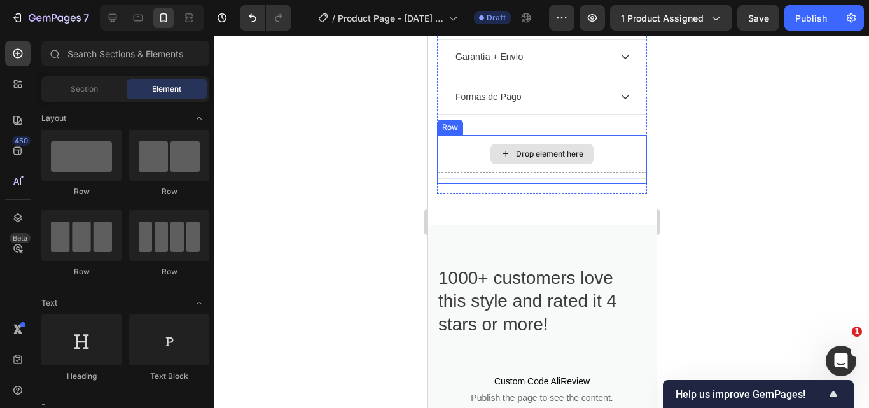
click at [547, 159] on div "Drop element here" at bounding box center [549, 154] width 67 height 10
click at [546, 159] on div "Drop element here" at bounding box center [549, 154] width 67 height 10
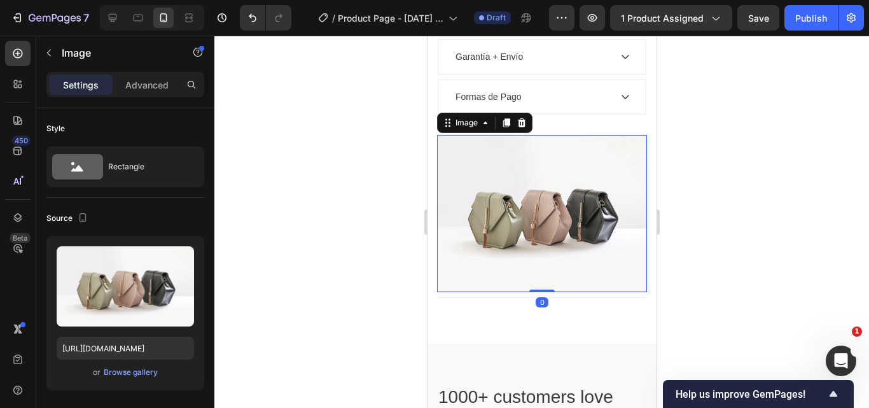
click at [562, 214] on img at bounding box center [542, 214] width 210 height 158
click at [114, 372] on div "Browse gallery" at bounding box center [131, 372] width 54 height 11
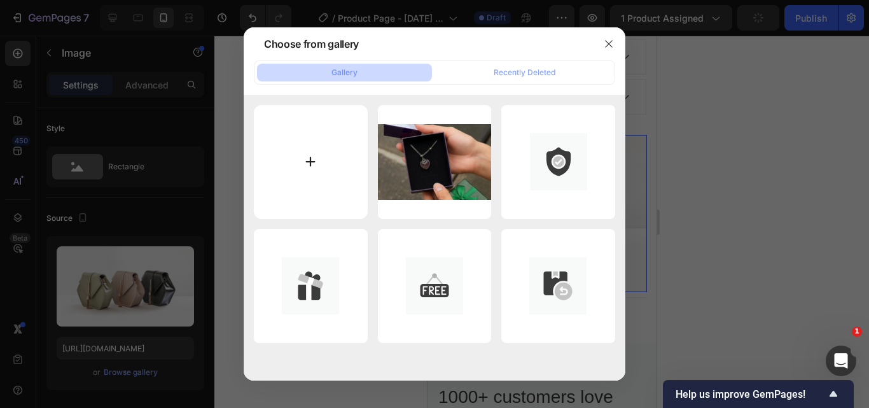
click at [294, 172] on input "file" at bounding box center [311, 162] width 114 height 114
type input "C:\fakepath\Diseño sin título (1).jpg"
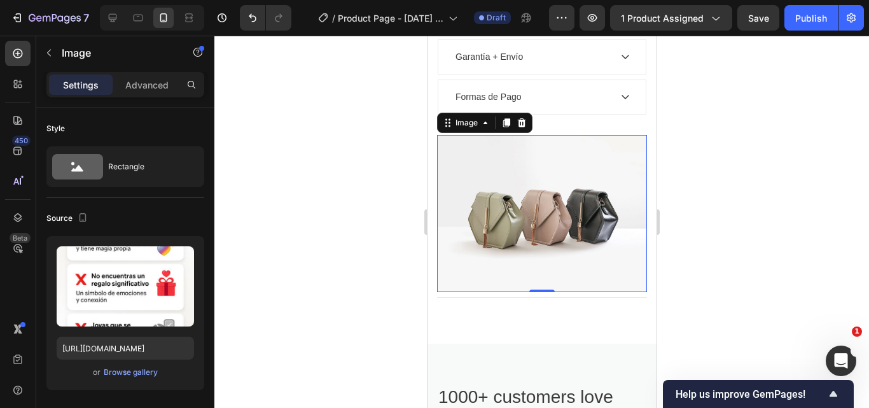
type input "https://cdn.shopify.com/s/files/1/0611/7379/2856/files/gempages_584546137239716…"
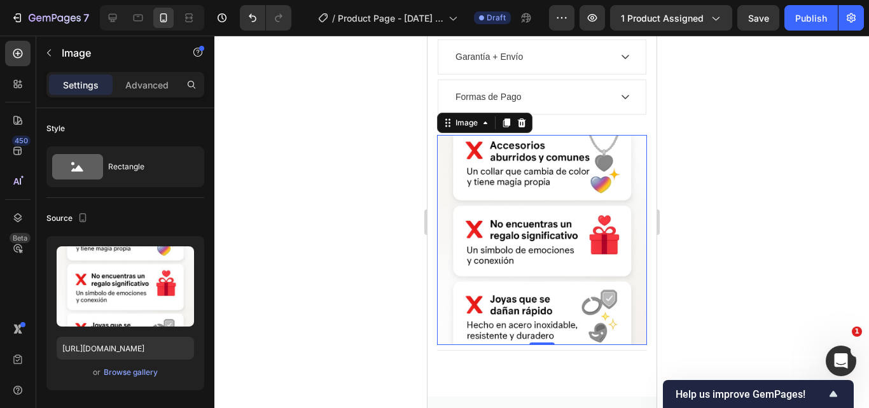
click at [806, 248] on div at bounding box center [541, 222] width 655 height 372
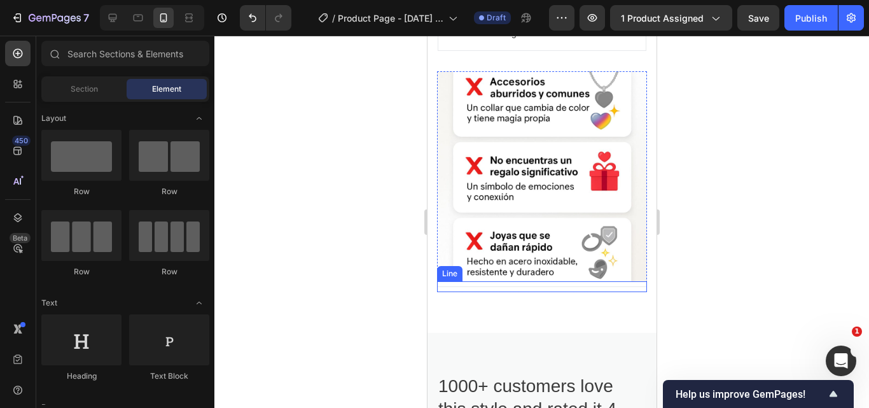
scroll to position [2009, 0]
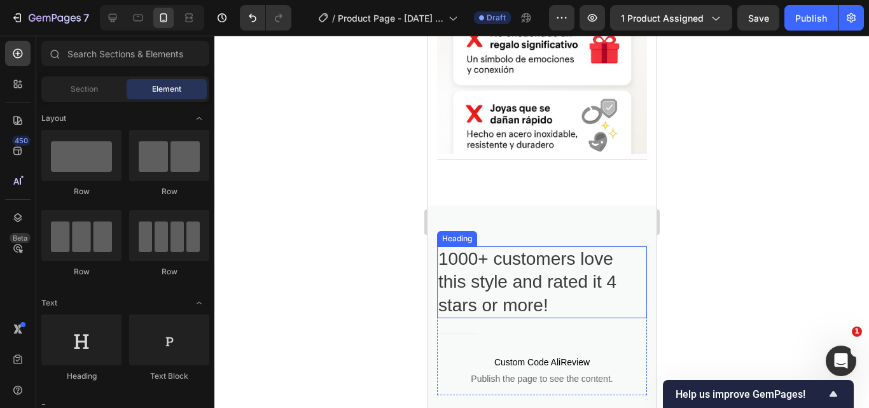
click at [531, 269] on p "1000+ customers love this style and rated it 4 stars or more!" at bounding box center [541, 282] width 207 height 69
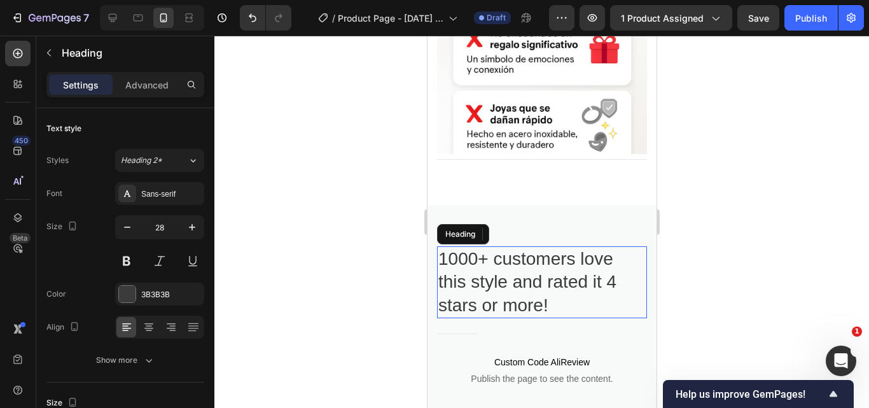
click at [530, 269] on p "1000+ customers love this style and rated it 4 stars or more!" at bounding box center [541, 282] width 207 height 69
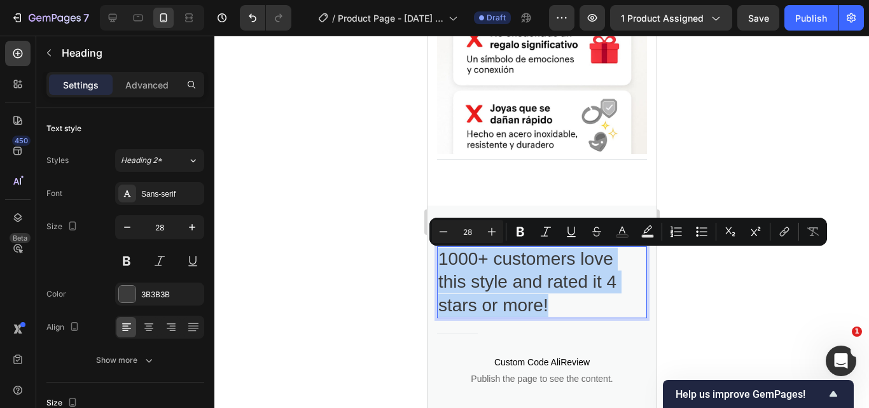
click at [486, 265] on p "1000+ customers love this style and rated it 4 stars or more!" at bounding box center [541, 282] width 207 height 69
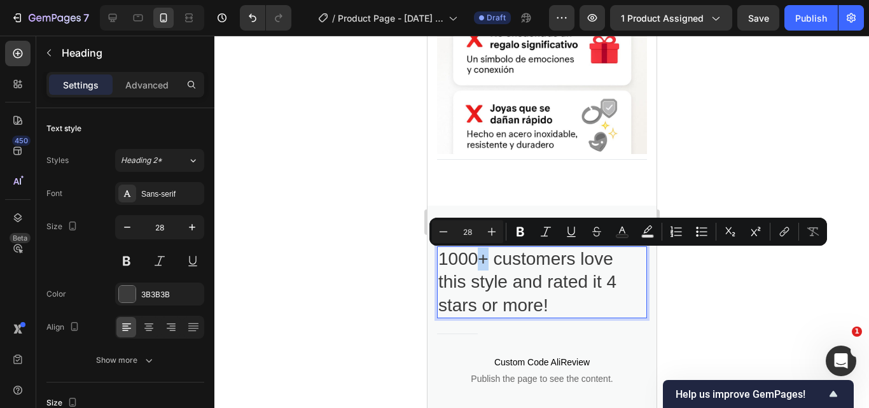
click at [486, 260] on p "1000+ customers love this style and rated it 4 stars or more!" at bounding box center [541, 282] width 207 height 69
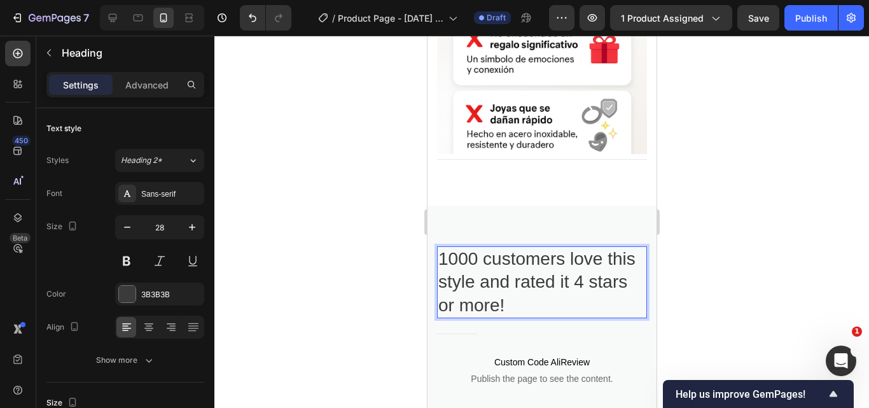
click at [442, 260] on p "1000 customers love this style and rated it 4 stars or more!" at bounding box center [541, 282] width 207 height 69
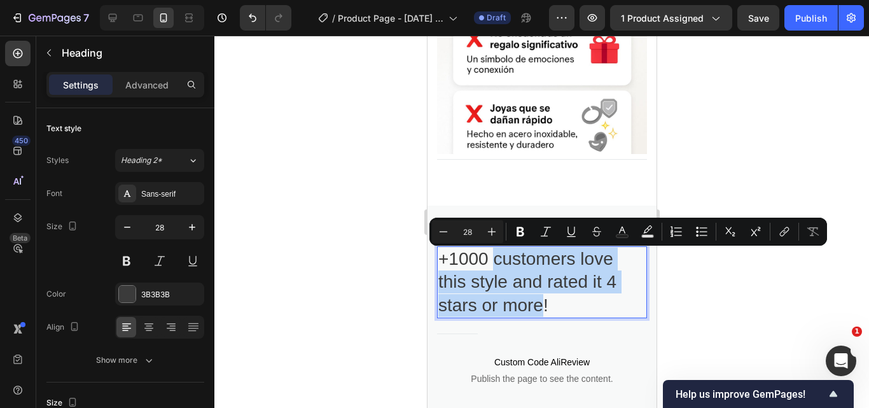
drag, startPoint x: 495, startPoint y: 260, endPoint x: 541, endPoint y: 311, distance: 69.4
click at [541, 311] on p "+1000 customers love this style and rated it 4 stars or more!" at bounding box center [541, 282] width 207 height 69
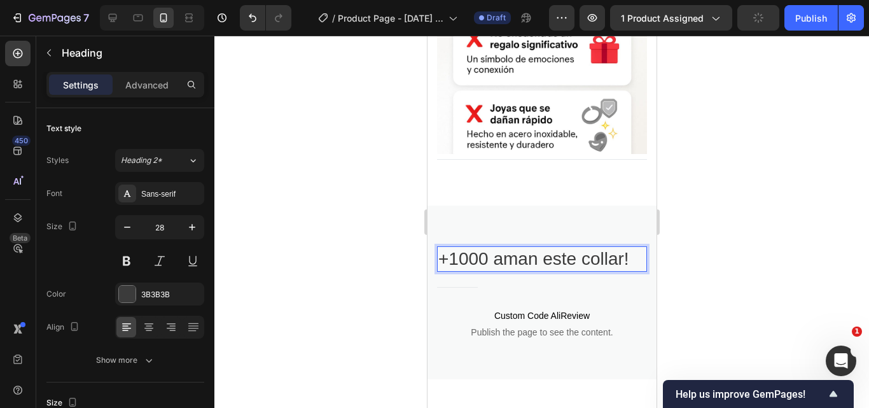
click at [720, 206] on div at bounding box center [541, 222] width 655 height 372
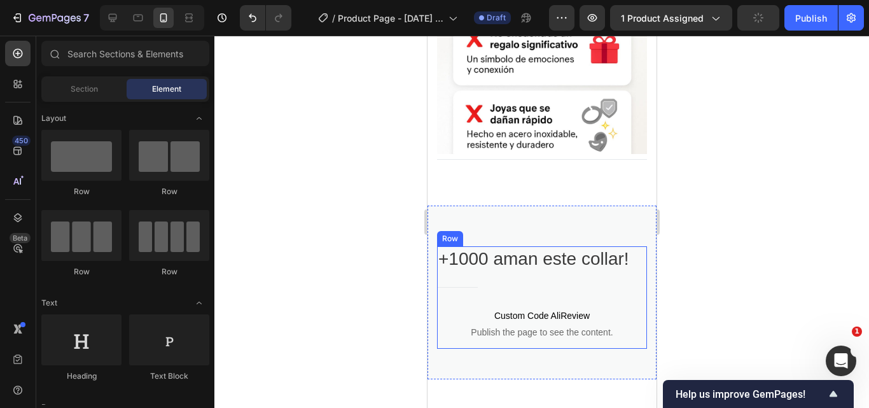
click at [530, 267] on p "+1000 aman este collar!" at bounding box center [541, 259] width 207 height 23
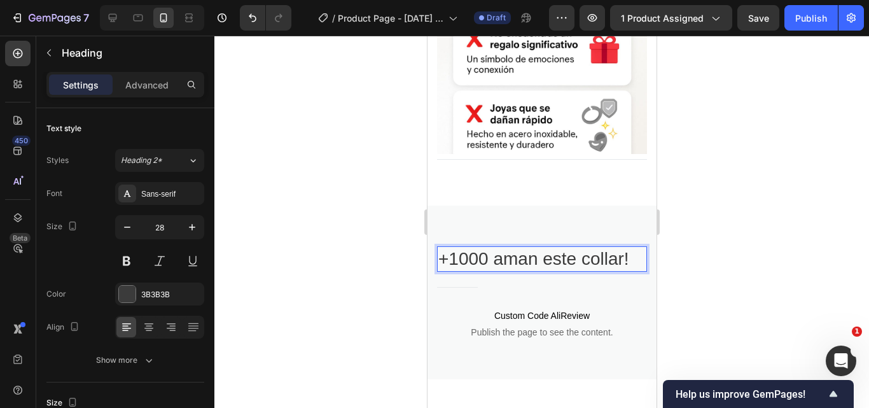
click at [529, 265] on p "+1000 aman este collar!" at bounding box center [541, 259] width 207 height 23
click at [529, 262] on p "+1000 amarn este collar!" at bounding box center [541, 259] width 207 height 23
click at [536, 262] on p "+1000 amárn este collar!" at bounding box center [541, 259] width 207 height 23
click at [752, 228] on div at bounding box center [541, 222] width 655 height 372
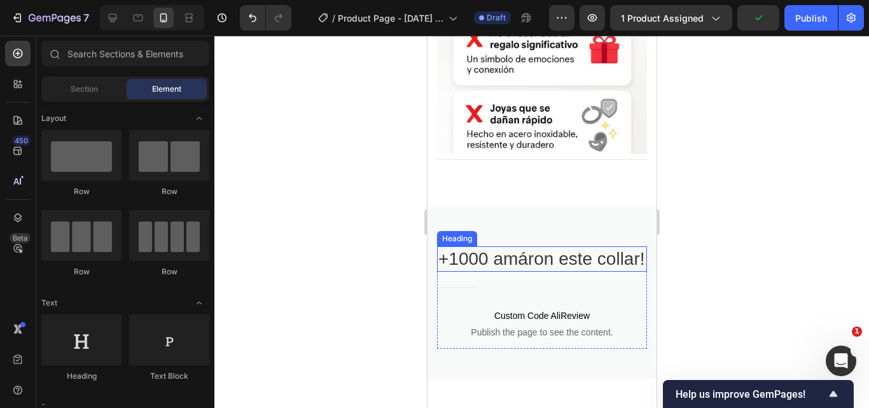
click at [548, 334] on div "+1000 amáron este collar! Heading Title Line Custom Code AliReview Publish the …" at bounding box center [541, 293] width 229 height 174
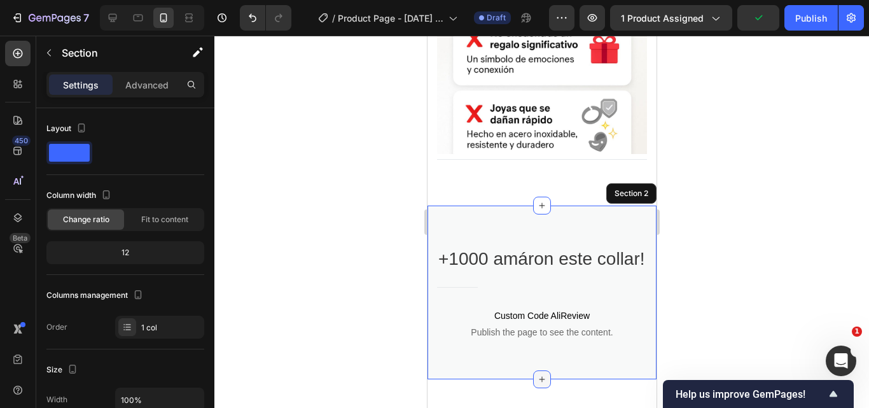
click at [538, 374] on icon at bounding box center [542, 379] width 10 height 10
click at [537, 374] on icon at bounding box center [542, 379] width 10 height 10
click at [532, 337] on div "Product Images Collar "Luz de Emociones" Product Title $59.990,00 Product Price…" at bounding box center [541, 340] width 229 height 4575
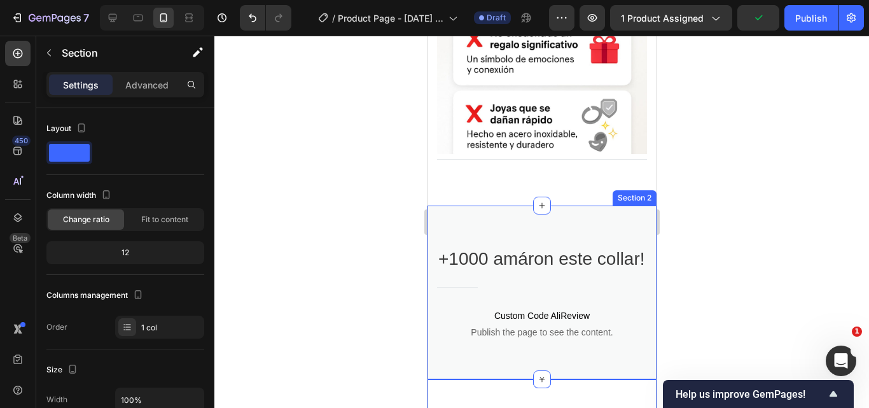
click at [530, 274] on div "Product Images Collar "Luz de Emociones" Product Title $59.990,00 Product Price…" at bounding box center [541, 340] width 229 height 4575
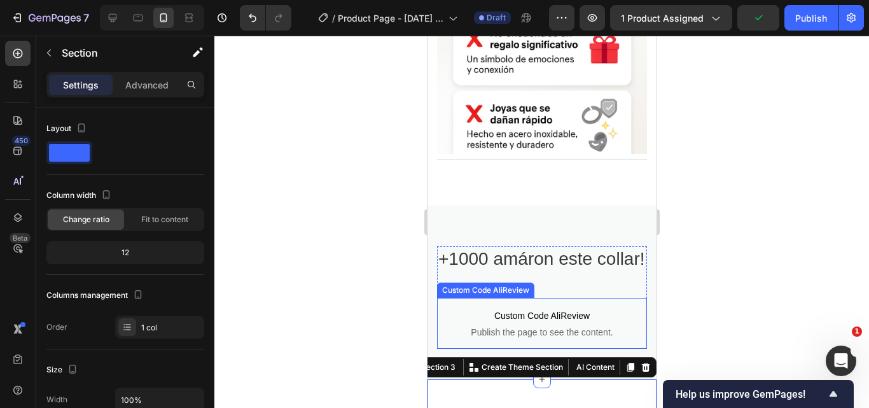
click at [535, 308] on span "Custom Code AliReview" at bounding box center [542, 315] width 210 height 15
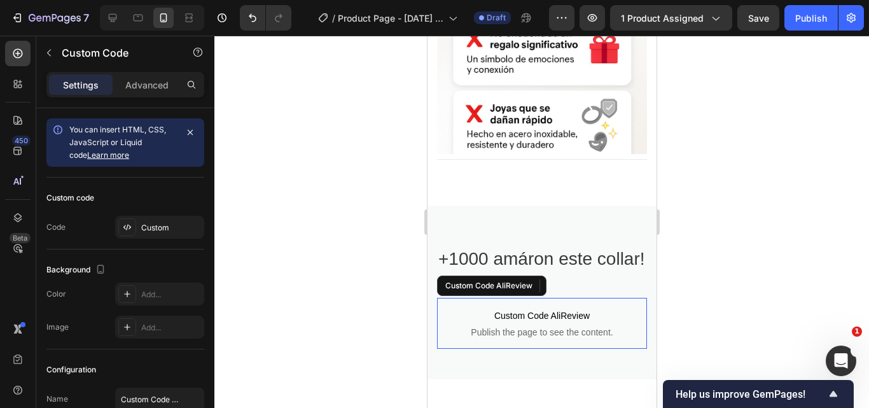
scroll to position [2136, 0]
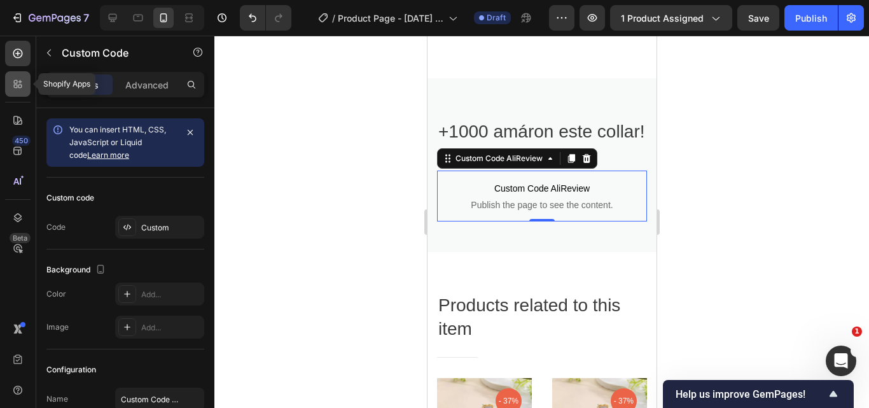
click at [20, 88] on icon at bounding box center [20, 87] width 4 height 4
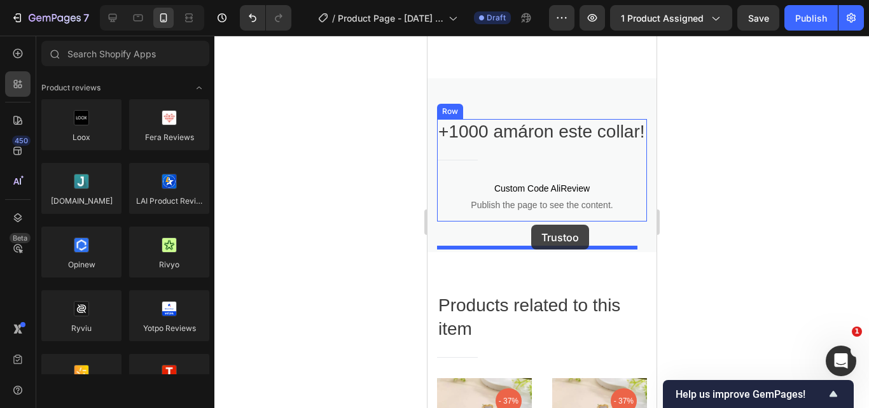
drag, startPoint x: 531, startPoint y: 225, endPoint x: 603, endPoint y: 167, distance: 92.4
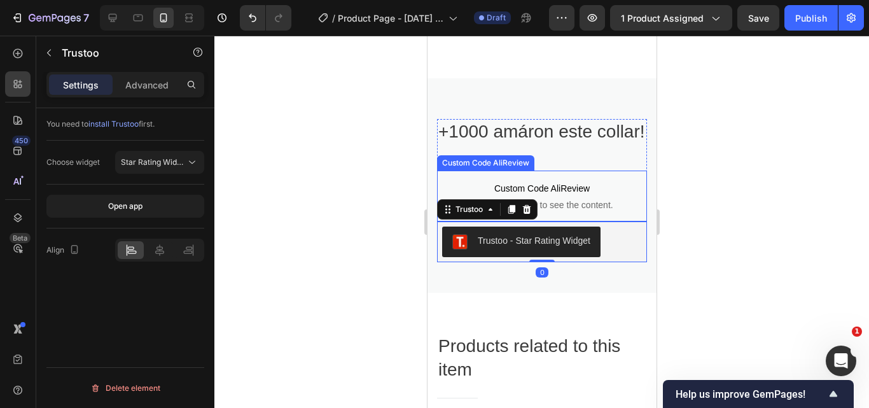
click at [550, 201] on p "Custom Code AliReview Publish the page to see the content." at bounding box center [542, 196] width 210 height 51
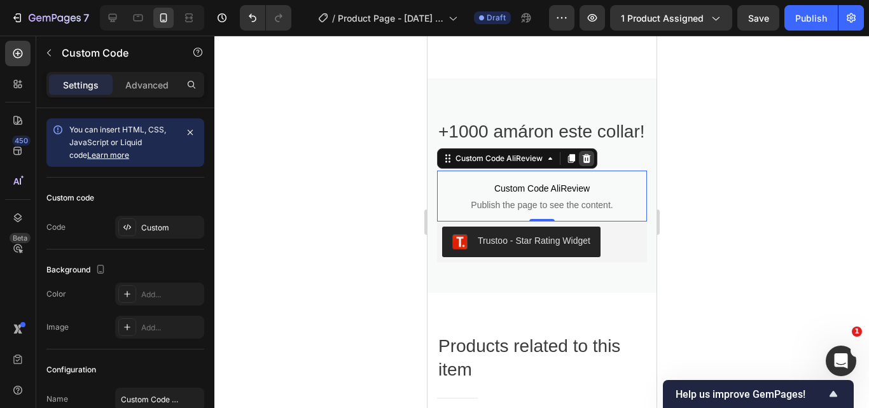
click at [589, 163] on icon at bounding box center [586, 158] width 8 height 9
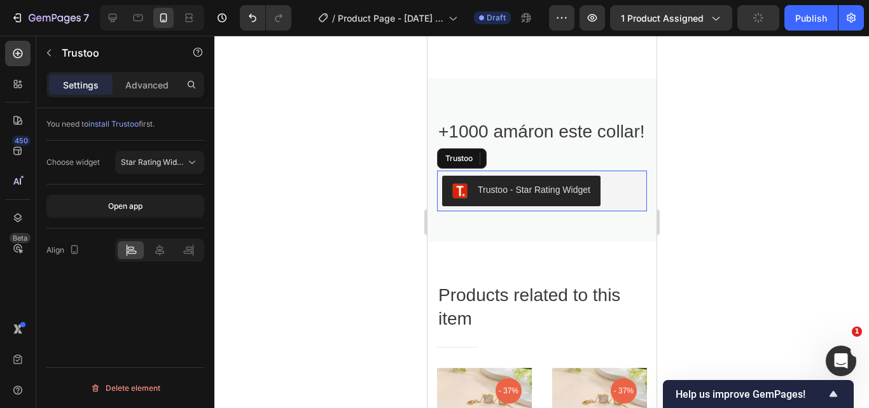
click at [549, 197] on div "Trustoo - Star Rating Widget" at bounding box center [533, 189] width 113 height 13
click at [195, 162] on icon at bounding box center [192, 162] width 13 height 13
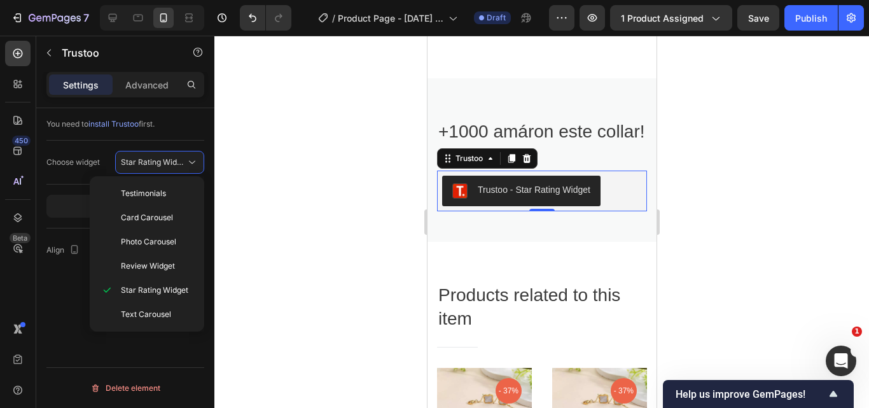
click at [66, 291] on div "You need to install Trustoo first. Choose widget Star Rating Widget Open app Al…" at bounding box center [125, 276] width 178 height 336
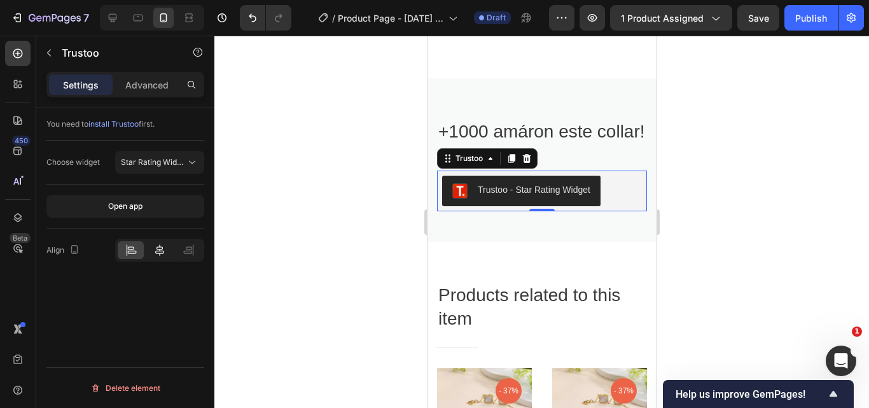
click at [158, 247] on icon at bounding box center [159, 249] width 9 height 11
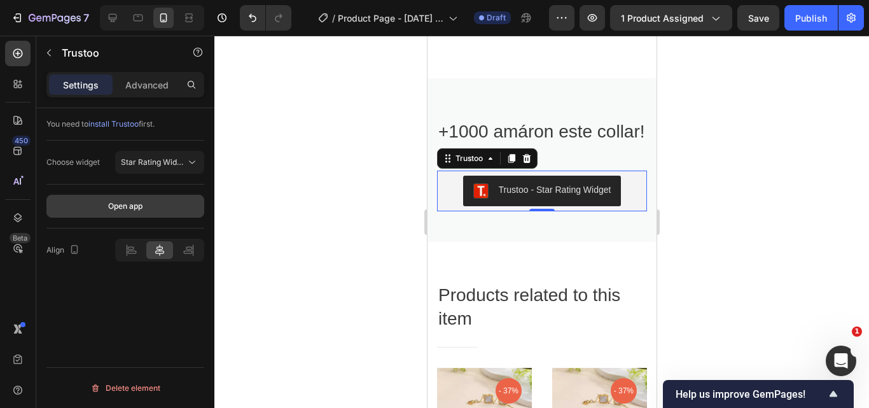
click at [146, 202] on button "Open app" at bounding box center [125, 206] width 158 height 23
click at [376, 166] on div at bounding box center [541, 222] width 655 height 372
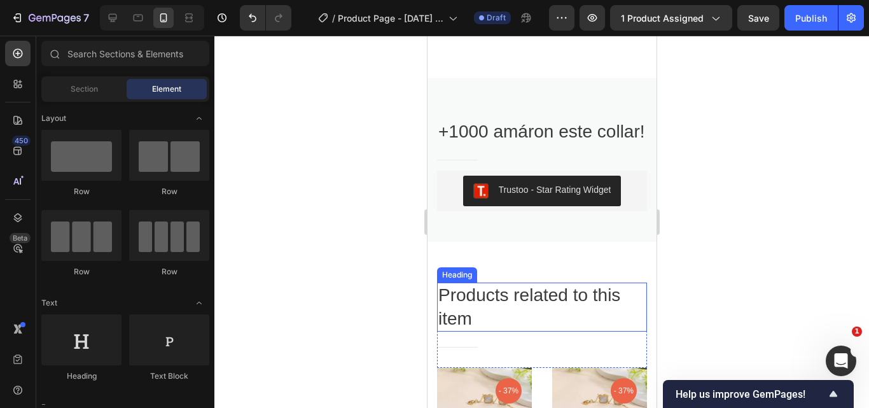
click at [524, 321] on p "Products related to this item" at bounding box center [541, 307] width 207 height 46
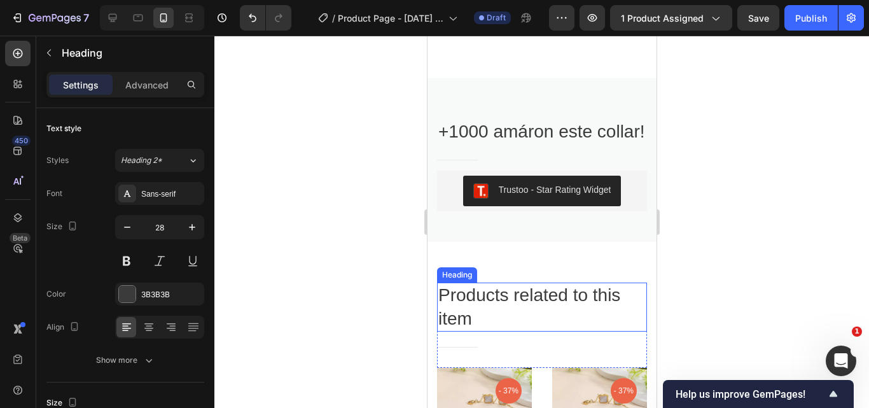
click at [488, 319] on p "Products related to this item" at bounding box center [541, 307] width 207 height 46
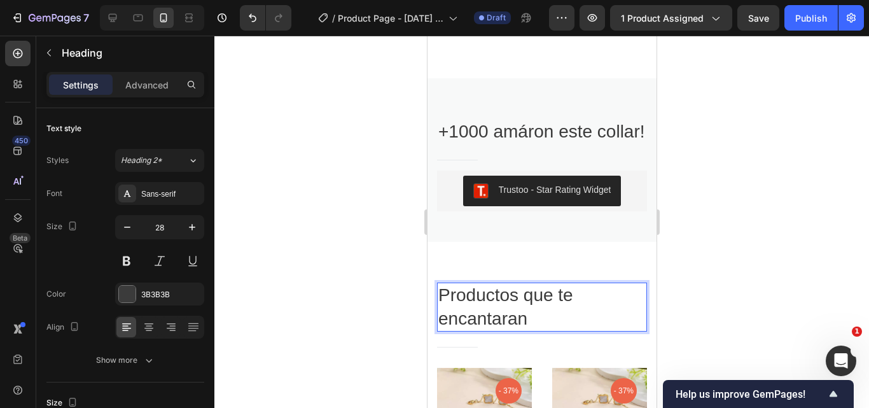
click at [517, 330] on p "Productos que te encantaran" at bounding box center [541, 307] width 207 height 46
click at [717, 294] on div at bounding box center [541, 222] width 655 height 372
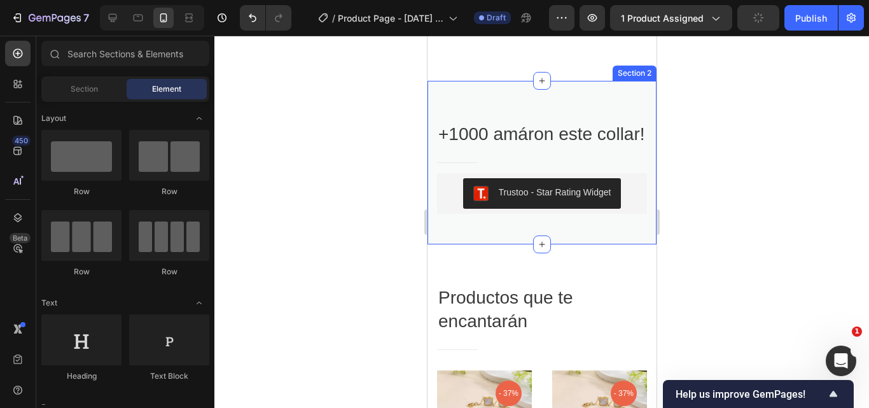
scroll to position [2200, 0]
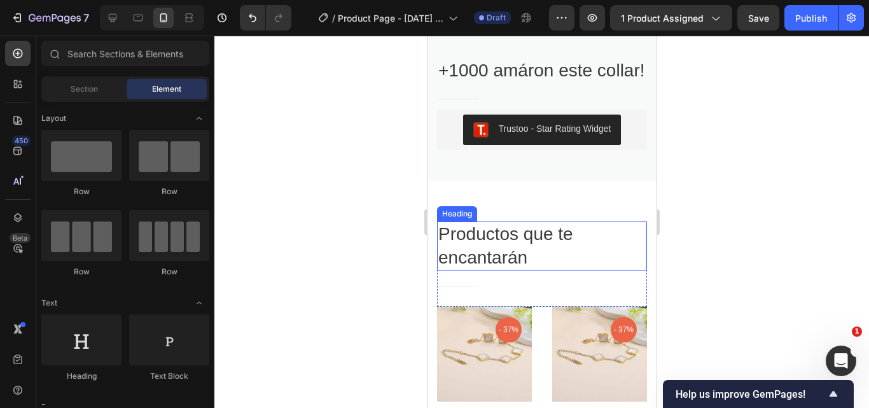
click at [488, 260] on p "Productos que te encantarán" at bounding box center [541, 246] width 207 height 46
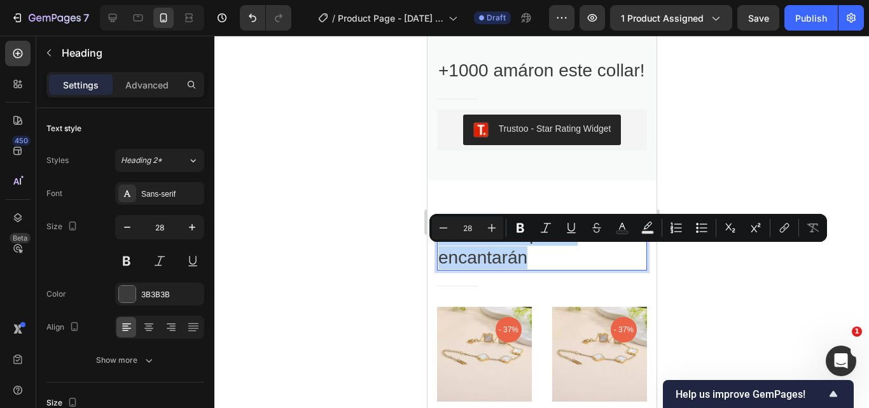
click at [488, 260] on p "Productos que te encantarán" at bounding box center [541, 246] width 207 height 46
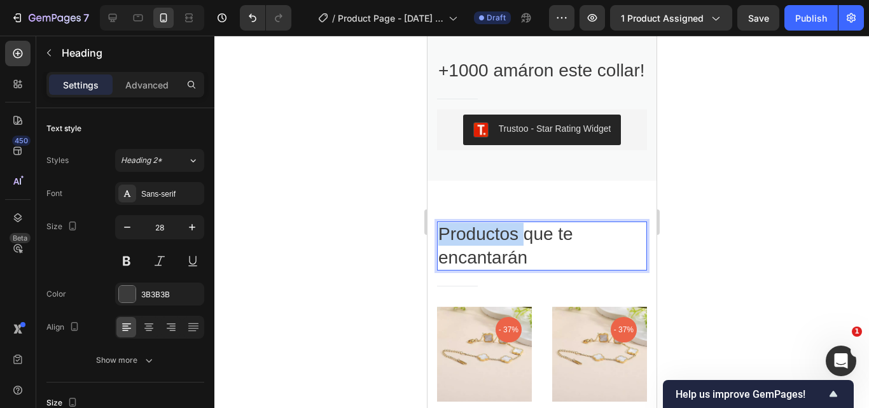
click at [488, 260] on p "Productos que te encantarán" at bounding box center [541, 246] width 207 height 46
click at [700, 241] on div at bounding box center [541, 222] width 655 height 372
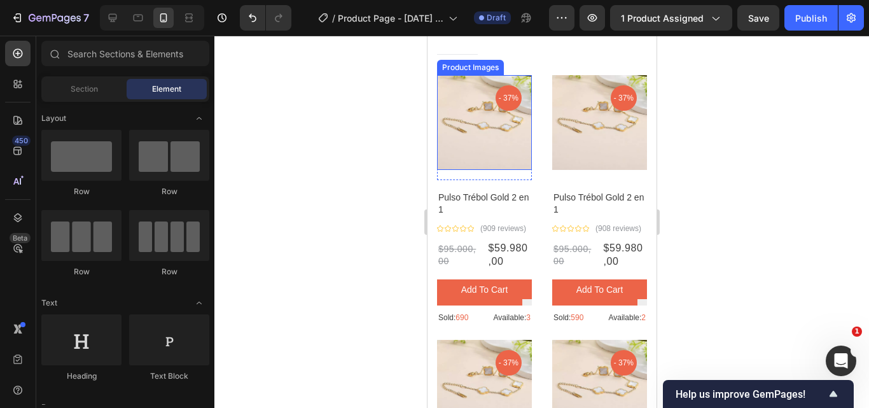
scroll to position [2327, 0]
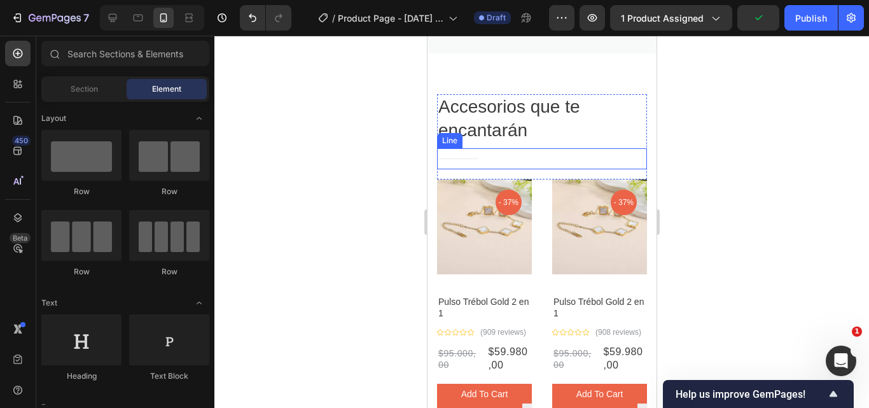
click at [484, 160] on div "Title Line" at bounding box center [542, 158] width 210 height 21
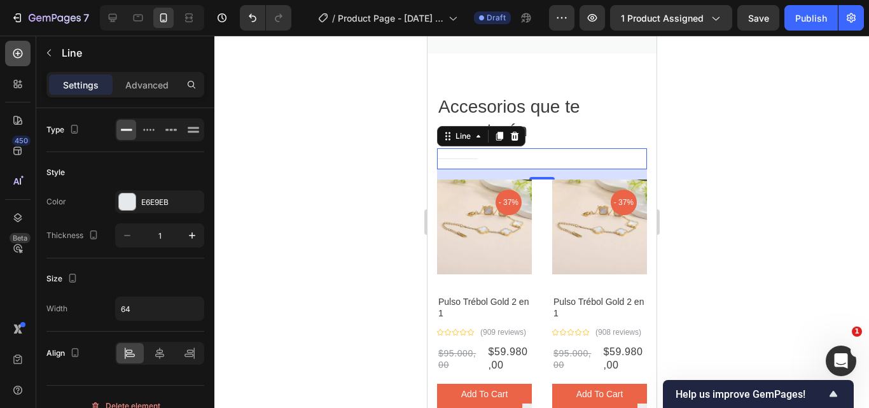
click at [22, 55] on icon at bounding box center [18, 54] width 10 height 10
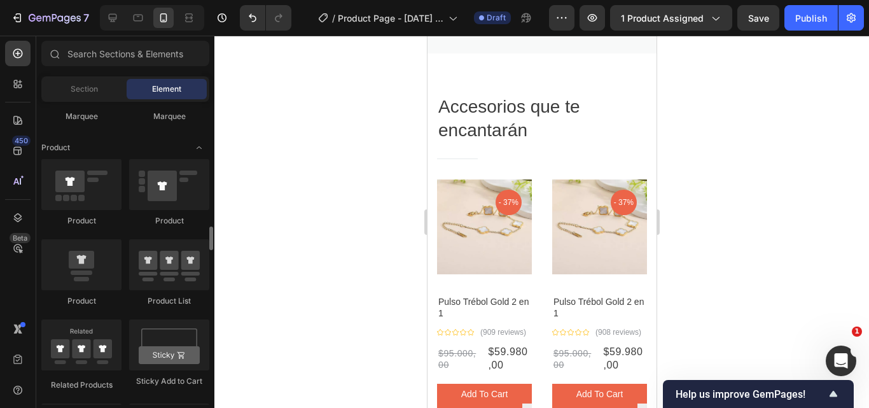
scroll to position [1655, 0]
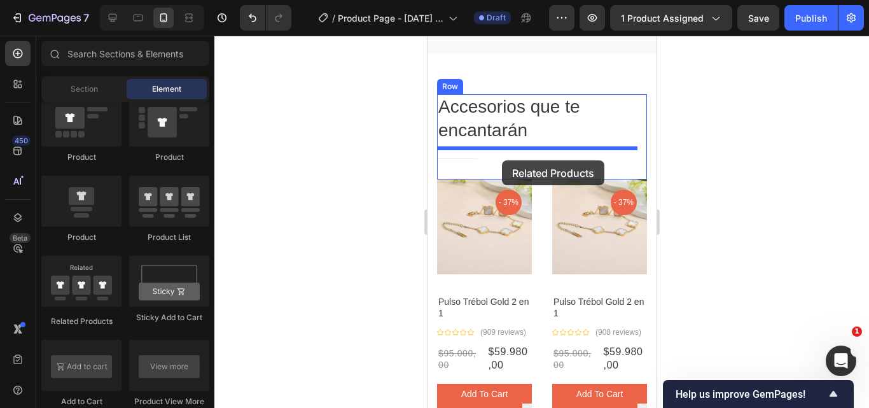
drag, startPoint x: 480, startPoint y: 179, endPoint x: 502, endPoint y: 160, distance: 28.9
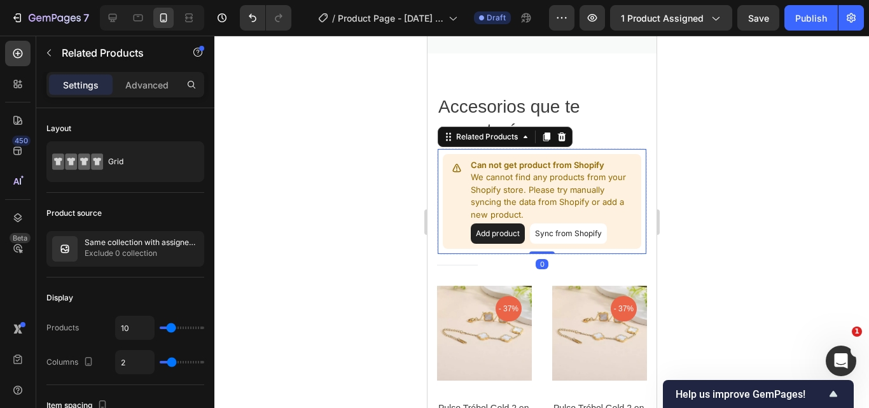
click at [502, 233] on button "Add product" at bounding box center [497, 233] width 54 height 20
click at [474, 174] on p "We cannot find any products from your Shopify store. Please try manually syncin…" at bounding box center [552, 196] width 165 height 50
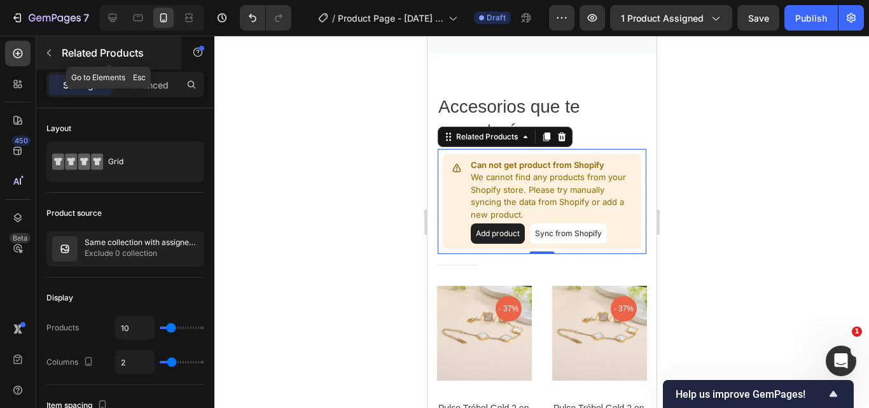
drag, startPoint x: 151, startPoint y: 51, endPoint x: 43, endPoint y: 53, distance: 108.8
click at [43, 53] on div "Related Products" at bounding box center [108, 52] width 145 height 33
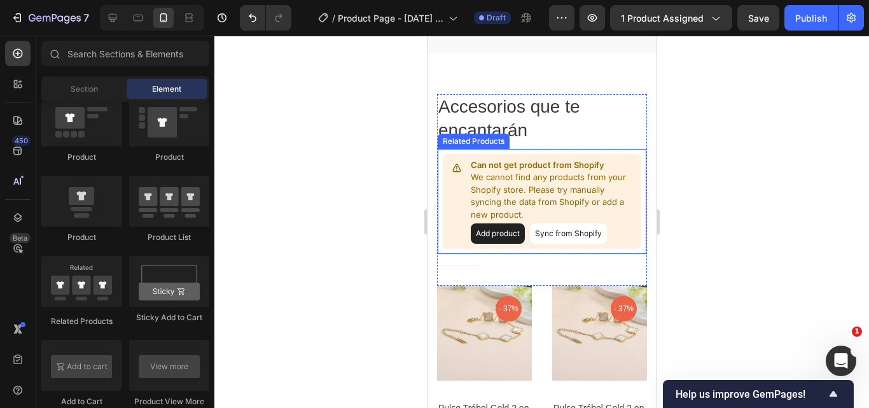
click at [575, 232] on button "Sync from Shopify" at bounding box center [568, 233] width 77 height 20
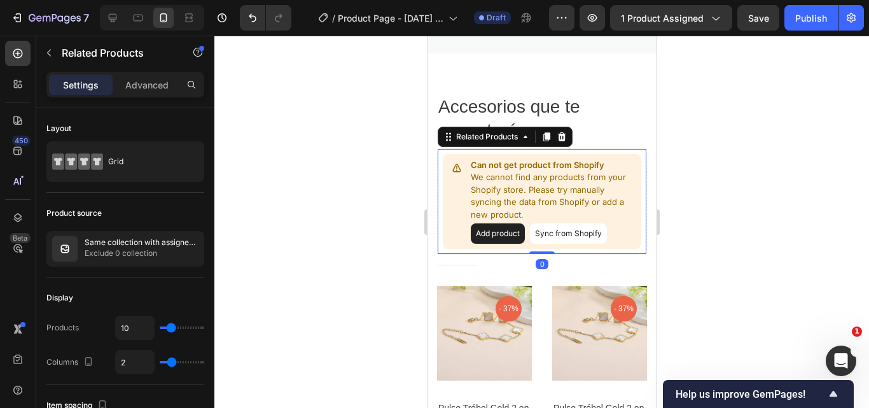
click at [562, 232] on button "Sync from Shopify" at bounding box center [568, 233] width 77 height 20
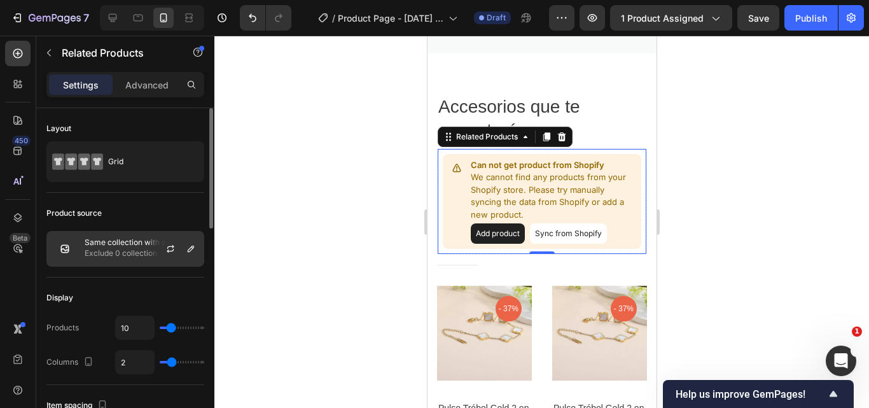
click at [110, 248] on p "Exclude 0 collection" at bounding box center [142, 253] width 114 height 13
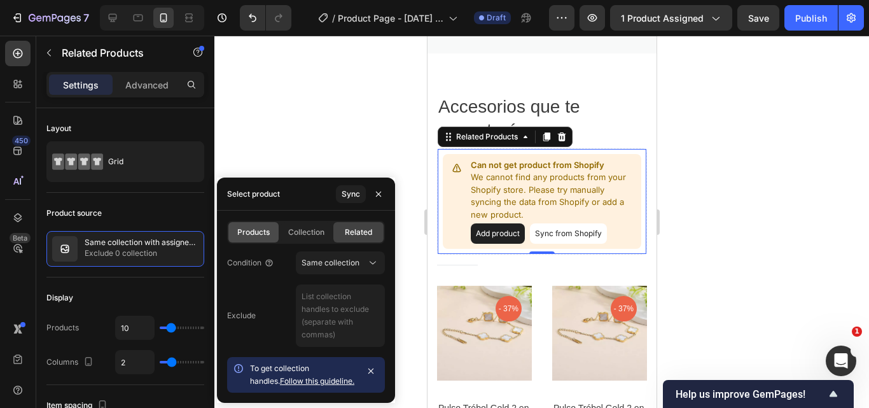
click at [240, 233] on span "Products" at bounding box center [253, 232] width 32 height 11
type input "2"
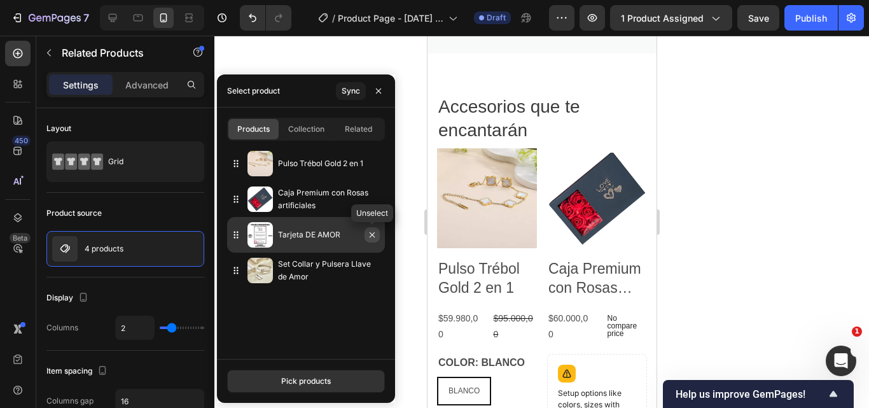
click at [373, 237] on icon "button" at bounding box center [372, 235] width 10 height 10
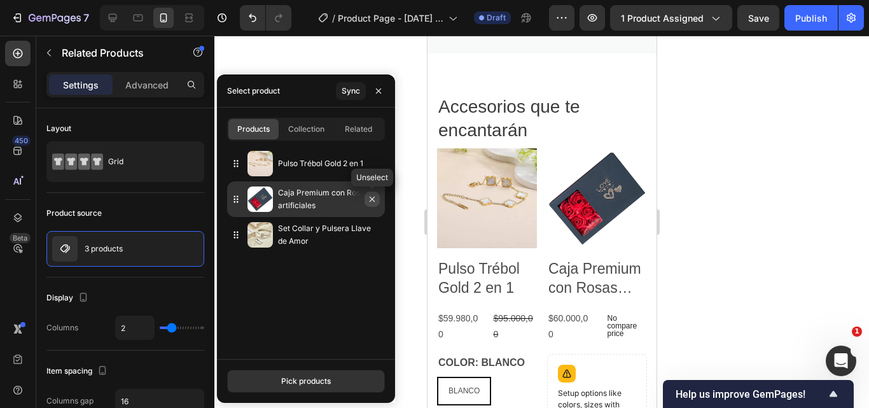
click at [374, 197] on icon "button" at bounding box center [372, 199] width 5 height 5
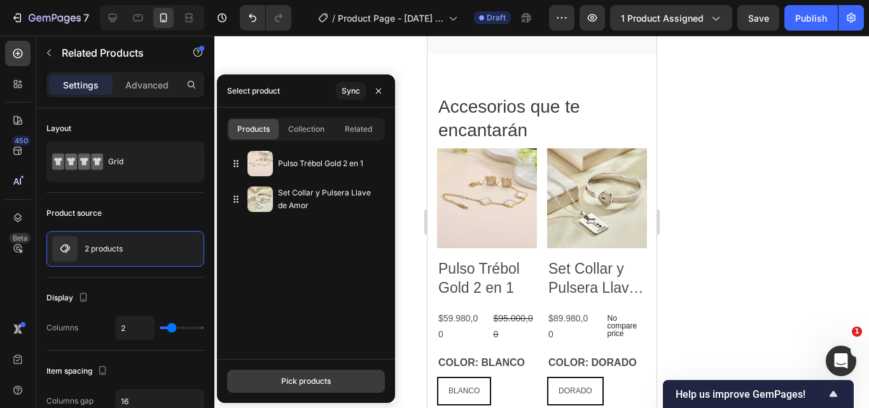
click at [305, 381] on div "Pick products" at bounding box center [306, 380] width 50 height 11
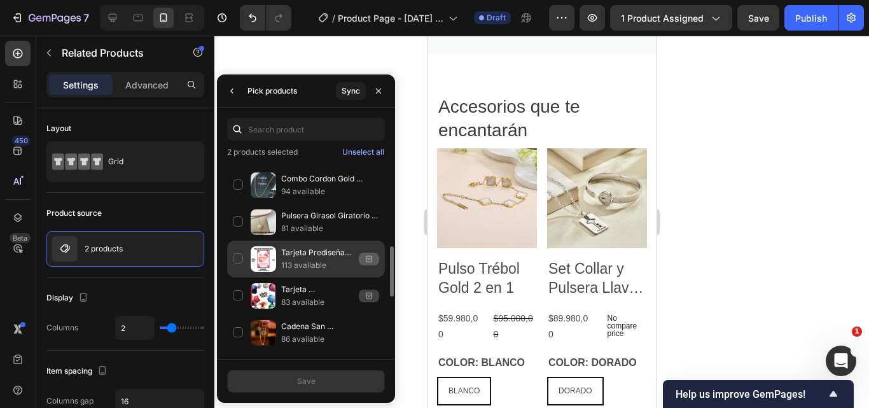
scroll to position [390, 0]
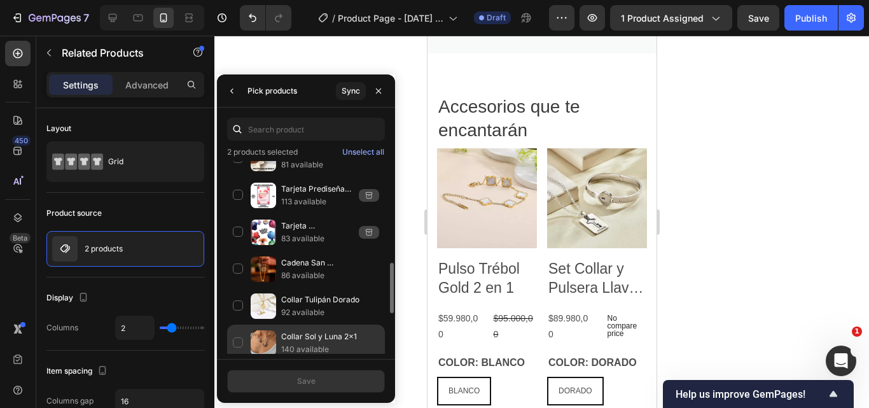
click at [238, 343] on div "Collar Sol y Luna 2x1 140 available" at bounding box center [306, 343] width 158 height 37
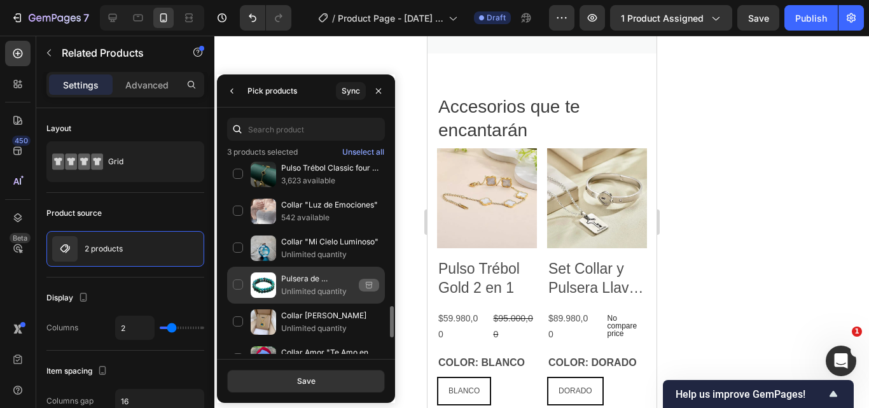
scroll to position [955, 0]
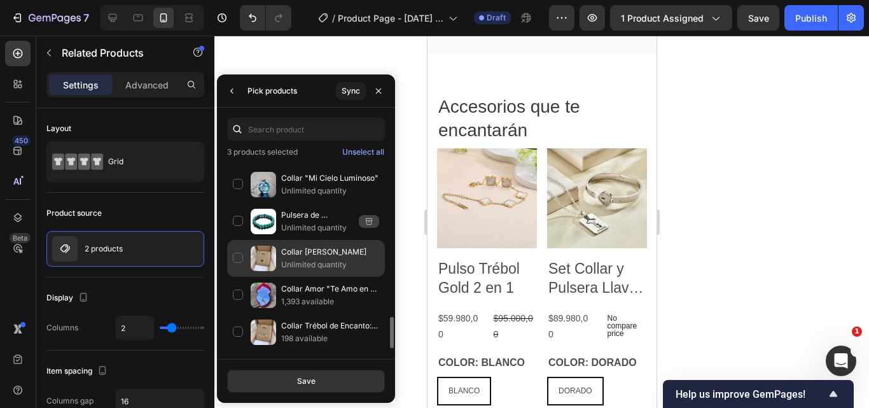
click at [238, 257] on div "Collar Luna de Saturno Unlimited quantity" at bounding box center [306, 258] width 158 height 37
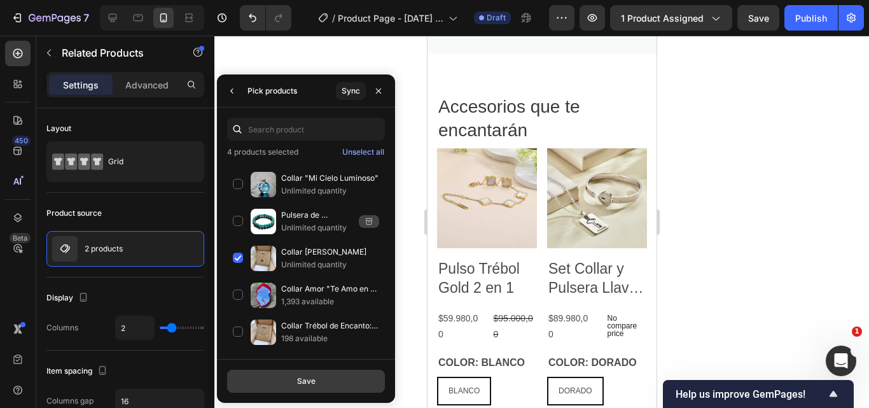
click at [307, 384] on div "Save" at bounding box center [306, 380] width 18 height 11
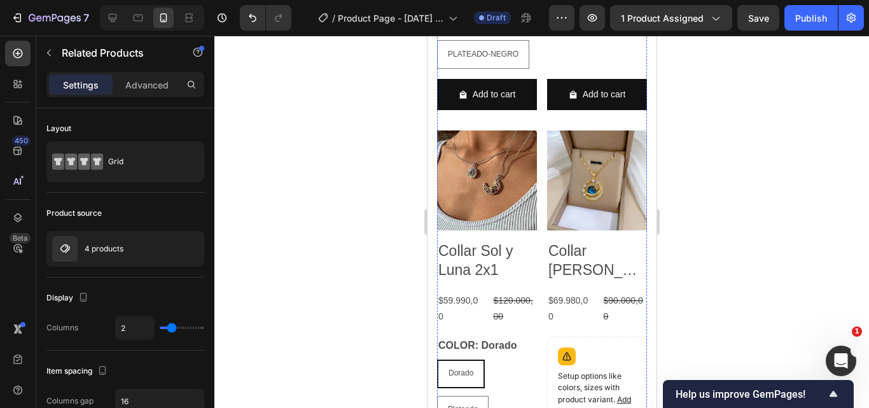
scroll to position [2900, 0]
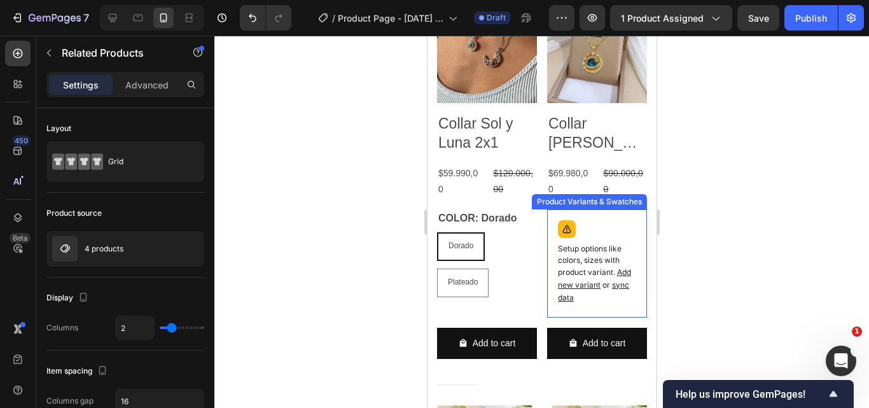
click at [603, 257] on div "Setup options like colors, sizes with product variant. Add new variant or sync …" at bounding box center [596, 263] width 88 height 97
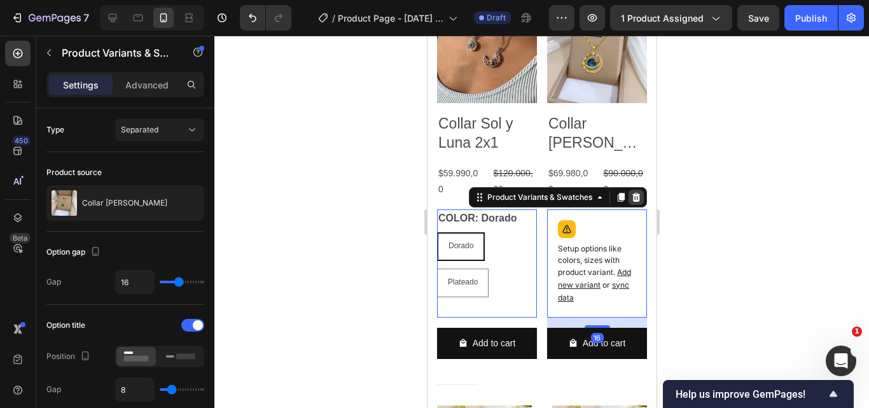
click at [632, 201] on icon at bounding box center [636, 196] width 8 height 9
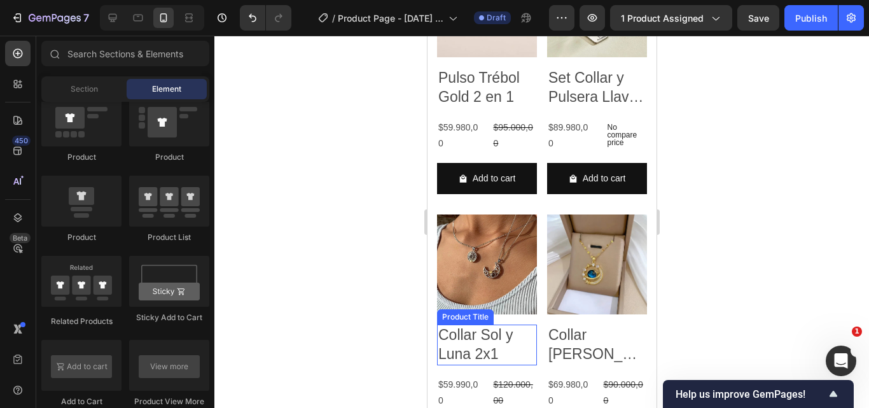
scroll to position [2454, 0]
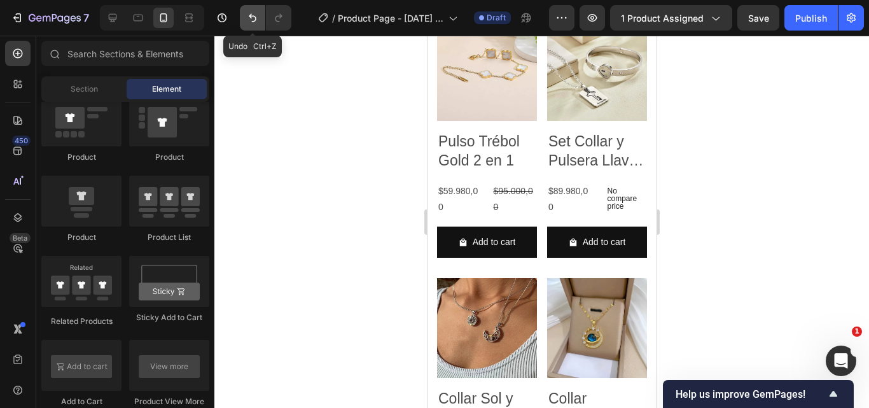
drag, startPoint x: 251, startPoint y: 23, endPoint x: 45, endPoint y: 73, distance: 212.2
click at [251, 23] on icon "Undo/Redo" at bounding box center [252, 17] width 13 height 13
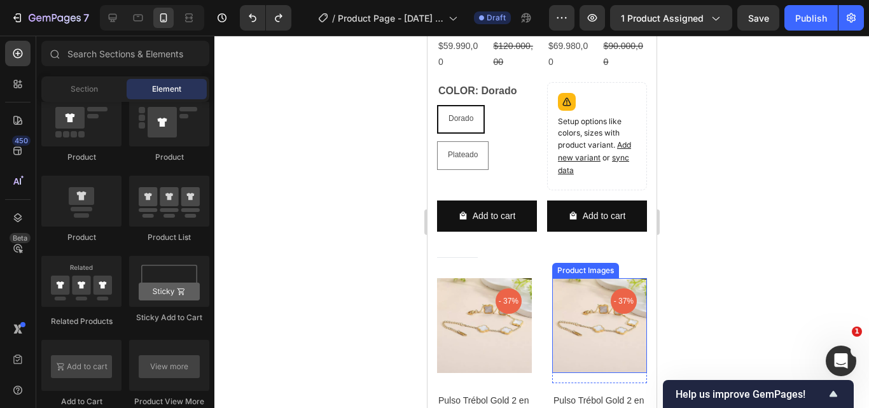
scroll to position [3091, 0]
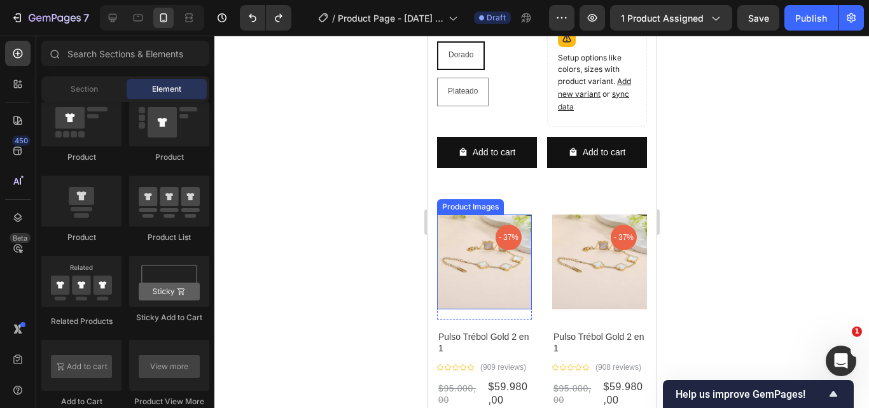
click at [490, 243] on img at bounding box center [484, 261] width 95 height 95
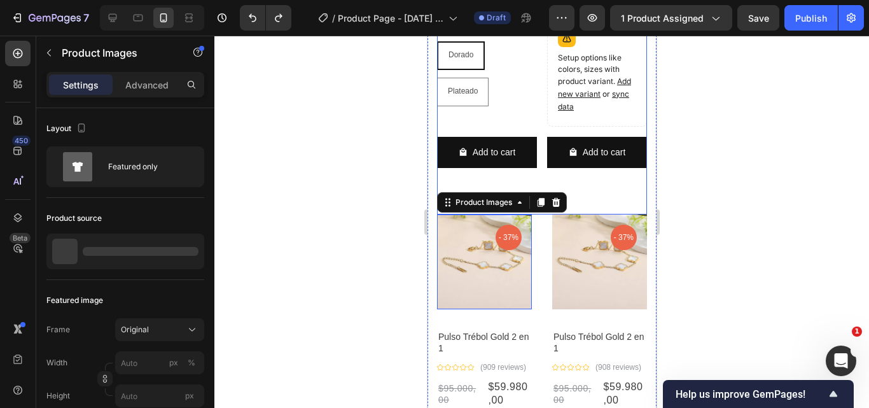
click at [524, 207] on icon at bounding box center [519, 202] width 10 height 10
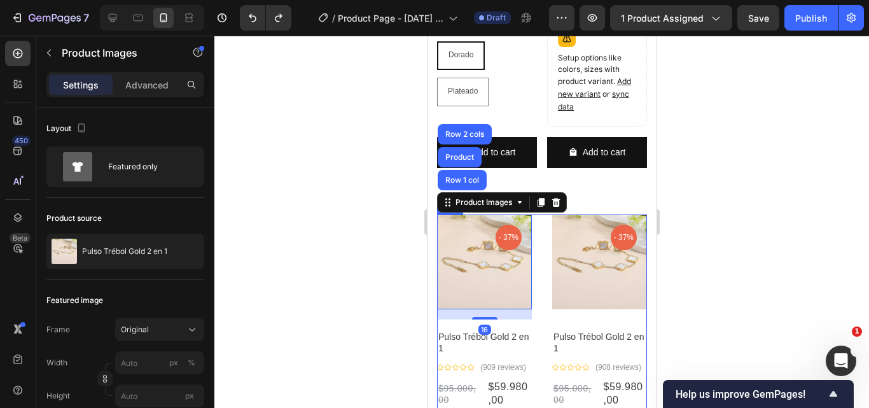
click at [540, 264] on div "Product Images Row 1 col Product Row 2 cols 16 - 37% Product Badge Row Pulso Tr…" at bounding box center [542, 338] width 210 height 249
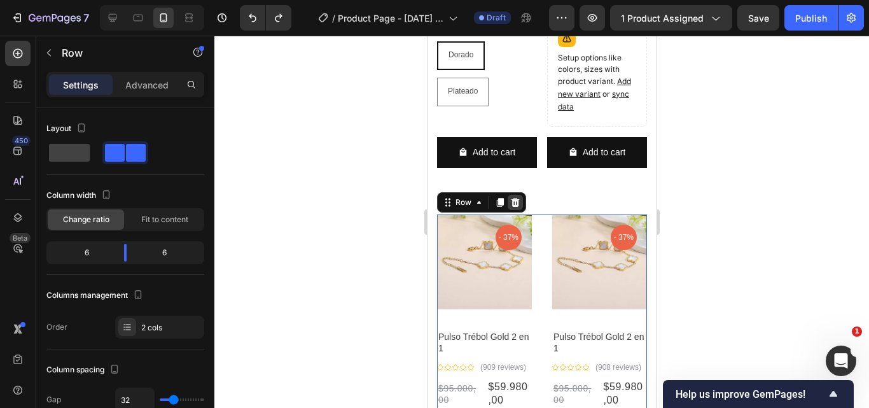
click at [519, 207] on icon at bounding box center [515, 202] width 10 height 10
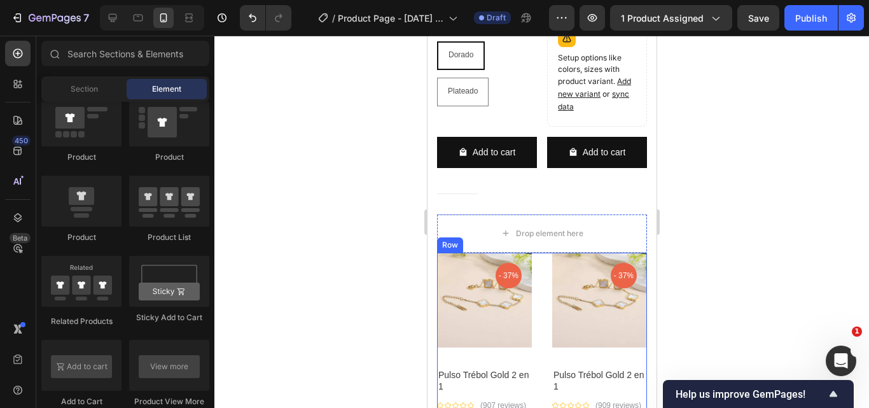
click at [535, 290] on div "Product Images - 37% Product Badge Row Pulso Trébol Gold 2 en 1 Product Title I…" at bounding box center [542, 377] width 210 height 249
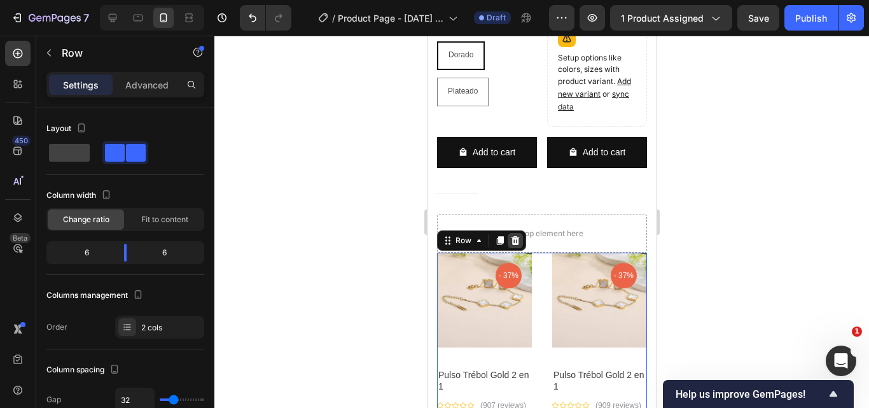
click at [517, 245] on icon at bounding box center [515, 240] width 8 height 9
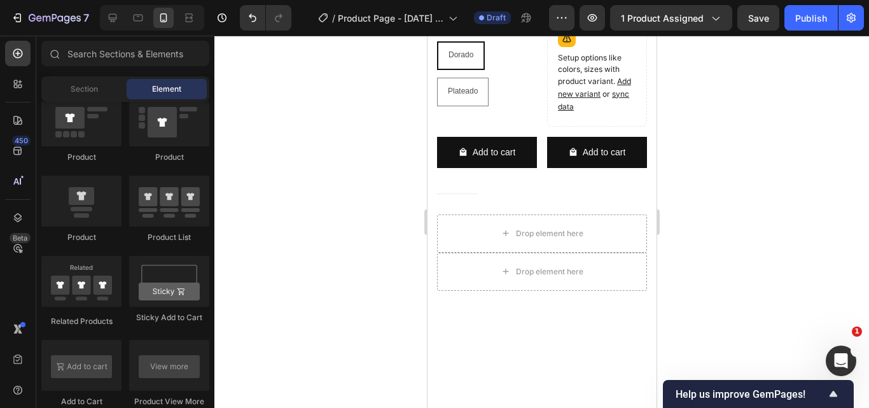
click at [749, 206] on div at bounding box center [541, 222] width 655 height 372
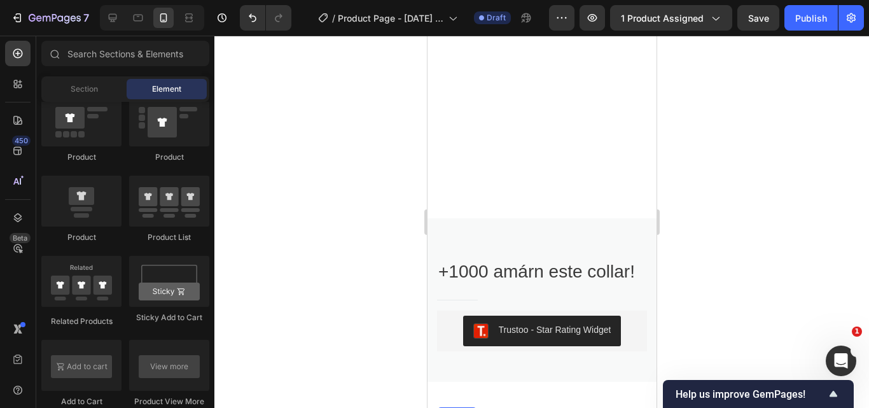
scroll to position [2009, 0]
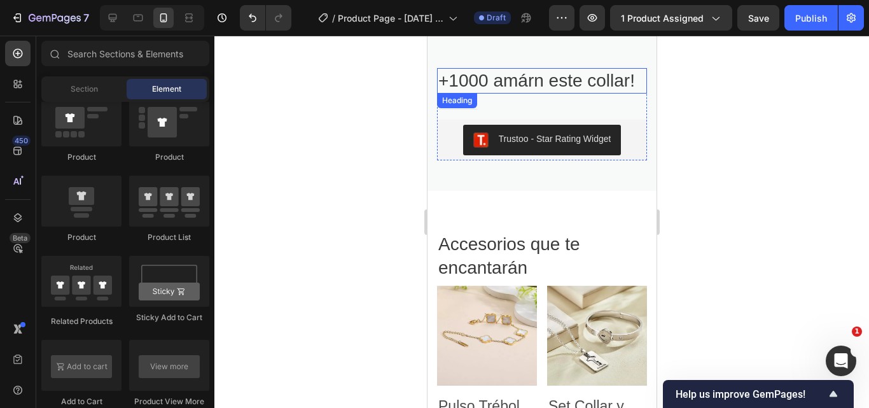
click at [537, 80] on h2 "+1000 amárn este collar!" at bounding box center [542, 80] width 210 height 25
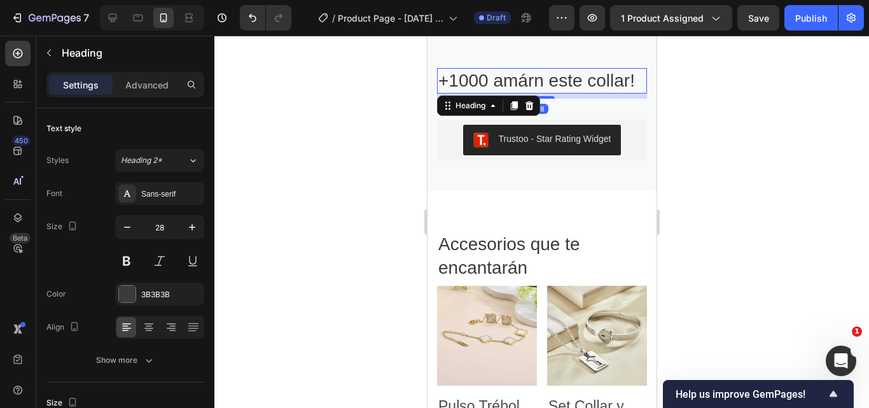
click at [533, 81] on h2 "+1000 amárn este collar!" at bounding box center [542, 80] width 210 height 25
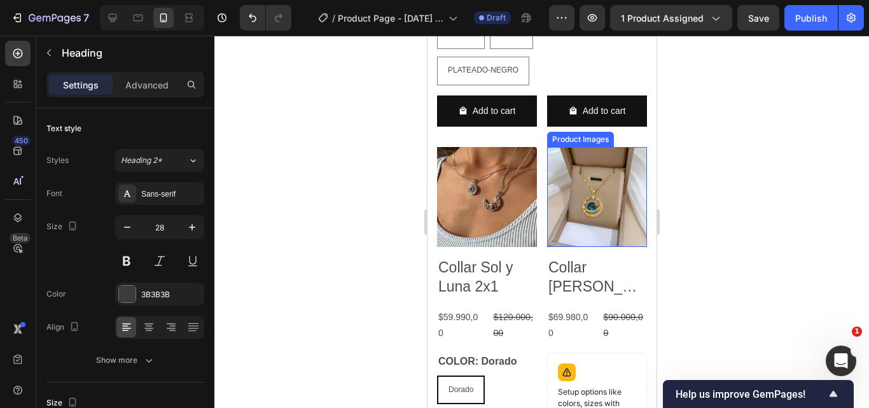
scroll to position [2645, 0]
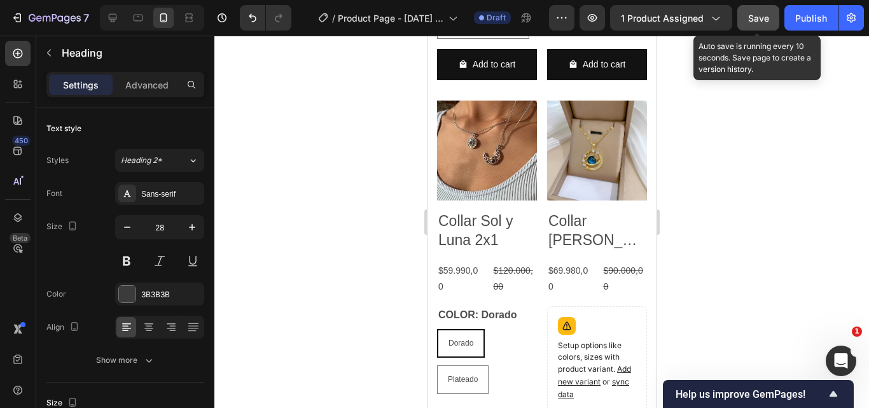
click at [763, 24] on button "Save" at bounding box center [759, 17] width 42 height 25
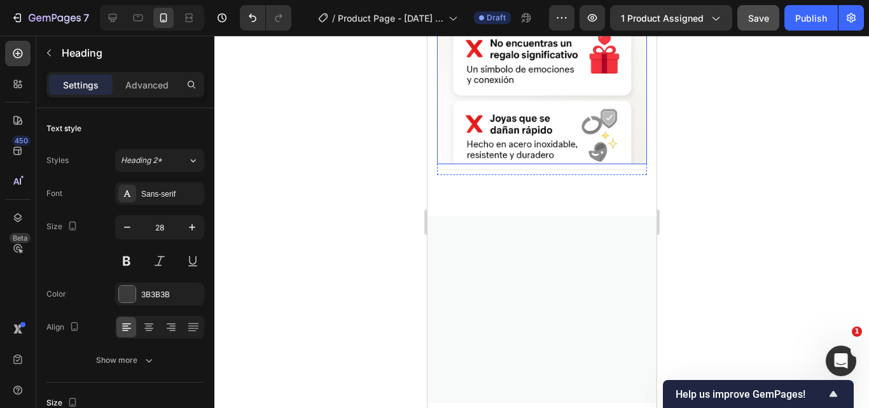
scroll to position [0, 0]
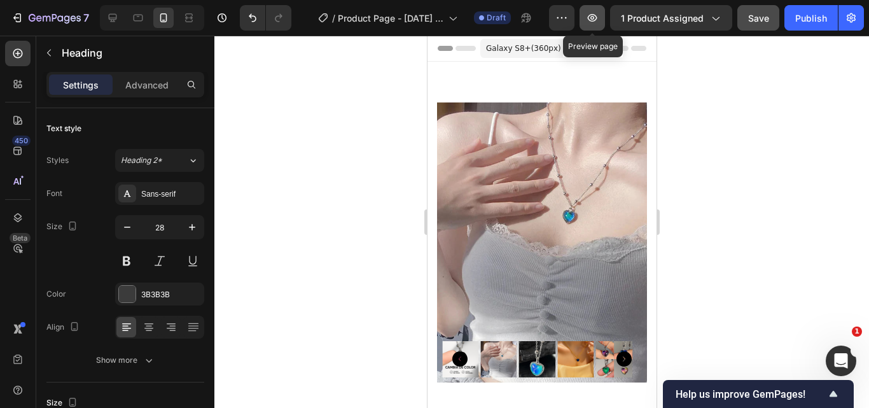
click at [594, 18] on icon "button" at bounding box center [593, 18] width 4 height 4
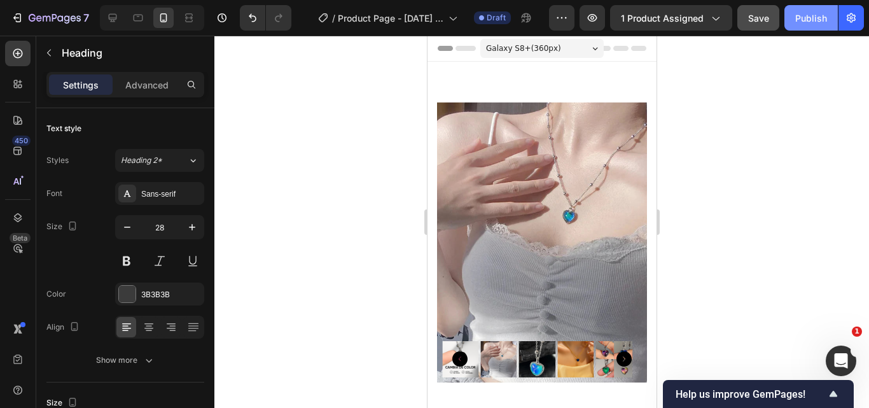
click at [819, 18] on div "Publish" at bounding box center [812, 17] width 32 height 13
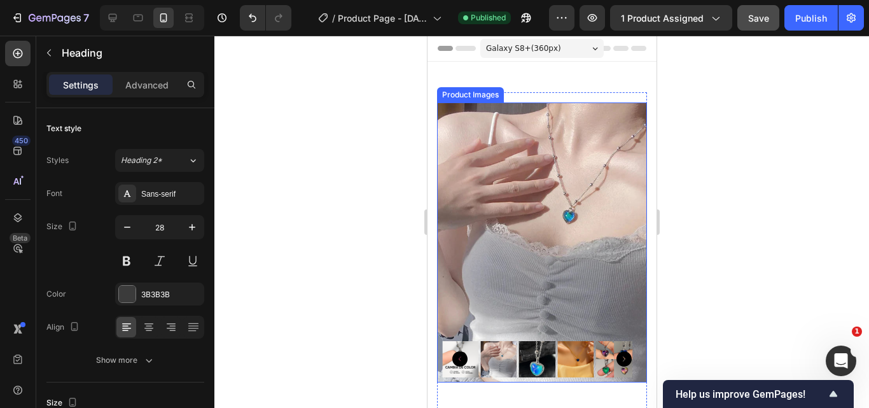
scroll to position [255, 0]
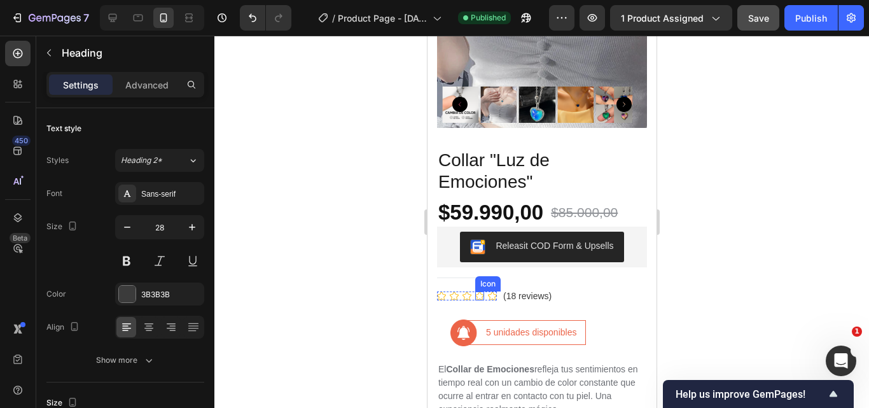
click at [482, 292] on icon at bounding box center [479, 296] width 9 height 8
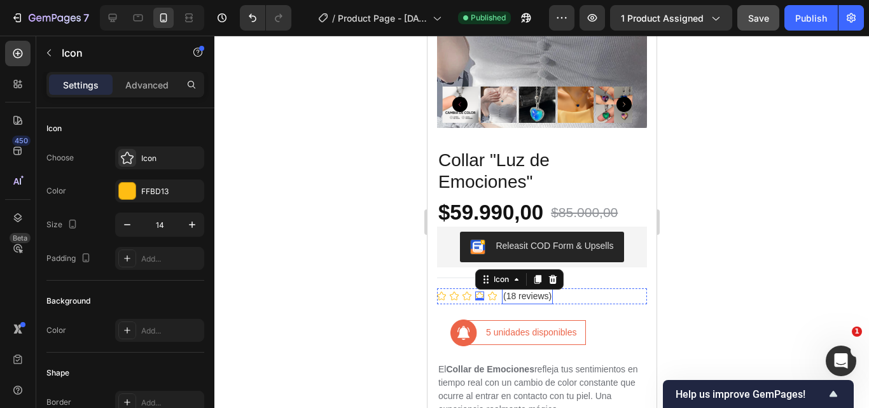
click at [520, 290] on p "(18 reviews)" at bounding box center [527, 296] width 48 height 13
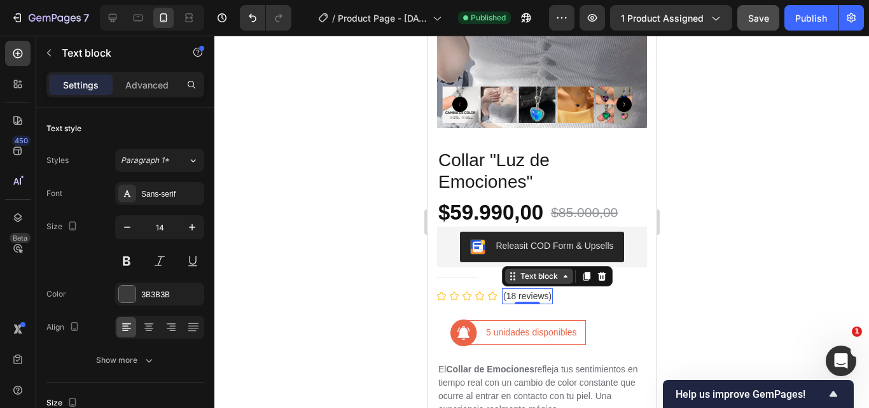
click at [531, 270] on div "Text block" at bounding box center [538, 275] width 43 height 11
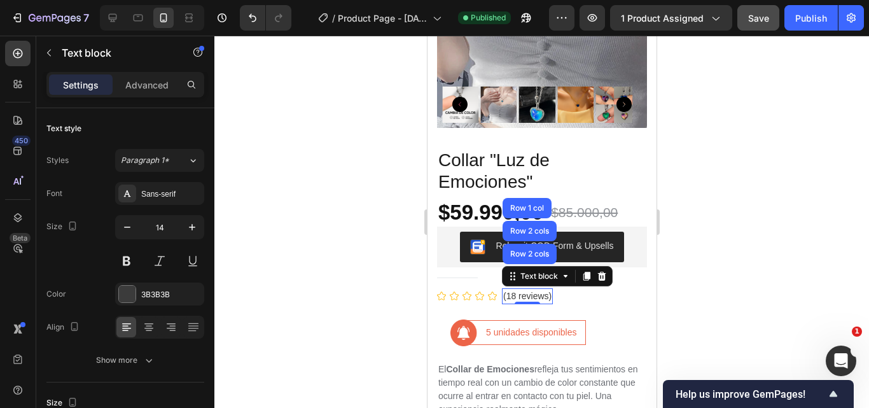
click at [530, 290] on p "(18 reviews)" at bounding box center [527, 296] width 48 height 13
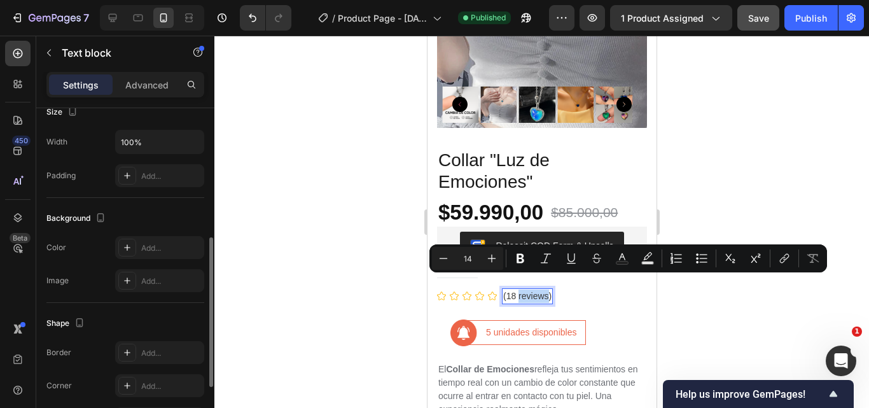
scroll to position [164, 0]
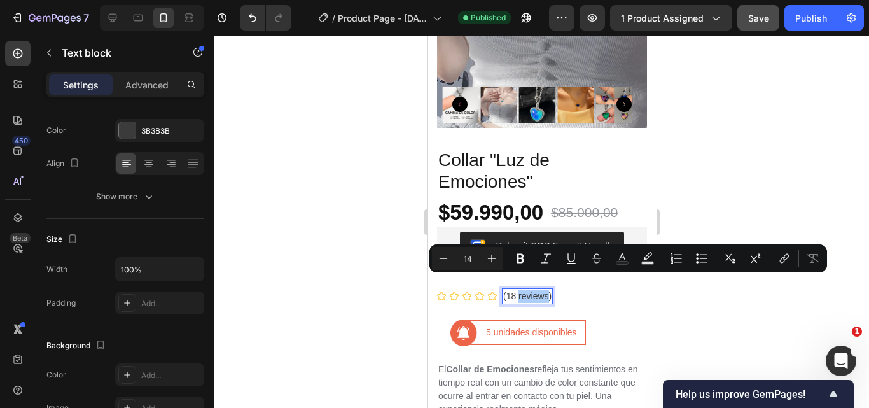
click at [728, 212] on div at bounding box center [541, 222] width 655 height 372
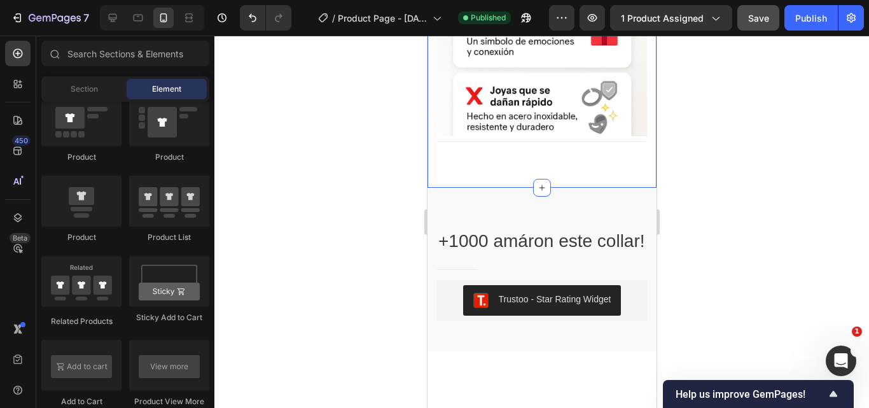
scroll to position [1782, 0]
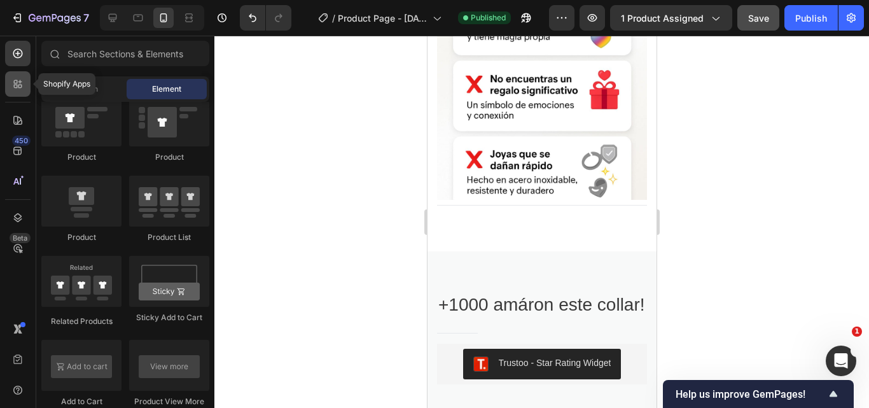
click at [13, 86] on icon at bounding box center [17, 84] width 13 height 13
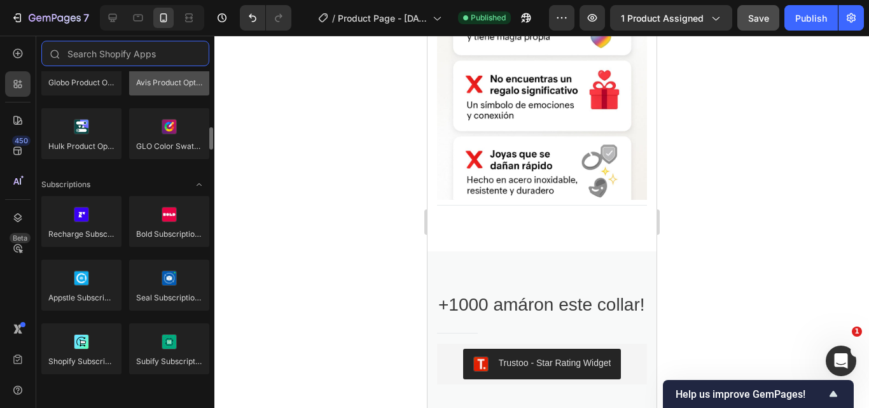
scroll to position [1527, 0]
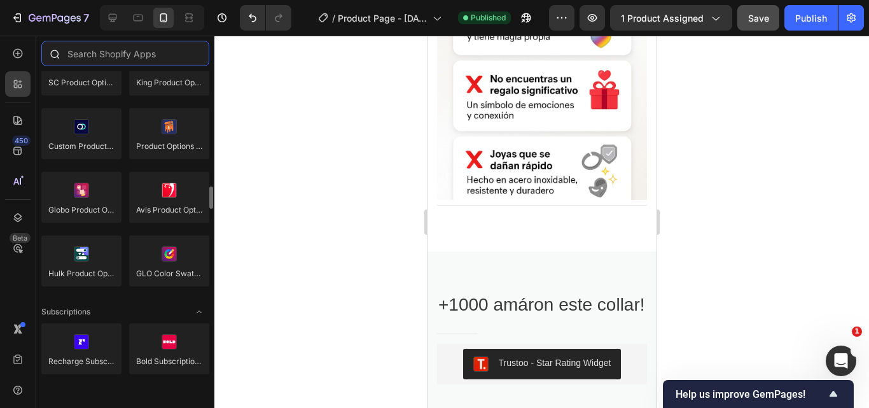
click at [109, 51] on input "text" at bounding box center [125, 53] width 168 height 25
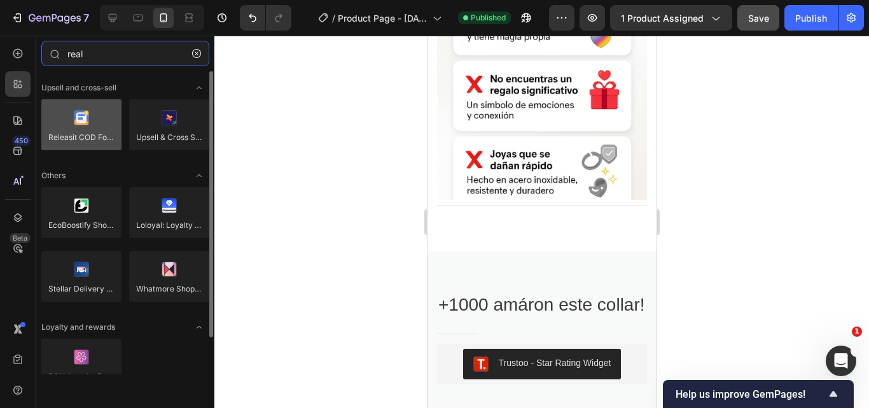
type input "real"
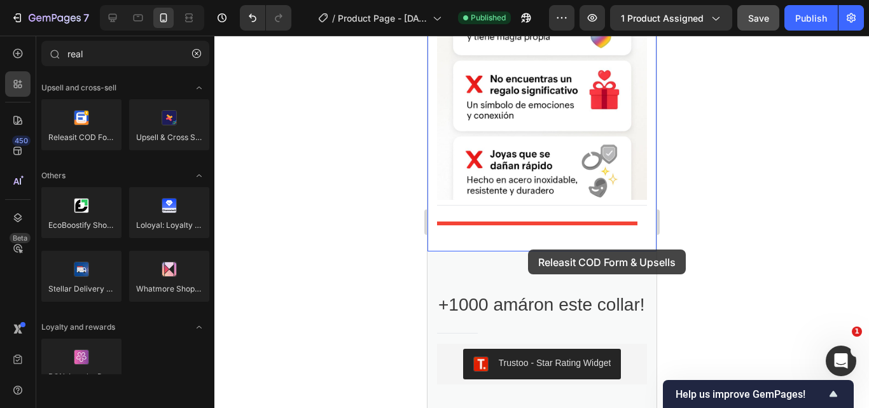
drag, startPoint x: 516, startPoint y: 161, endPoint x: 528, endPoint y: 249, distance: 89.3
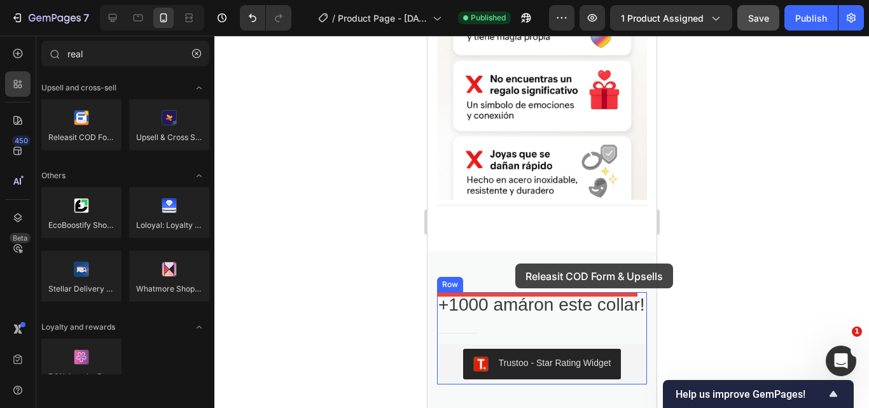
drag, startPoint x: 514, startPoint y: 276, endPoint x: 515, endPoint y: 263, distance: 12.8
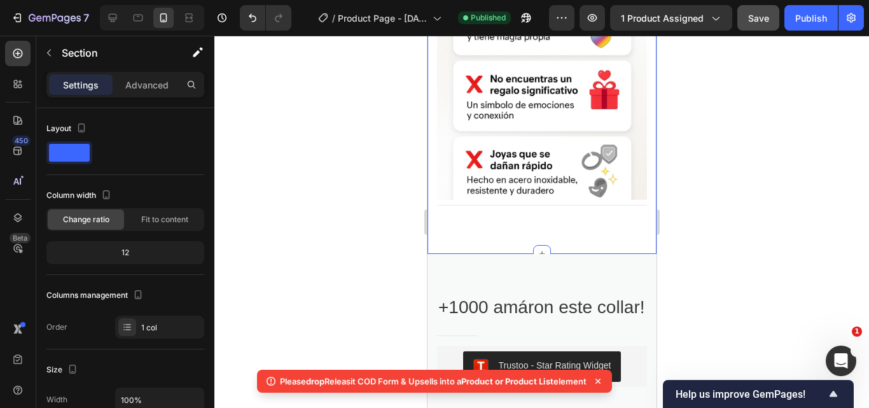
scroll to position [2100, 0]
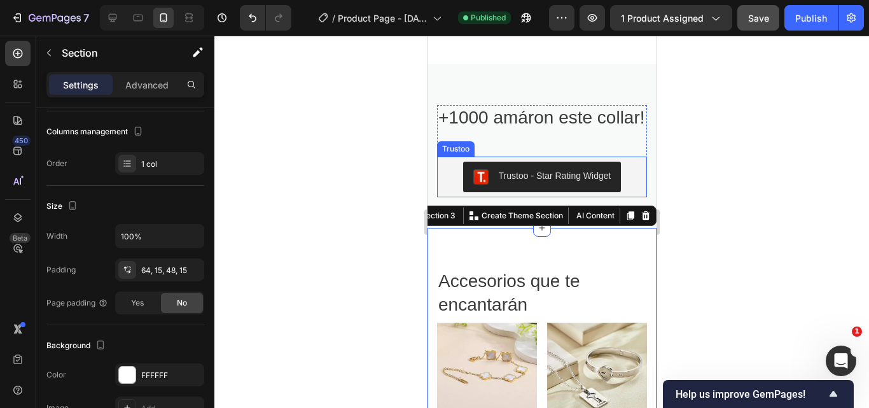
scroll to position [1909, 0]
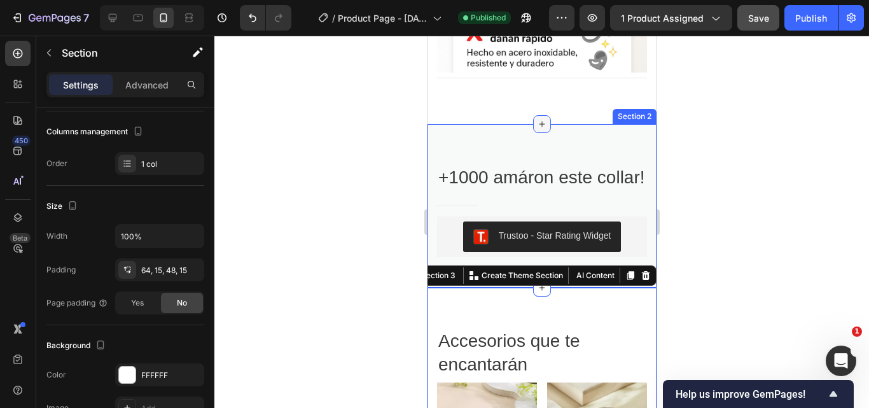
click at [538, 125] on icon at bounding box center [542, 124] width 10 height 10
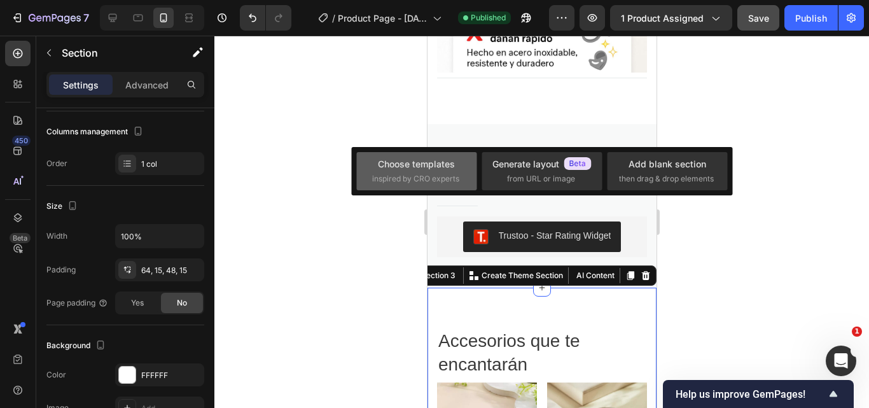
click at [401, 158] on div "Choose templates" at bounding box center [416, 163] width 77 height 13
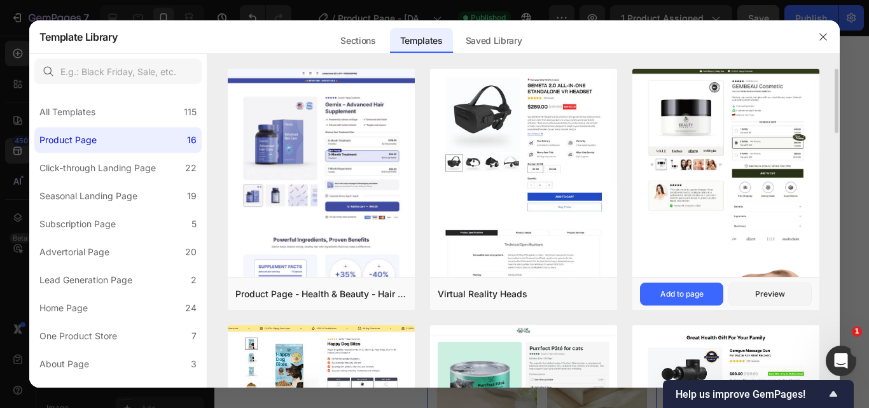
click at [824, 37] on icon "button" at bounding box center [823, 36] width 7 height 7
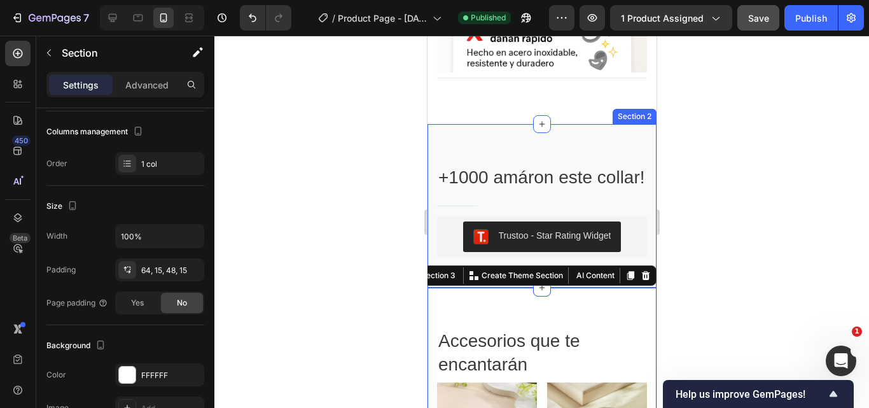
click at [573, 130] on div "+1000 amáron este collar! Heading Title Line Trustoo - Star Rating Widget Trust…" at bounding box center [541, 206] width 229 height 164
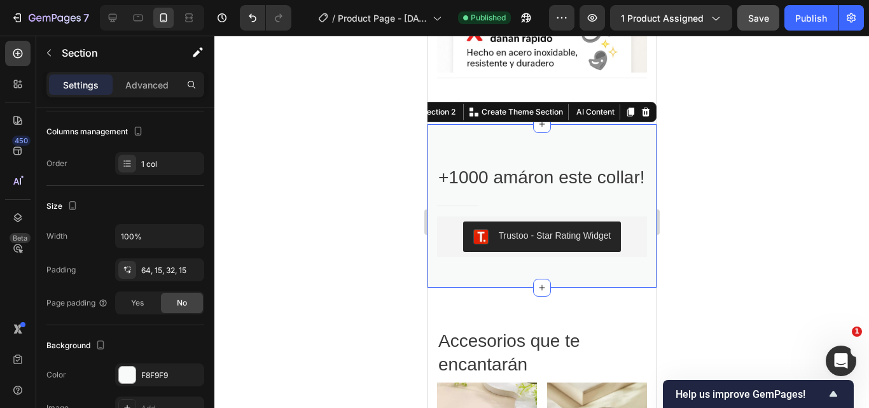
drag, startPoint x: 742, startPoint y: 122, endPoint x: 670, endPoint y: 119, distance: 72.6
click at [740, 122] on div at bounding box center [541, 222] width 655 height 372
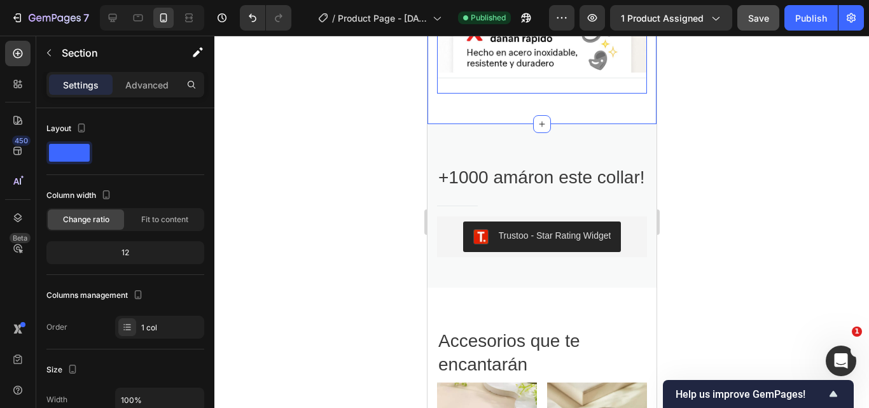
scroll to position [1846, 0]
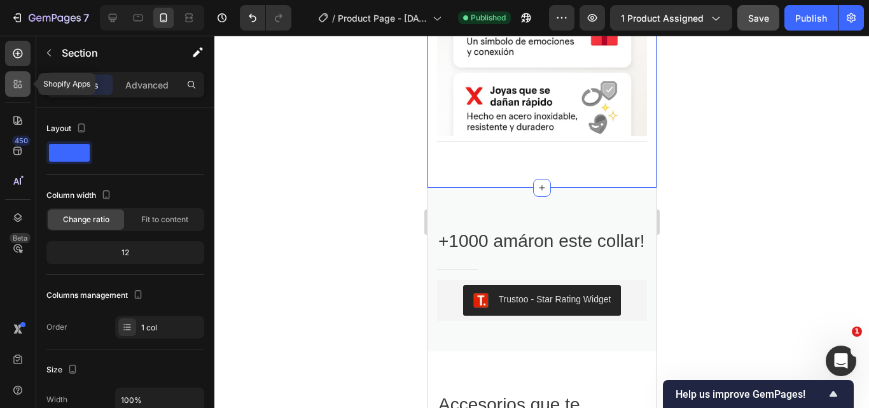
click at [11, 76] on div at bounding box center [17, 83] width 25 height 25
click at [14, 59] on icon at bounding box center [17, 53] width 13 height 13
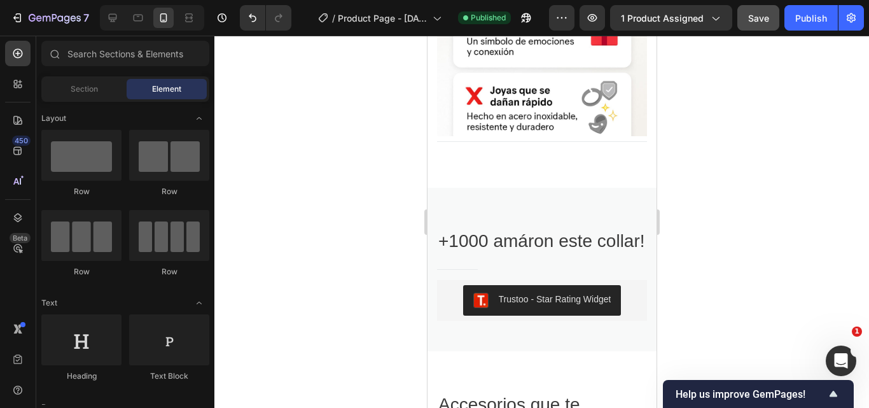
drag, startPoint x: 692, startPoint y: 178, endPoint x: 699, endPoint y: 178, distance: 7.0
click at [699, 178] on div at bounding box center [541, 222] width 655 height 372
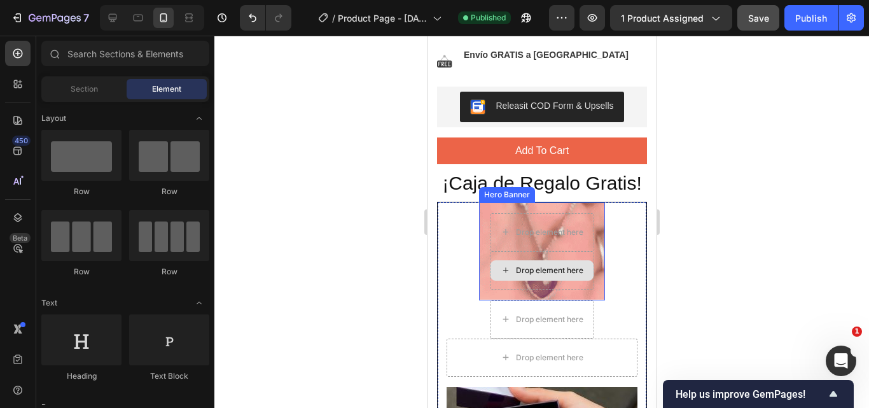
scroll to position [1082, 0]
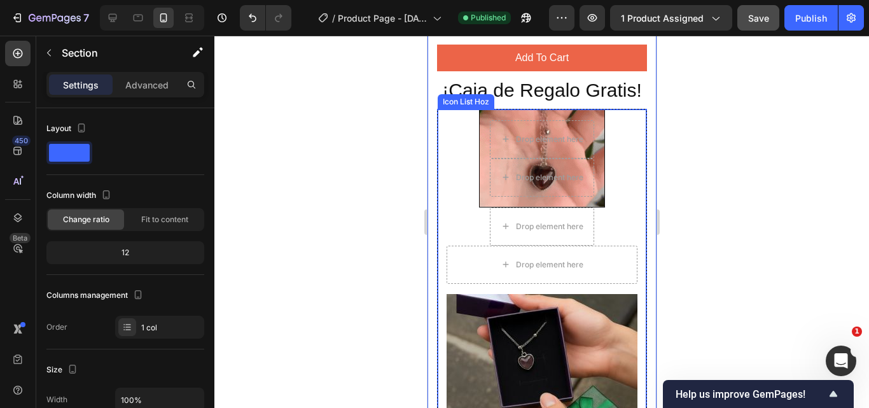
click at [629, 159] on div "Drop element here Drop element here Hero Banner Drop element here Drop element …" at bounding box center [541, 303] width 209 height 388
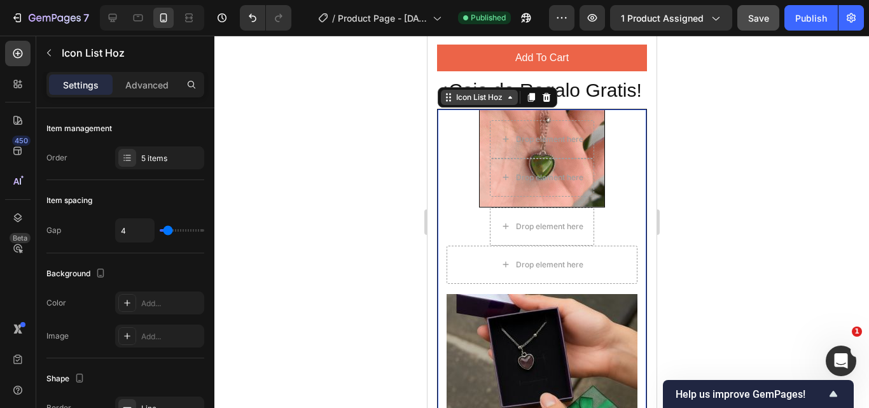
click at [480, 103] on div "Icon List Hoz" at bounding box center [479, 97] width 52 height 11
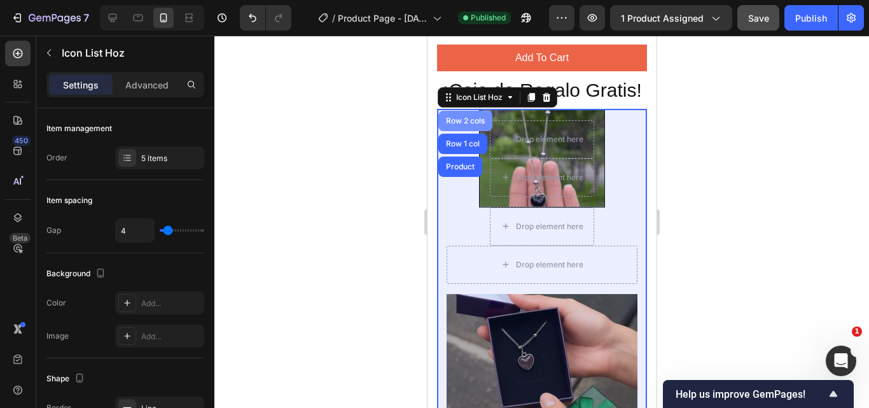
click at [473, 125] on div "Row 2 cols" at bounding box center [465, 121] width 44 height 8
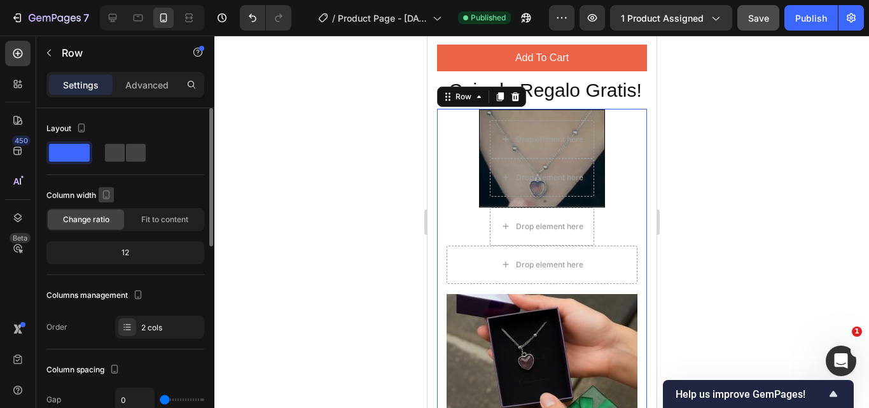
click at [102, 195] on icon "button" at bounding box center [106, 194] width 13 height 13
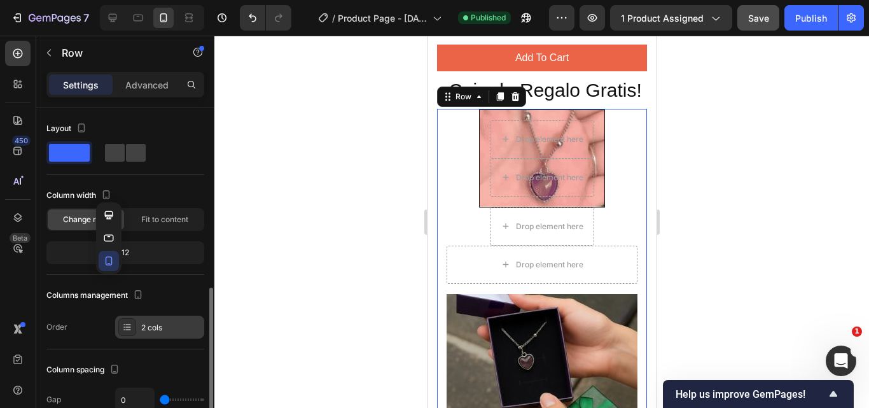
scroll to position [127, 0]
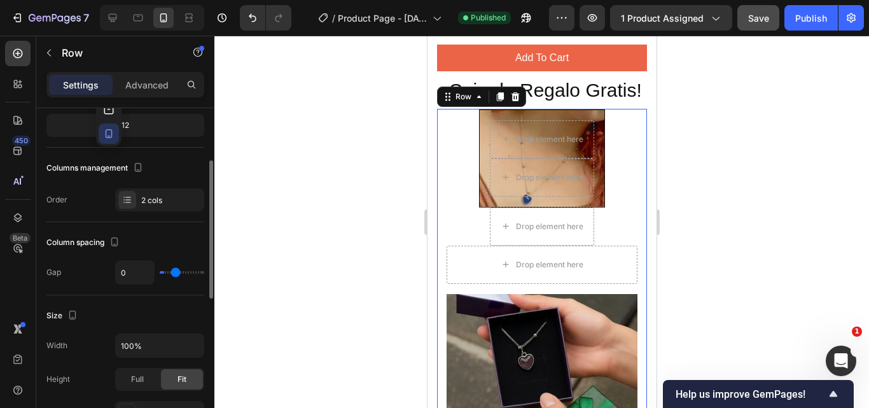
click at [176, 271] on input "range" at bounding box center [182, 272] width 45 height 3
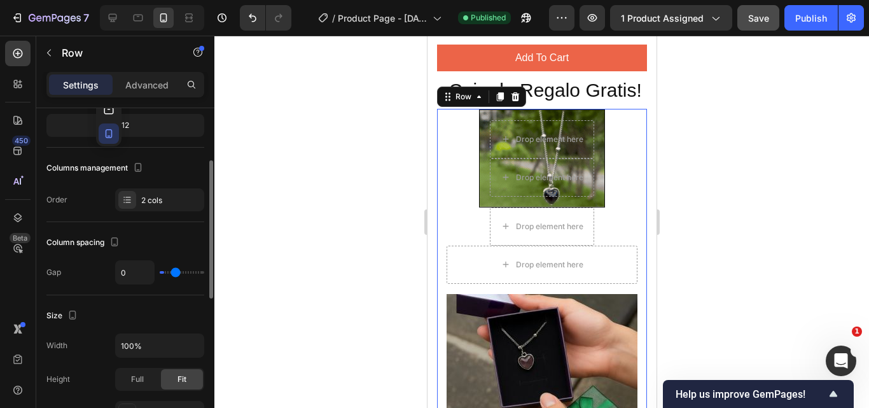
click at [179, 270] on div "0" at bounding box center [159, 272] width 89 height 24
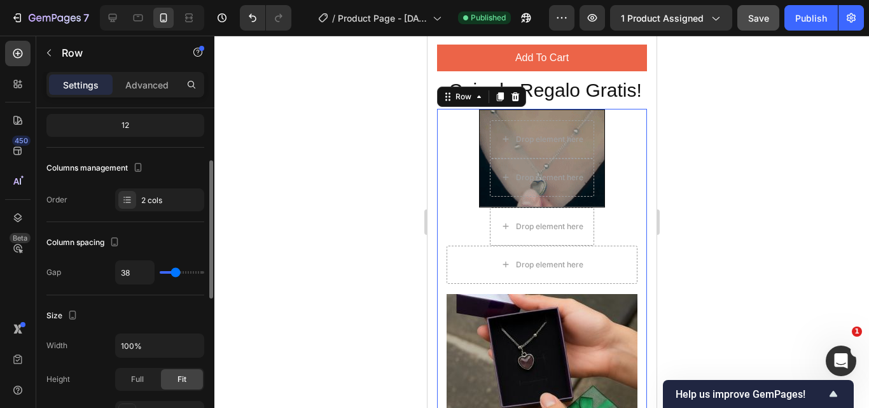
click at [281, 245] on div at bounding box center [541, 222] width 655 height 372
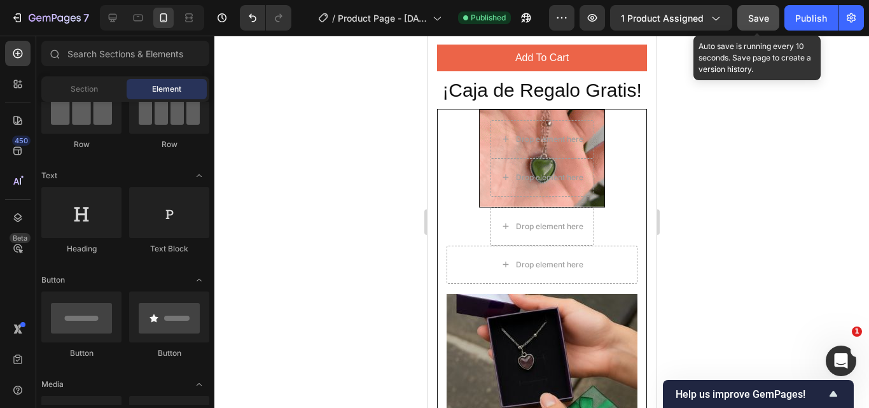
click at [754, 18] on span "Save" at bounding box center [758, 18] width 21 height 11
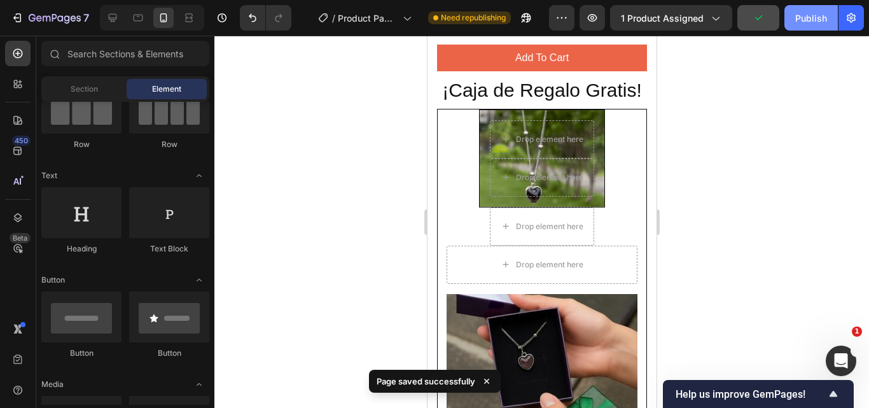
click at [810, 24] on div "Publish" at bounding box center [812, 17] width 32 height 13
